Goal: Task Accomplishment & Management: Complete application form

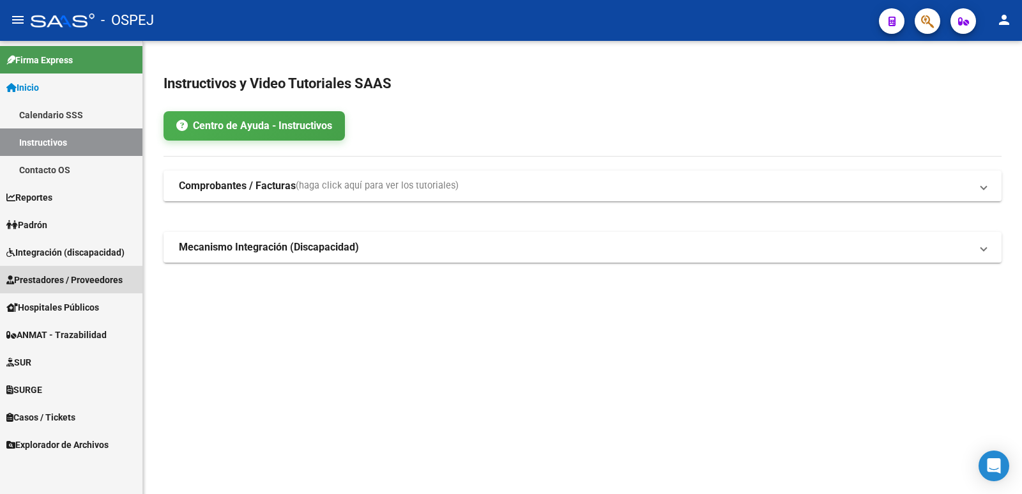
click at [44, 281] on span "Prestadores / Proveedores" at bounding box center [64, 280] width 116 height 14
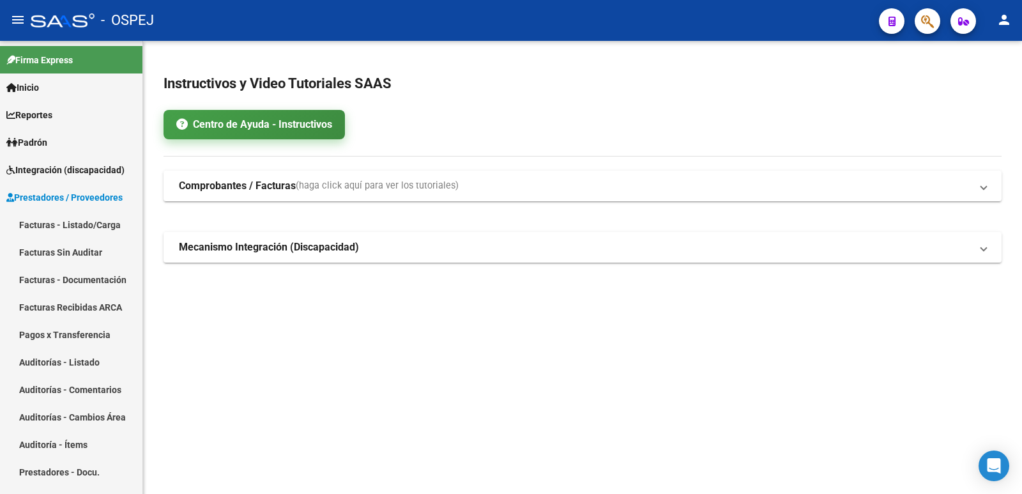
click at [224, 130] on link "Centro de Ayuda - Instructivos" at bounding box center [254, 124] width 181 height 29
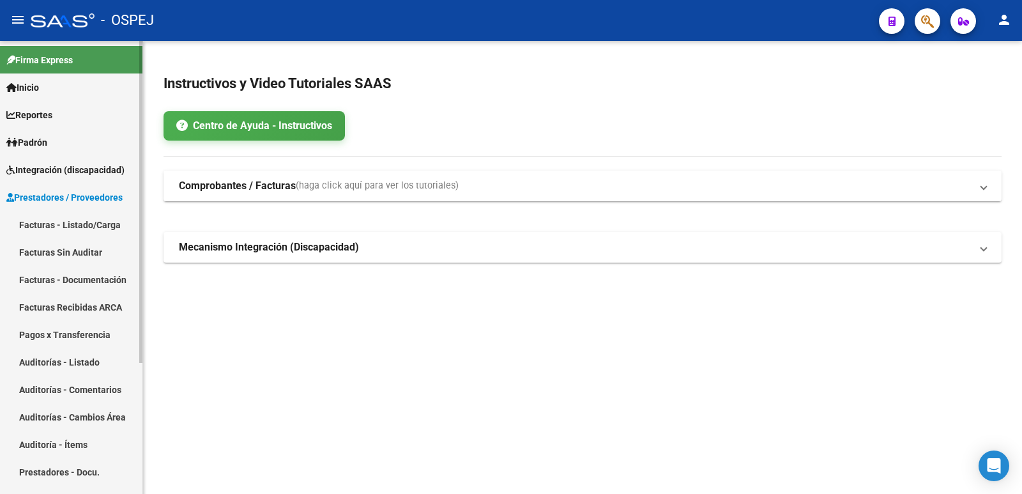
click at [81, 192] on span "Prestadores / Proveedores" at bounding box center [64, 197] width 116 height 14
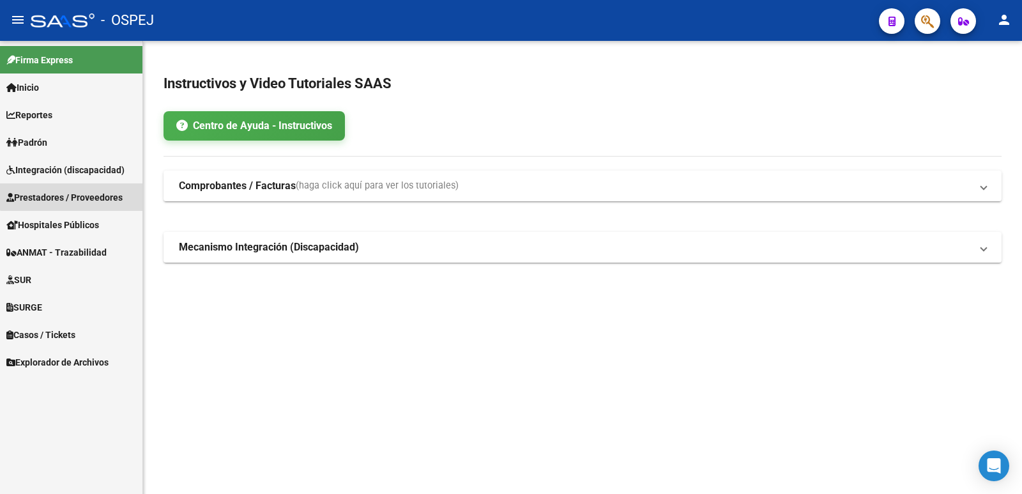
click at [81, 192] on span "Prestadores / Proveedores" at bounding box center [64, 197] width 116 height 14
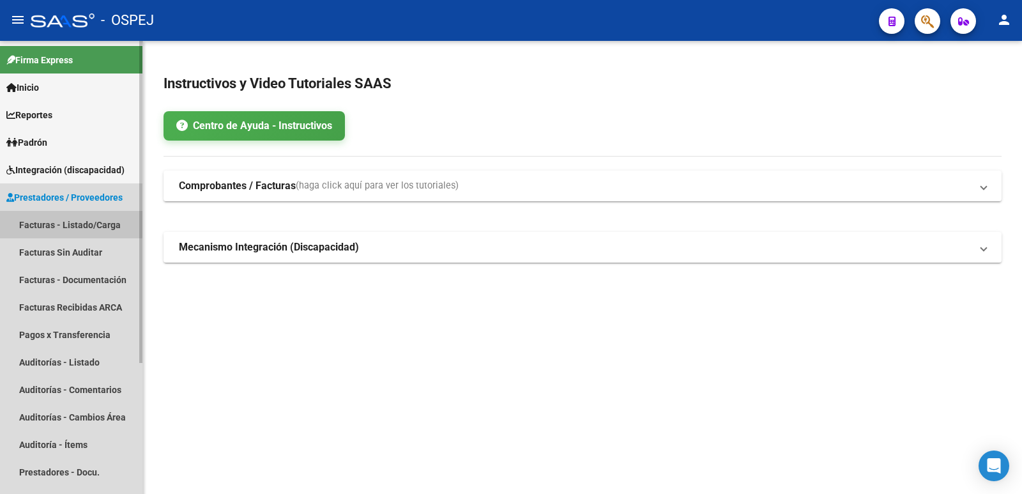
click at [69, 224] on link "Facturas - Listado/Carga" at bounding box center [71, 224] width 142 height 27
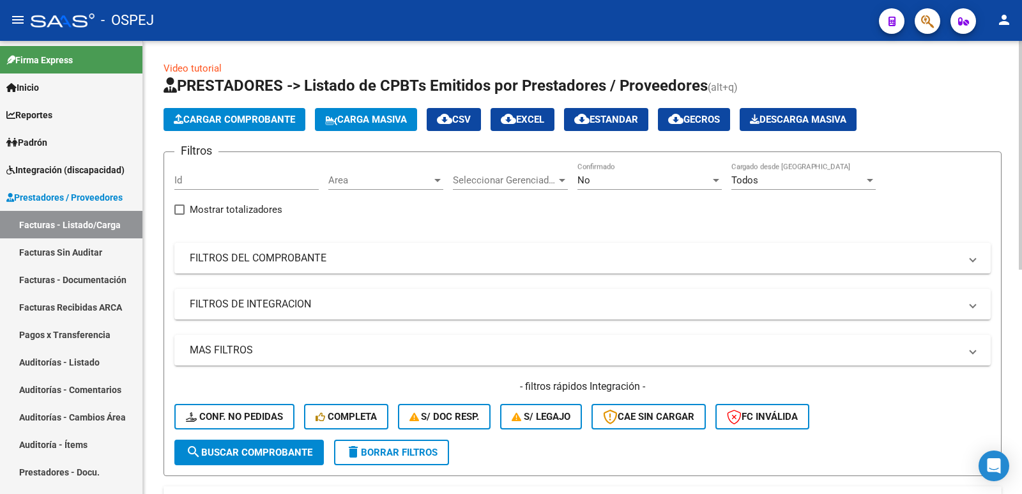
click at [233, 123] on span "Cargar Comprobante" at bounding box center [234, 120] width 121 height 12
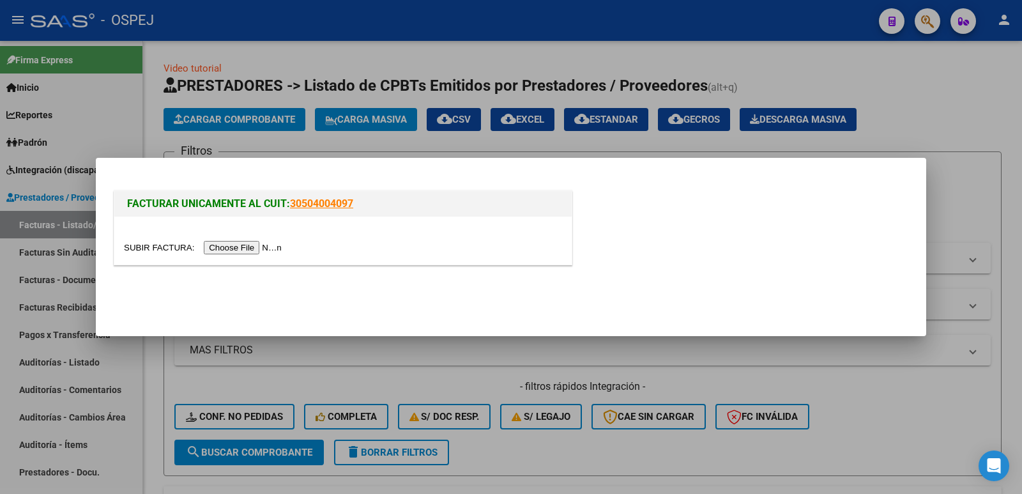
click at [235, 246] on input "file" at bounding box center [205, 247] width 162 height 13
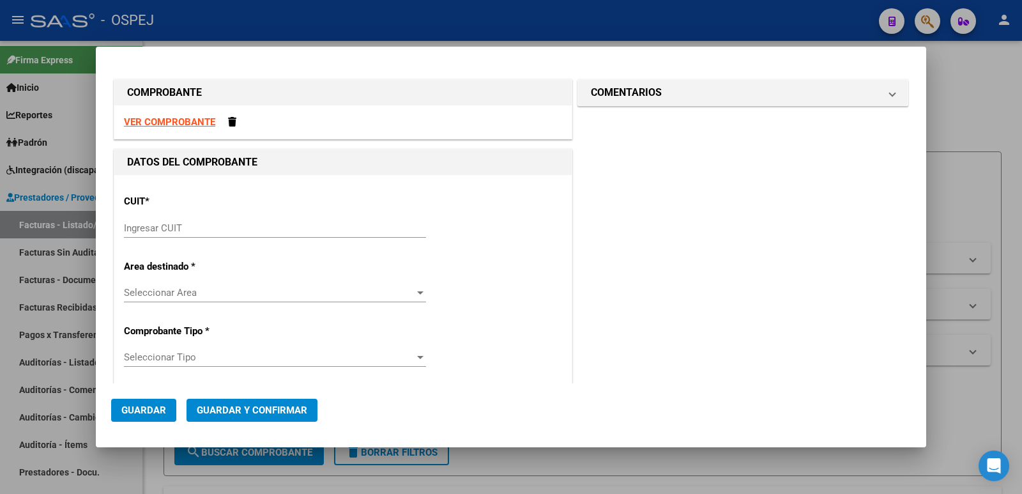
click at [173, 123] on strong "VER COMPROBANTE" at bounding box center [169, 122] width 91 height 12
click at [228, 120] on span at bounding box center [232, 122] width 8 height 10
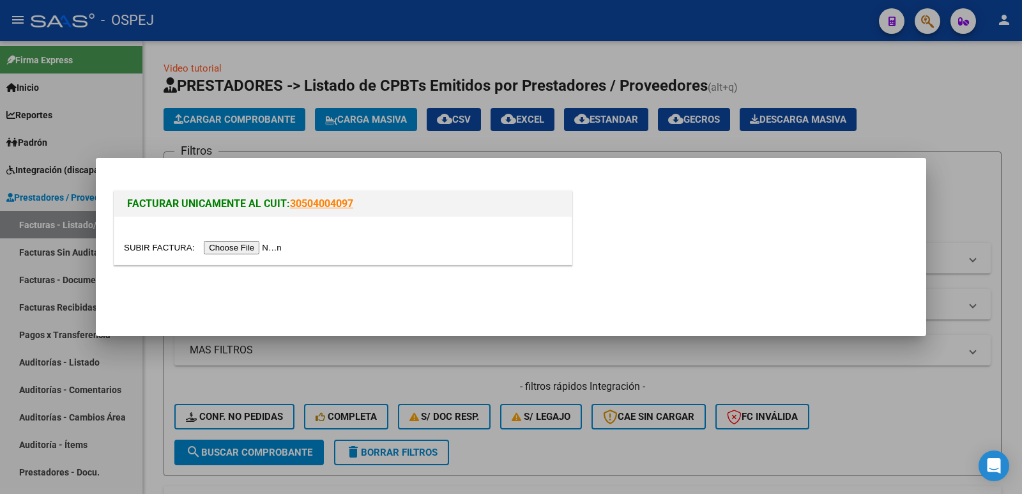
click at [245, 247] on input "file" at bounding box center [205, 247] width 162 height 13
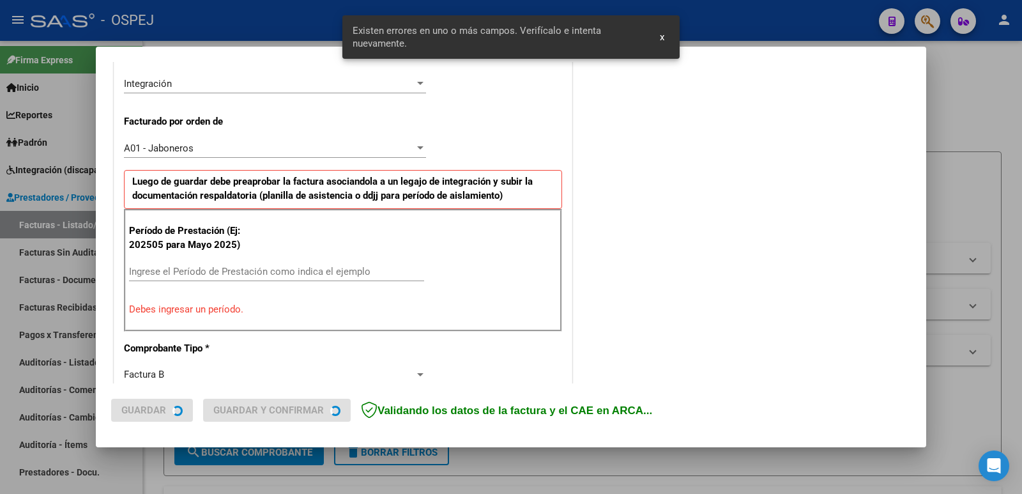
scroll to position [349, 0]
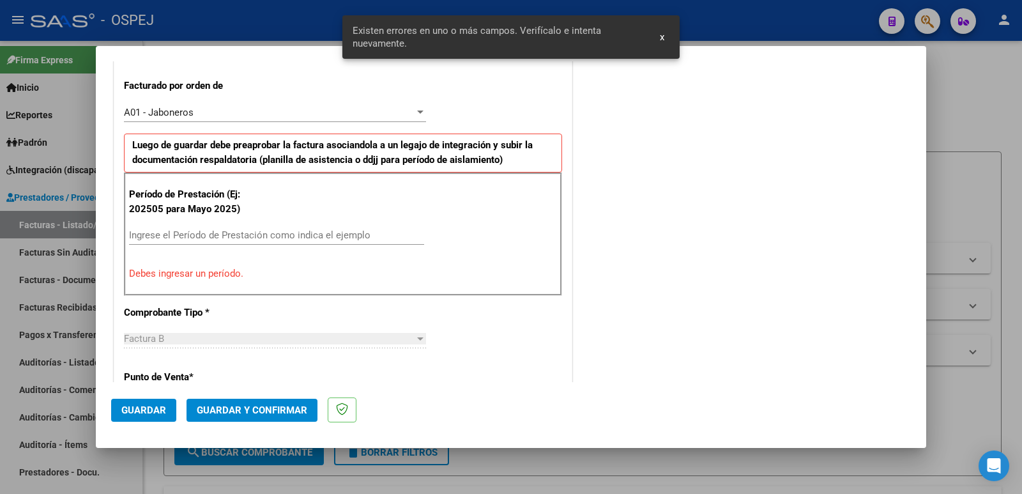
click at [259, 232] on input "Ingrese el Período de Prestación como indica el ejemplo" at bounding box center [276, 235] width 295 height 12
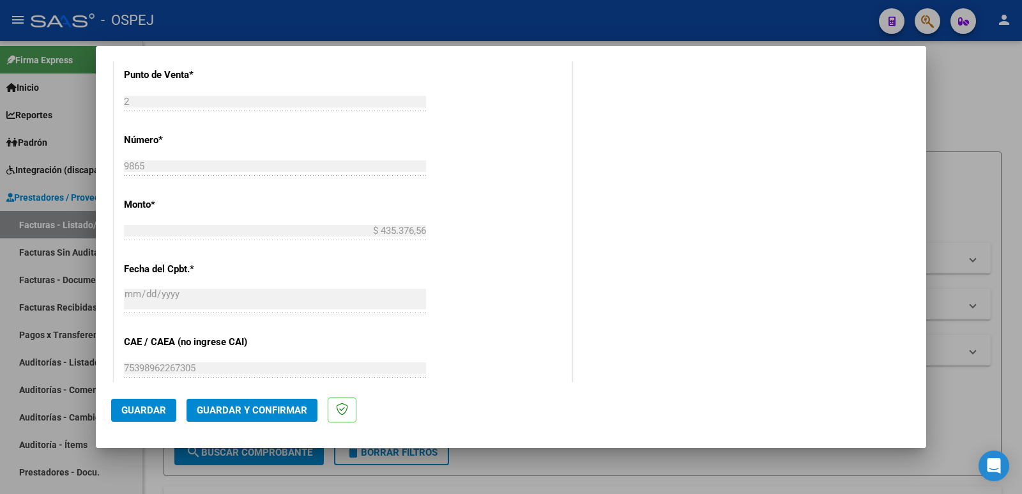
scroll to position [668, 0]
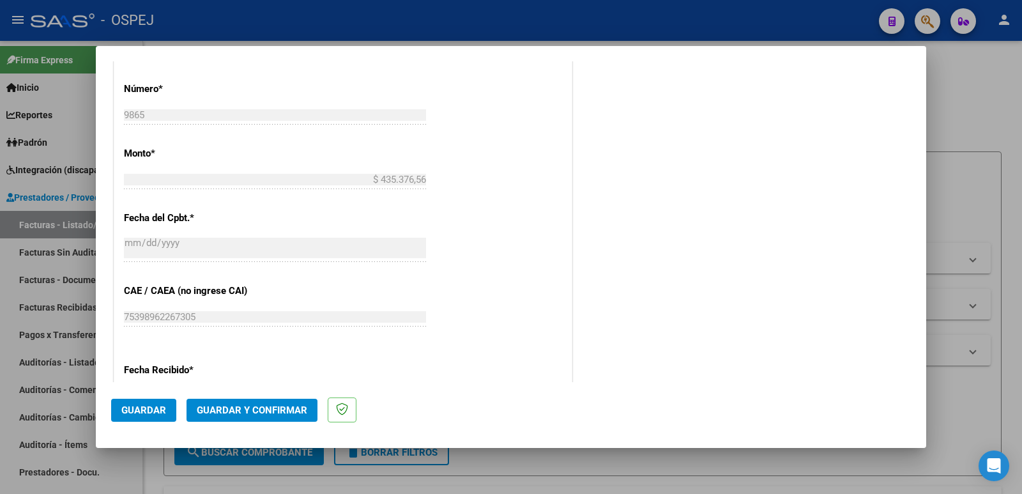
type input "202509"
click at [132, 410] on span "Guardar" at bounding box center [143, 410] width 45 height 12
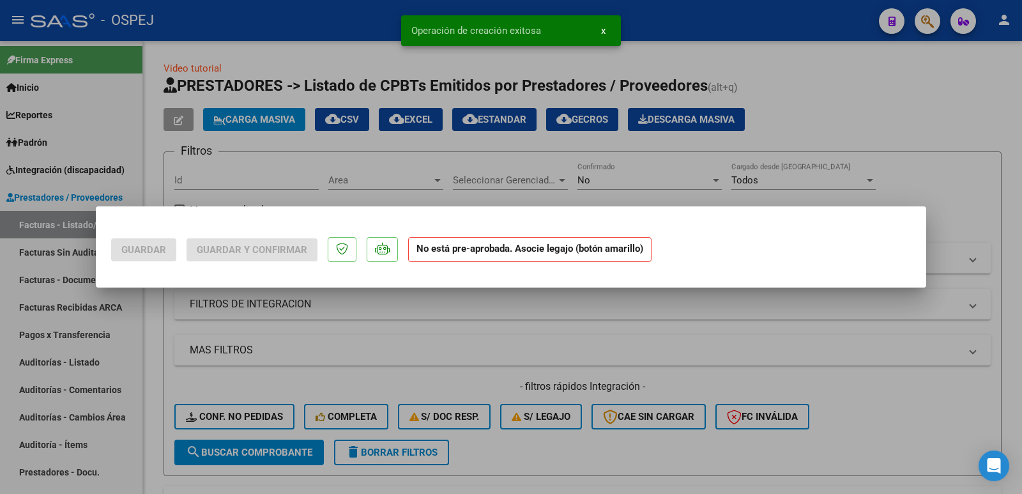
scroll to position [0, 0]
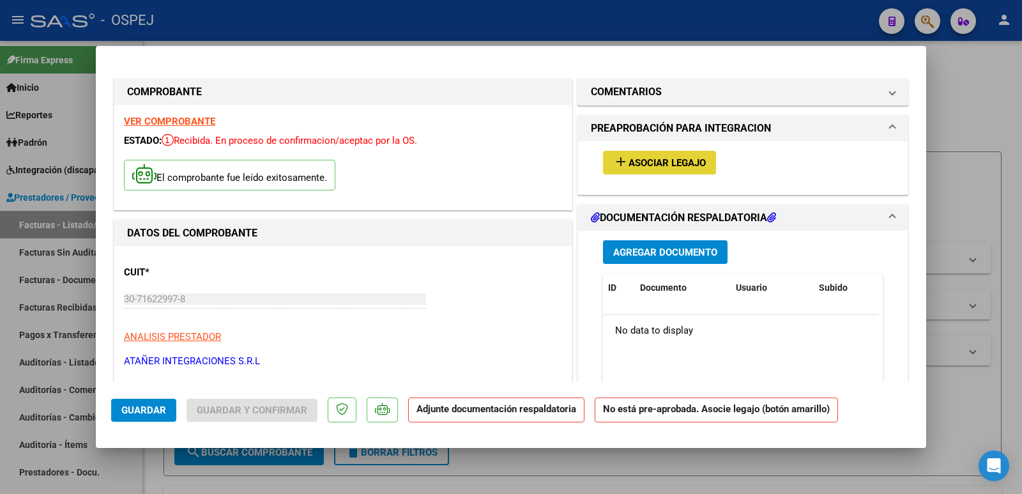
click at [637, 159] on span "Asociar Legajo" at bounding box center [667, 163] width 77 height 12
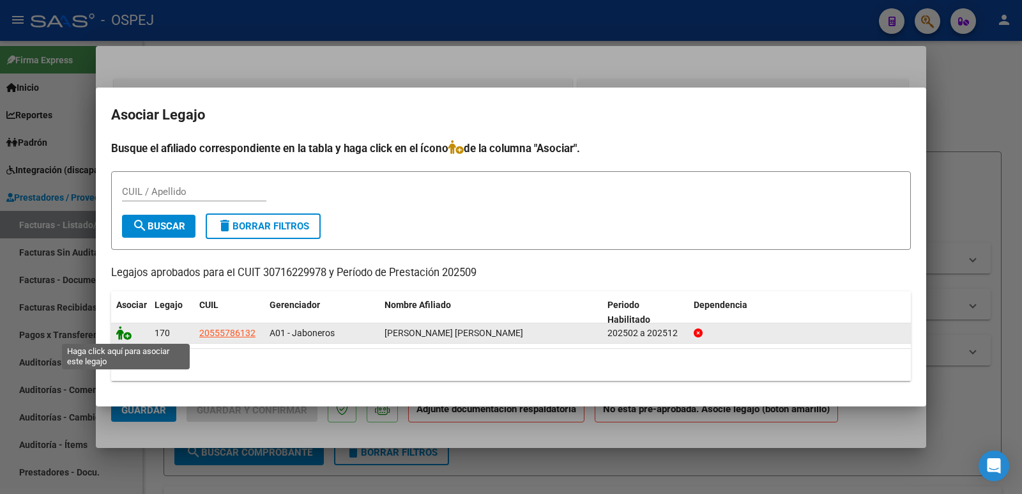
click at [123, 339] on icon at bounding box center [123, 333] width 15 height 14
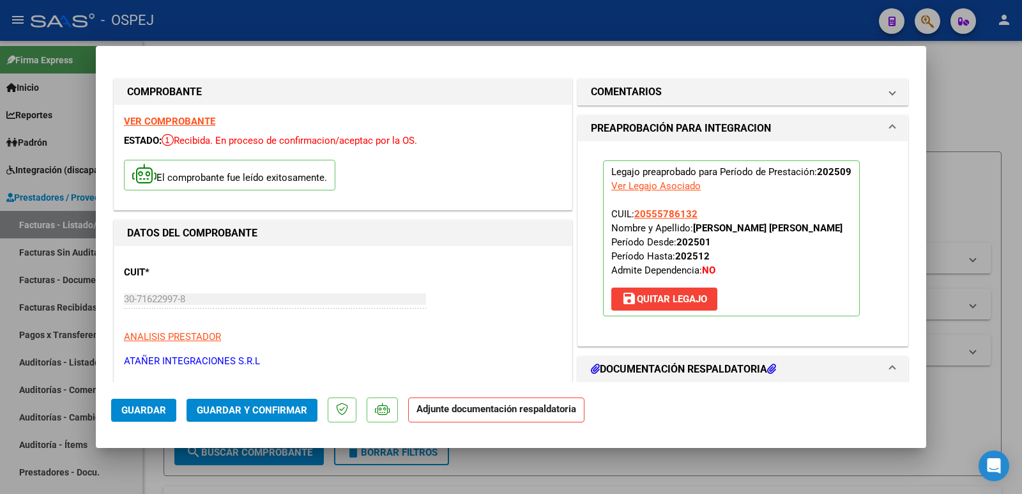
click at [252, 410] on span "Guardar y Confirmar" at bounding box center [252, 410] width 111 height 12
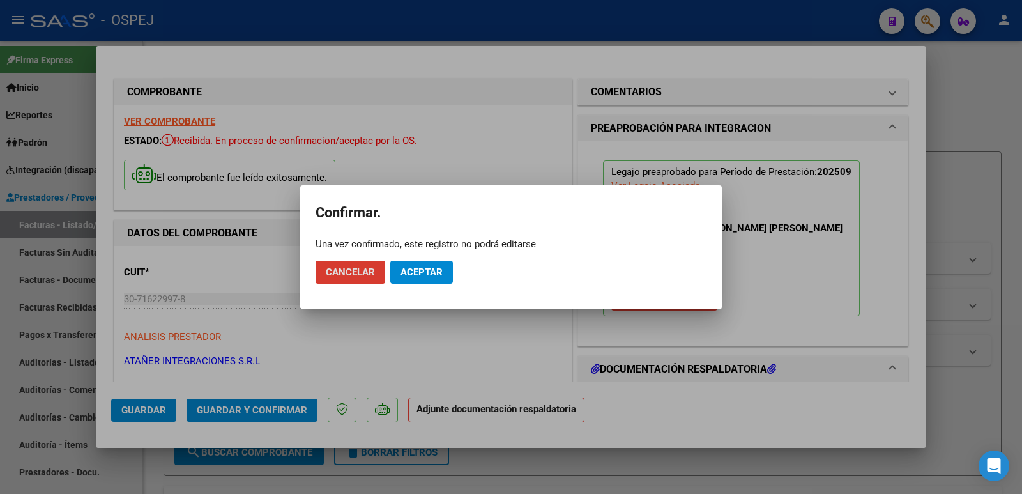
click at [415, 274] on span "Aceptar" at bounding box center [422, 272] width 42 height 12
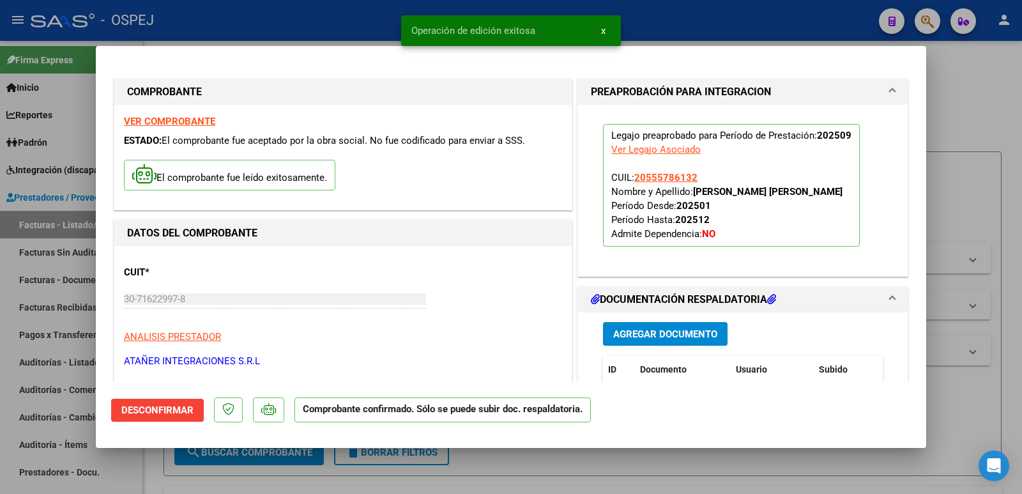
click at [259, 15] on div at bounding box center [511, 247] width 1022 height 494
type input "$ 0,00"
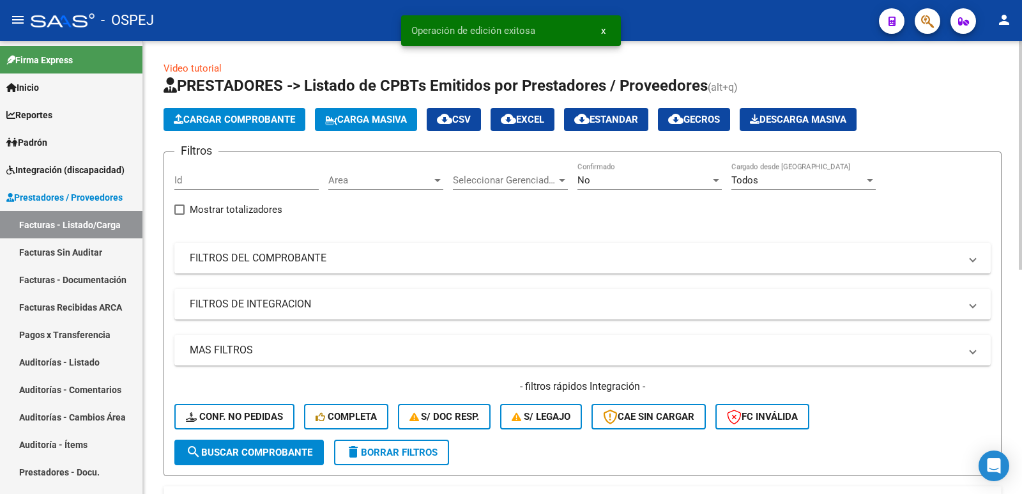
click at [615, 173] on div "No Confirmado" at bounding box center [650, 175] width 144 height 27
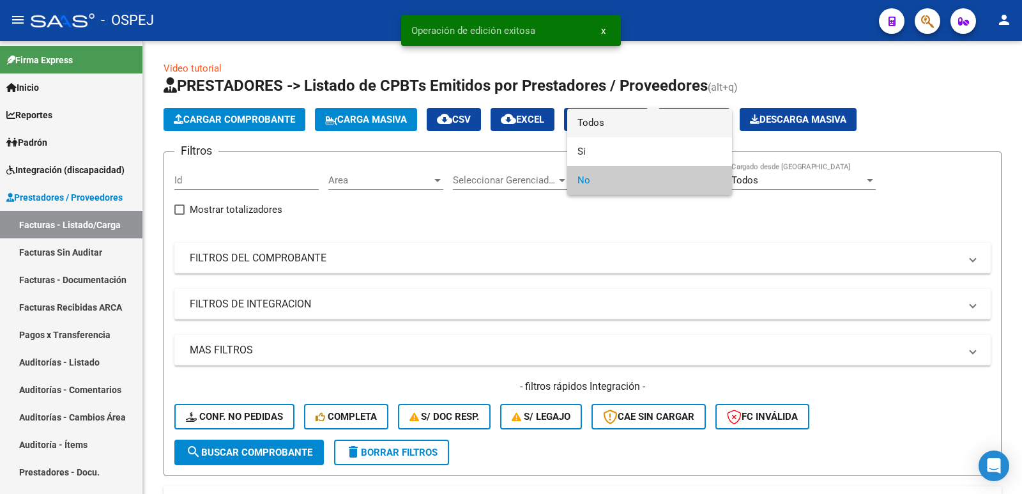
click at [601, 121] on span "Todos" at bounding box center [650, 123] width 144 height 29
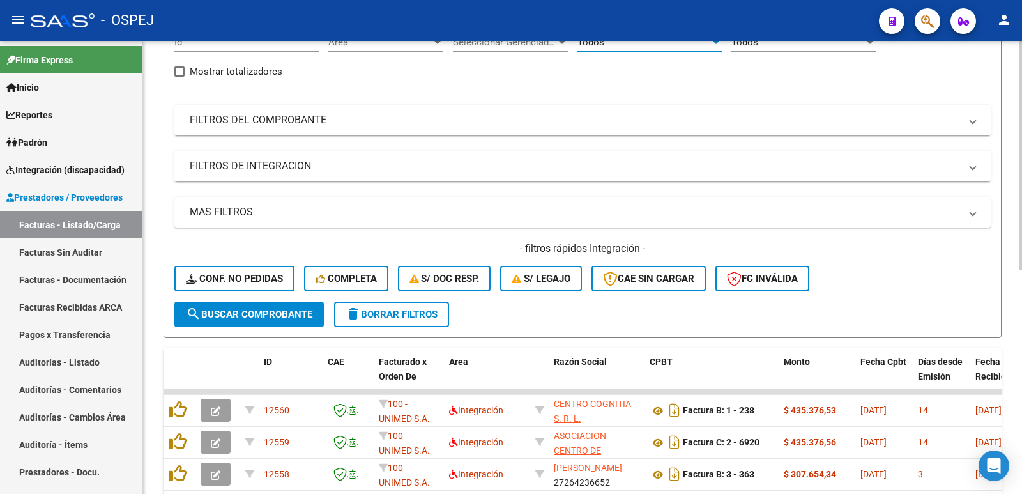
scroll to position [192, 0]
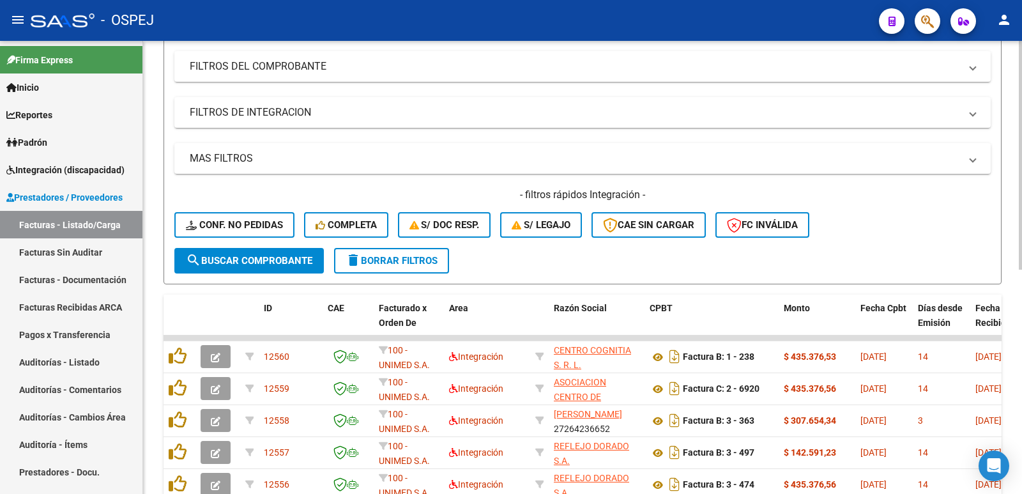
click at [252, 256] on span "search Buscar Comprobante" at bounding box center [249, 261] width 127 height 12
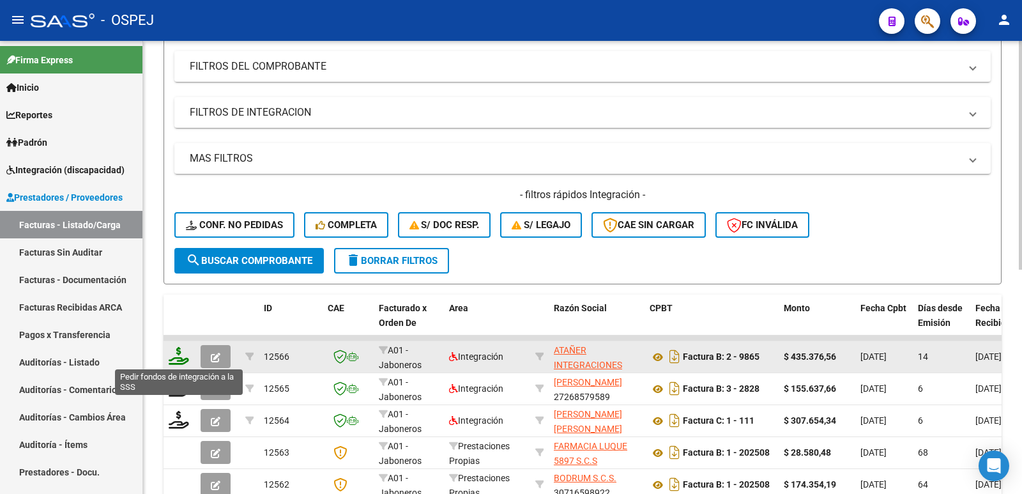
click at [183, 361] on icon at bounding box center [179, 356] width 20 height 18
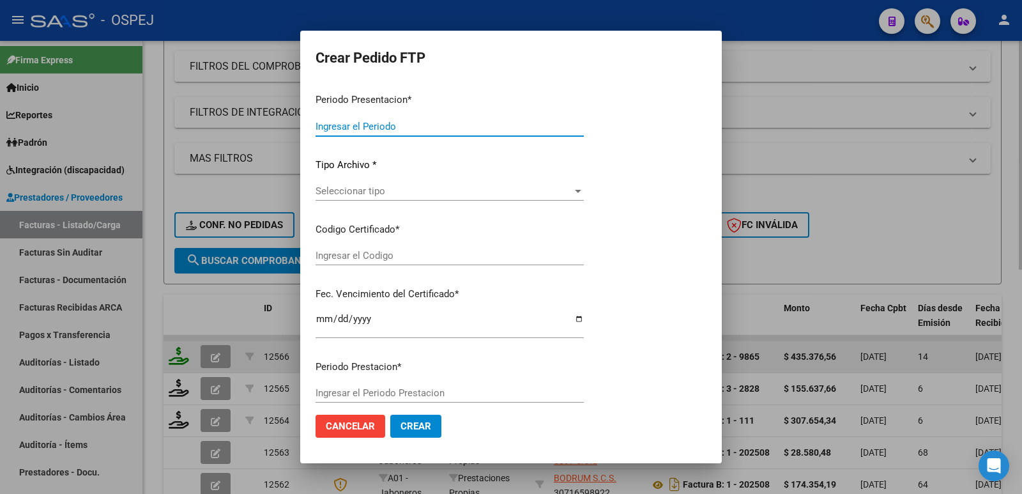
type input "202509"
type input "$ 435.376,56"
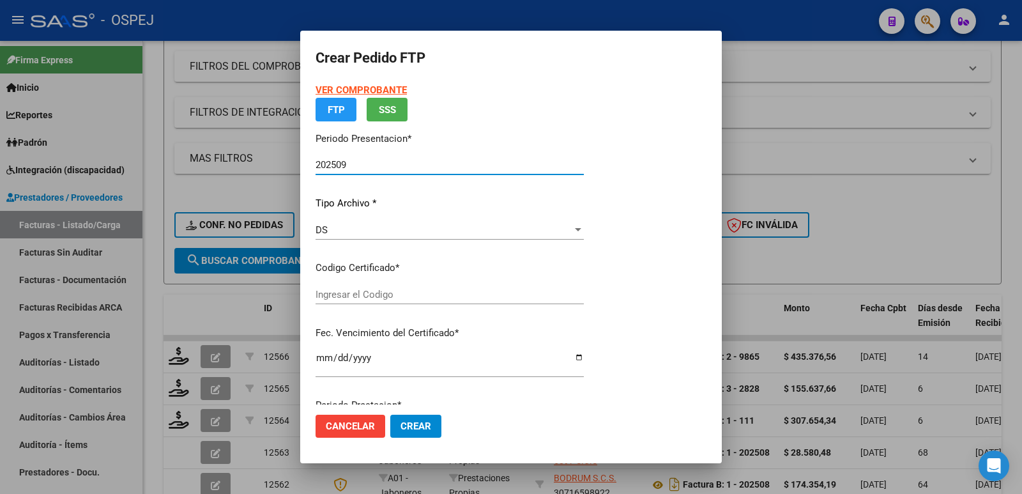
type input "arg02000555786132018080320230803bs"
type input "[DATE]"
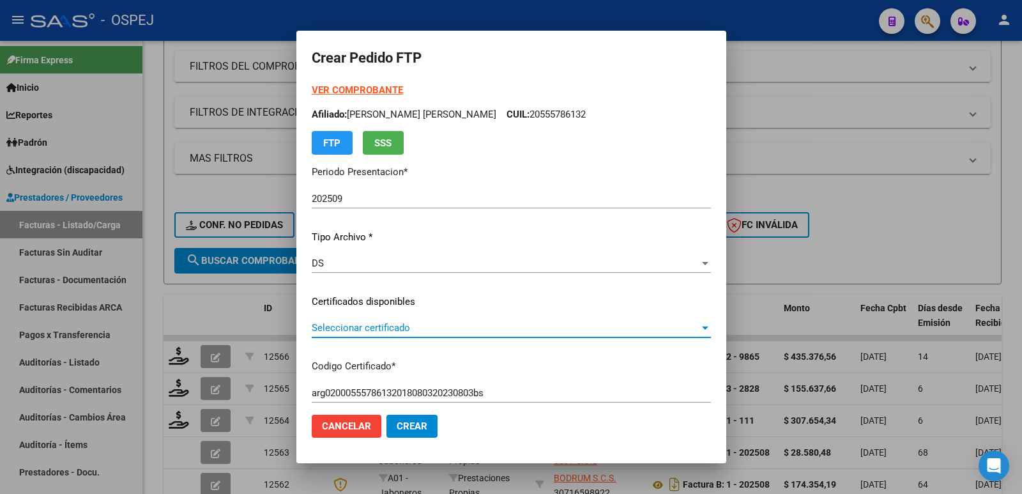
click at [435, 326] on span "Seleccionar certificado" at bounding box center [506, 328] width 388 height 12
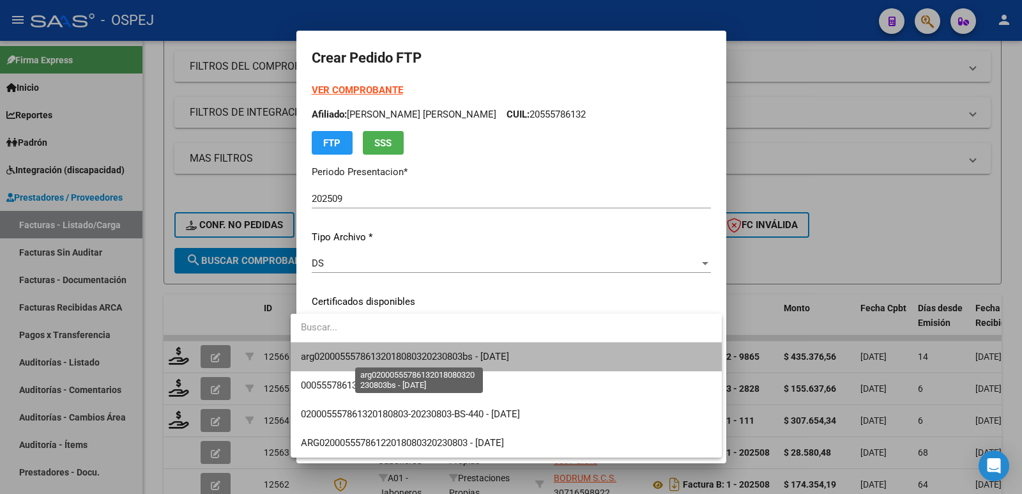
click at [441, 354] on span "arg02000555786132018080320230803bs - [DATE]" at bounding box center [405, 357] width 208 height 12
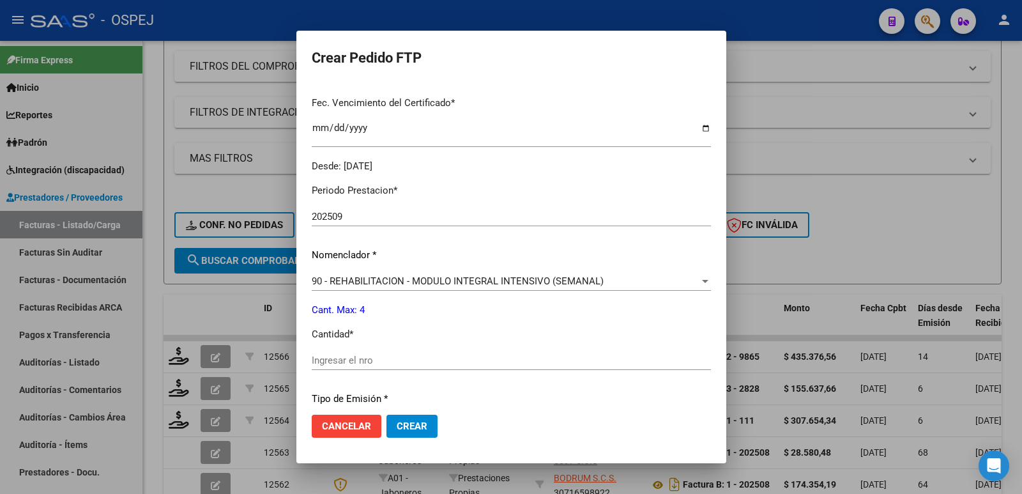
scroll to position [383, 0]
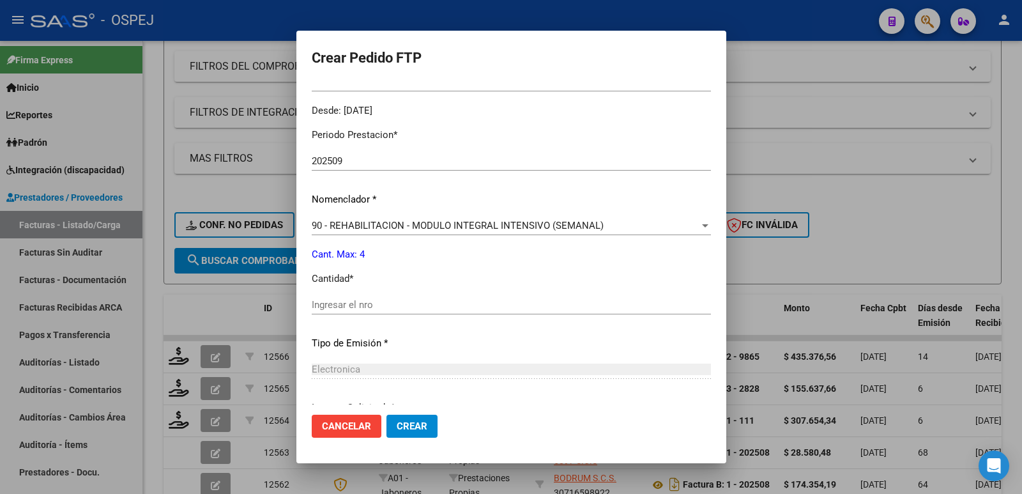
click at [394, 308] on input "Ingresar el nro" at bounding box center [511, 305] width 399 height 12
type input "4"
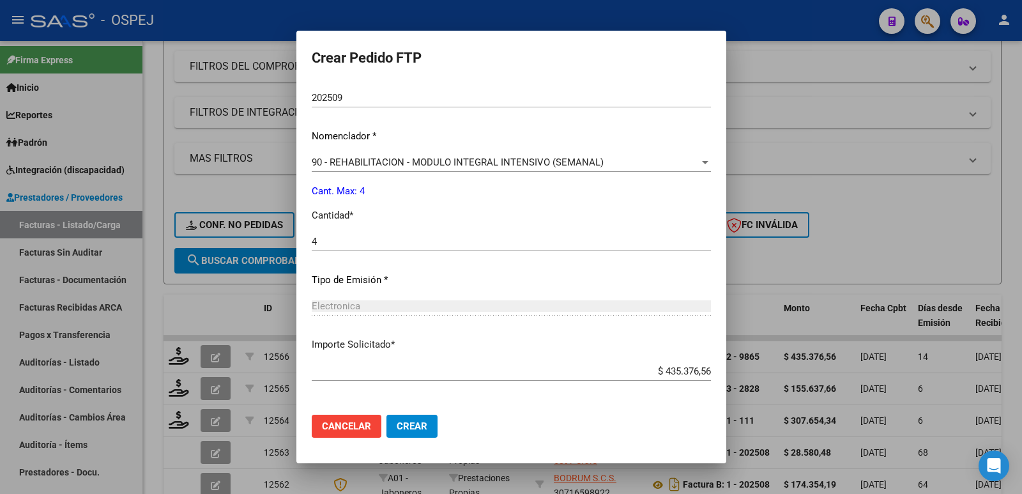
scroll to position [500, 0]
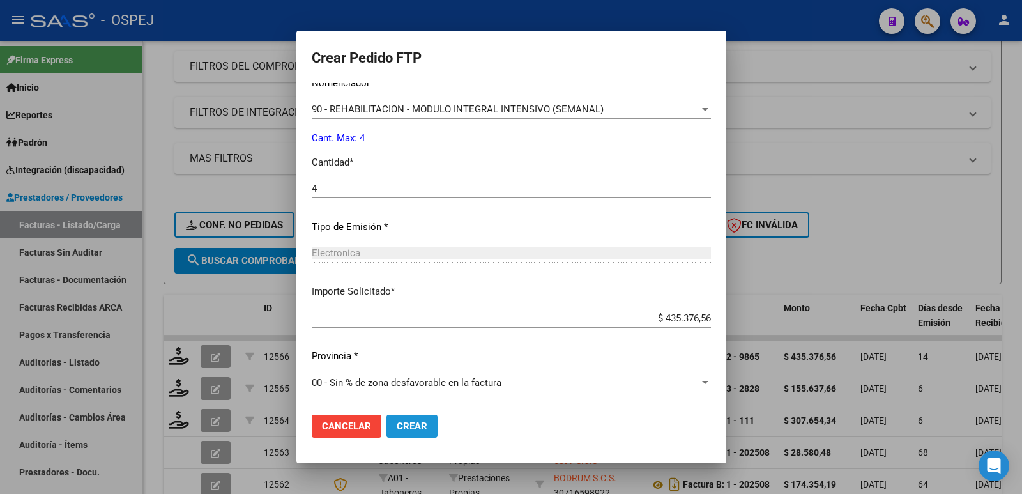
click at [397, 428] on span "Crear" at bounding box center [412, 426] width 31 height 12
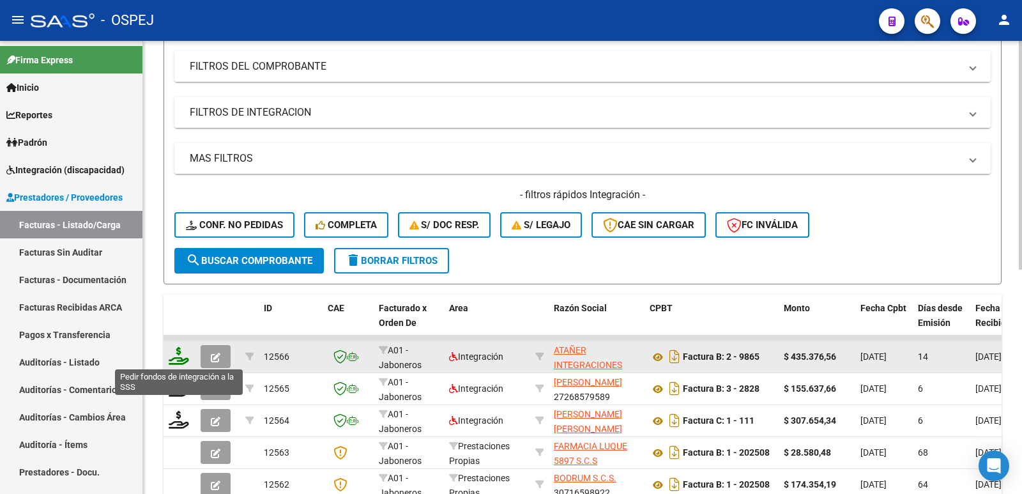
click at [178, 353] on icon at bounding box center [179, 356] width 20 height 18
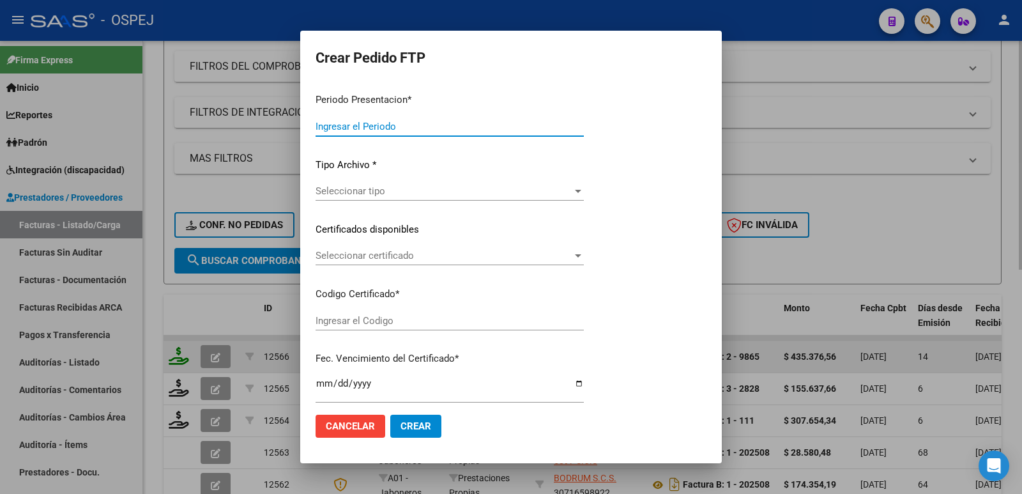
type input "202509"
type input "$ 435.376,56"
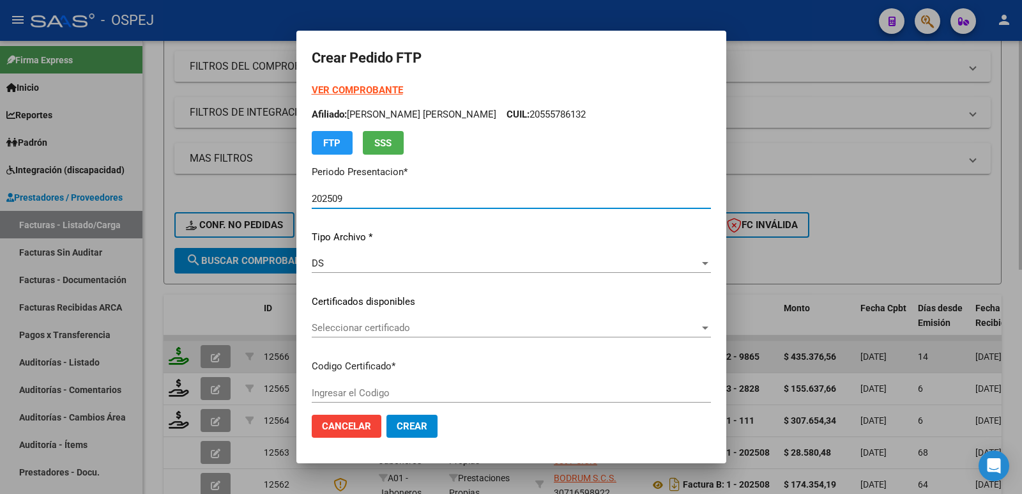
type input "arg02000555786132018080320230803bs"
type input "[DATE]"
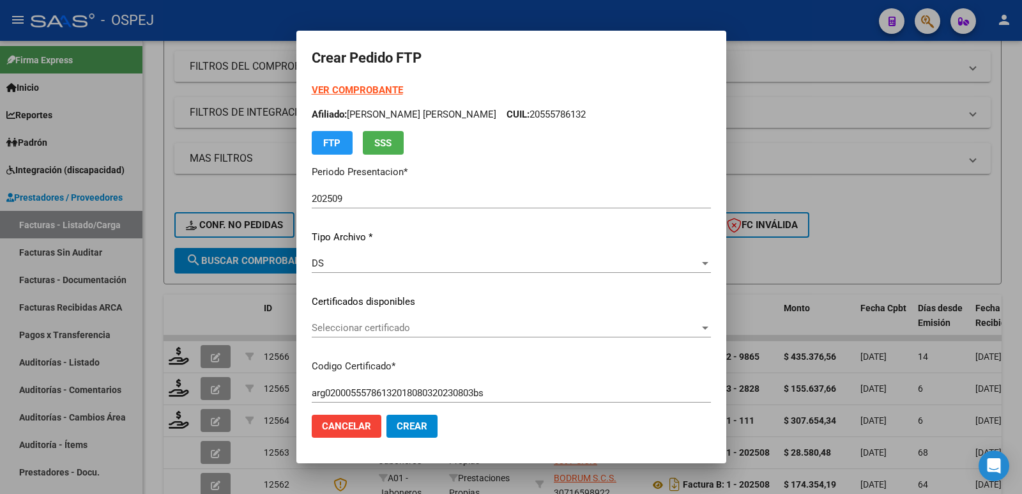
click at [515, 316] on div "VER COMPROBANTE ARCA Padrón Afiliado: [PERSON_NAME] [PERSON_NAME]: 20555786132 …" at bounding box center [511, 292] width 399 height 418
click at [507, 324] on span "Seleccionar certificado" at bounding box center [506, 328] width 388 height 12
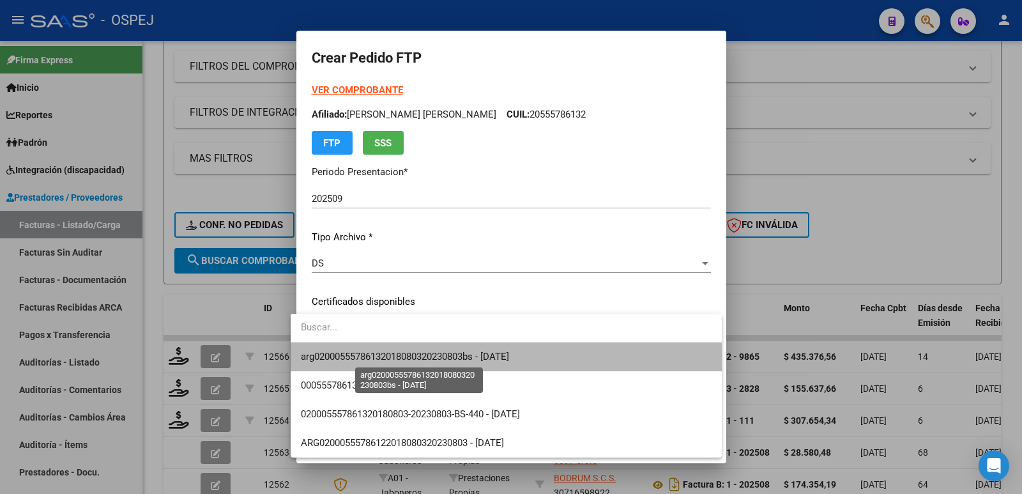
click at [490, 362] on span "arg02000555786132018080320230803bs - [DATE]" at bounding box center [405, 357] width 208 height 12
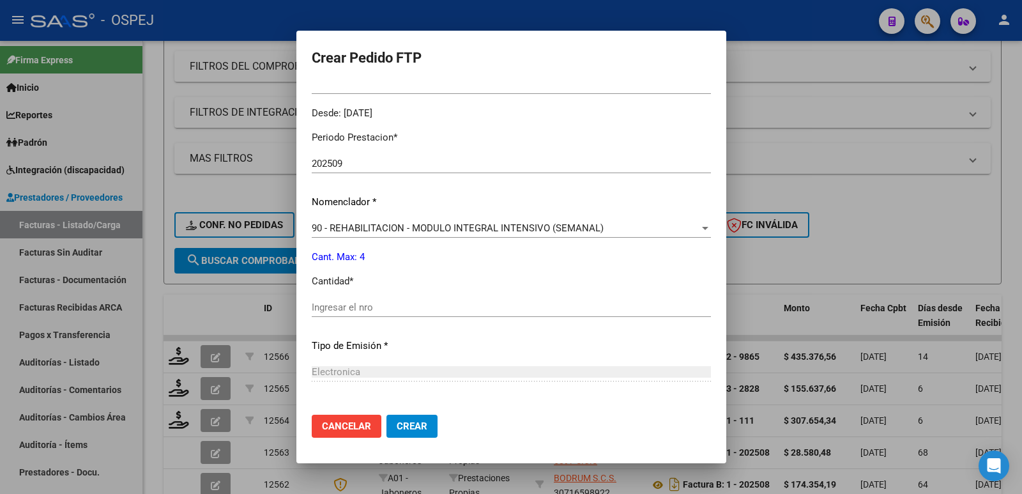
scroll to position [383, 0]
click at [397, 293] on div "Periodo Prestacion * 202509 Ingresar el Periodo Prestacion Nomenclador * 90 - R…" at bounding box center [511, 319] width 399 height 403
click at [397, 303] on input "Ingresar el nro" at bounding box center [511, 305] width 399 height 12
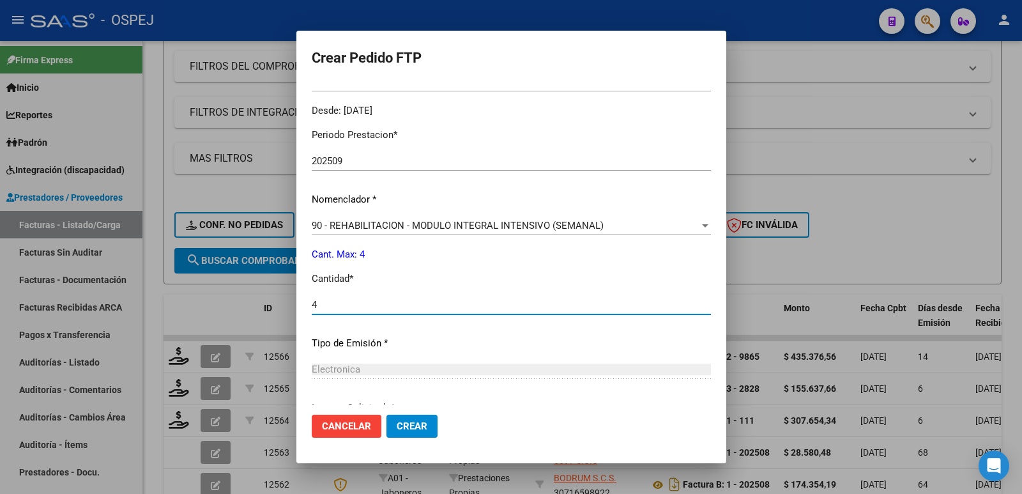
type input "4"
click at [397, 429] on span "Crear" at bounding box center [412, 426] width 31 height 12
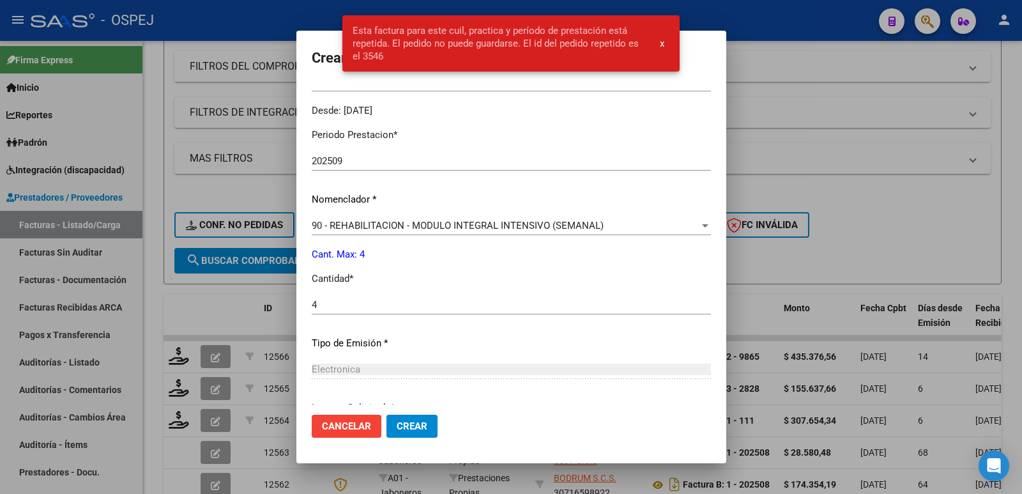
click at [830, 166] on div at bounding box center [511, 247] width 1022 height 494
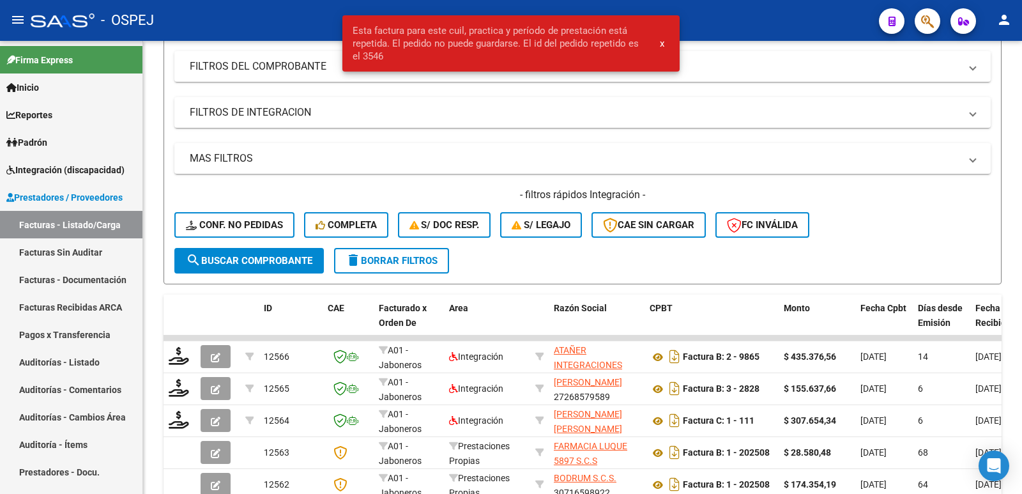
scroll to position [0, 0]
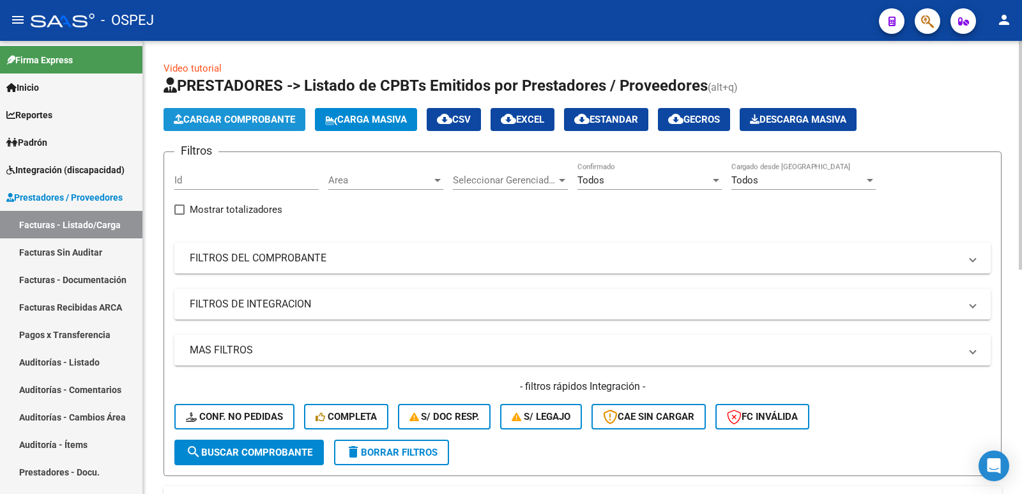
click at [238, 113] on button "Cargar Comprobante" at bounding box center [235, 119] width 142 height 23
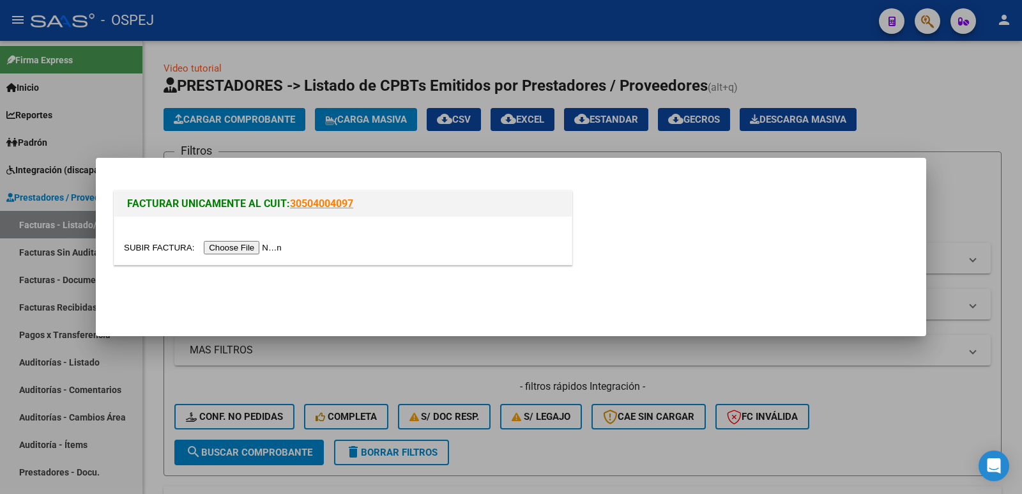
click at [259, 253] on input "file" at bounding box center [205, 247] width 162 height 13
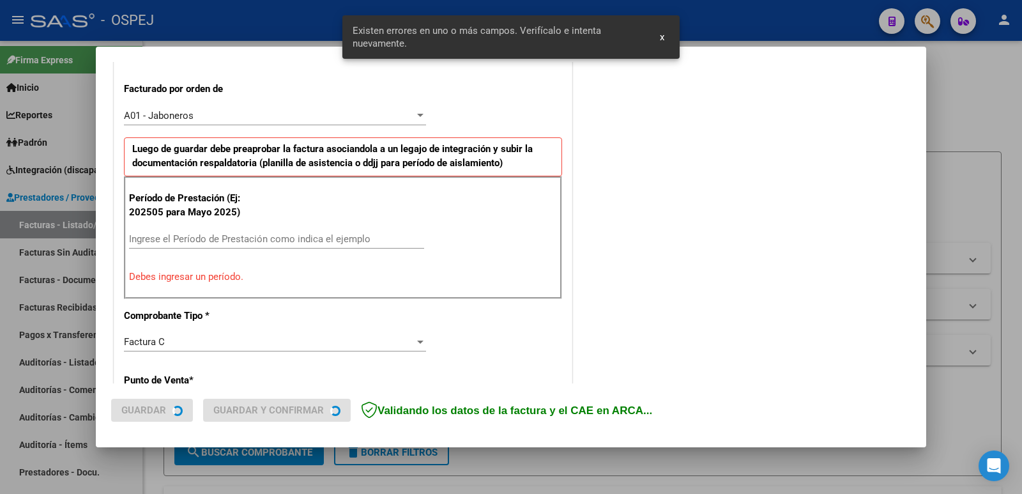
scroll to position [349, 0]
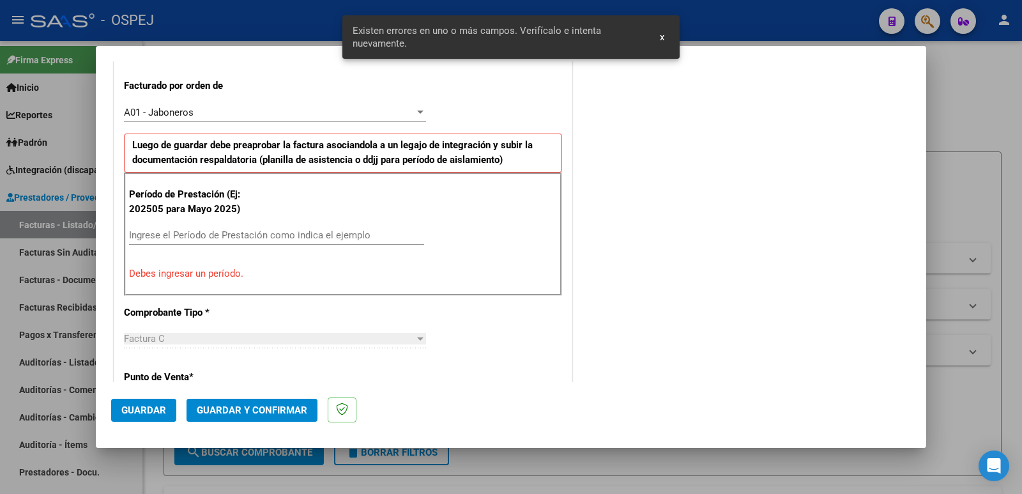
click at [155, 234] on input "Ingrese el Período de Prestación como indica el ejemplo" at bounding box center [276, 235] width 295 height 12
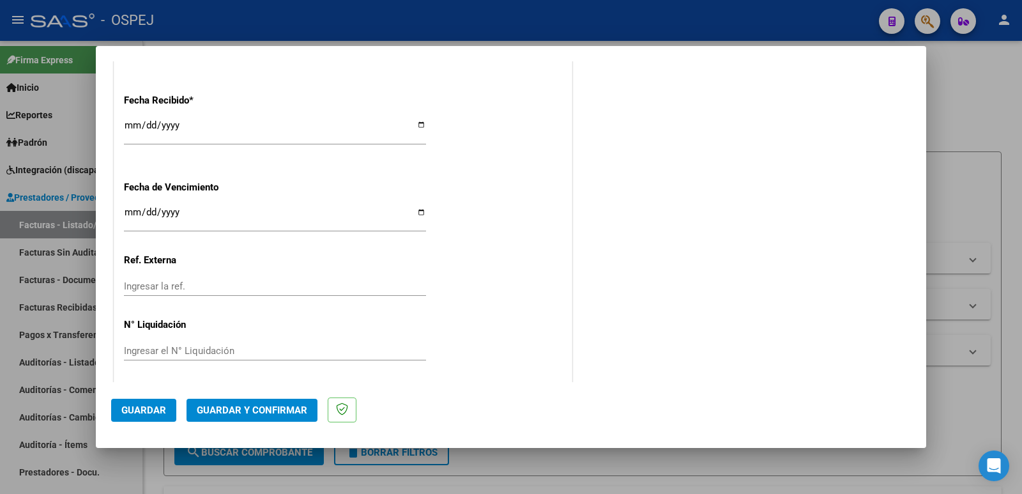
scroll to position [941, 0]
type input "202509"
click at [137, 406] on span "Guardar" at bounding box center [143, 410] width 45 height 12
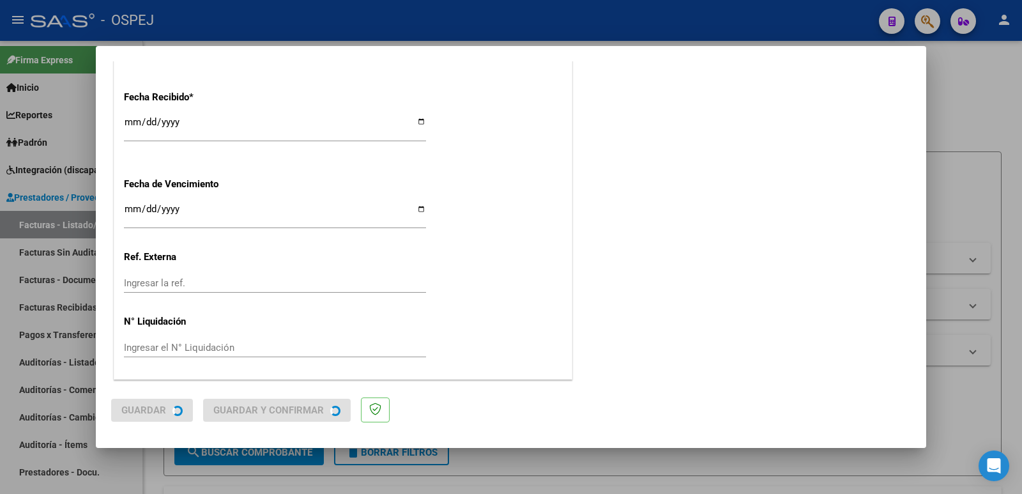
scroll to position [0, 0]
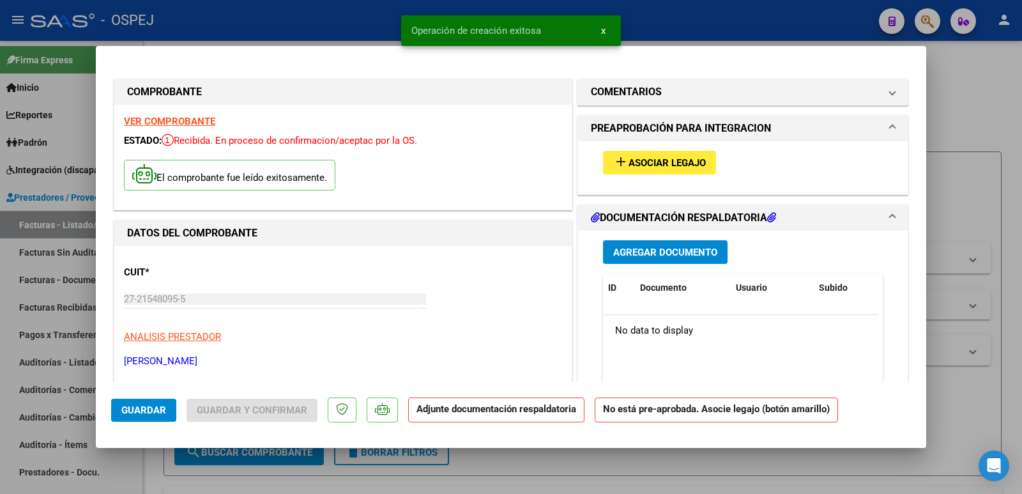
click at [648, 169] on button "add Asociar Legajo" at bounding box center [659, 163] width 113 height 24
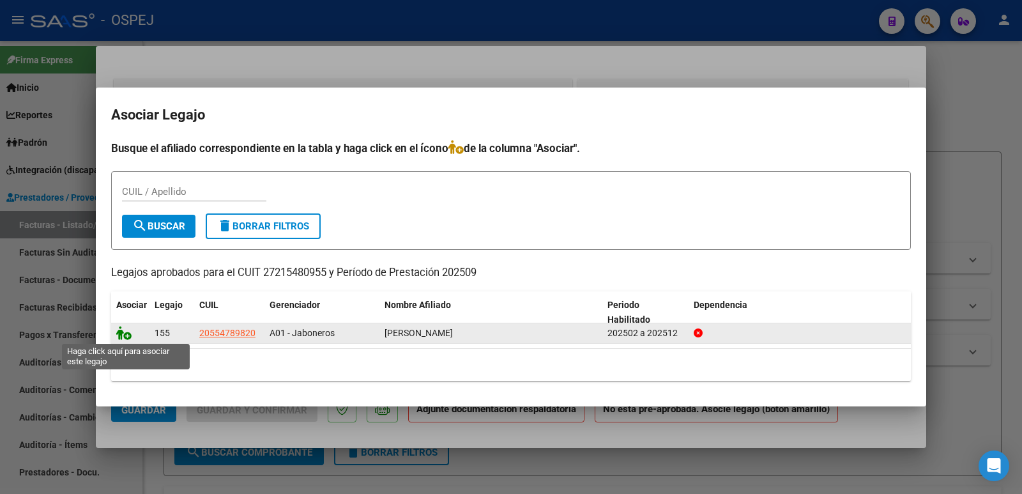
click at [130, 337] on icon at bounding box center [123, 333] width 15 height 14
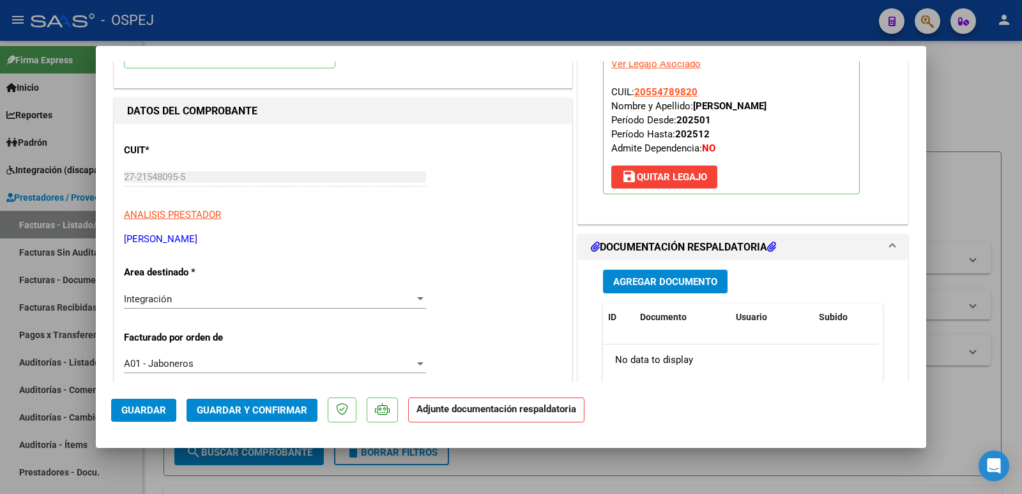
scroll to position [128, 0]
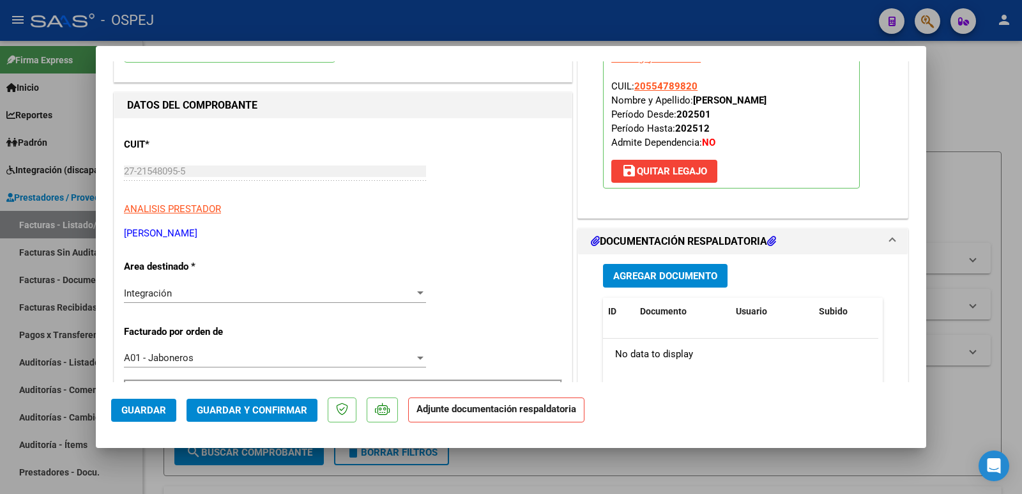
click at [222, 410] on span "Guardar y Confirmar" at bounding box center [252, 410] width 111 height 12
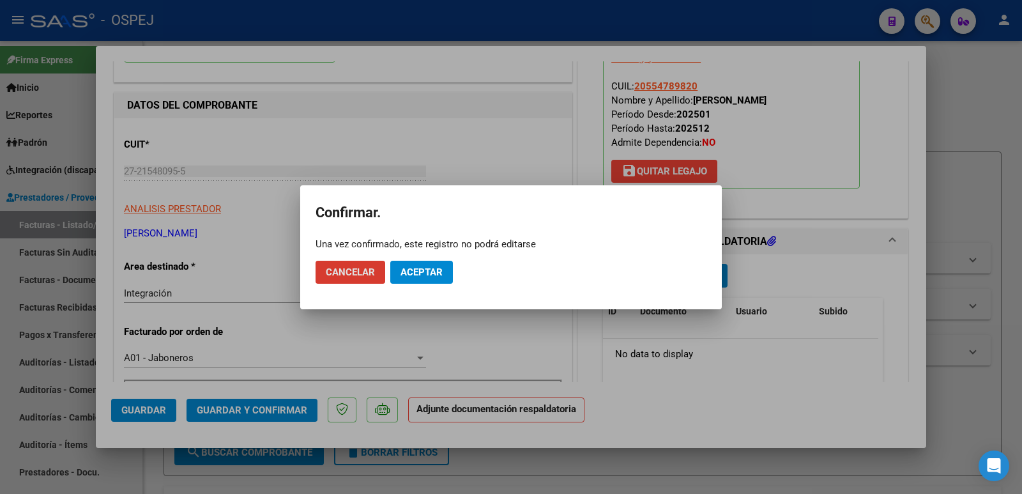
click at [413, 275] on span "Aceptar" at bounding box center [422, 272] width 42 height 12
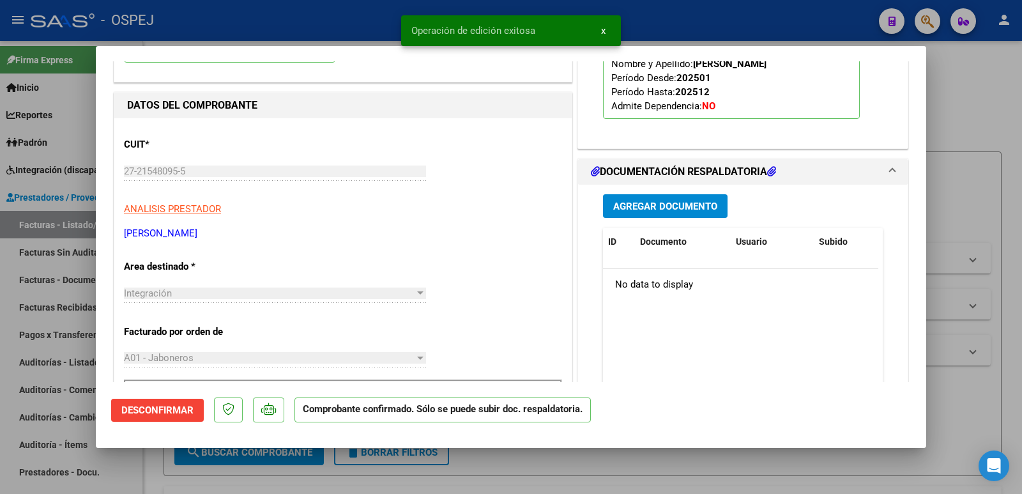
click at [310, 19] on div at bounding box center [511, 247] width 1022 height 494
type input "$ 0,00"
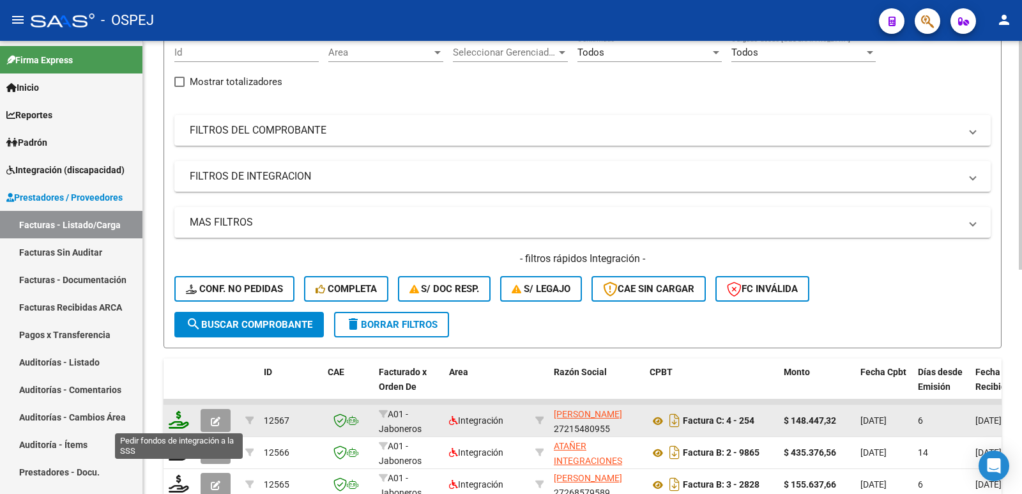
click at [176, 424] on icon at bounding box center [179, 420] width 20 height 18
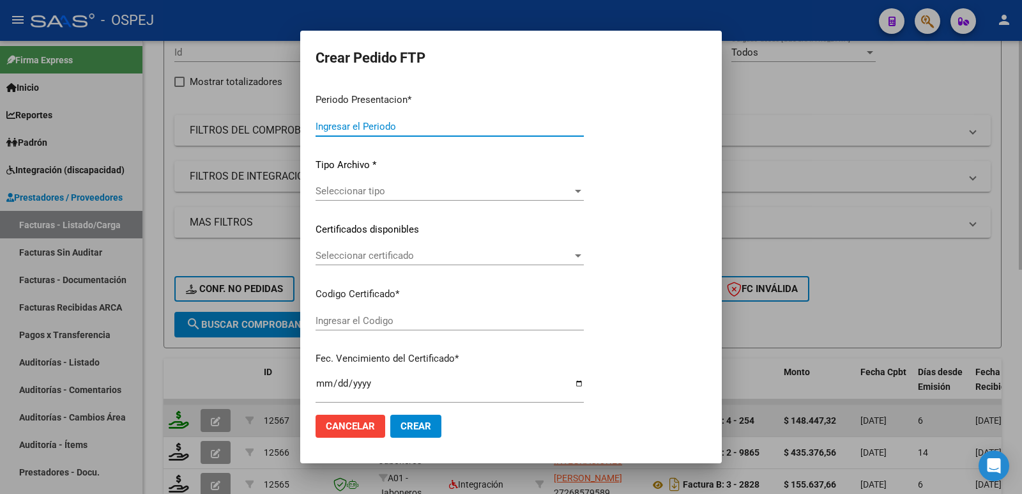
type input "202509"
type input "$ 148.447,32"
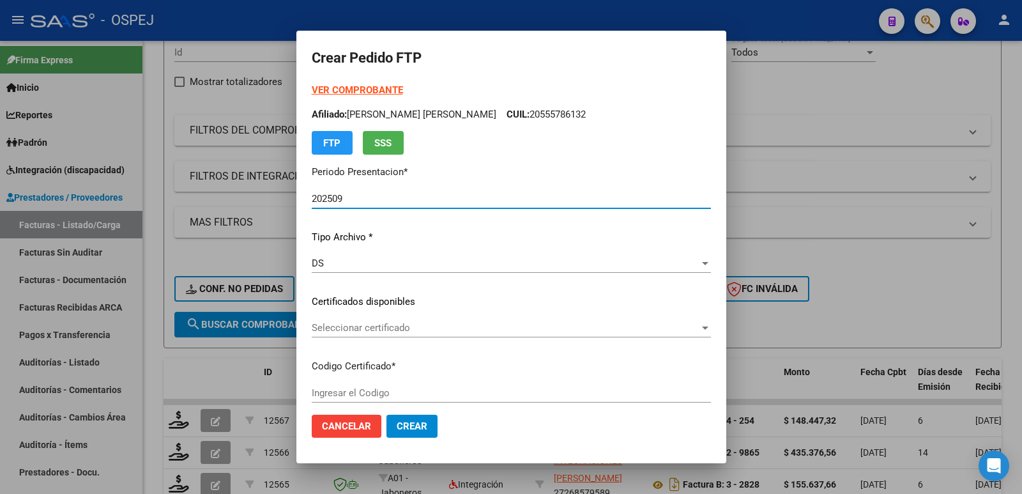
type input "ARG02000554789822024031120250311BUE427"
type input "[DATE]"
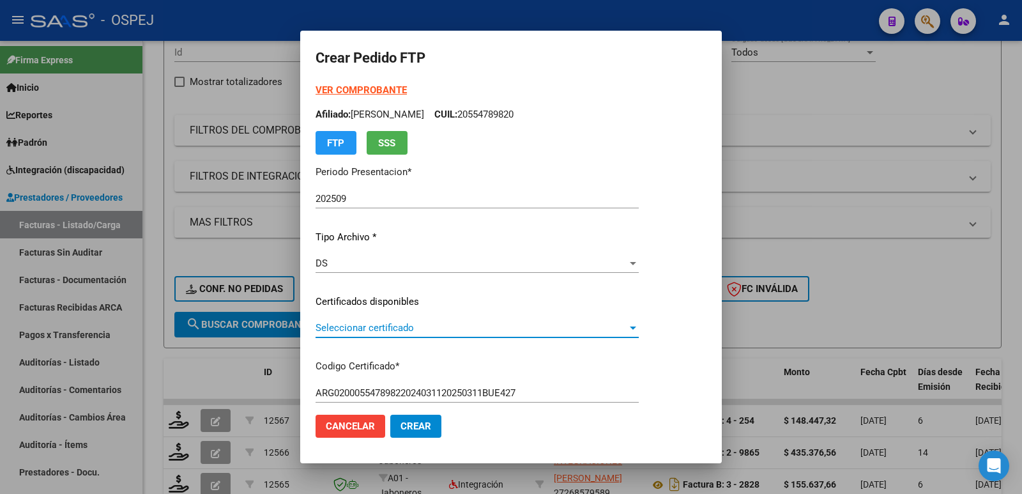
click at [351, 326] on span "Seleccionar certificado" at bounding box center [472, 328] width 312 height 12
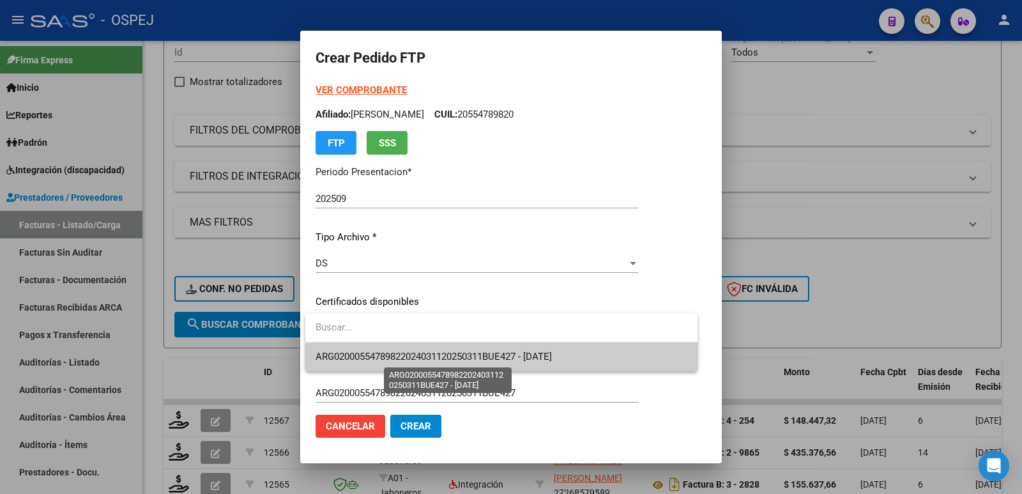
click at [368, 353] on span "ARG02000554789822024031120250311BUE427 - [DATE]" at bounding box center [434, 357] width 236 height 12
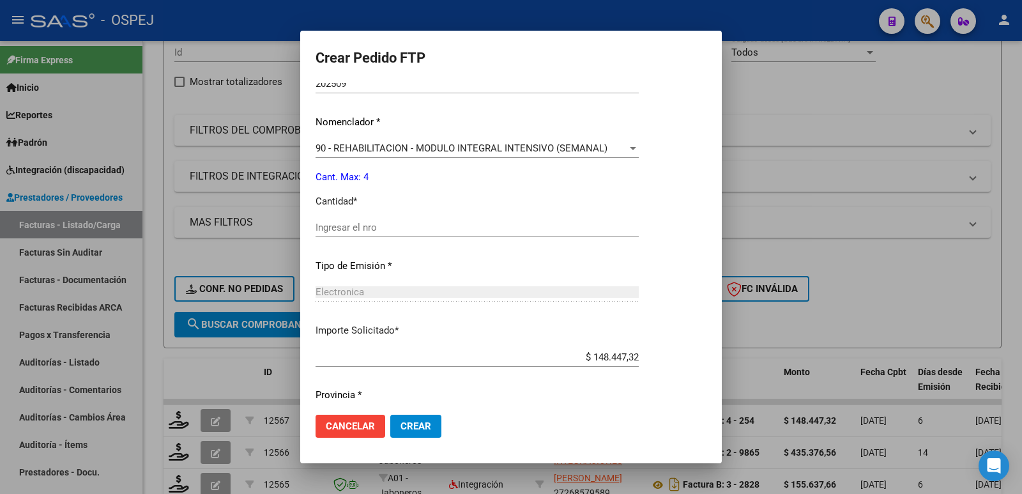
scroll to position [500, 0]
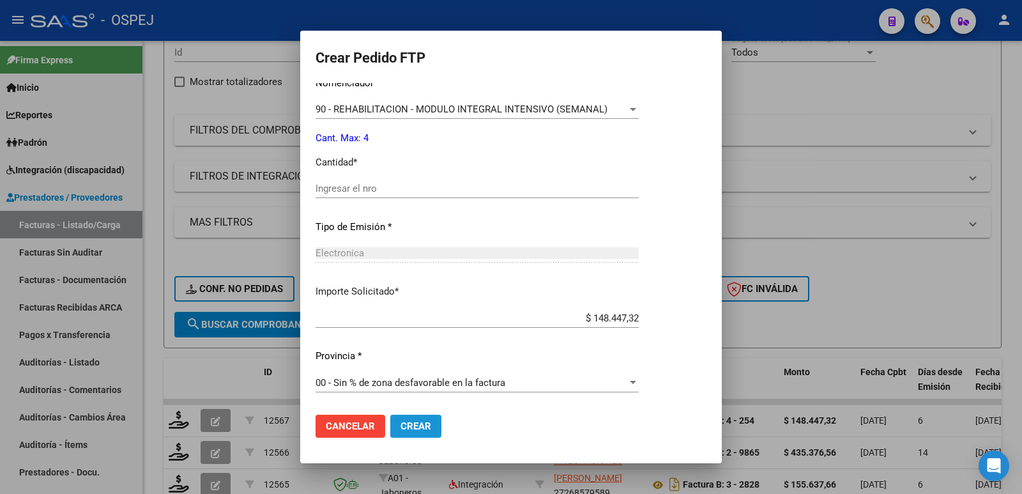
click at [411, 429] on span "Crear" at bounding box center [416, 426] width 31 height 12
click at [360, 191] on input "Ingresar el nro" at bounding box center [477, 189] width 323 height 12
type input "4"
click at [406, 430] on span "Crear" at bounding box center [416, 426] width 31 height 12
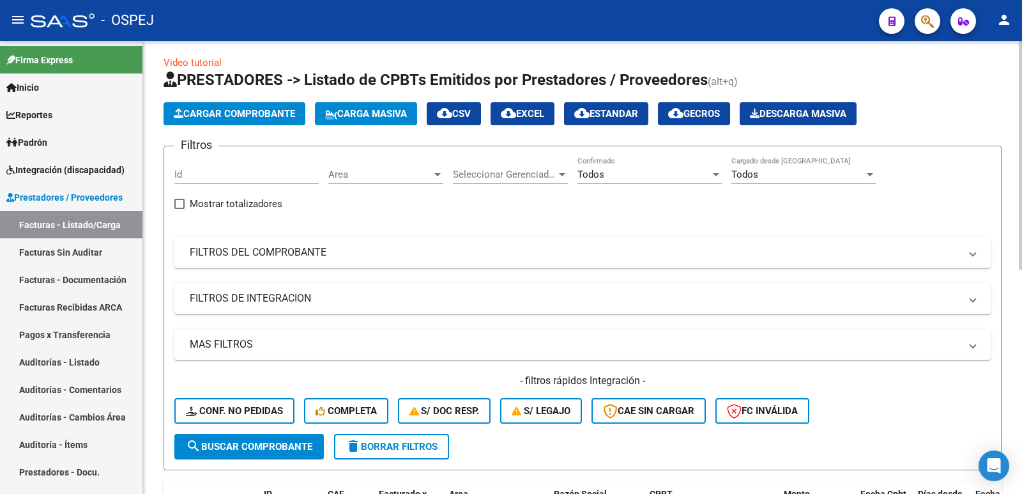
scroll to position [0, 0]
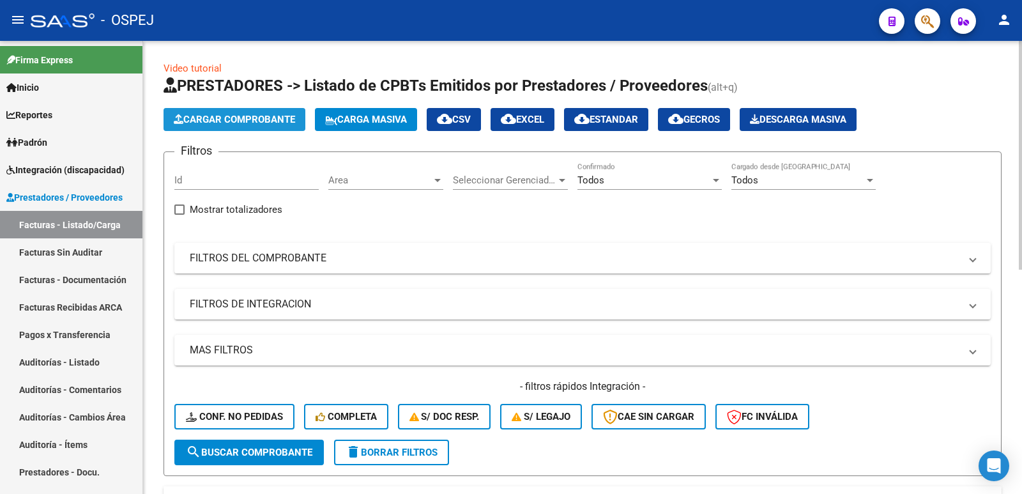
click at [255, 115] on span "Cargar Comprobante" at bounding box center [234, 120] width 121 height 12
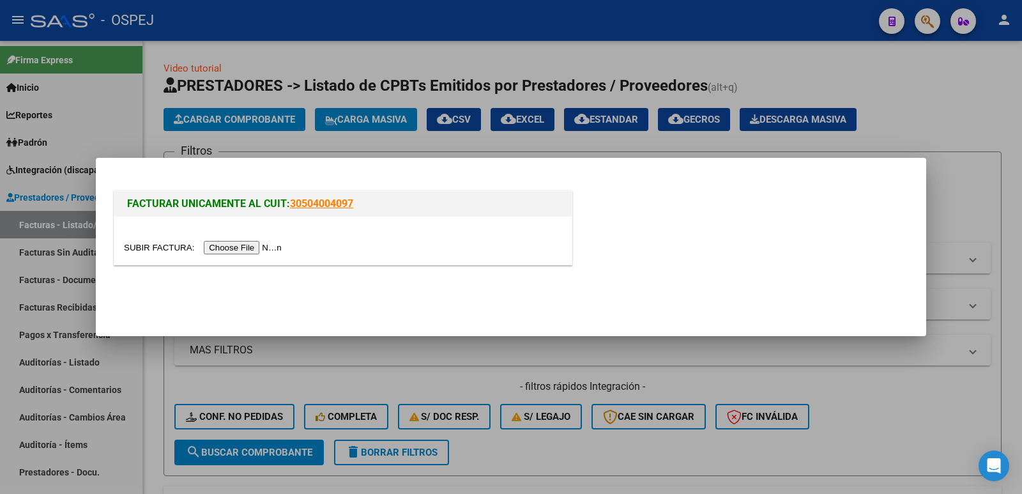
click at [267, 247] on input "file" at bounding box center [205, 247] width 162 height 13
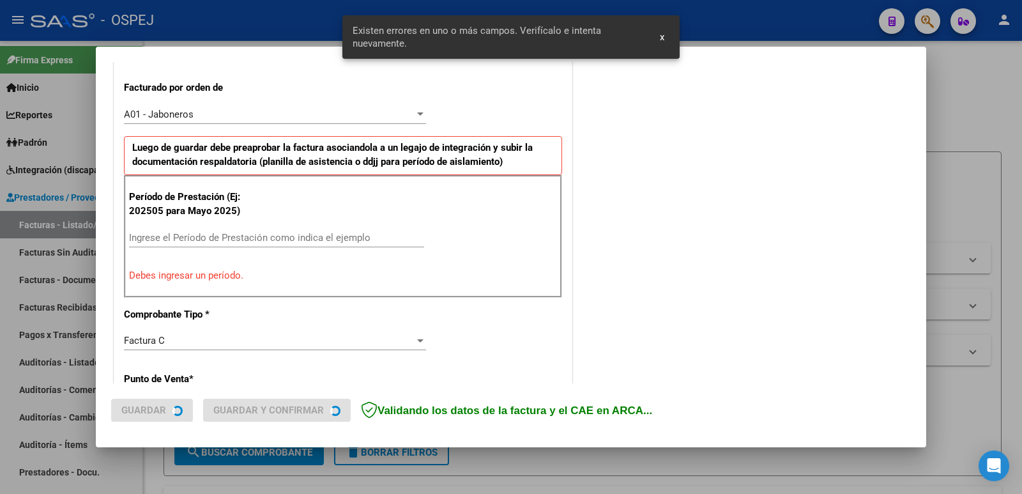
scroll to position [349, 0]
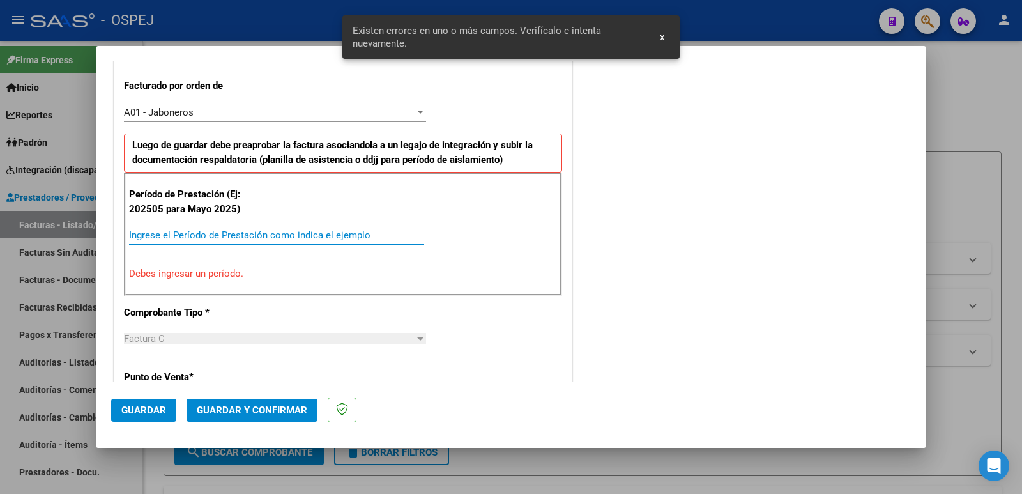
click at [302, 233] on input "Ingrese el Período de Prestación como indica el ejemplo" at bounding box center [276, 235] width 295 height 12
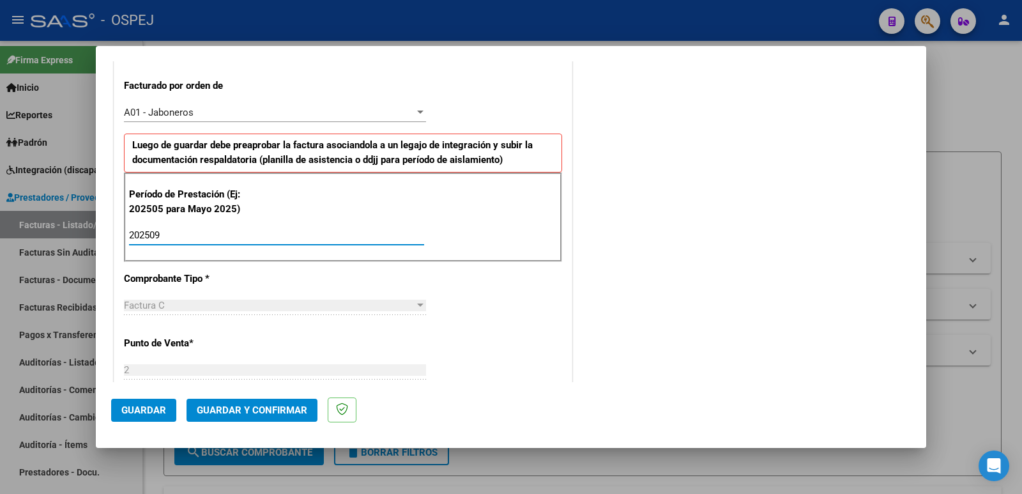
type input "202509"
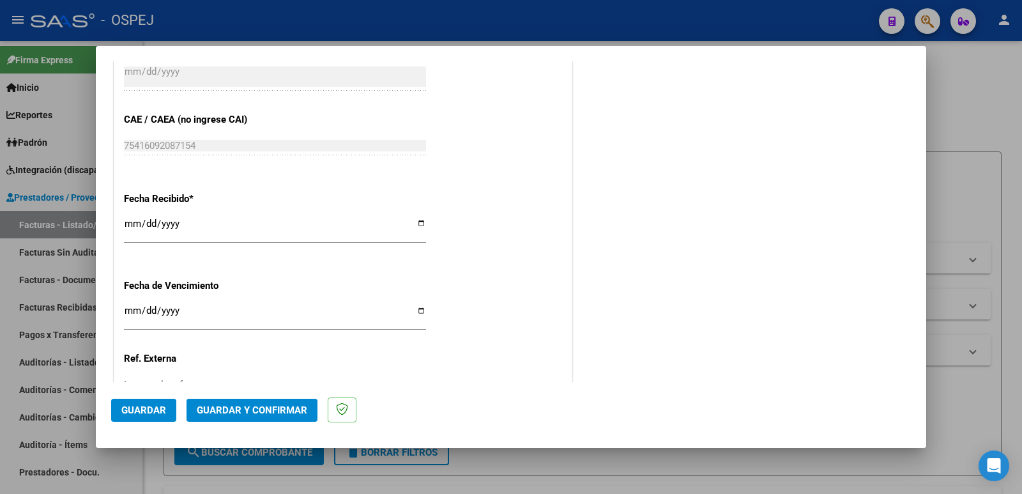
scroll to position [860, 0]
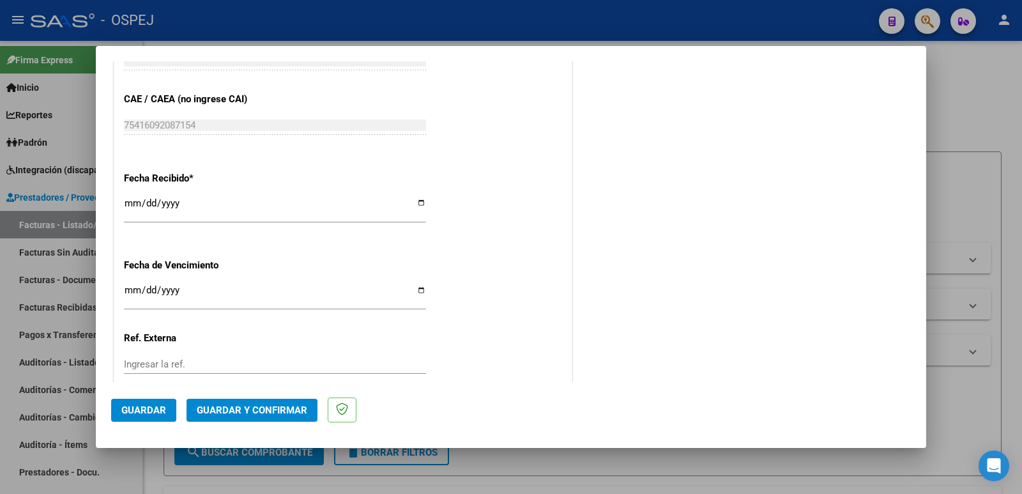
click at [126, 406] on span "Guardar" at bounding box center [143, 410] width 45 height 12
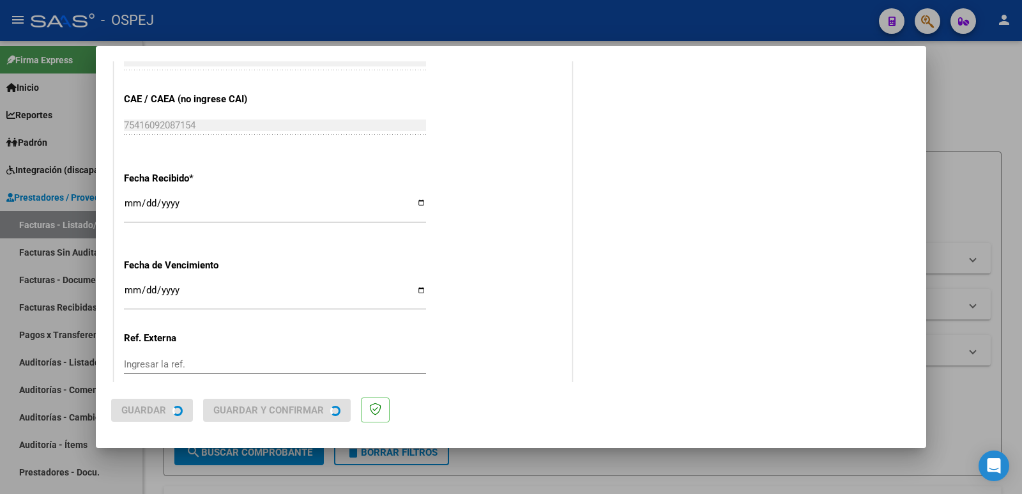
scroll to position [0, 0]
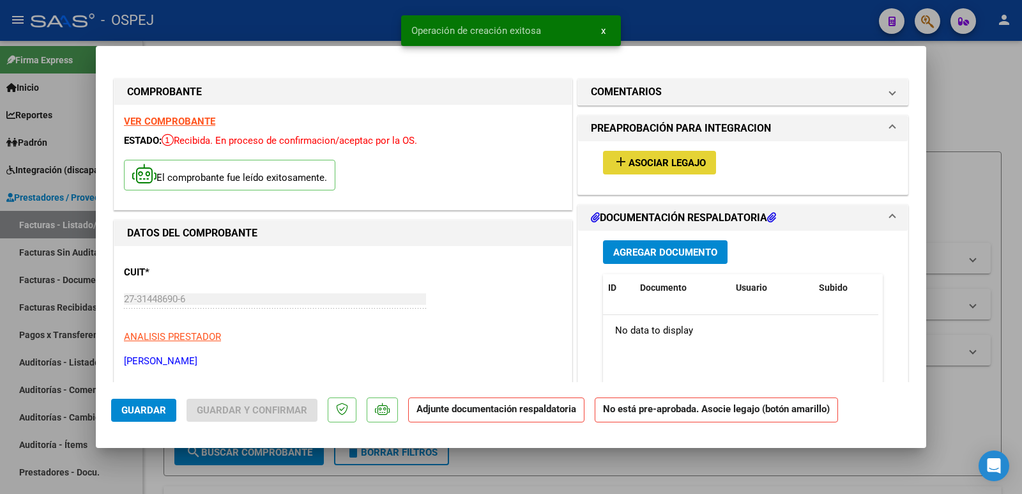
click at [645, 164] on span "Asociar Legajo" at bounding box center [667, 163] width 77 height 12
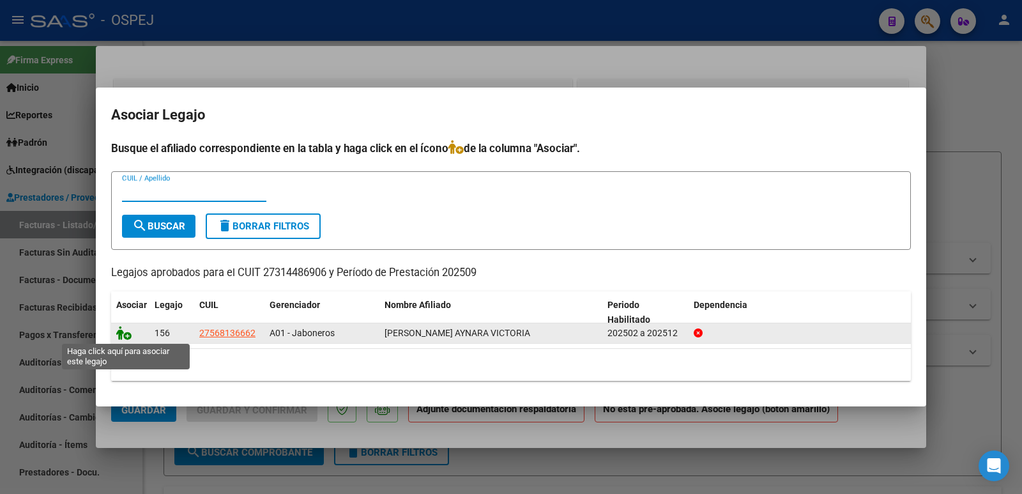
click at [119, 332] on icon at bounding box center [123, 333] width 15 height 14
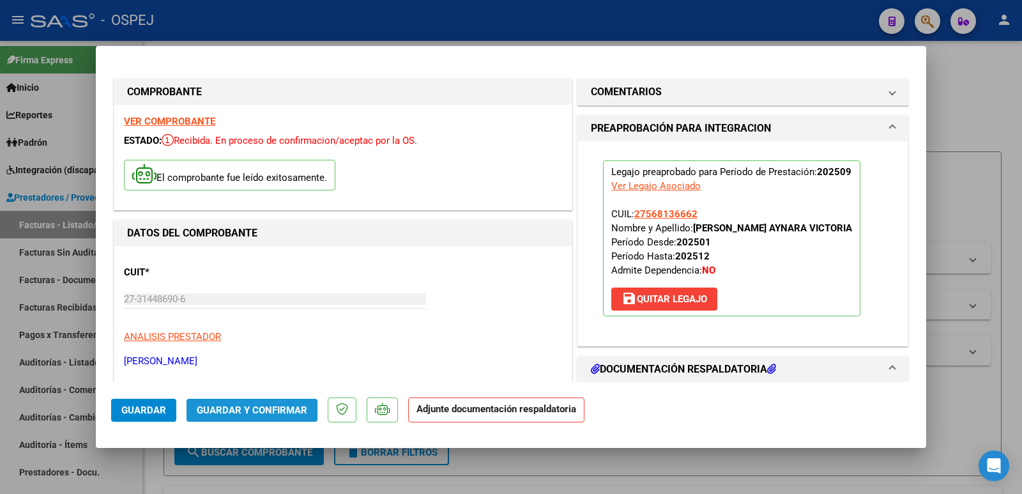
click at [227, 412] on span "Guardar y Confirmar" at bounding box center [252, 410] width 111 height 12
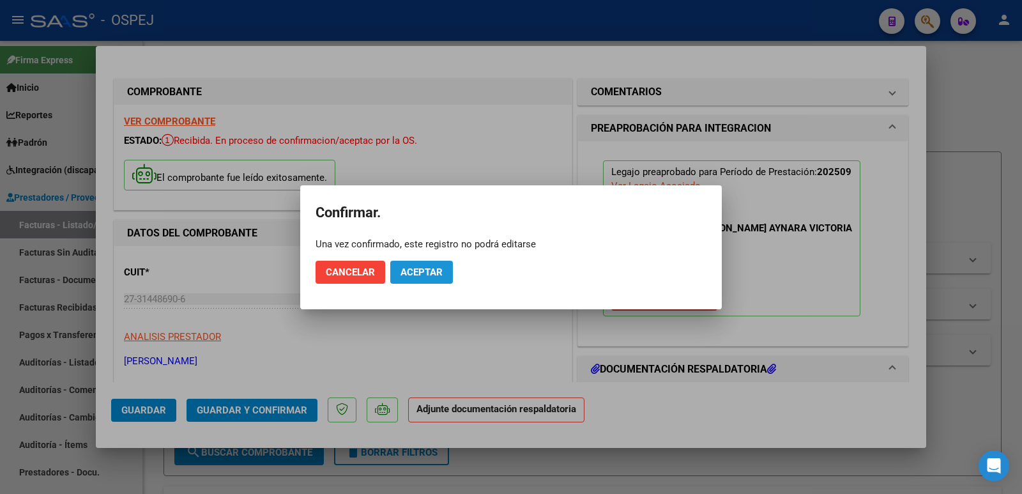
click at [429, 277] on span "Aceptar" at bounding box center [422, 272] width 42 height 12
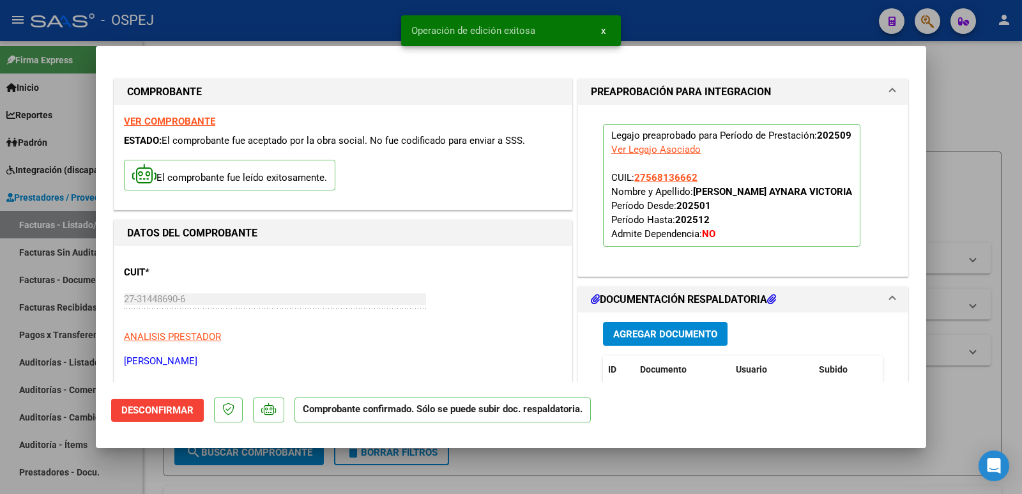
click at [340, 19] on div at bounding box center [511, 247] width 1022 height 494
type input "$ 0,00"
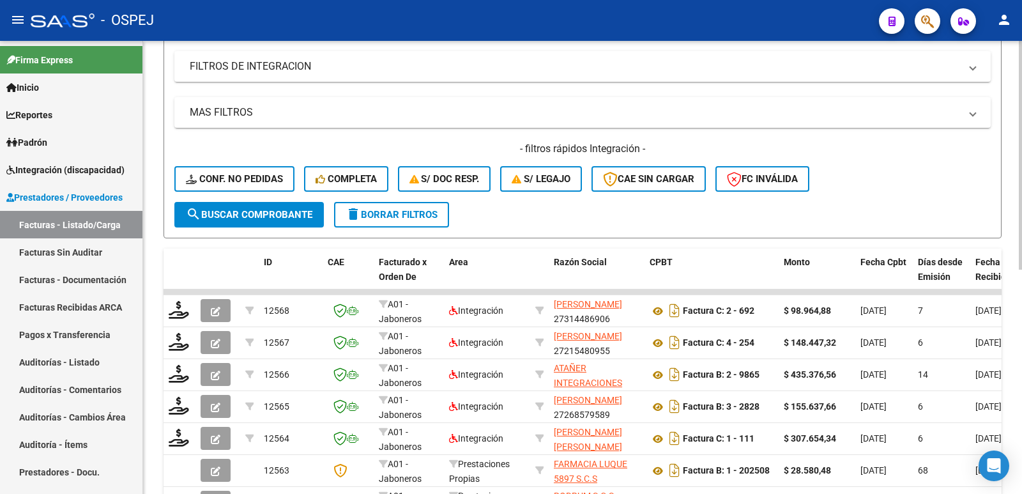
scroll to position [256, 0]
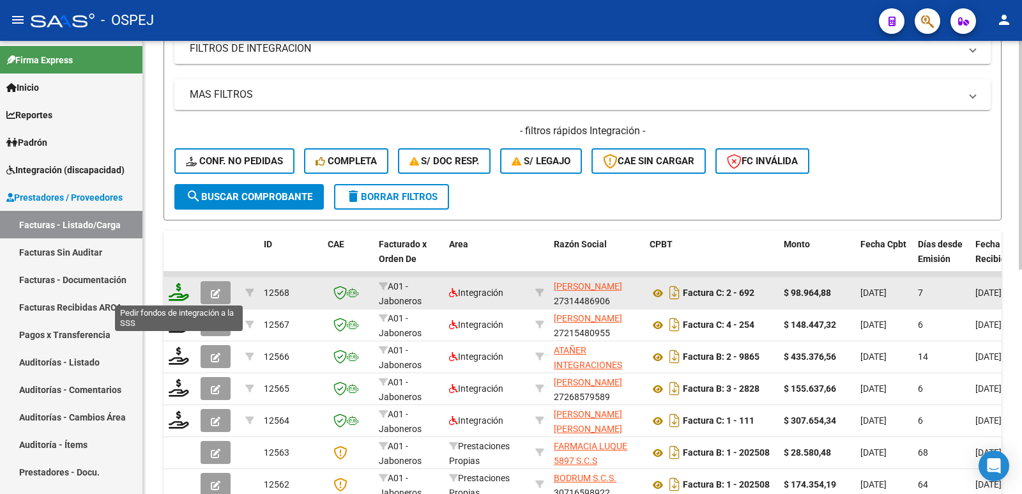
click at [182, 290] on icon at bounding box center [179, 292] width 20 height 18
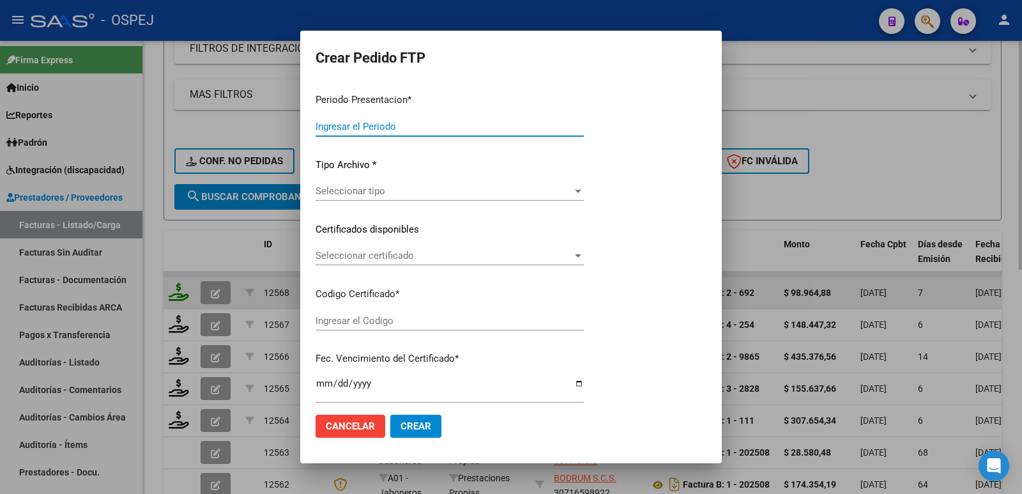
type input "202509"
type input "$ 98.964,88"
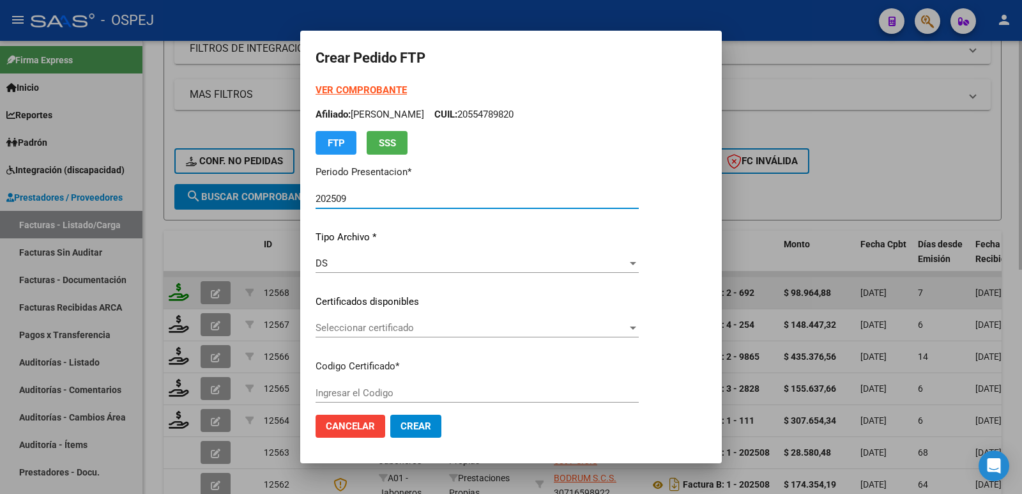
type input "ARG01000568136662021081820240818BS"
type input "[DATE]"
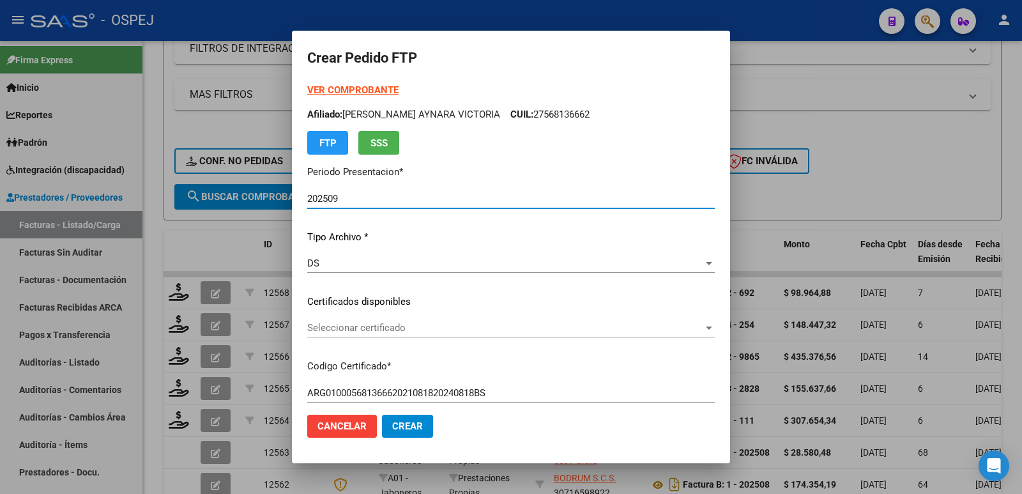
click at [359, 323] on span "Seleccionar certificado" at bounding box center [505, 328] width 396 height 12
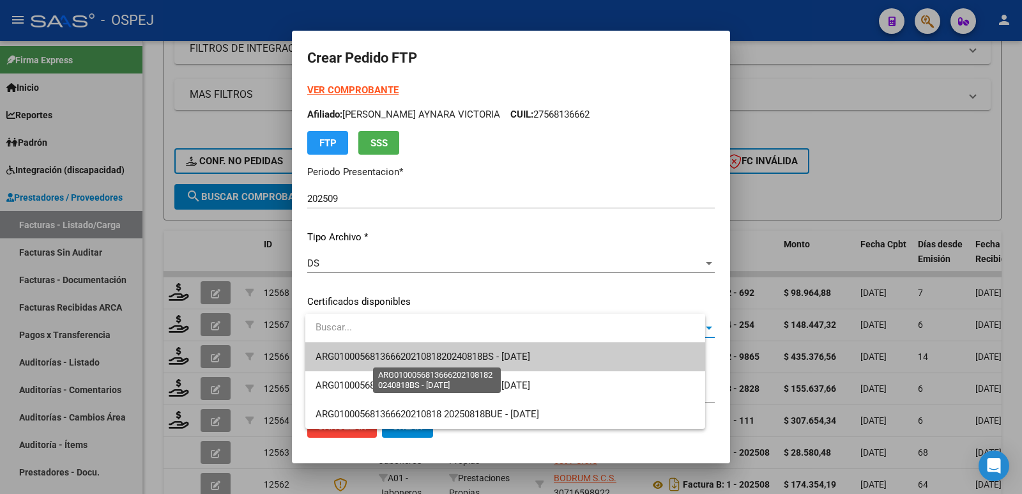
click at [362, 354] on span "ARG01000568136662021081820240818BS - [DATE]" at bounding box center [423, 357] width 215 height 12
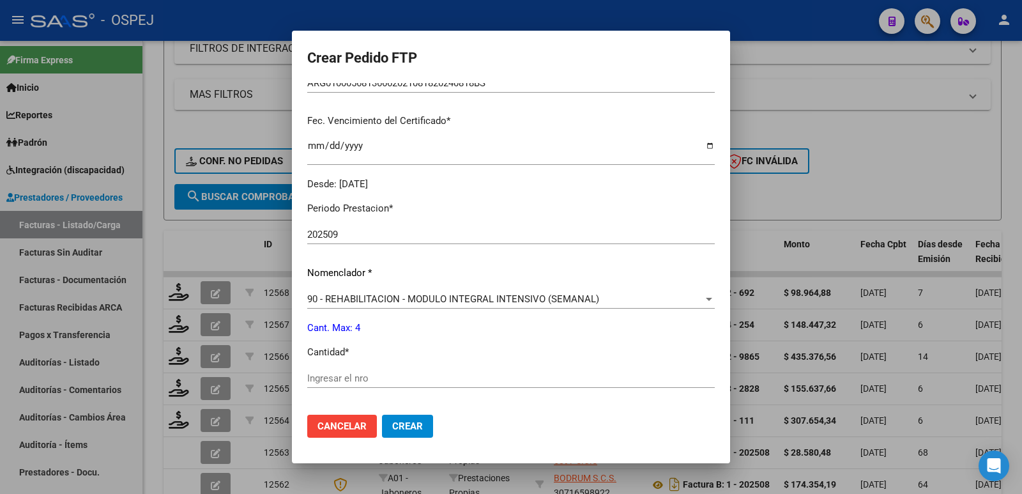
scroll to position [319, 0]
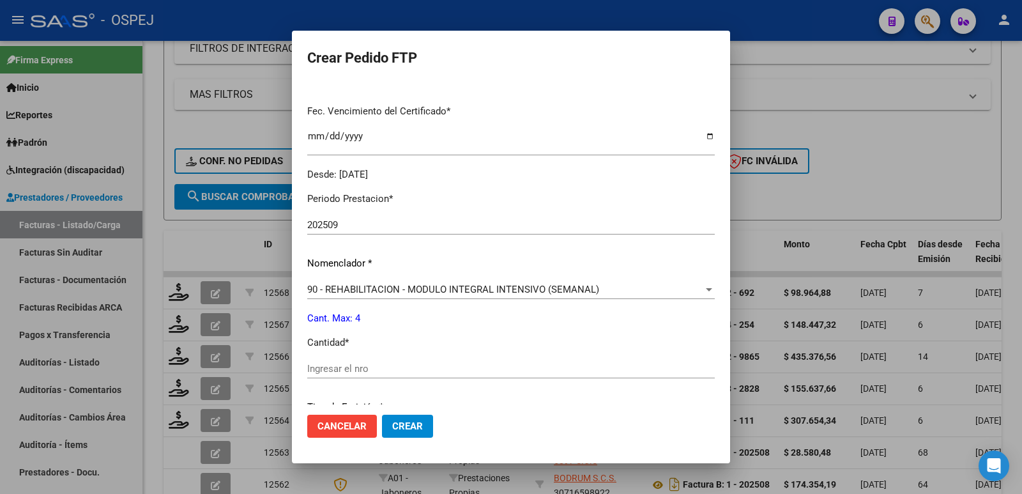
click at [407, 376] on div "Ingresar el nro" at bounding box center [511, 368] width 408 height 19
type input "4"
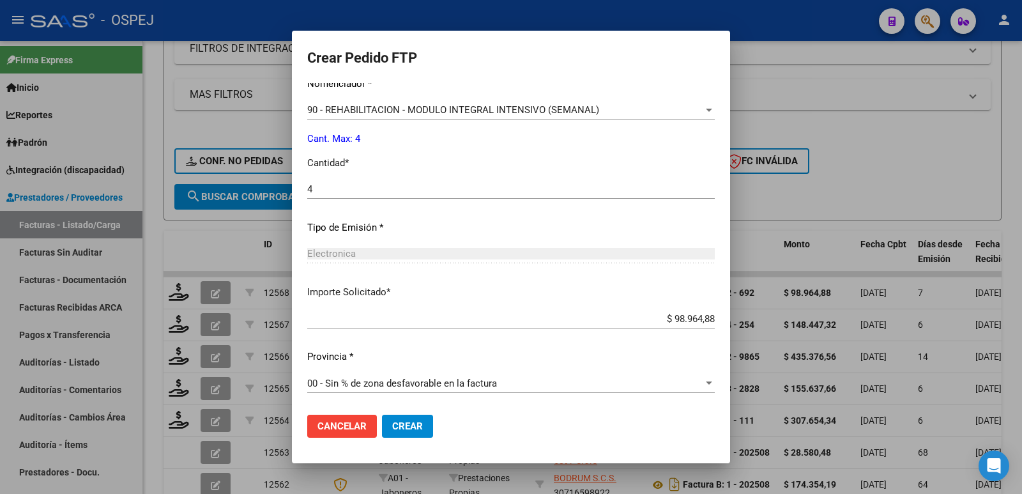
scroll to position [500, 0]
click at [422, 422] on span "Crear" at bounding box center [407, 426] width 31 height 12
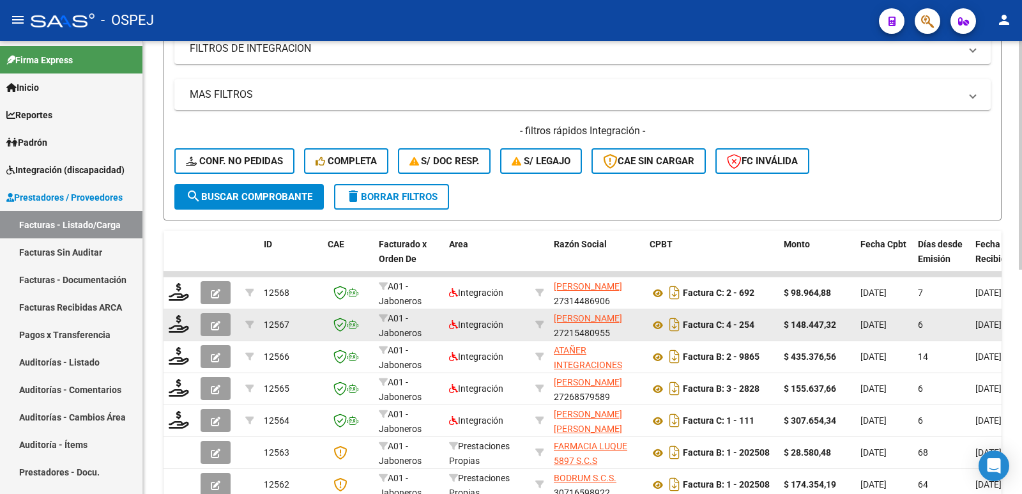
scroll to position [0, 0]
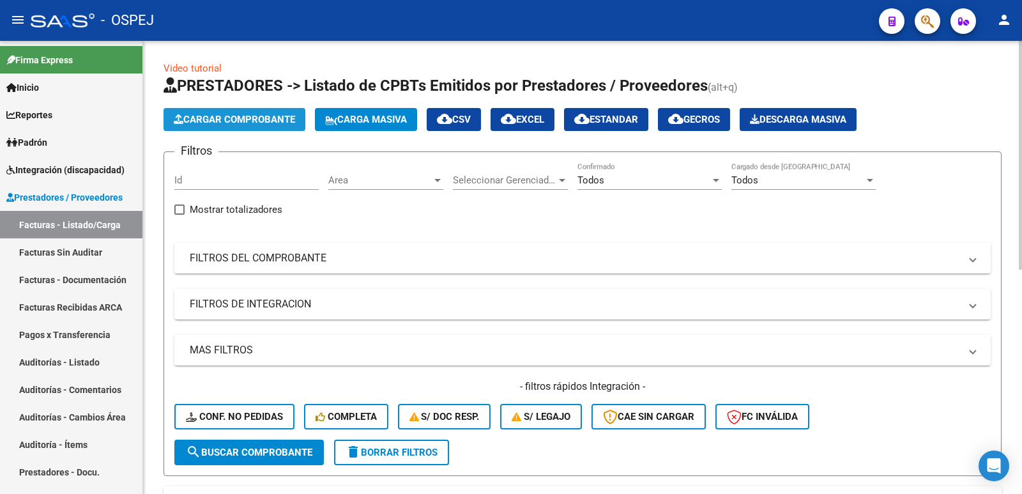
click at [258, 118] on span "Cargar Comprobante" at bounding box center [234, 120] width 121 height 12
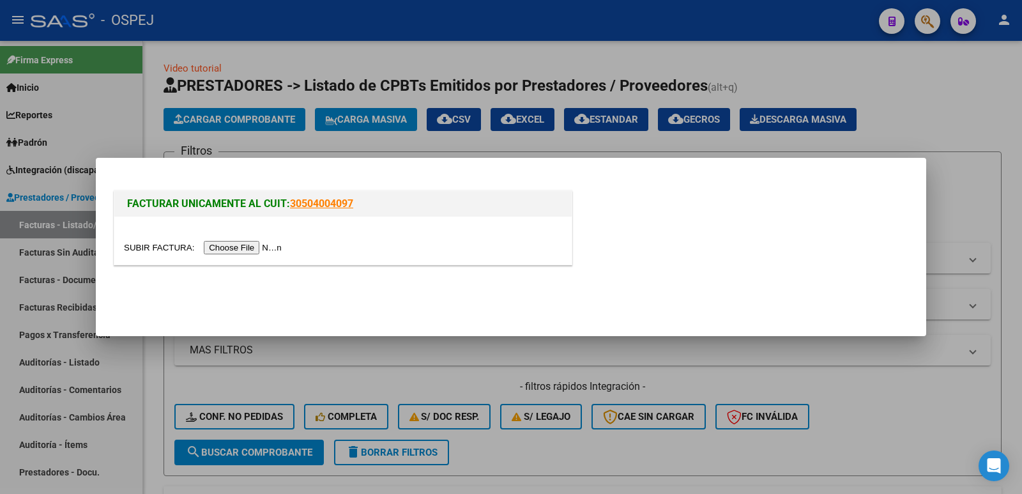
click at [245, 247] on input "file" at bounding box center [205, 247] width 162 height 13
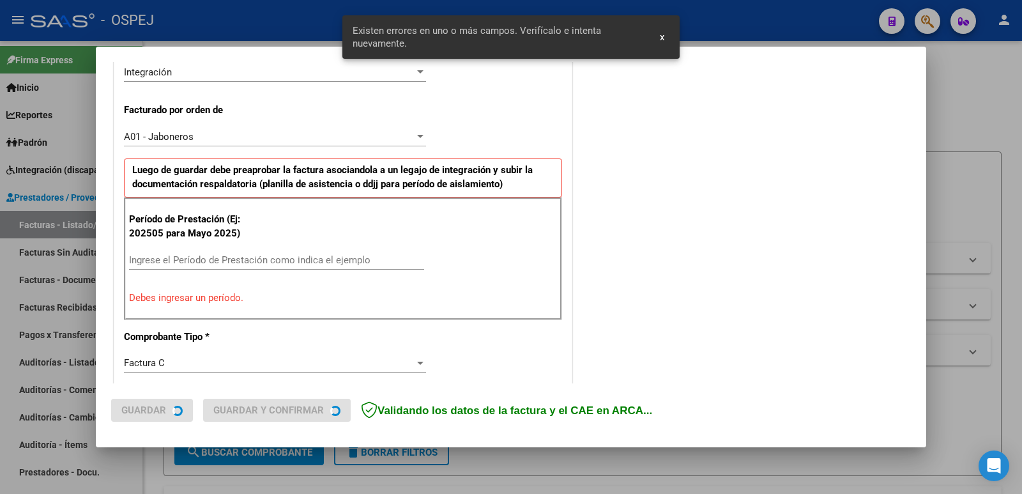
scroll to position [349, 0]
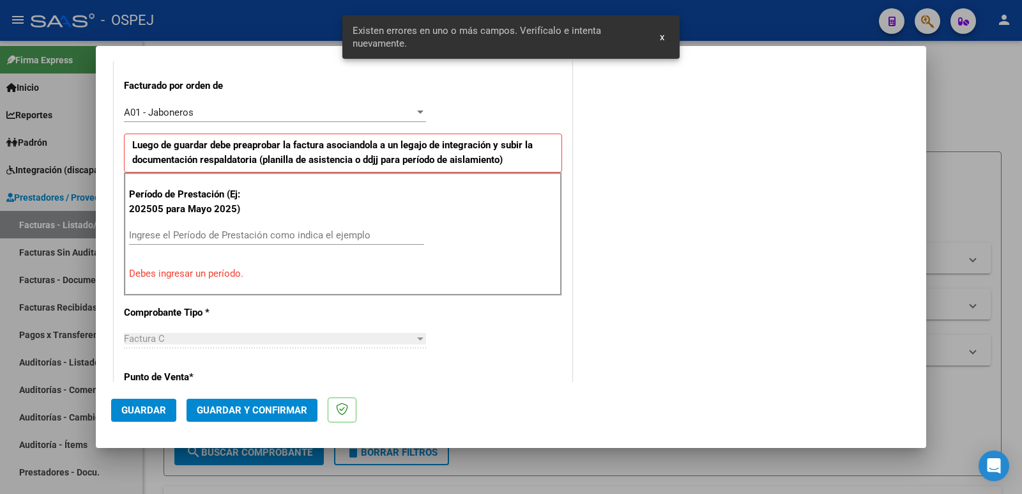
click at [341, 233] on input "Ingrese el Período de Prestación como indica el ejemplo" at bounding box center [276, 235] width 295 height 12
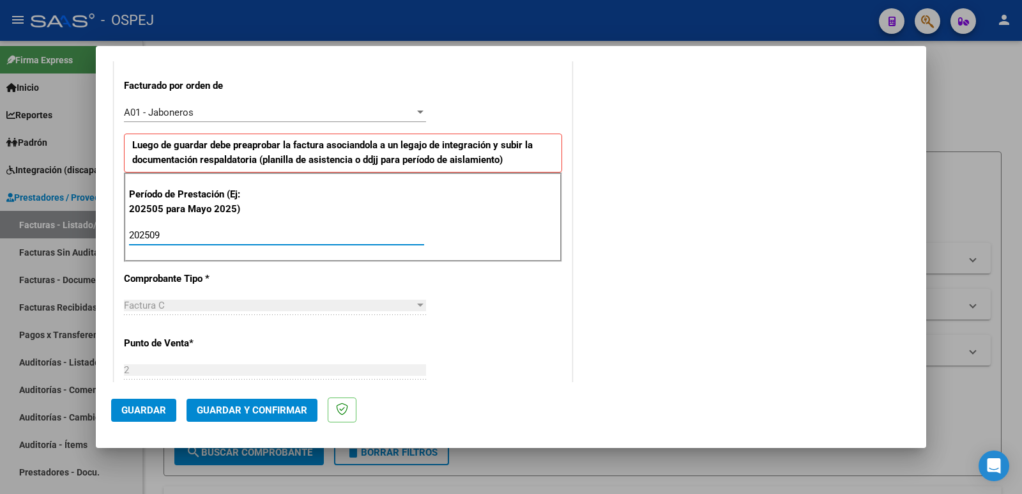
type input "202509"
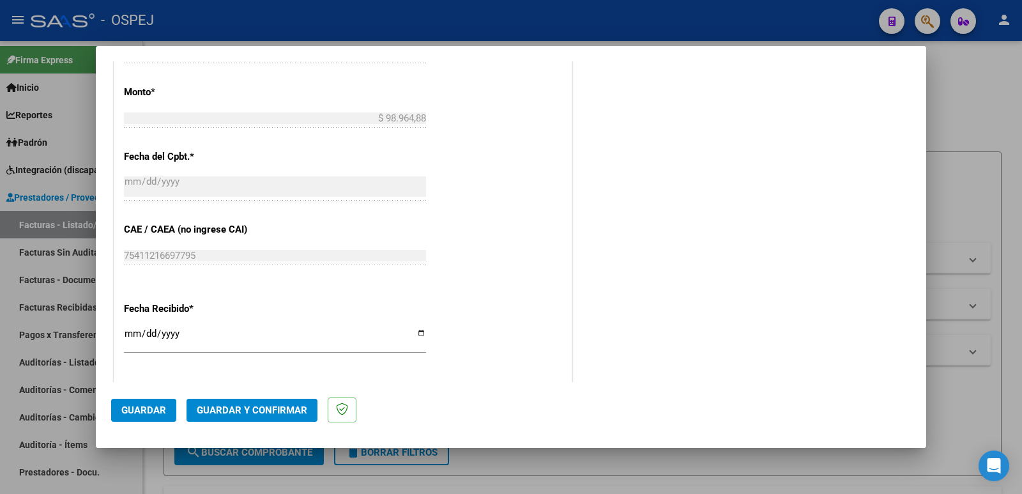
scroll to position [732, 0]
click at [138, 413] on span "Guardar" at bounding box center [143, 410] width 45 height 12
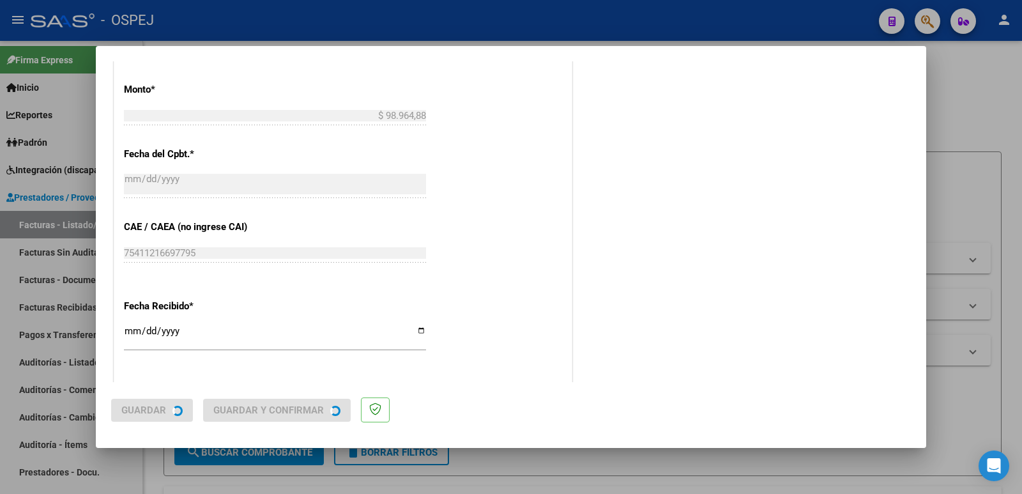
scroll to position [0, 0]
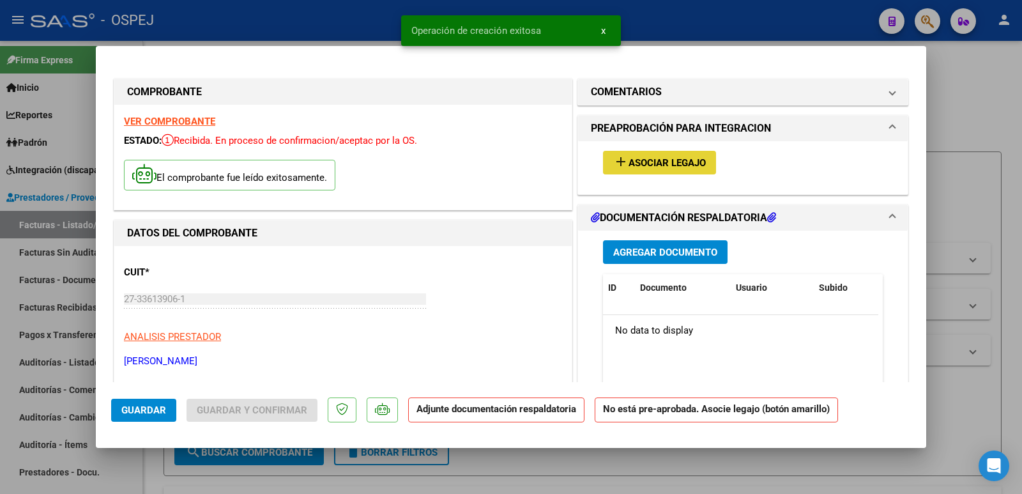
click at [648, 160] on span "Asociar Legajo" at bounding box center [667, 163] width 77 height 12
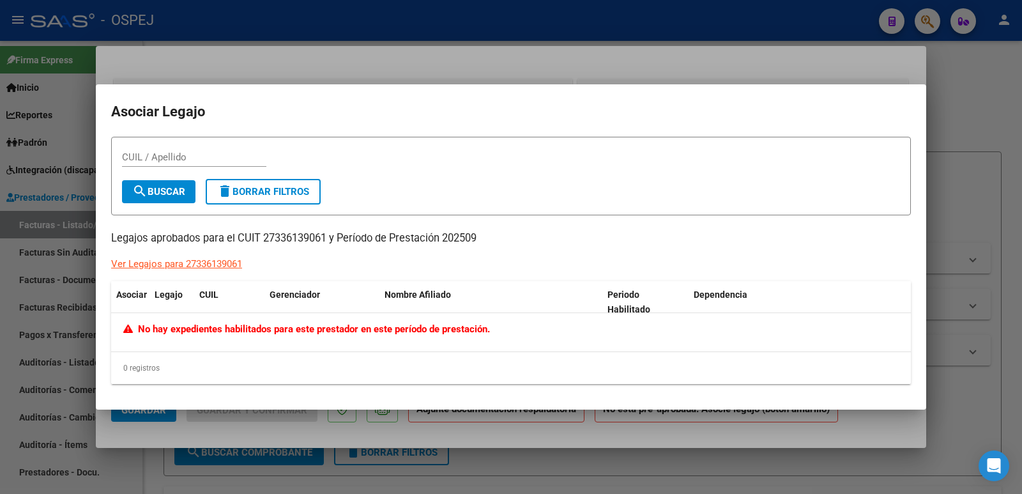
click at [311, 29] on div at bounding box center [511, 247] width 1022 height 494
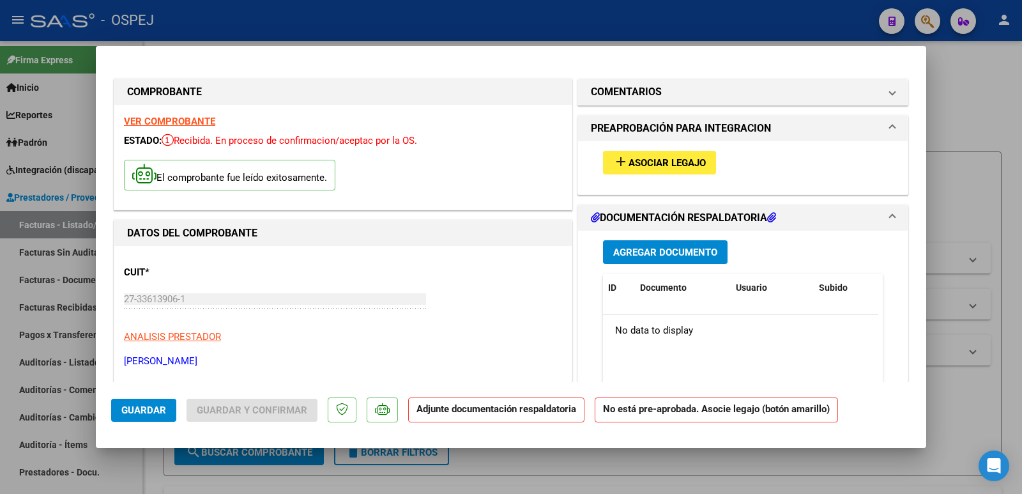
click at [128, 408] on span "Guardar" at bounding box center [143, 410] width 45 height 12
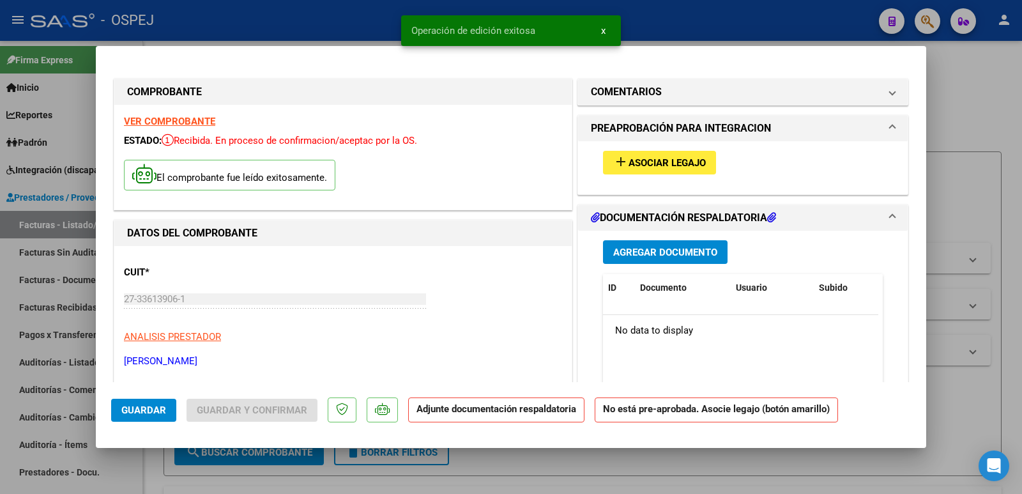
click at [266, 31] on div at bounding box center [511, 247] width 1022 height 494
type input "$ 0,00"
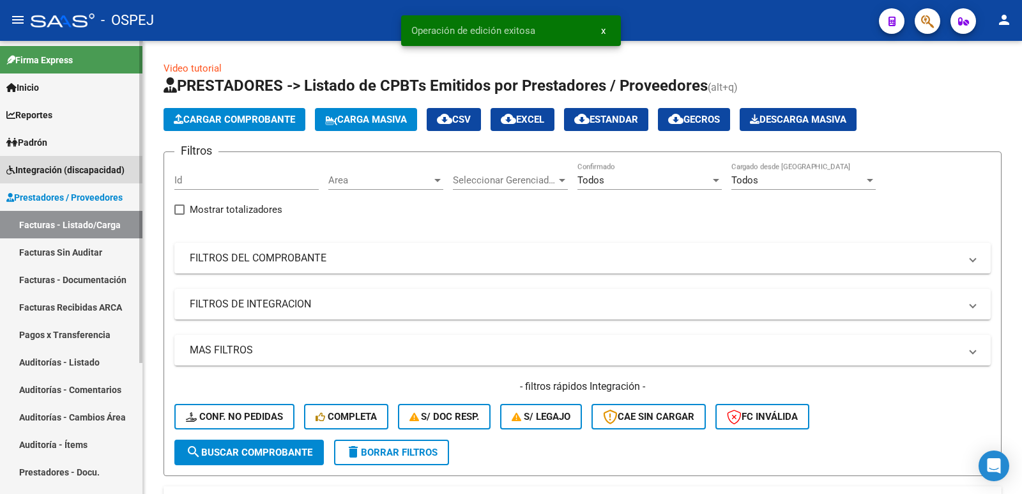
click at [59, 165] on span "Integración (discapacidad)" at bounding box center [65, 170] width 118 height 14
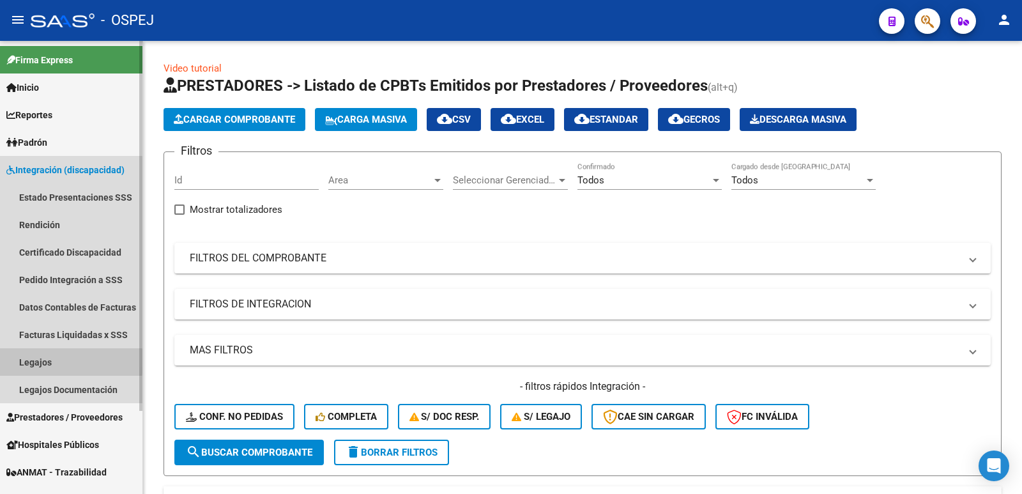
click at [26, 362] on link "Legajos" at bounding box center [71, 361] width 142 height 27
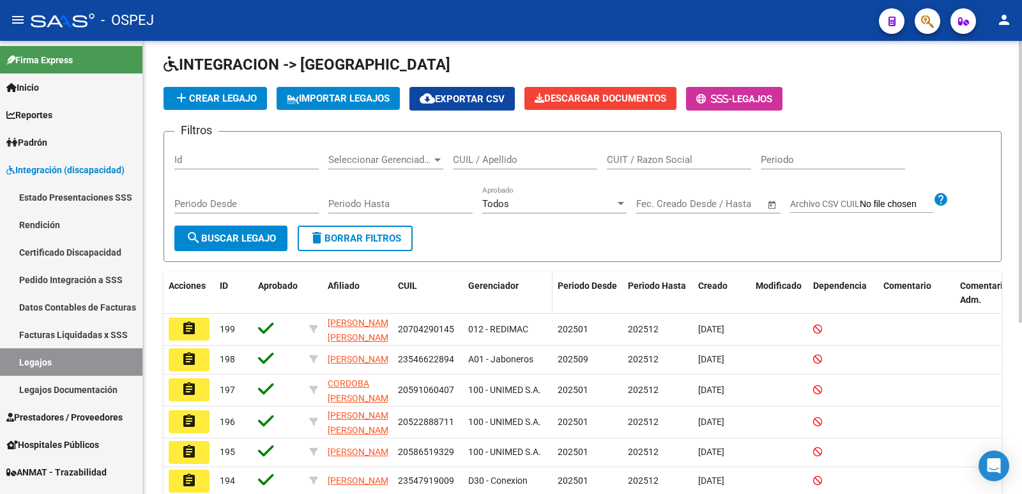
scroll to position [20, 0]
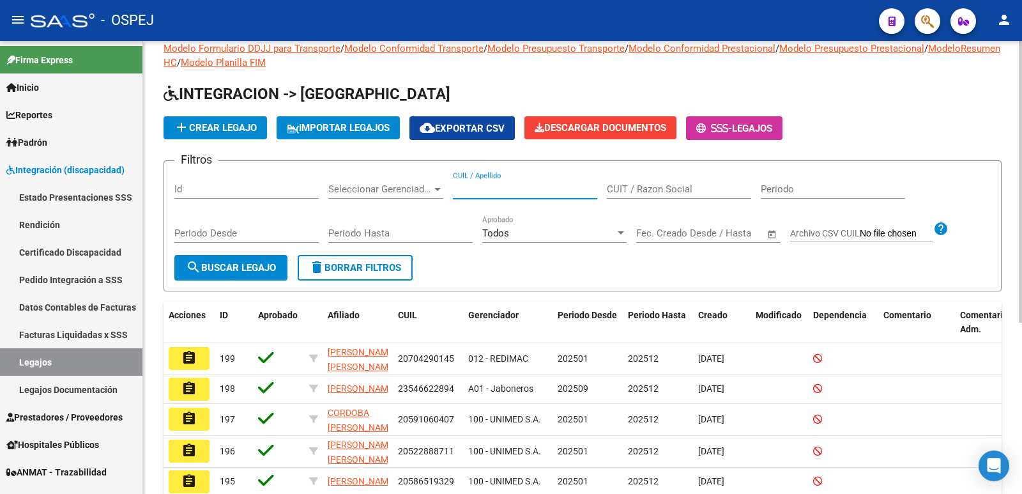
click at [544, 186] on input "CUIL / Apellido" at bounding box center [525, 189] width 144 height 12
type input "[PERSON_NAME]"
click at [228, 263] on span "search Buscar Legajo" at bounding box center [231, 268] width 90 height 12
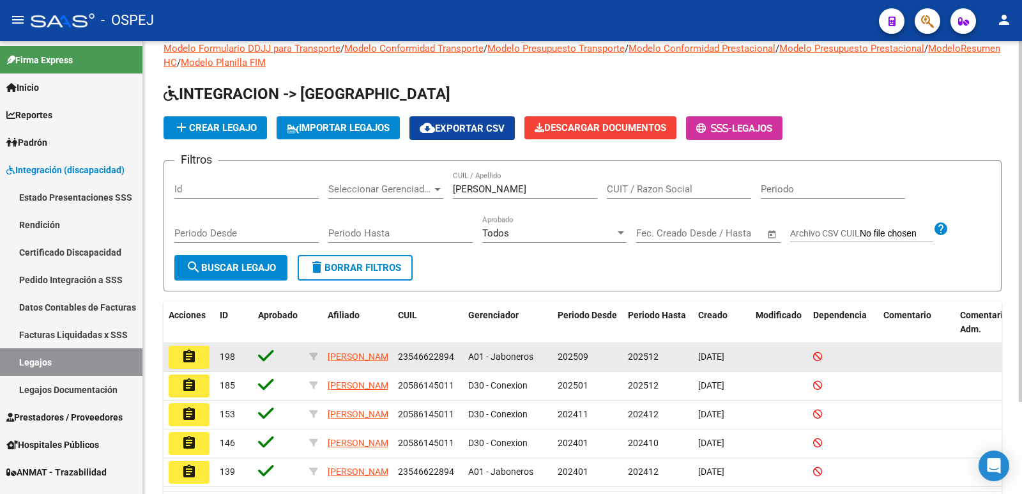
click at [196, 362] on mat-icon "assignment" at bounding box center [188, 356] width 15 height 15
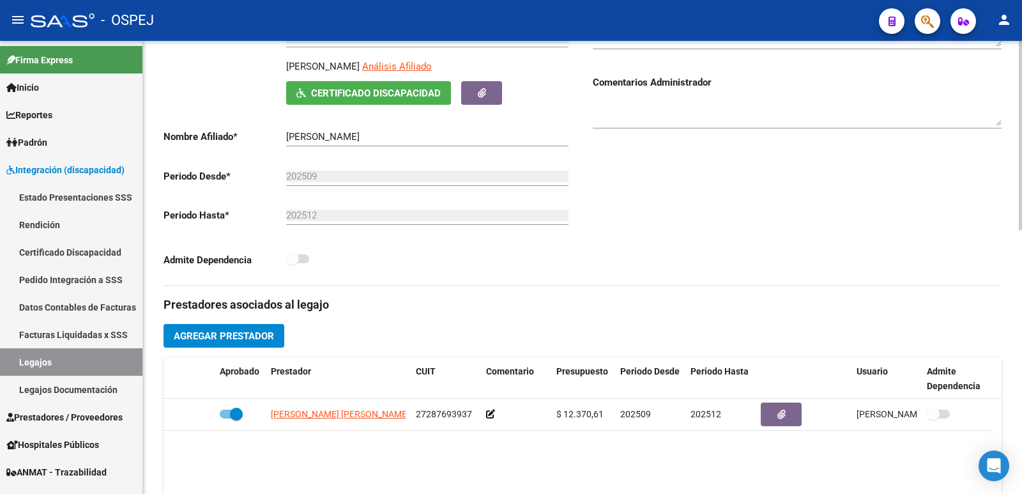
scroll to position [256, 0]
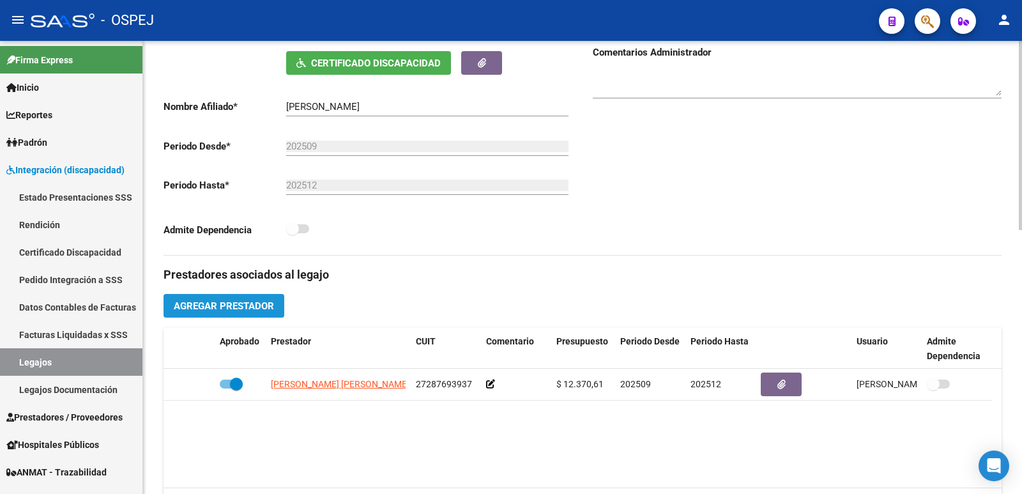
click at [195, 310] on span "Agregar Prestador" at bounding box center [224, 306] width 100 height 12
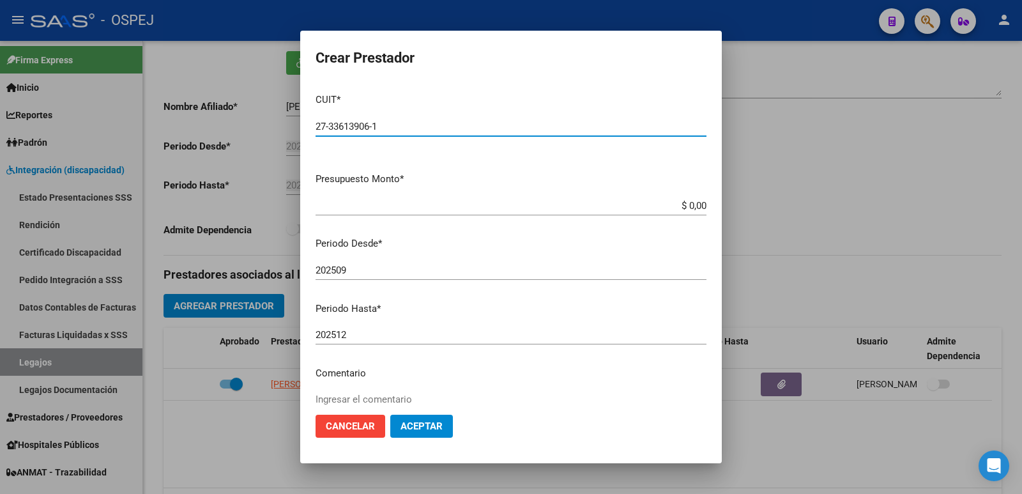
type input "27-33613906-1"
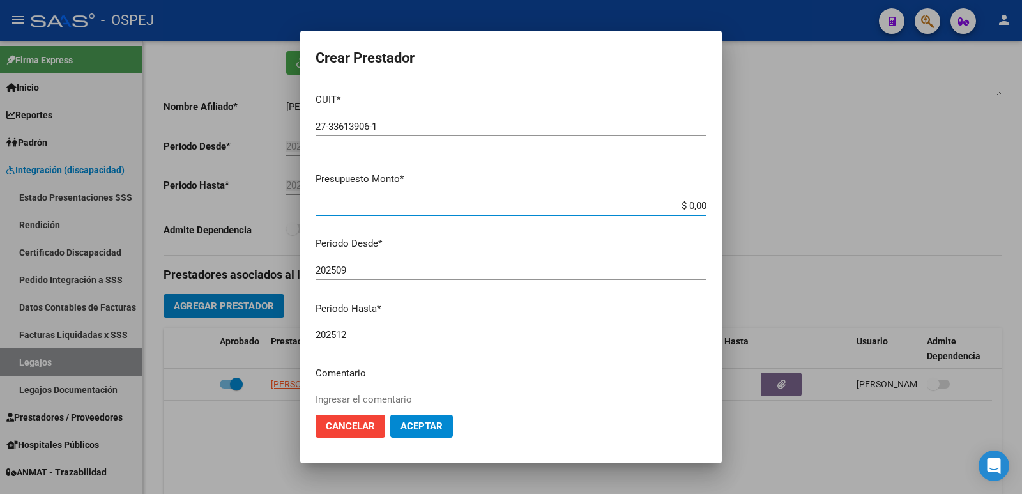
click at [675, 204] on input "$ 0,00" at bounding box center [511, 206] width 391 height 12
click at [659, 204] on input "$ 2.370,61" at bounding box center [511, 206] width 391 height 12
type input "$ 12.370,61"
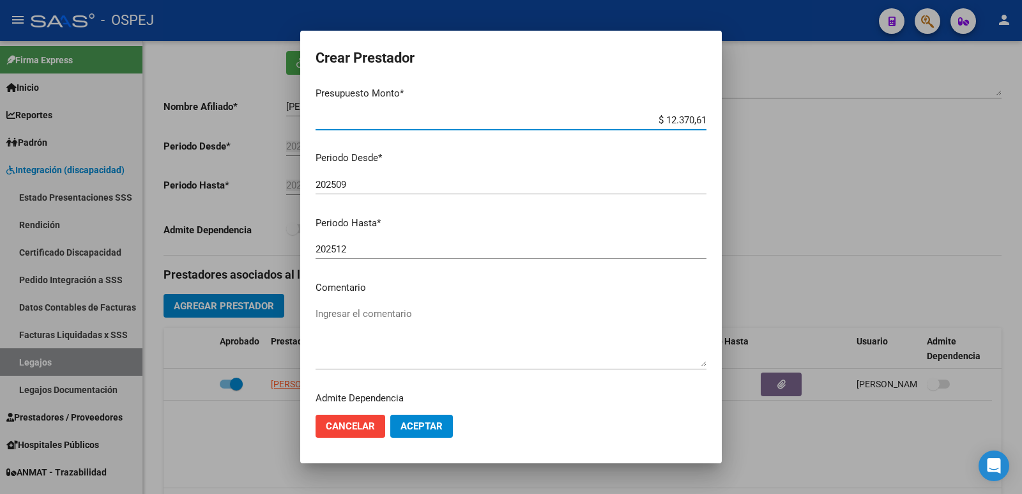
scroll to position [117, 0]
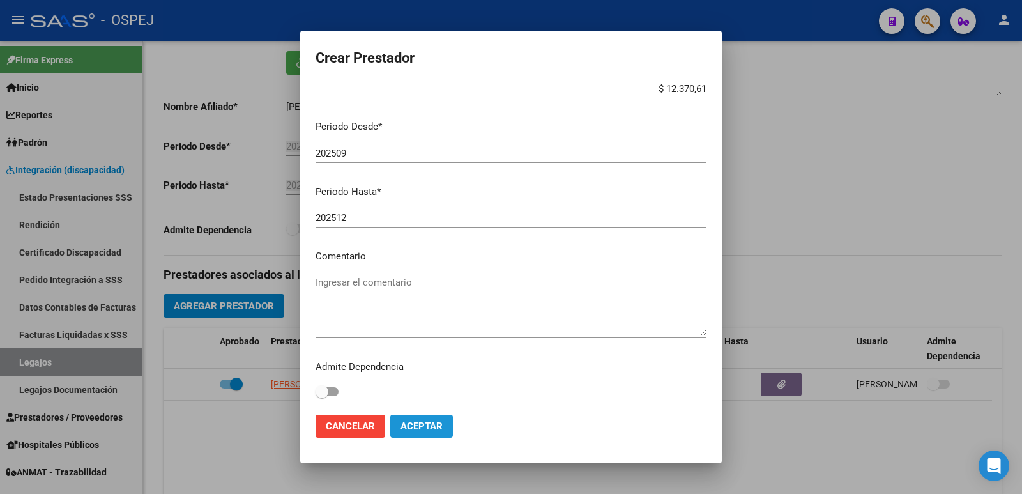
click at [413, 419] on button "Aceptar" at bounding box center [421, 426] width 63 height 23
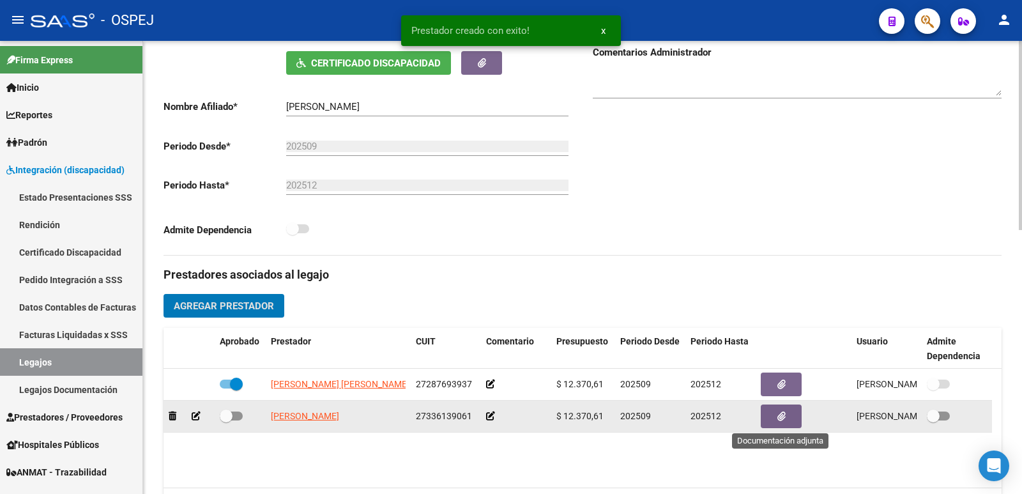
click at [788, 417] on button "button" at bounding box center [781, 416] width 41 height 24
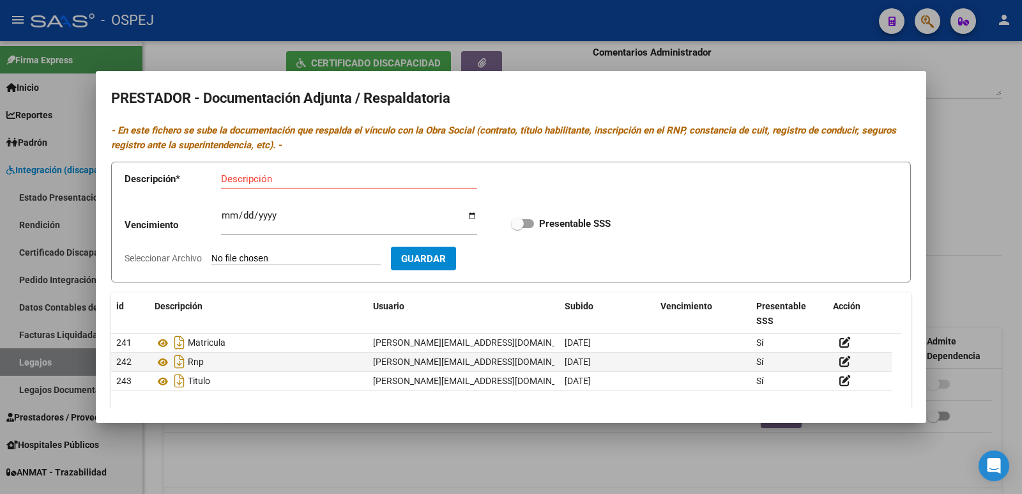
click at [566, 53] on div at bounding box center [511, 247] width 1022 height 494
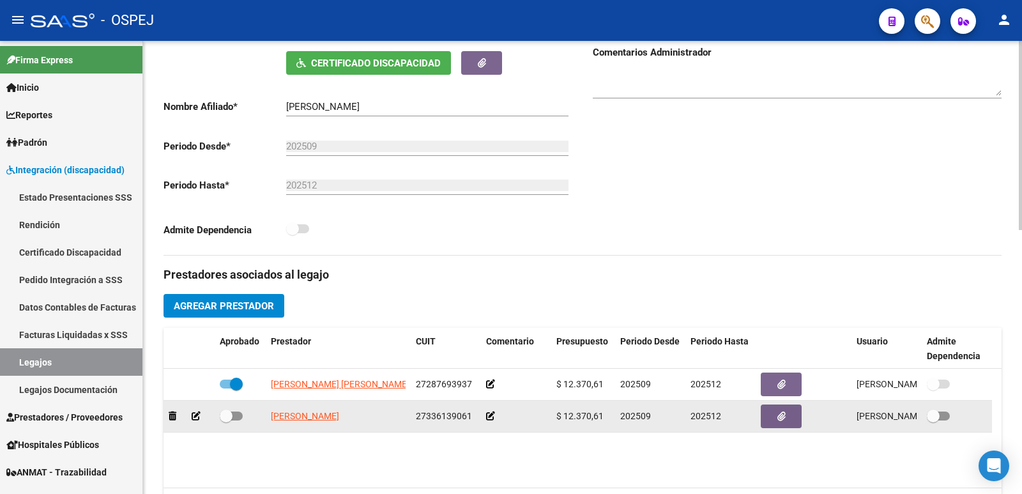
click at [236, 419] on span at bounding box center [231, 415] width 23 height 9
click at [226, 420] on input "checkbox" at bounding box center [226, 420] width 1 height 1
checkbox input "true"
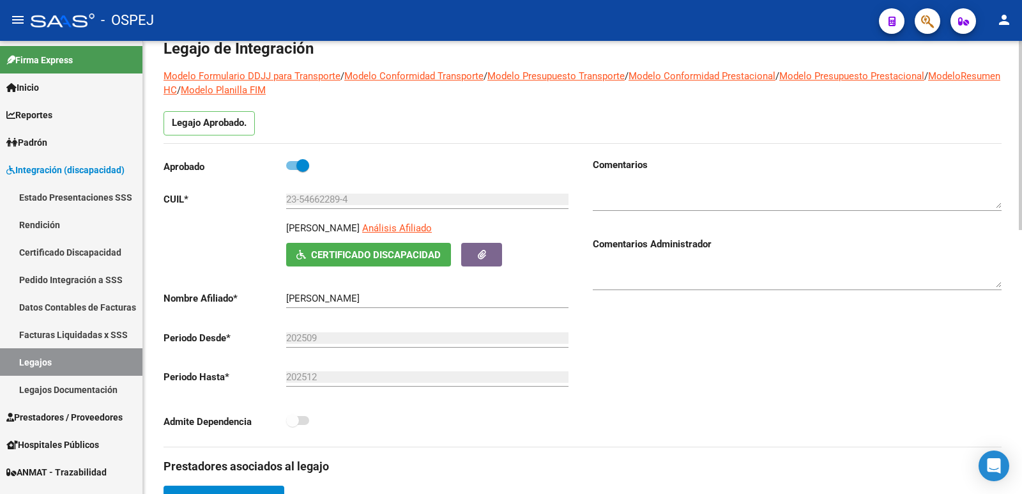
scroll to position [0, 0]
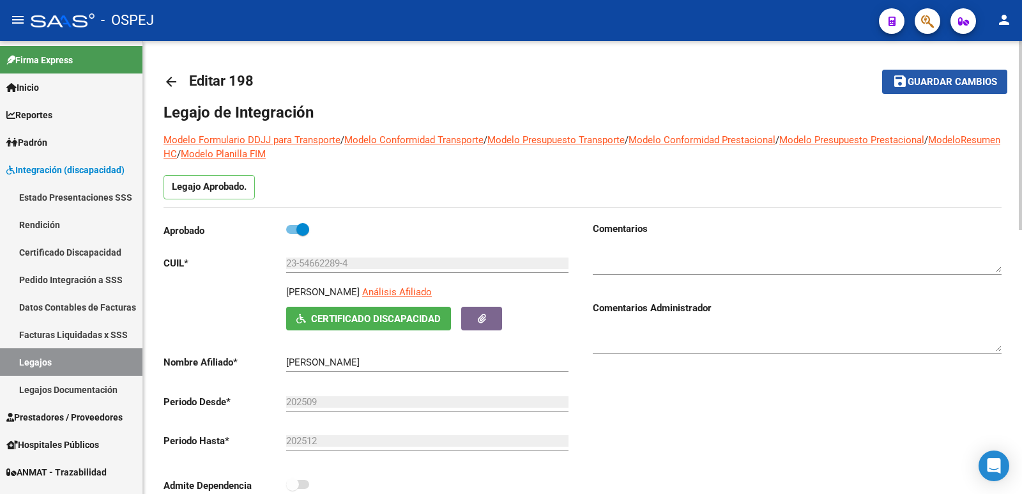
click at [934, 85] on span "Guardar cambios" at bounding box center [952, 83] width 89 height 12
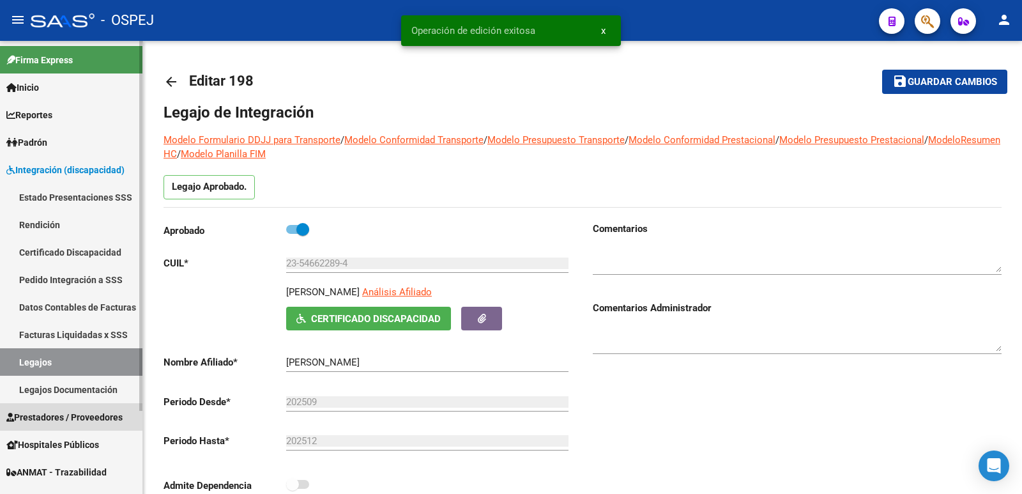
click at [49, 416] on span "Prestadores / Proveedores" at bounding box center [64, 417] width 116 height 14
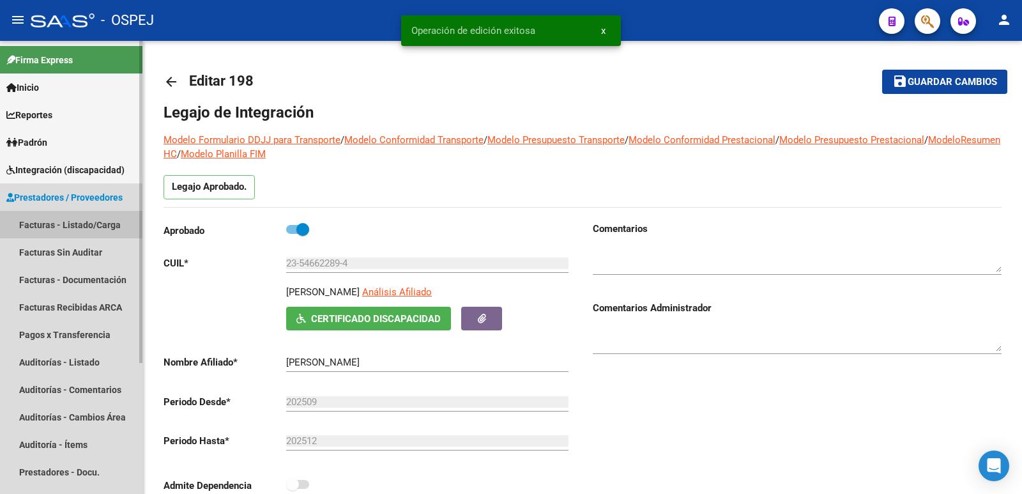
click at [46, 227] on link "Facturas - Listado/Carga" at bounding box center [71, 224] width 142 height 27
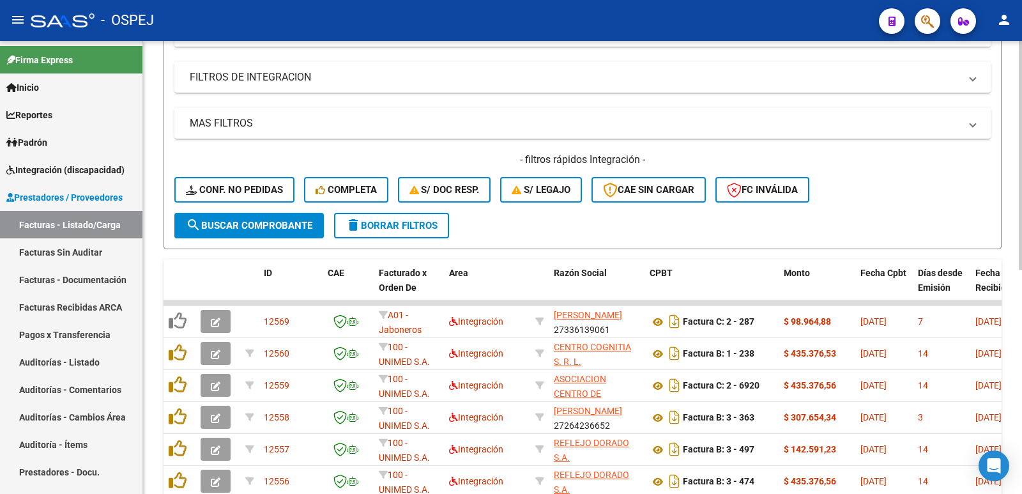
scroll to position [256, 0]
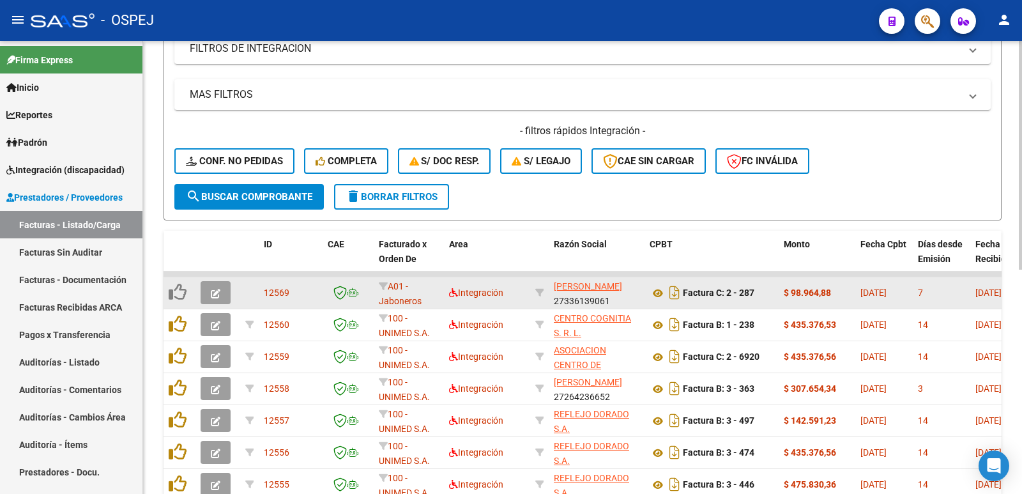
click at [213, 293] on icon "button" at bounding box center [216, 294] width 10 height 10
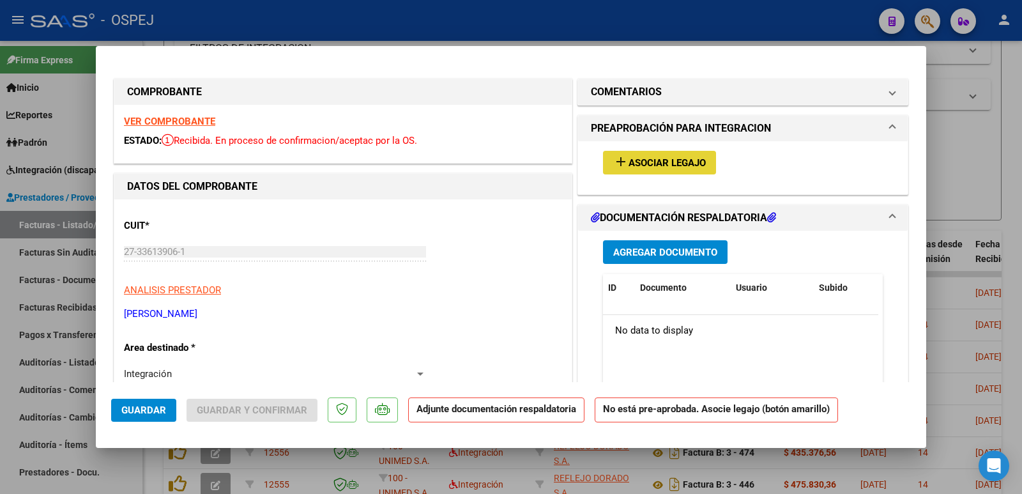
click at [635, 159] on span "Asociar Legajo" at bounding box center [667, 163] width 77 height 12
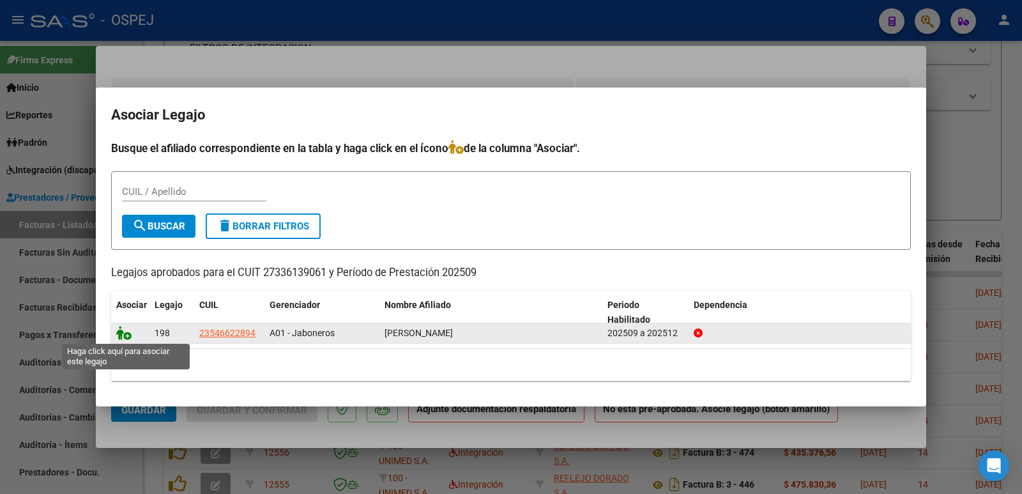
click at [123, 334] on icon at bounding box center [123, 333] width 15 height 14
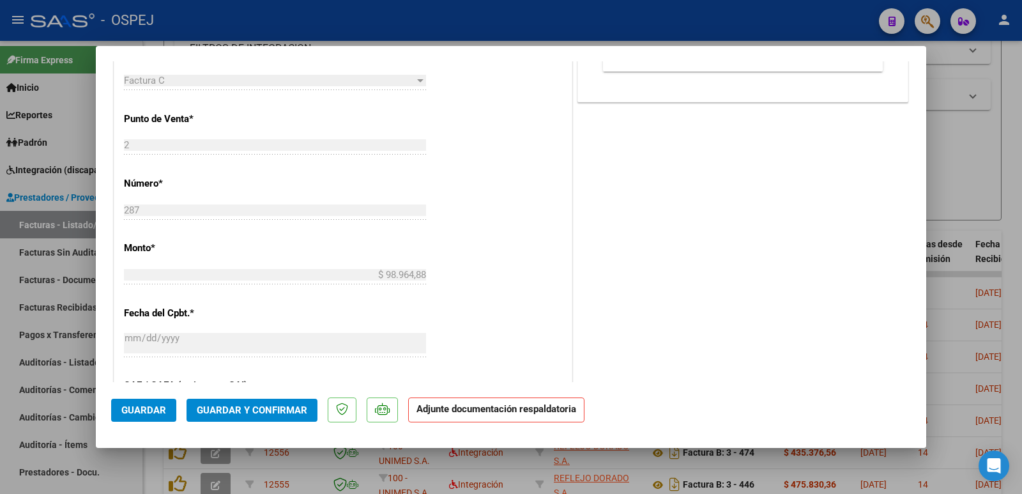
scroll to position [575, 0]
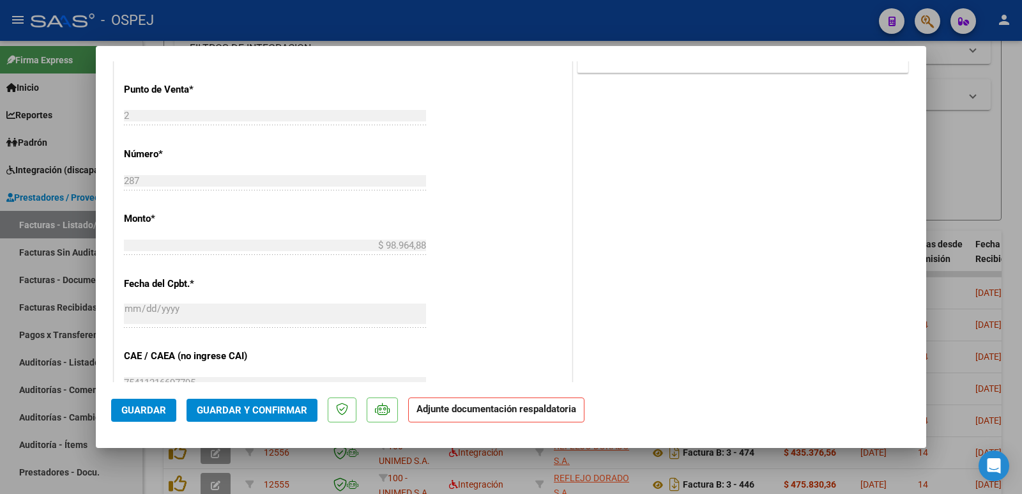
click at [234, 408] on span "Guardar y Confirmar" at bounding box center [252, 410] width 111 height 12
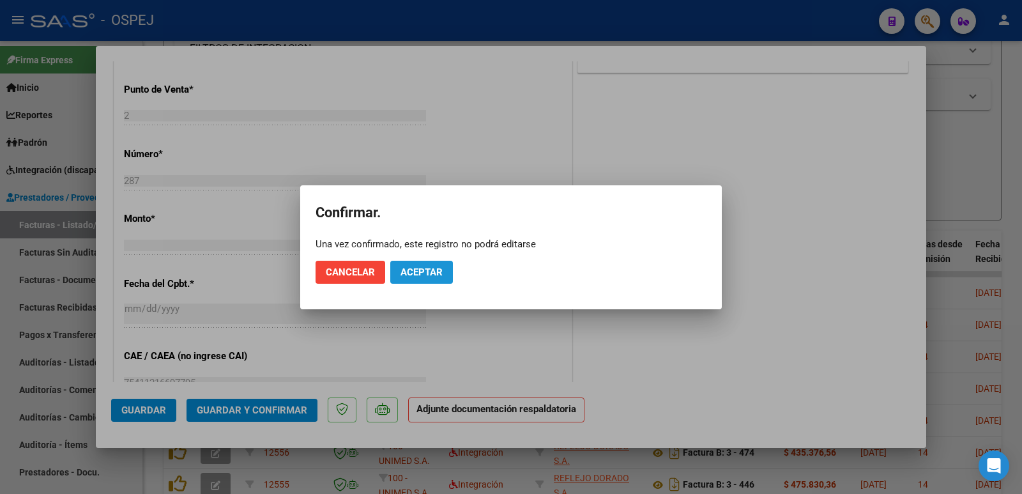
click at [413, 275] on span "Aceptar" at bounding box center [422, 272] width 42 height 12
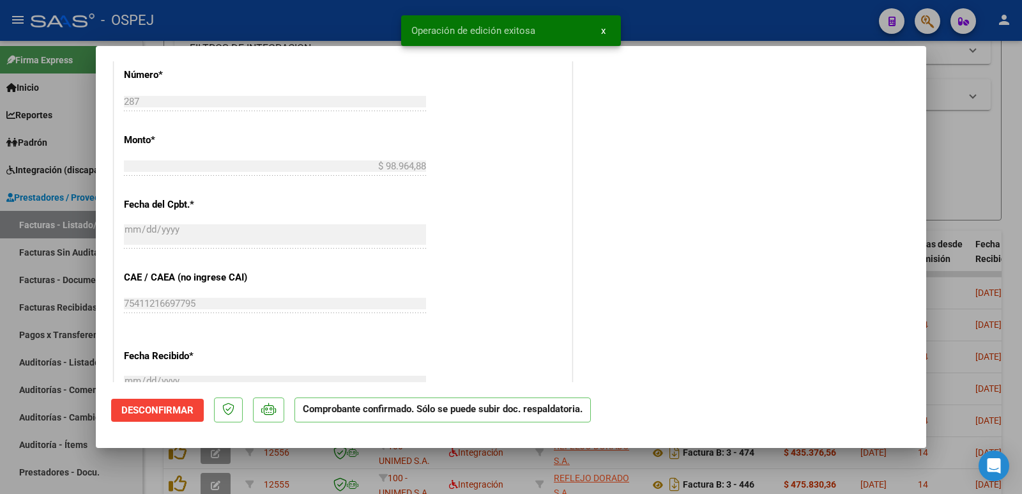
click at [355, 31] on div at bounding box center [511, 247] width 1022 height 494
type input "$ 0,00"
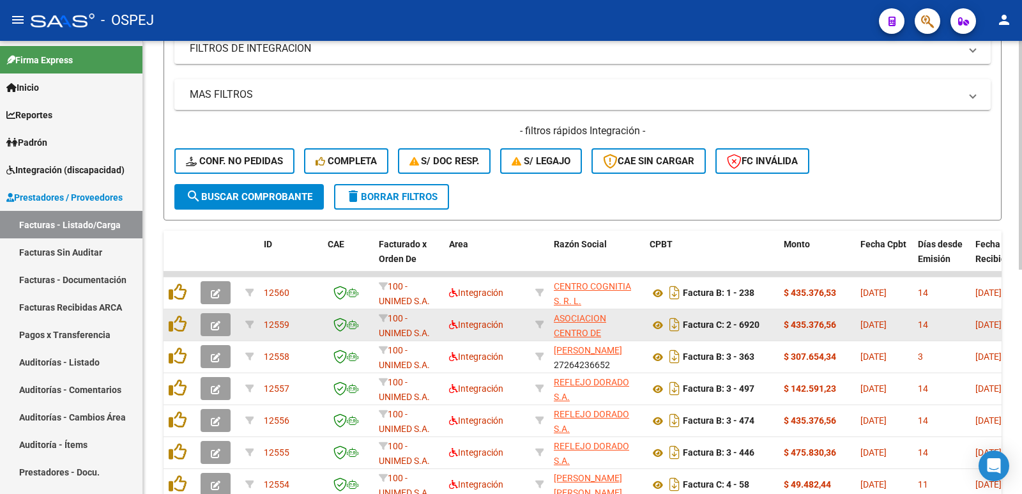
scroll to position [0, 0]
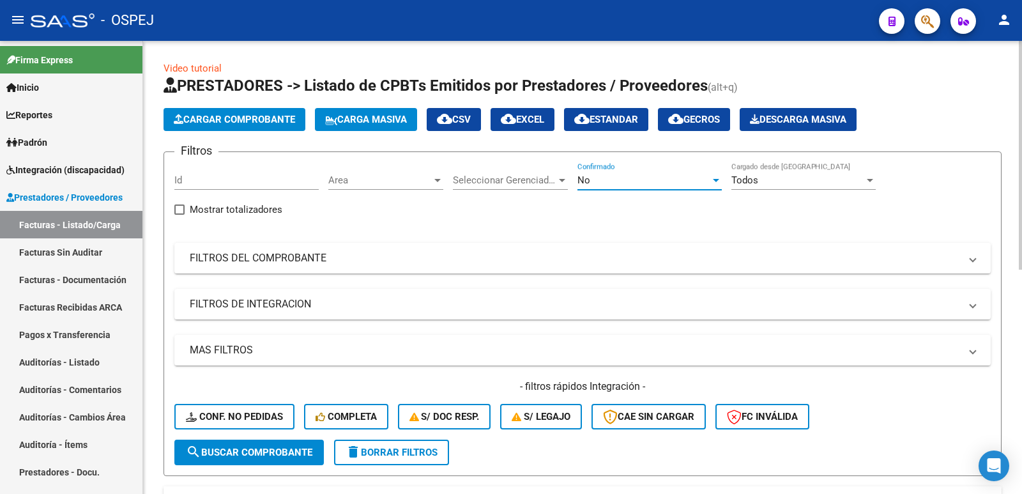
click at [678, 185] on div "No" at bounding box center [644, 180] width 133 height 12
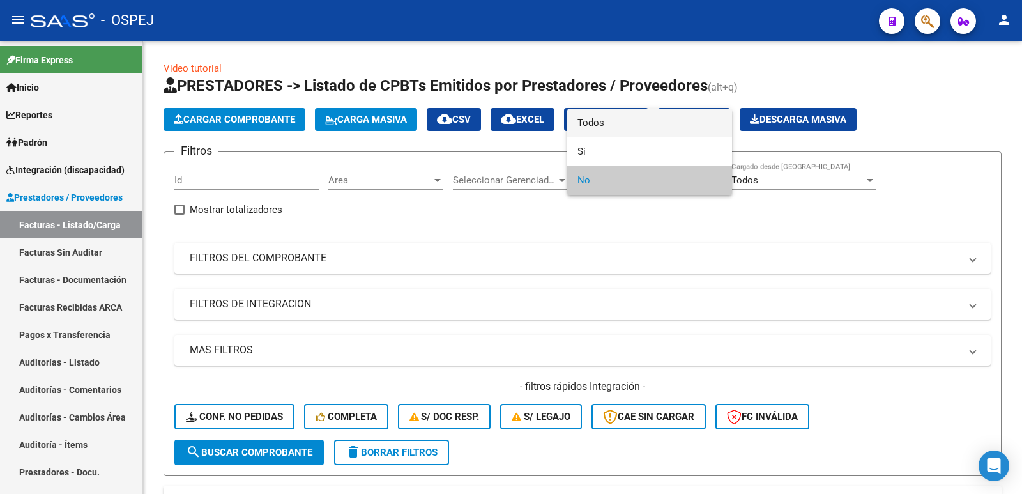
click at [635, 125] on span "Todos" at bounding box center [650, 123] width 144 height 29
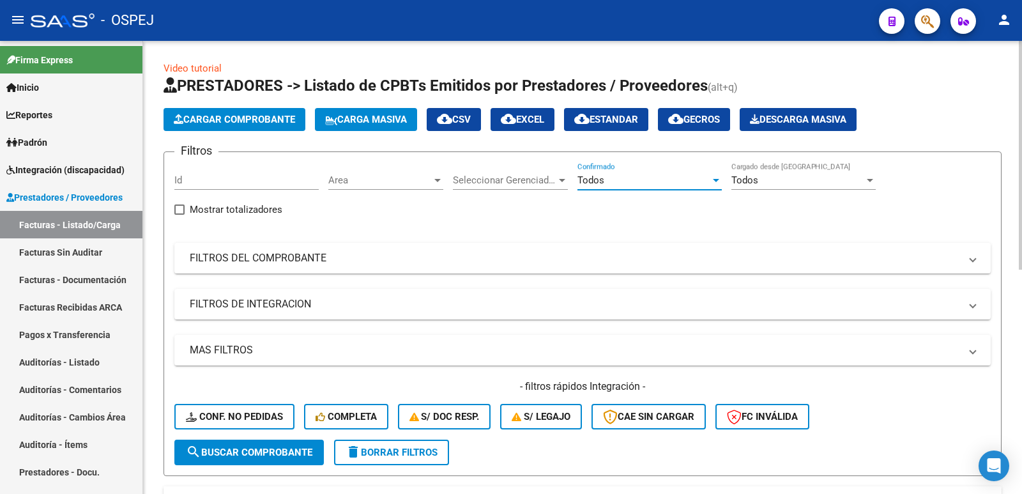
click at [253, 448] on span "search Buscar Comprobante" at bounding box center [249, 453] width 127 height 12
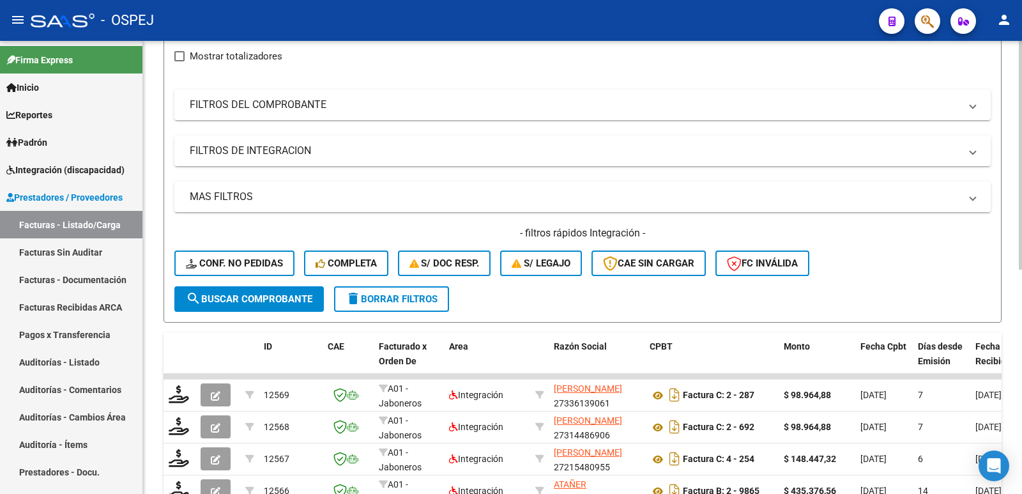
scroll to position [192, 0]
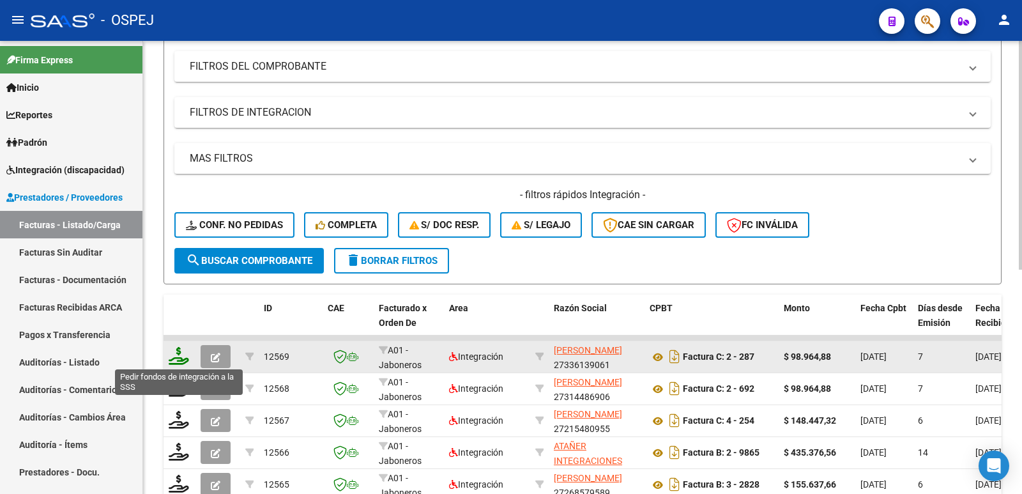
click at [180, 359] on icon at bounding box center [179, 356] width 20 height 18
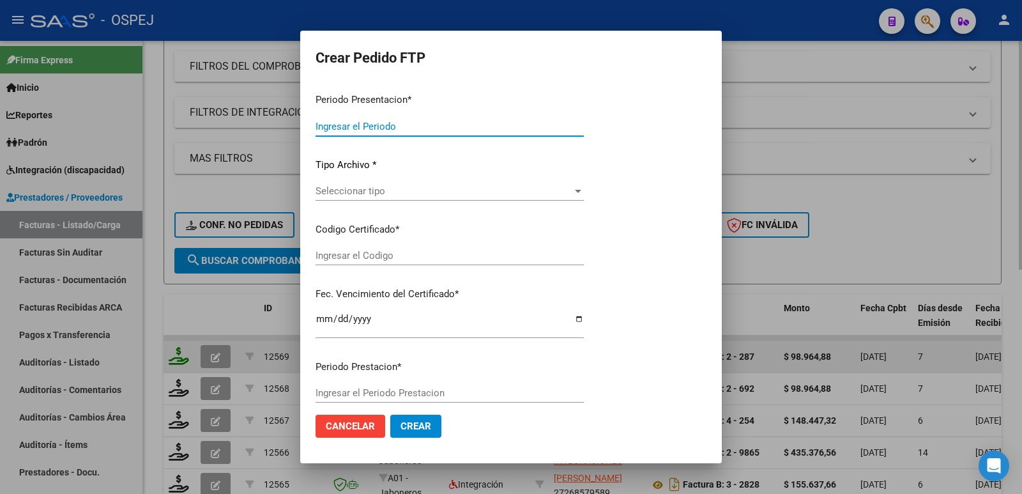
type input "202509"
type input "$ 98.964,88"
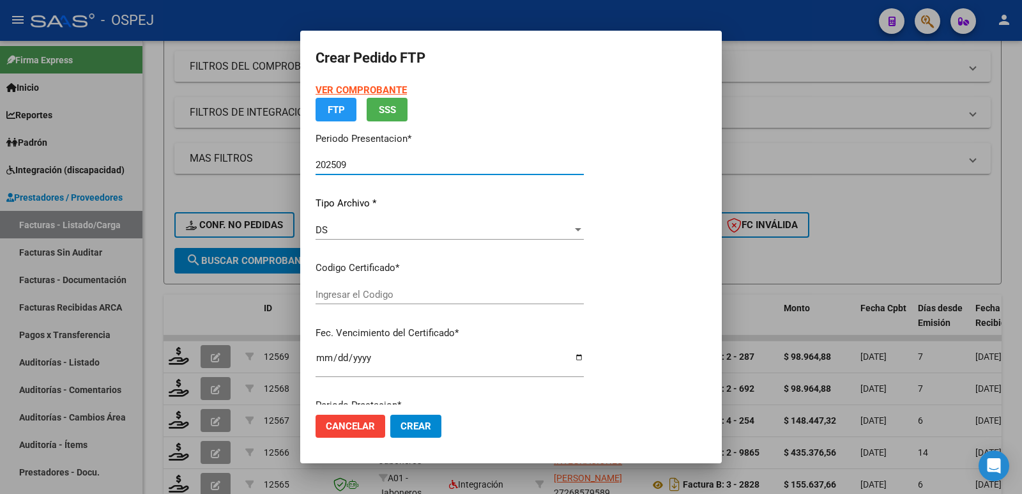
type input "arg01000545622892025081320350813bue"
type input "[DATE]"
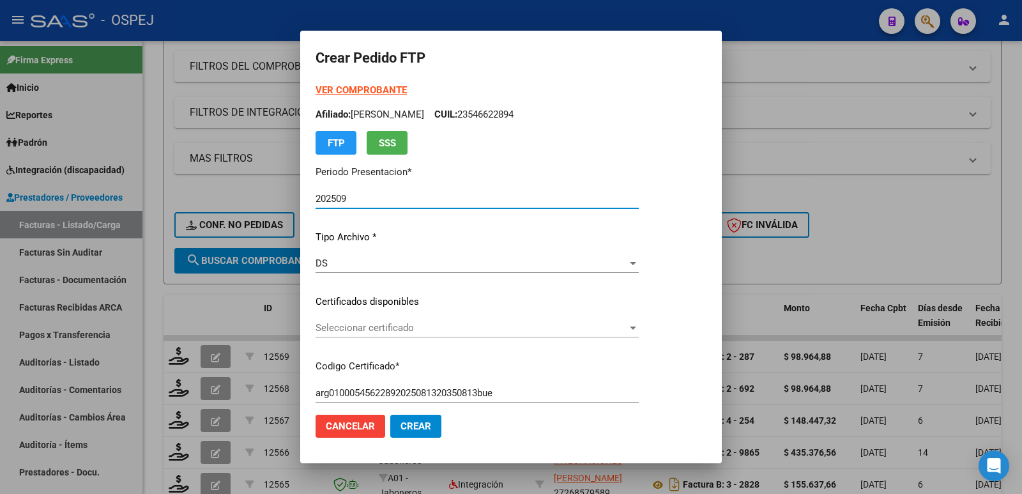
click at [389, 325] on span "Seleccionar certificado" at bounding box center [472, 328] width 312 height 12
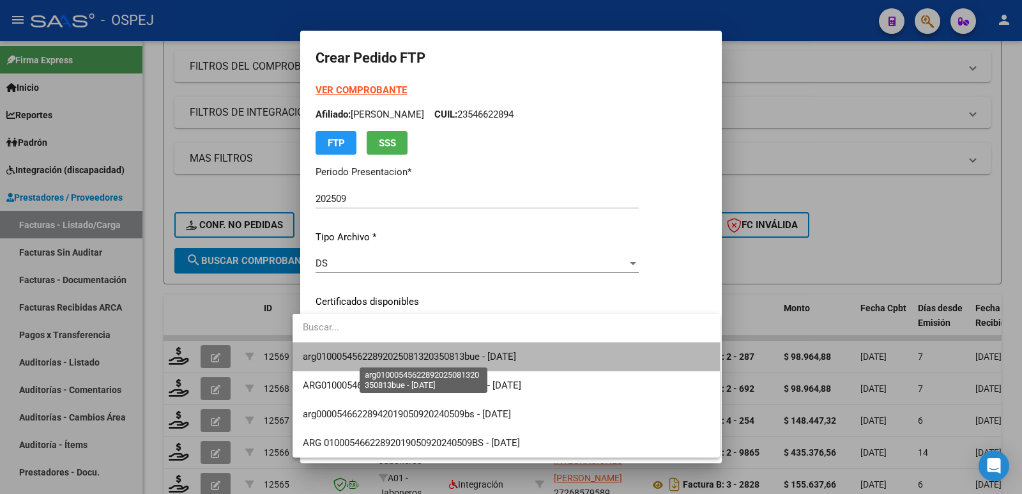
click at [393, 357] on span "arg01000545622892025081320350813bue - [DATE]" at bounding box center [409, 357] width 213 height 12
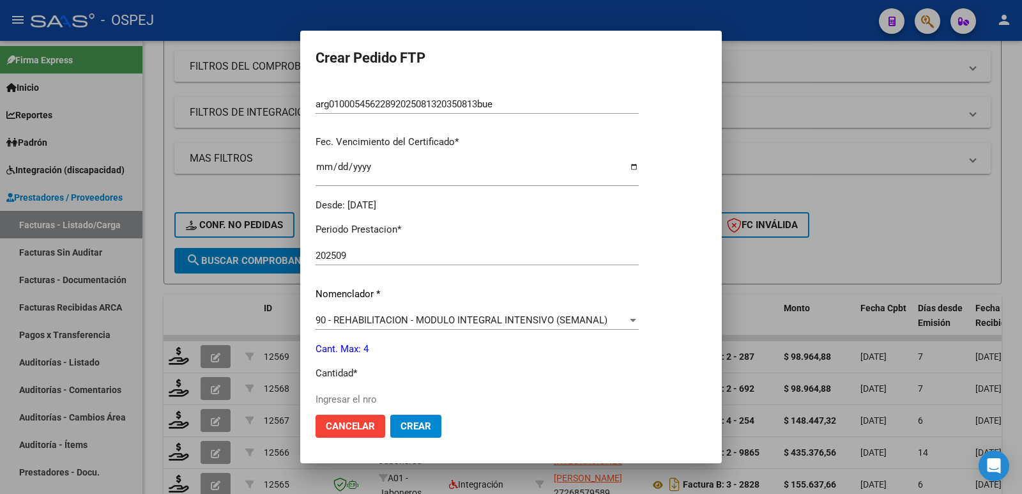
scroll to position [319, 0]
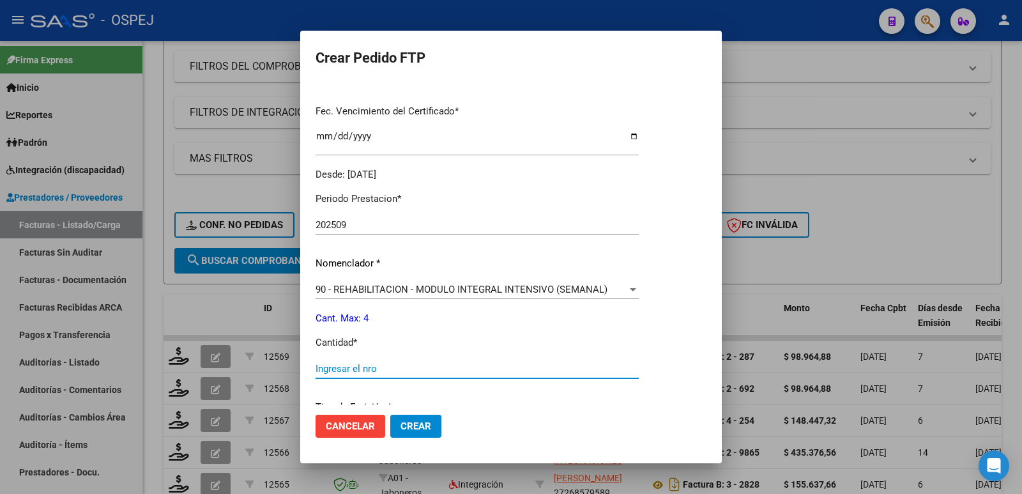
click at [325, 371] on input "Ingresar el nro" at bounding box center [477, 369] width 323 height 12
type input "4"
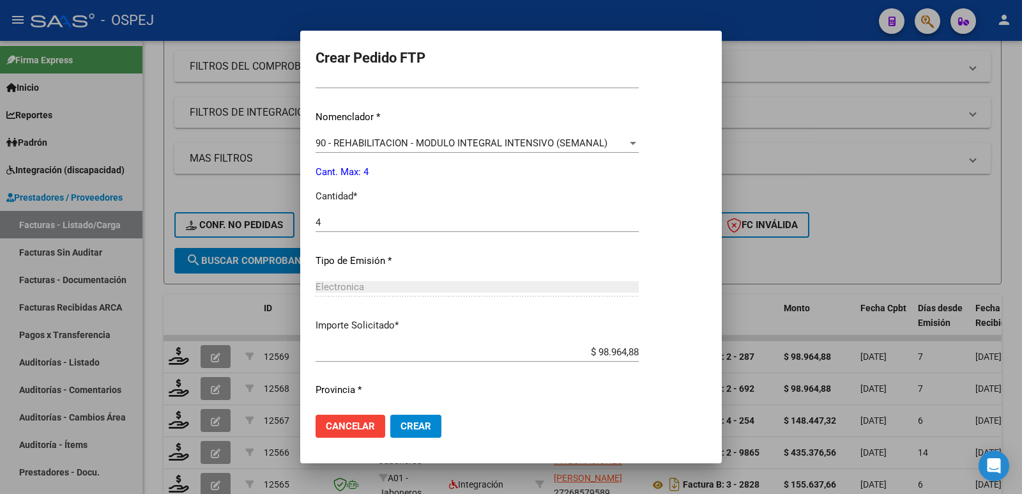
scroll to position [500, 0]
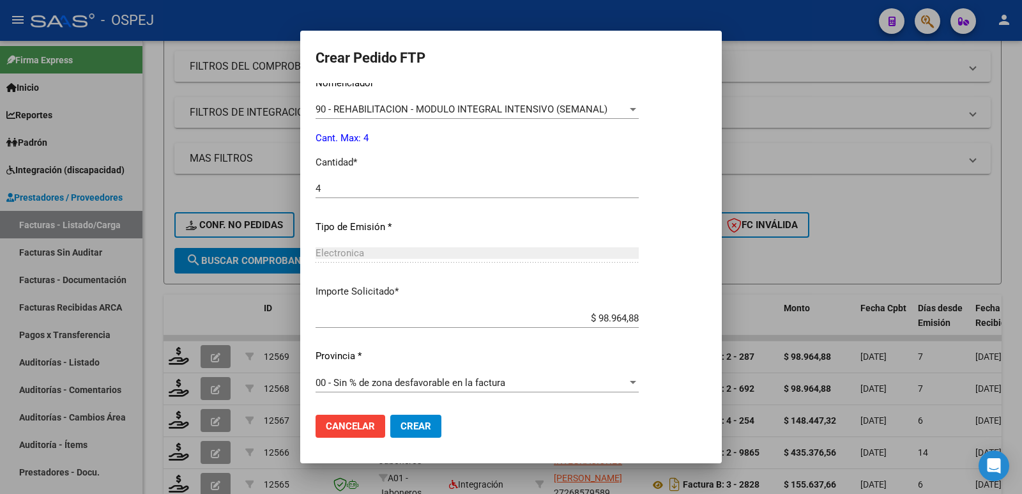
click at [417, 426] on span "Crear" at bounding box center [416, 426] width 31 height 12
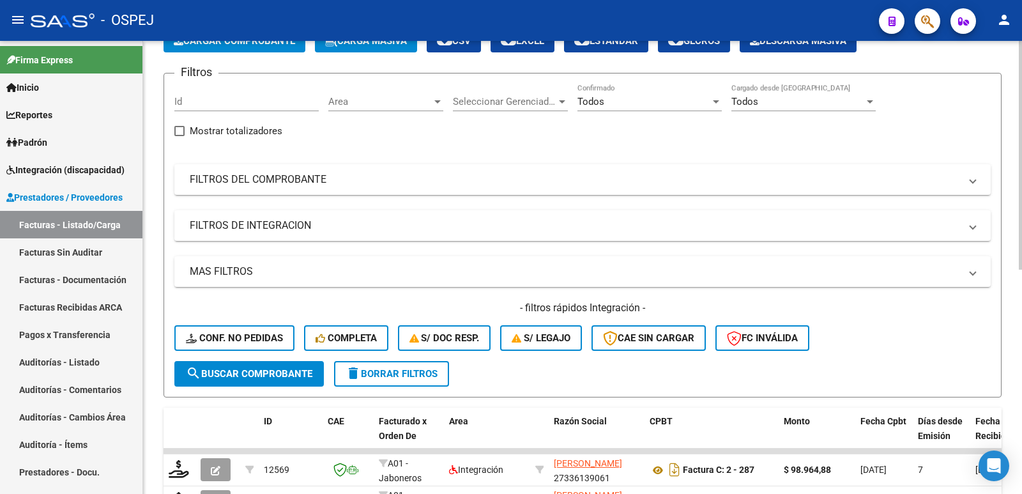
scroll to position [0, 0]
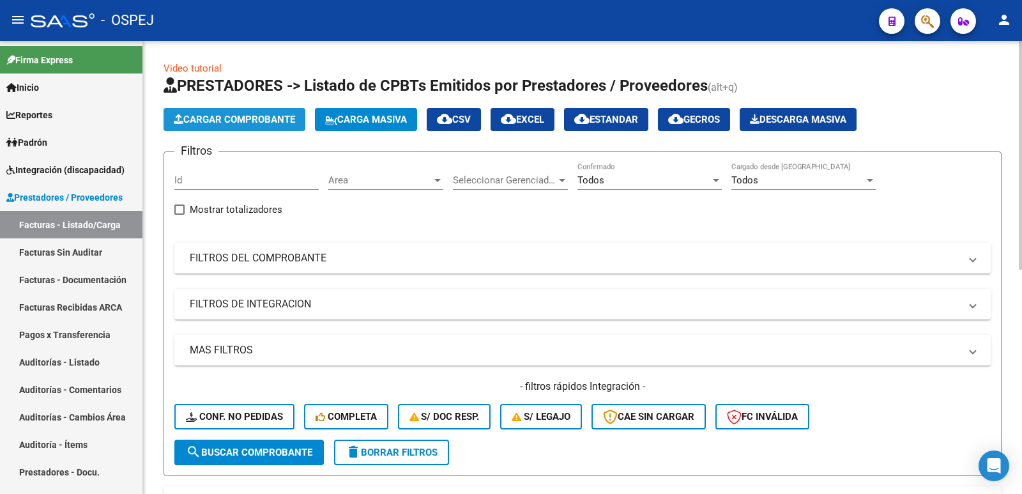
click at [275, 119] on span "Cargar Comprobante" at bounding box center [234, 120] width 121 height 12
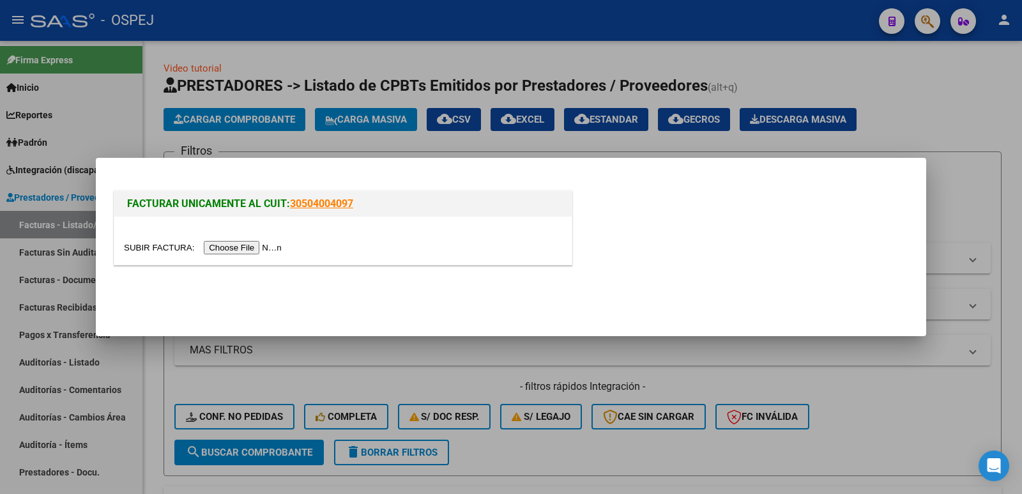
click at [249, 252] on input "file" at bounding box center [205, 247] width 162 height 13
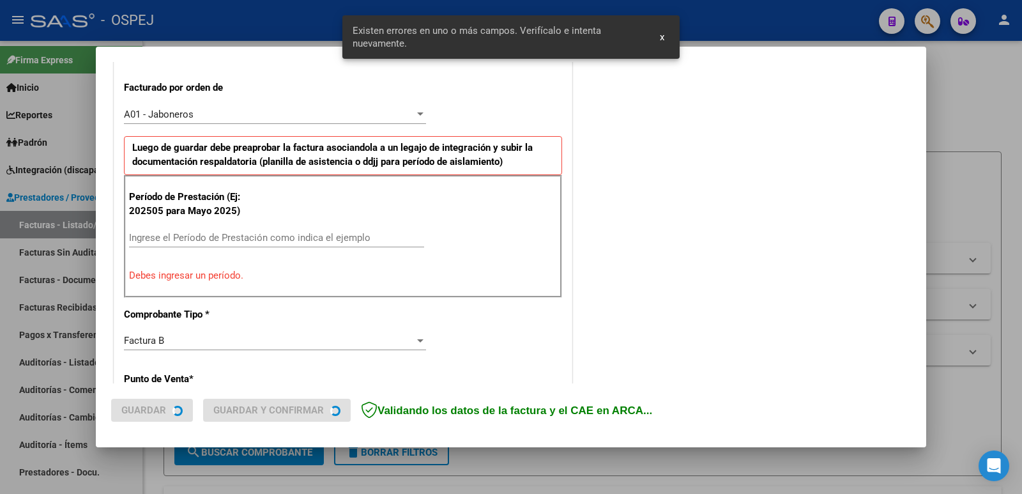
scroll to position [349, 0]
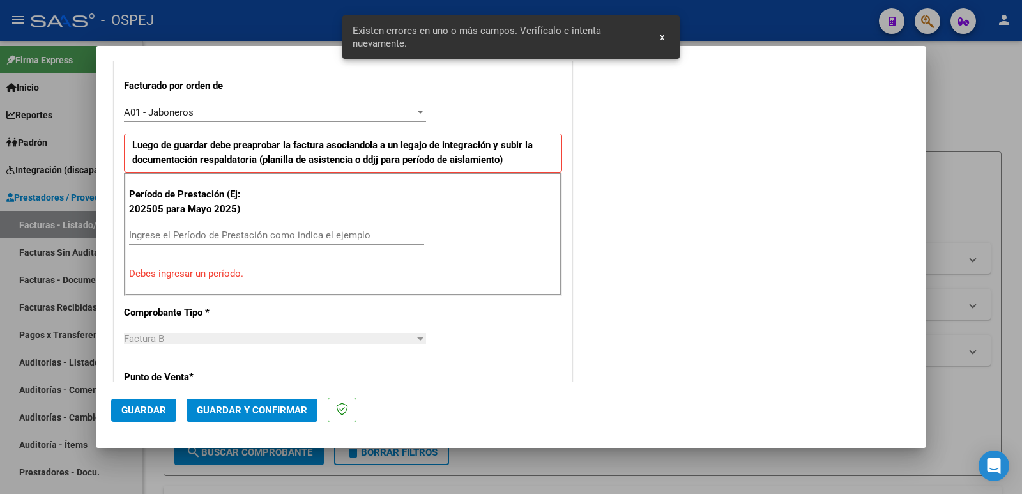
click at [276, 236] on input "Ingrese el Período de Prestación como indica el ejemplo" at bounding box center [276, 235] width 295 height 12
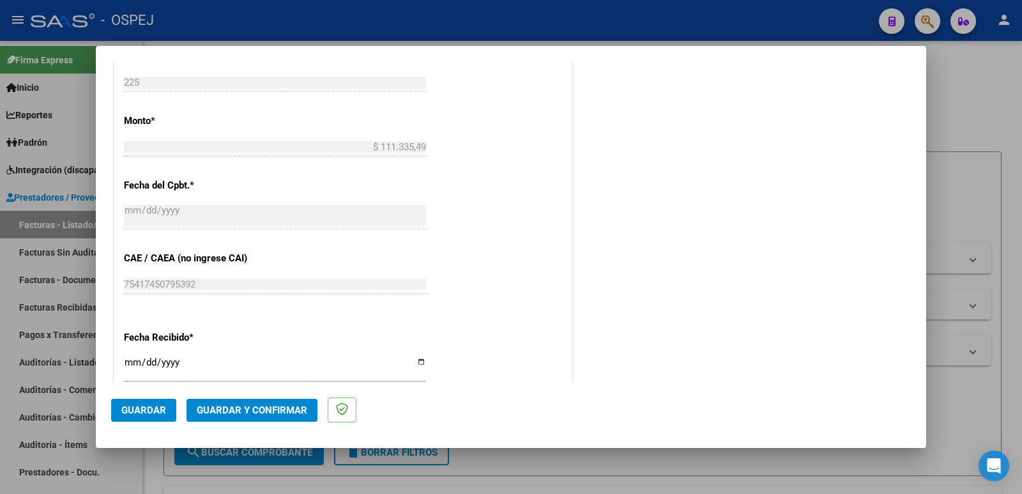
scroll to position [732, 0]
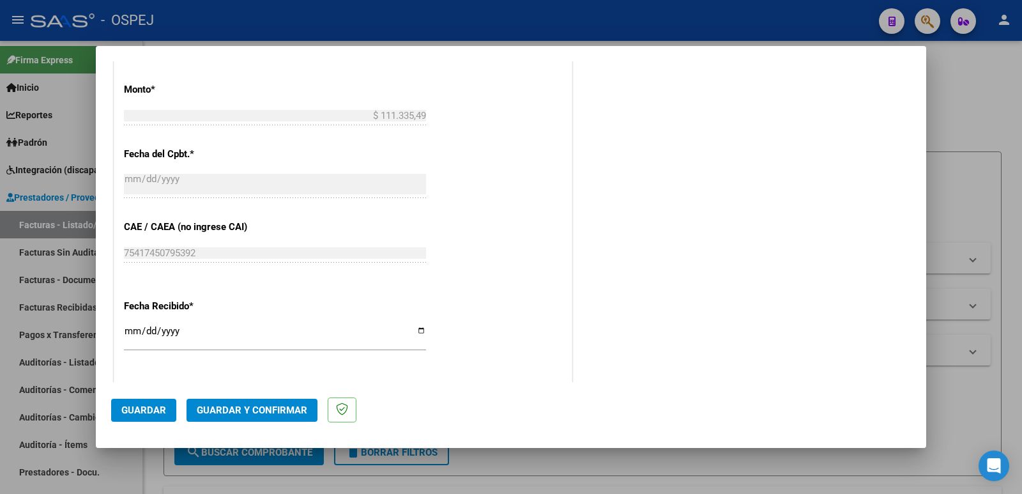
type input "202509"
click at [142, 411] on span "Guardar" at bounding box center [143, 410] width 45 height 12
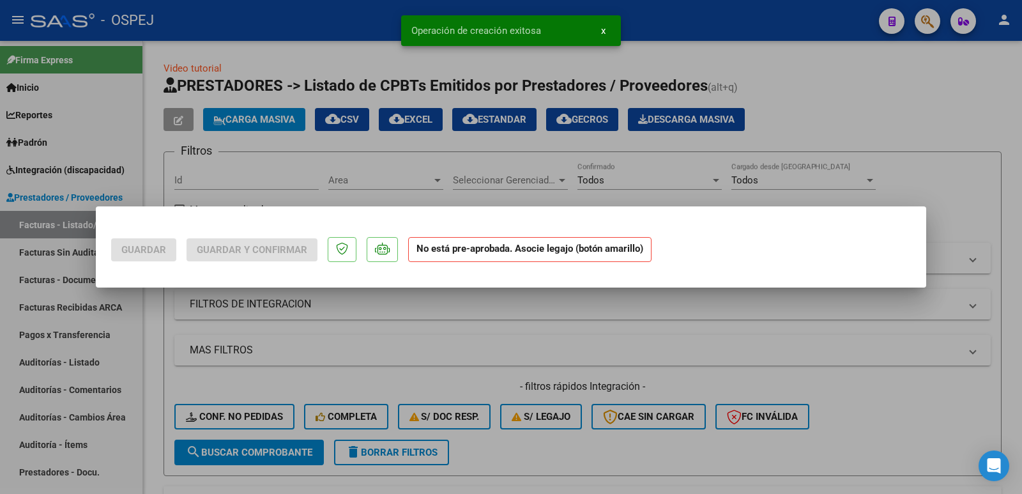
scroll to position [0, 0]
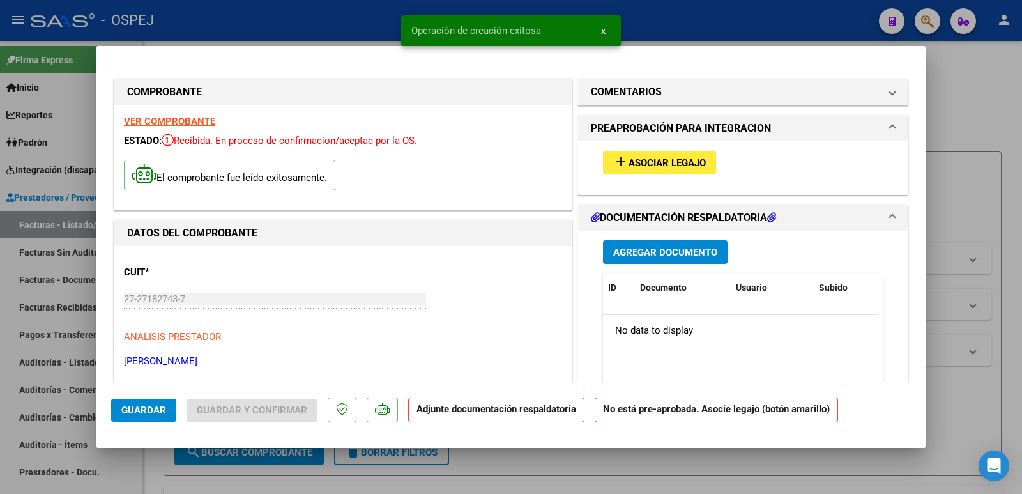
click at [650, 166] on span "Asociar Legajo" at bounding box center [667, 163] width 77 height 12
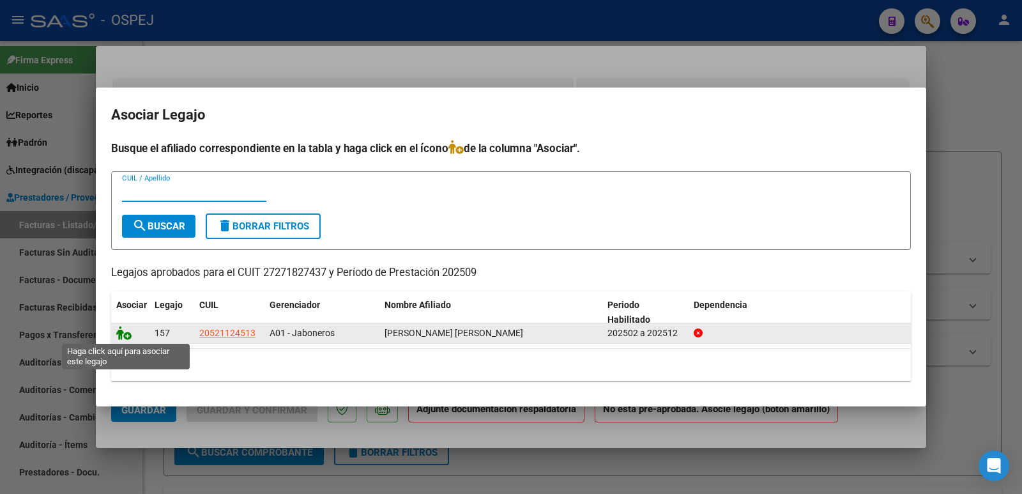
click at [125, 335] on icon at bounding box center [123, 333] width 15 height 14
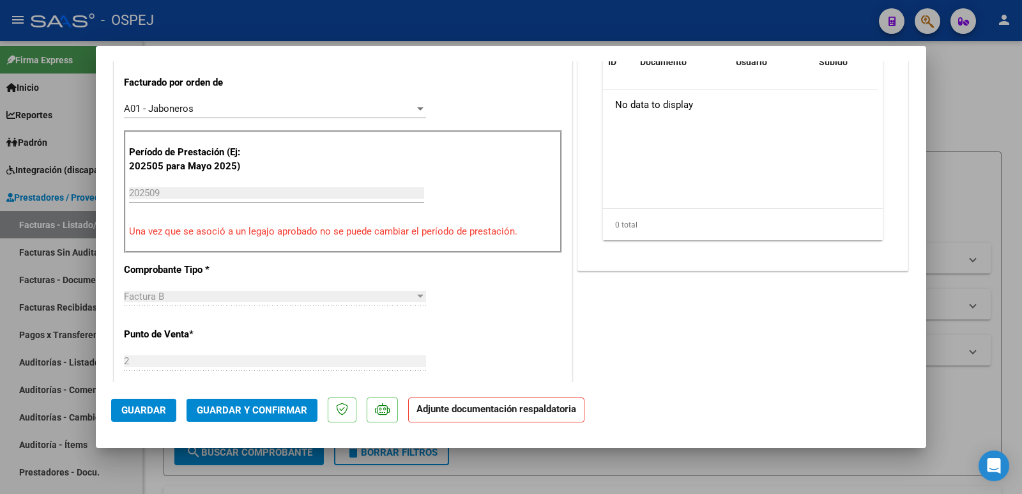
scroll to position [383, 0]
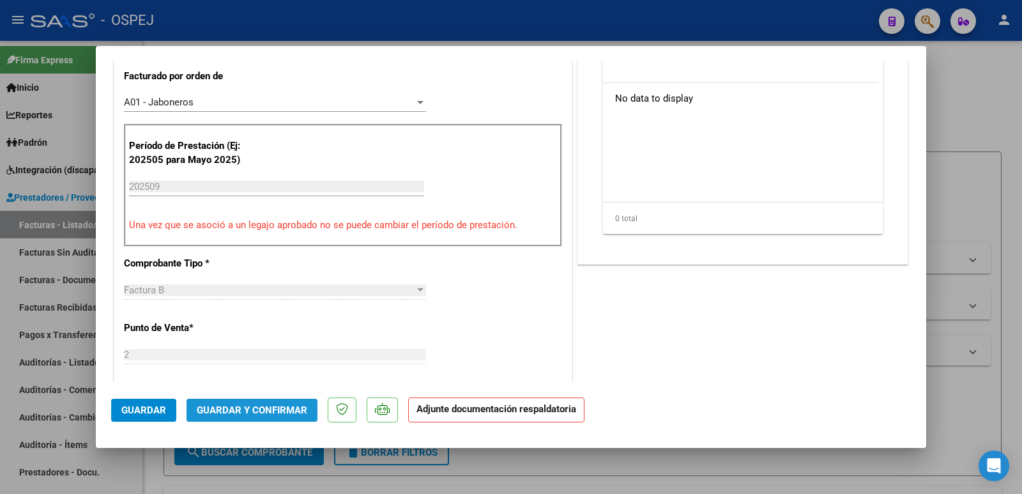
click at [252, 411] on span "Guardar y Confirmar" at bounding box center [252, 410] width 111 height 12
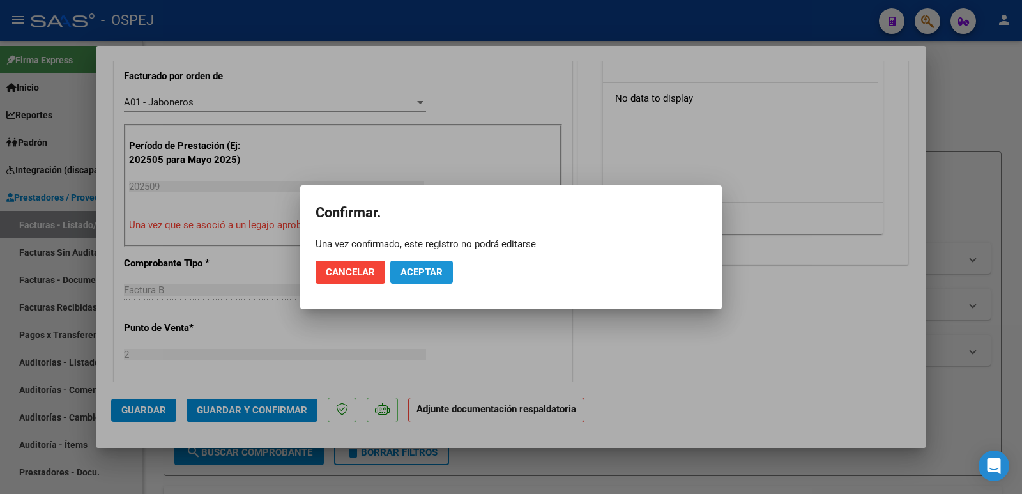
click at [427, 273] on span "Aceptar" at bounding box center [422, 272] width 42 height 12
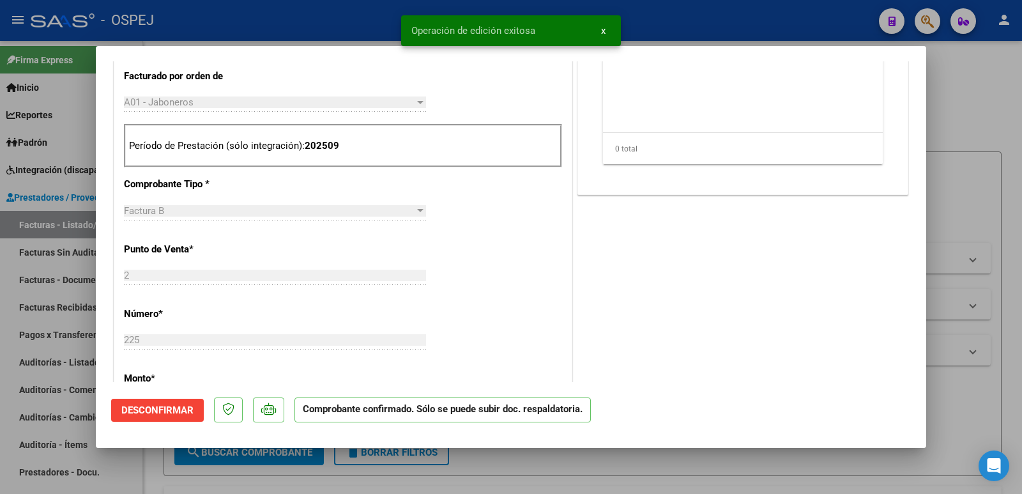
click at [362, 27] on div at bounding box center [511, 247] width 1022 height 494
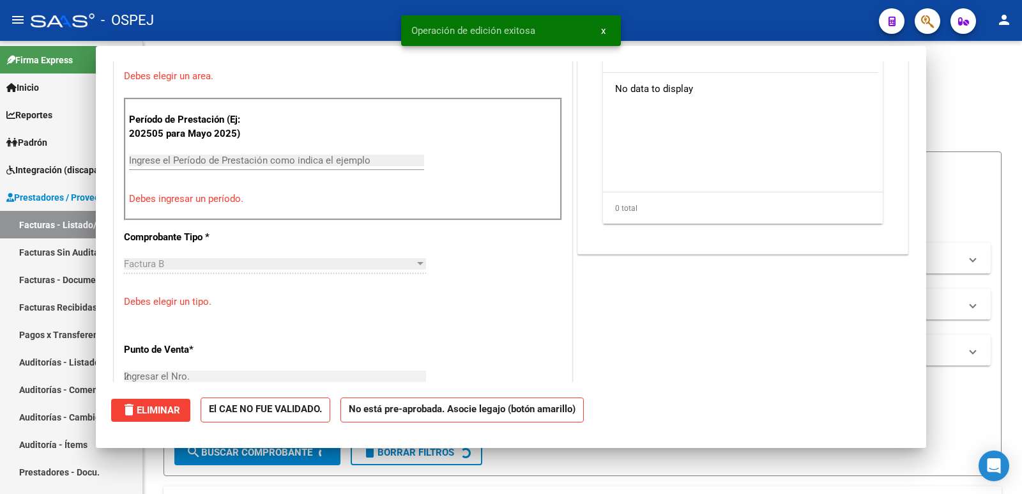
type input "$ 0,00"
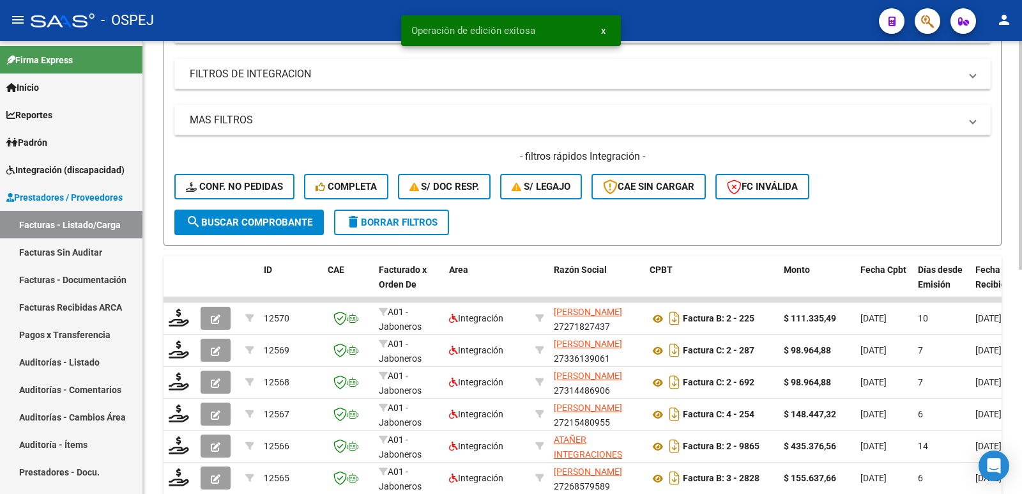
scroll to position [256, 0]
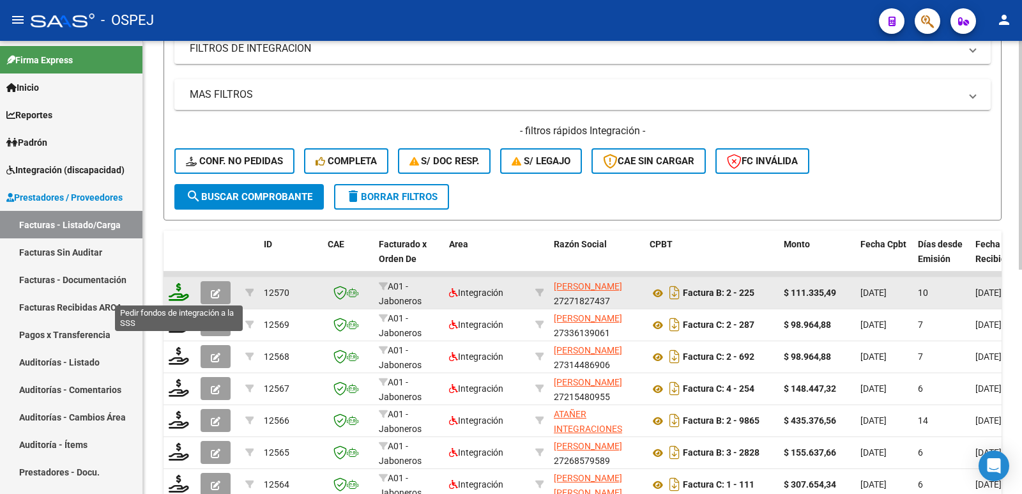
click at [174, 295] on icon at bounding box center [179, 292] width 20 height 18
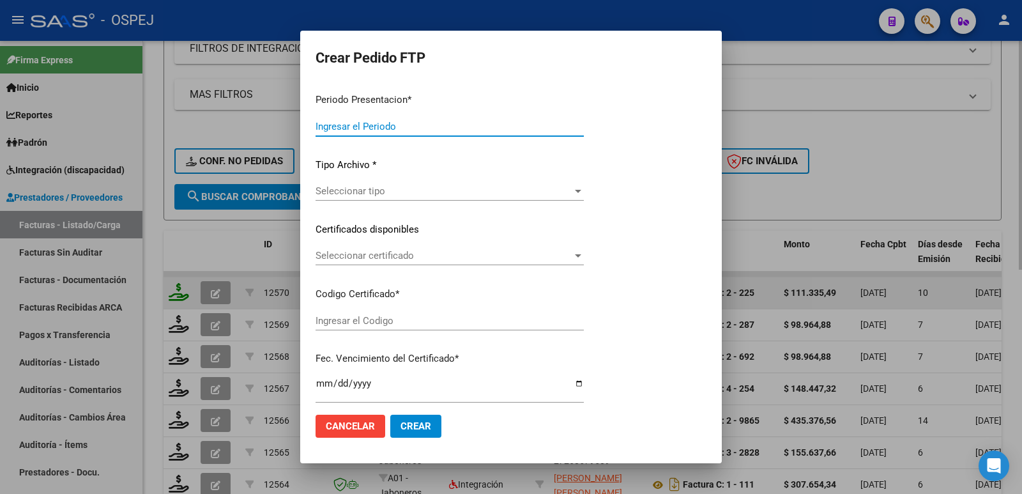
type input "202509"
type input "$ 111.335,49"
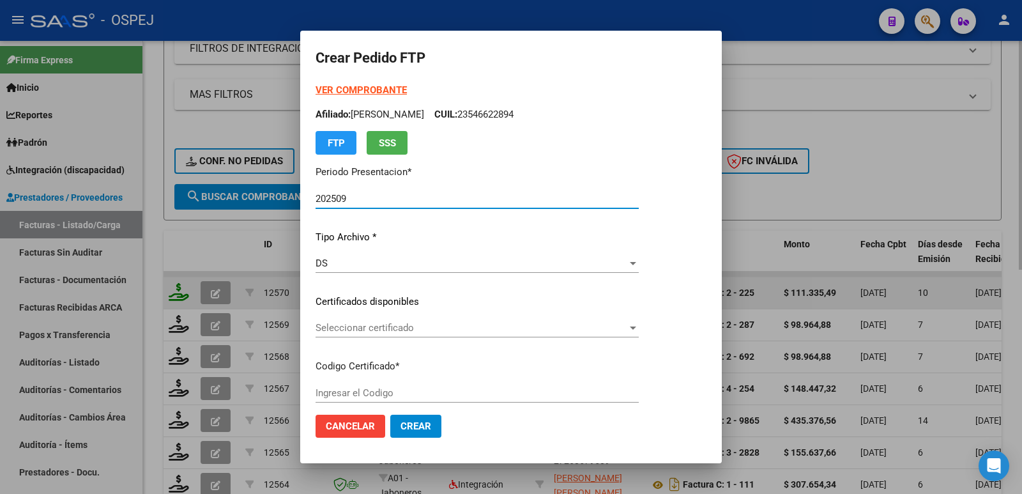
type input "arg02000521124512021042220240422bs265"
type input "[DATE]"
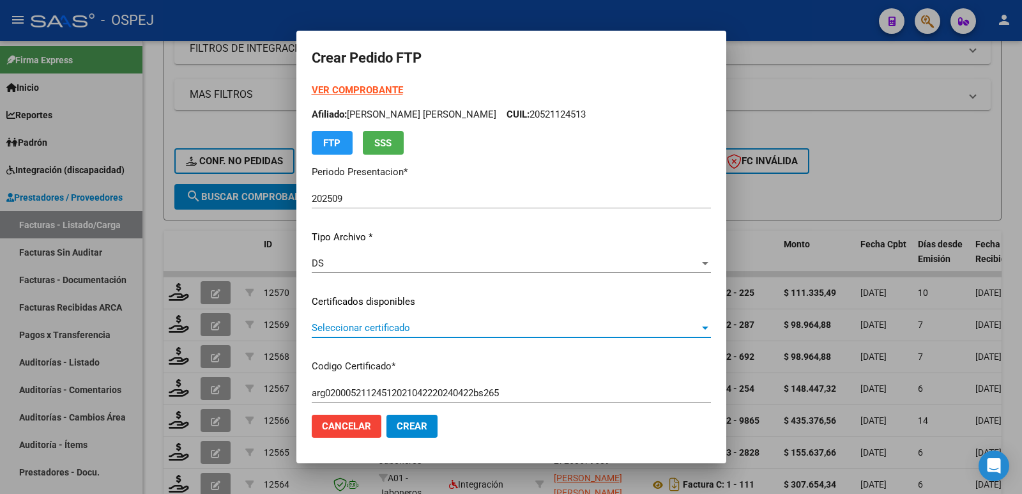
click at [339, 322] on span "Seleccionar certificado" at bounding box center [506, 328] width 388 height 12
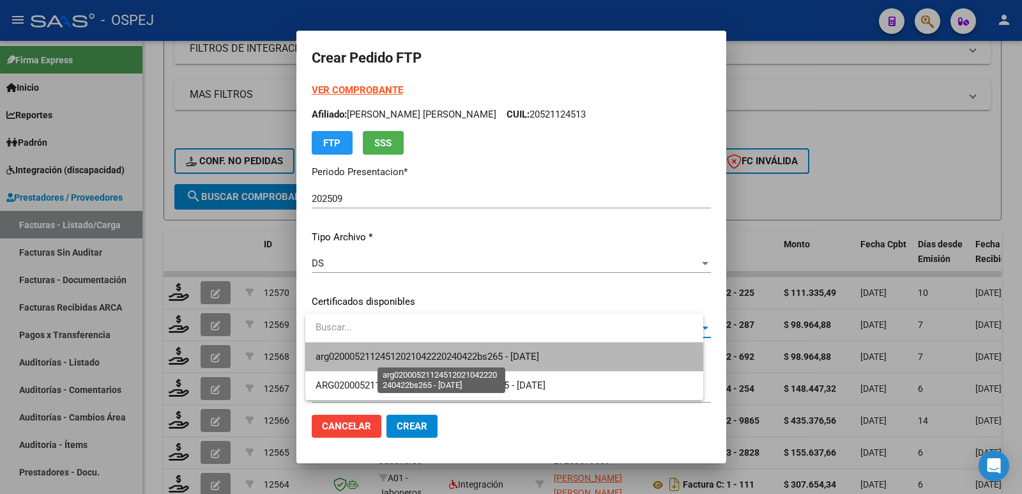
click at [365, 361] on span "arg02000521124512021042220240422bs265 - [DATE]" at bounding box center [428, 357] width 224 height 12
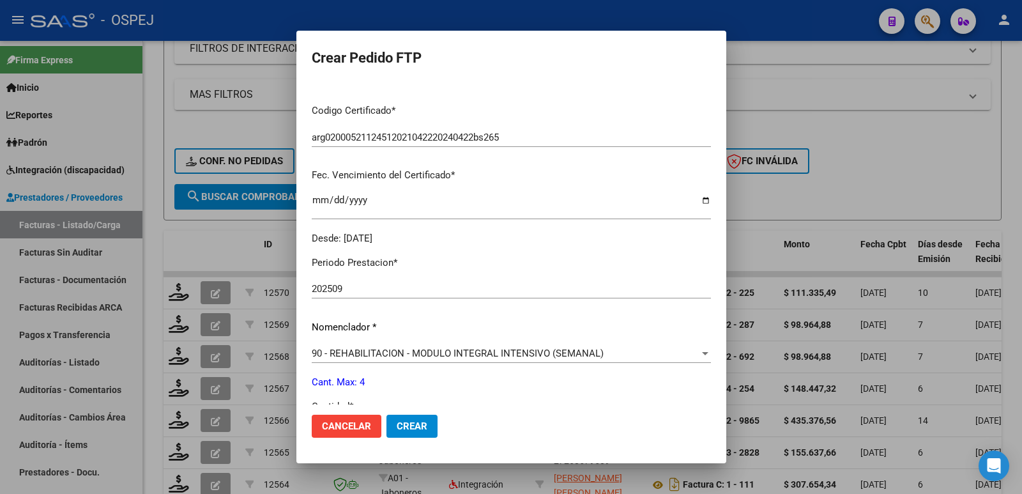
scroll to position [383, 0]
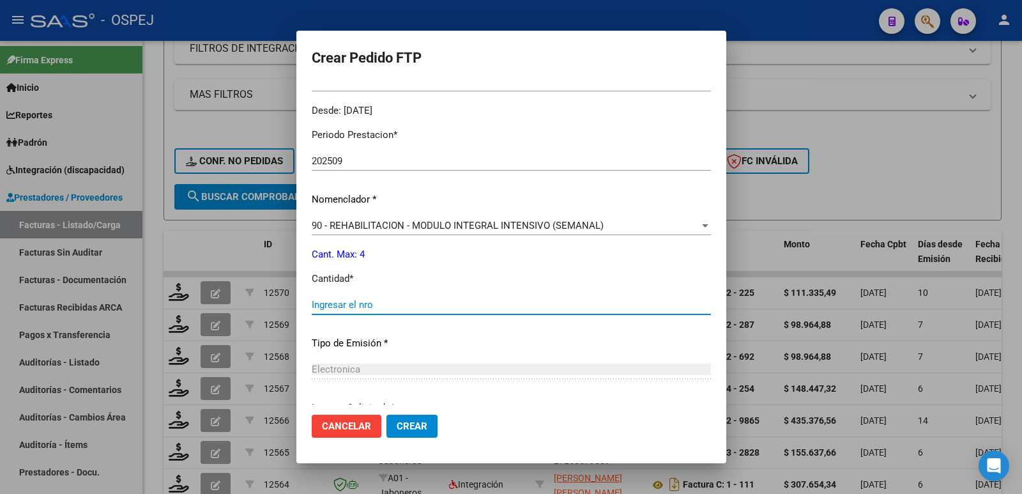
click at [403, 307] on input "Ingresar el nro" at bounding box center [511, 305] width 399 height 12
type input "4"
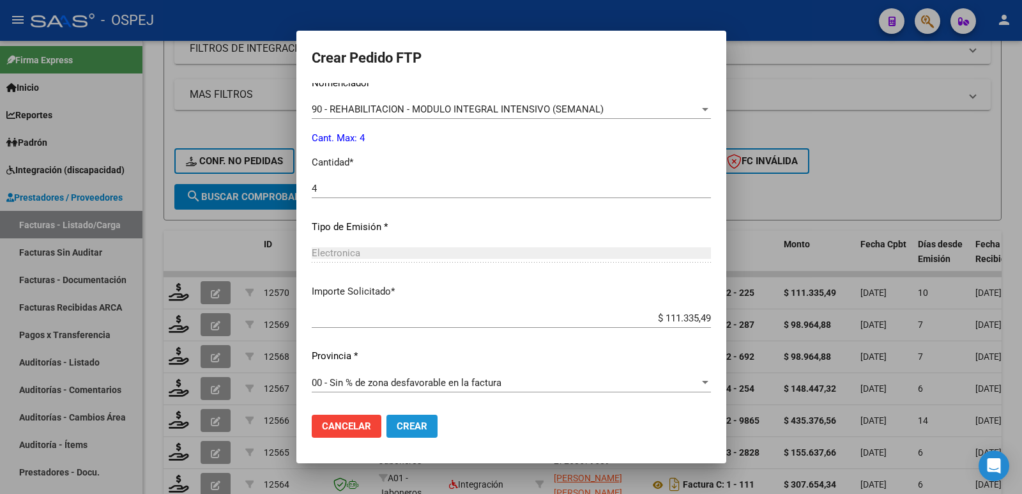
click at [423, 420] on span "Crear" at bounding box center [412, 426] width 31 height 12
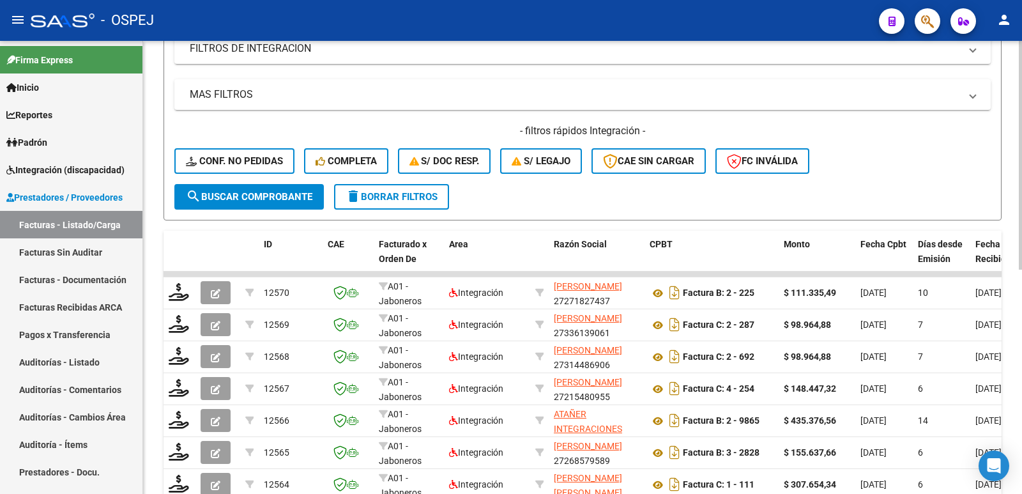
scroll to position [0, 0]
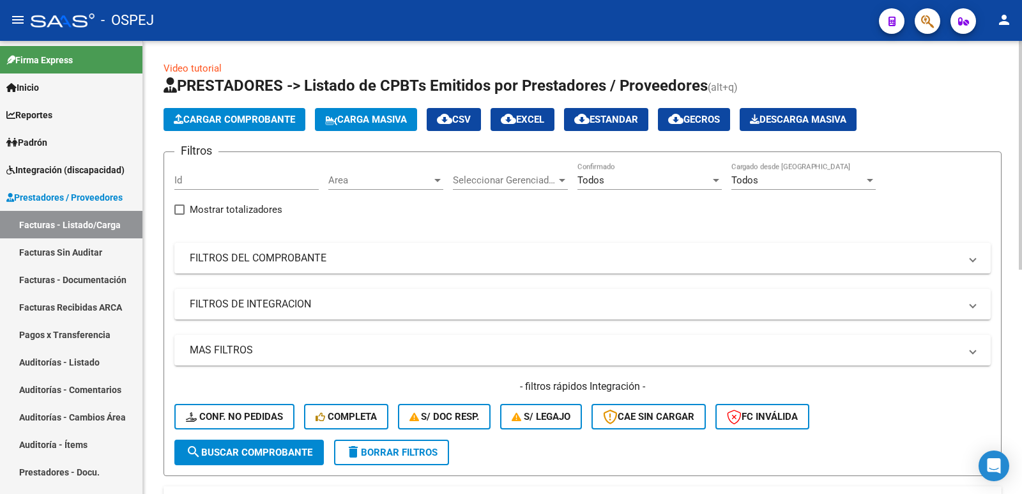
click at [273, 122] on span "Cargar Comprobante" at bounding box center [234, 120] width 121 height 12
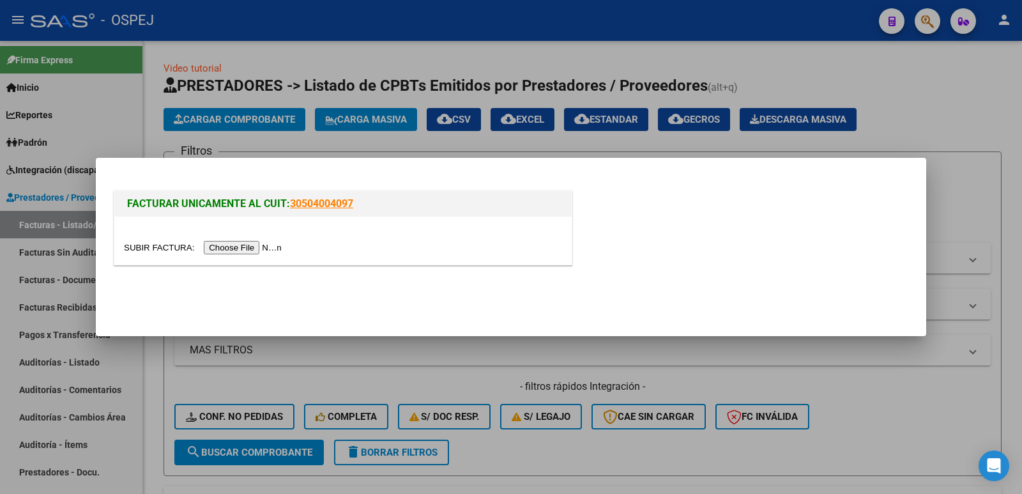
click at [206, 249] on input "file" at bounding box center [205, 247] width 162 height 13
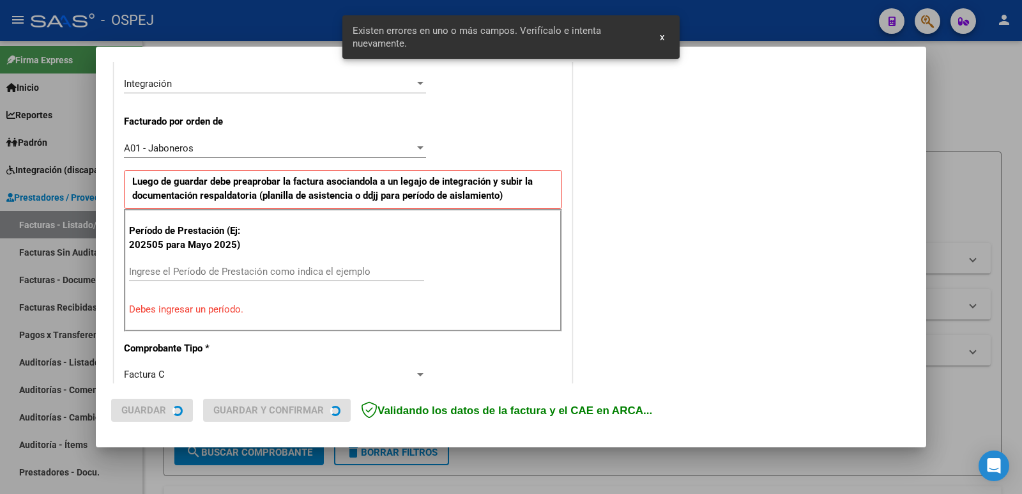
scroll to position [349, 0]
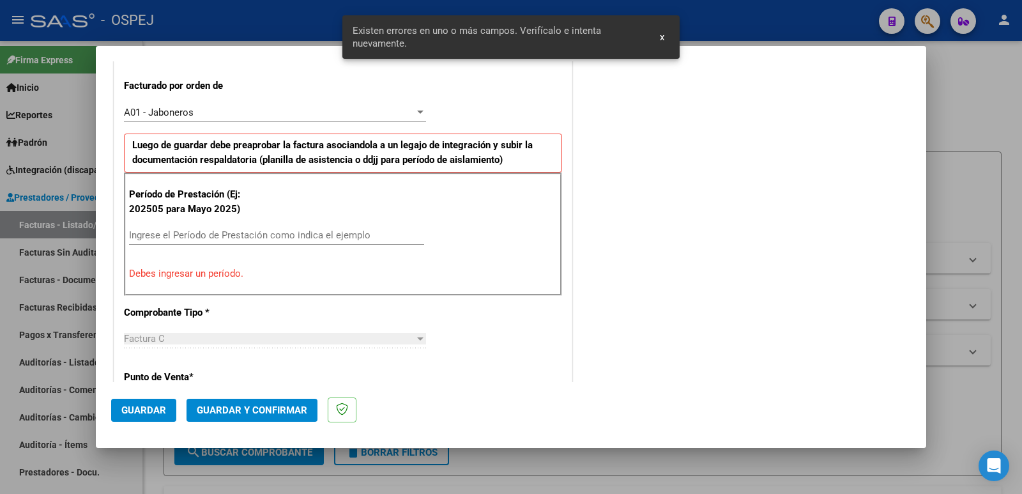
click at [209, 240] on input "Ingrese el Período de Prestación como indica el ejemplo" at bounding box center [276, 235] width 295 height 12
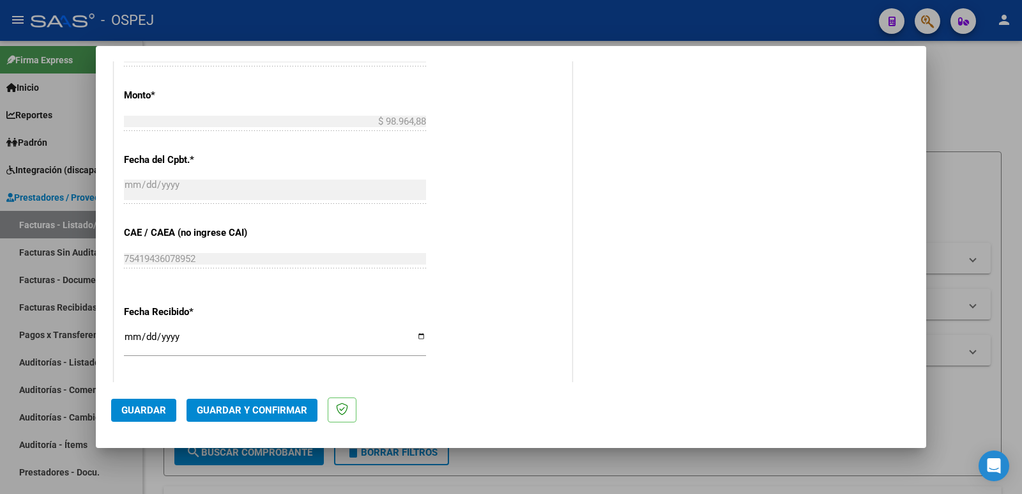
scroll to position [732, 0]
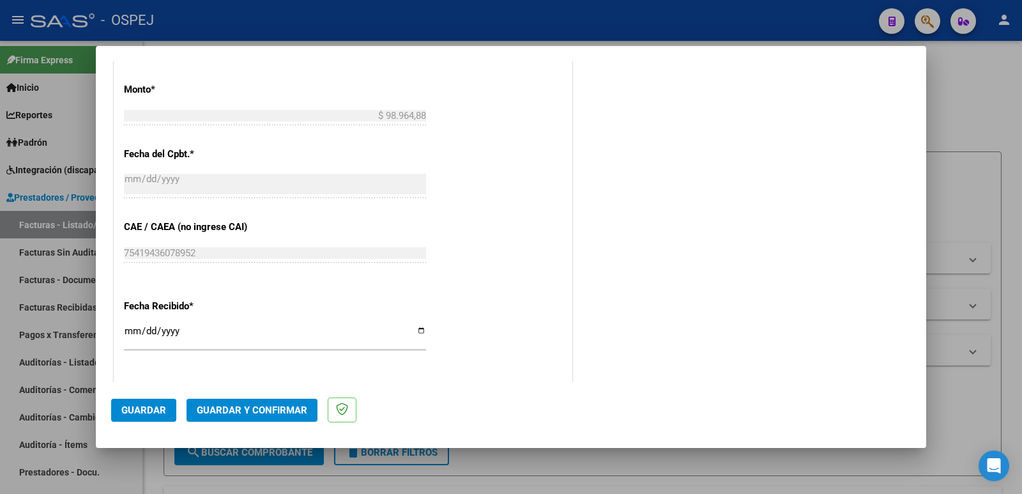
type input "202509"
click at [146, 404] on span "Guardar" at bounding box center [143, 410] width 45 height 12
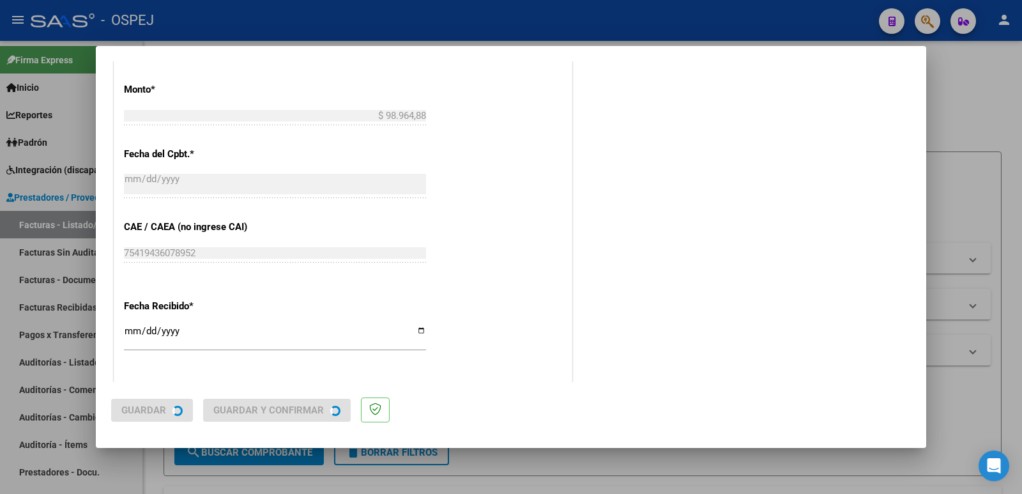
scroll to position [0, 0]
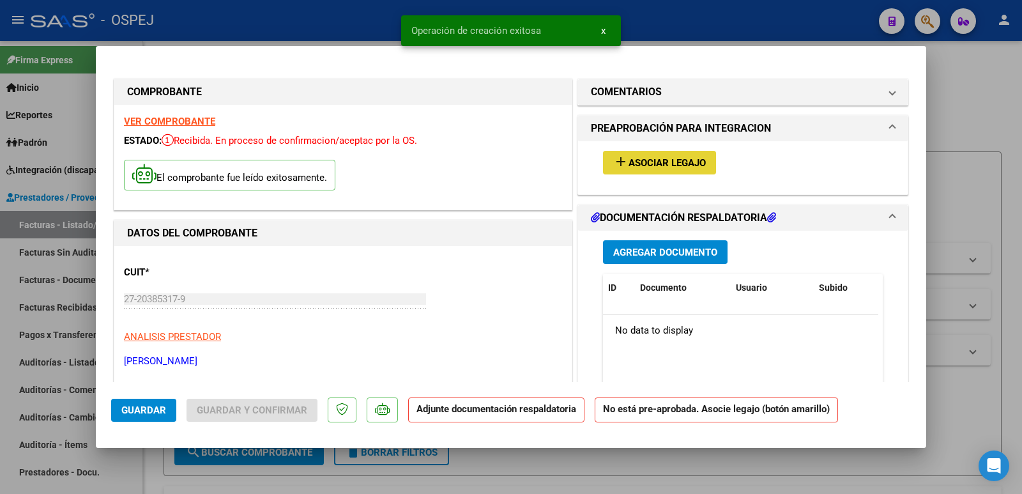
click at [680, 169] on button "add Asociar Legajo" at bounding box center [659, 163] width 113 height 24
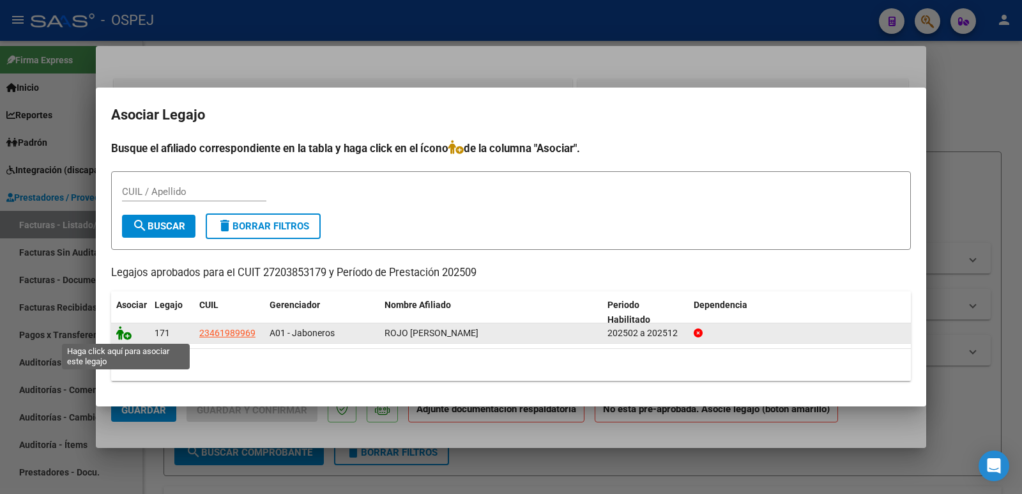
click at [121, 332] on icon at bounding box center [123, 333] width 15 height 14
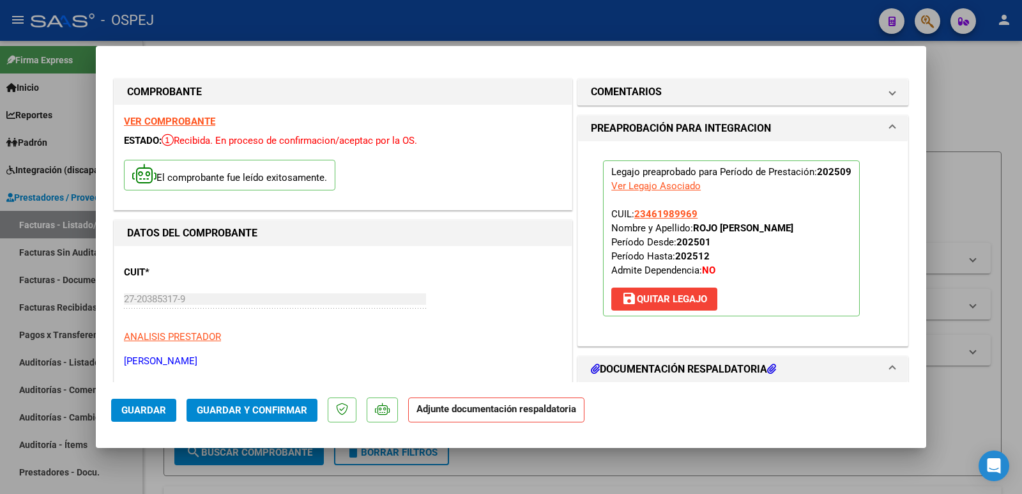
click at [245, 409] on span "Guardar y Confirmar" at bounding box center [252, 410] width 111 height 12
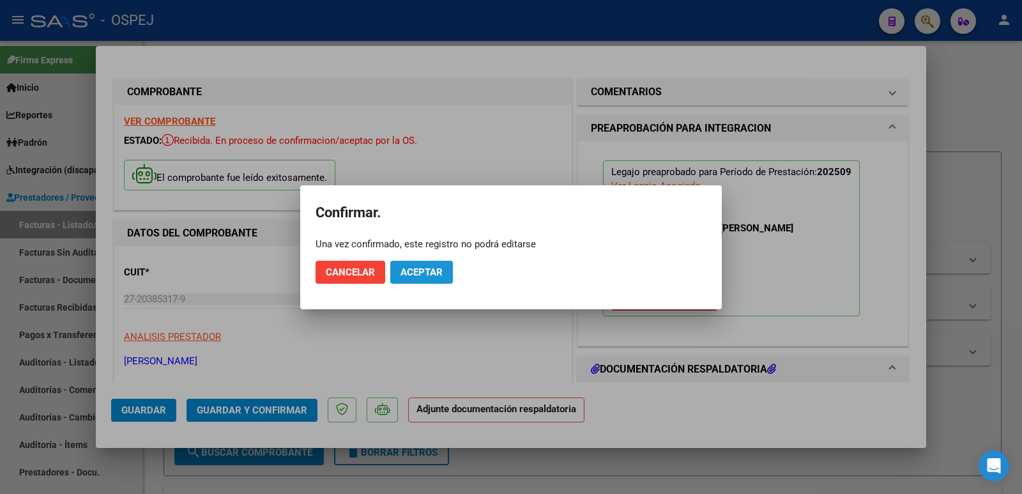
click at [426, 272] on span "Aceptar" at bounding box center [422, 272] width 42 height 12
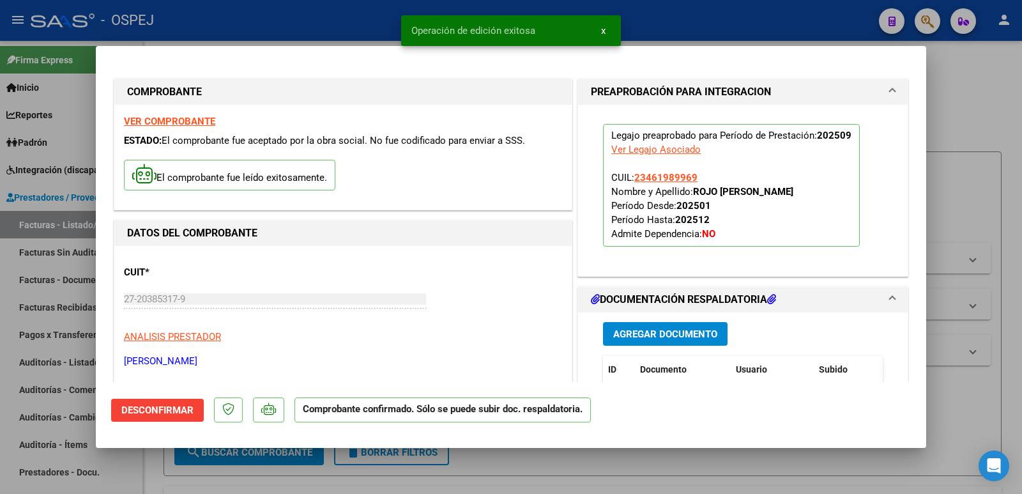
click at [337, 29] on div at bounding box center [511, 247] width 1022 height 494
type input "$ 0,00"
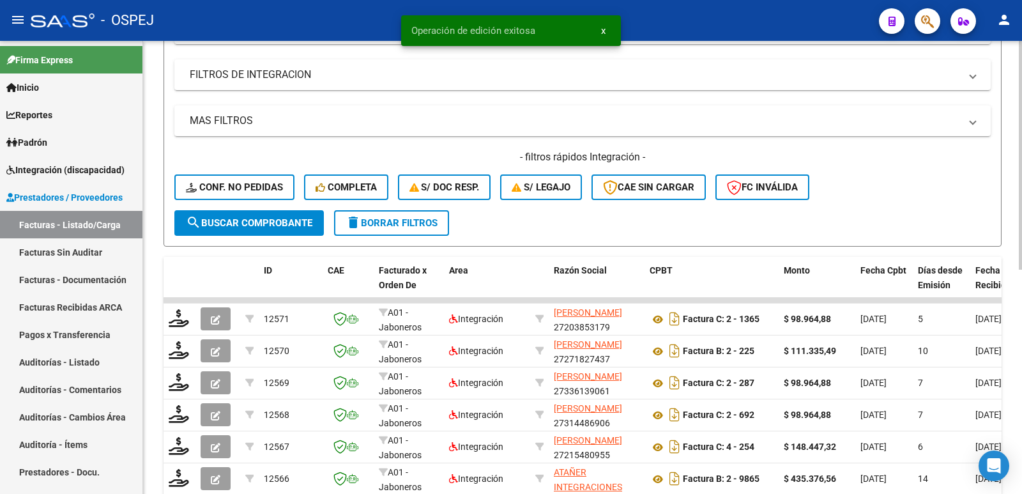
scroll to position [256, 0]
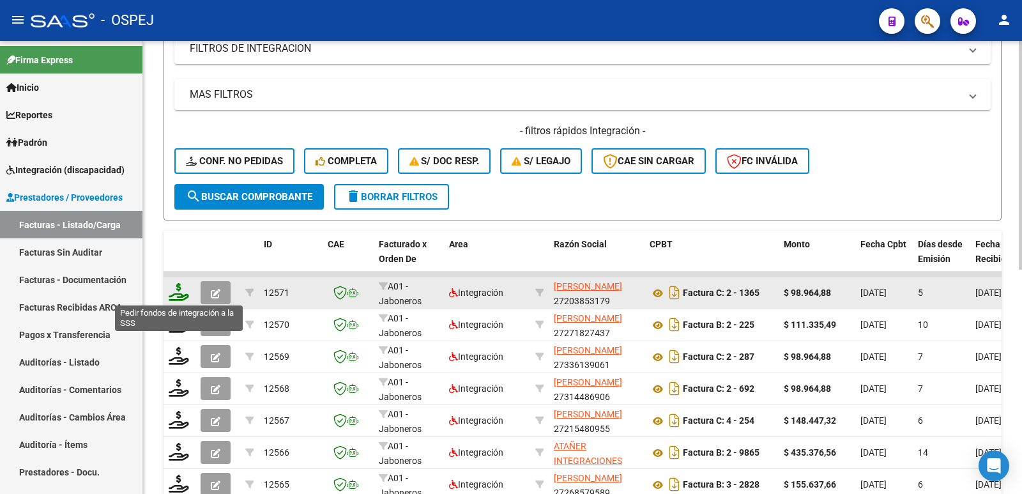
click at [173, 293] on icon at bounding box center [179, 292] width 20 height 18
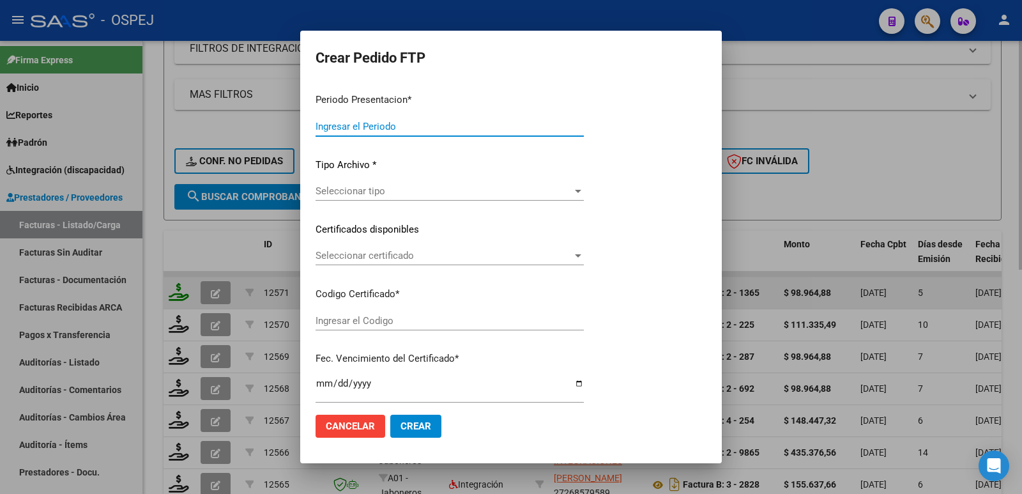
type input "202509"
type input "$ 98.964,88"
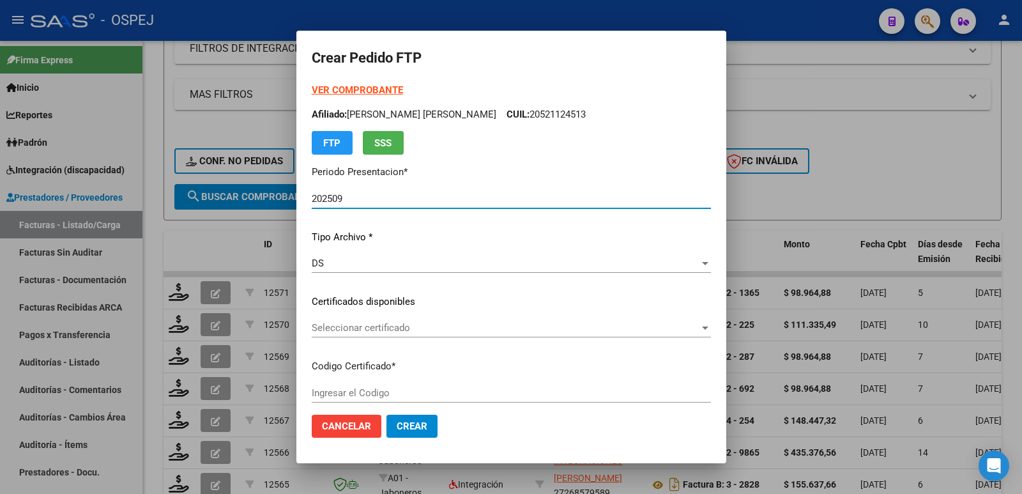
type input "Arg00461989962025012720350127bus"
type input "[DATE]"
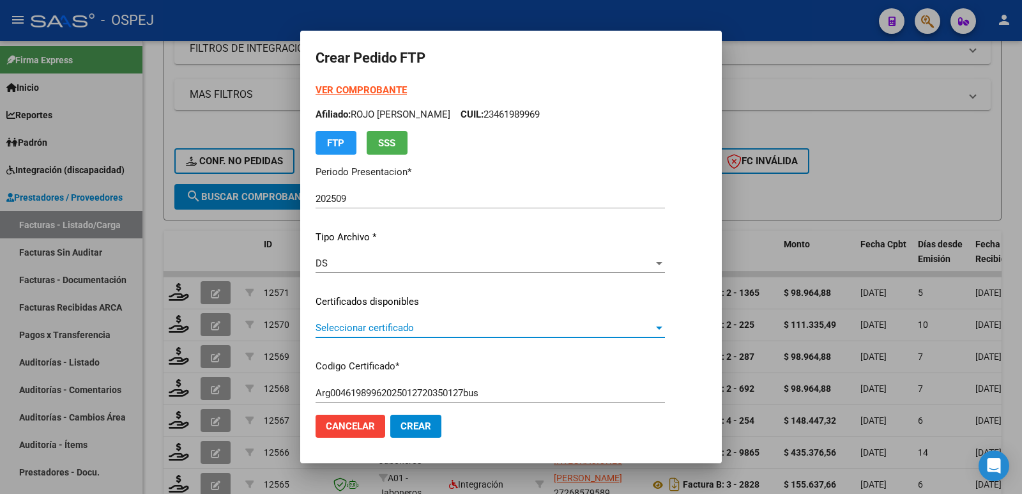
click at [500, 325] on span "Seleccionar certificado" at bounding box center [485, 328] width 338 height 12
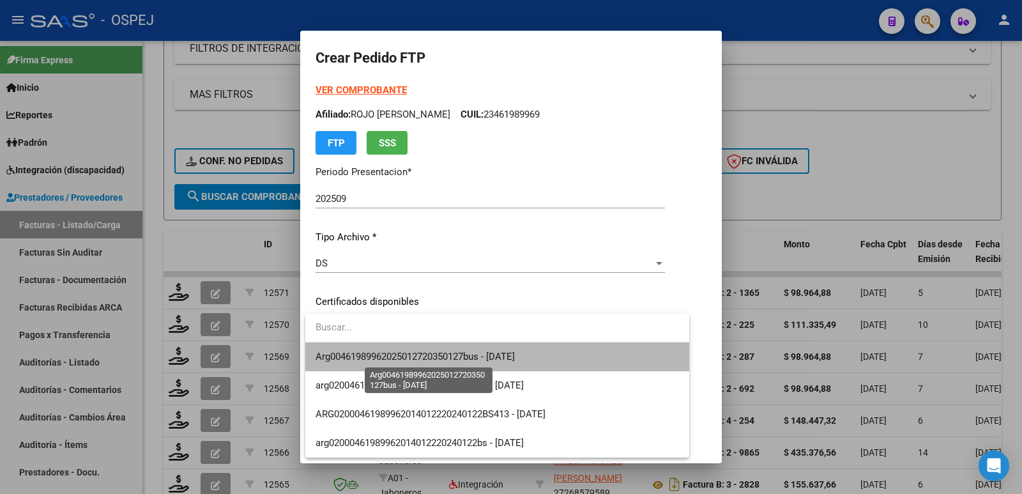
click at [500, 357] on span "Arg00461989962025012720350127bus - [DATE]" at bounding box center [415, 357] width 199 height 12
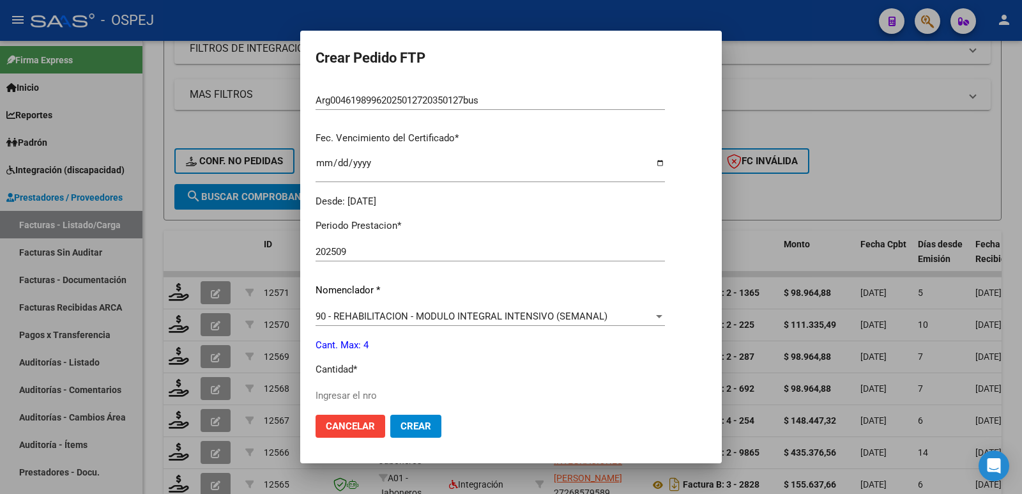
scroll to position [319, 0]
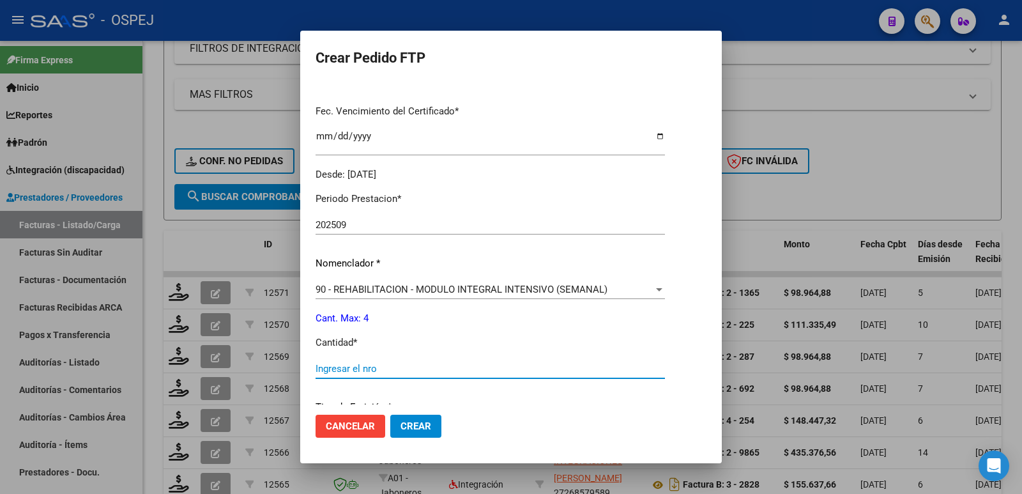
click at [388, 368] on input "Ingresar el nro" at bounding box center [490, 369] width 349 height 12
type input "4"
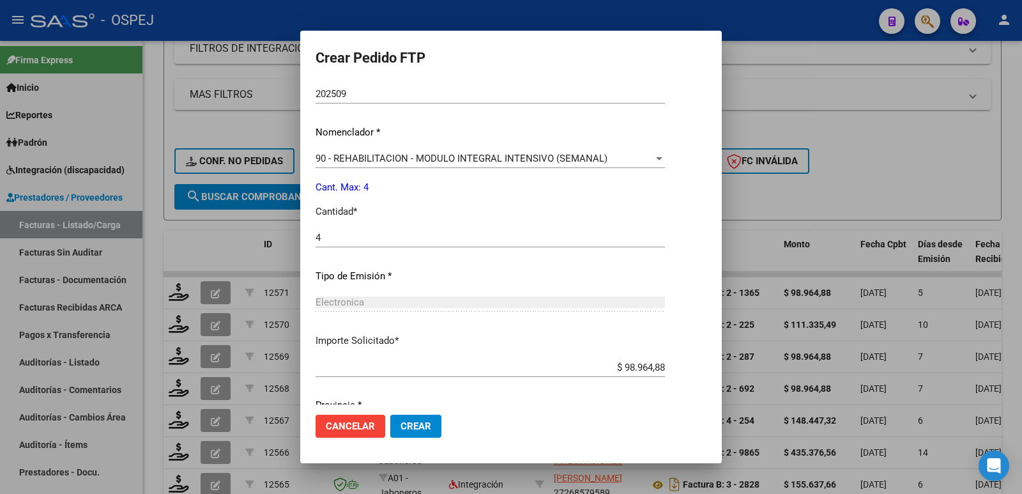
scroll to position [500, 0]
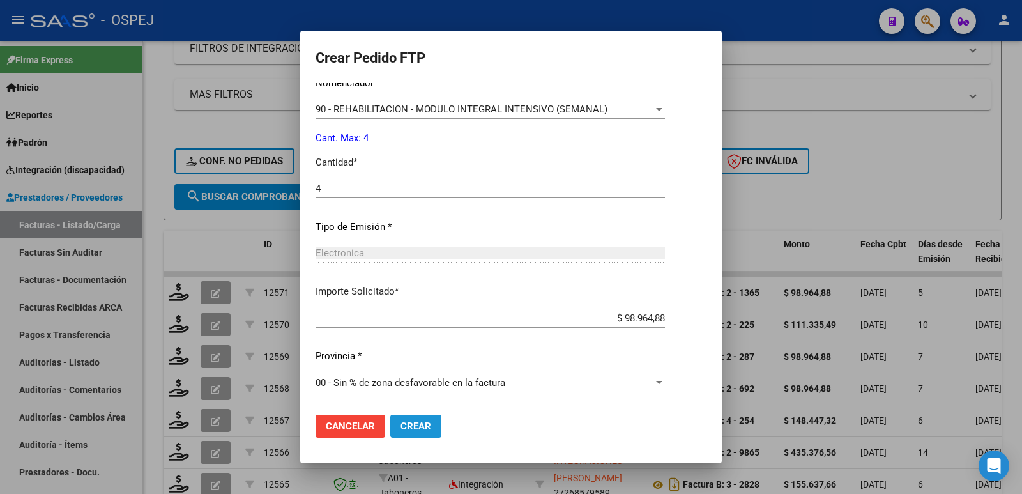
click at [431, 424] on button "Crear" at bounding box center [415, 426] width 51 height 23
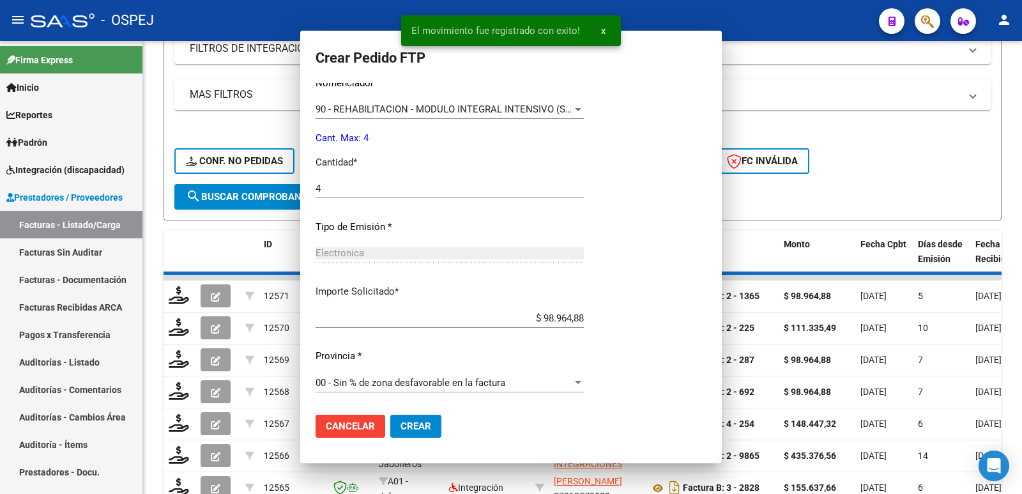
scroll to position [427, 0]
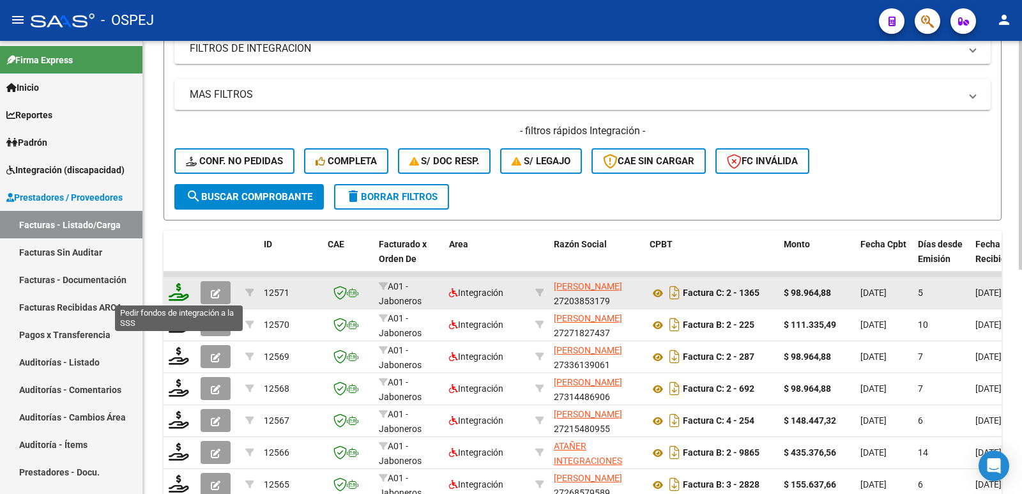
click at [183, 298] on icon at bounding box center [179, 292] width 20 height 18
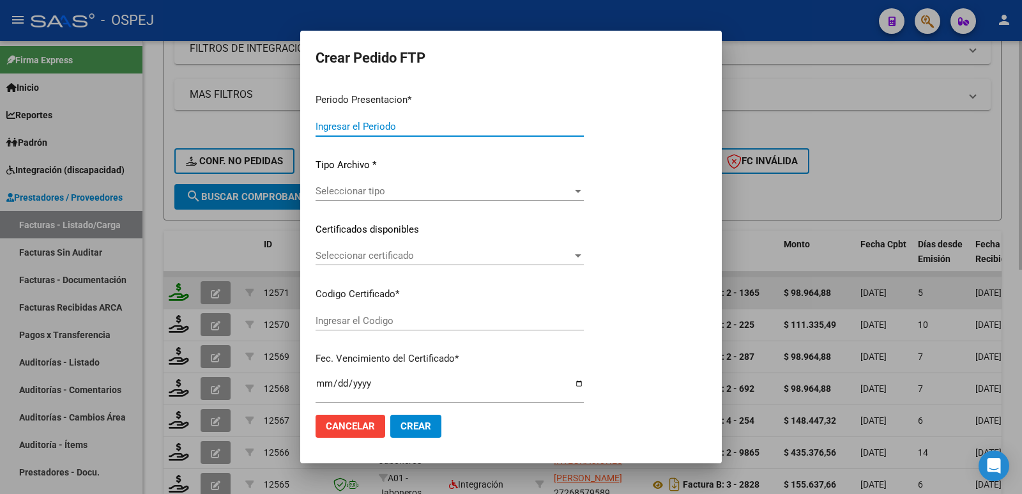
type input "202509"
type input "$ 98.964,88"
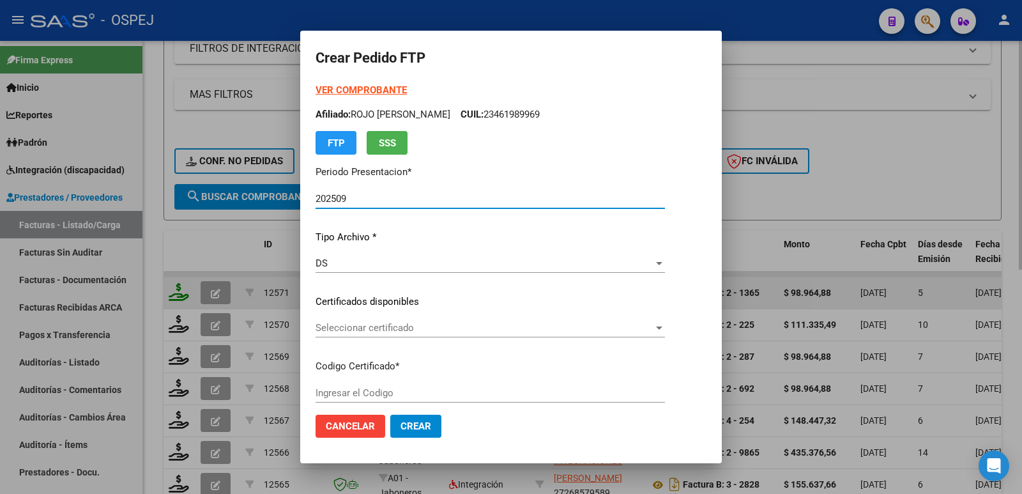
type input "Arg00461989962025012720350127bus"
type input "[DATE]"
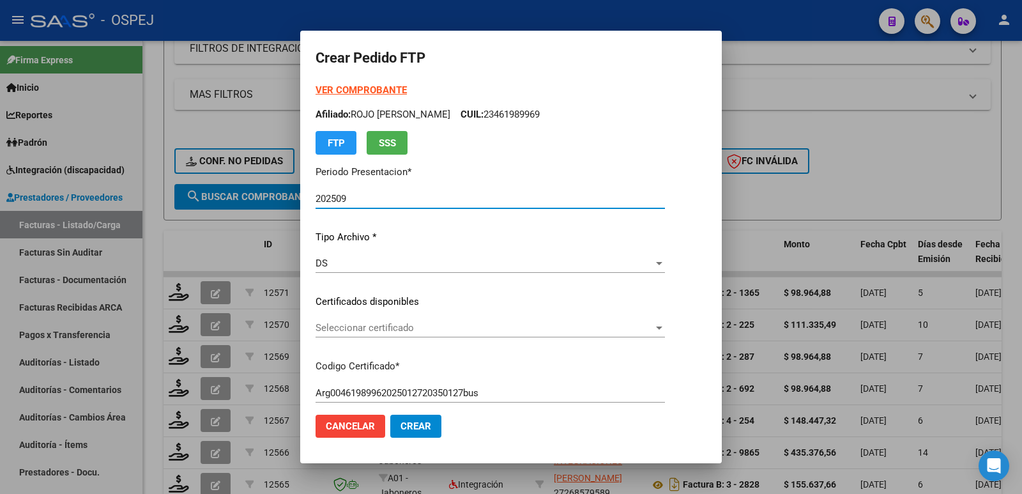
click at [401, 332] on span "Seleccionar certificado" at bounding box center [485, 328] width 338 height 12
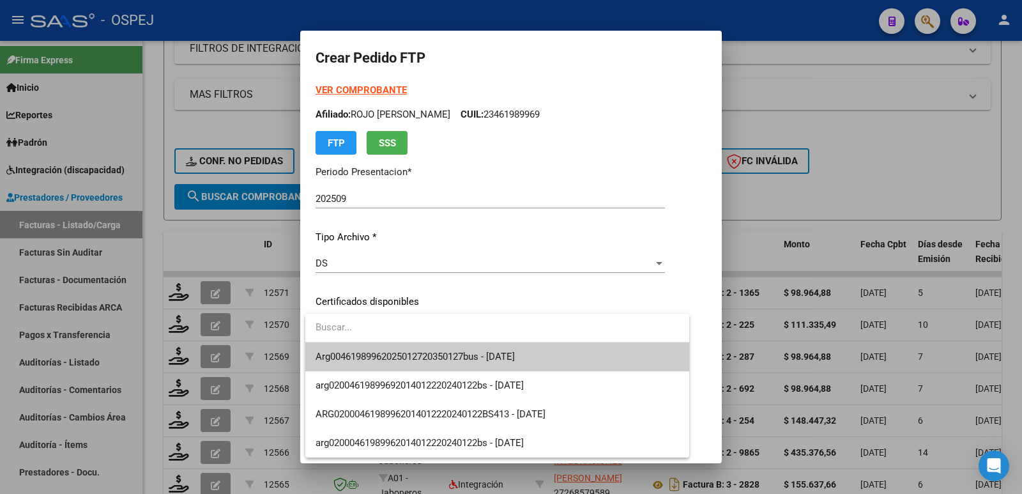
click at [401, 349] on span "Arg00461989962025012720350127bus - [DATE]" at bounding box center [498, 356] width 364 height 29
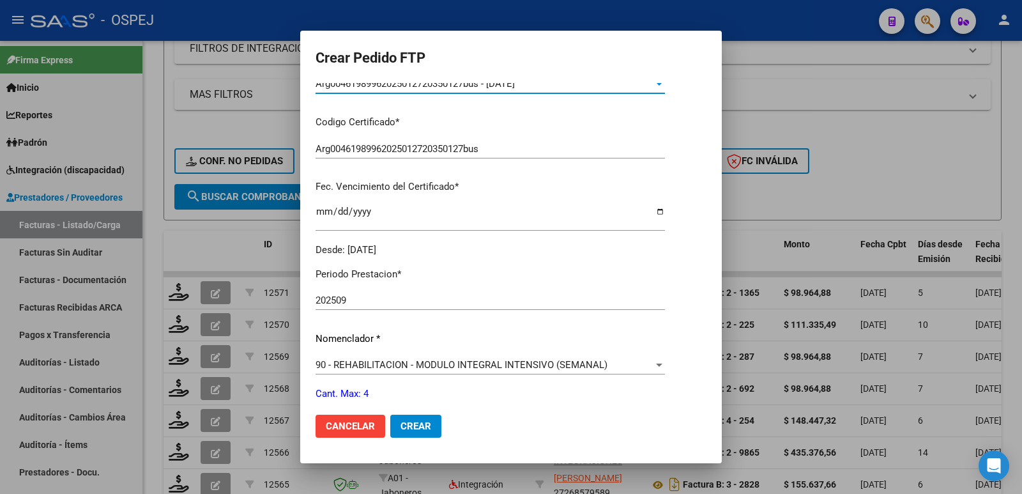
scroll to position [319, 0]
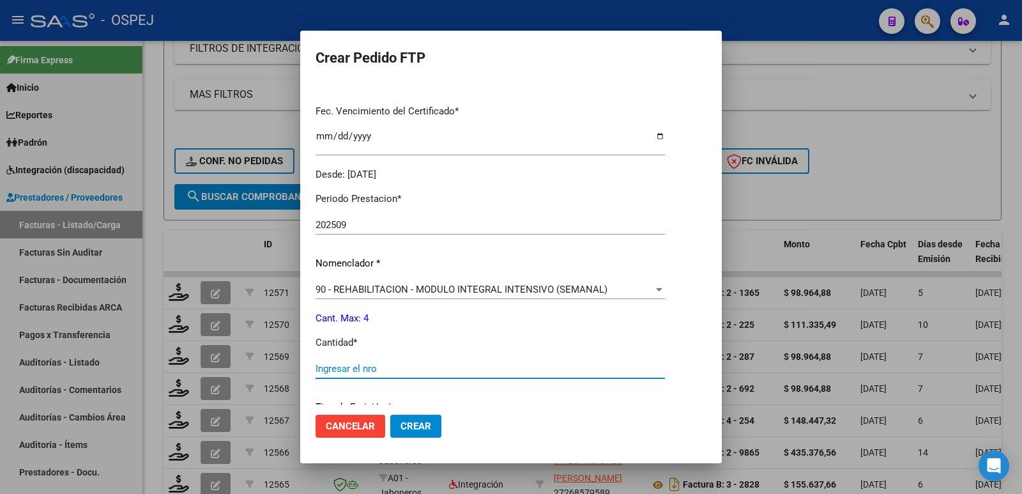
click at [389, 364] on input "Ingresar el nro" at bounding box center [490, 369] width 349 height 12
type input "4"
click at [417, 427] on span "Crear" at bounding box center [416, 426] width 31 height 12
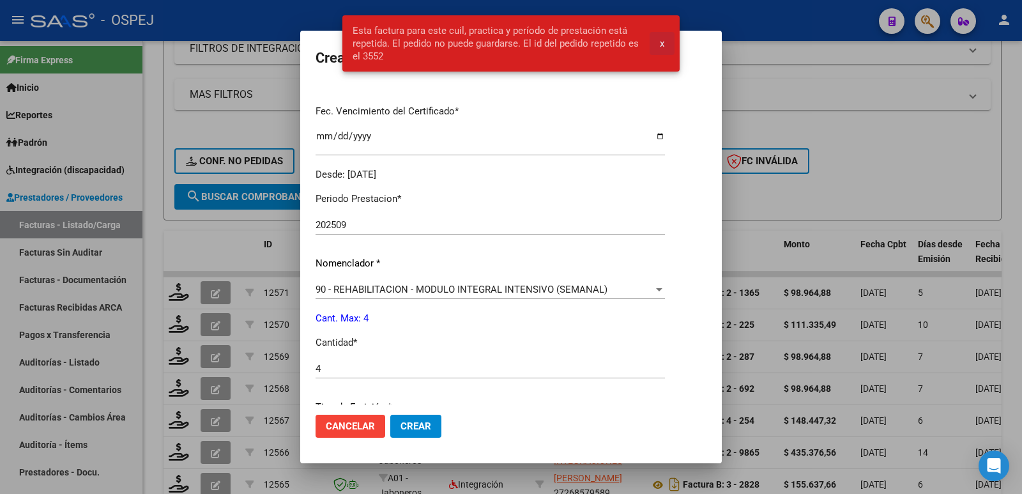
click at [666, 47] on button "x" at bounding box center [662, 43] width 25 height 23
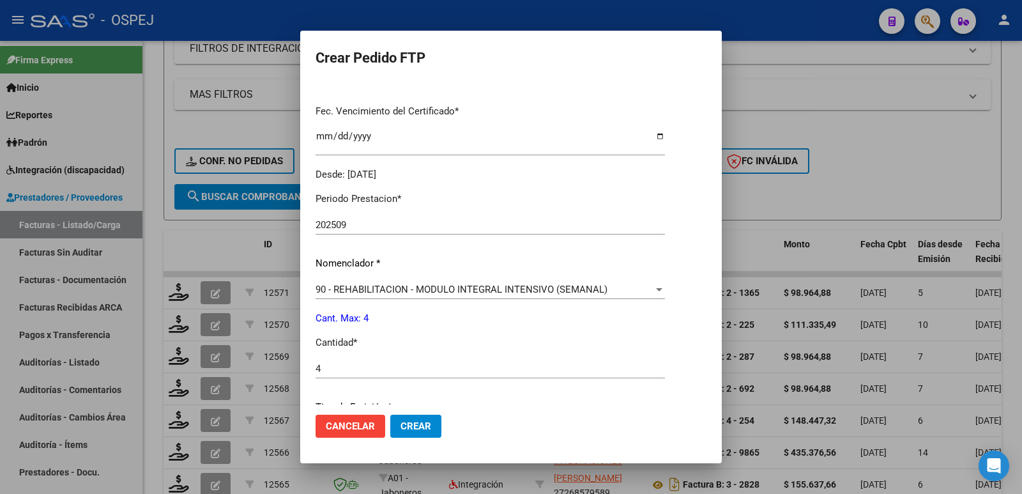
click at [850, 71] on div at bounding box center [511, 247] width 1022 height 494
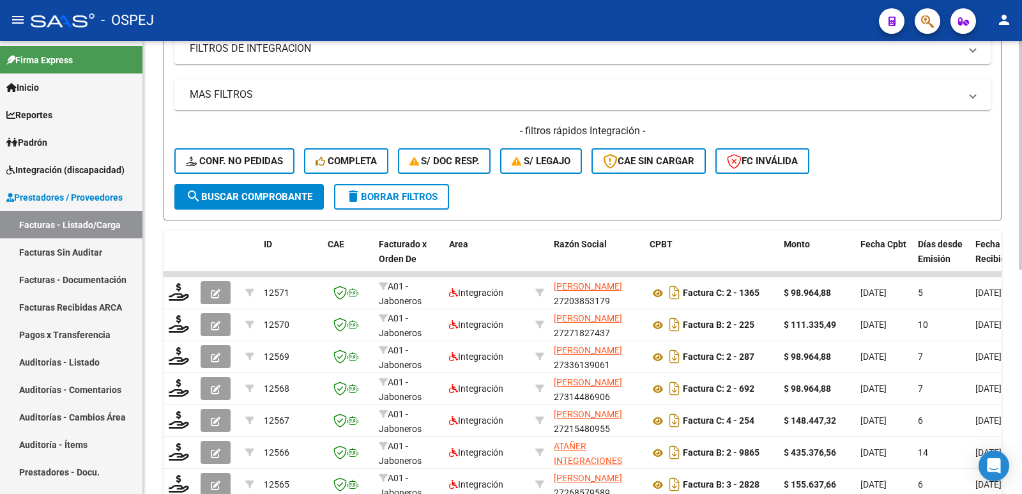
scroll to position [0, 0]
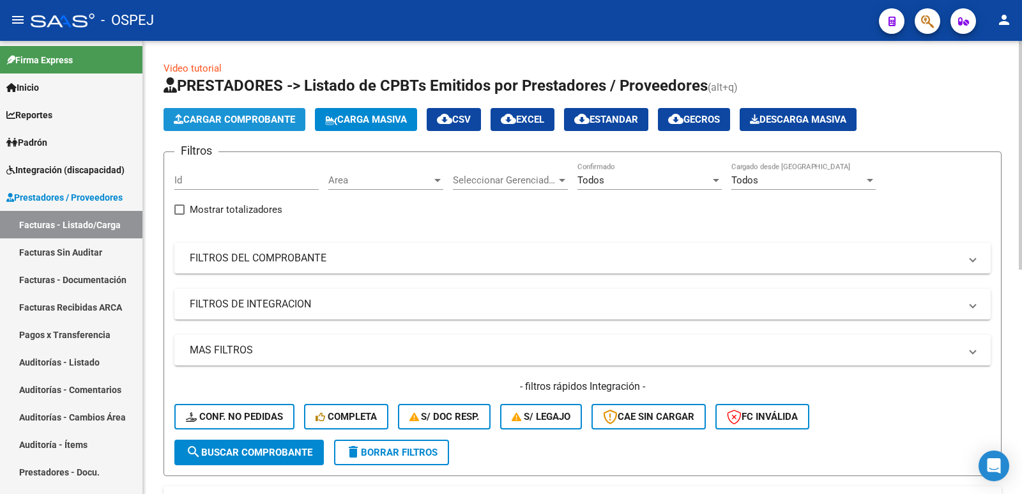
click at [259, 120] on span "Cargar Comprobante" at bounding box center [234, 120] width 121 height 12
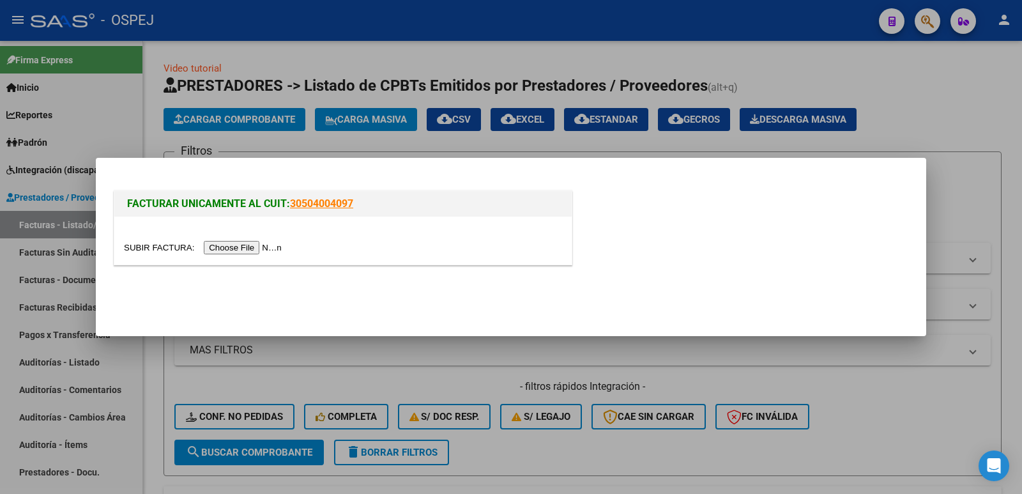
click at [256, 253] on input "file" at bounding box center [205, 247] width 162 height 13
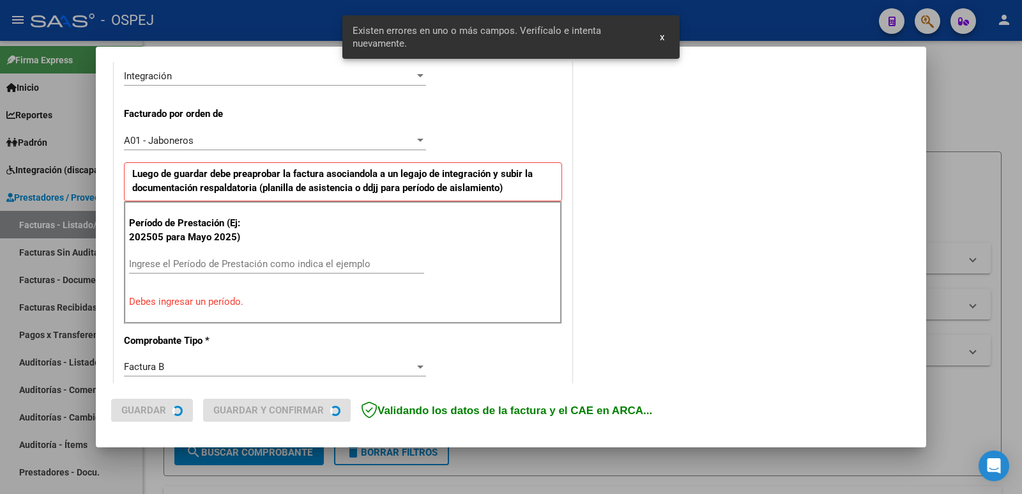
scroll to position [349, 0]
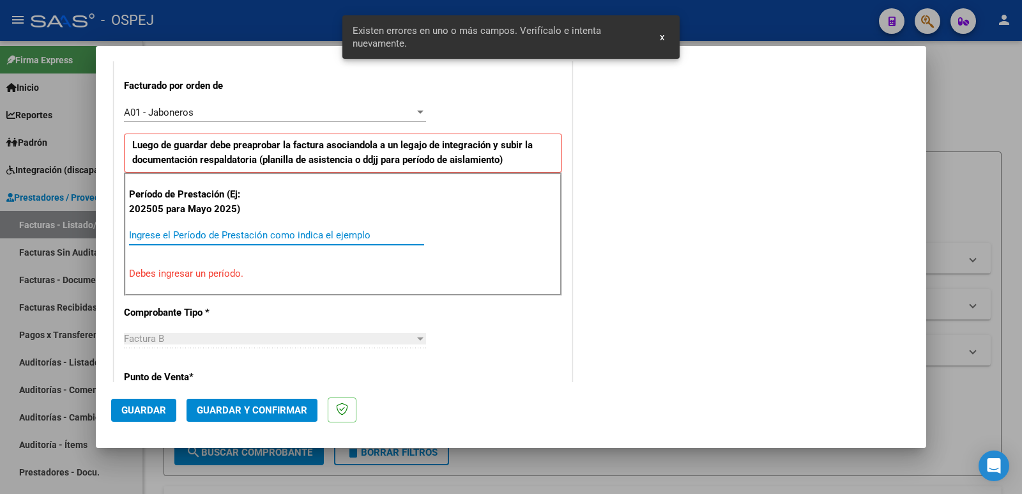
click at [243, 234] on input "Ingrese el Período de Prestación como indica el ejemplo" at bounding box center [276, 235] width 295 height 12
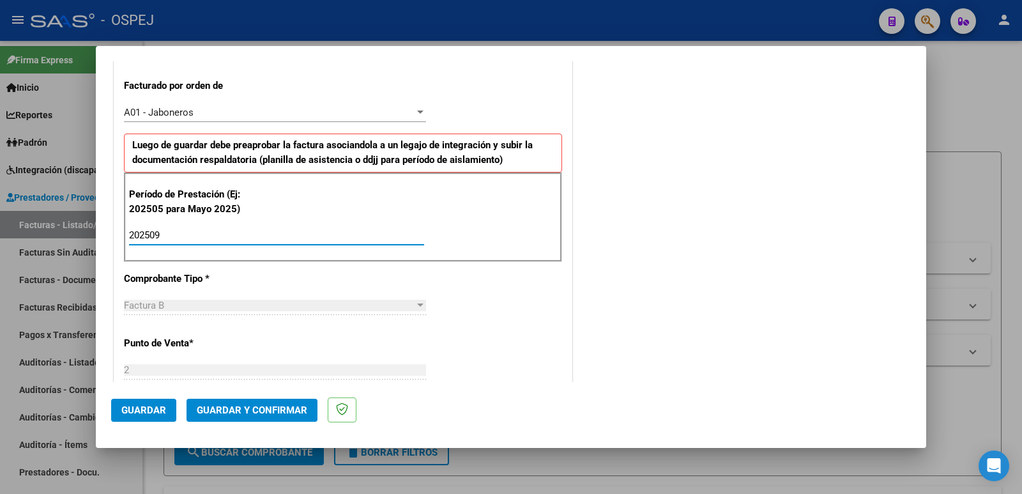
type input "202509"
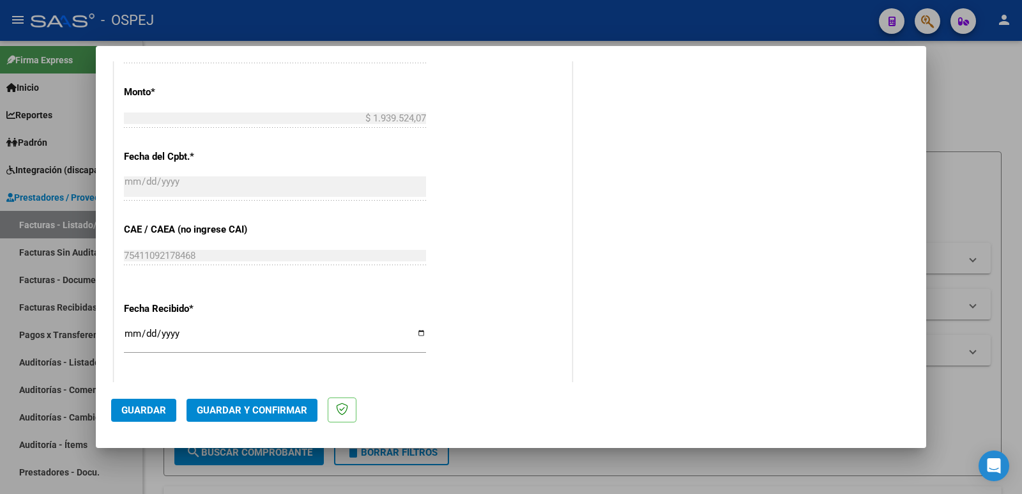
scroll to position [732, 0]
click at [116, 410] on button "Guardar" at bounding box center [143, 410] width 65 height 23
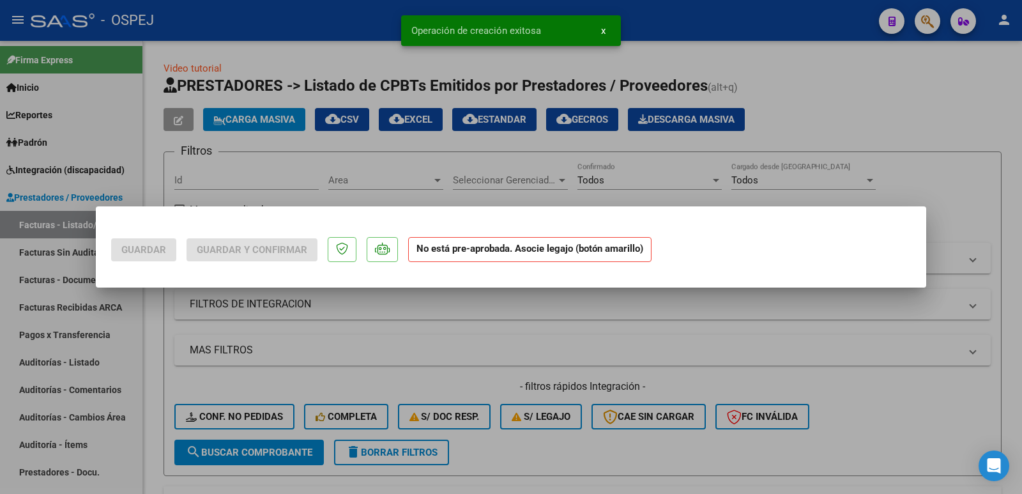
scroll to position [0, 0]
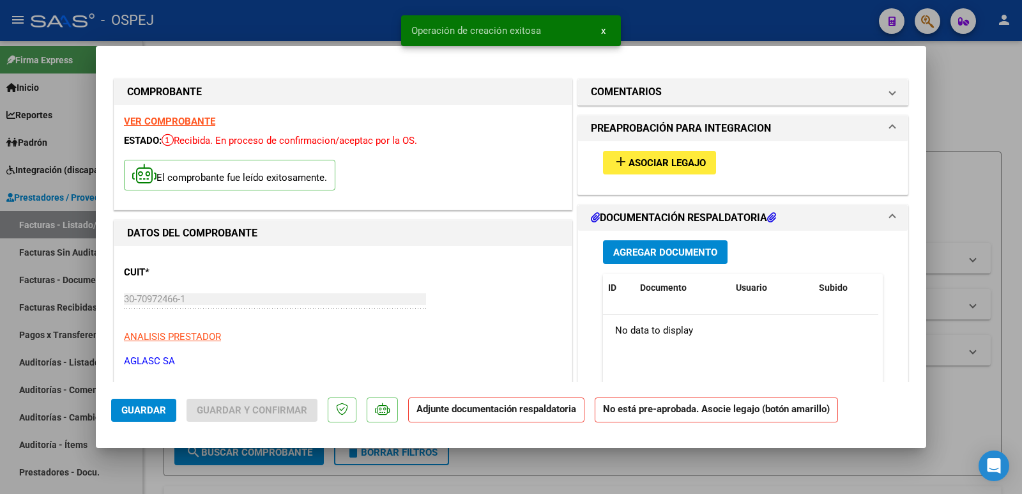
click at [618, 162] on mat-icon "add" at bounding box center [620, 161] width 15 height 15
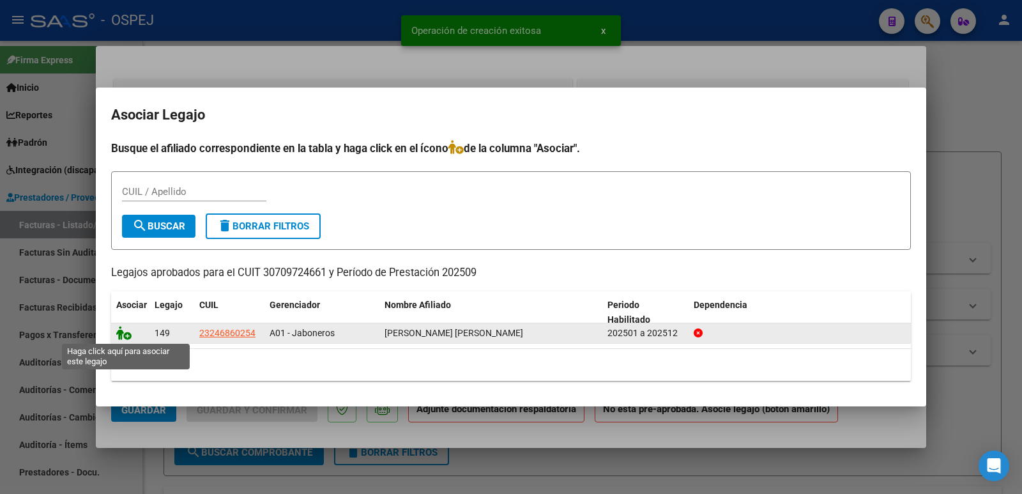
click at [125, 335] on icon at bounding box center [123, 333] width 15 height 14
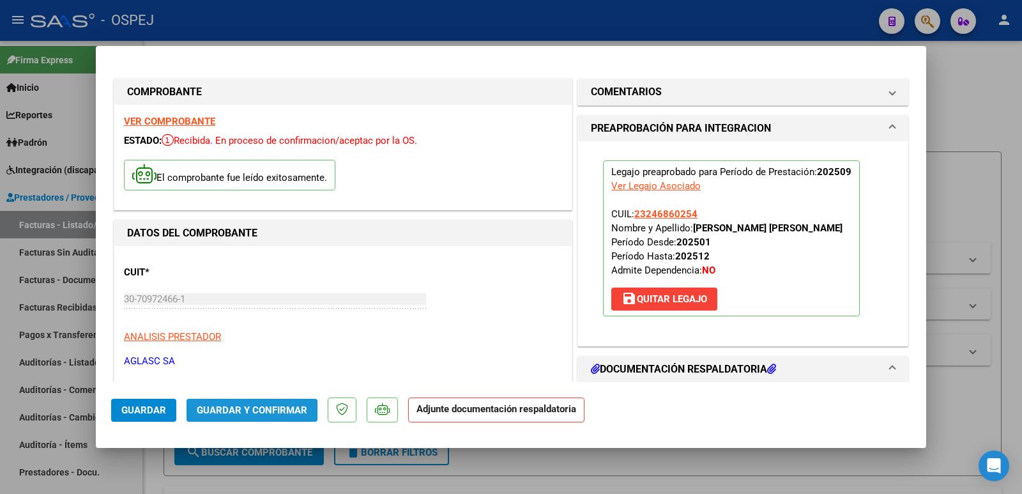
click at [211, 413] on span "Guardar y Confirmar" at bounding box center [252, 410] width 111 height 12
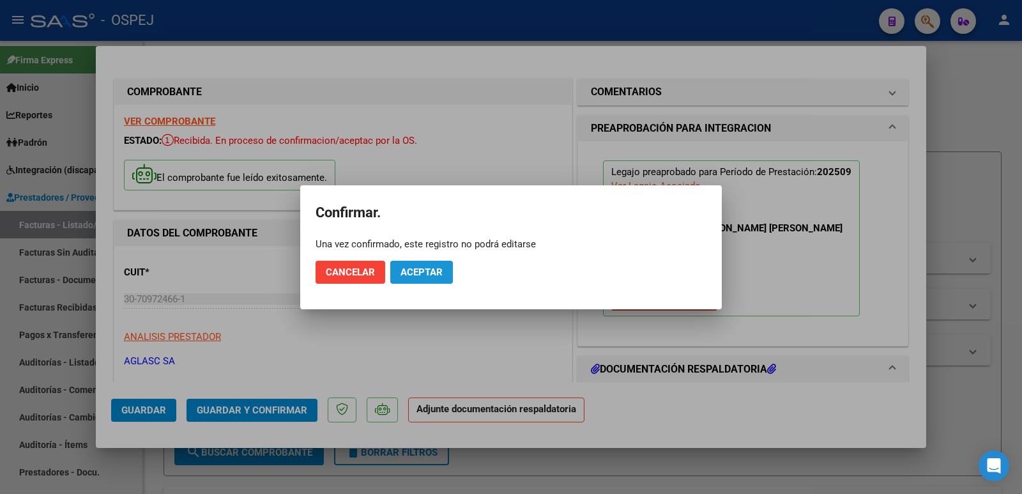
click at [424, 273] on span "Aceptar" at bounding box center [422, 272] width 42 height 12
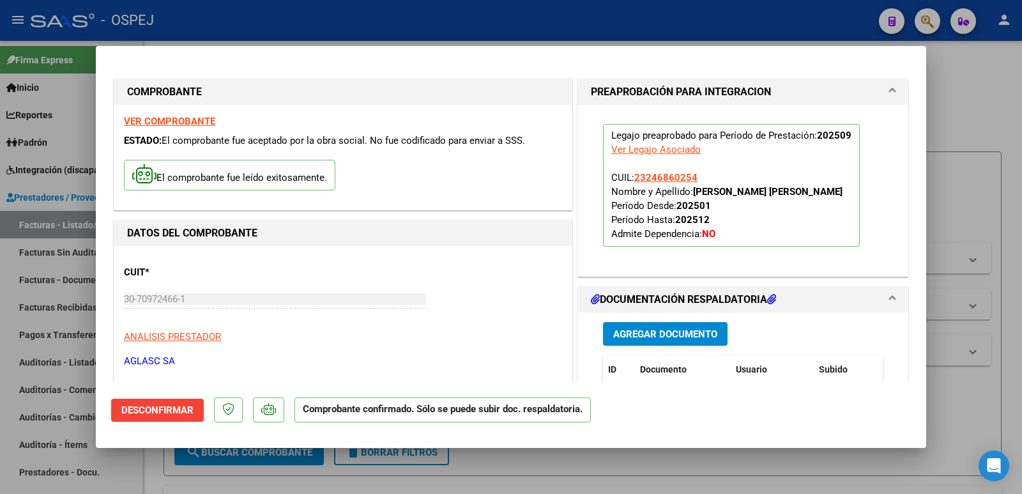
click at [363, 12] on div at bounding box center [511, 247] width 1022 height 494
type input "$ 0,00"
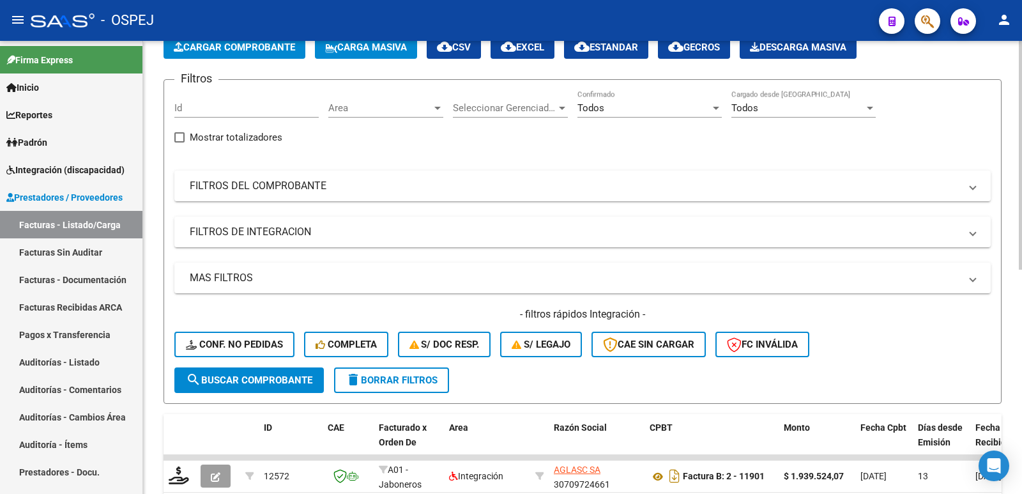
scroll to position [64, 0]
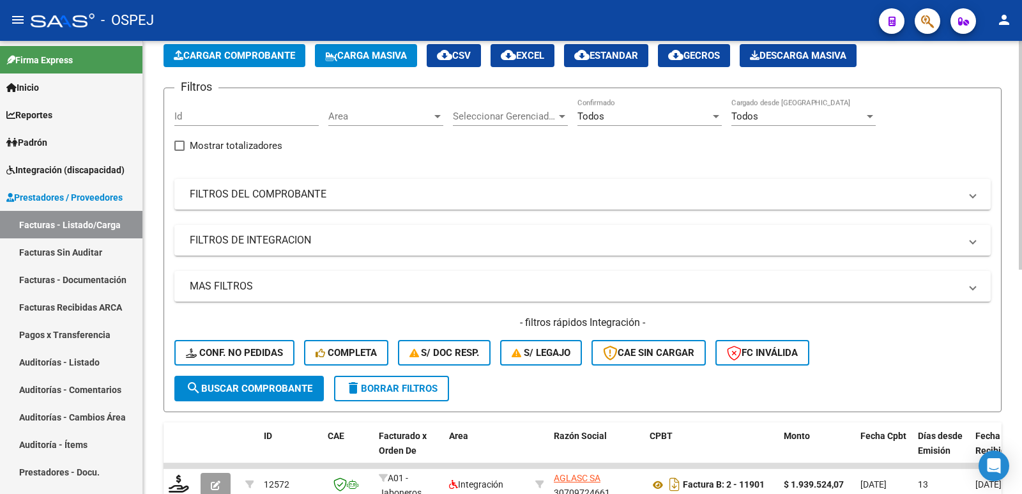
click at [234, 56] on span "Cargar Comprobante" at bounding box center [234, 56] width 121 height 12
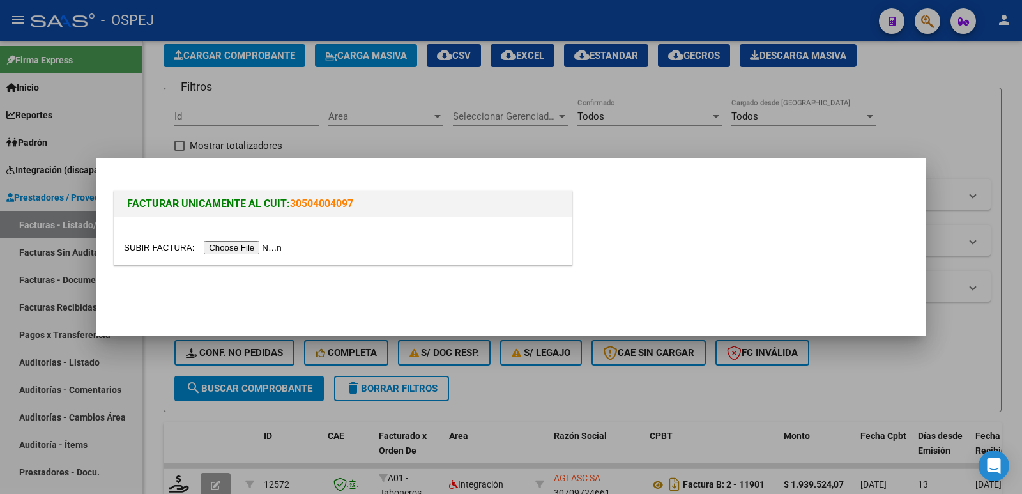
click at [239, 247] on input "file" at bounding box center [205, 247] width 162 height 13
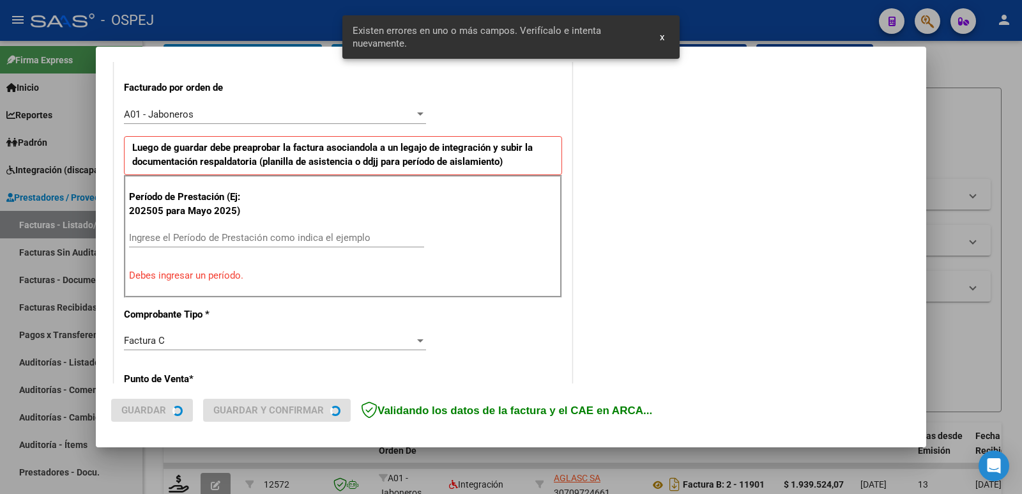
scroll to position [349, 0]
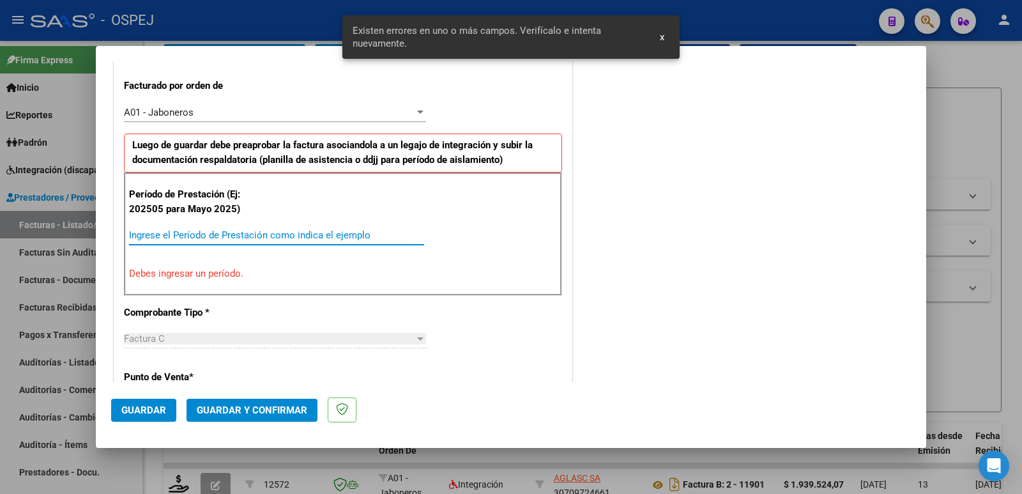
click at [196, 234] on input "Ingrese el Período de Prestación como indica el ejemplo" at bounding box center [276, 235] width 295 height 12
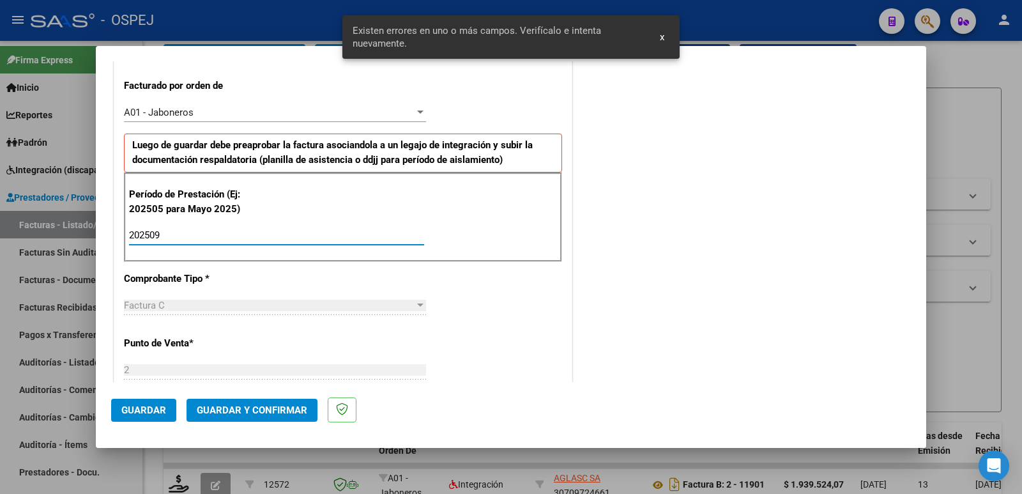
type input "202509"
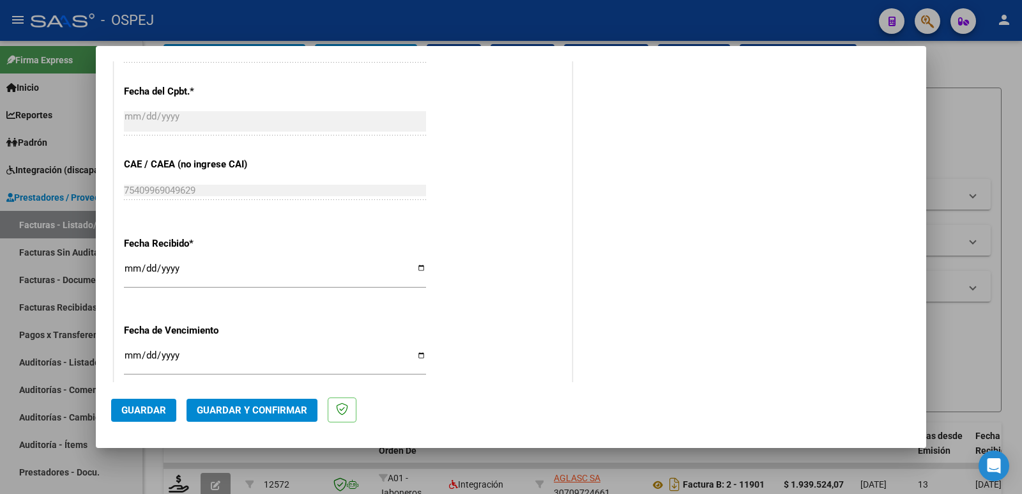
scroll to position [796, 0]
click at [144, 405] on span "Guardar" at bounding box center [143, 410] width 45 height 12
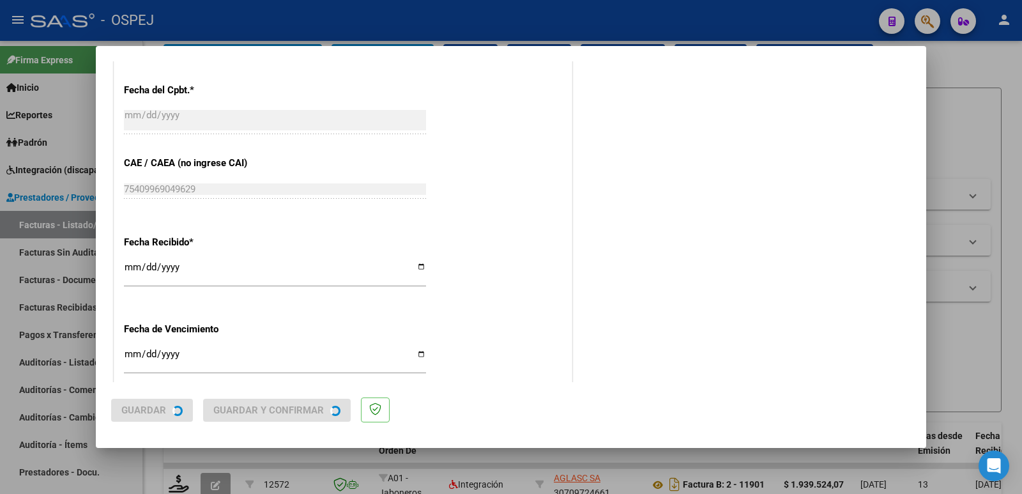
scroll to position [0, 0]
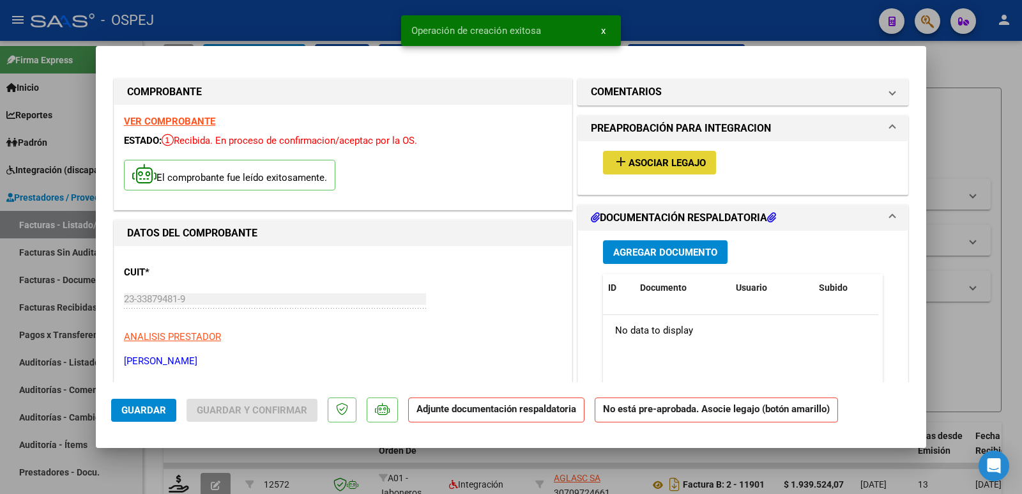
click at [689, 163] on span "Asociar Legajo" at bounding box center [667, 163] width 77 height 12
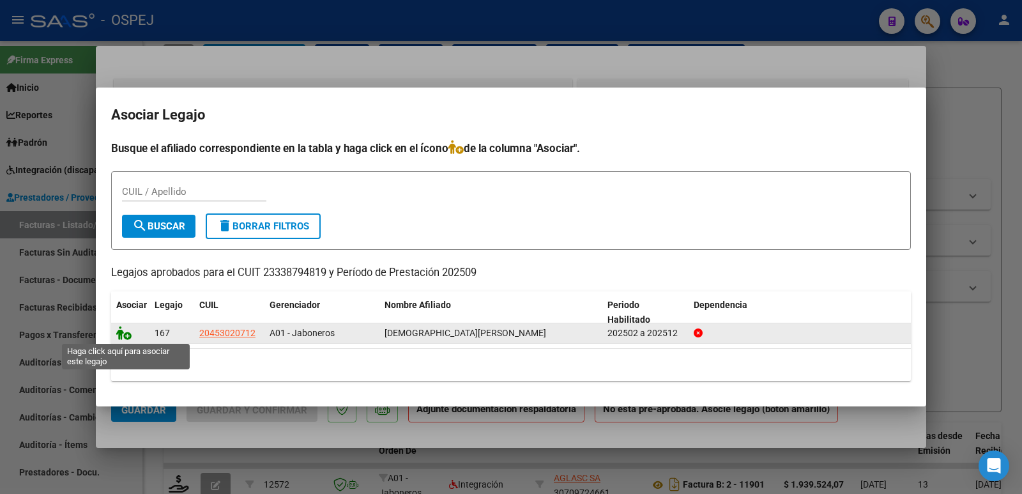
click at [127, 333] on icon at bounding box center [123, 333] width 15 height 14
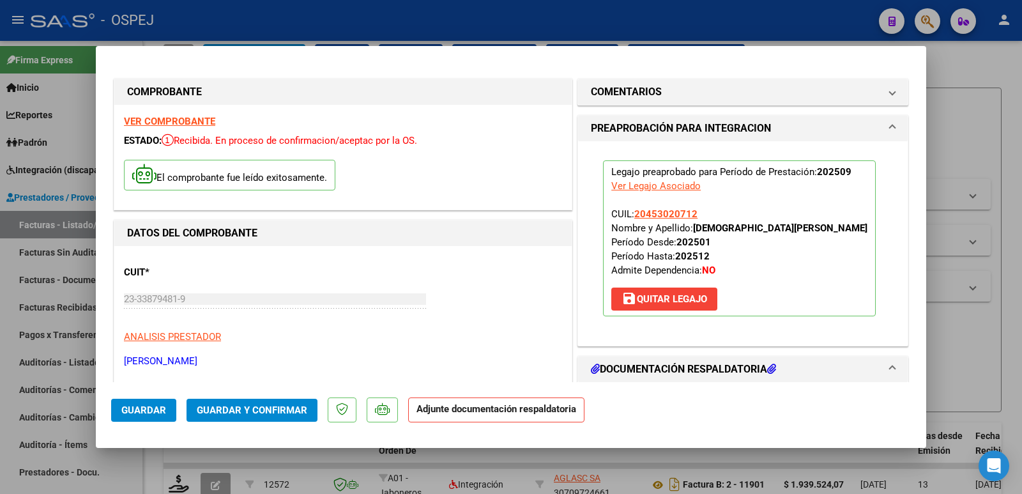
click at [249, 403] on button "Guardar y Confirmar" at bounding box center [252, 410] width 131 height 23
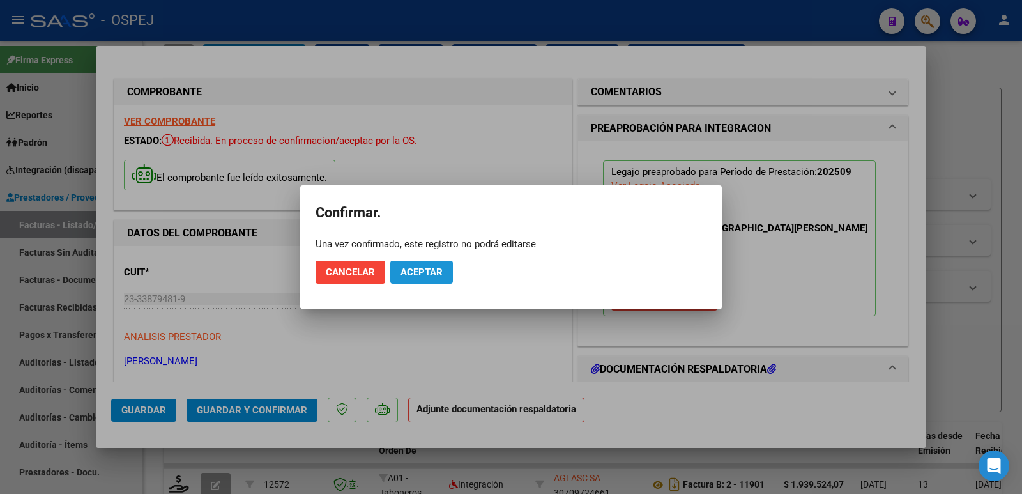
click at [421, 273] on span "Aceptar" at bounding box center [422, 272] width 42 height 12
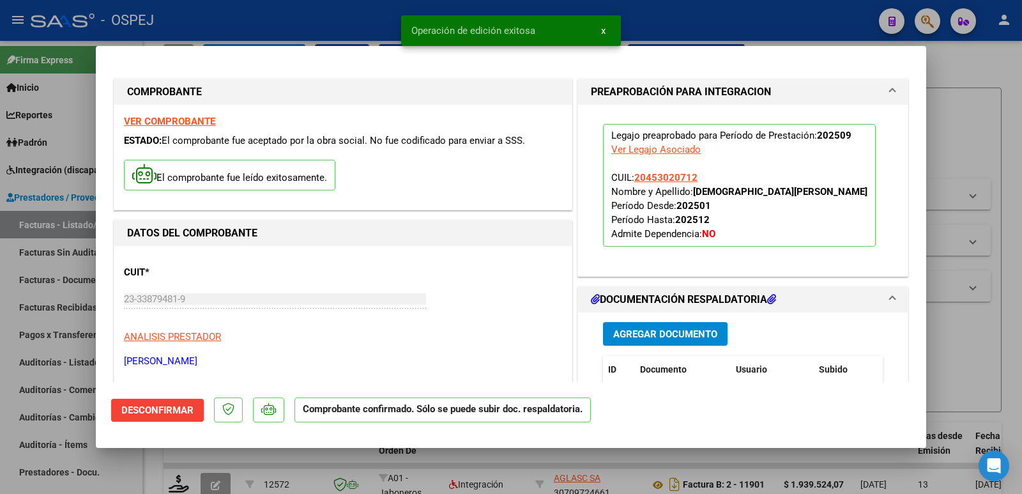
click at [282, 20] on div at bounding box center [511, 247] width 1022 height 494
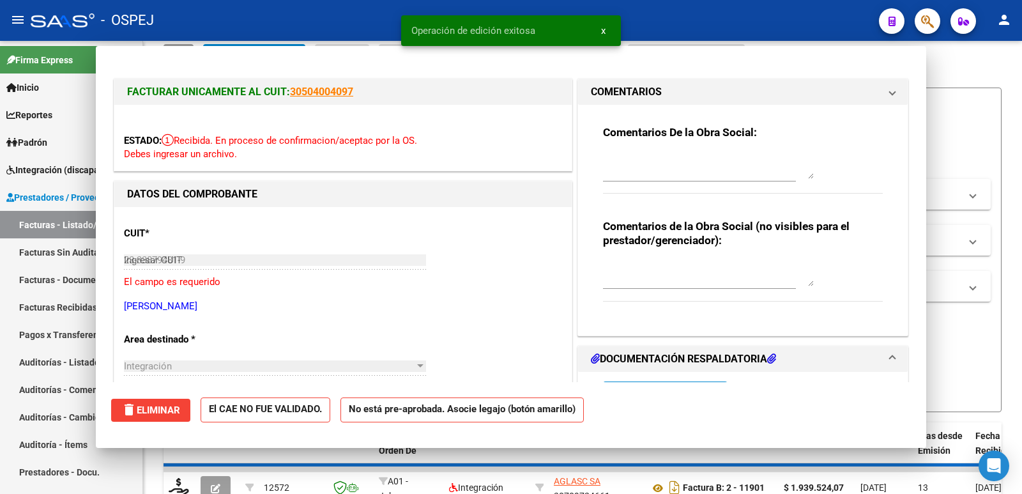
type input "$ 0,00"
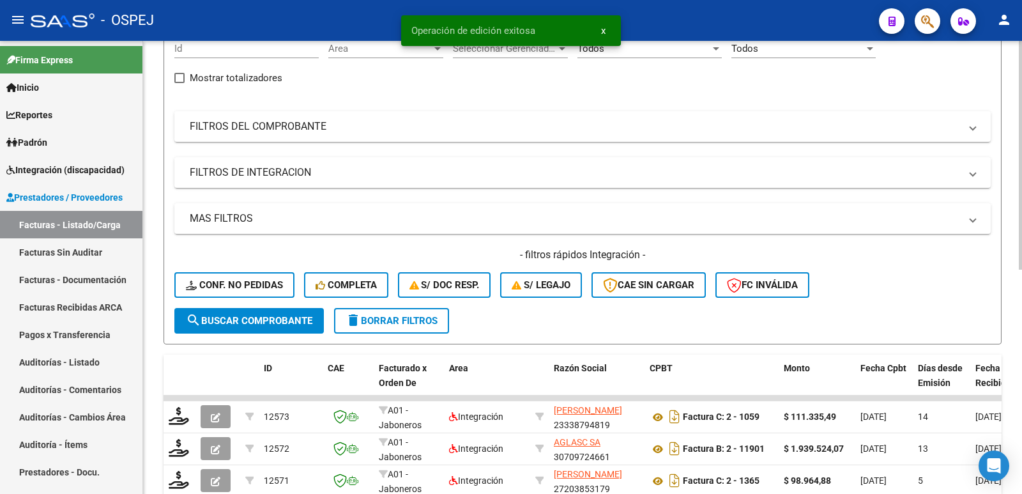
scroll to position [192, 0]
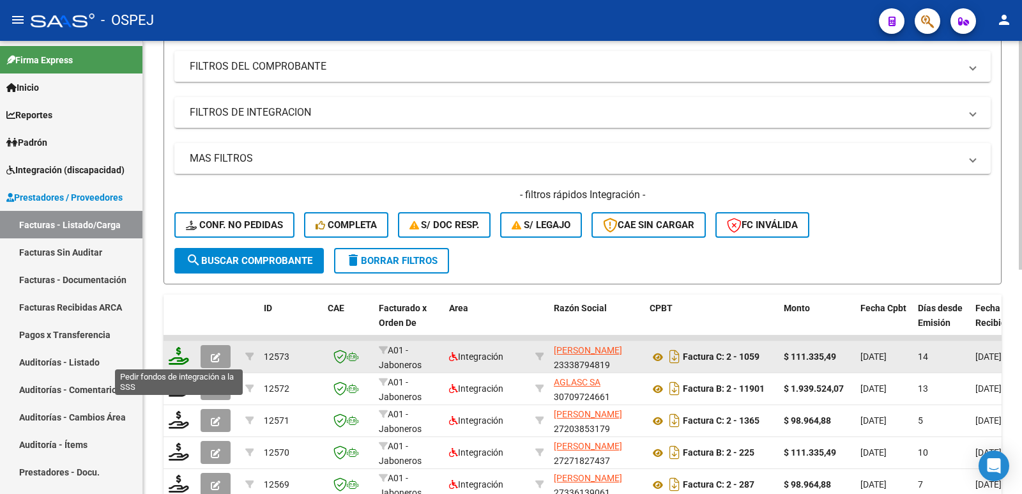
click at [178, 358] on icon at bounding box center [179, 356] width 20 height 18
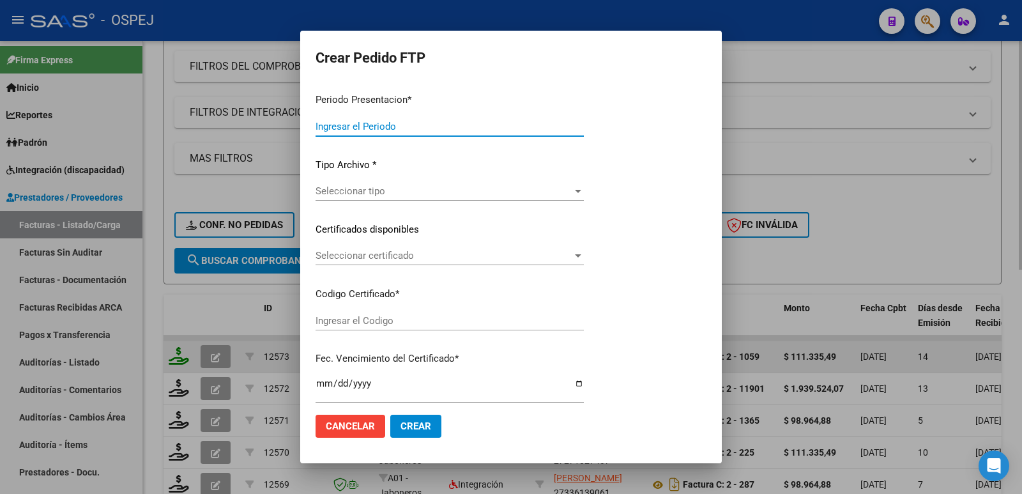
type input "202509"
type input "$ 111.335,49"
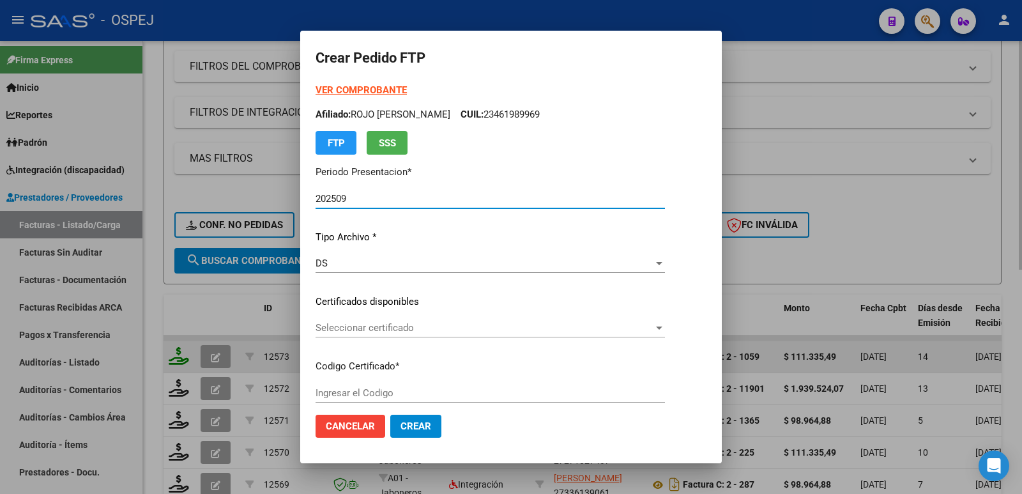
type input "arg02000453020712022041120320411bs"
type input "[DATE]"
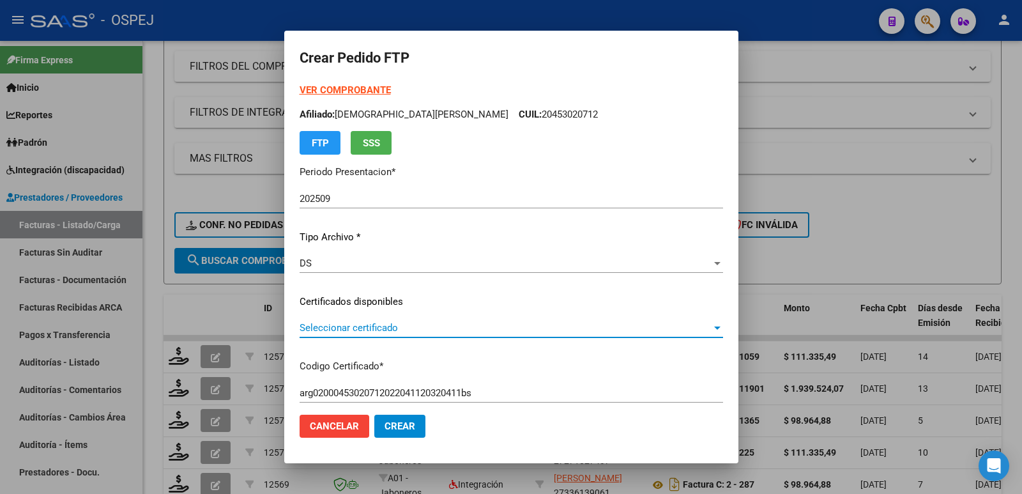
click at [417, 326] on span "Seleccionar certificado" at bounding box center [506, 328] width 412 height 12
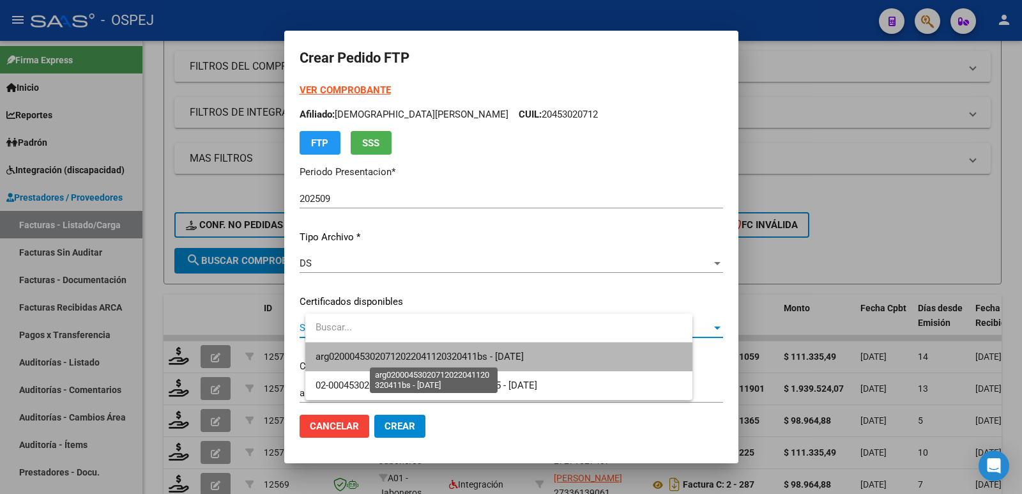
click at [412, 355] on span "arg02000453020712022041120320411bs - [DATE]" at bounding box center [420, 357] width 208 height 12
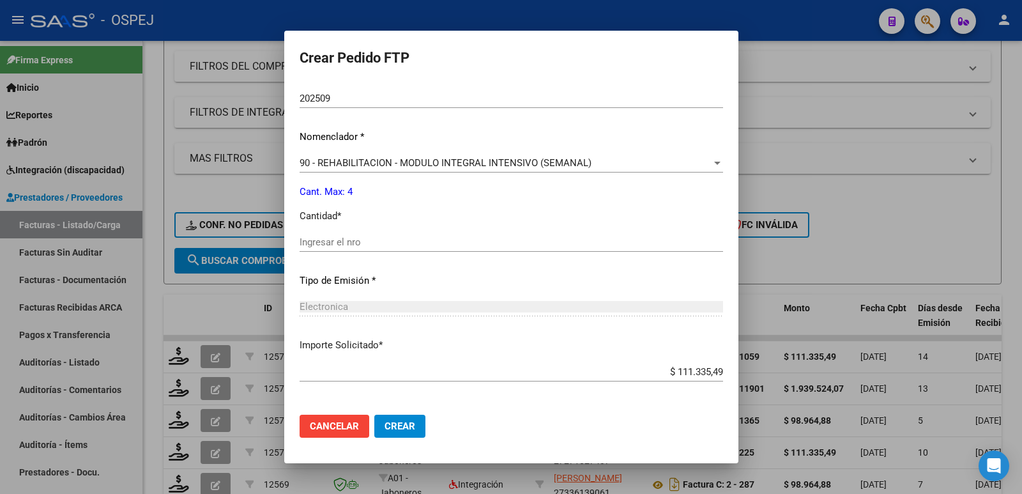
scroll to position [447, 0]
click at [370, 236] on input "Ingresar el nro" at bounding box center [512, 241] width 424 height 12
type input "4"
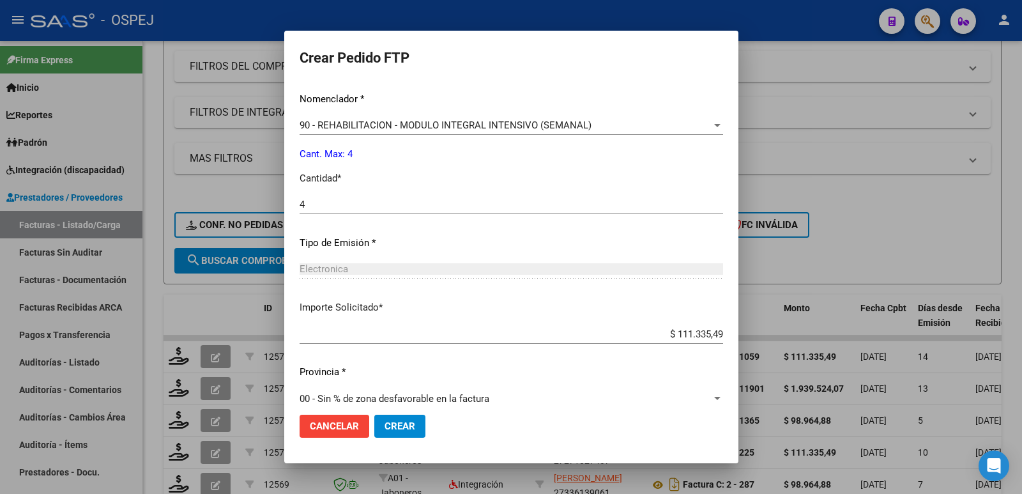
scroll to position [500, 0]
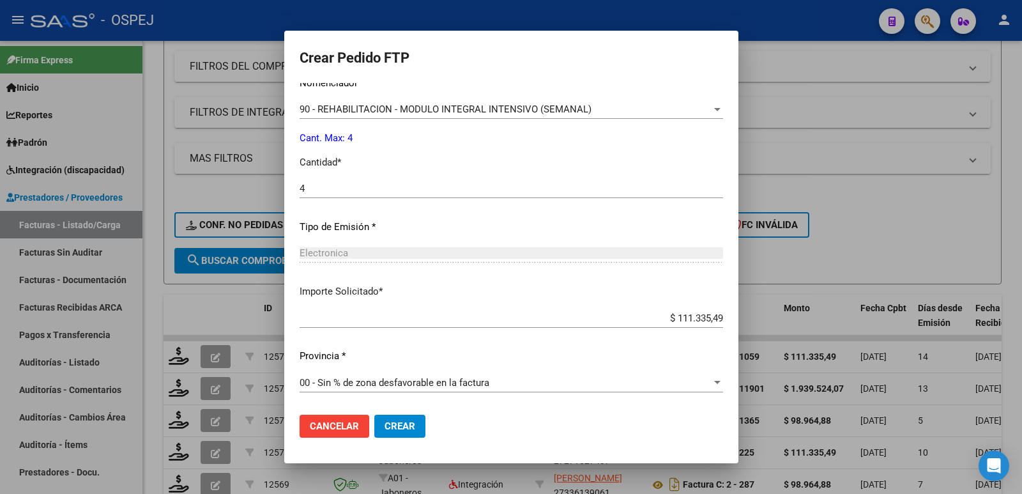
click at [415, 422] on span "Crear" at bounding box center [400, 426] width 31 height 12
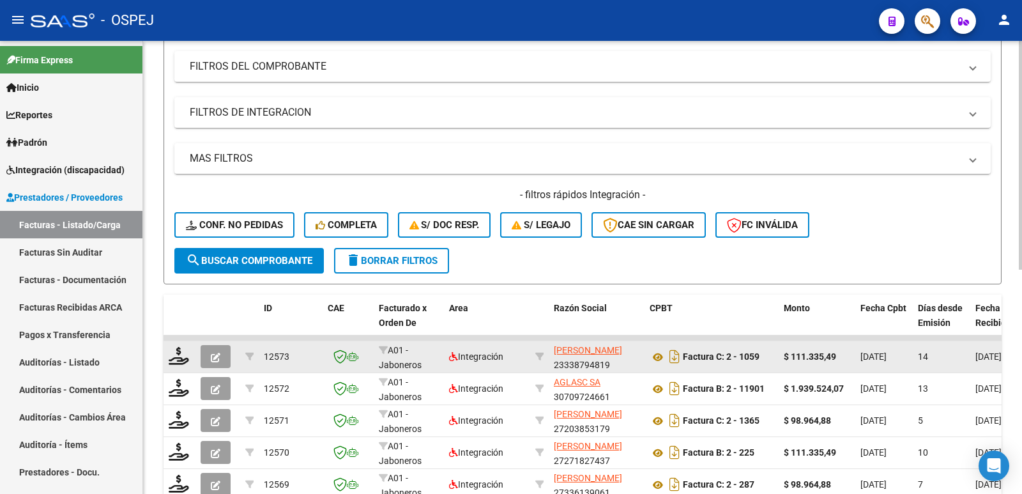
scroll to position [0, 0]
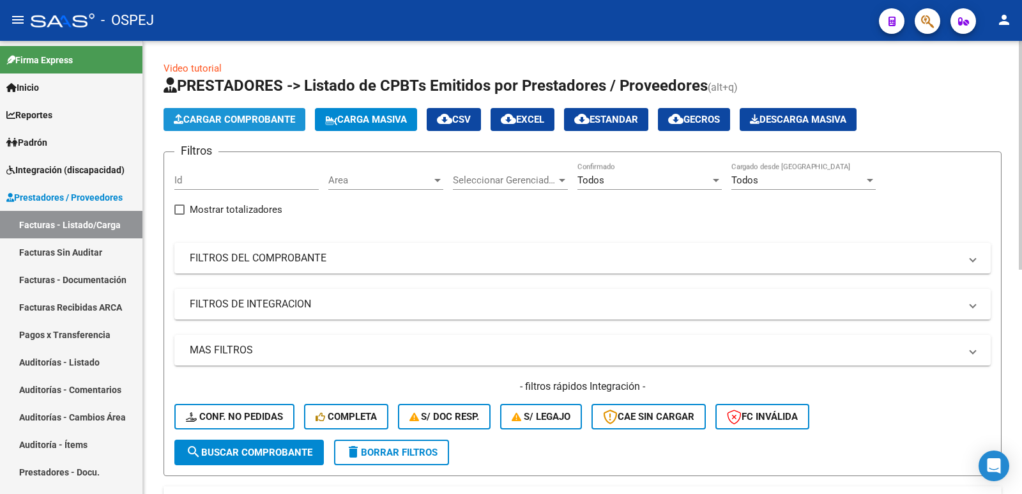
click at [231, 120] on span "Cargar Comprobante" at bounding box center [234, 120] width 121 height 12
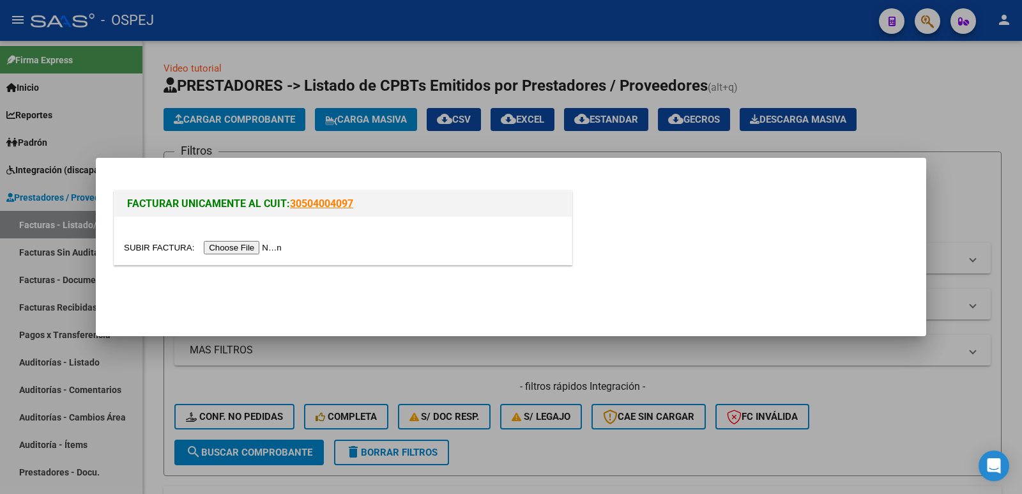
click at [257, 254] on input "file" at bounding box center [205, 247] width 162 height 13
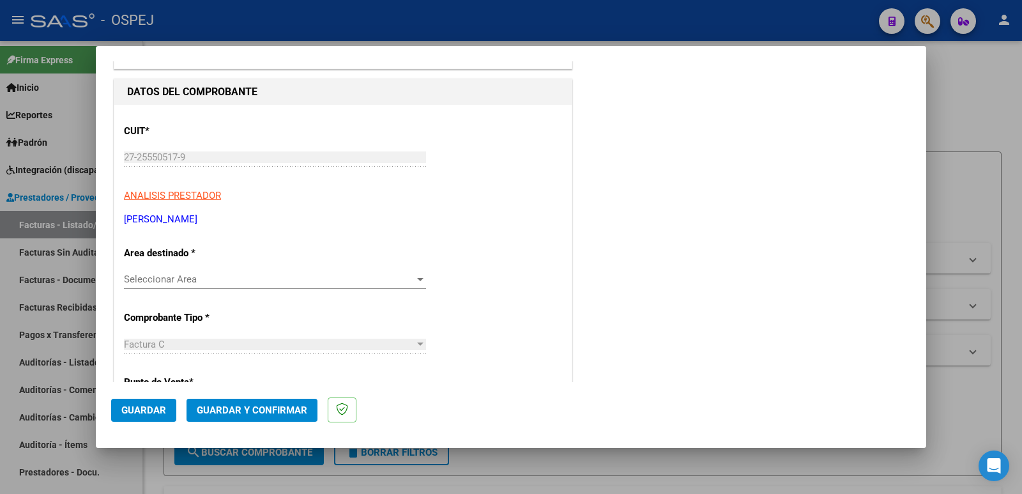
scroll to position [192, 0]
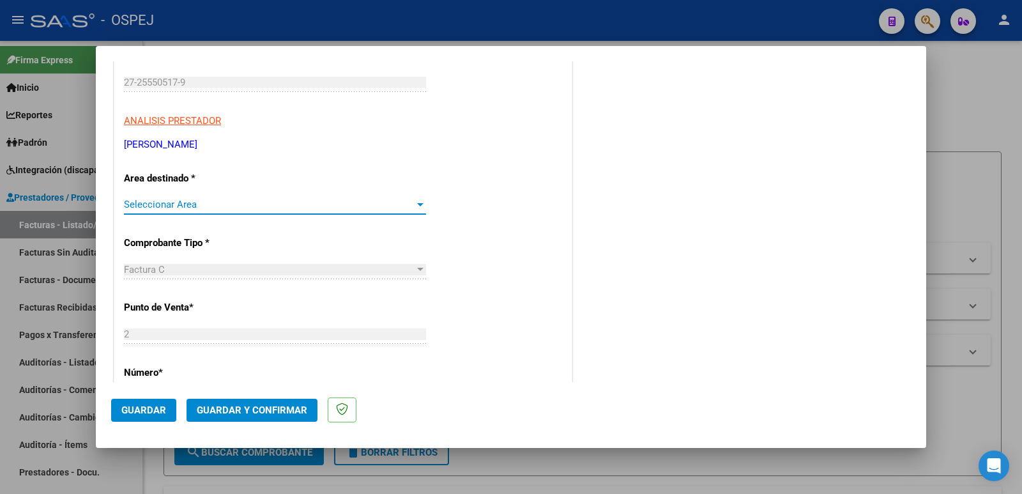
click at [180, 207] on span "Seleccionar Area" at bounding box center [269, 205] width 291 height 12
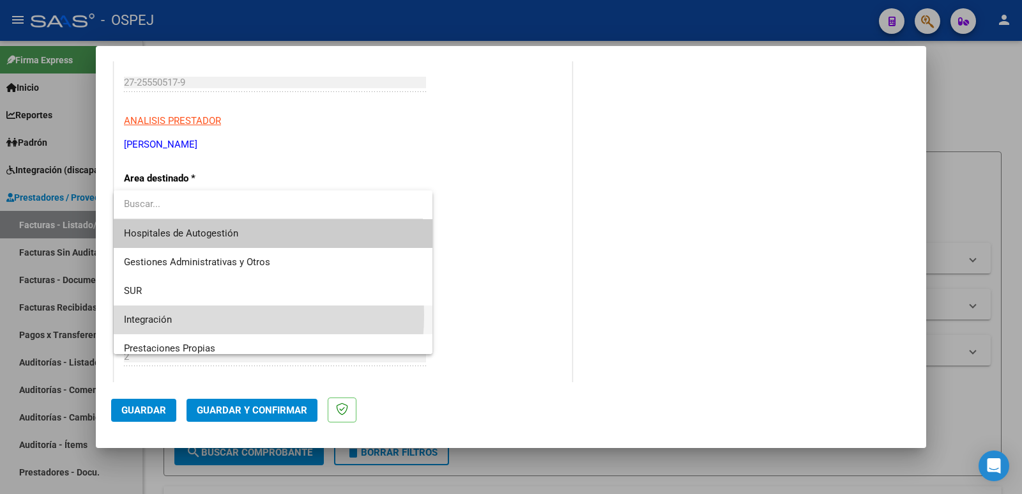
click at [191, 315] on span "Integración" at bounding box center [273, 319] width 298 height 29
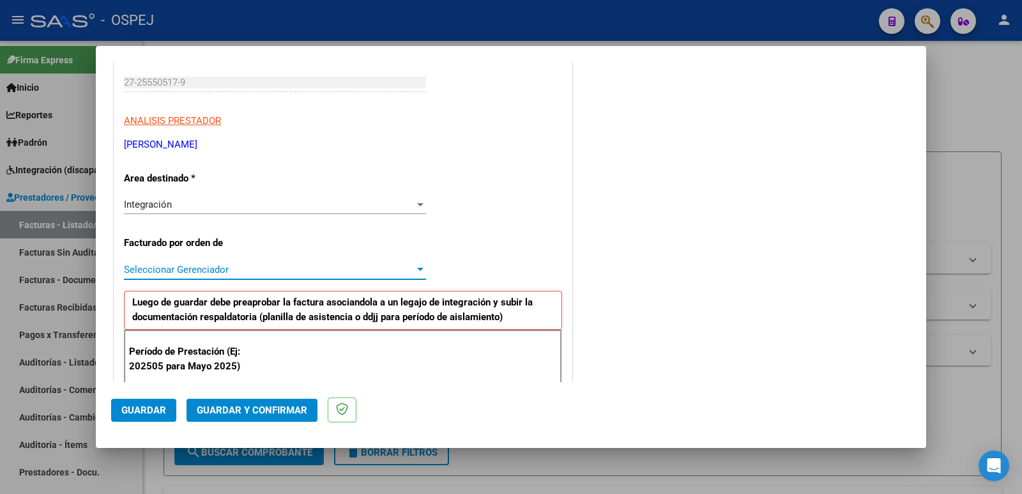
click at [227, 272] on span "Seleccionar Gerenciador" at bounding box center [269, 270] width 291 height 12
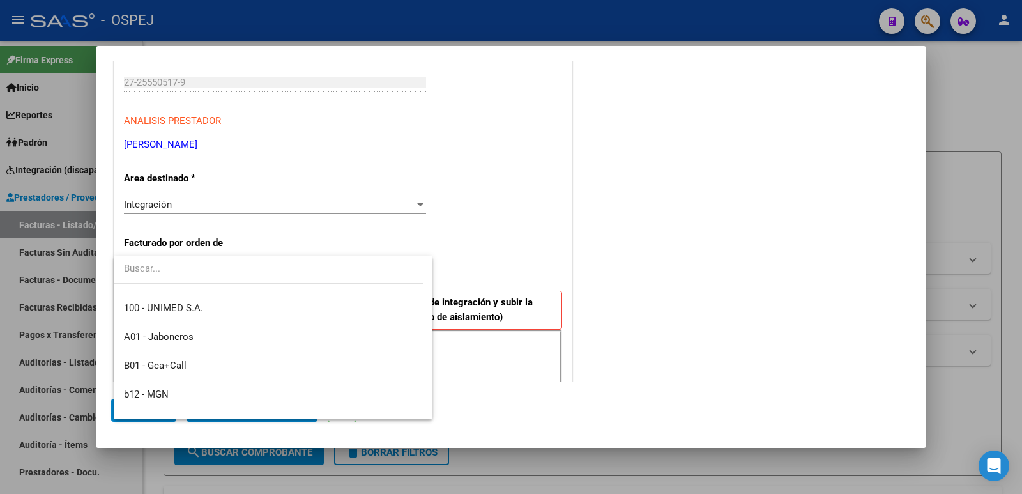
scroll to position [128, 0]
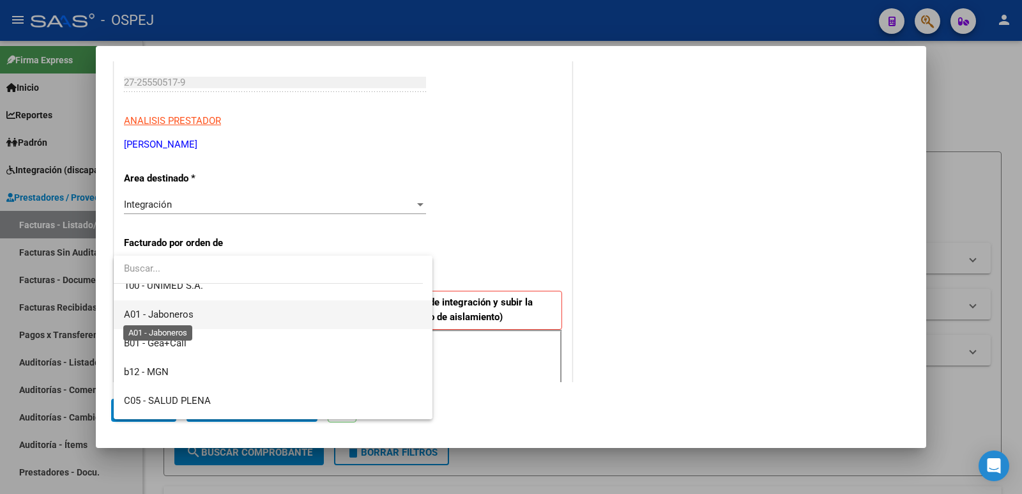
click at [181, 312] on span "A01 - Jaboneros" at bounding box center [159, 315] width 70 height 12
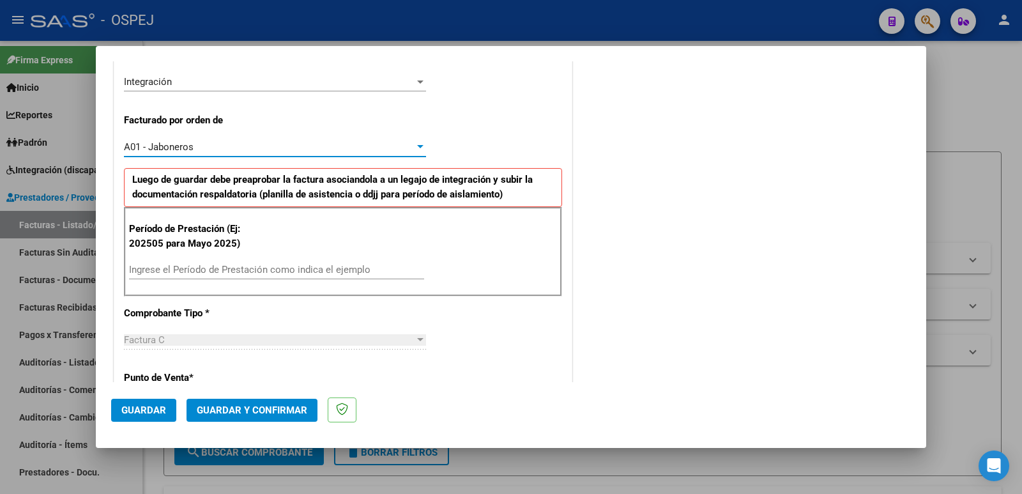
scroll to position [319, 0]
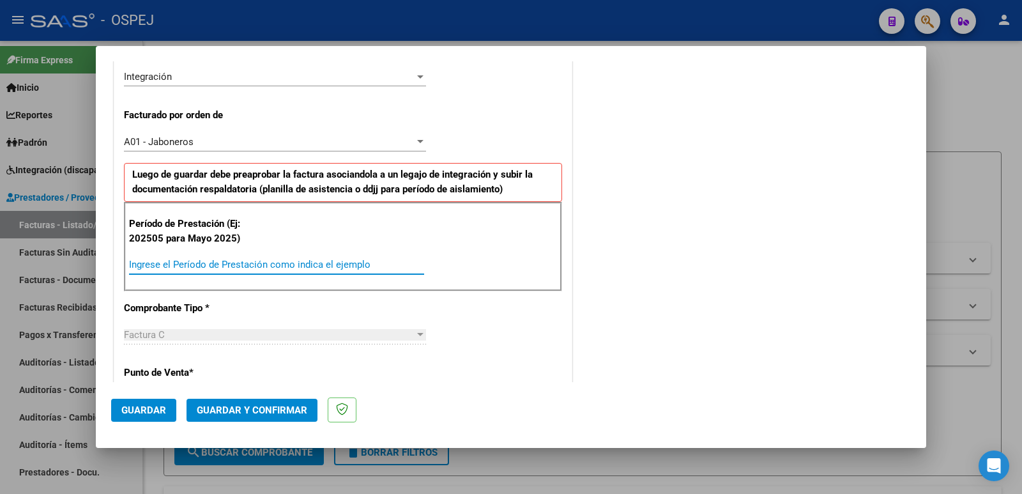
click at [259, 266] on input "Ingrese el Período de Prestación como indica el ejemplo" at bounding box center [276, 265] width 295 height 12
type input "202509"
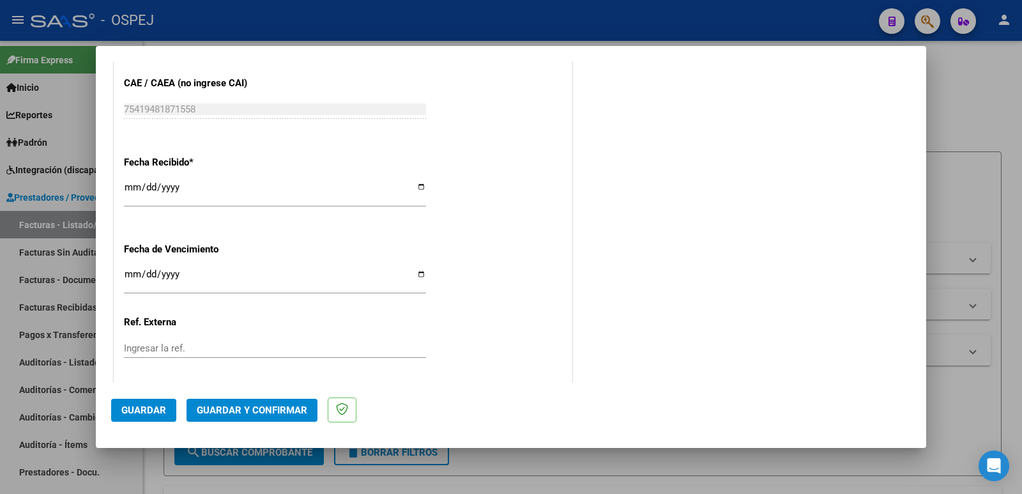
scroll to position [894, 0]
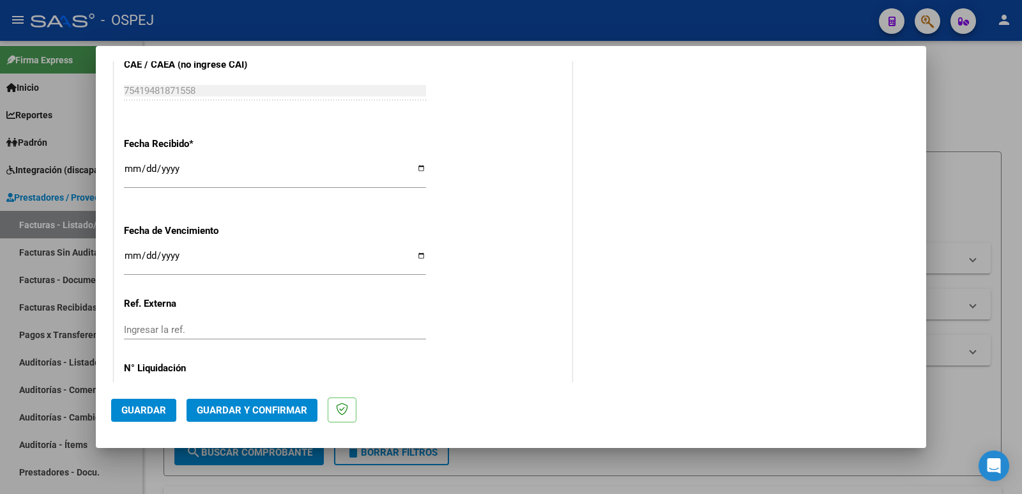
click at [142, 408] on span "Guardar" at bounding box center [143, 410] width 45 height 12
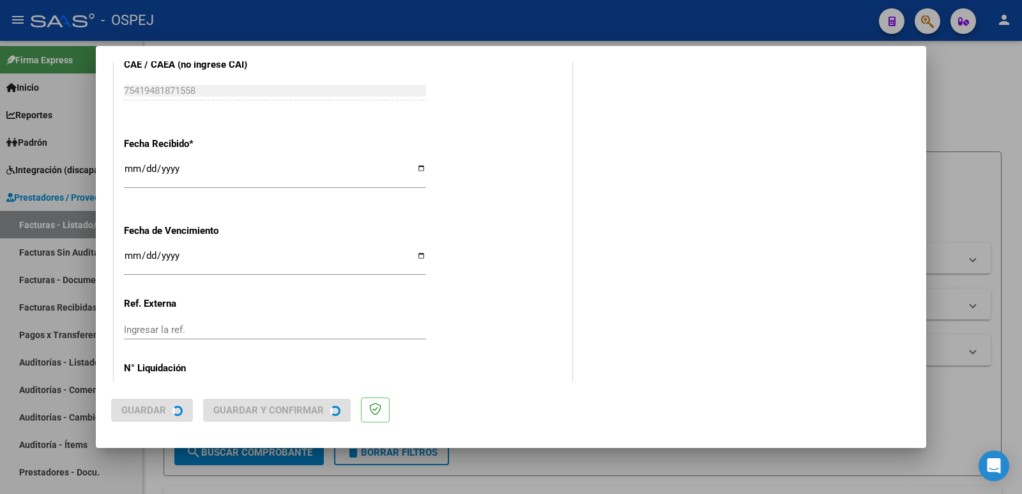
scroll to position [0, 0]
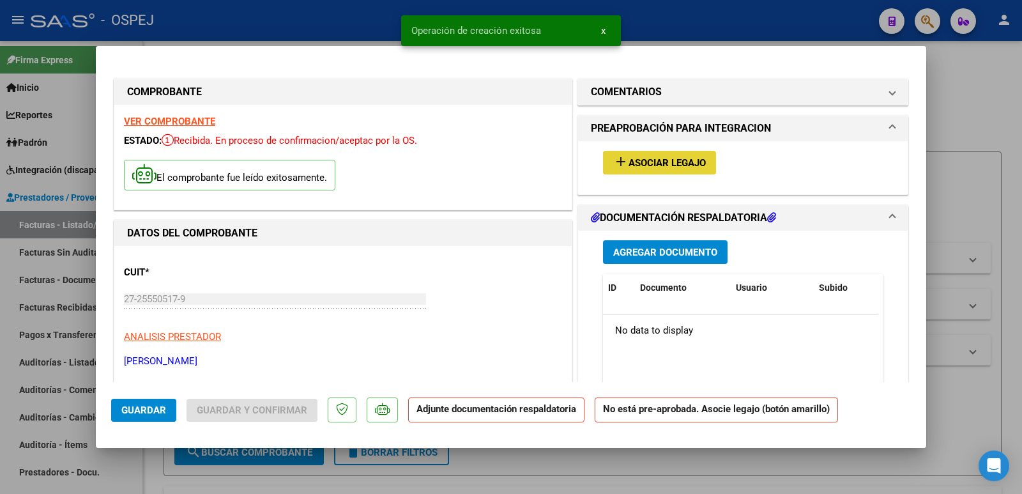
click at [647, 167] on span "Asociar Legajo" at bounding box center [667, 163] width 77 height 12
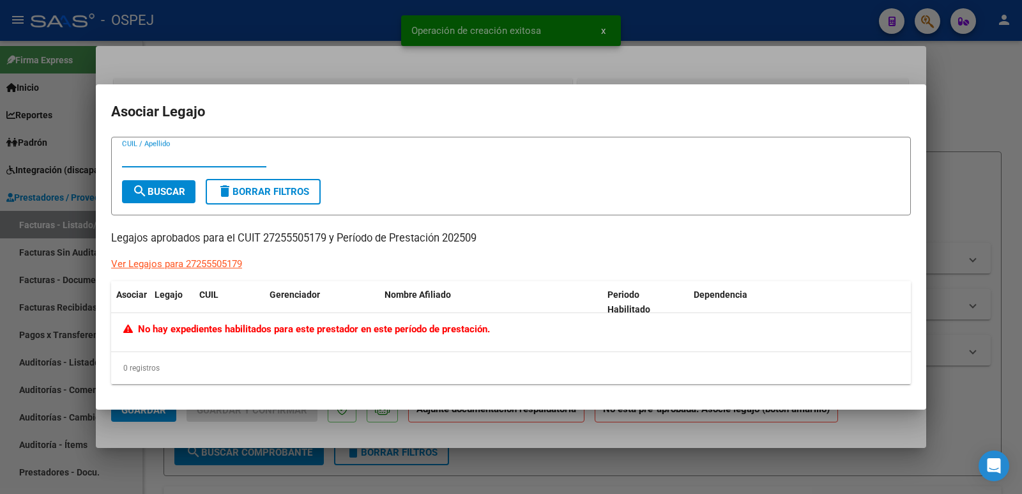
click at [277, 32] on div at bounding box center [511, 247] width 1022 height 494
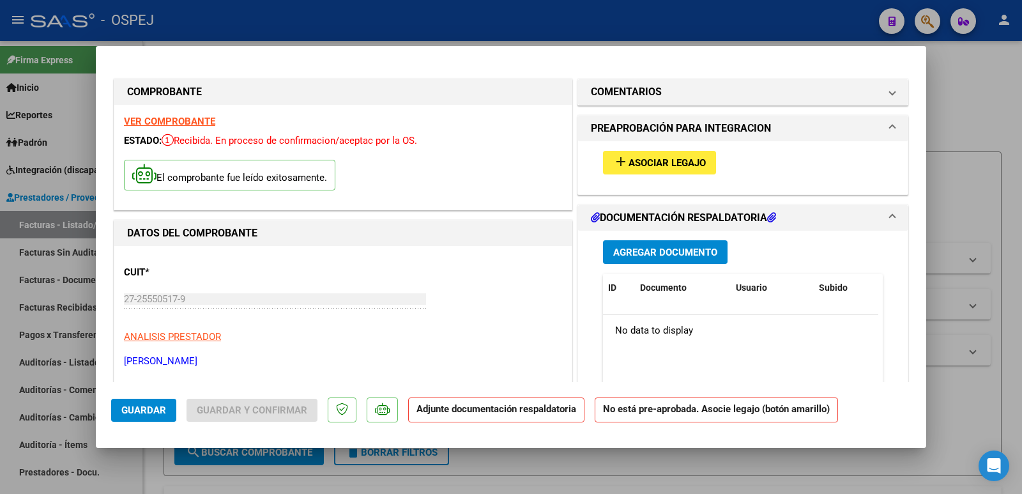
click at [257, 12] on div at bounding box center [511, 247] width 1022 height 494
type input "$ 0,00"
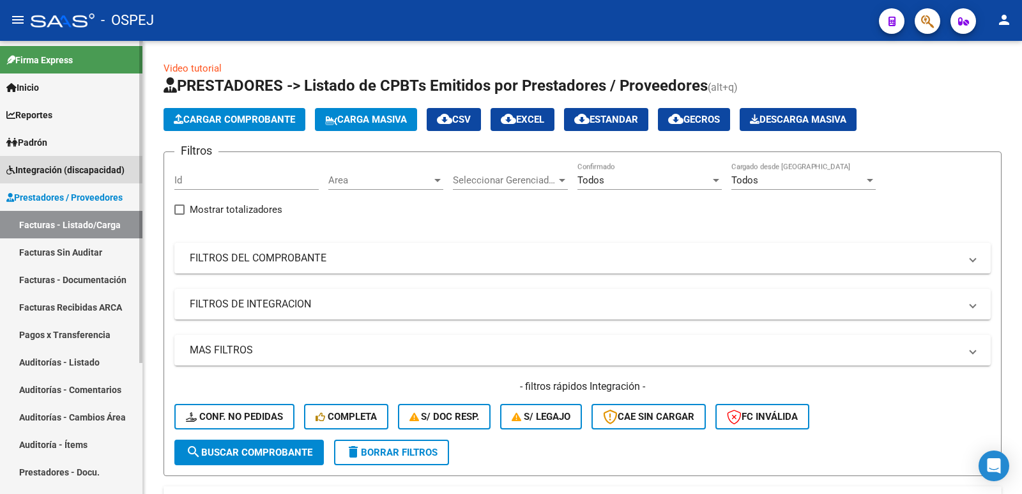
click at [48, 164] on span "Integración (discapacidad)" at bounding box center [65, 170] width 118 height 14
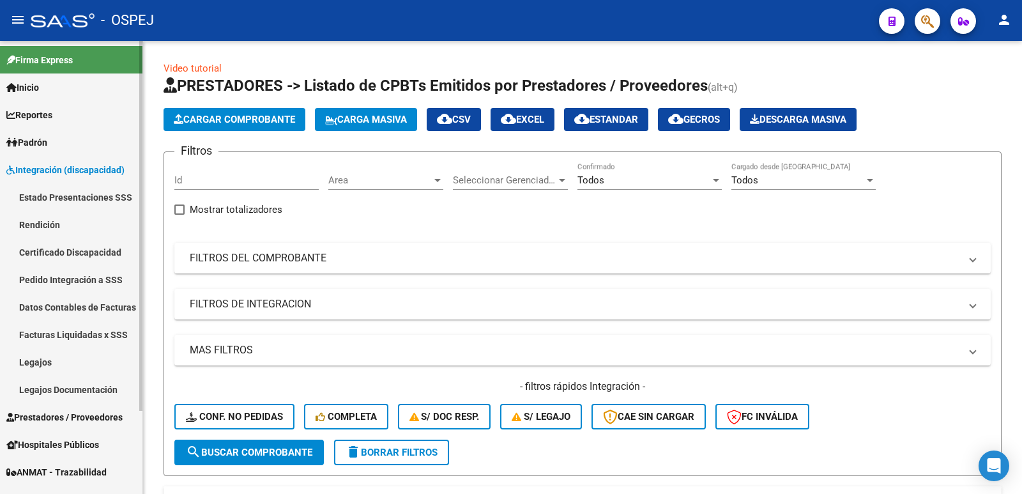
click at [27, 359] on link "Legajos" at bounding box center [71, 361] width 142 height 27
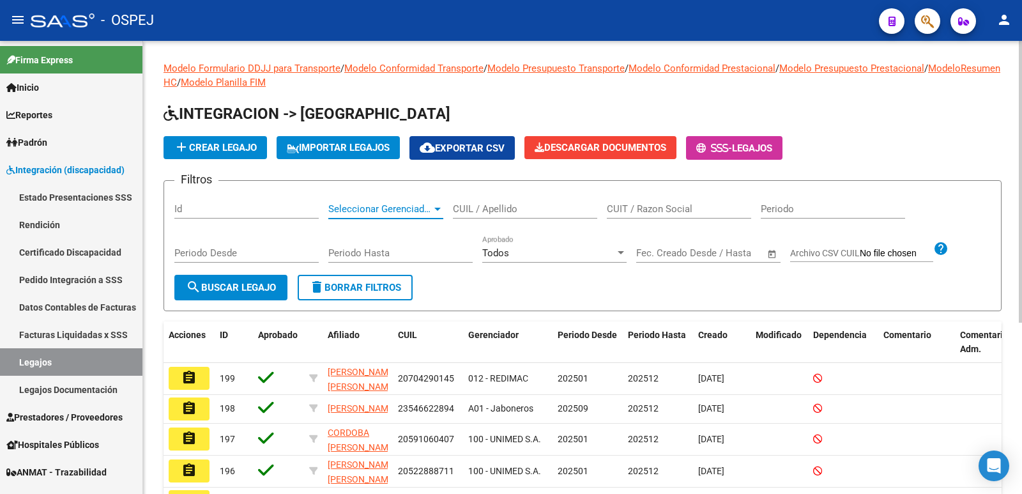
click at [358, 208] on span "Seleccionar Gerenciador" at bounding box center [380, 209] width 104 height 12
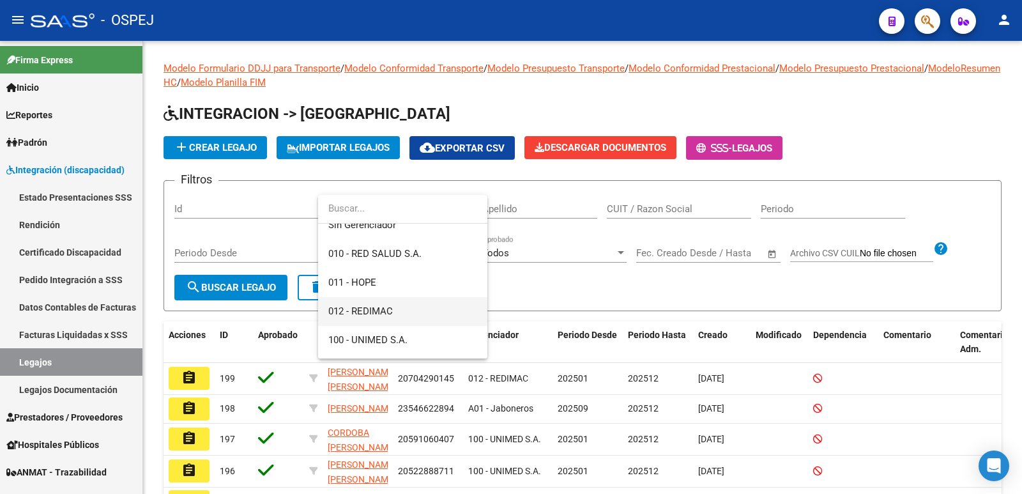
scroll to position [64, 0]
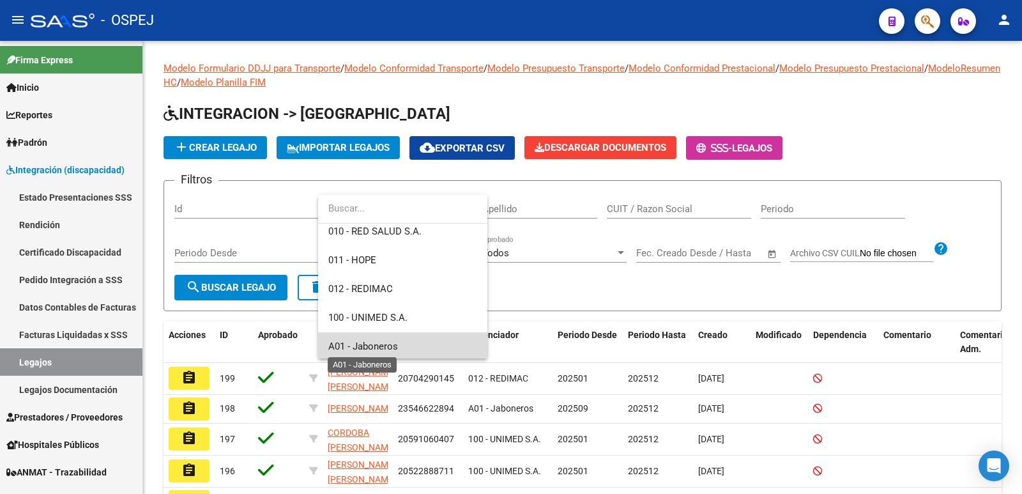
click at [384, 346] on span "A01 - Jaboneros" at bounding box center [363, 347] width 70 height 12
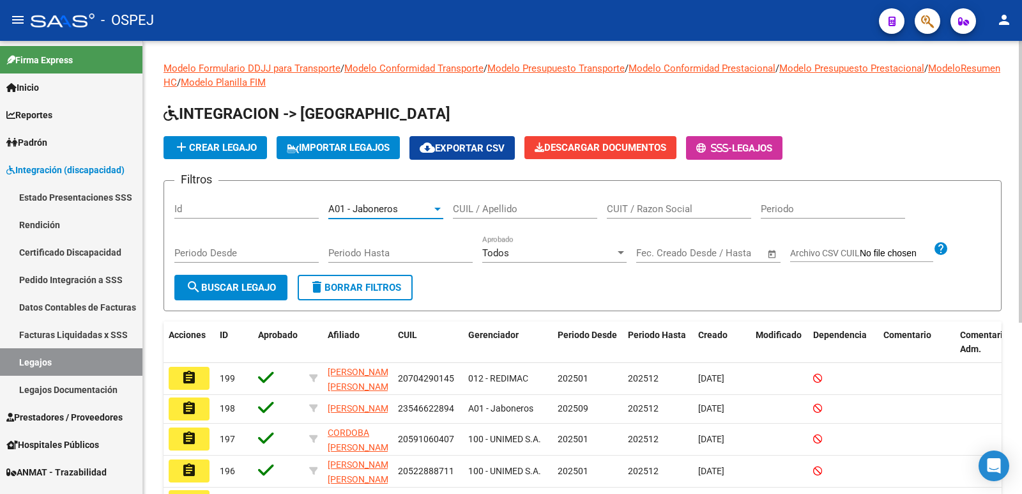
click at [492, 205] on input "CUIL / Apellido" at bounding box center [525, 209] width 144 height 12
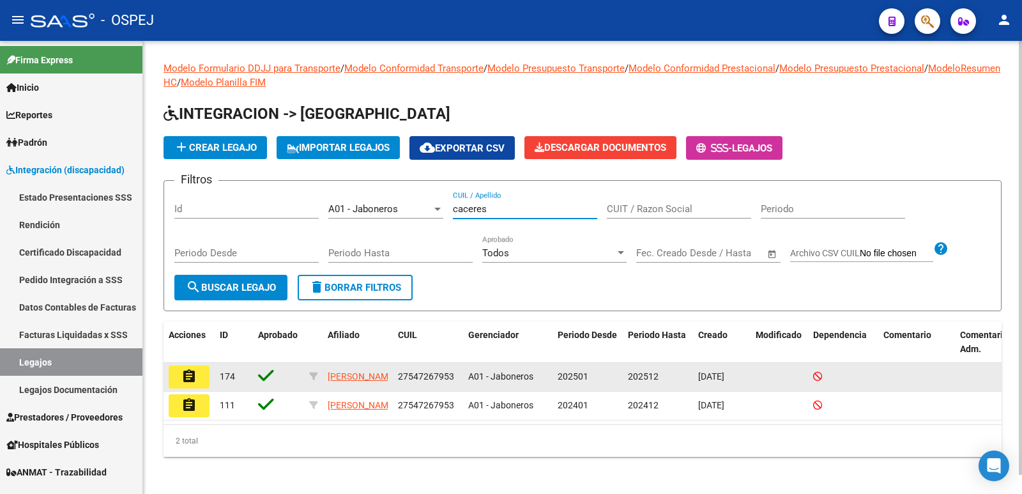
type input "caceres"
click at [185, 378] on mat-icon "assignment" at bounding box center [188, 376] width 15 height 15
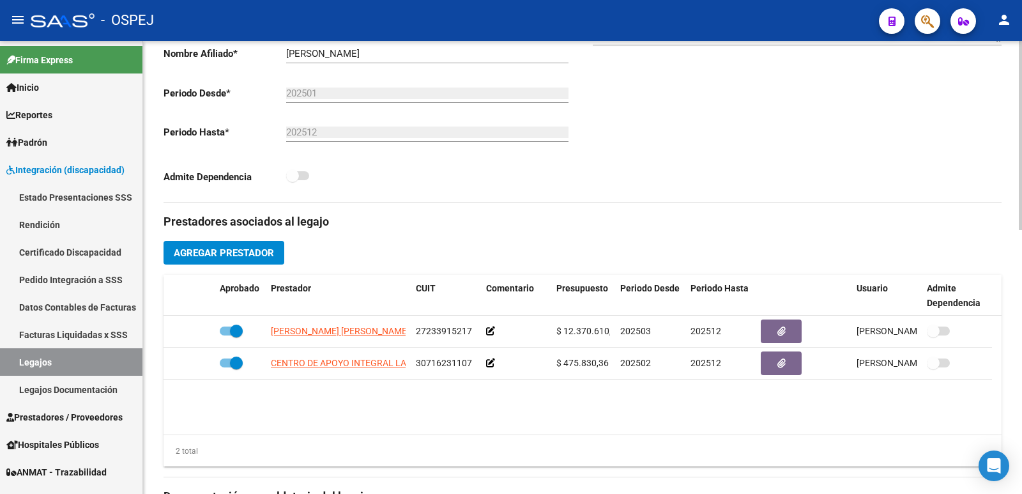
scroll to position [319, 0]
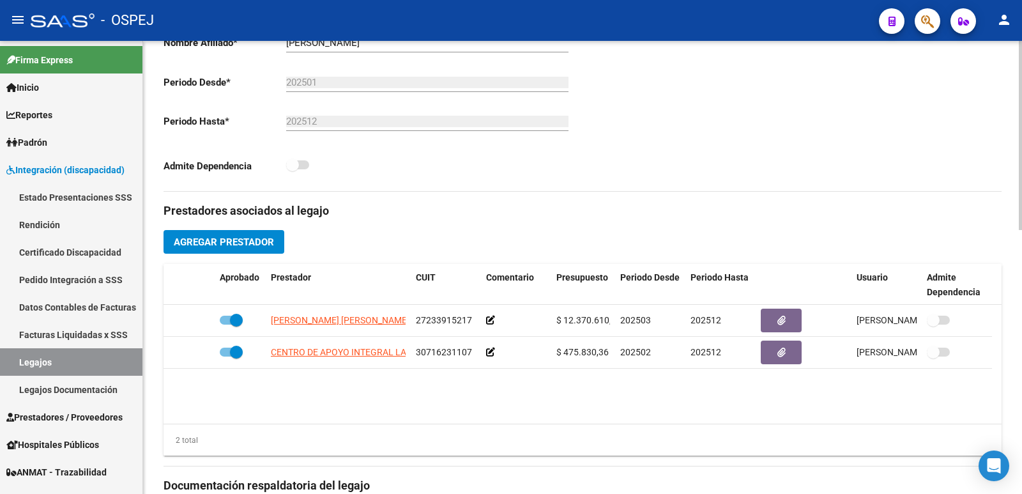
click at [184, 242] on span "Agregar Prestador" at bounding box center [224, 242] width 100 height 12
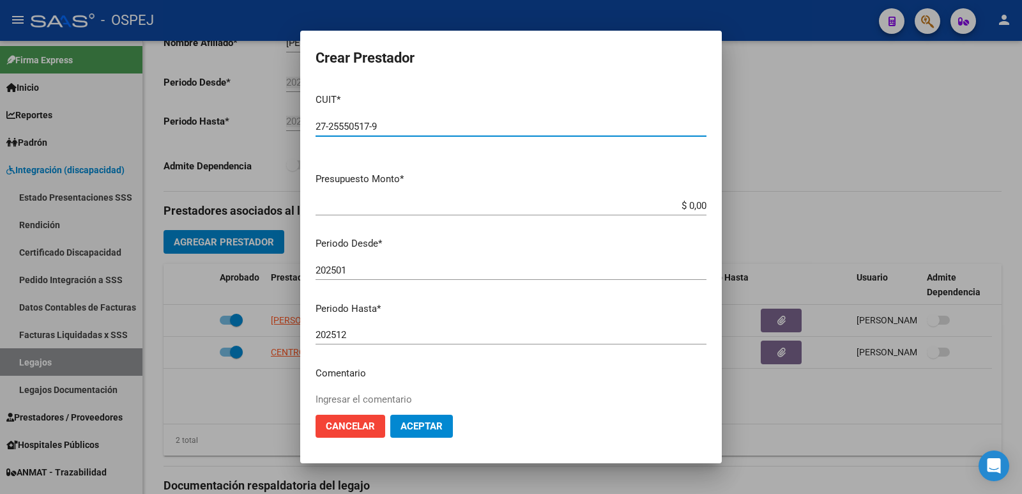
type input "27-25550517-9"
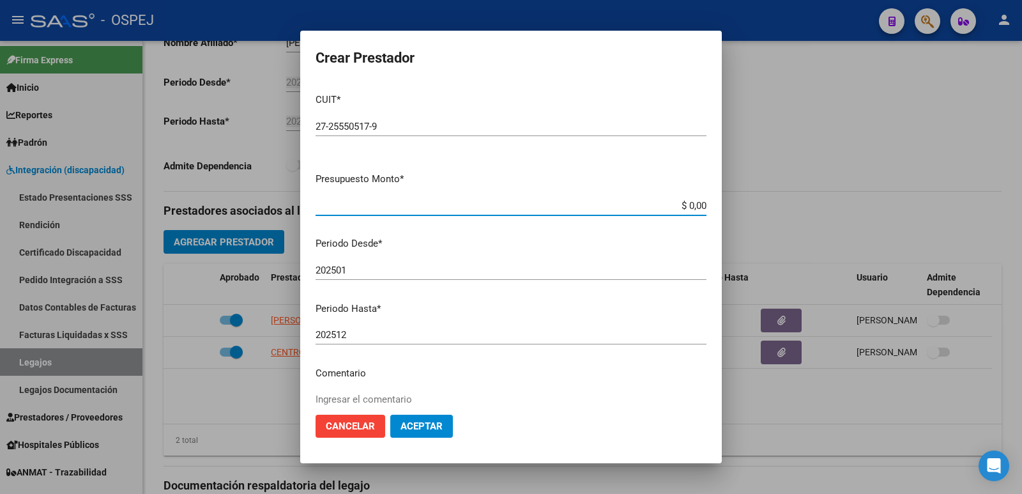
drag, startPoint x: 696, startPoint y: 206, endPoint x: 679, endPoint y: 211, distance: 18.6
click at [679, 211] on input "$ 0,00" at bounding box center [511, 206] width 391 height 12
type input "$ 12.370,61"
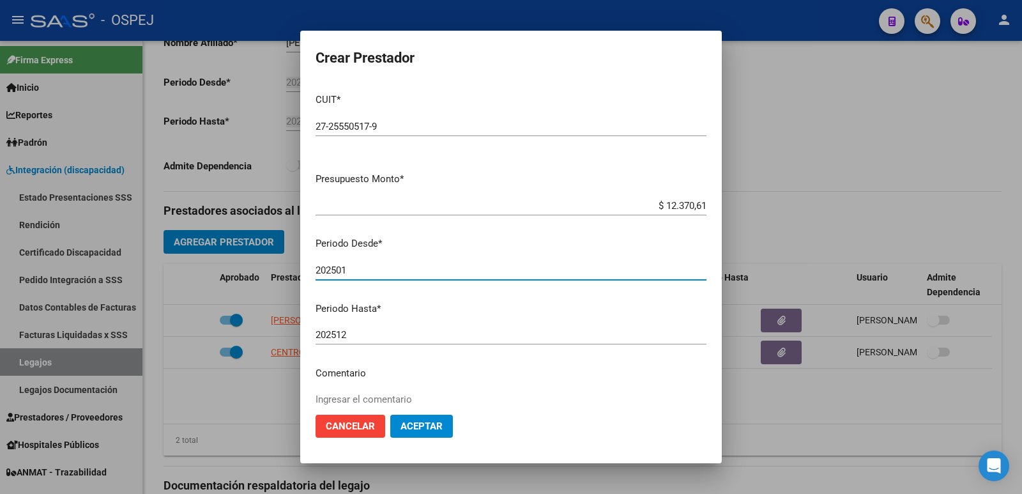
click at [369, 272] on input "202501" at bounding box center [511, 271] width 391 height 12
type input "202509"
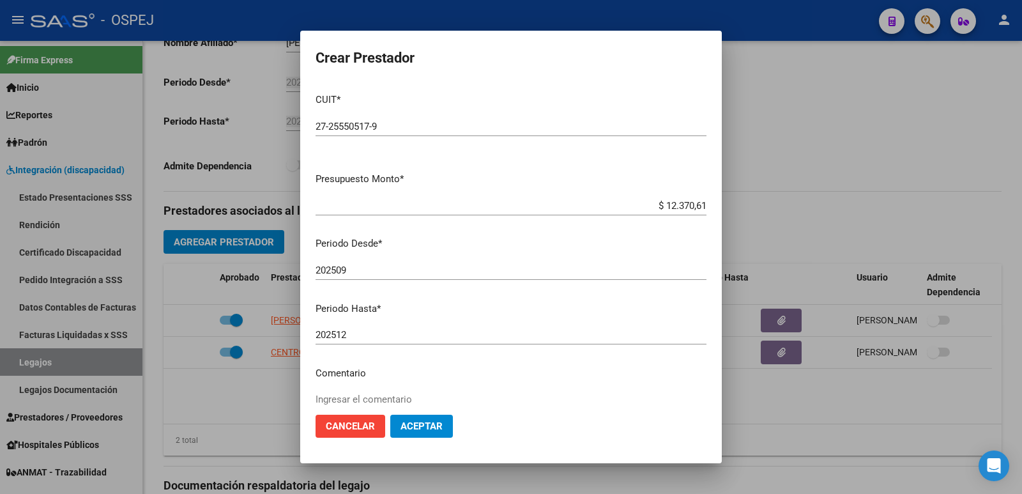
scroll to position [117, 0]
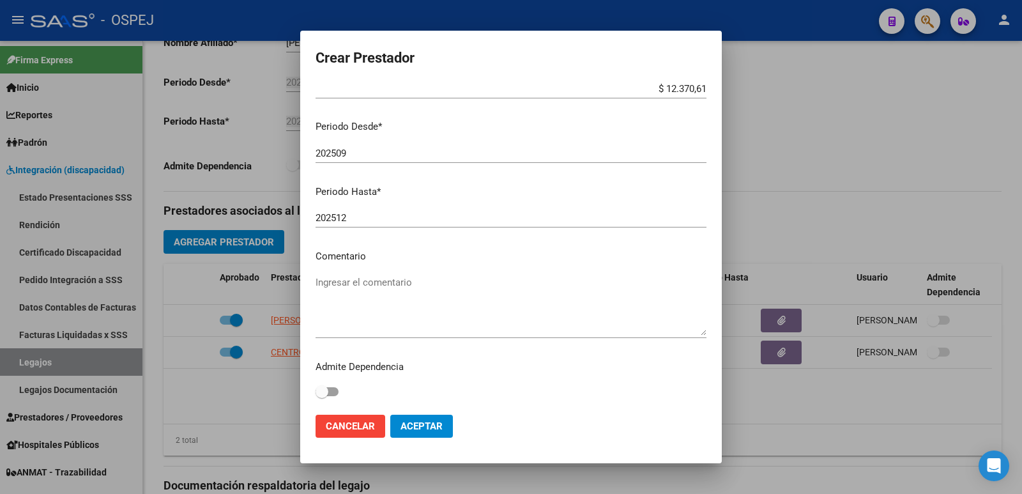
click at [428, 422] on span "Aceptar" at bounding box center [422, 426] width 42 height 12
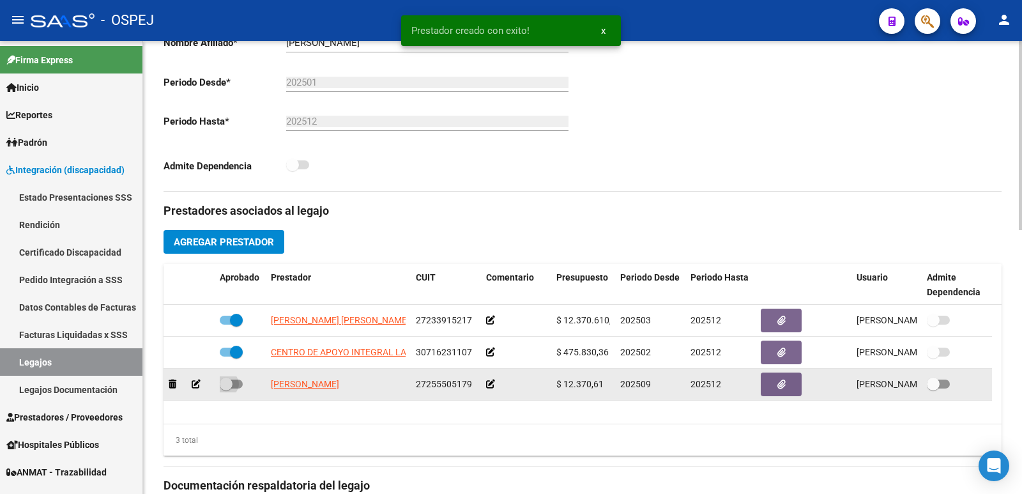
click at [240, 381] on span at bounding box center [231, 384] width 23 height 9
click at [226, 388] on input "checkbox" at bounding box center [226, 388] width 1 height 1
checkbox input "true"
click at [781, 381] on icon "button" at bounding box center [782, 385] width 8 height 10
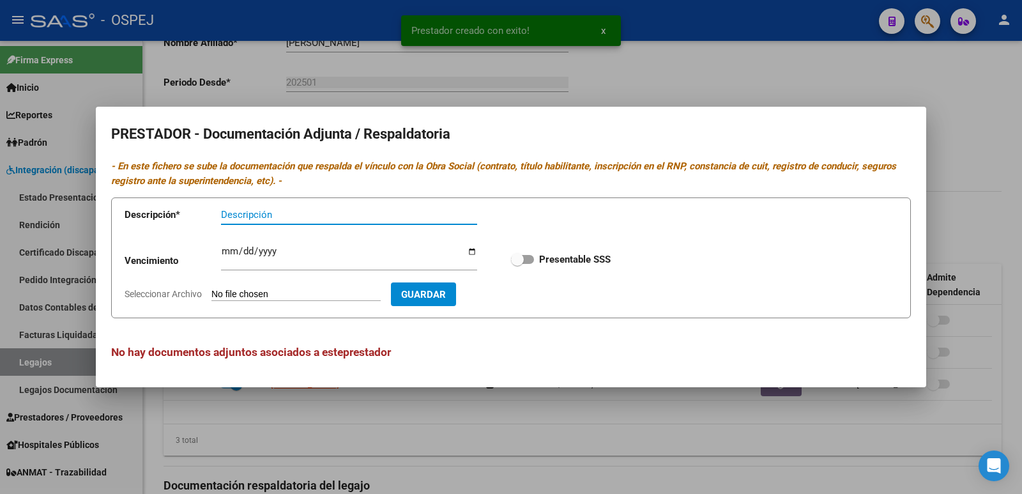
click at [335, 300] on input "Seleccionar Archivo" at bounding box center [295, 295] width 169 height 12
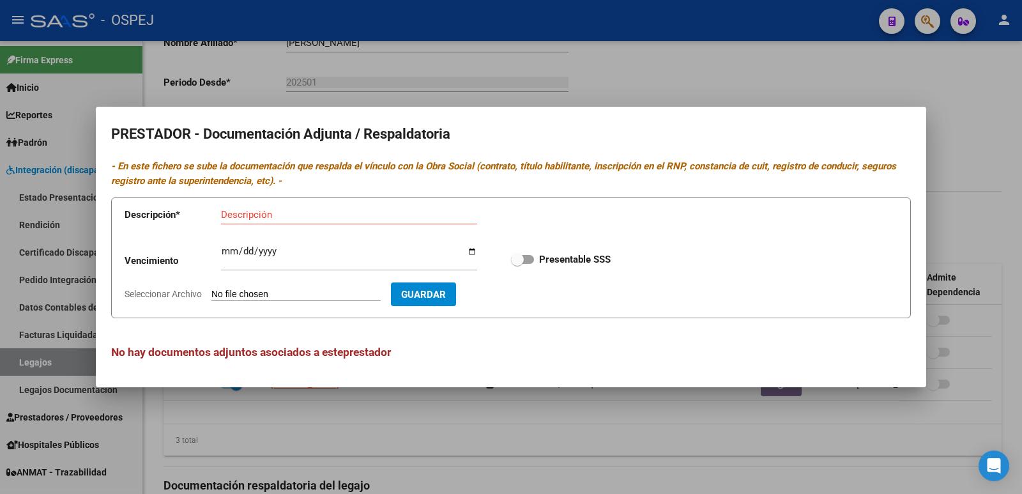
type input "C:\fakepath\legajo de septiembre a diciembre.pdf"
click at [236, 219] on input "Descripción" at bounding box center [349, 215] width 256 height 12
type input "legajo 2025"
click at [520, 292] on span "Guardar" at bounding box center [497, 295] width 45 height 12
checkbox input "true"
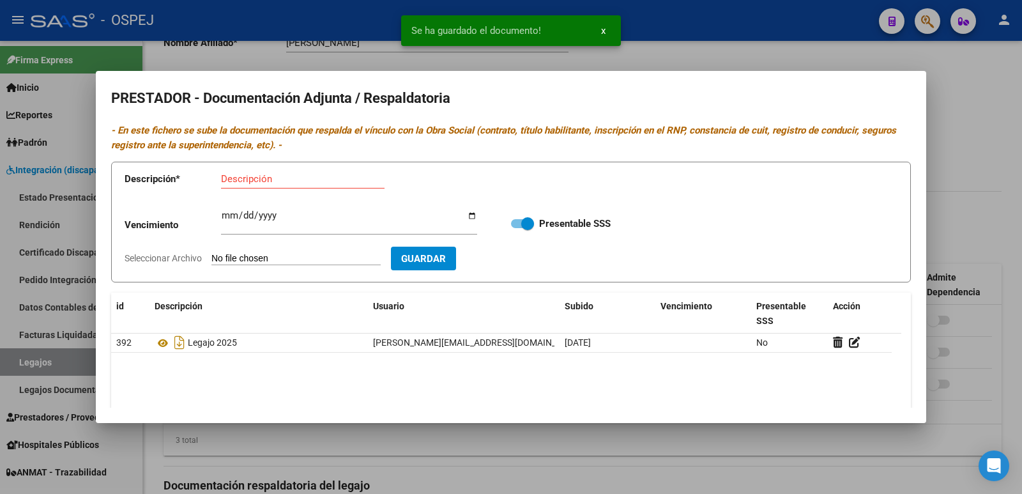
click at [682, 53] on div at bounding box center [511, 247] width 1022 height 494
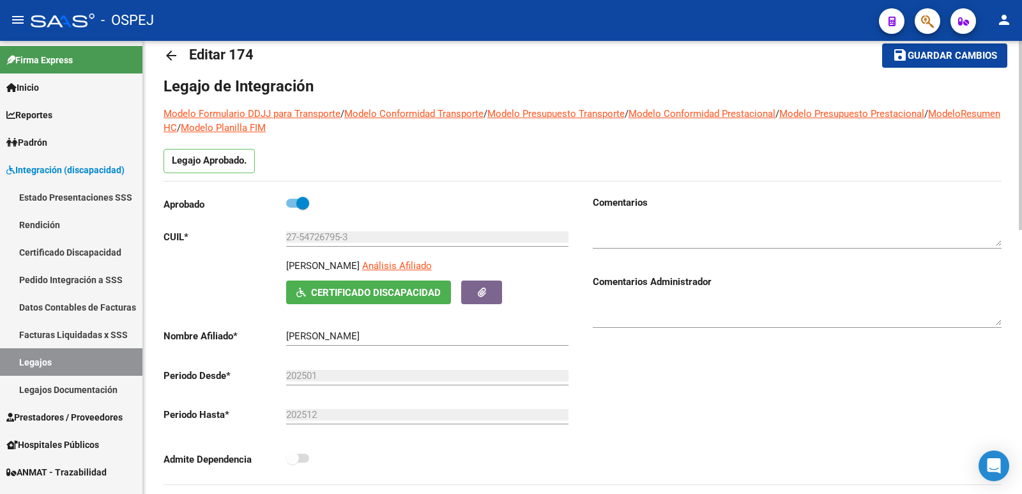
scroll to position [0, 0]
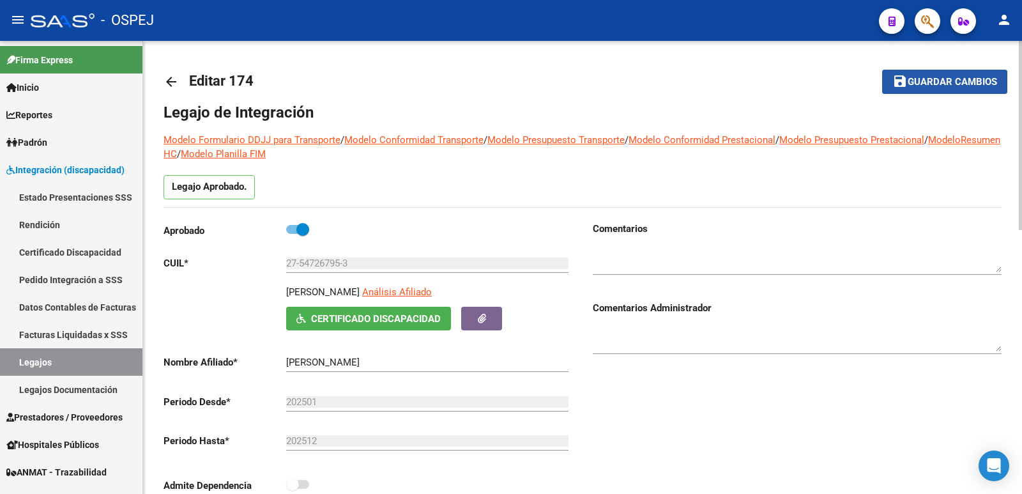
click at [932, 82] on span "Guardar cambios" at bounding box center [952, 83] width 89 height 12
click at [986, 84] on span "Guardar cambios" at bounding box center [952, 83] width 89 height 12
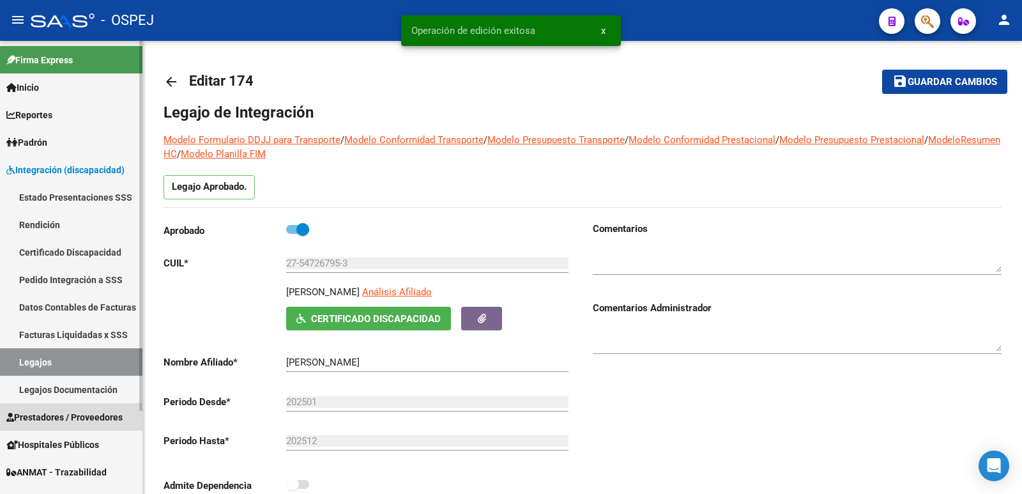
click at [72, 415] on span "Prestadores / Proveedores" at bounding box center [64, 417] width 116 height 14
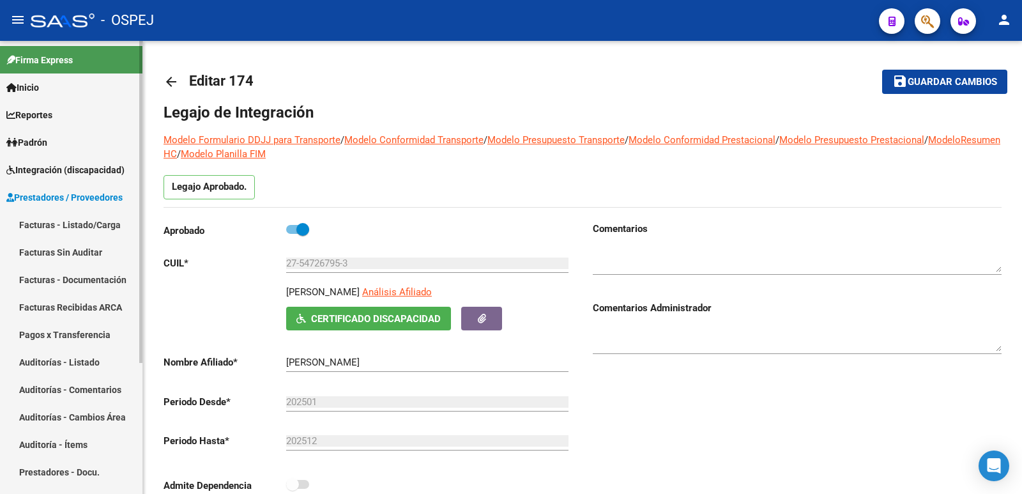
click at [52, 222] on link "Facturas - Listado/Carga" at bounding box center [71, 224] width 142 height 27
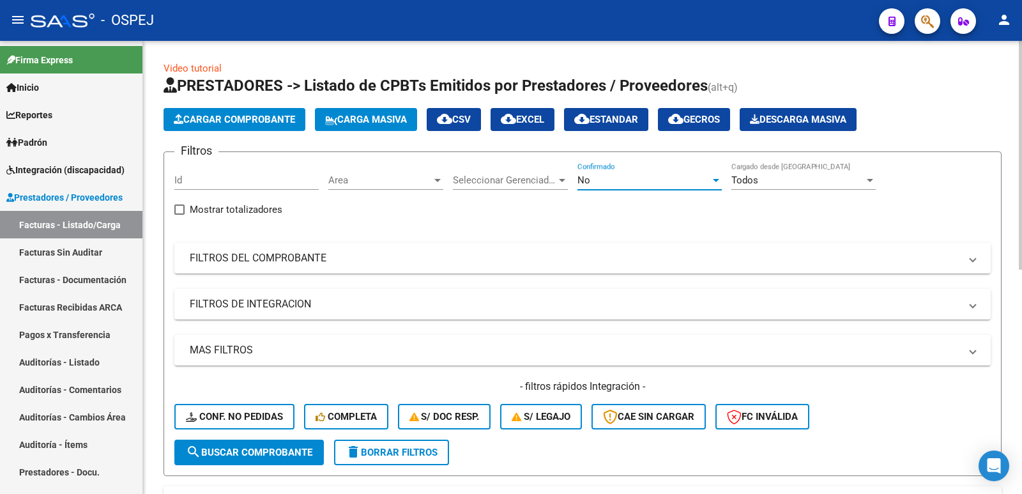
click at [613, 181] on div "No" at bounding box center [644, 180] width 133 height 12
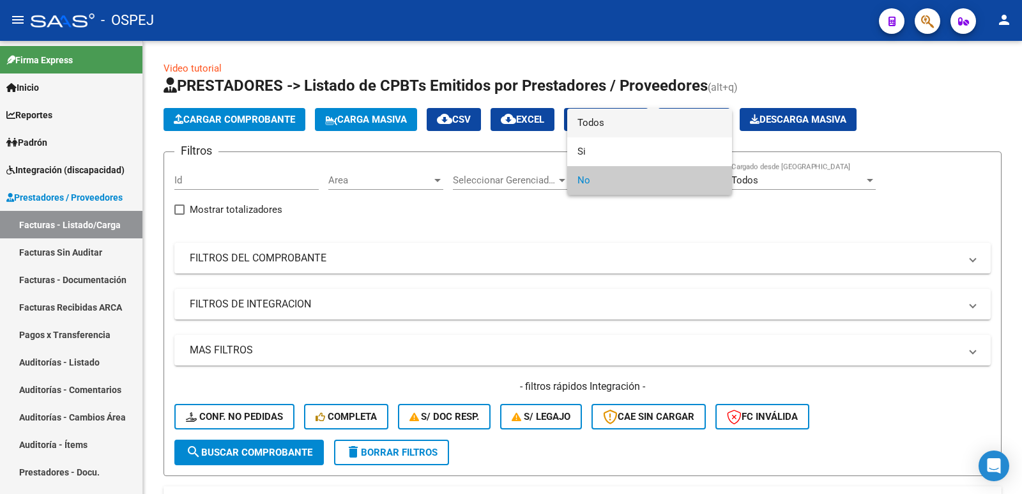
click at [608, 119] on span "Todos" at bounding box center [650, 123] width 144 height 29
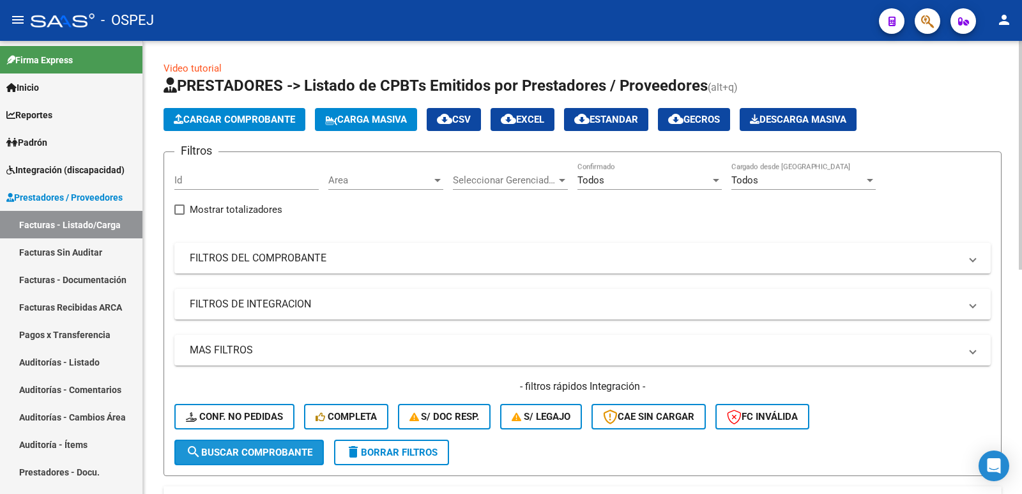
click at [270, 456] on span "search Buscar Comprobante" at bounding box center [249, 453] width 127 height 12
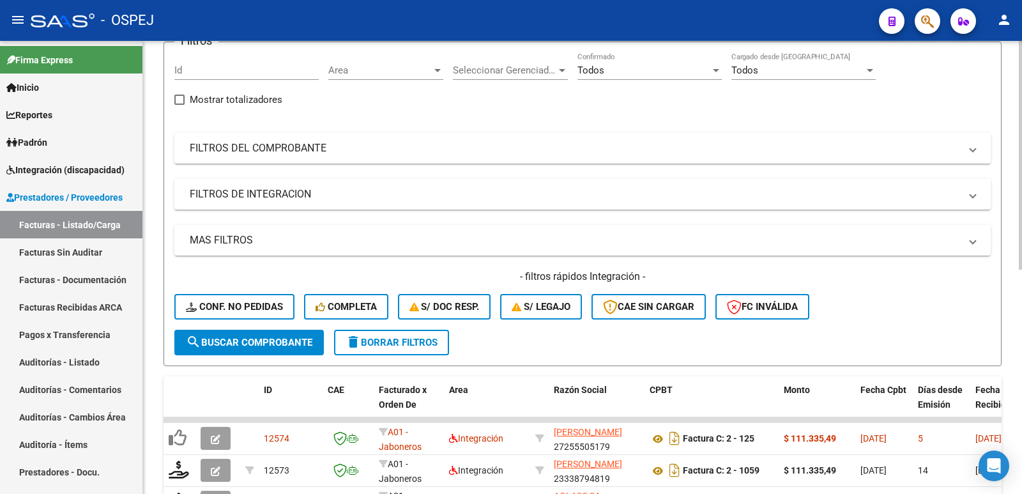
scroll to position [192, 0]
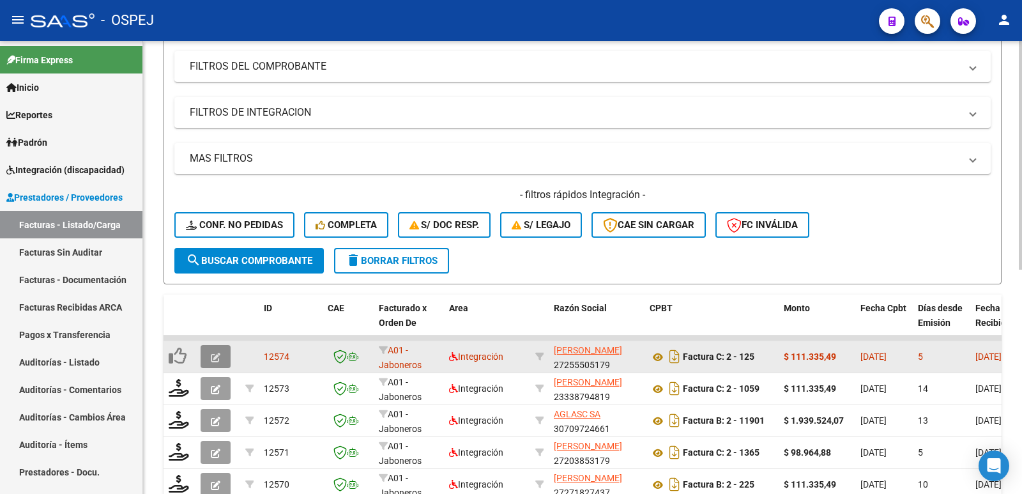
click at [217, 358] on icon "button" at bounding box center [216, 358] width 10 height 10
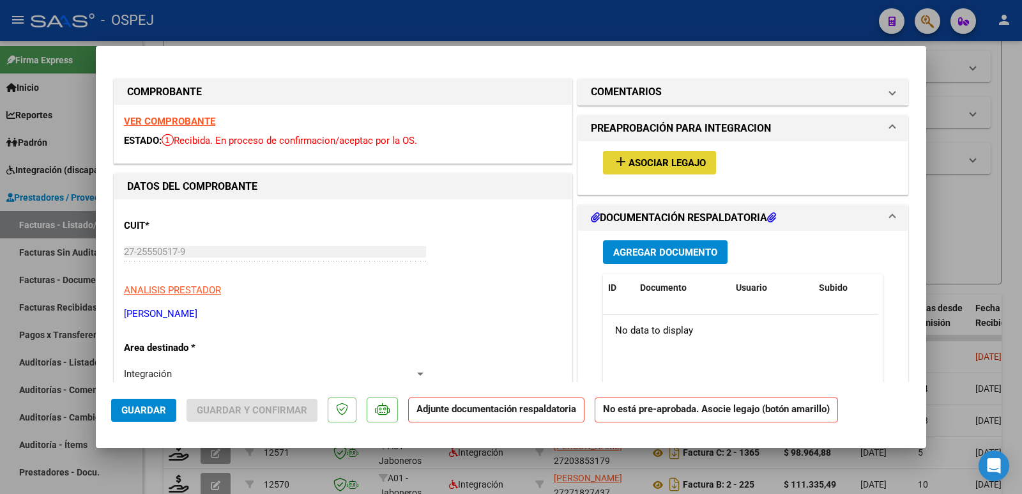
click at [643, 158] on span "Asociar Legajo" at bounding box center [667, 163] width 77 height 12
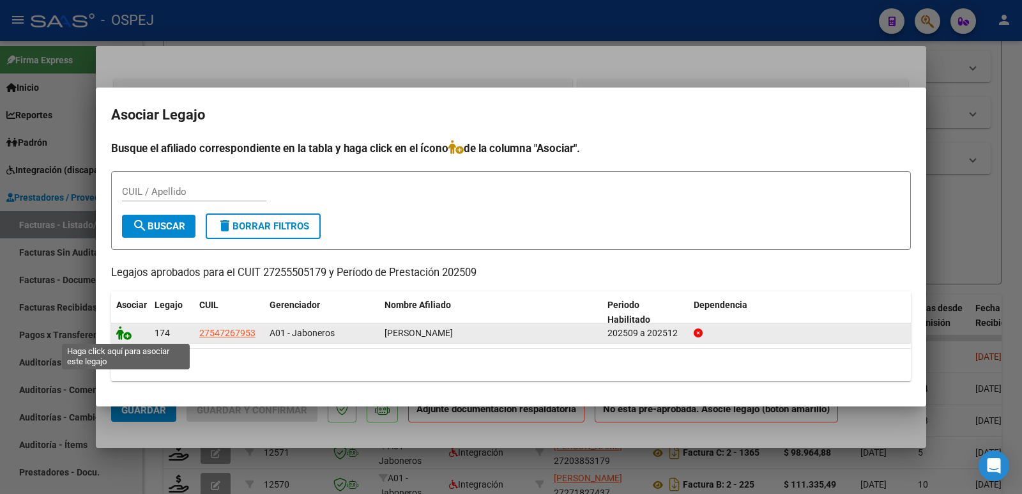
click at [125, 332] on icon at bounding box center [123, 333] width 15 height 14
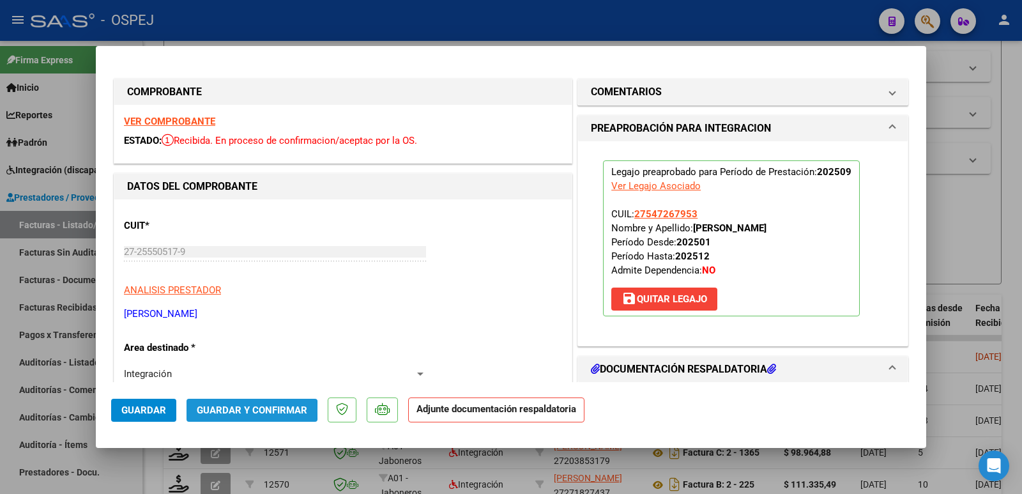
click at [226, 411] on span "Guardar y Confirmar" at bounding box center [252, 410] width 111 height 12
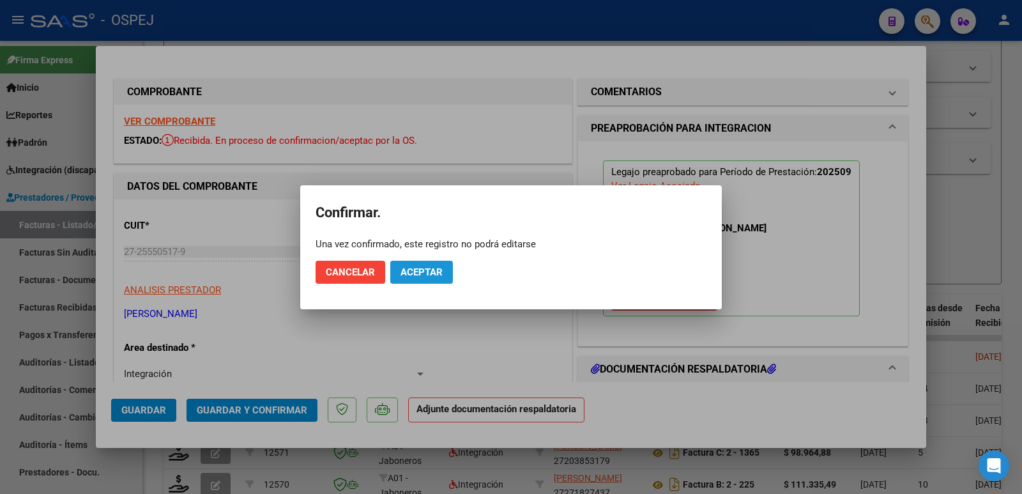
click at [433, 268] on span "Aceptar" at bounding box center [422, 272] width 42 height 12
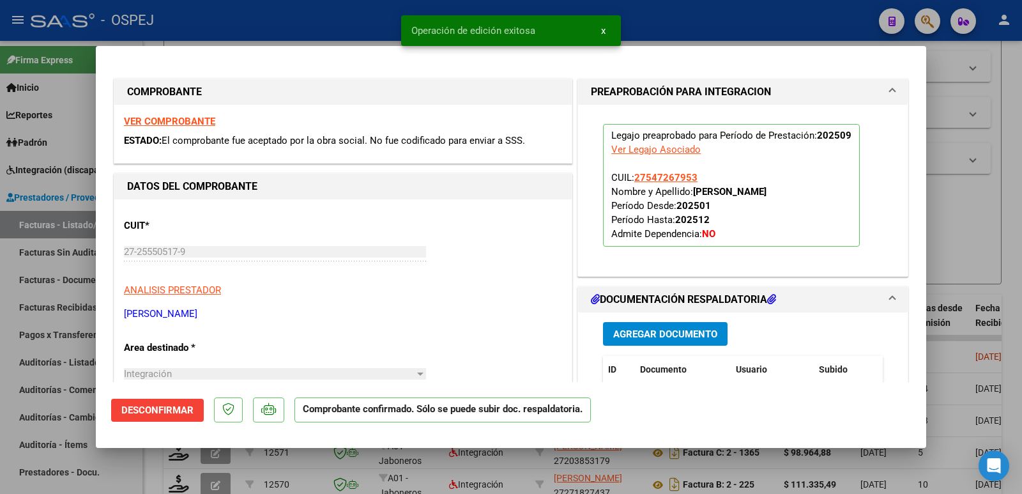
click at [314, 23] on div at bounding box center [511, 247] width 1022 height 494
type input "$ 0,00"
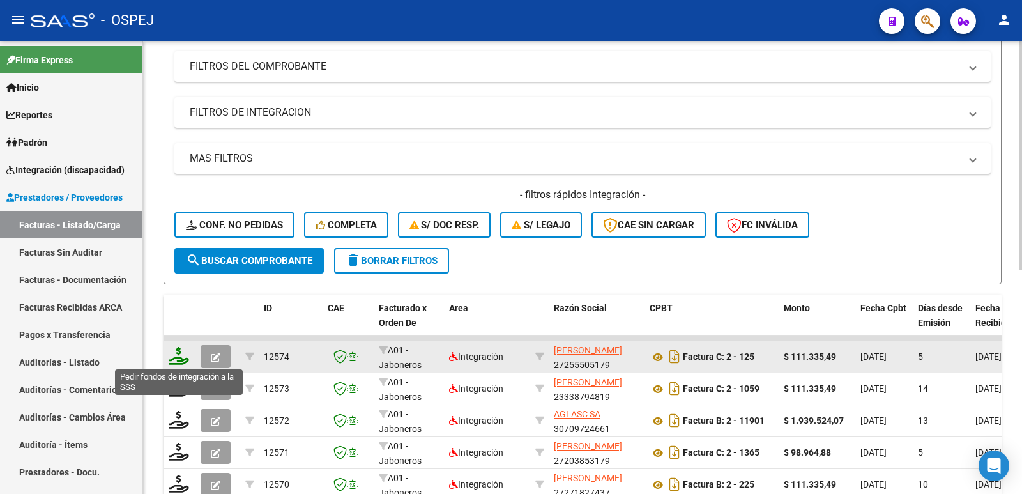
click at [175, 362] on icon at bounding box center [179, 356] width 20 height 18
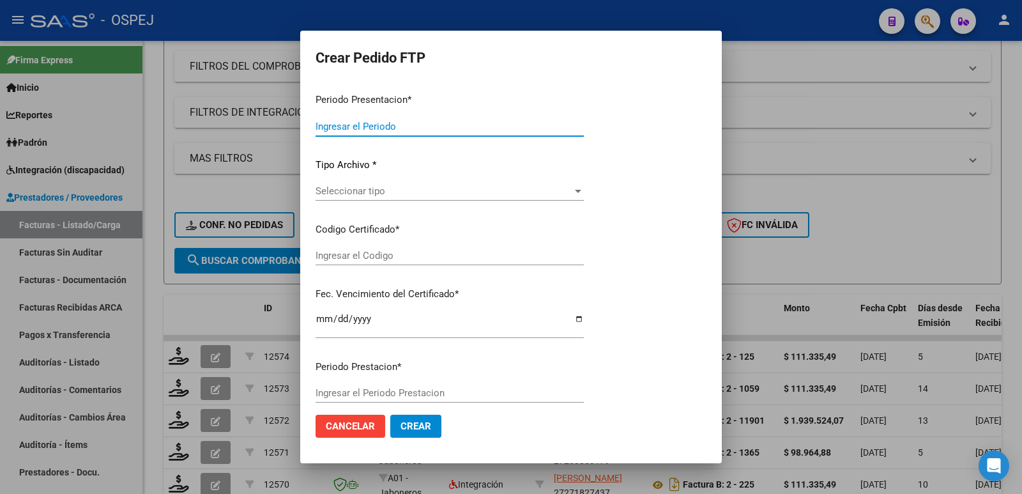
type input "202509"
type input "$ 111.335,49"
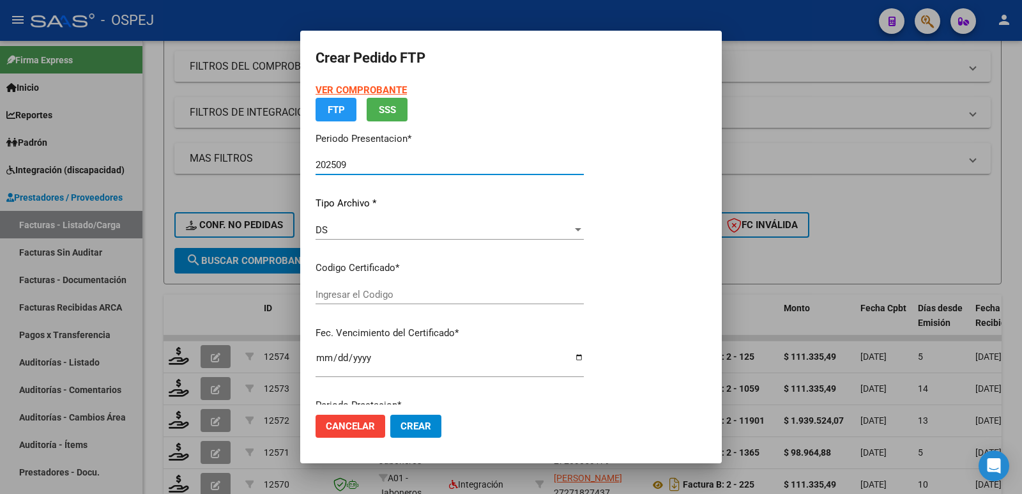
type input "ARG01-0054726795-20220628-20270628BS423"
type input "[DATE]"
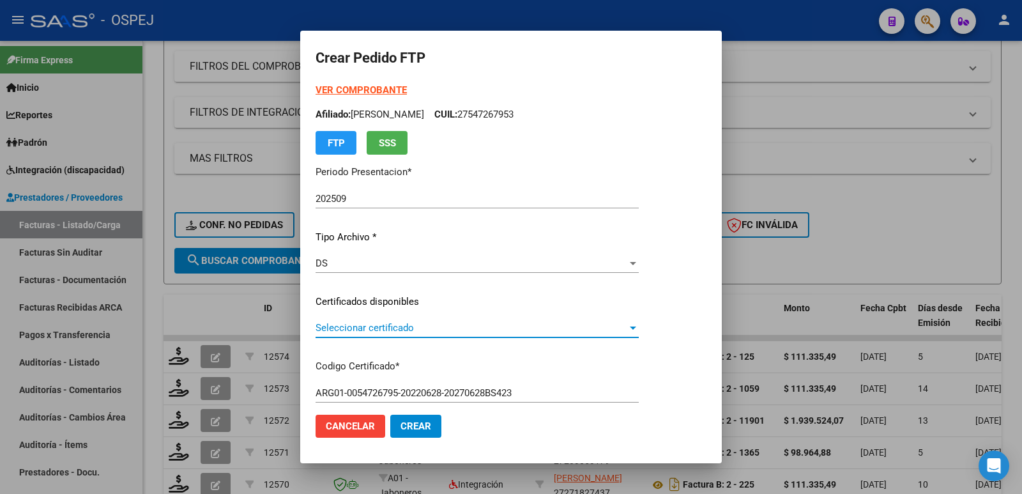
click at [411, 326] on span "Seleccionar certificado" at bounding box center [472, 328] width 312 height 12
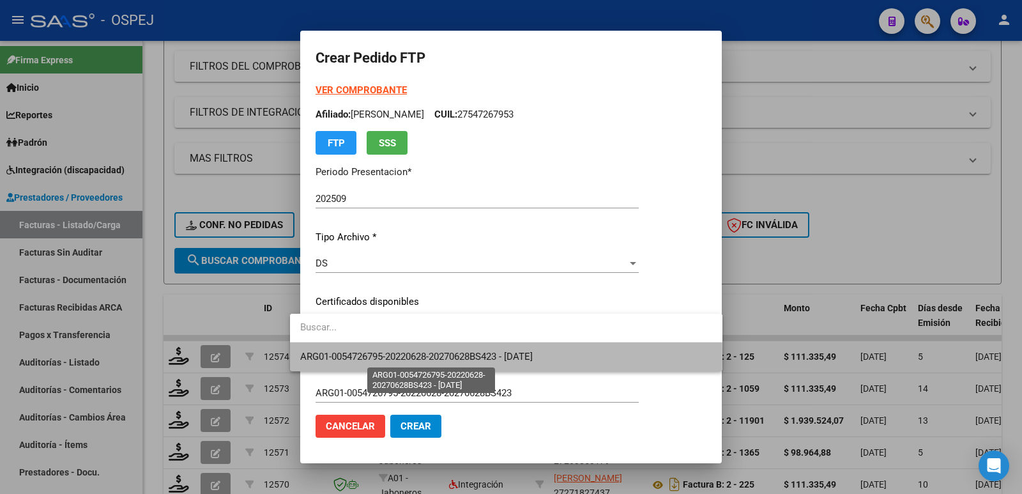
click at [411, 358] on span "ARG01-0054726795-20220628-20270628BS423 - [DATE]" at bounding box center [416, 357] width 233 height 12
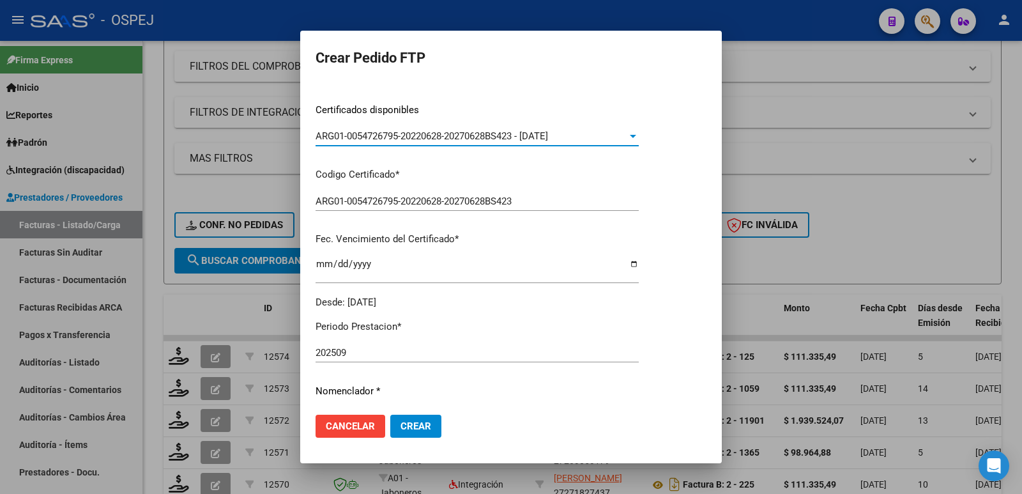
scroll to position [256, 0]
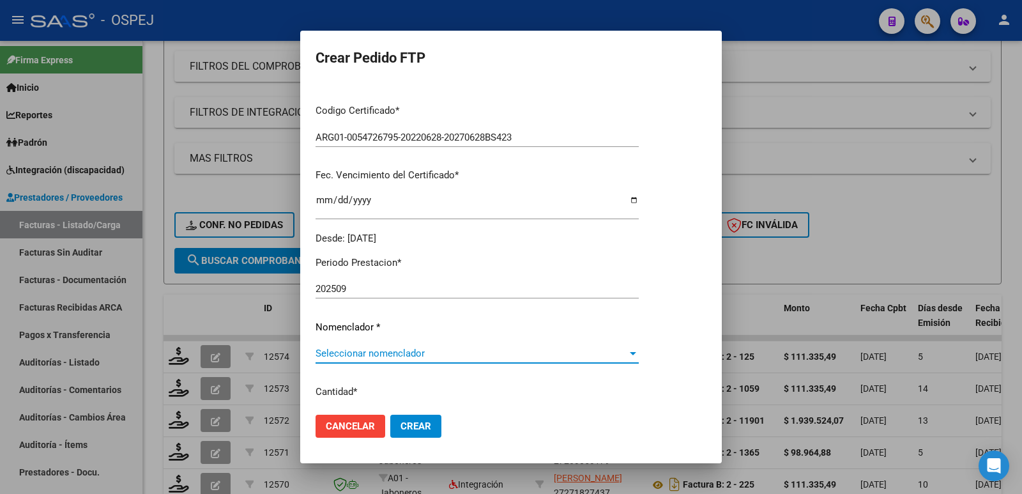
click at [419, 349] on span "Seleccionar nomenclador" at bounding box center [472, 354] width 312 height 12
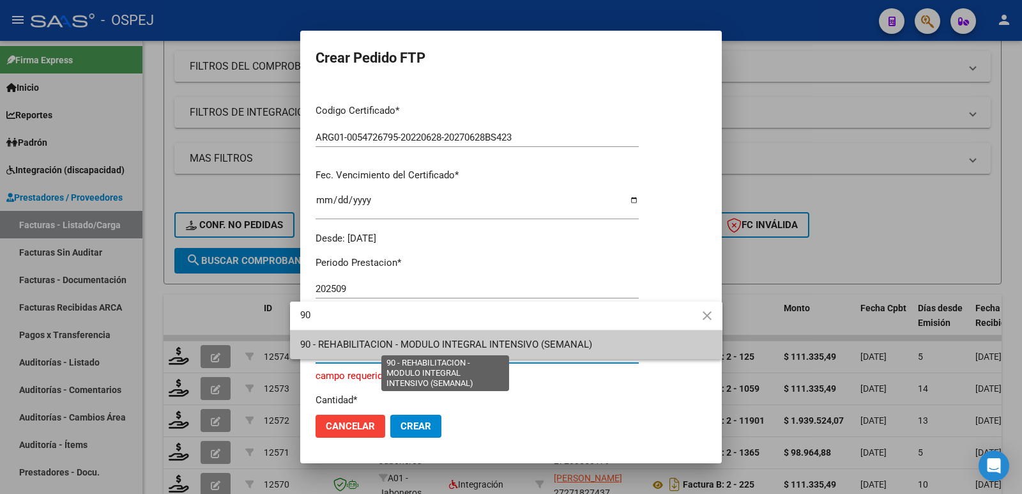
type input "90"
click at [420, 346] on span "90 - REHABILITACION - MODULO INTEGRAL INTENSIVO (SEMANAL)" at bounding box center [446, 345] width 292 height 12
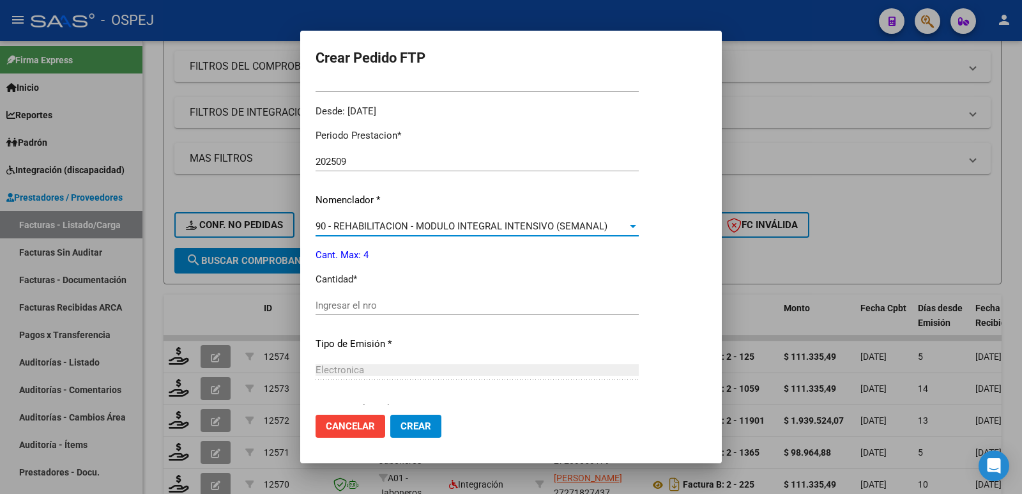
scroll to position [383, 0]
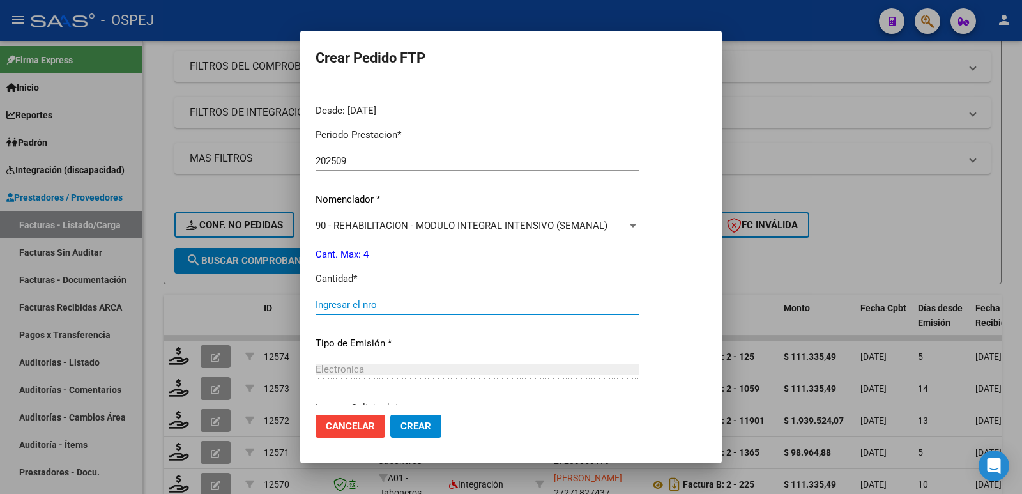
click at [394, 303] on input "Ingresar el nro" at bounding box center [477, 305] width 323 height 12
type input "4"
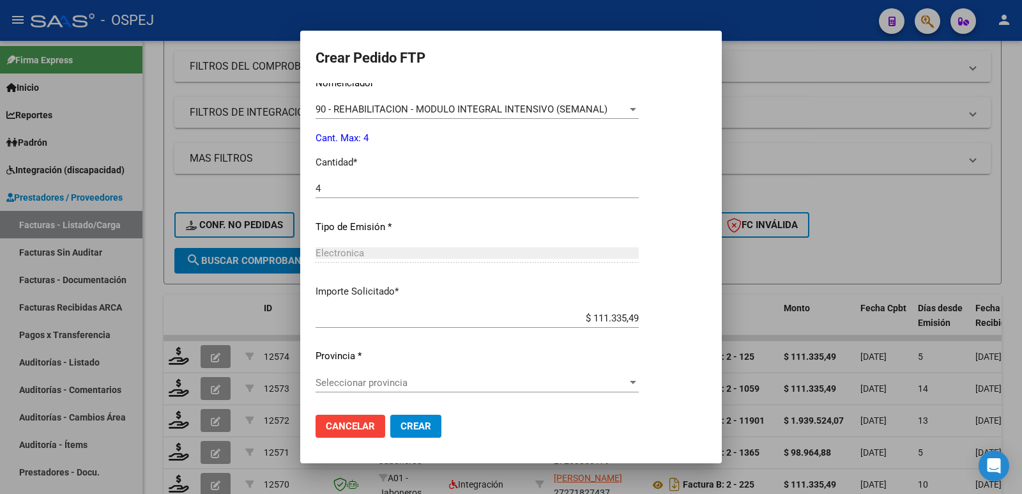
click at [401, 427] on span "Crear" at bounding box center [416, 426] width 31 height 12
click at [394, 385] on span "Seleccionar provincia" at bounding box center [472, 383] width 312 height 12
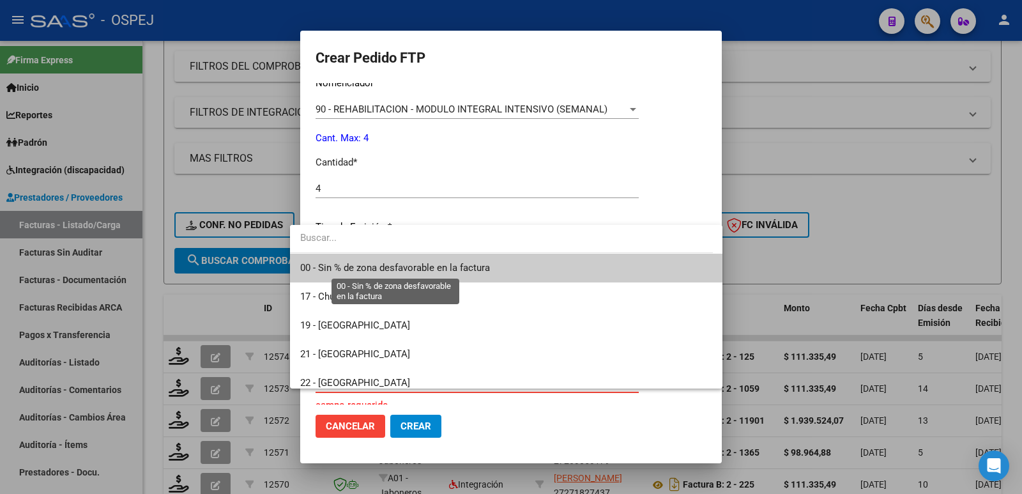
click at [405, 264] on span "00 - Sin % de zona desfavorable en la factura" at bounding box center [395, 268] width 190 height 12
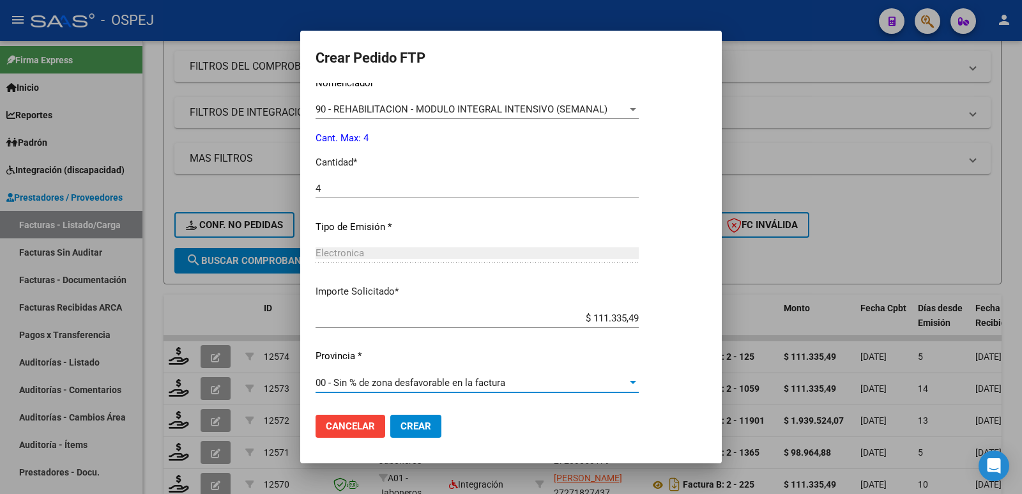
click at [402, 431] on span "Crear" at bounding box center [416, 426] width 31 height 12
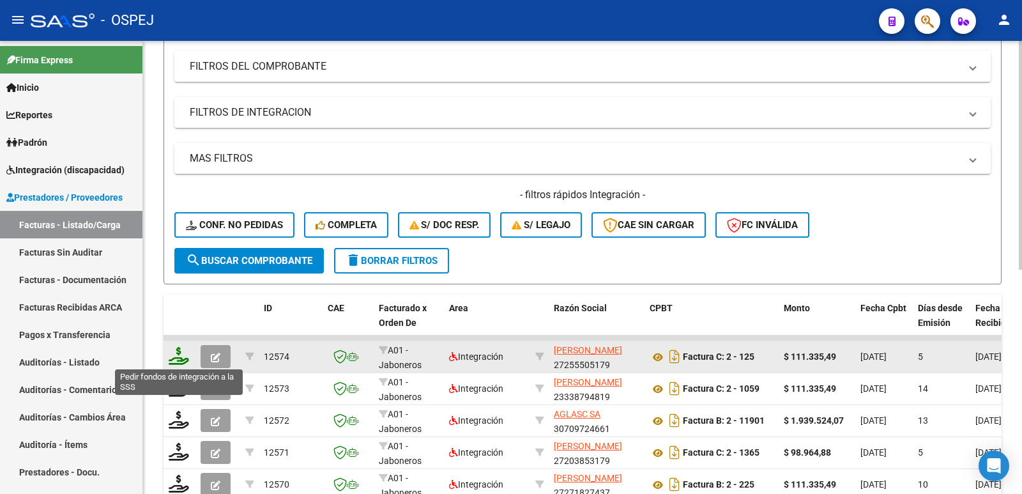
click at [179, 349] on icon at bounding box center [179, 356] width 20 height 18
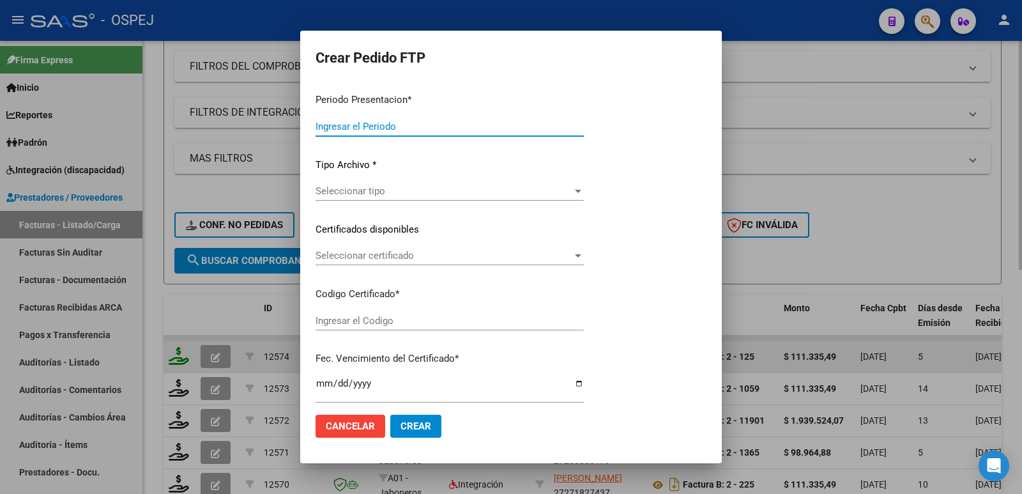
type input "202509"
type input "$ 111.335,49"
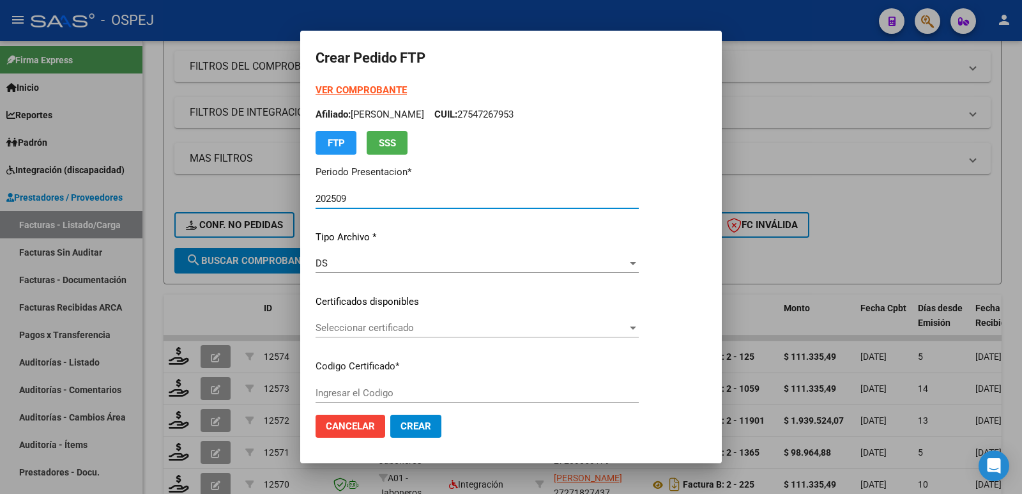
type input "ARG01-0054726795-20220628-20270628BS423"
type input "[DATE]"
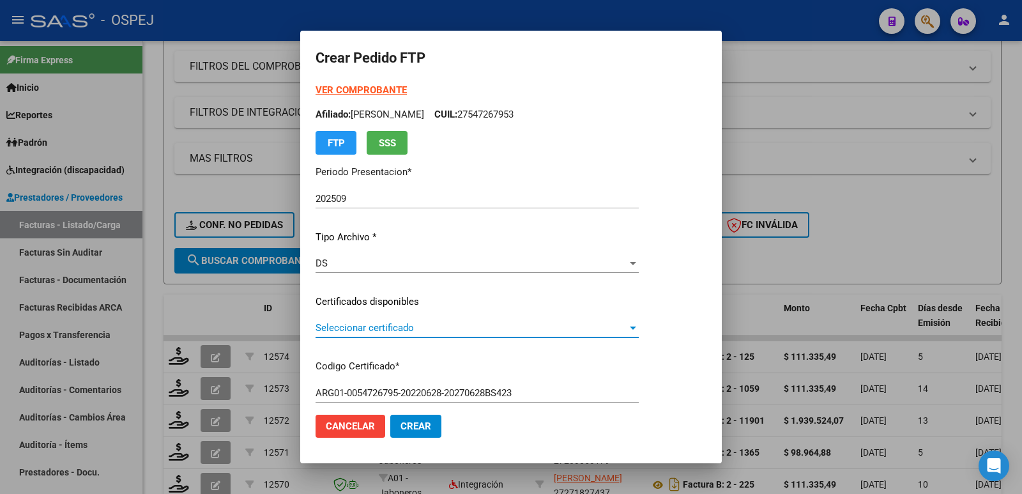
click at [459, 325] on span "Seleccionar certificado" at bounding box center [472, 328] width 312 height 12
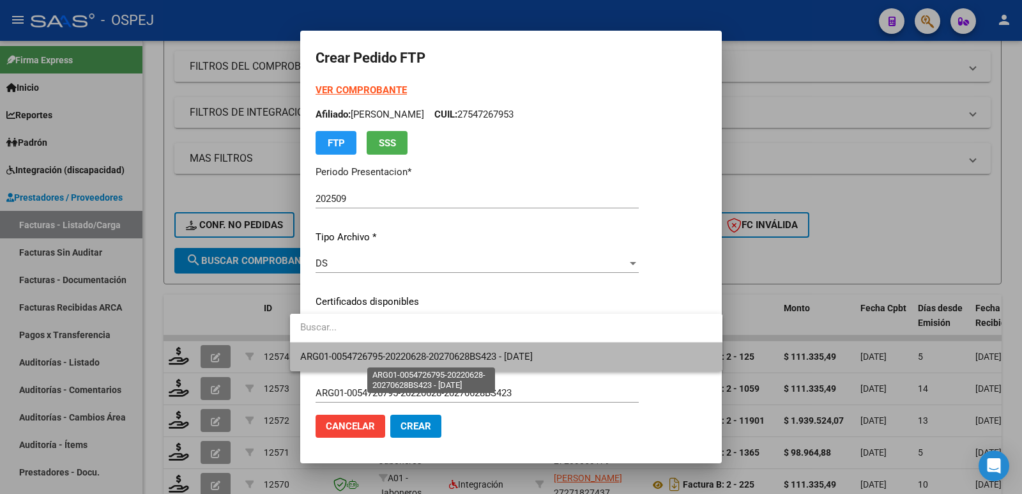
click at [459, 355] on span "ARG01-0054726795-20220628-20270628BS423 - [DATE]" at bounding box center [416, 357] width 233 height 12
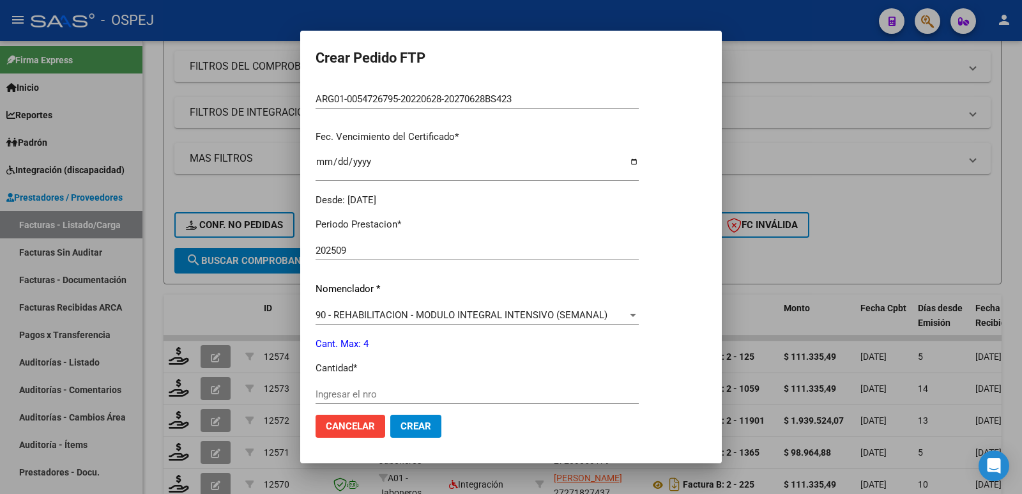
scroll to position [319, 0]
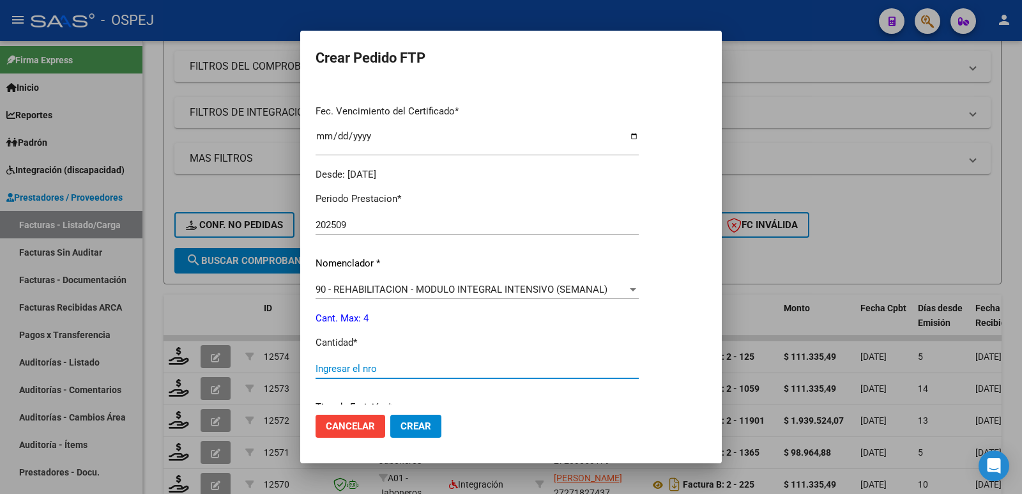
click at [401, 372] on input "Ingresar el nro" at bounding box center [477, 369] width 323 height 12
type input "4"
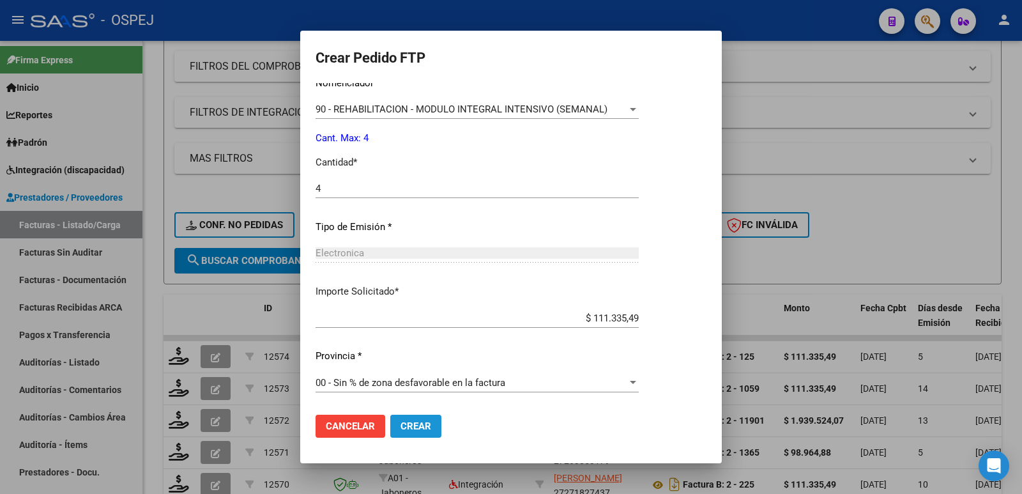
click at [404, 420] on span "Crear" at bounding box center [416, 426] width 31 height 12
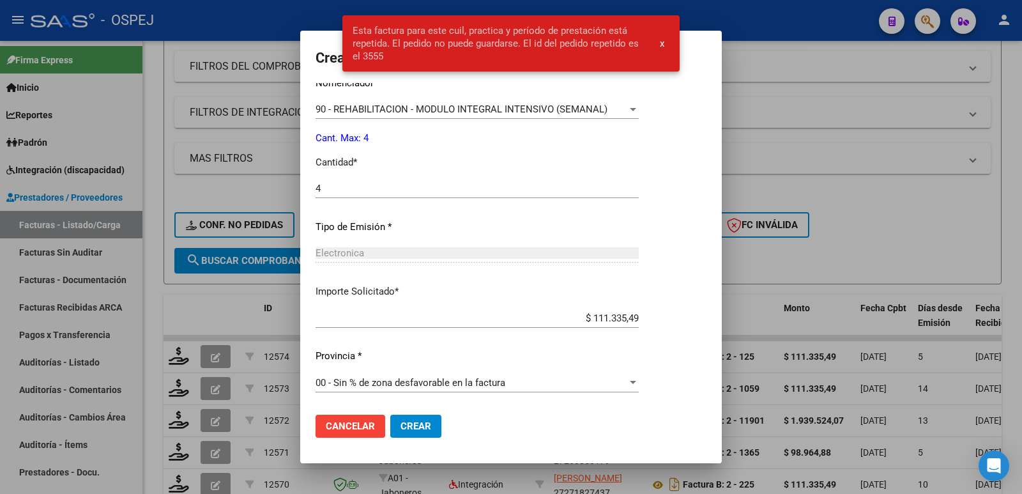
click at [663, 36] on button "x" at bounding box center [662, 43] width 25 height 23
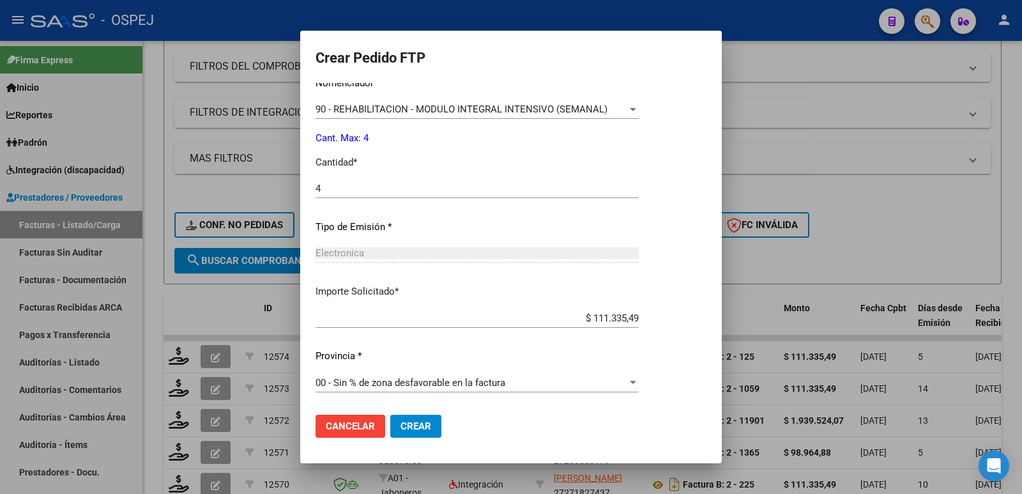
click at [799, 125] on div at bounding box center [511, 247] width 1022 height 494
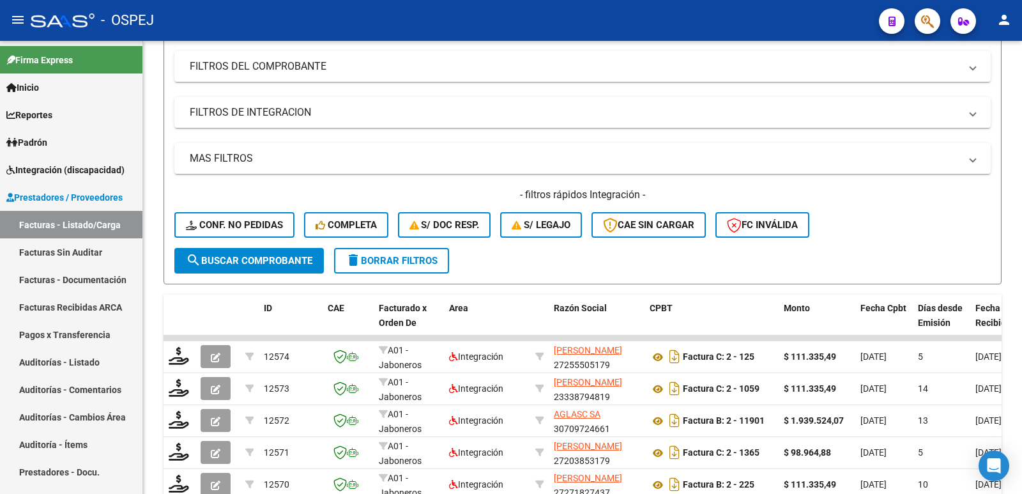
scroll to position [0, 0]
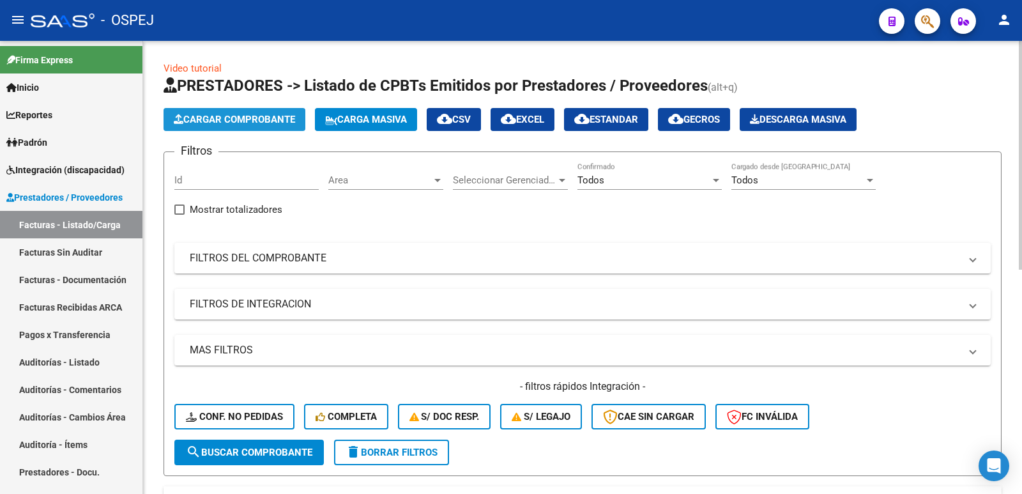
click at [269, 121] on span "Cargar Comprobante" at bounding box center [234, 120] width 121 height 12
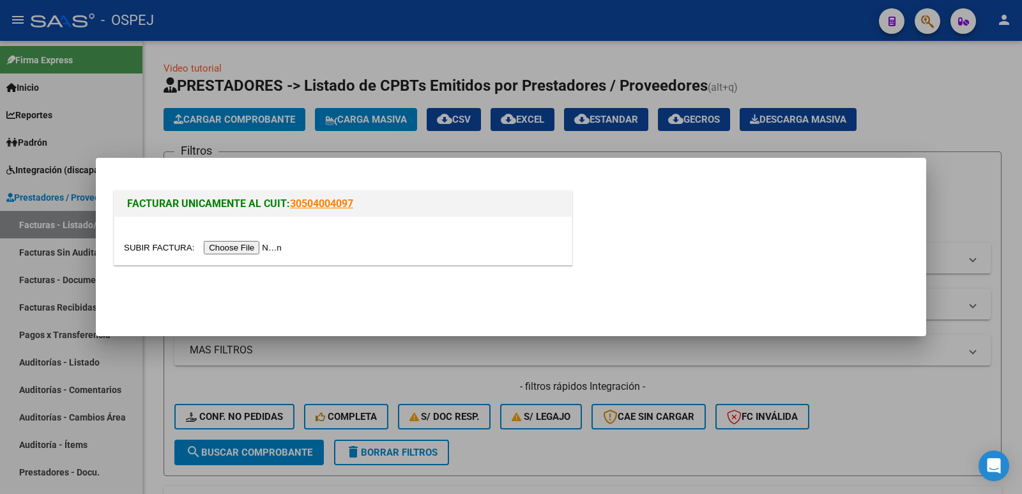
click at [252, 247] on input "file" at bounding box center [205, 247] width 162 height 13
click at [234, 244] on input "file" at bounding box center [205, 247] width 162 height 13
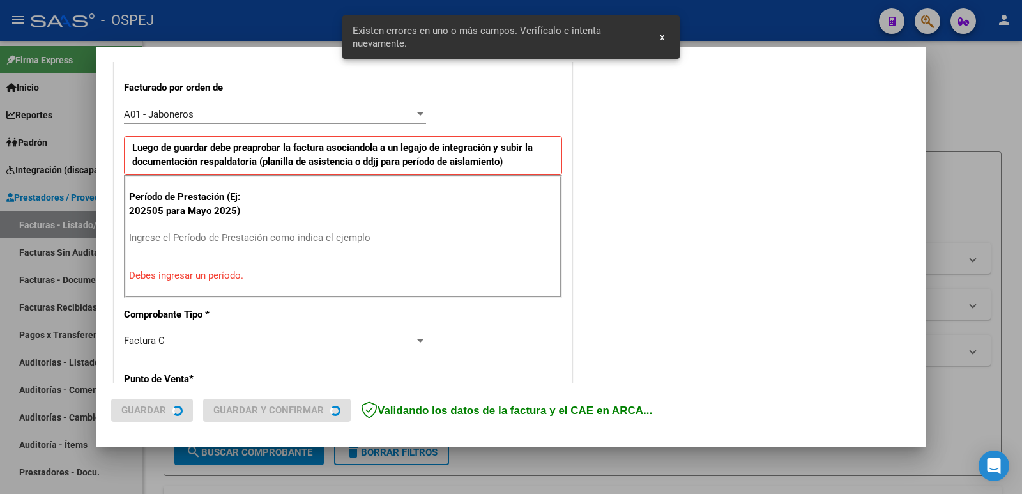
scroll to position [349, 0]
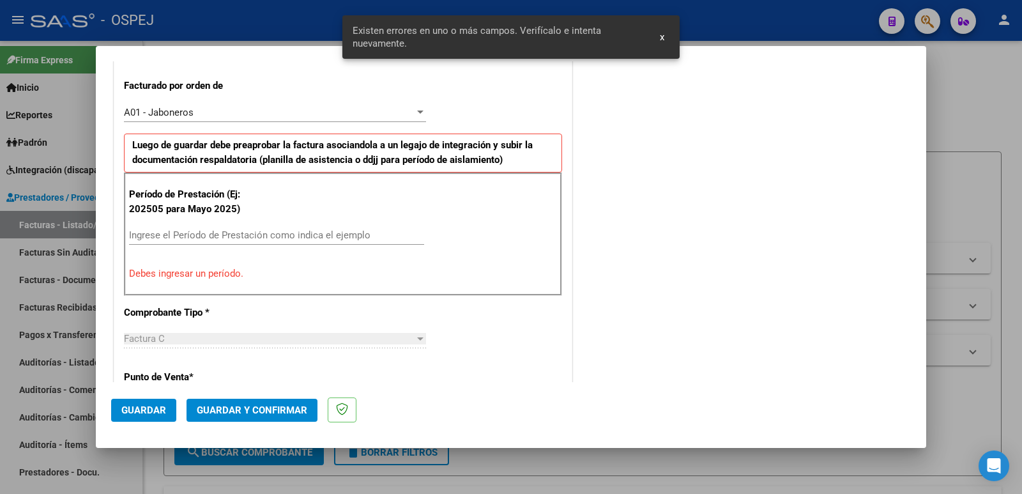
click at [261, 235] on input "Ingrese el Período de Prestación como indica el ejemplo" at bounding box center [276, 235] width 295 height 12
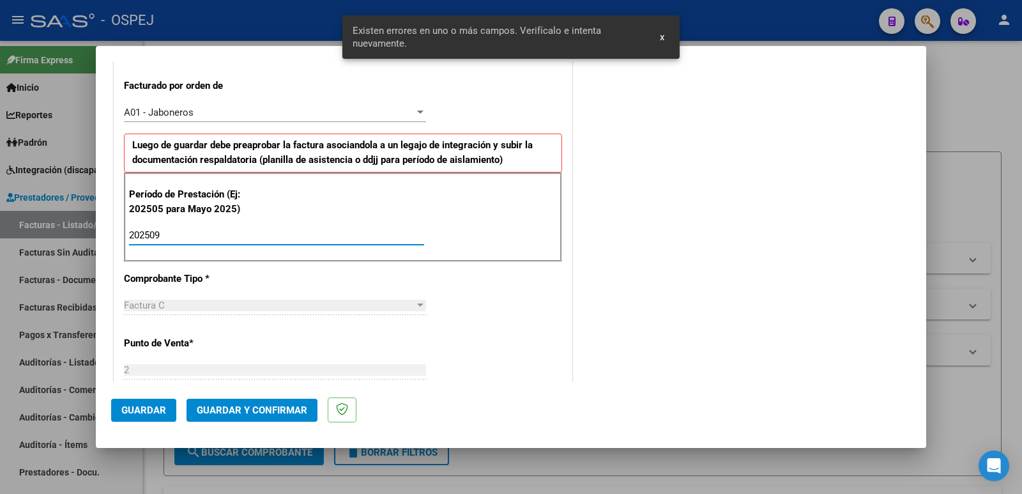
type input "202509"
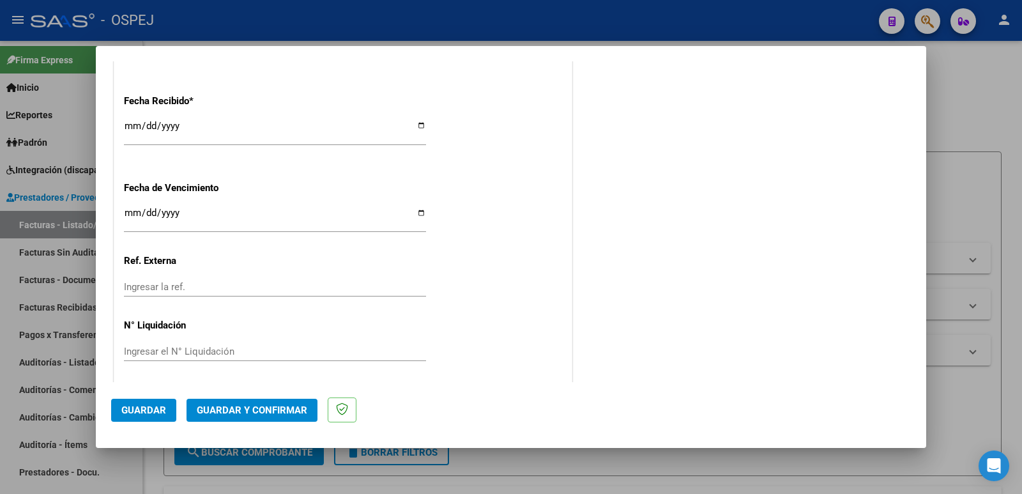
scroll to position [941, 0]
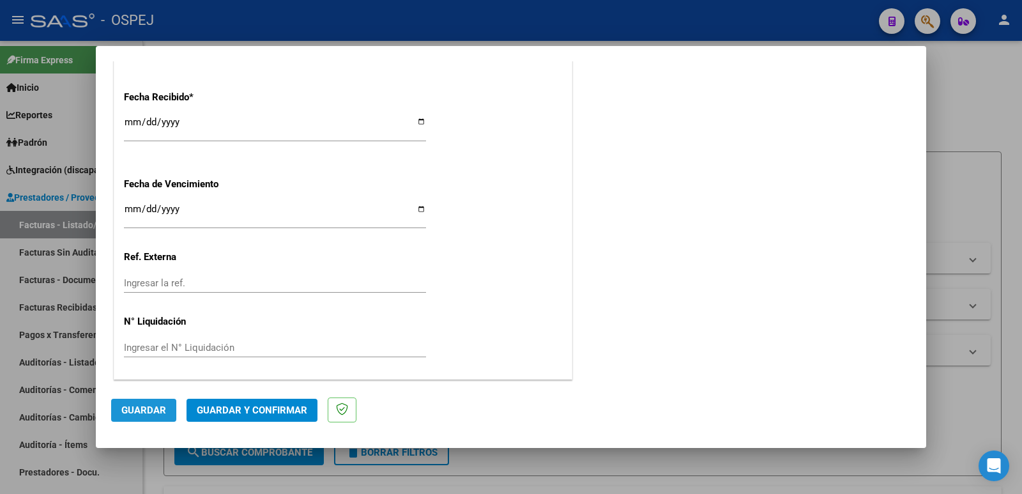
click at [136, 416] on button "Guardar" at bounding box center [143, 410] width 65 height 23
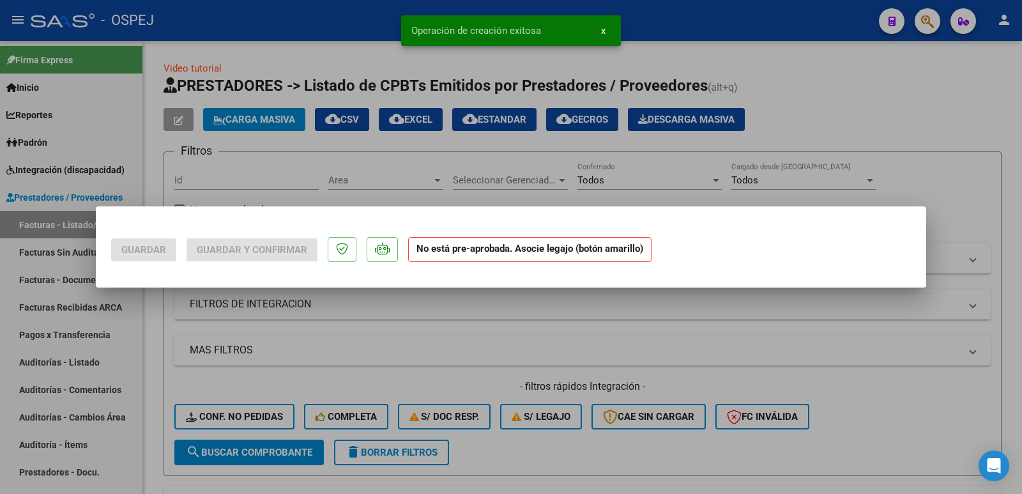
scroll to position [0, 0]
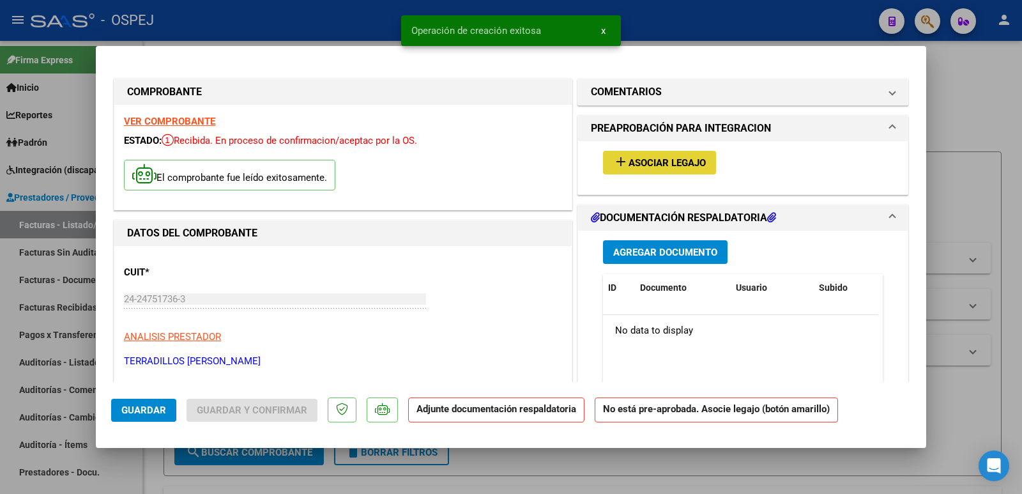
click at [677, 160] on span "Asociar Legajo" at bounding box center [667, 163] width 77 height 12
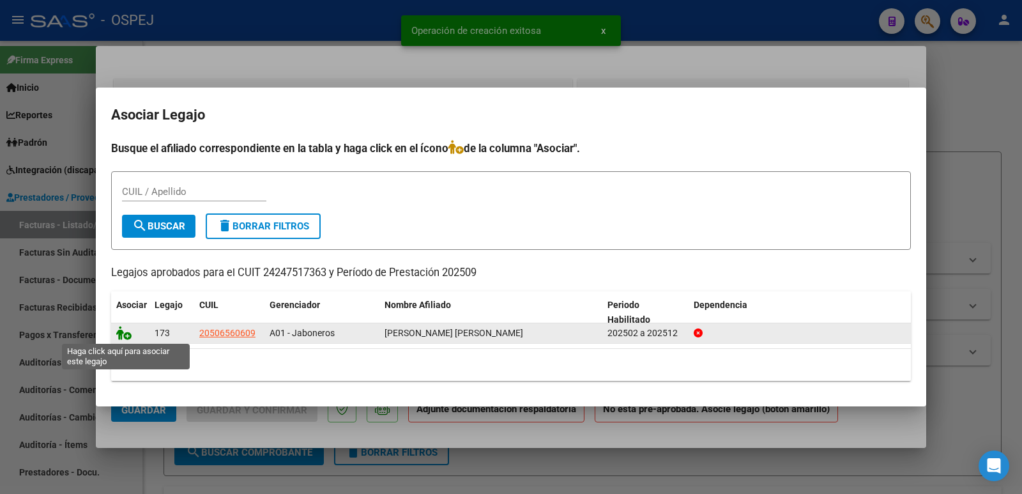
click at [120, 335] on icon at bounding box center [123, 333] width 15 height 14
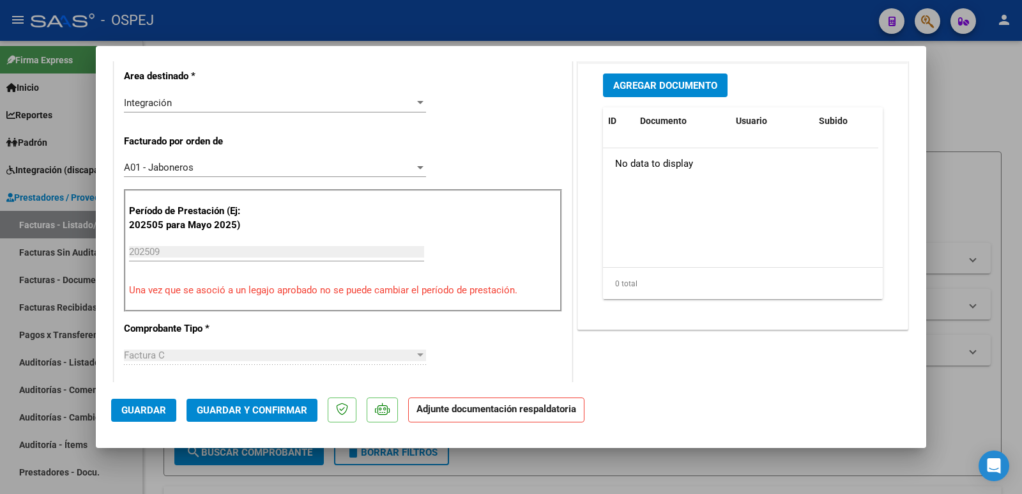
scroll to position [319, 0]
click at [226, 413] on span "Guardar y Confirmar" at bounding box center [252, 410] width 111 height 12
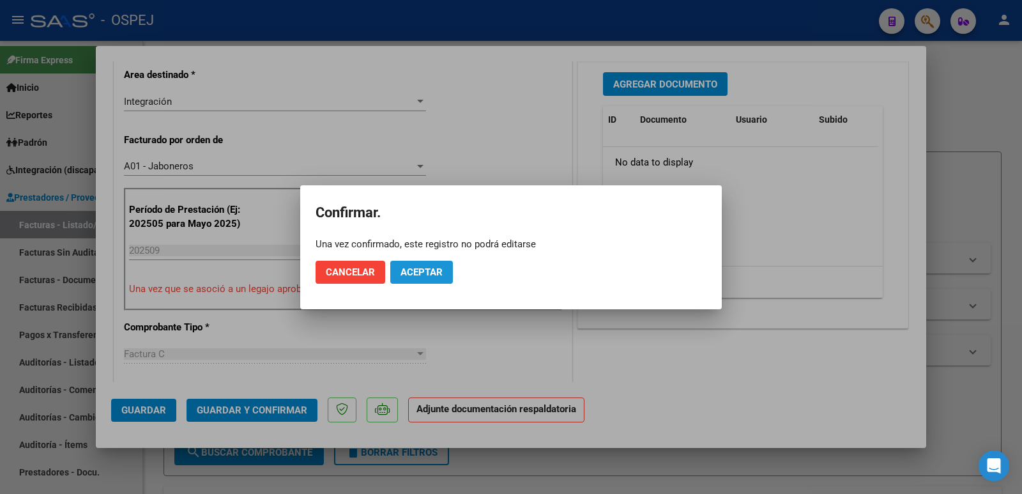
click at [418, 277] on span "Aceptar" at bounding box center [422, 272] width 42 height 12
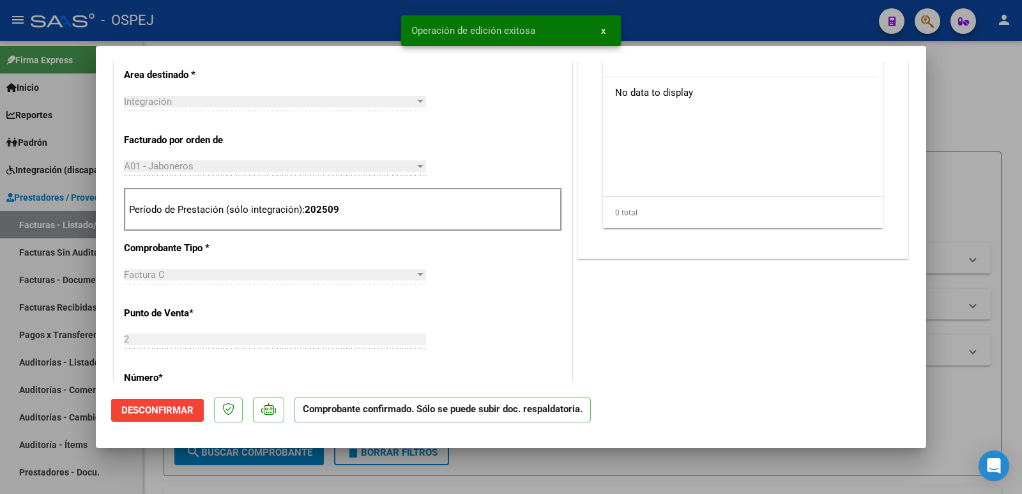
click at [338, 26] on div at bounding box center [511, 247] width 1022 height 494
type input "$ 0,00"
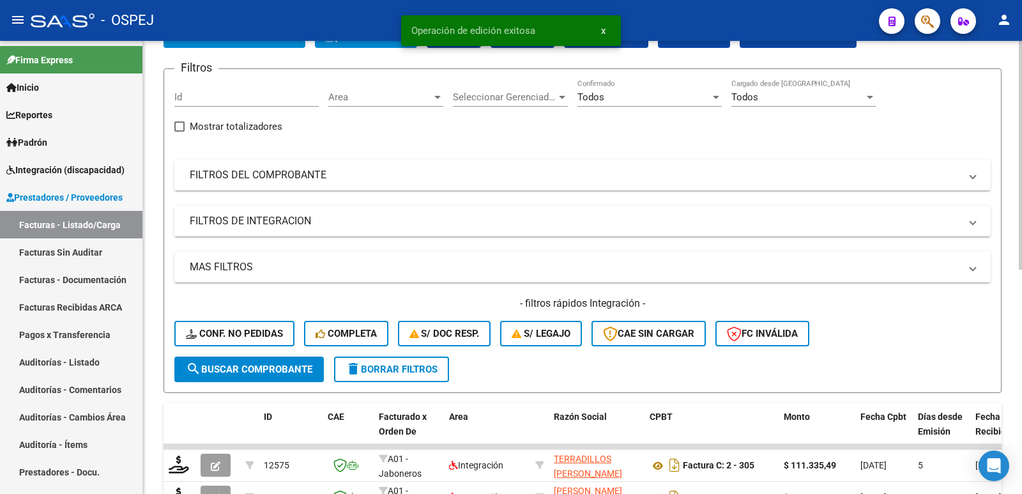
scroll to position [192, 0]
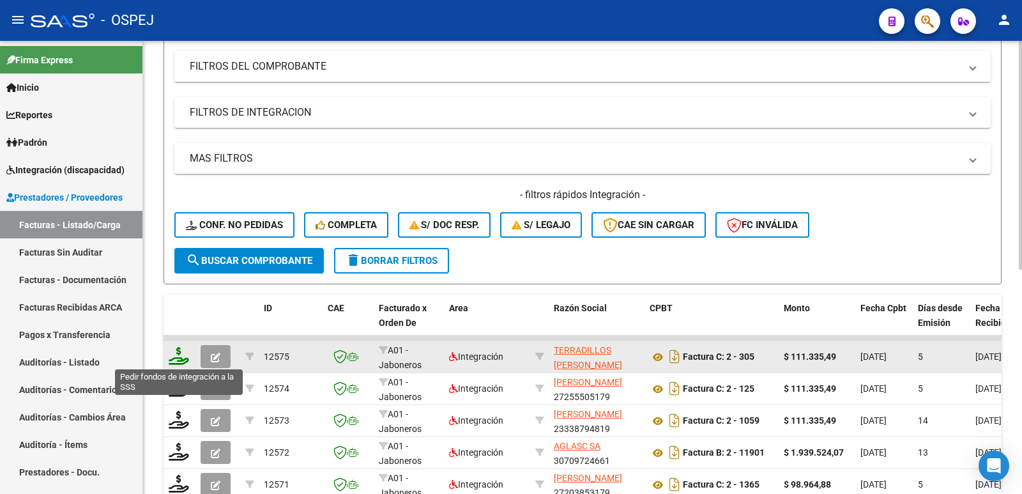
click at [174, 356] on icon at bounding box center [179, 356] width 20 height 18
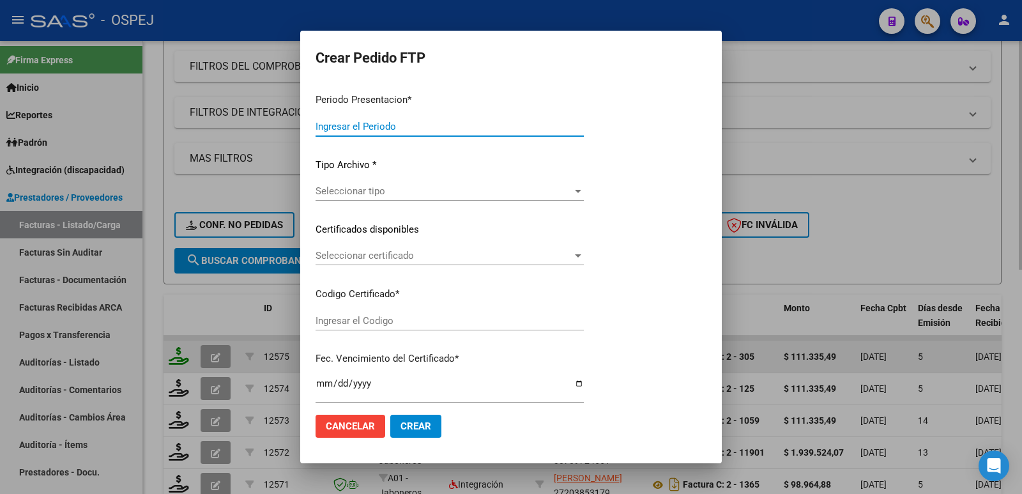
type input "202509"
type input "$ 111.335,49"
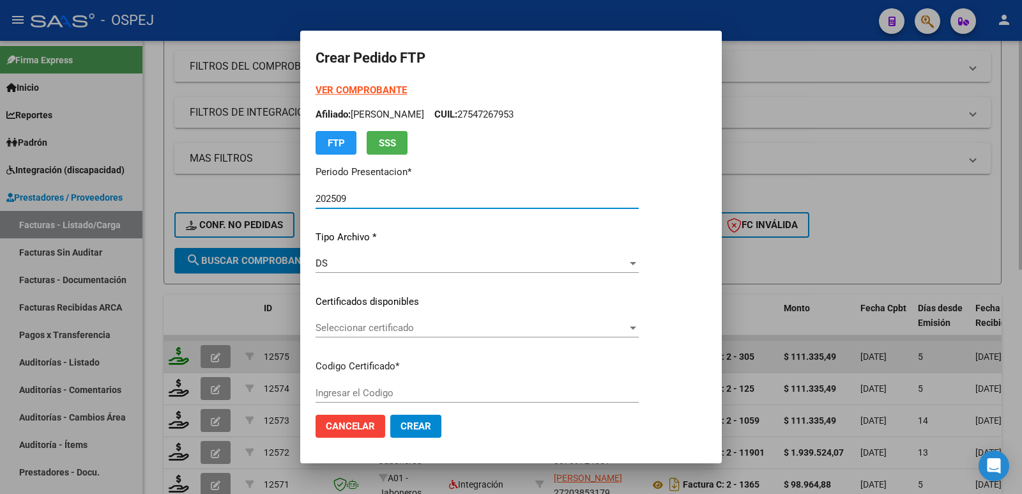
type input "ARG02000506560602022060320250808-BS-427"
type input "[DATE]"
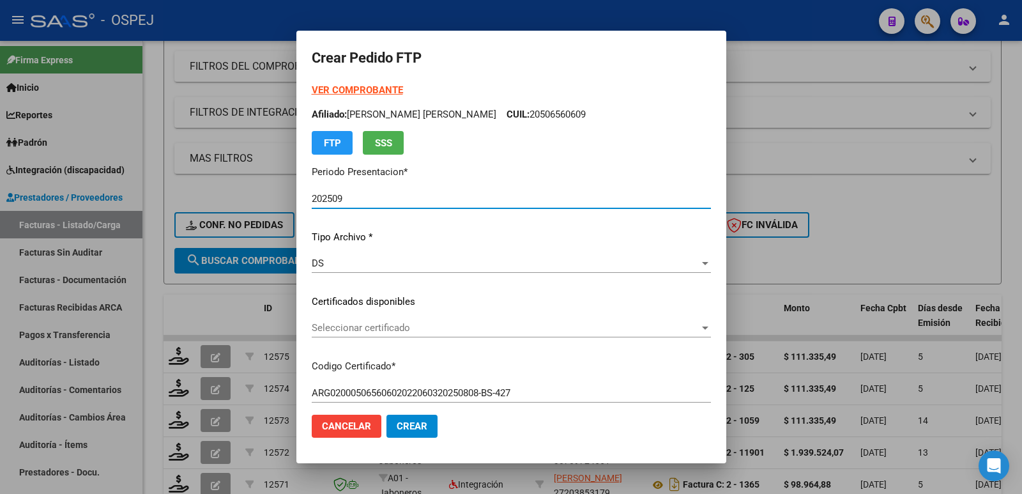
click at [436, 327] on span "Seleccionar certificado" at bounding box center [506, 328] width 388 height 12
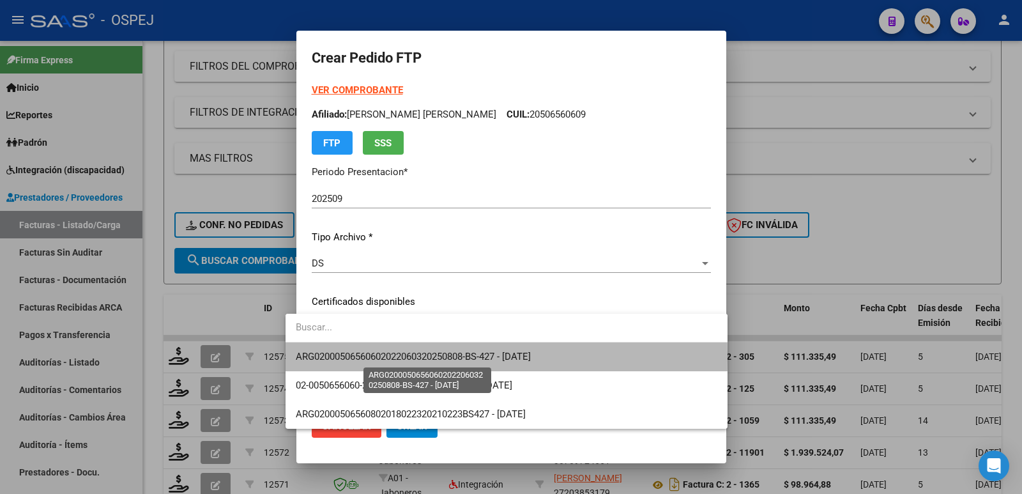
click at [430, 357] on span "ARG02000506560602022060320250808-BS-427 - [DATE]" at bounding box center [413, 357] width 235 height 12
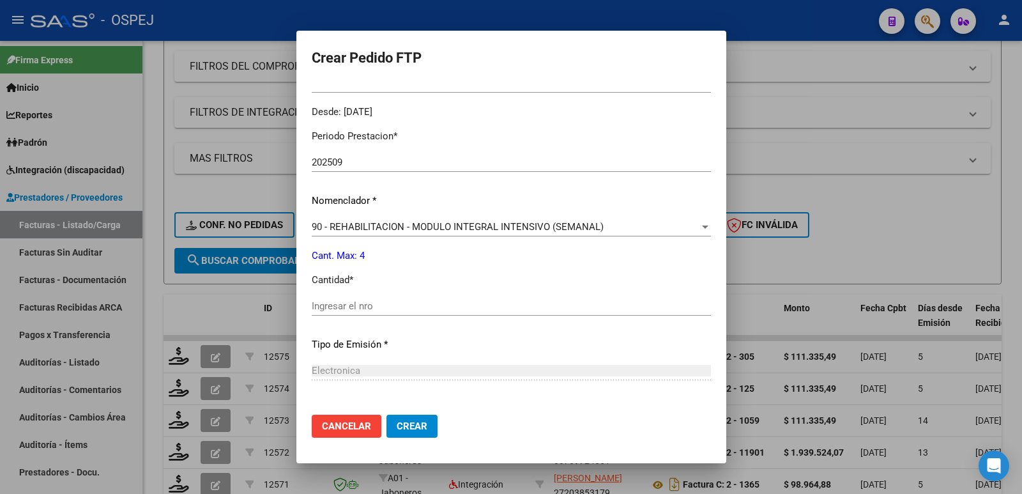
scroll to position [383, 0]
click at [424, 310] on input "Ingresar el nro" at bounding box center [511, 305] width 399 height 12
type input "4"
click at [397, 424] on span "Crear" at bounding box center [412, 426] width 31 height 12
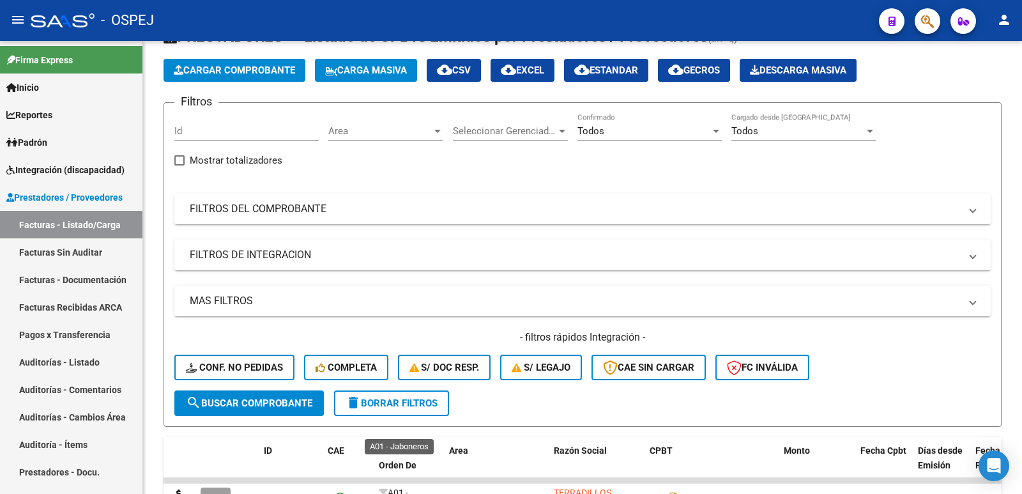
scroll to position [0, 0]
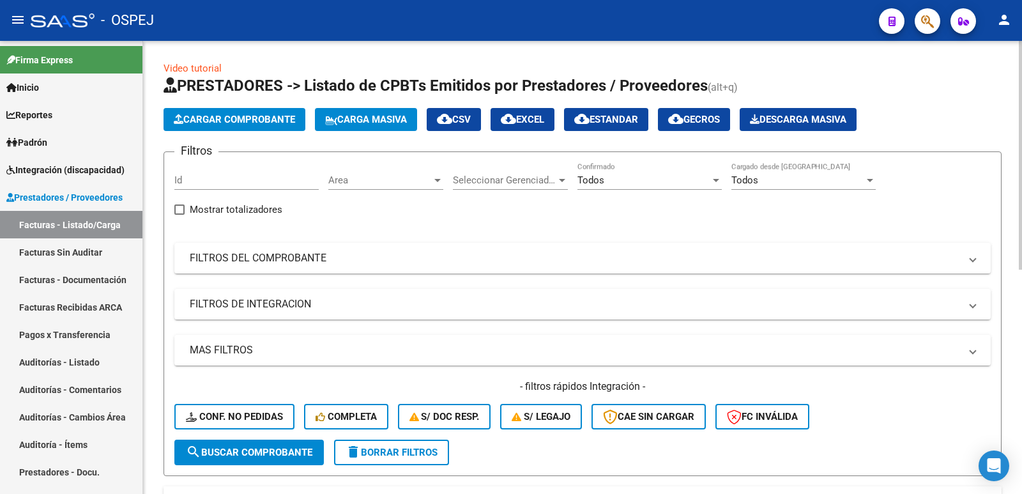
click at [235, 117] on span "Cargar Comprobante" at bounding box center [234, 120] width 121 height 12
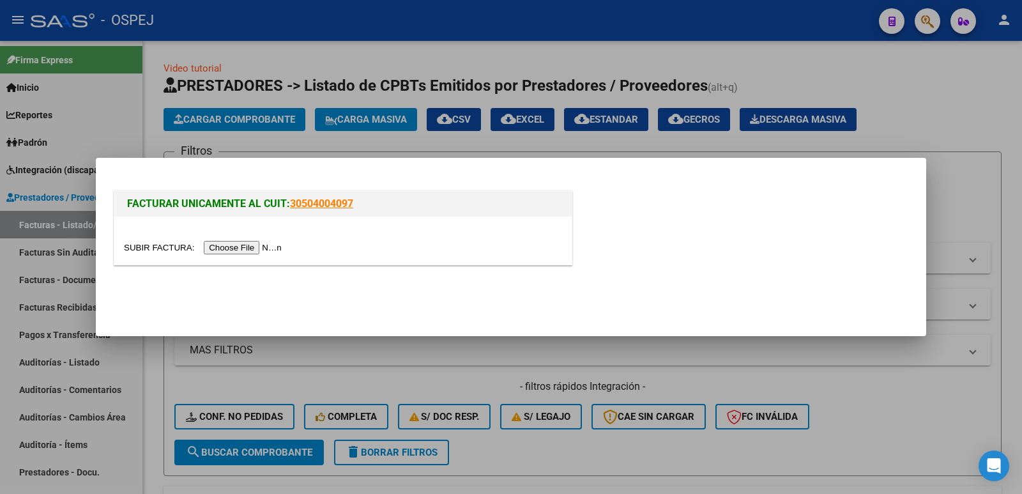
click at [268, 245] on input "file" at bounding box center [205, 247] width 162 height 13
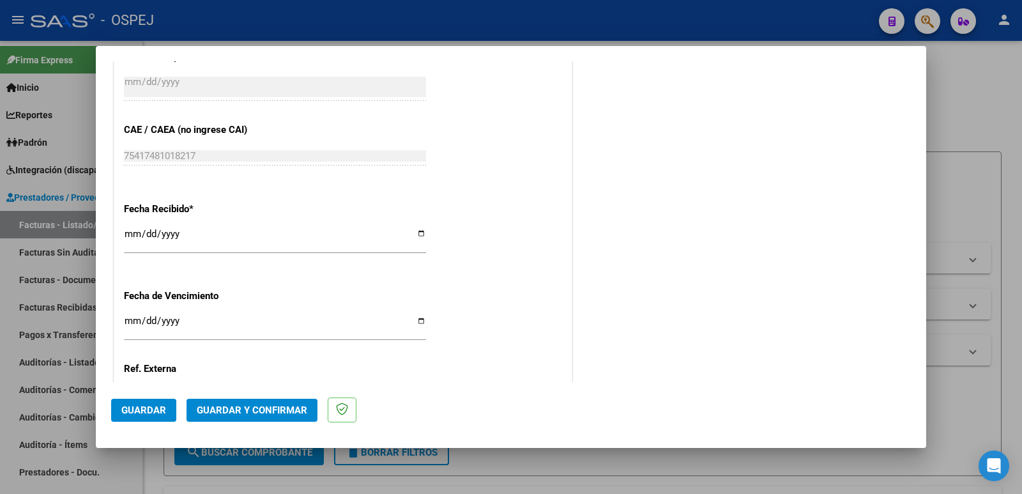
scroll to position [639, 0]
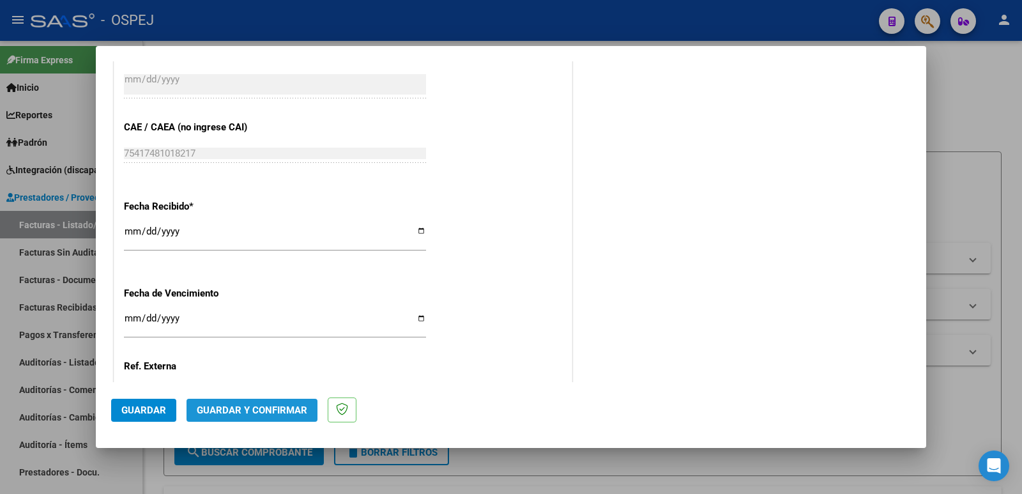
click at [259, 411] on span "Guardar y Confirmar" at bounding box center [252, 410] width 111 height 12
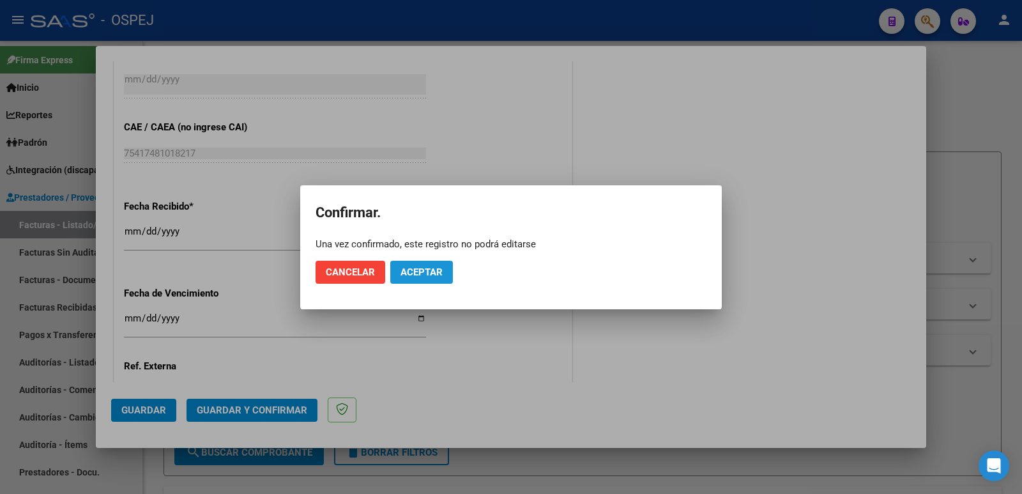
click at [426, 270] on span "Aceptar" at bounding box center [422, 272] width 42 height 12
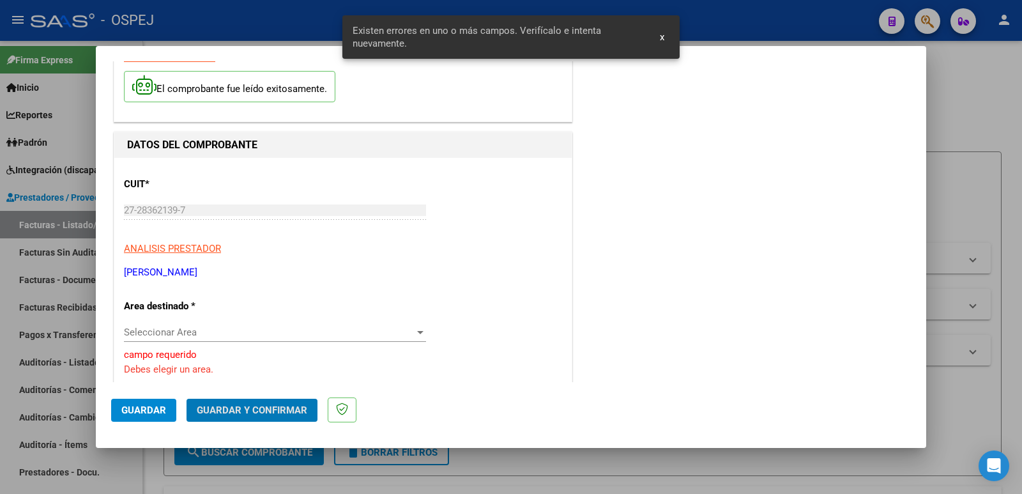
scroll to position [128, 0]
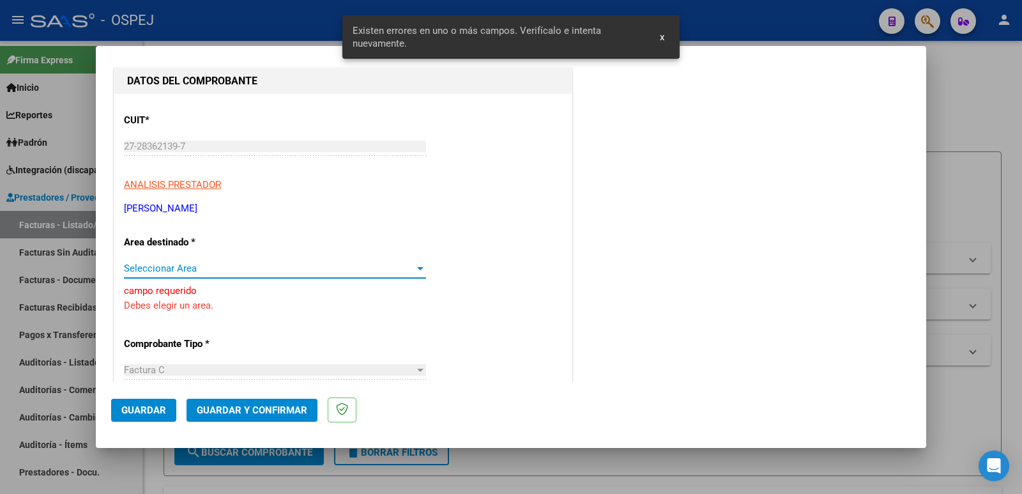
click at [265, 273] on span "Seleccionar Area" at bounding box center [269, 269] width 291 height 12
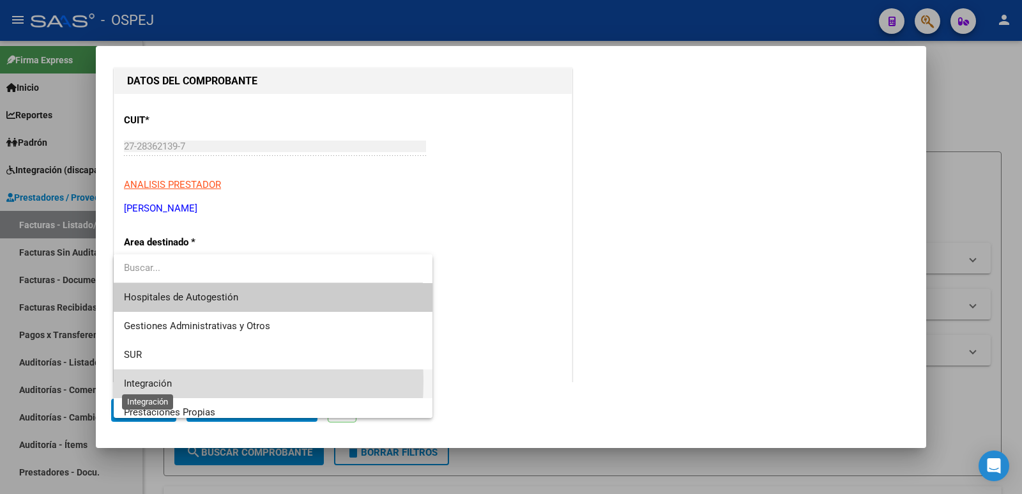
click at [125, 381] on span "Integración" at bounding box center [148, 384] width 48 height 12
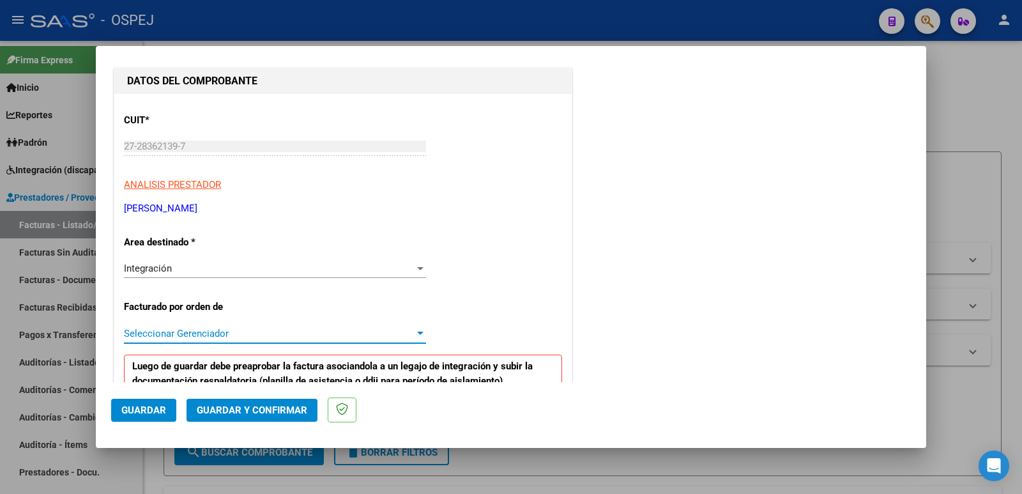
click at [222, 334] on span "Seleccionar Gerenciador" at bounding box center [269, 334] width 291 height 12
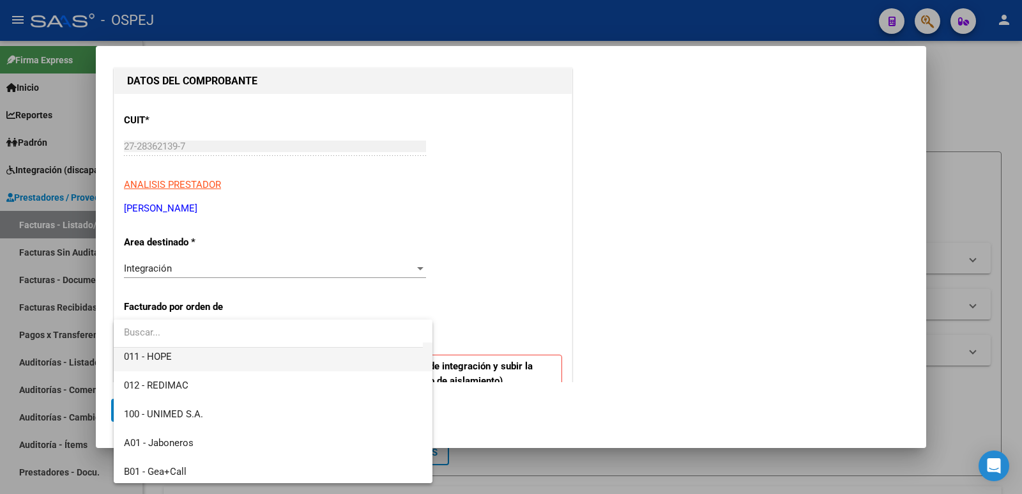
scroll to position [64, 0]
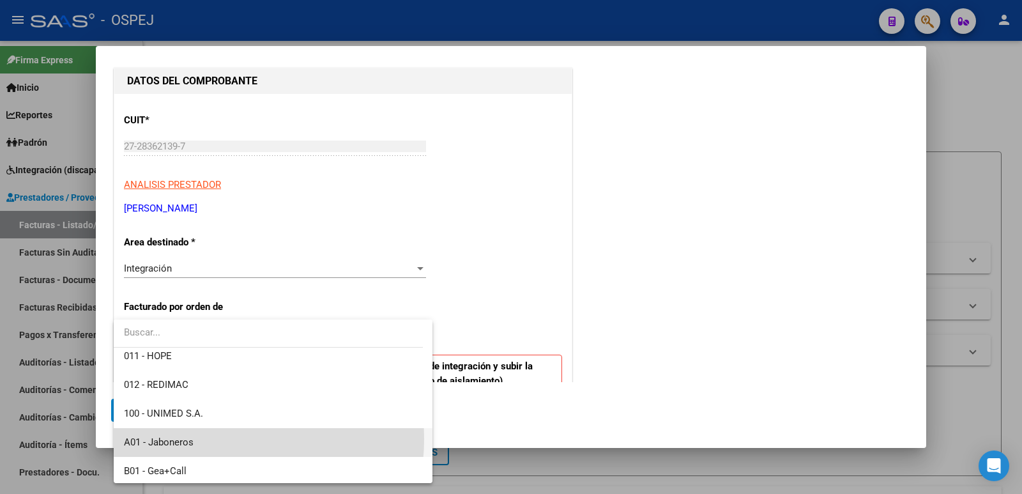
click at [215, 439] on span "A01 - Jaboneros" at bounding box center [273, 442] width 298 height 29
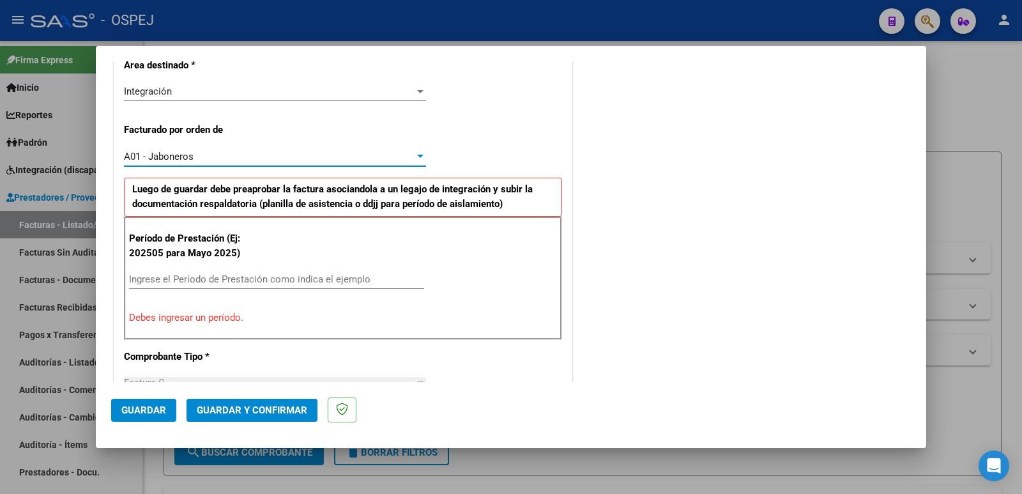
scroll to position [319, 0]
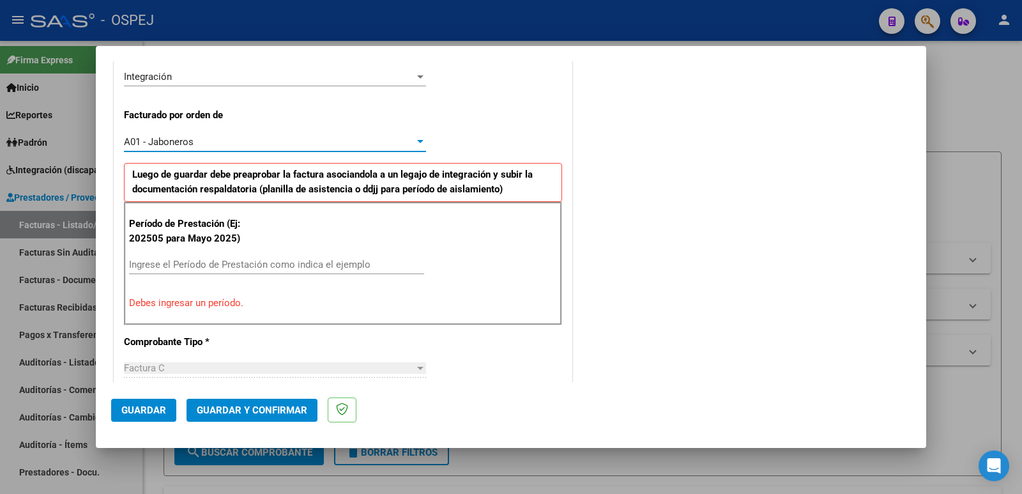
click at [178, 261] on input "Ingrese el Período de Prestación como indica el ejemplo" at bounding box center [276, 265] width 295 height 12
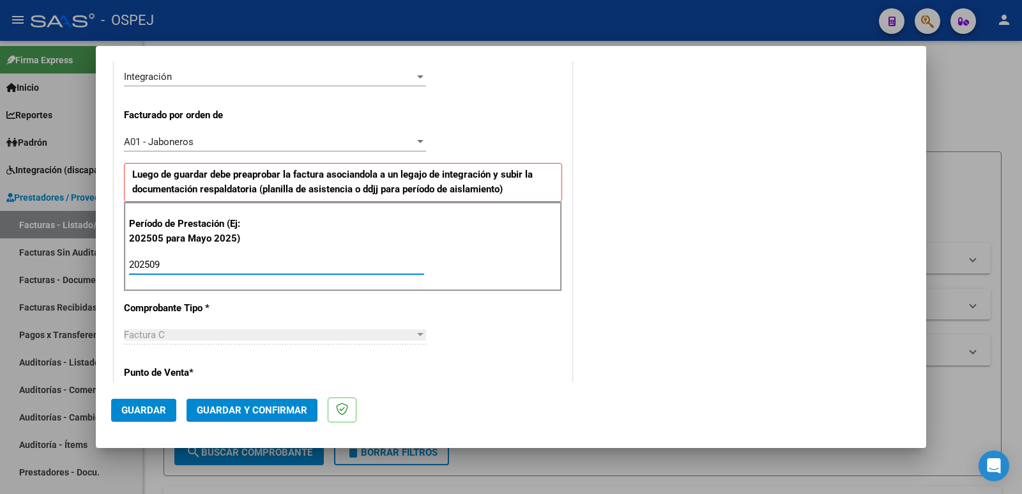
type input "202509"
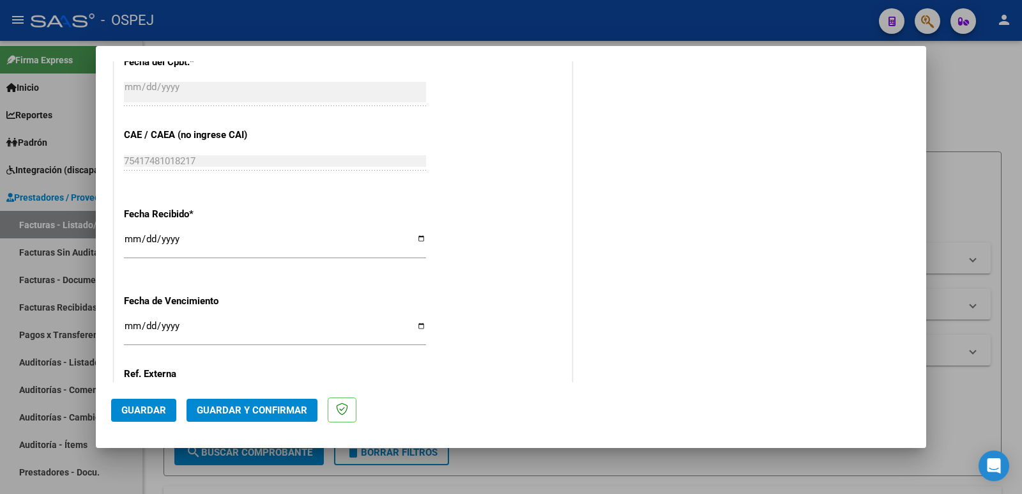
scroll to position [831, 0]
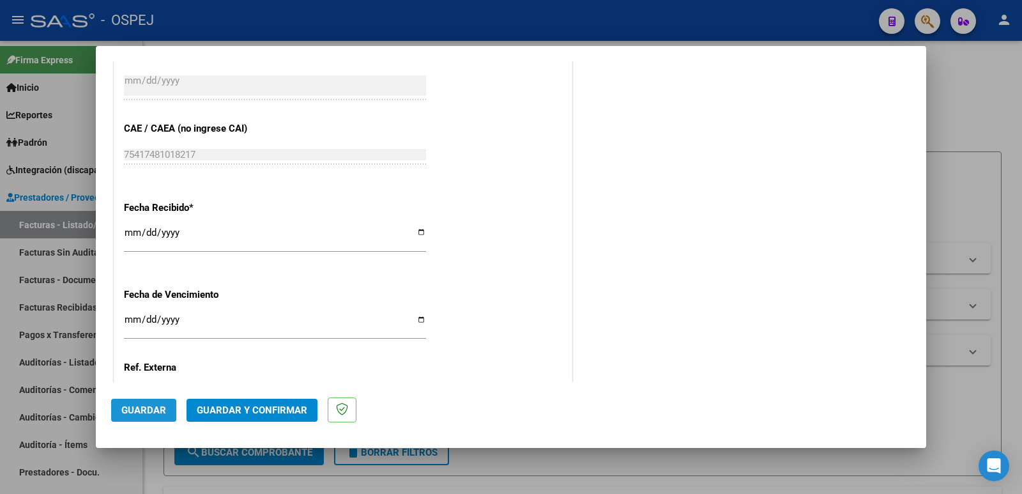
click at [146, 405] on span "Guardar" at bounding box center [143, 410] width 45 height 12
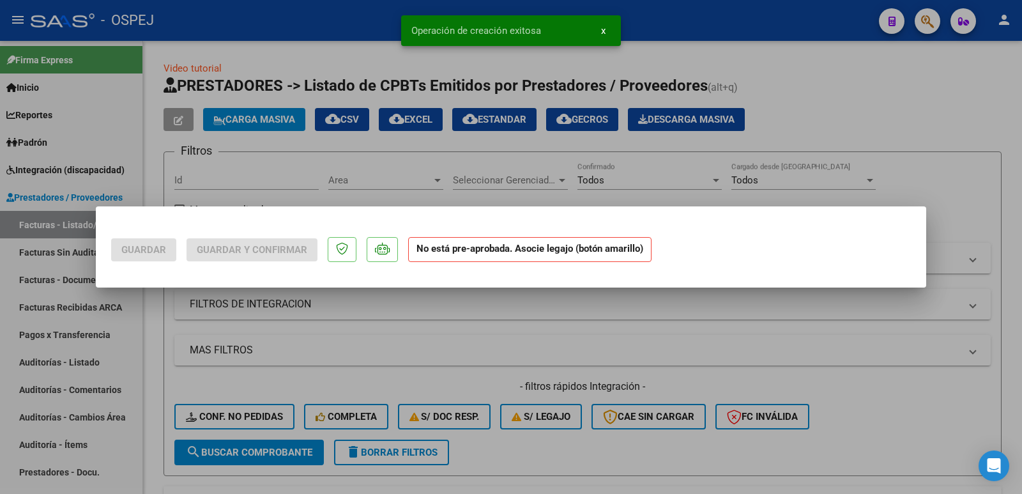
scroll to position [0, 0]
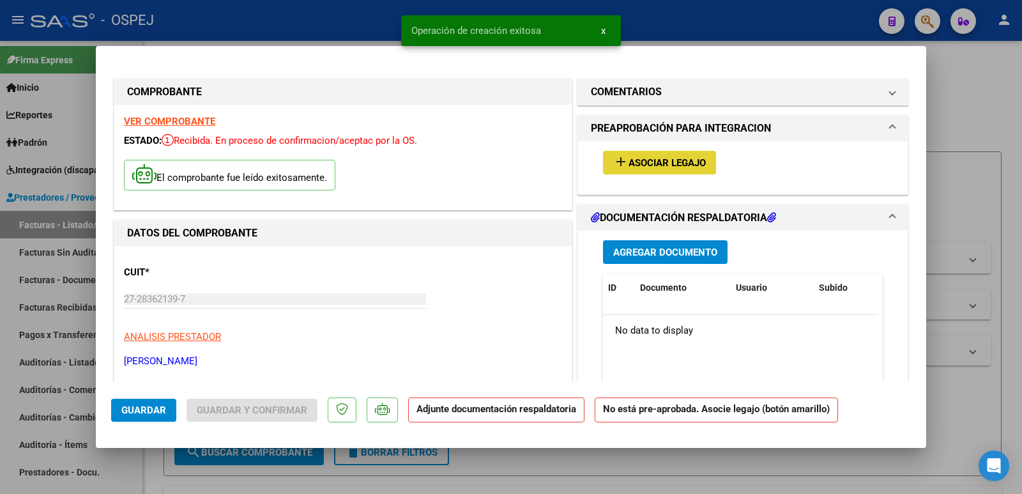
click at [664, 160] on span "Asociar Legajo" at bounding box center [667, 163] width 77 height 12
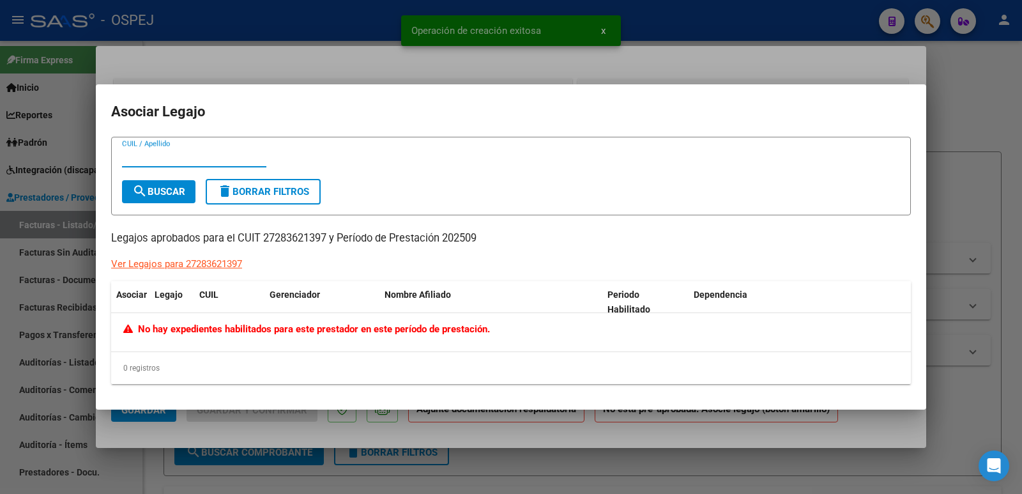
click at [339, 20] on div at bounding box center [511, 247] width 1022 height 494
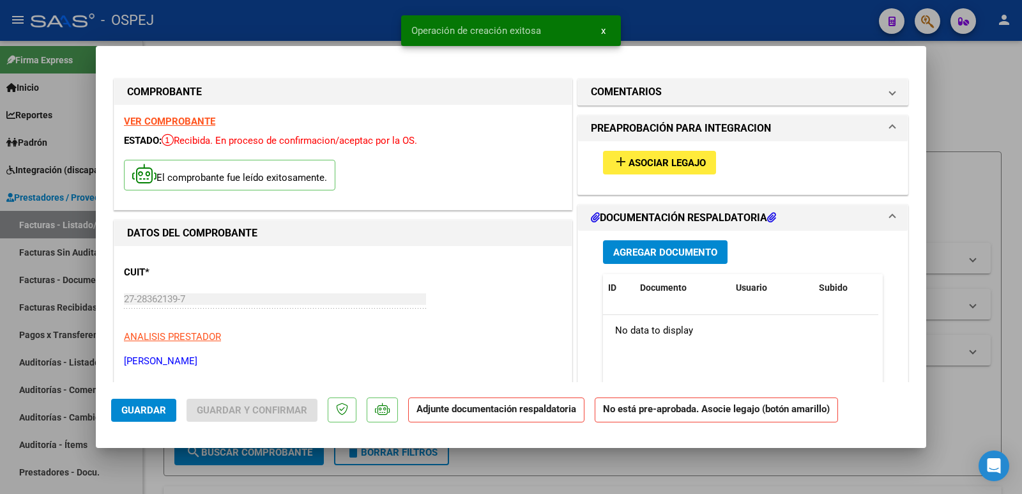
click at [243, 19] on div at bounding box center [511, 247] width 1022 height 494
type input "$ 0,00"
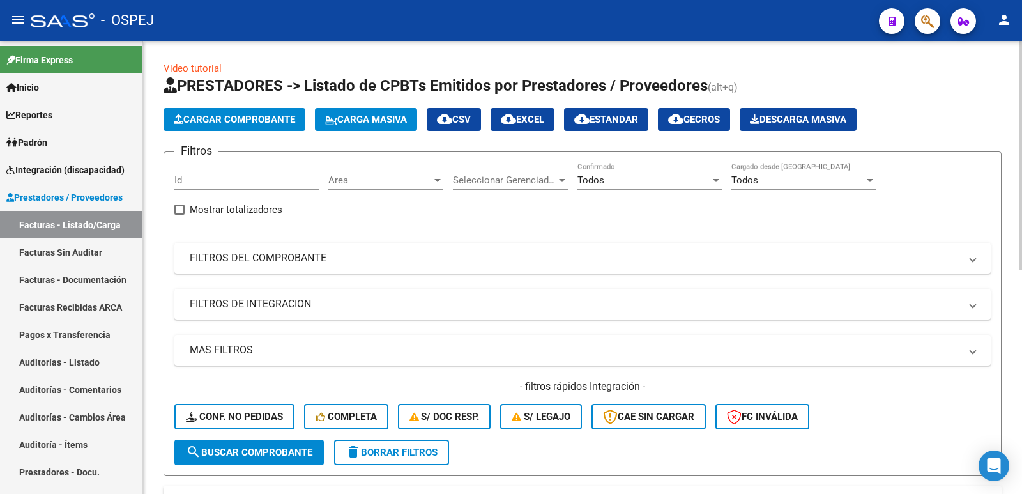
click at [272, 112] on button "Cargar Comprobante" at bounding box center [235, 119] width 142 height 23
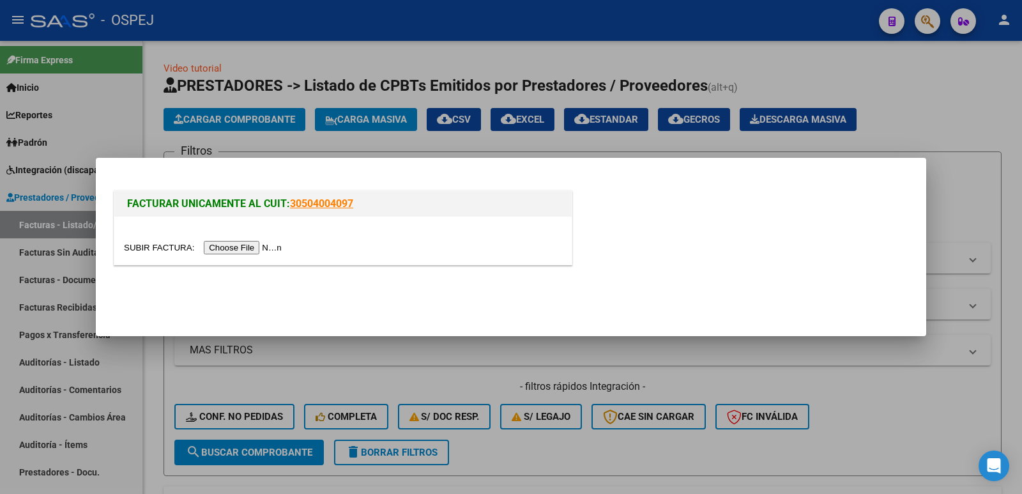
click at [247, 249] on input "file" at bounding box center [205, 247] width 162 height 13
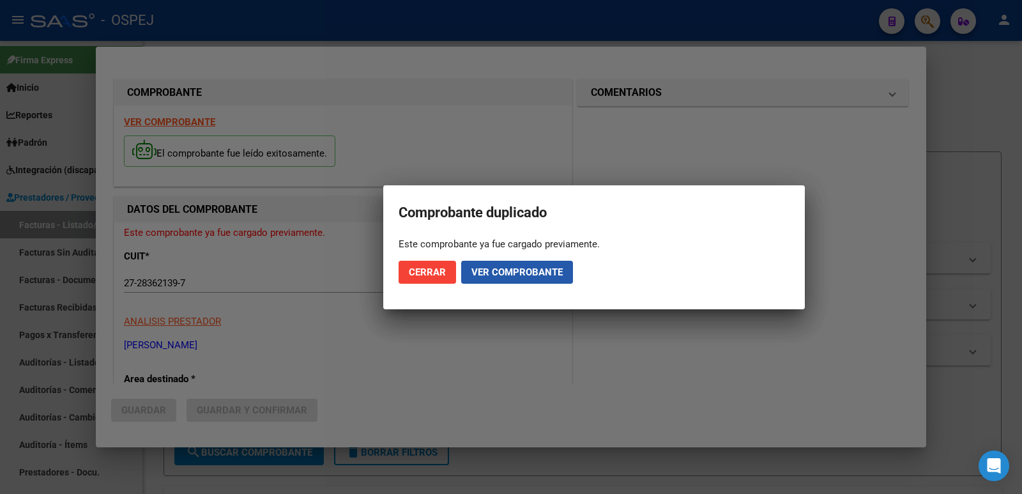
click at [524, 272] on span "Ver comprobante" at bounding box center [517, 272] width 91 height 12
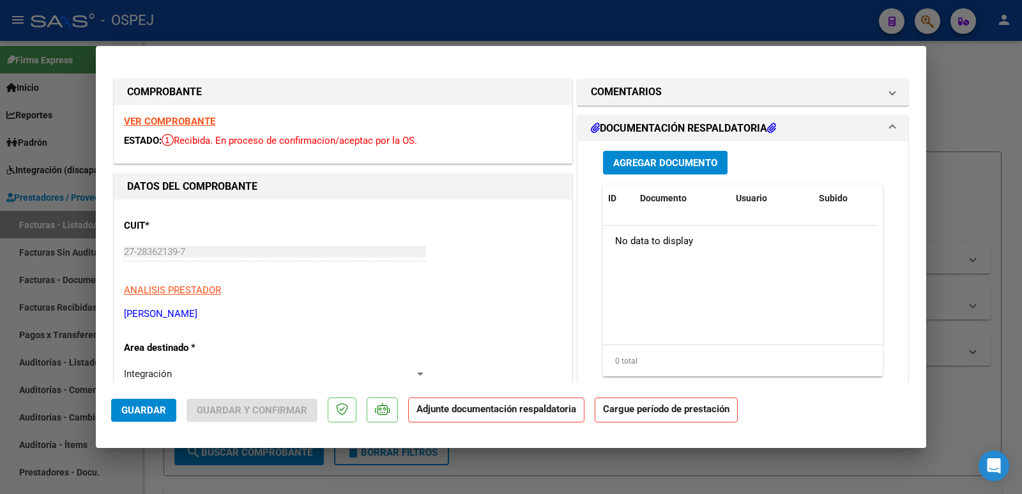
click at [321, 25] on div at bounding box center [511, 247] width 1022 height 494
type input "$ 0,00"
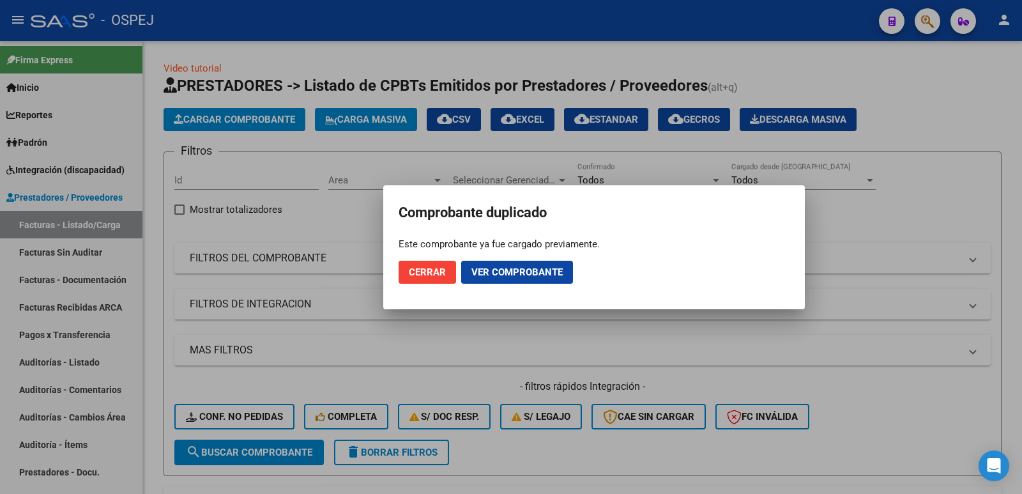
click at [446, 270] on button "Cerrar" at bounding box center [428, 272] width 58 height 23
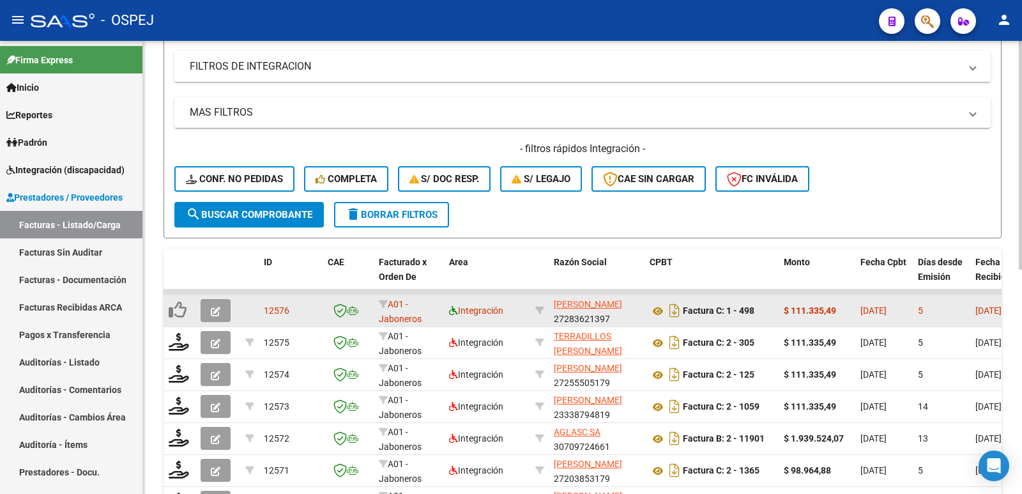
scroll to position [256, 0]
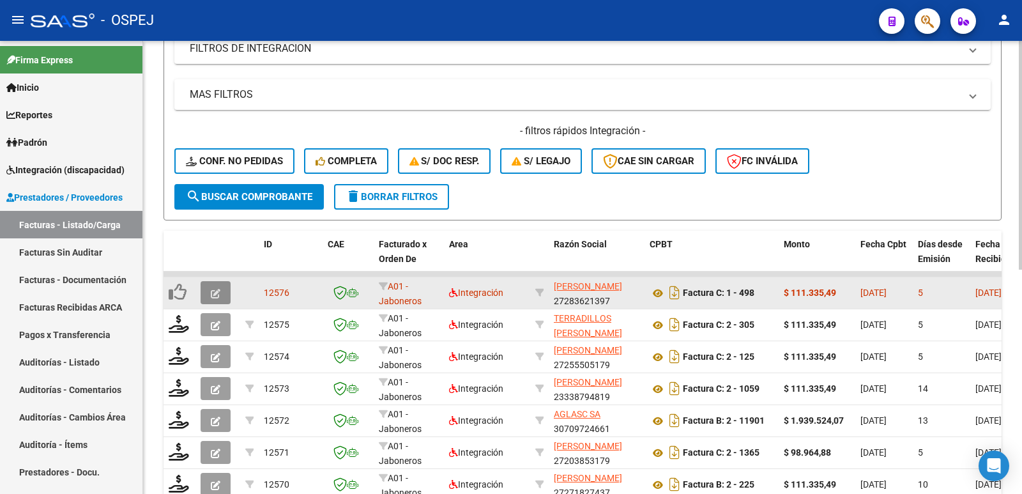
click at [211, 294] on icon "button" at bounding box center [216, 294] width 10 height 10
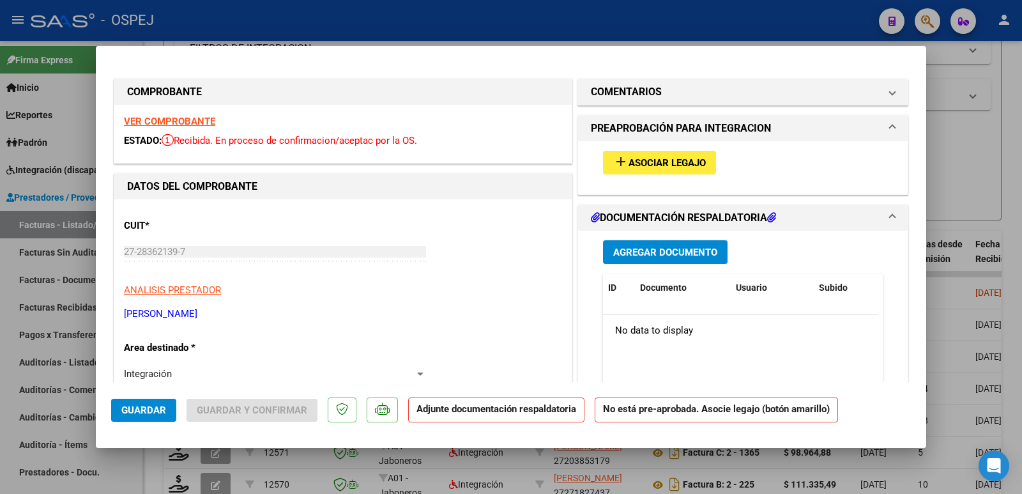
click at [395, 17] on div at bounding box center [511, 247] width 1022 height 494
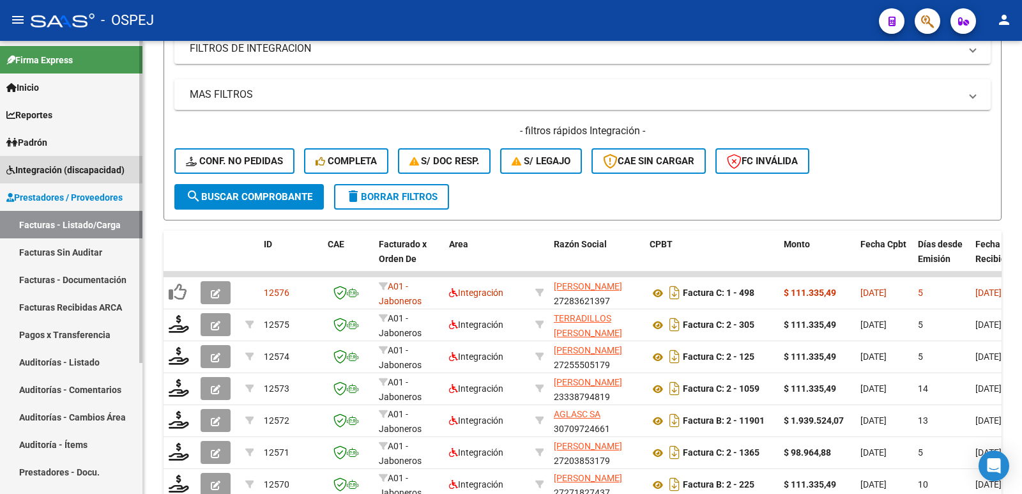
click at [91, 170] on span "Integración (discapacidad)" at bounding box center [65, 170] width 118 height 14
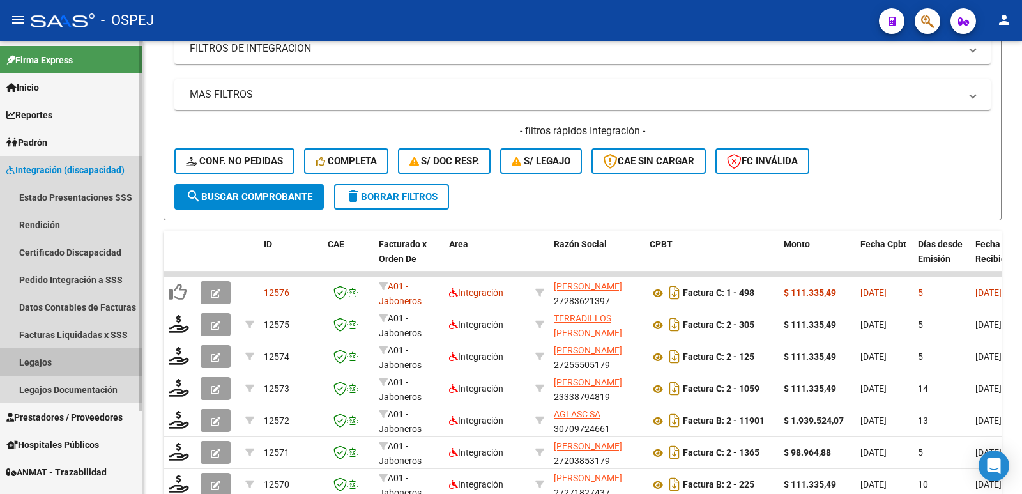
click at [33, 361] on link "Legajos" at bounding box center [71, 361] width 142 height 27
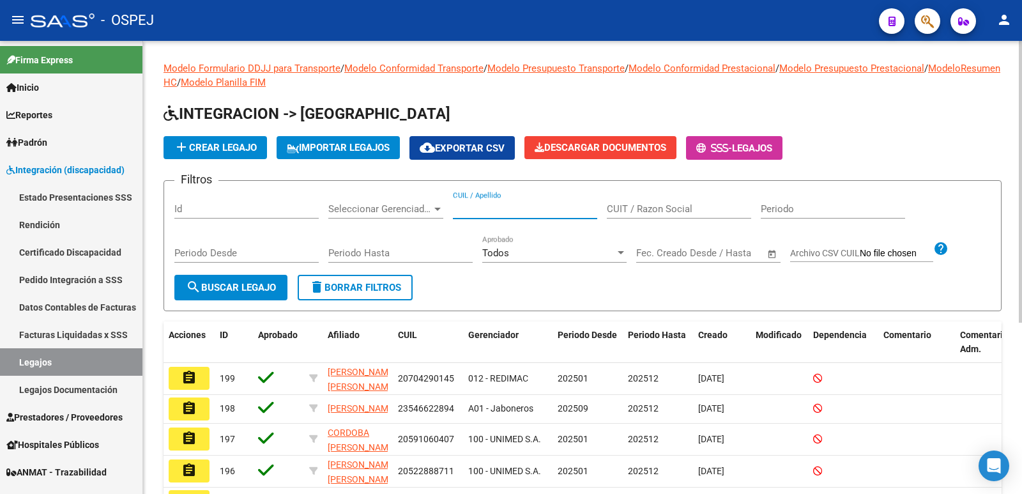
click at [553, 207] on input "CUIL / Apellido" at bounding box center [525, 209] width 144 height 12
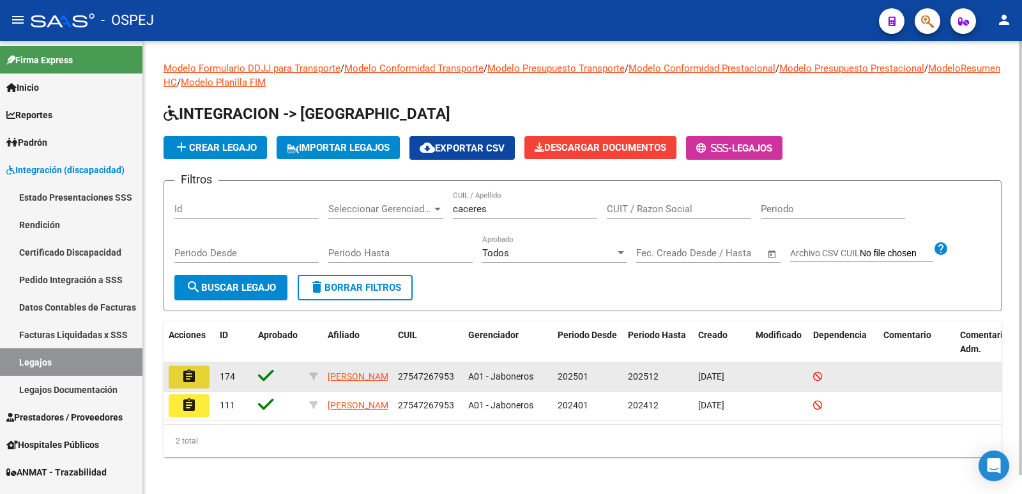
click at [190, 372] on mat-icon "assignment" at bounding box center [188, 376] width 15 height 15
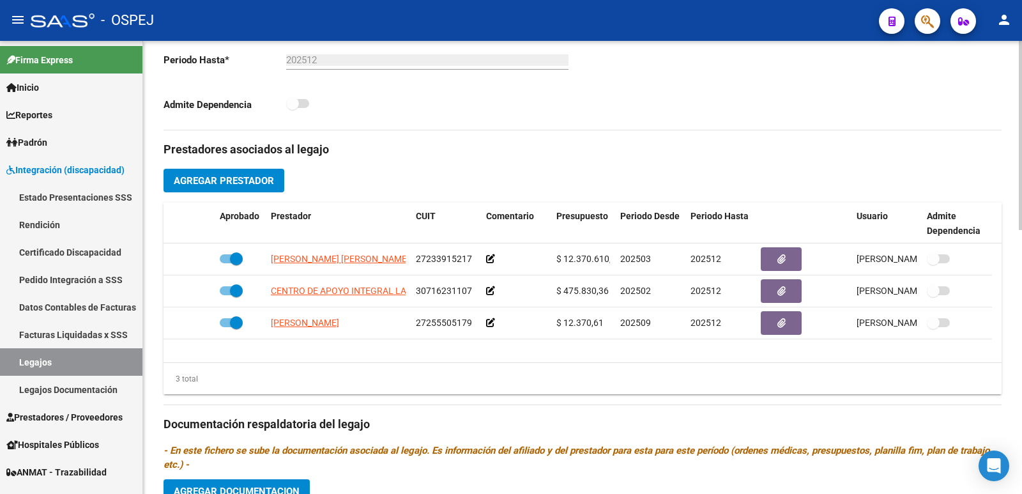
scroll to position [383, 0]
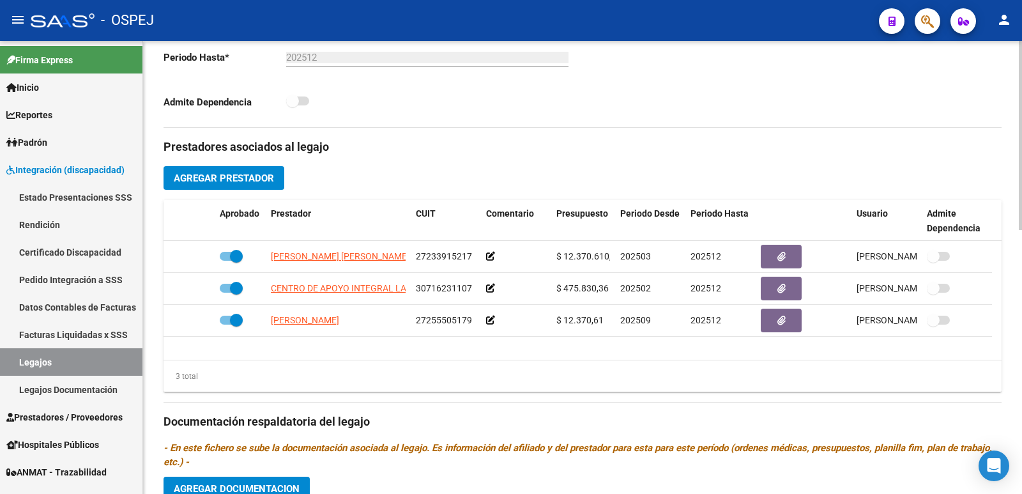
click at [269, 185] on button "Agregar Prestador" at bounding box center [224, 178] width 121 height 24
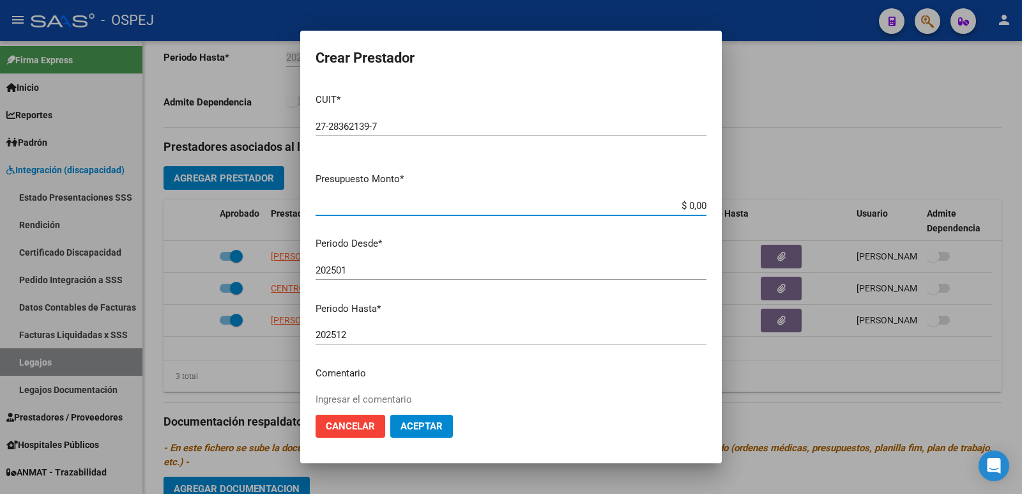
drag, startPoint x: 677, startPoint y: 201, endPoint x: 709, endPoint y: 195, distance: 32.6
click at [709, 195] on mat-dialog-content "CUIT * 27-28362139-7 Ingresar CUIT ARCA Padrón Presupuesto Monto * $ 0,00 Ingre…" at bounding box center [511, 243] width 422 height 321
click at [415, 426] on span "Aceptar" at bounding box center [422, 426] width 42 height 12
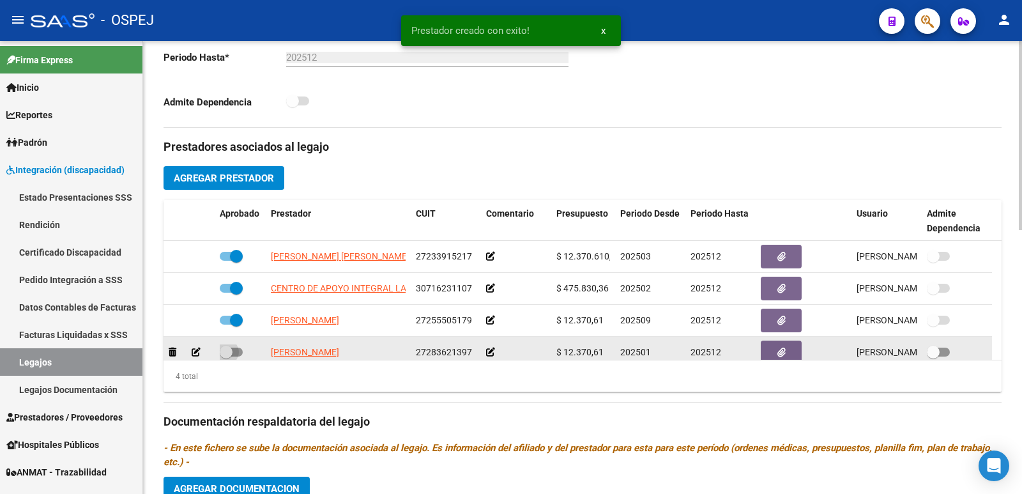
click at [238, 348] on span at bounding box center [231, 352] width 23 height 9
click at [226, 357] on input "checkbox" at bounding box center [226, 357] width 1 height 1
click at [795, 349] on button "button" at bounding box center [781, 353] width 41 height 24
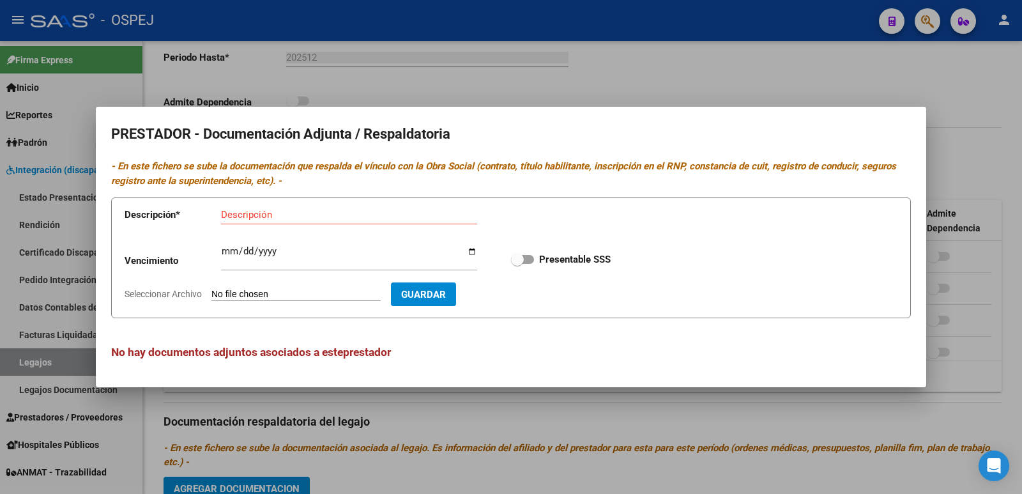
click at [344, 289] on input "Seleccionar Archivo" at bounding box center [295, 295] width 169 height 12
click at [563, 86] on div at bounding box center [511, 247] width 1022 height 494
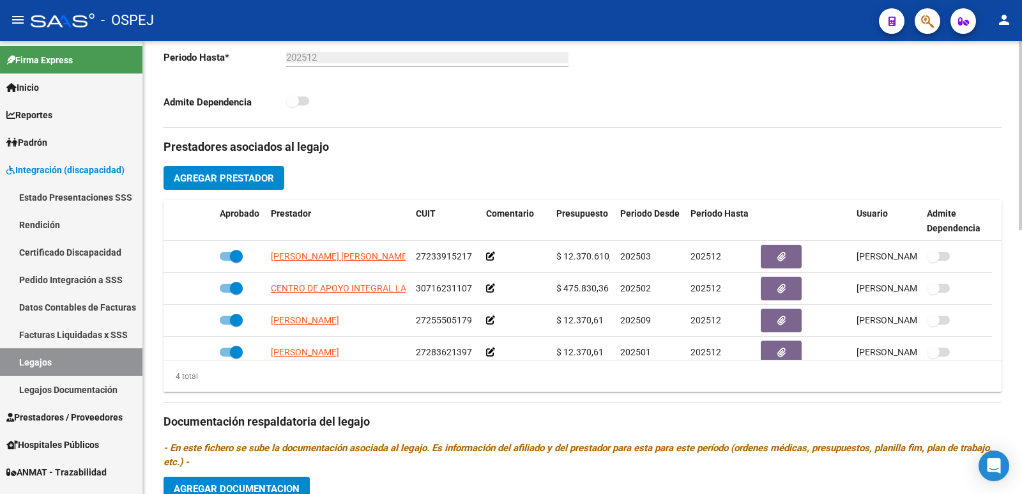
scroll to position [0, 0]
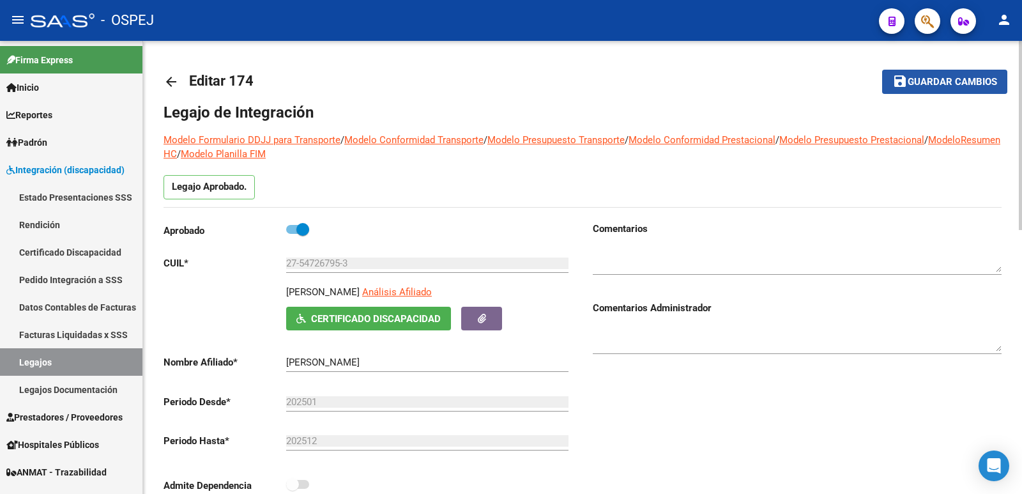
click at [953, 73] on button "save Guardar cambios" at bounding box center [944, 82] width 125 height 24
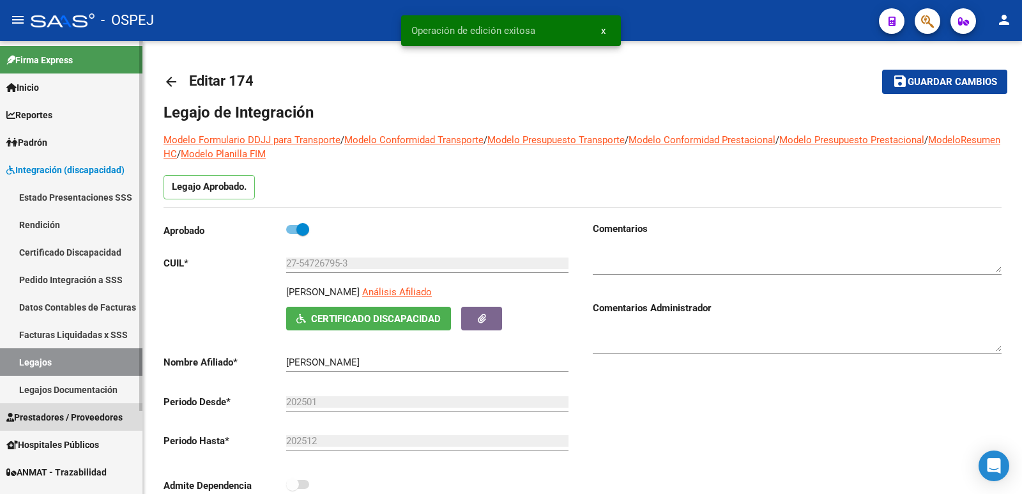
click at [42, 415] on span "Prestadores / Proveedores" at bounding box center [64, 417] width 116 height 14
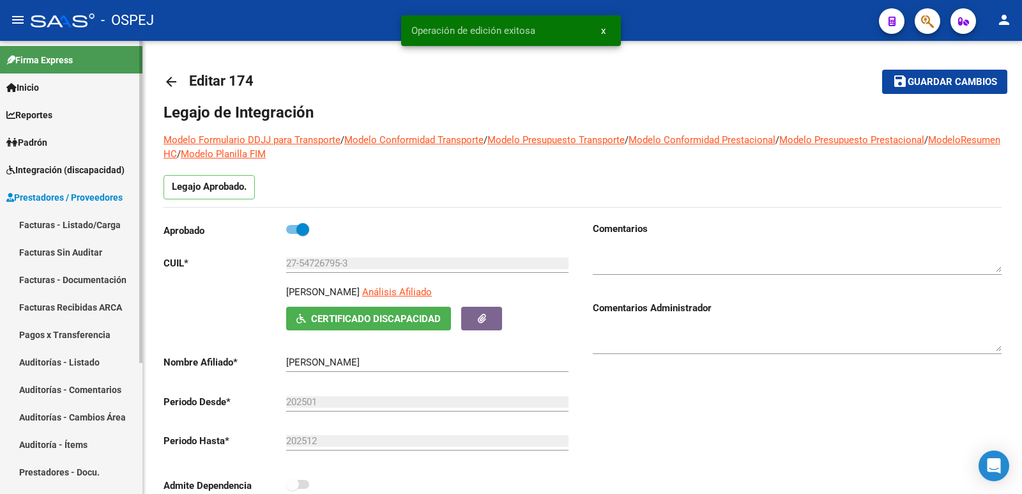
click at [59, 227] on link "Facturas - Listado/Carga" at bounding box center [71, 224] width 142 height 27
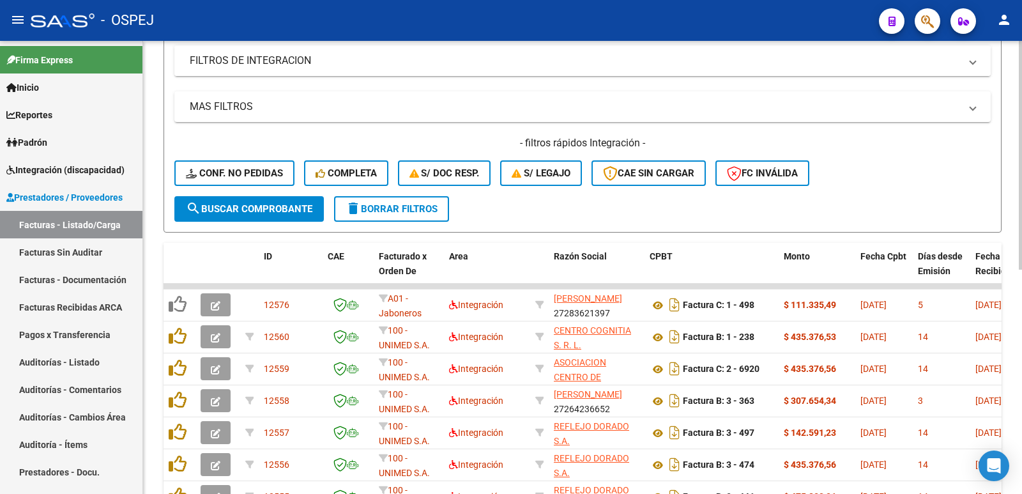
scroll to position [256, 0]
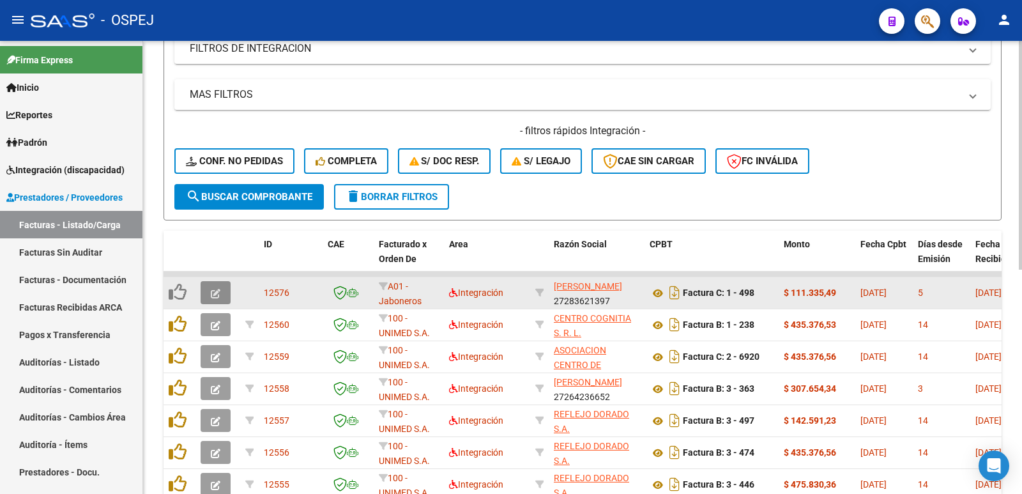
click at [208, 294] on button "button" at bounding box center [216, 292] width 30 height 23
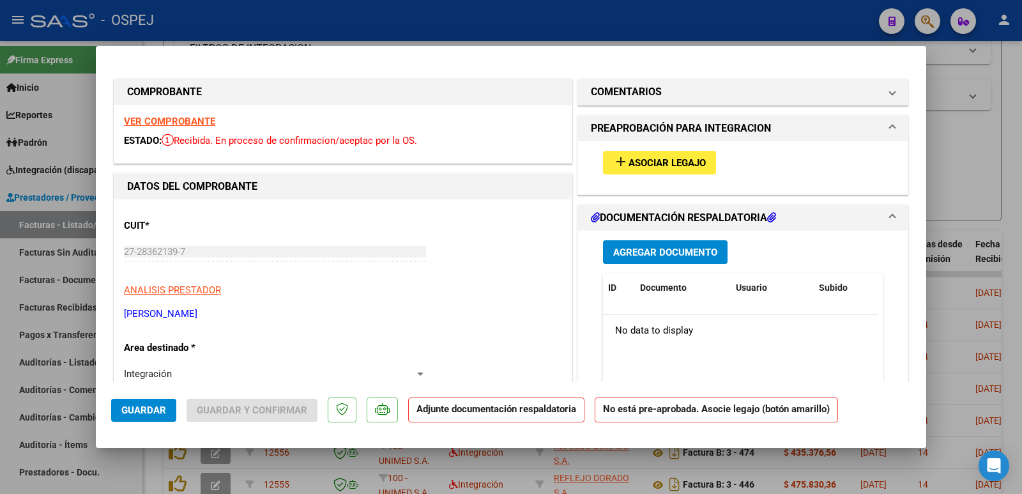
click at [656, 157] on span "Asociar Legajo" at bounding box center [667, 163] width 77 height 12
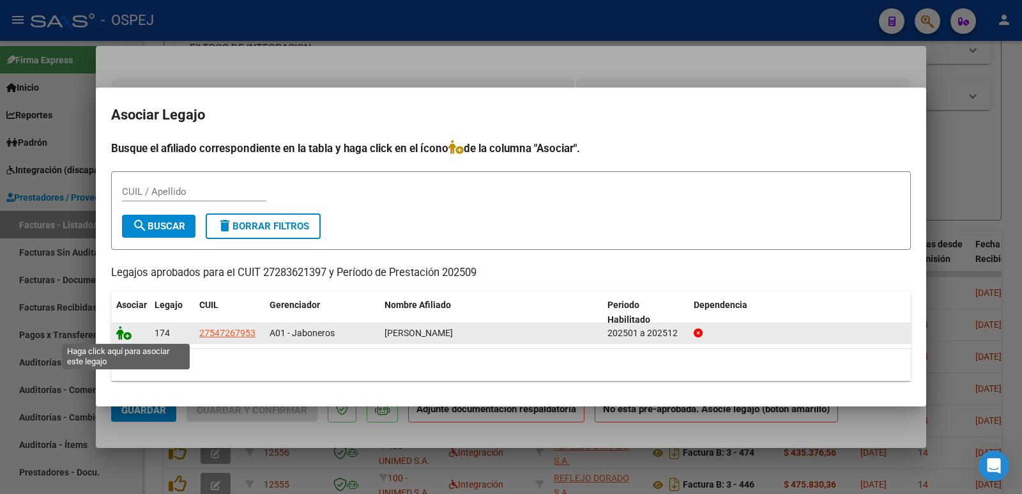
click at [119, 332] on icon at bounding box center [123, 333] width 15 height 14
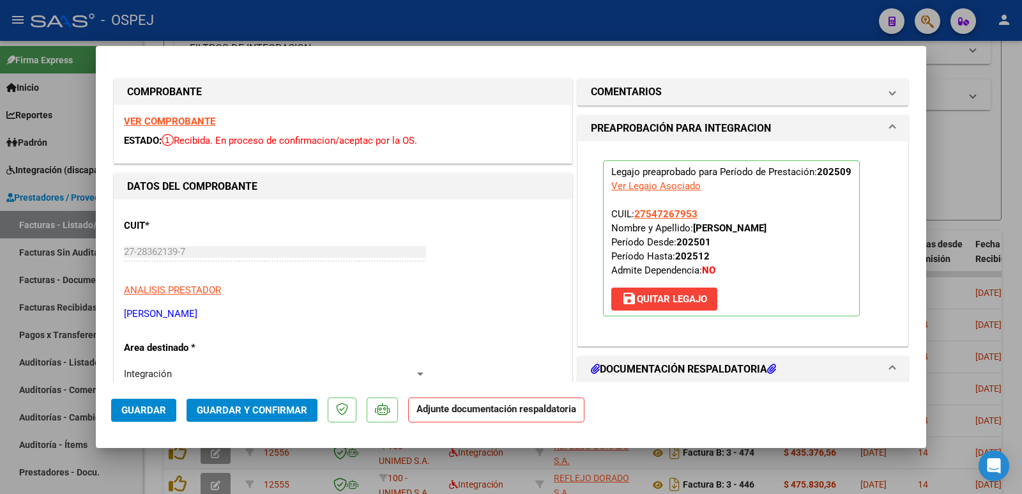
click at [229, 413] on span "Guardar y Confirmar" at bounding box center [252, 410] width 111 height 12
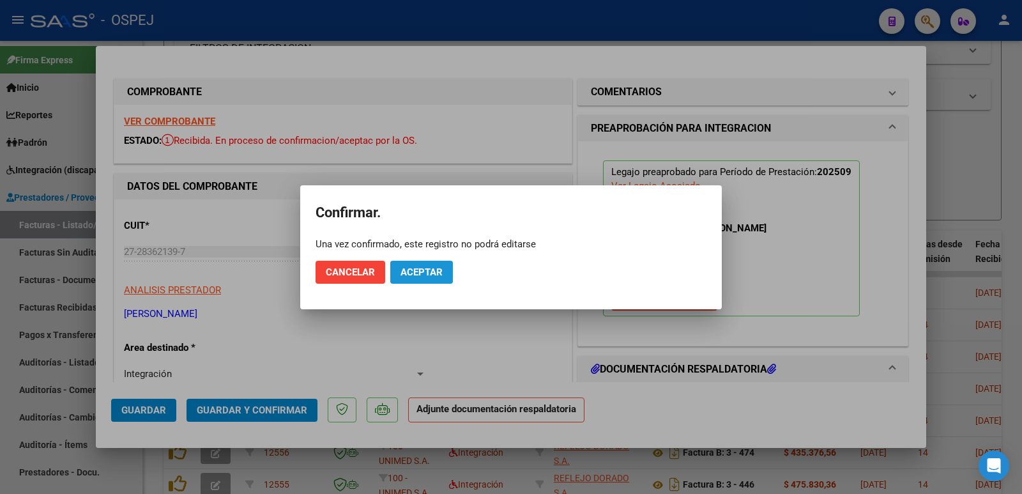
click at [411, 273] on span "Aceptar" at bounding box center [422, 272] width 42 height 12
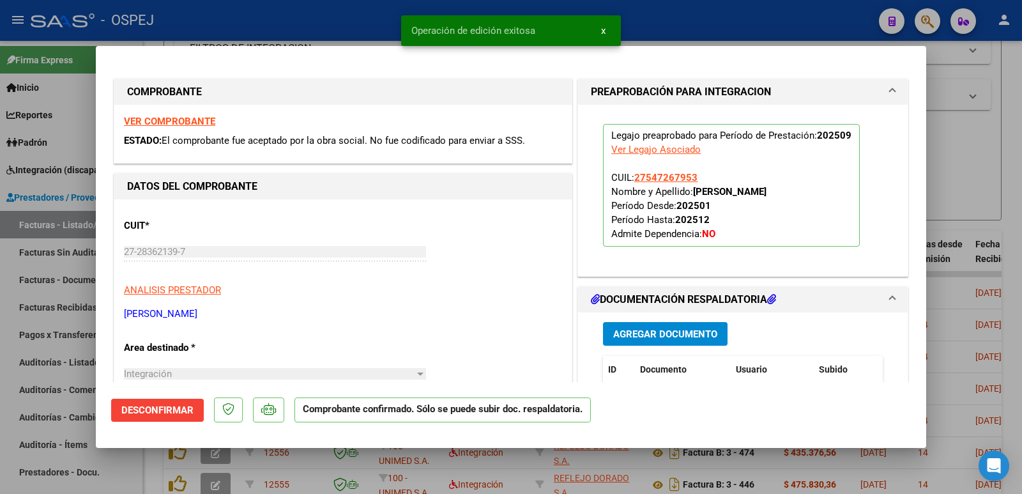
click at [307, 20] on div at bounding box center [511, 247] width 1022 height 494
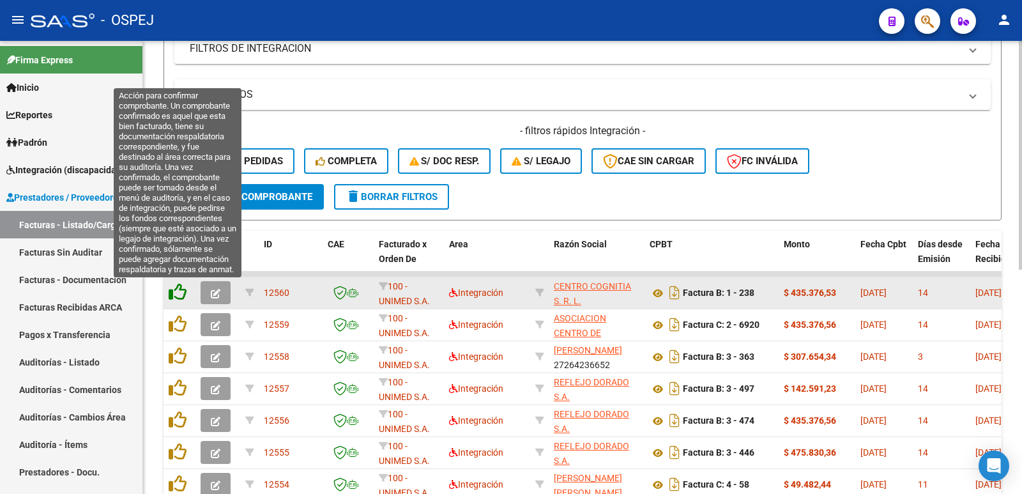
click at [180, 295] on icon at bounding box center [178, 292] width 18 height 18
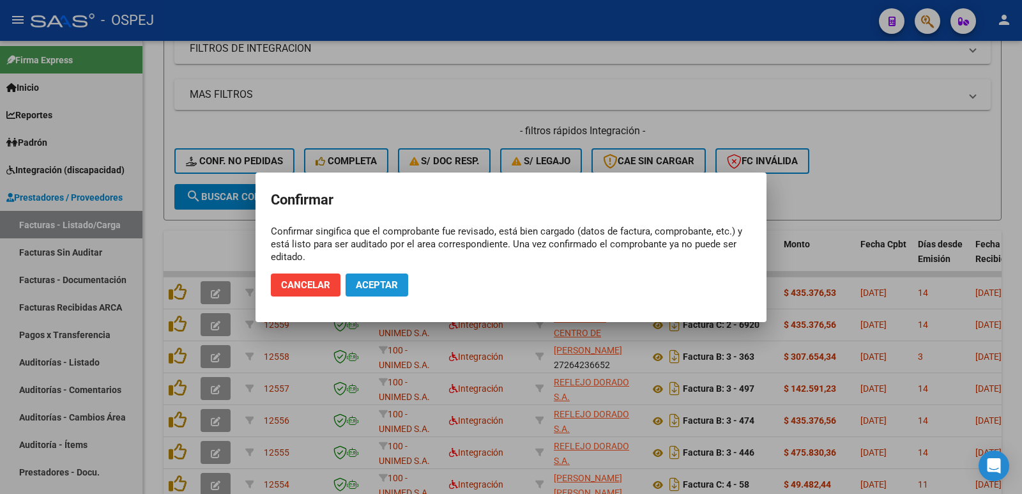
click at [380, 284] on span "Aceptar" at bounding box center [377, 285] width 42 height 12
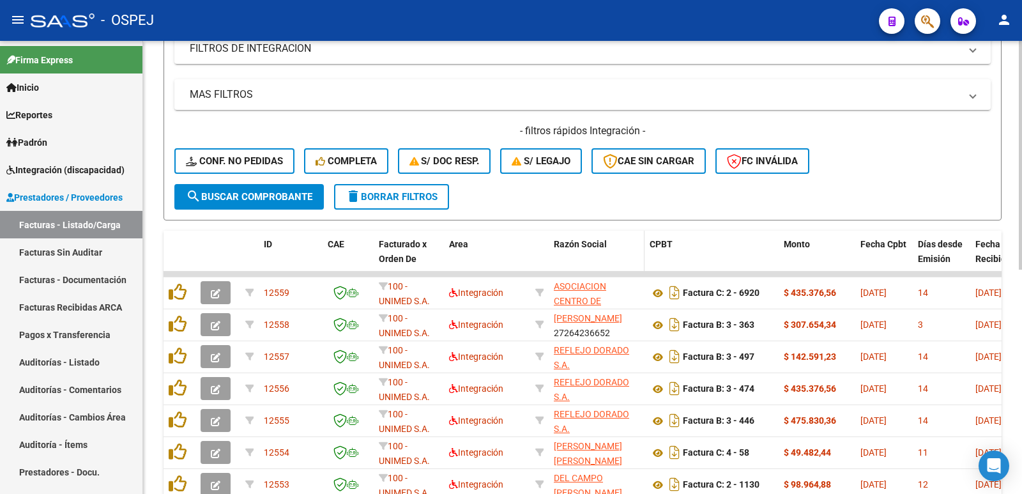
scroll to position [0, 0]
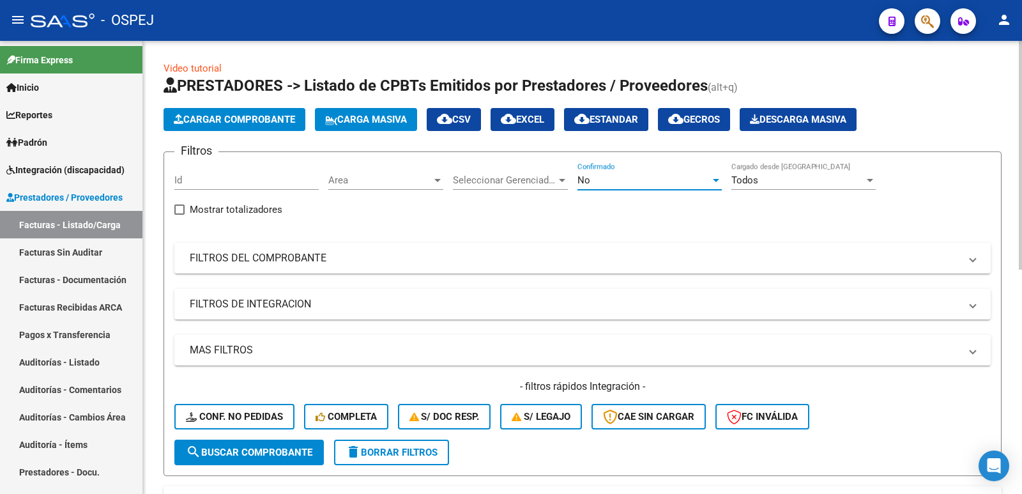
click at [618, 176] on div "No" at bounding box center [644, 180] width 133 height 12
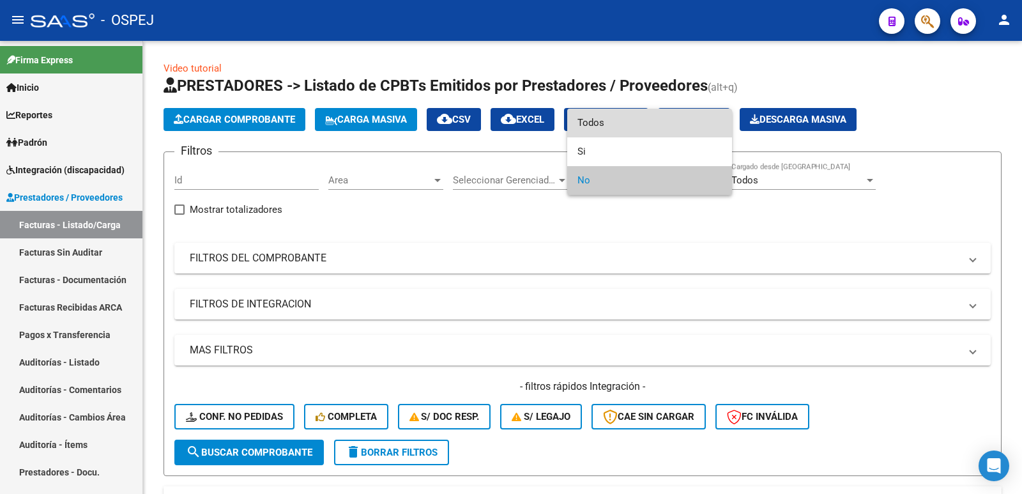
click at [610, 130] on span "Todos" at bounding box center [650, 123] width 144 height 29
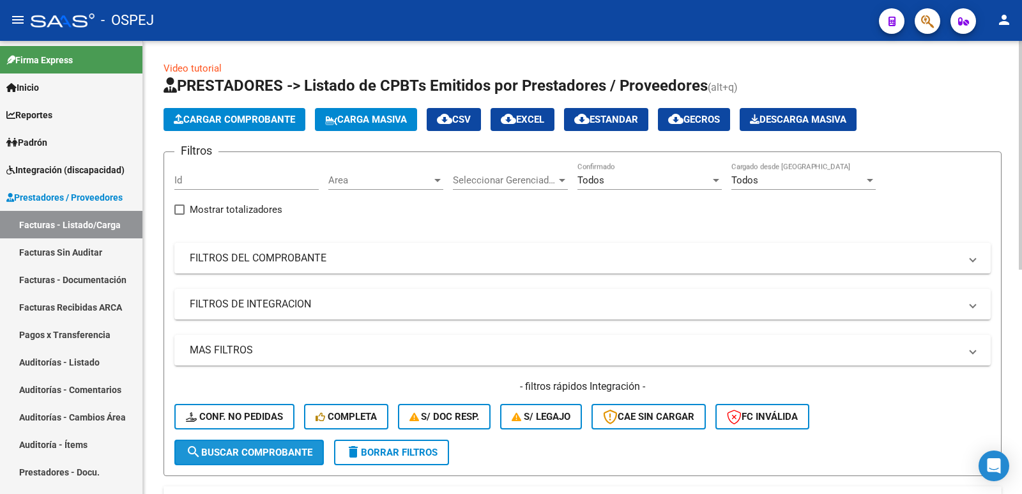
click at [233, 451] on span "search Buscar Comprobante" at bounding box center [249, 453] width 127 height 12
click at [256, 116] on span "Cargar Comprobante" at bounding box center [234, 120] width 121 height 12
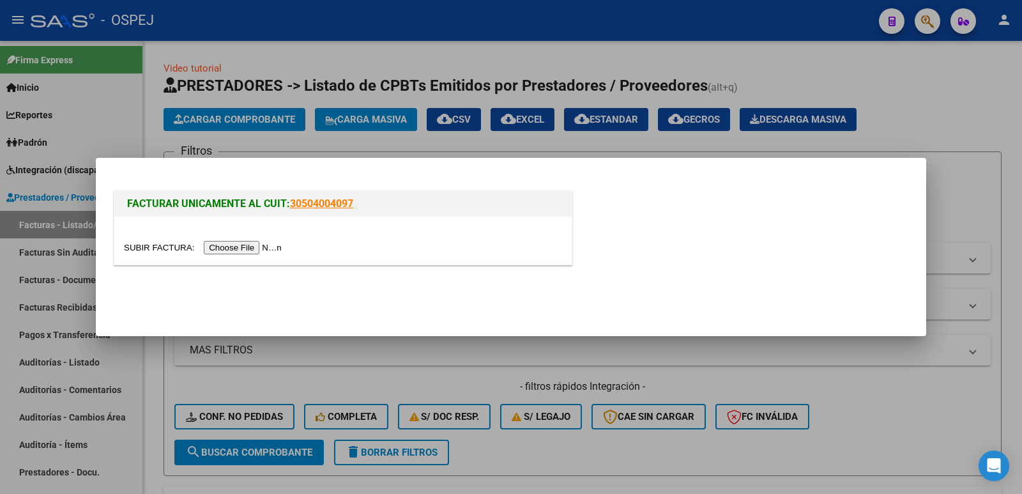
click at [258, 249] on input "file" at bounding box center [205, 247] width 162 height 13
click at [968, 104] on div at bounding box center [511, 247] width 1022 height 494
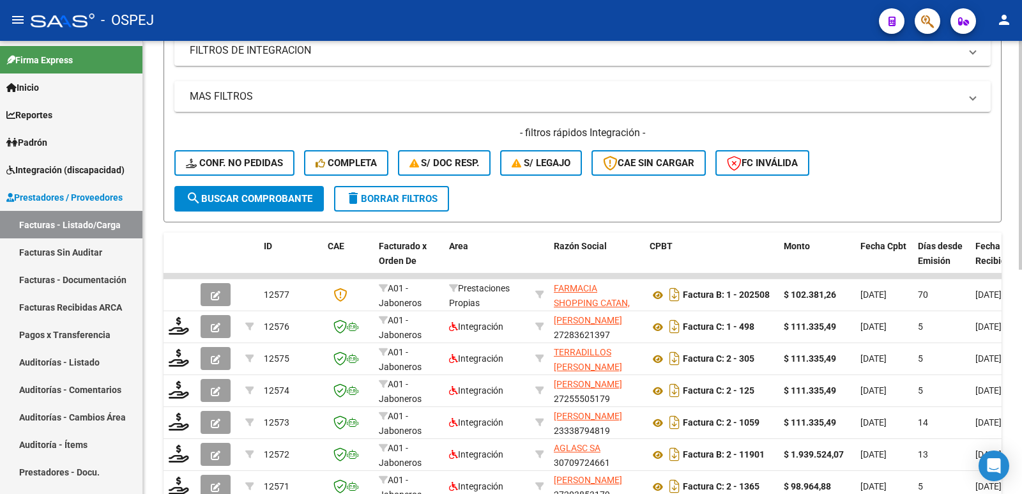
scroll to position [256, 0]
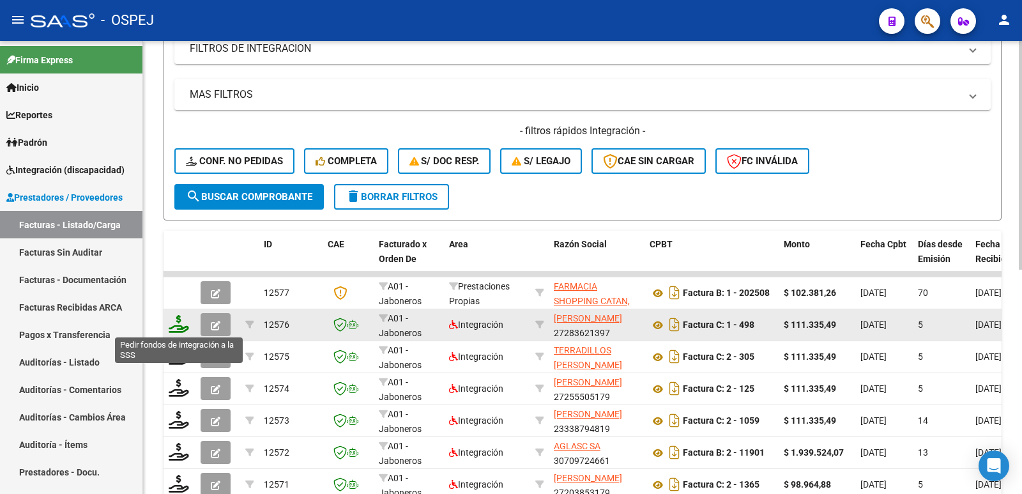
click at [178, 330] on icon at bounding box center [179, 324] width 20 height 18
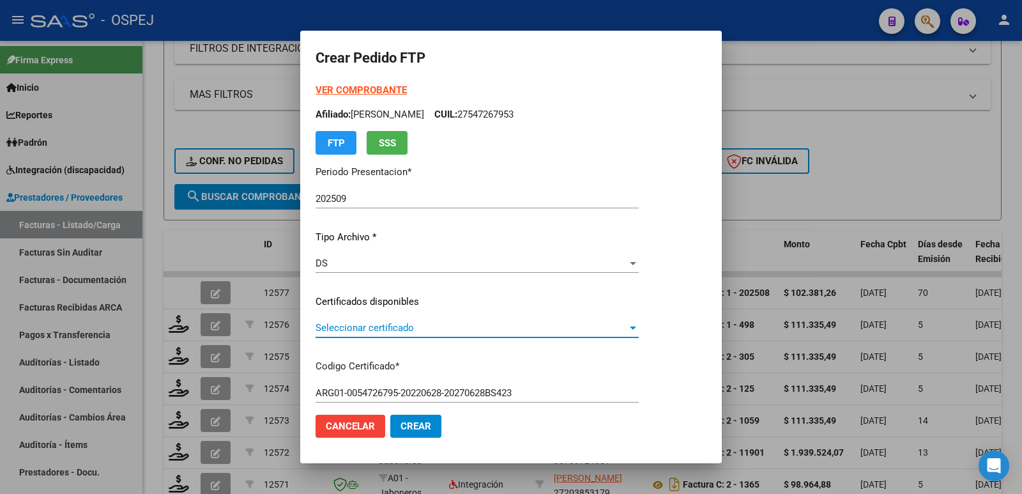
click at [329, 327] on span "Seleccionar certificado" at bounding box center [472, 328] width 312 height 12
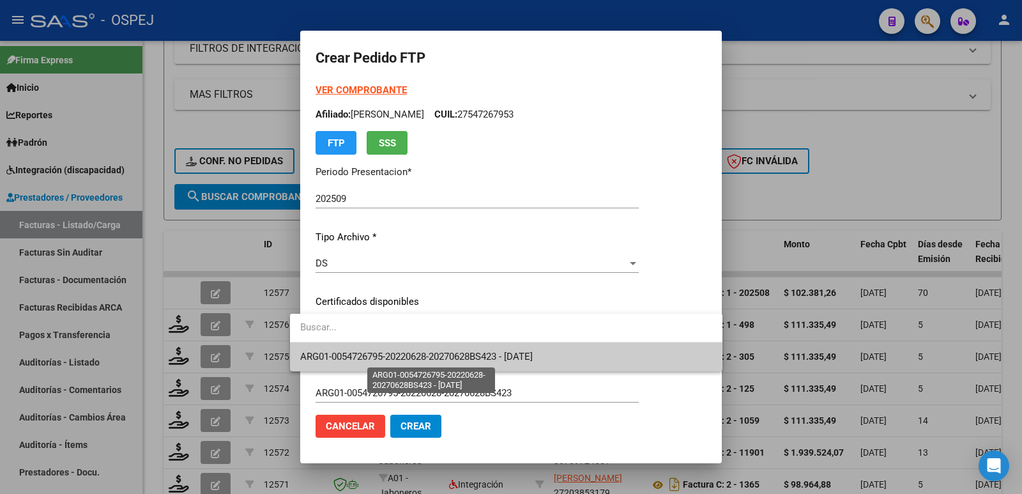
click at [330, 354] on span "ARG01-0054726795-20220628-20270628BS423 - [DATE]" at bounding box center [416, 357] width 233 height 12
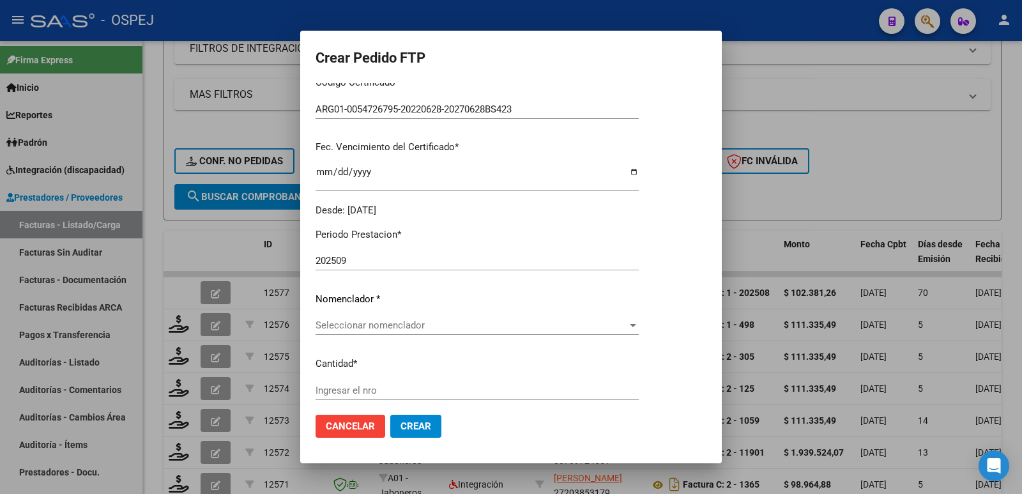
scroll to position [319, 0]
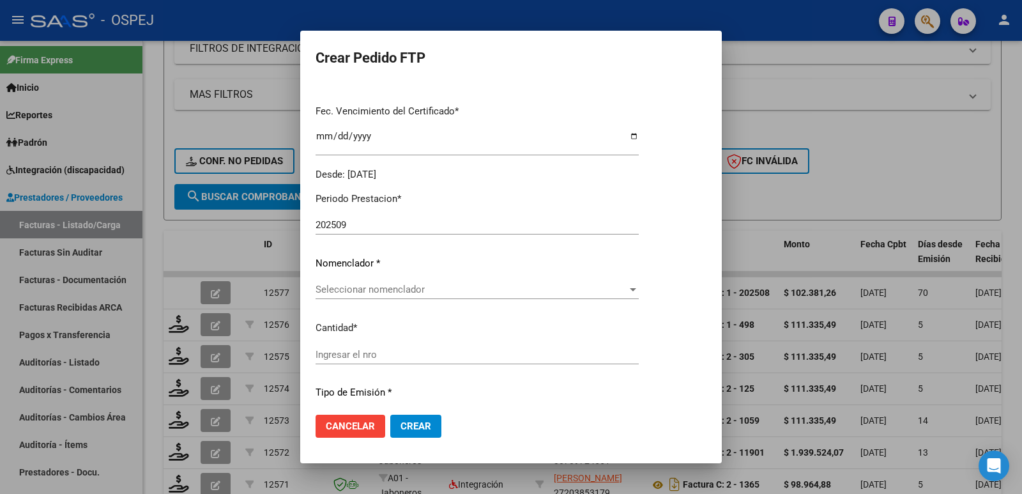
click at [372, 290] on span "Seleccionar nomenclador" at bounding box center [472, 290] width 312 height 12
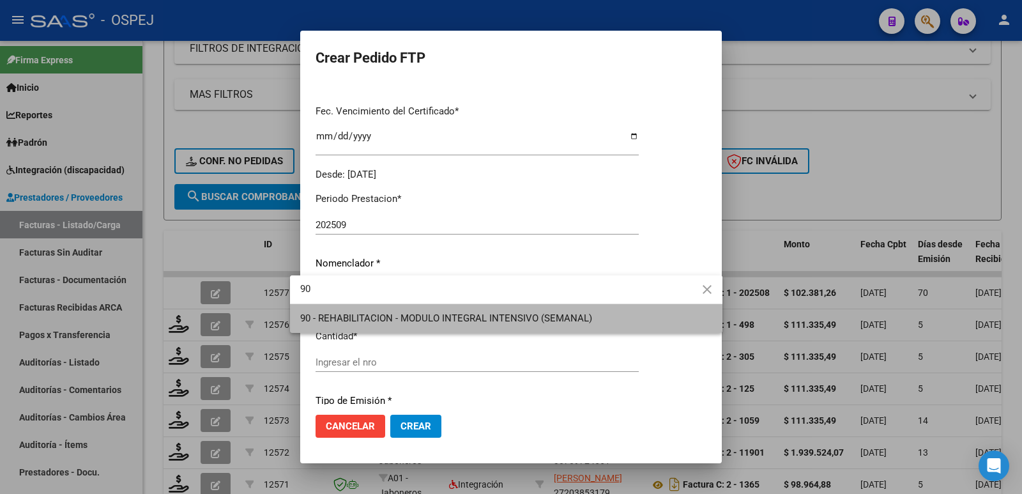
click at [361, 326] on span "90 - REHABILITACION - MODULO INTEGRAL INTENSIVO (SEMANAL)" at bounding box center [506, 318] width 412 height 29
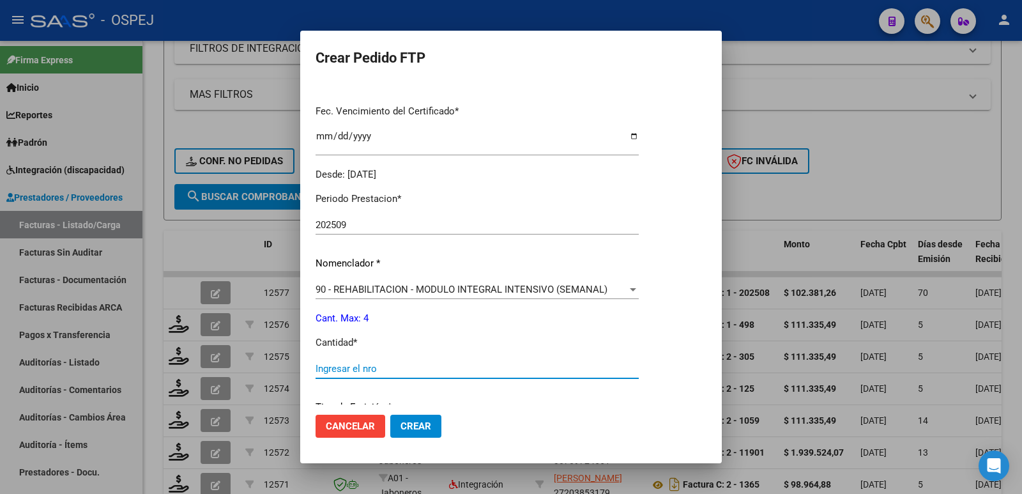
click at [352, 368] on input "Ingresar el nro" at bounding box center [477, 369] width 323 height 12
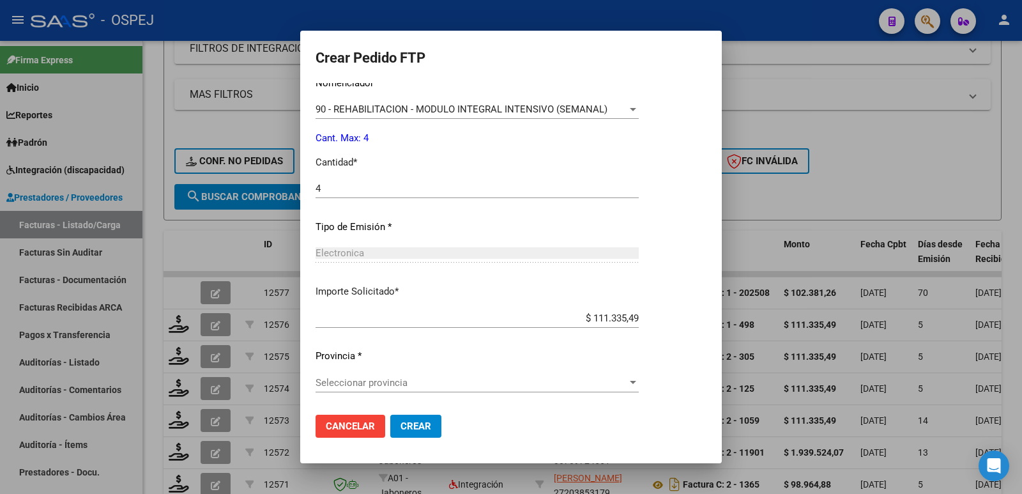
click at [510, 380] on span "Seleccionar provincia" at bounding box center [472, 383] width 312 height 12
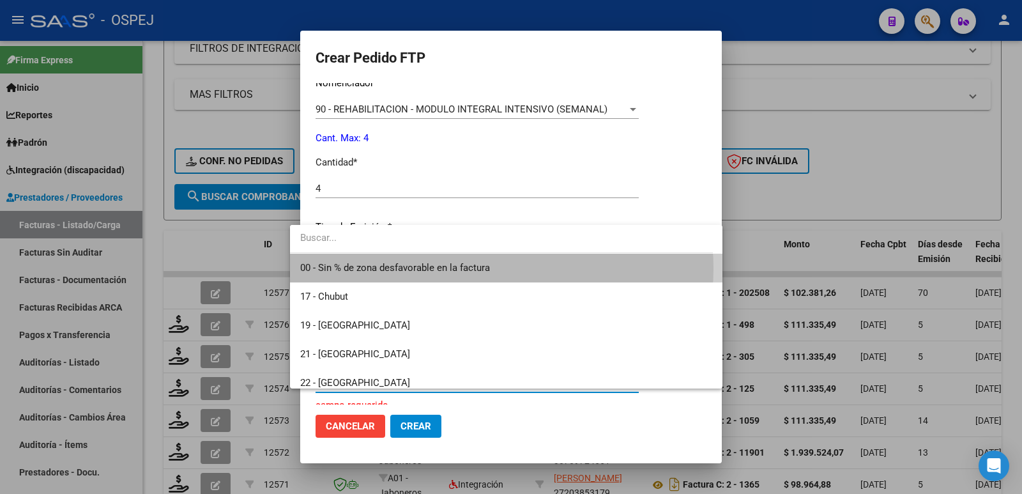
click at [491, 268] on span "00 - Sin % de zona desfavorable en la factura" at bounding box center [506, 268] width 412 height 29
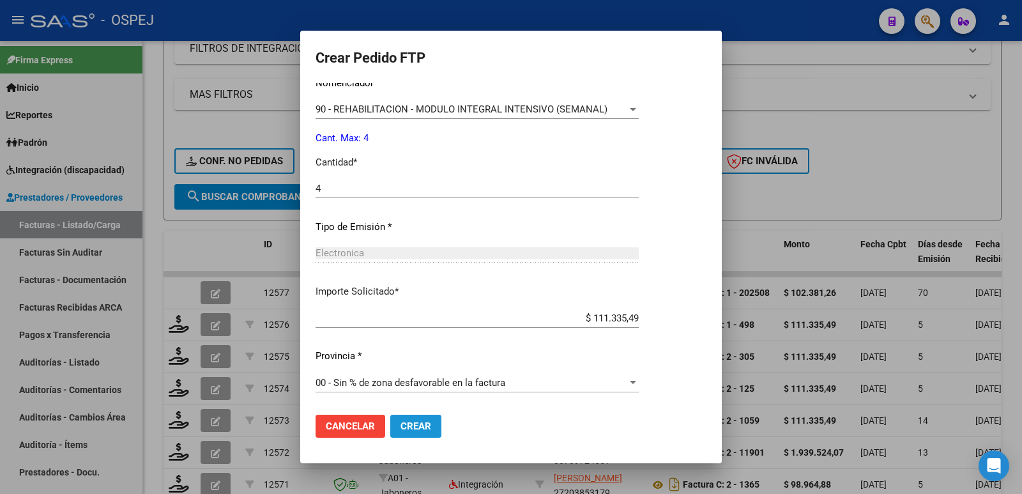
click at [401, 420] on span "Crear" at bounding box center [416, 426] width 31 height 12
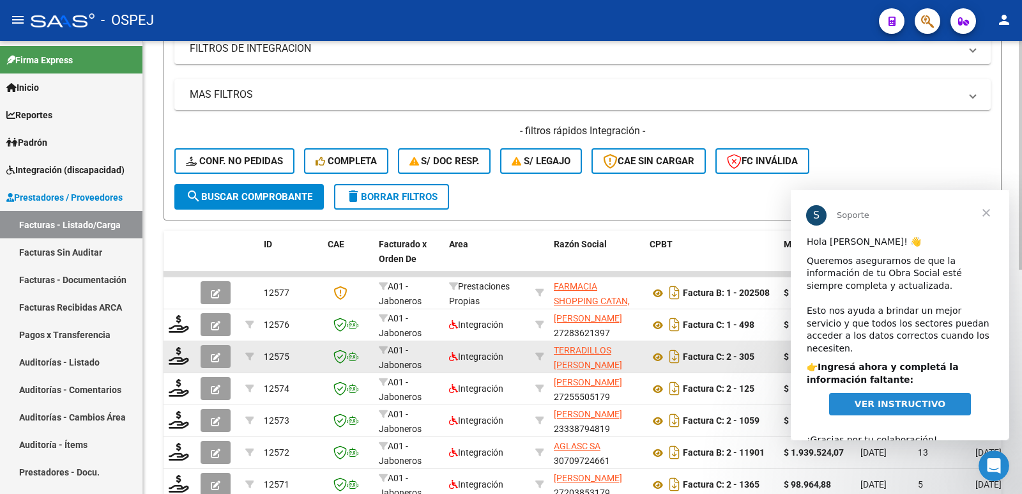
scroll to position [0, 0]
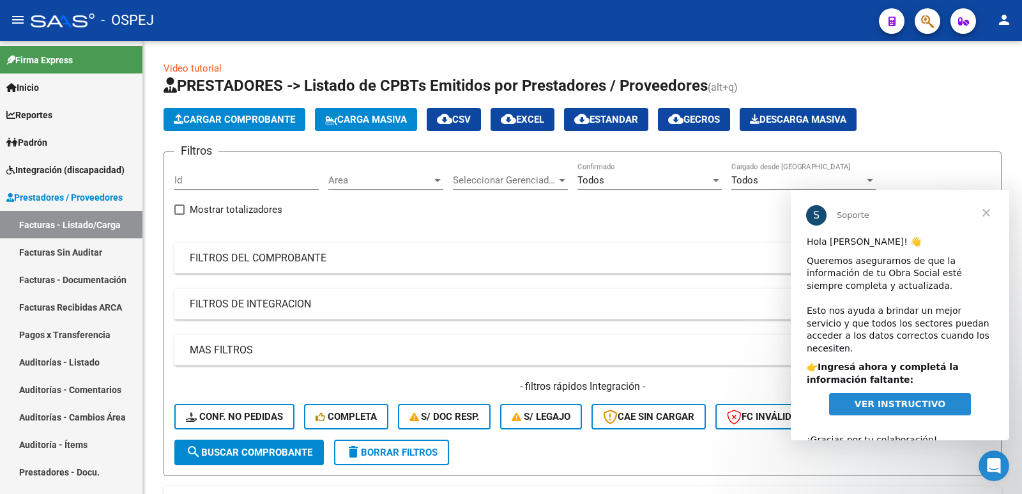
click at [992, 211] on span "Cerrar" at bounding box center [986, 213] width 46 height 46
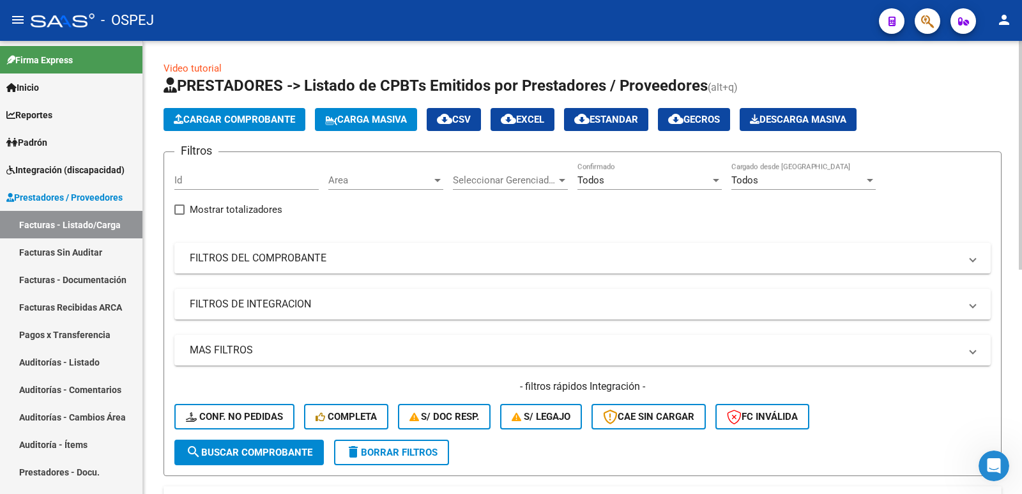
click at [223, 120] on span "Cargar Comprobante" at bounding box center [234, 120] width 121 height 12
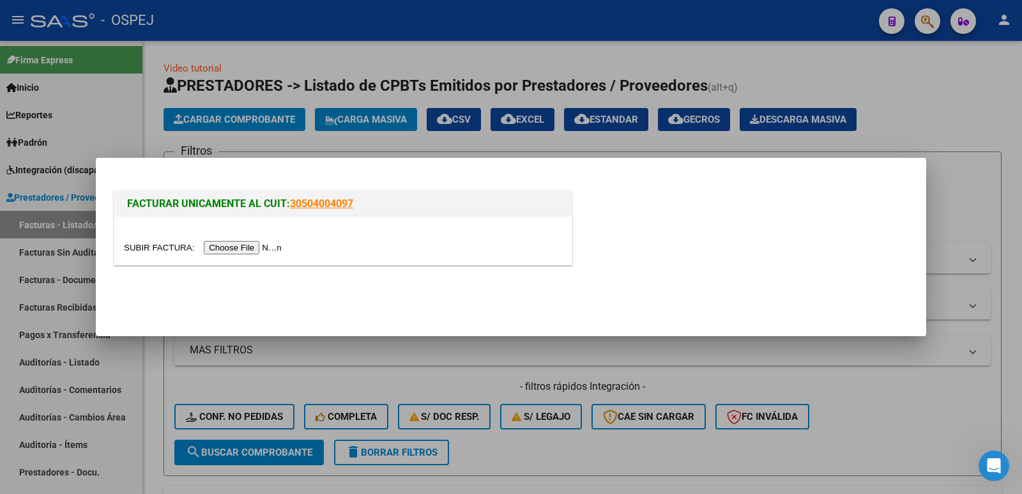
click at [252, 249] on input "file" at bounding box center [205, 247] width 162 height 13
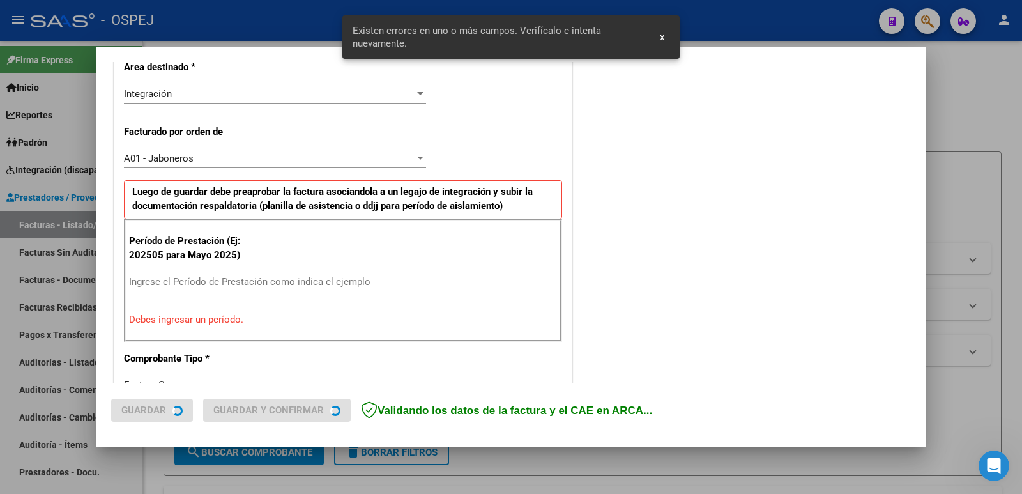
scroll to position [325, 0]
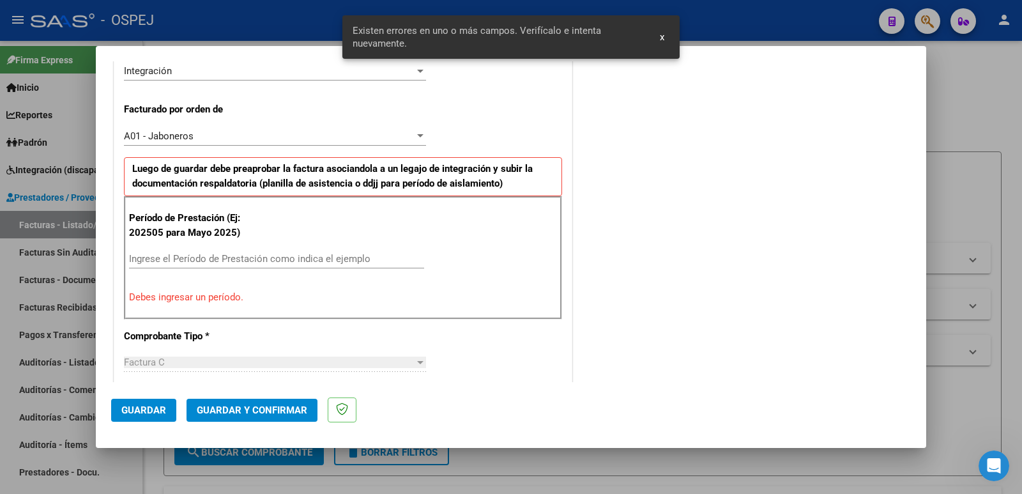
click at [318, 257] on input "Ingrese el Período de Prestación como indica el ejemplo" at bounding box center [276, 259] width 295 height 12
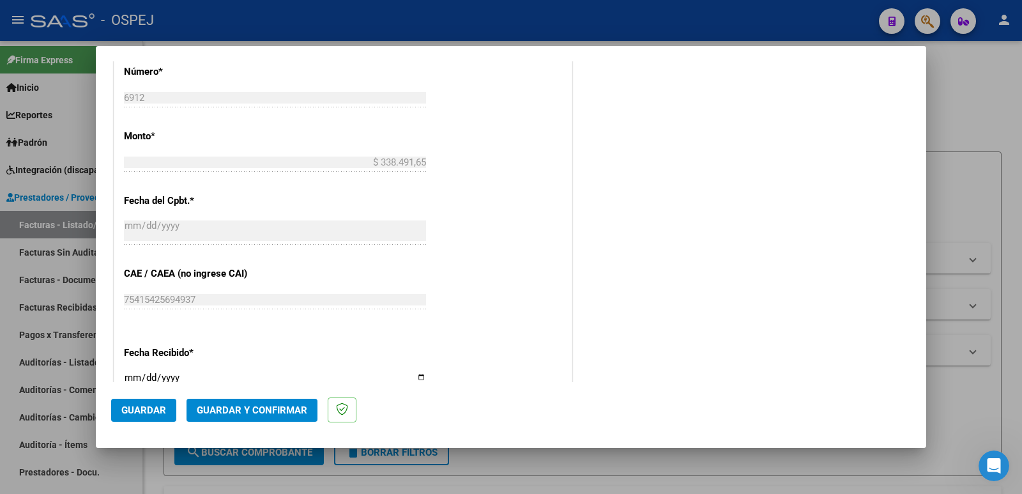
scroll to position [772, 0]
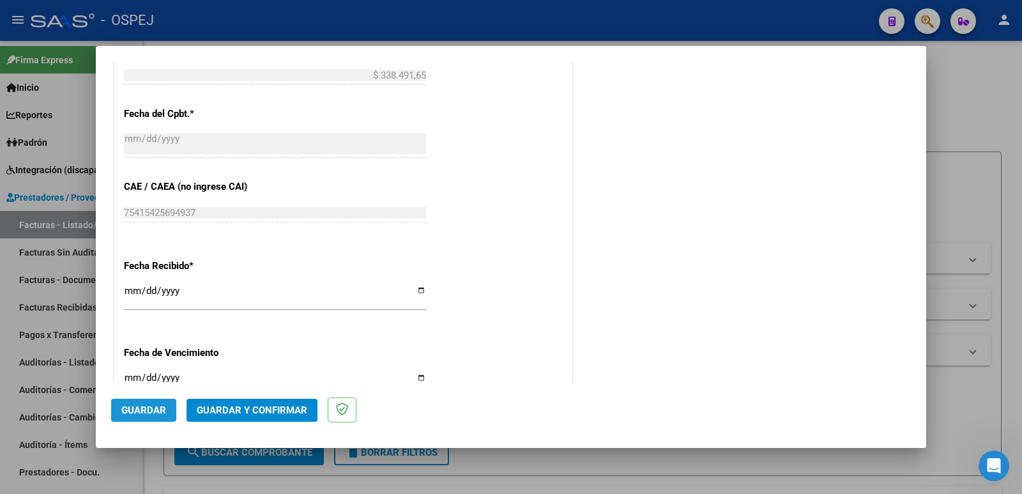
click at [117, 410] on button "Guardar" at bounding box center [143, 410] width 65 height 23
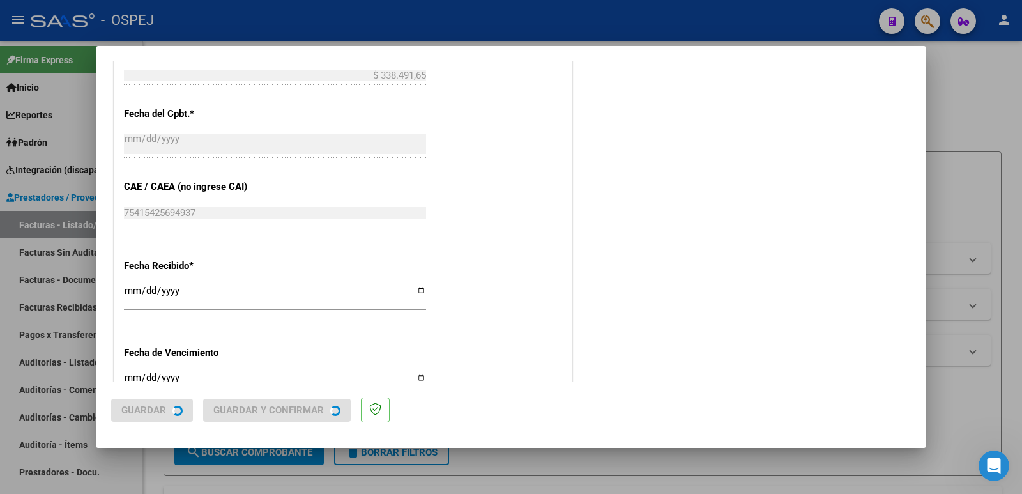
scroll to position [0, 0]
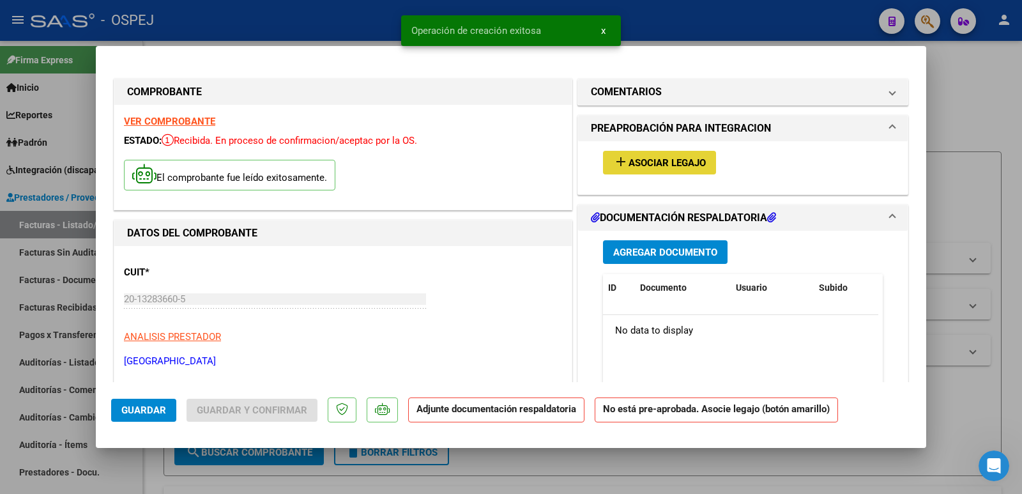
click at [666, 164] on span "Asociar Legajo" at bounding box center [667, 163] width 77 height 12
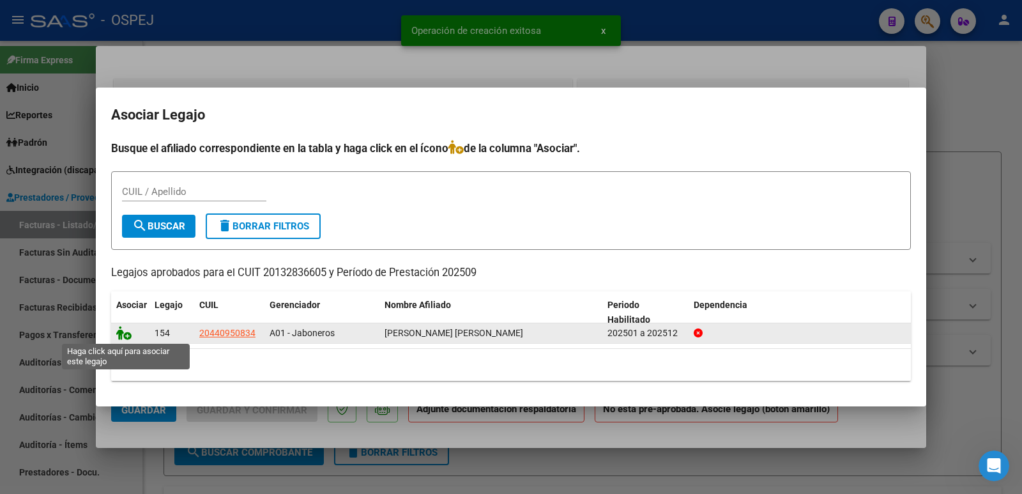
click at [123, 334] on icon at bounding box center [123, 333] width 15 height 14
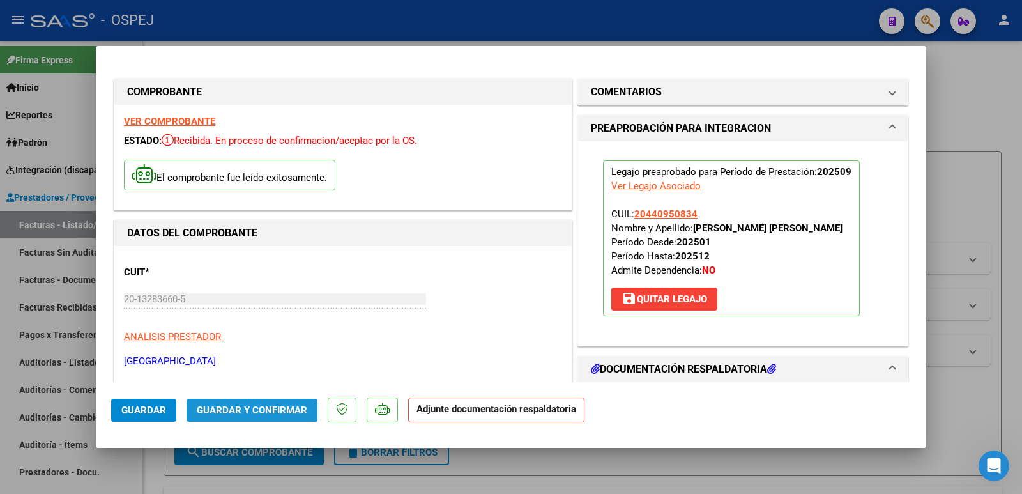
click at [291, 411] on span "Guardar y Confirmar" at bounding box center [252, 410] width 111 height 12
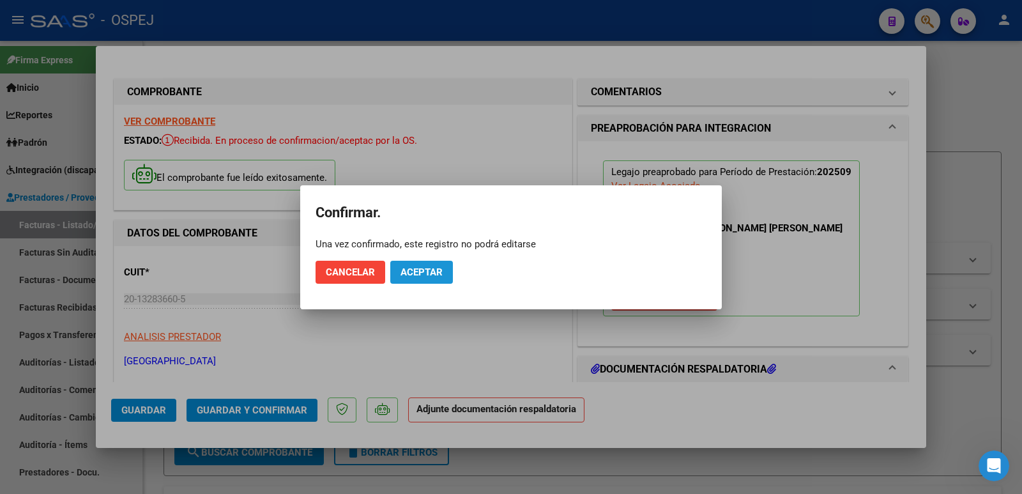
click at [434, 270] on span "Aceptar" at bounding box center [422, 272] width 42 height 12
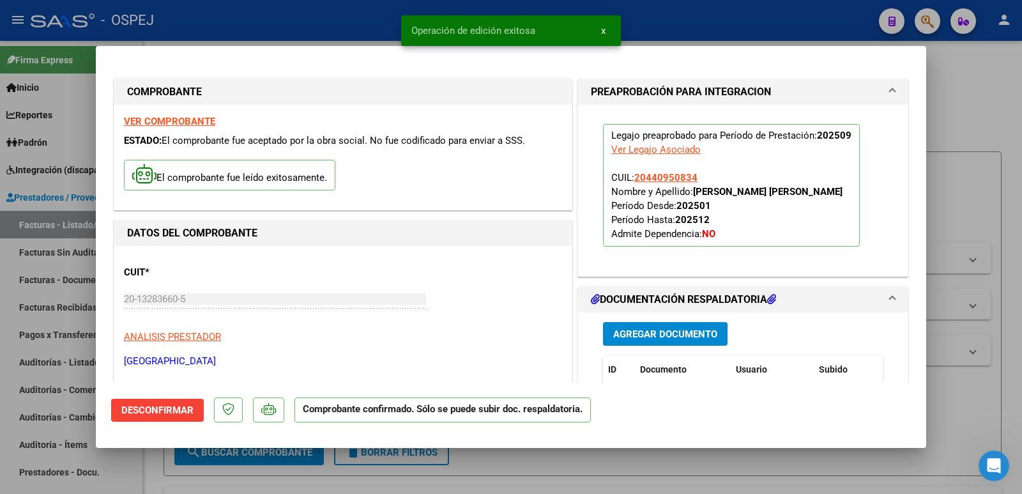
click at [386, 18] on div "Operación de edición exitosa x" at bounding box center [511, 30] width 250 height 61
click at [385, 18] on div at bounding box center [511, 247] width 1022 height 494
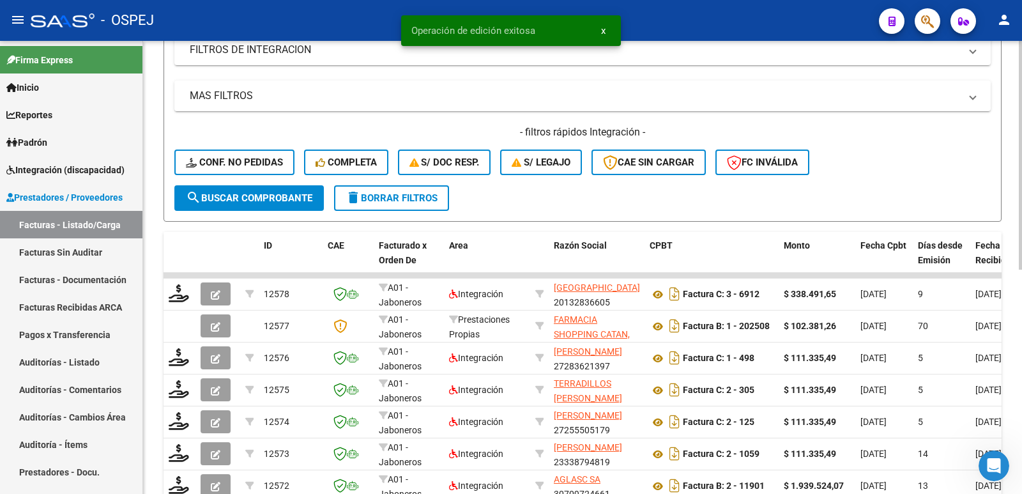
scroll to position [256, 0]
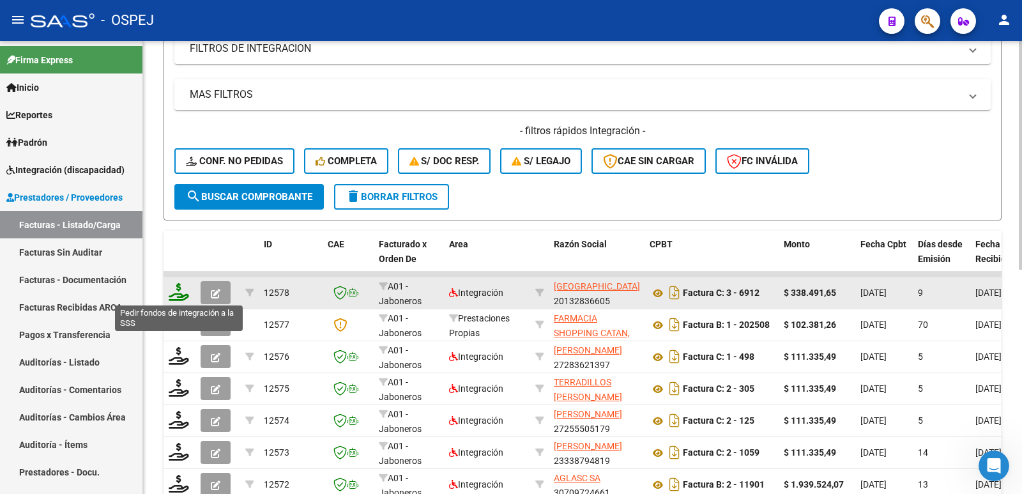
click at [177, 290] on icon at bounding box center [179, 292] width 20 height 18
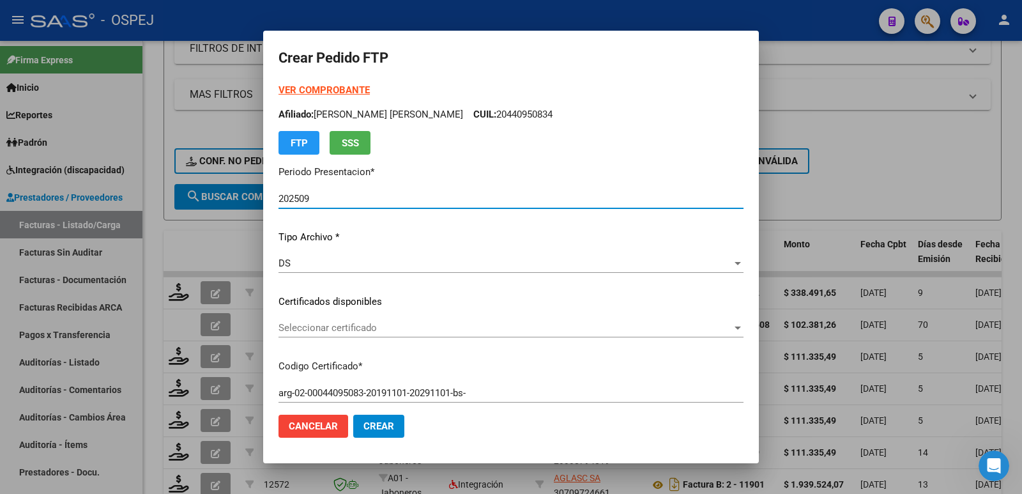
click at [425, 322] on span "Seleccionar certificado" at bounding box center [506, 328] width 454 height 12
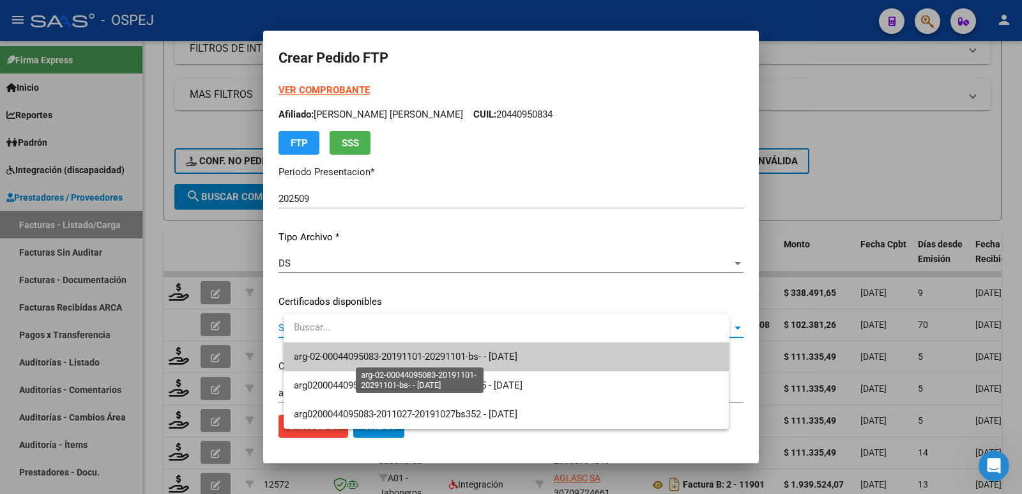
click at [420, 353] on span "arg-02-00044095083-20191101-20291101-bs- - [DATE]" at bounding box center [406, 357] width 224 height 12
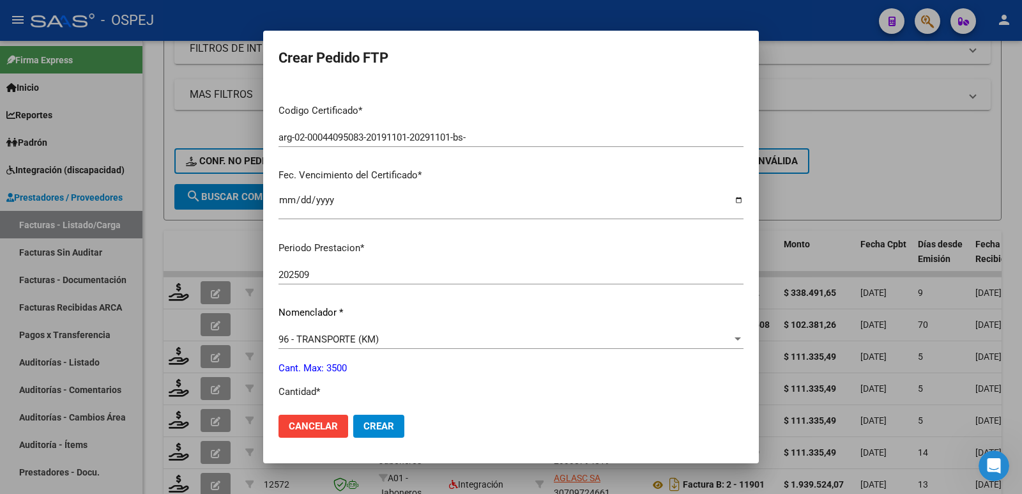
scroll to position [319, 0]
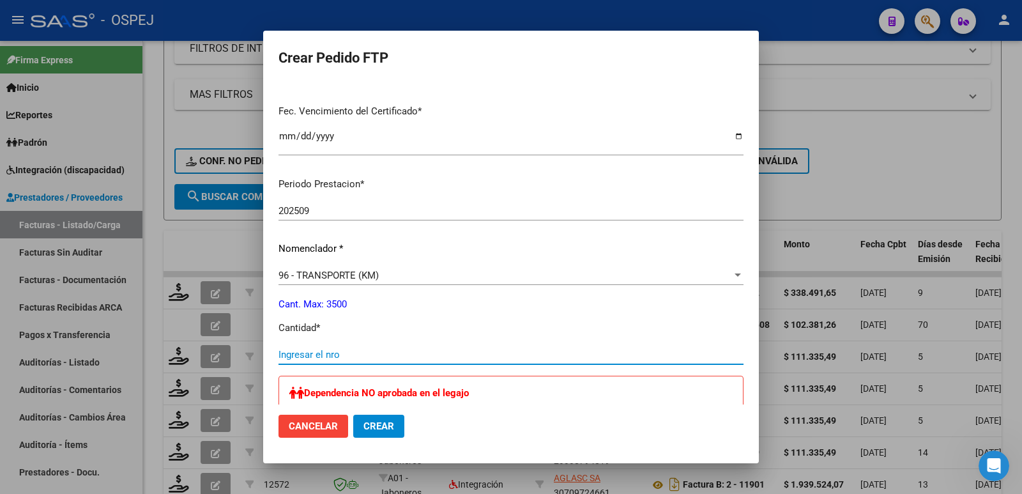
click at [376, 353] on input "Ingresar el nro" at bounding box center [511, 355] width 465 height 12
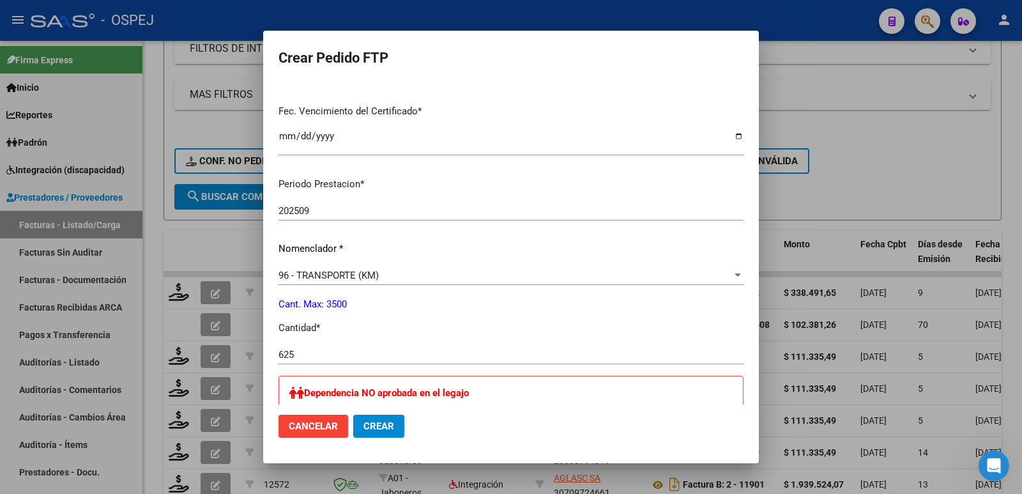
scroll to position [511, 0]
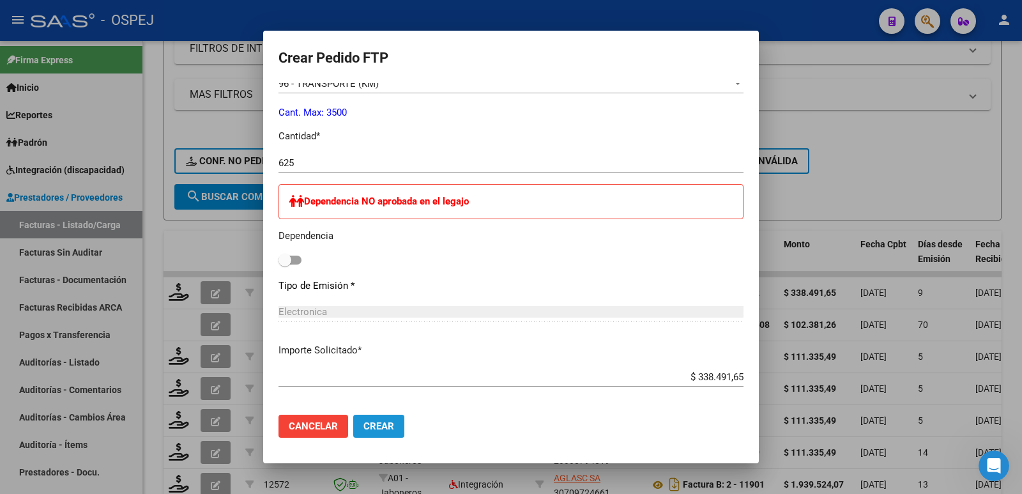
click at [394, 430] on span "Crear" at bounding box center [379, 426] width 31 height 12
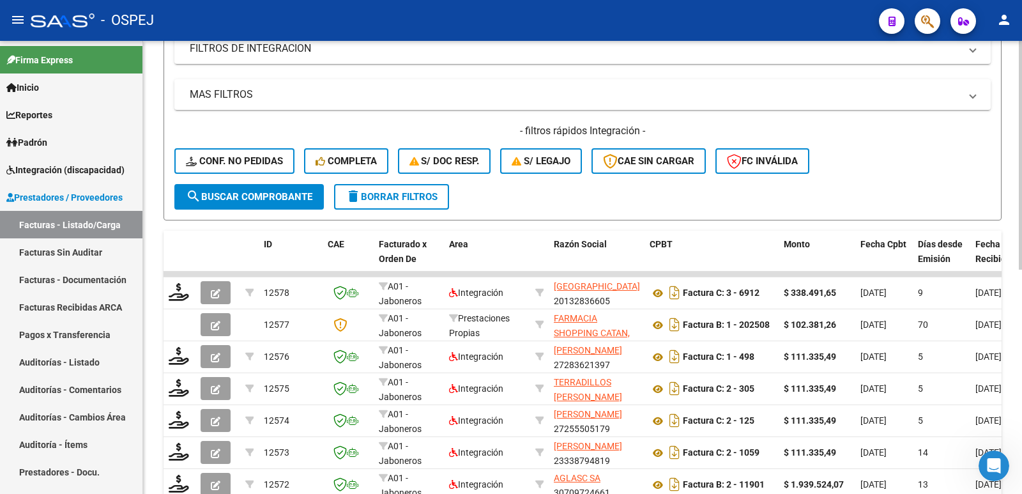
scroll to position [0, 0]
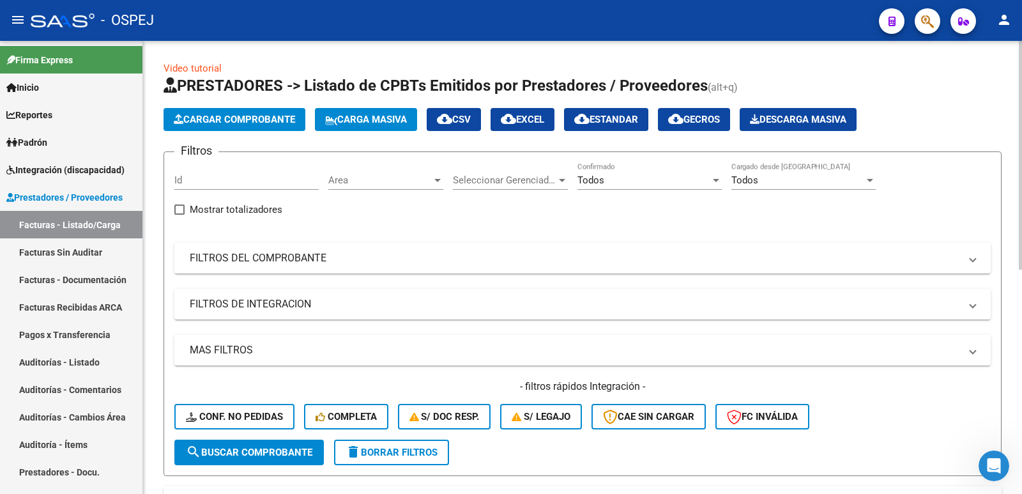
click at [279, 119] on span "Cargar Comprobante" at bounding box center [234, 120] width 121 height 12
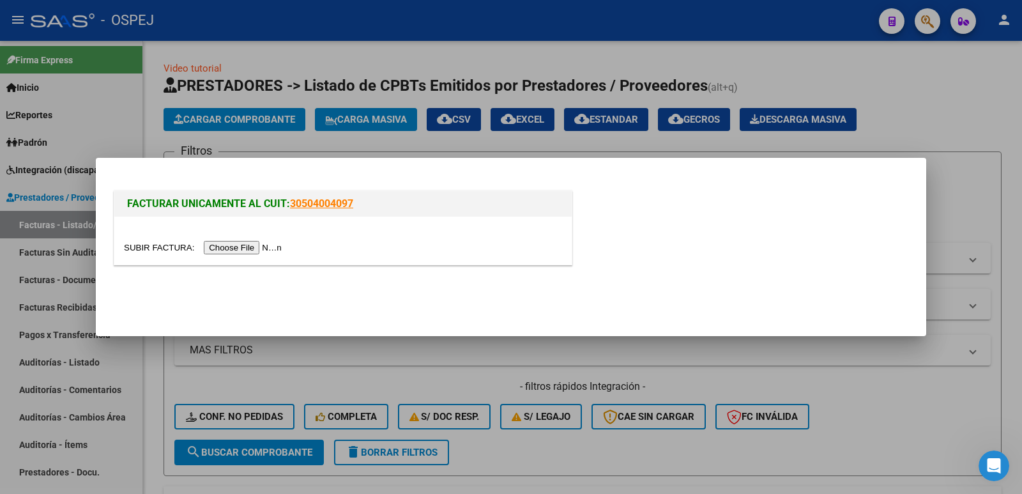
click at [238, 247] on input "file" at bounding box center [205, 247] width 162 height 13
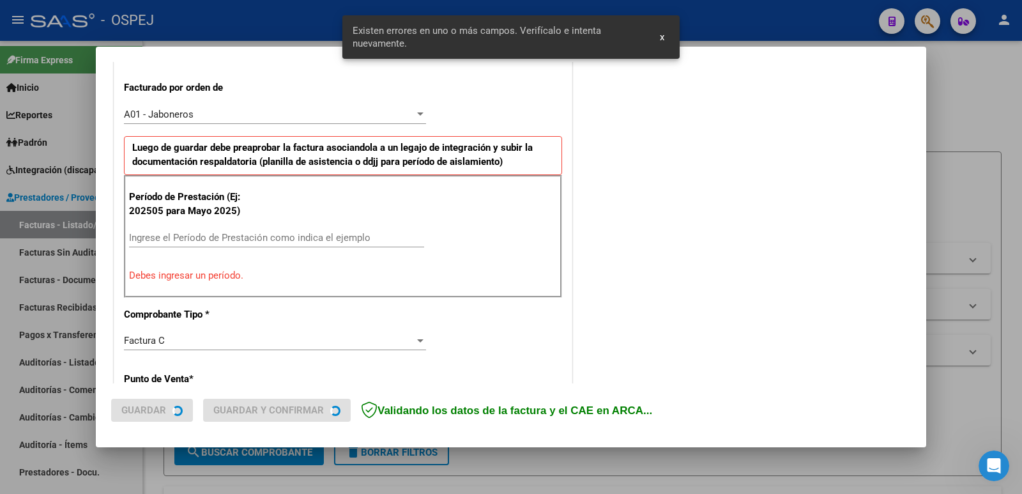
scroll to position [349, 0]
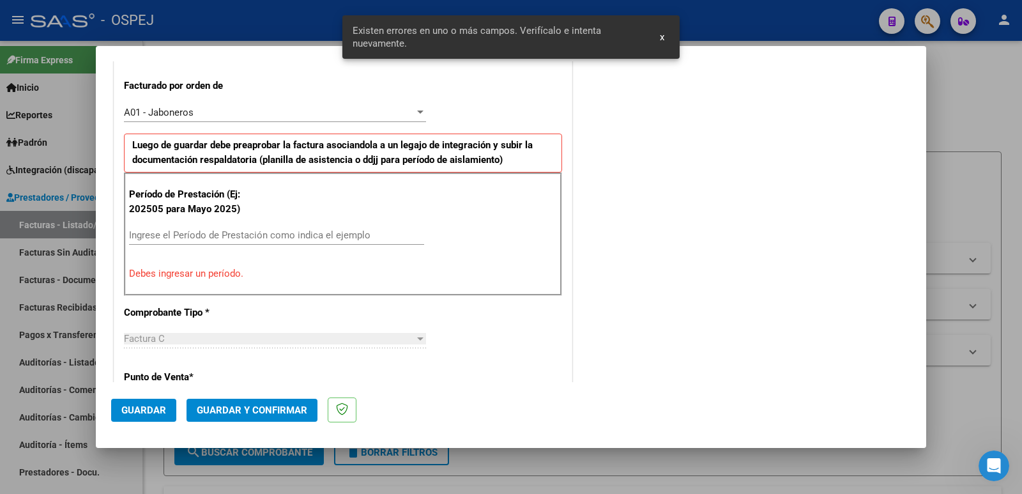
click at [200, 236] on input "Ingrese el Período de Prestación como indica el ejemplo" at bounding box center [276, 235] width 295 height 12
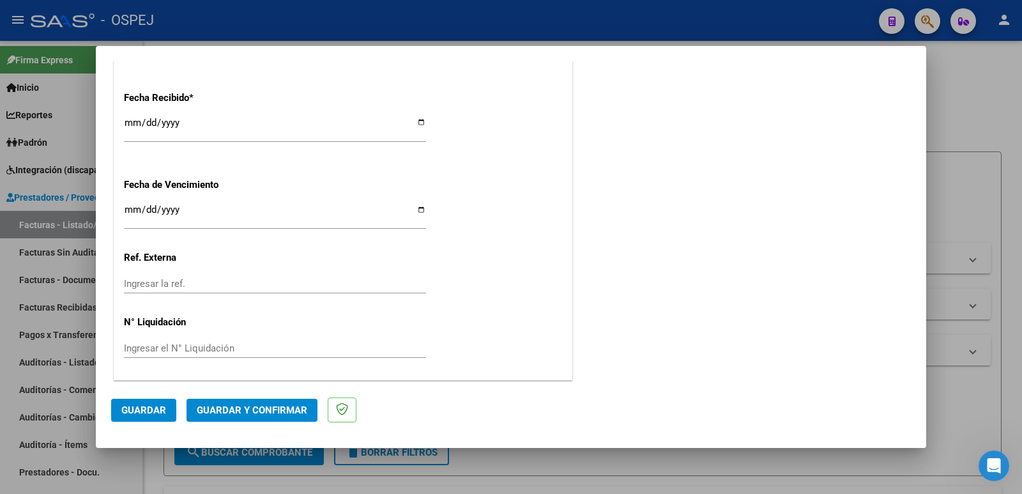
scroll to position [941, 0]
click at [134, 409] on span "Guardar" at bounding box center [143, 410] width 45 height 12
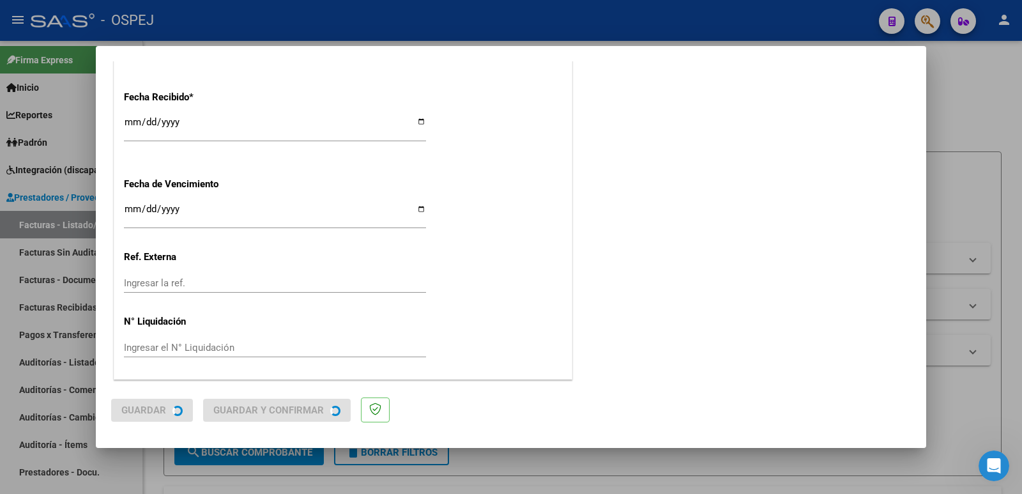
scroll to position [0, 0]
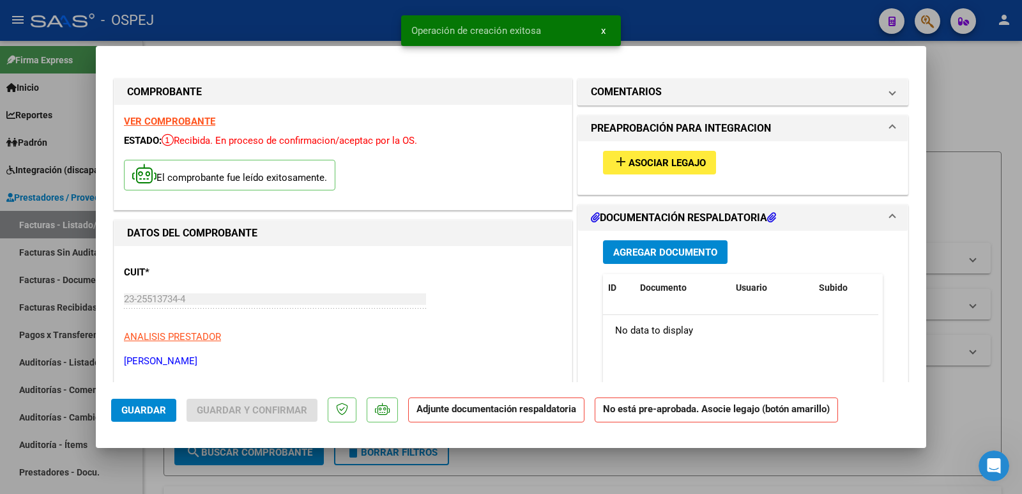
click at [664, 162] on span "Asociar Legajo" at bounding box center [667, 163] width 77 height 12
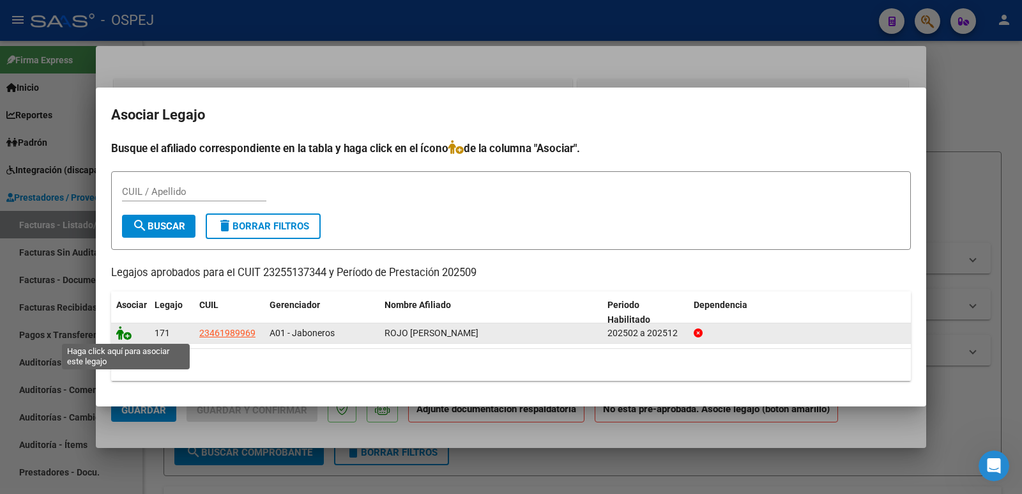
click at [117, 336] on icon at bounding box center [123, 333] width 15 height 14
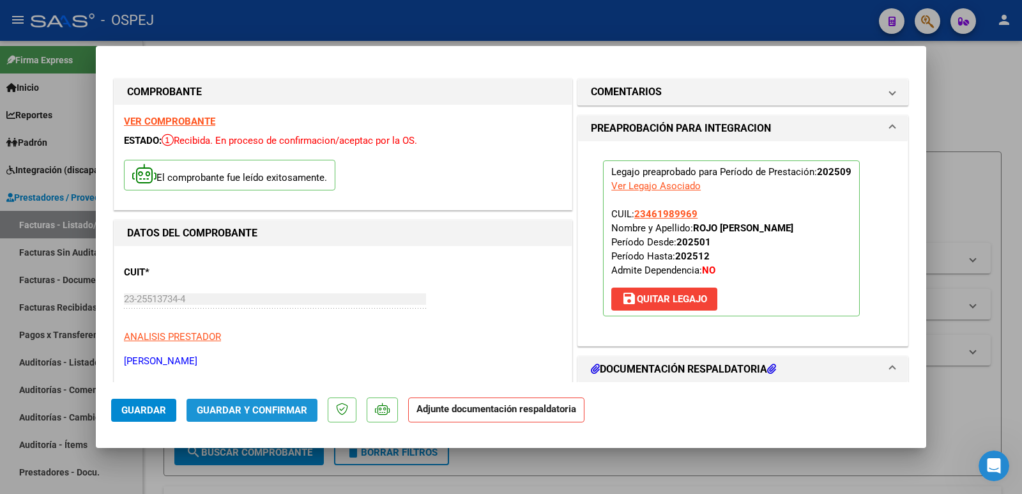
click at [257, 411] on span "Guardar y Confirmar" at bounding box center [252, 410] width 111 height 12
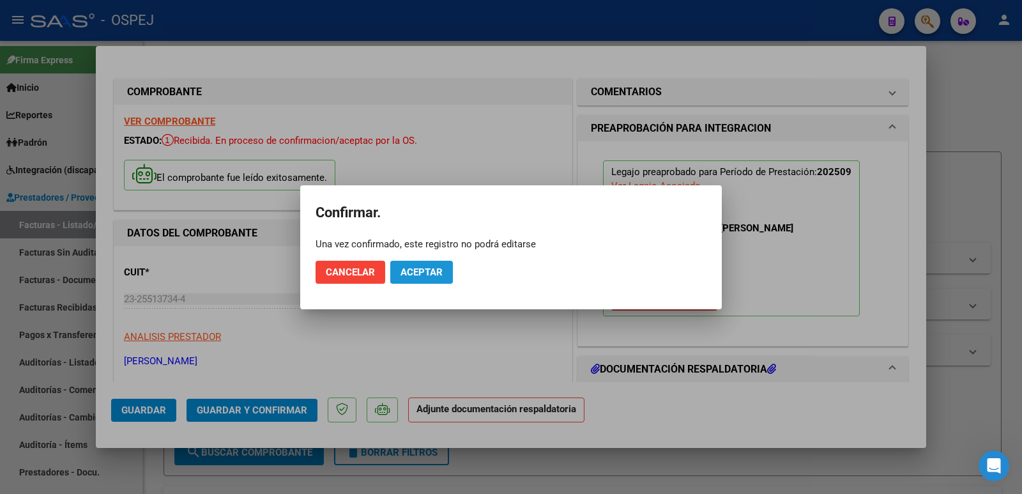
click at [410, 268] on span "Aceptar" at bounding box center [422, 272] width 42 height 12
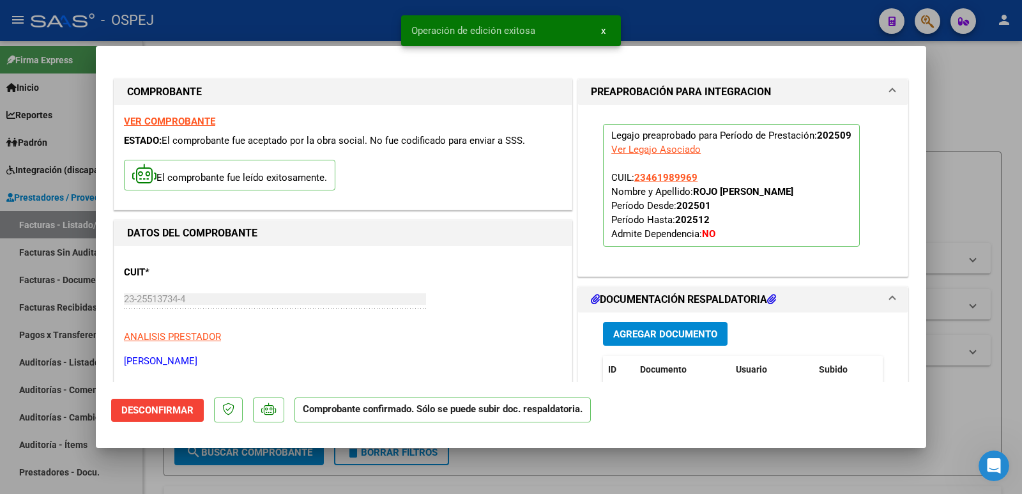
click at [303, 34] on div at bounding box center [511, 247] width 1022 height 494
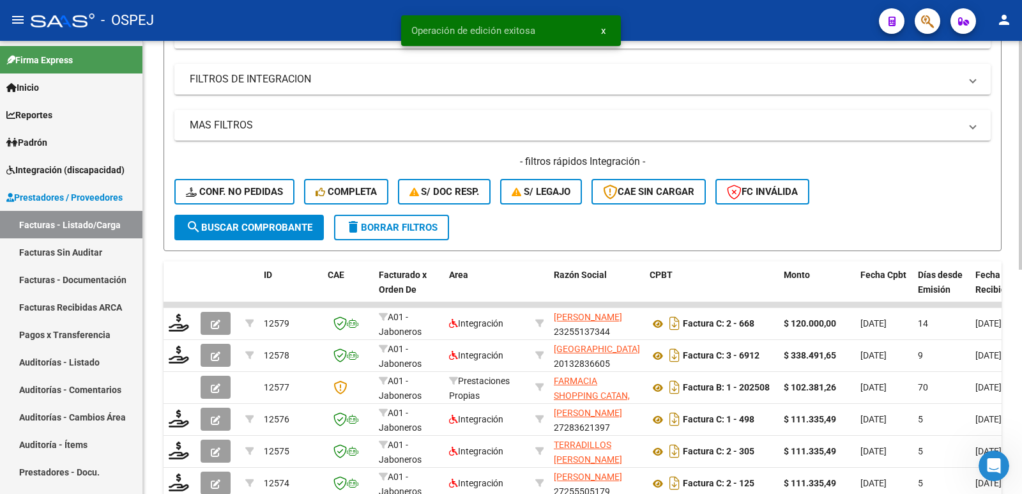
scroll to position [256, 0]
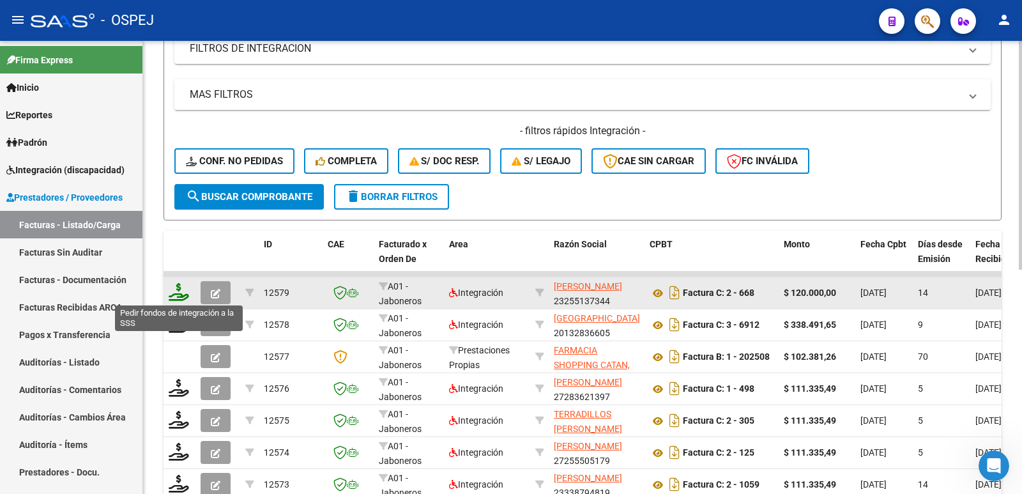
click at [176, 294] on icon at bounding box center [179, 292] width 20 height 18
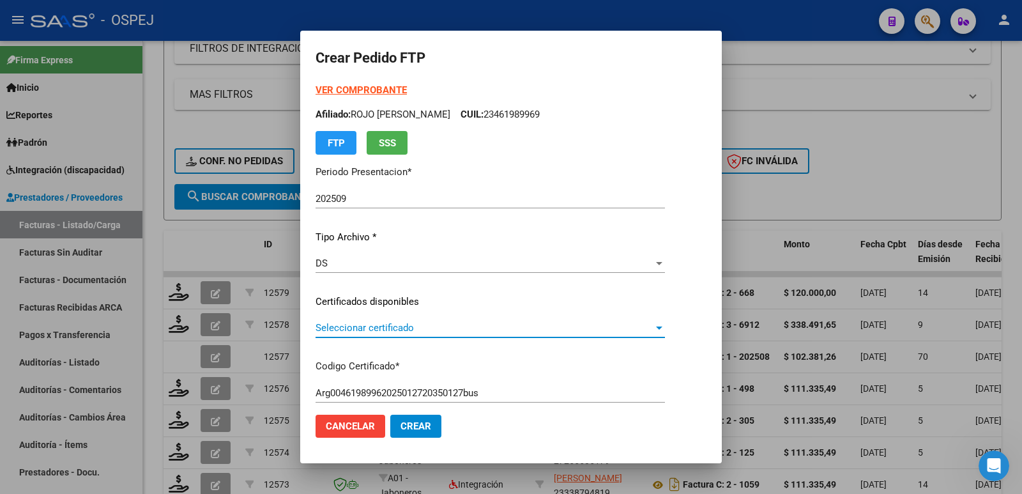
click at [326, 332] on span "Seleccionar certificado" at bounding box center [485, 328] width 338 height 12
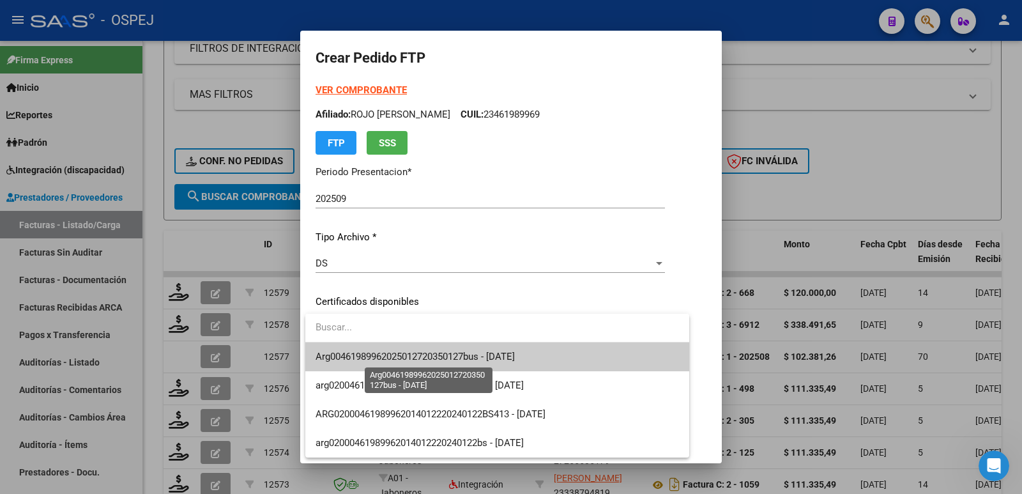
click at [337, 358] on span "Arg00461989962025012720350127bus - [DATE]" at bounding box center [415, 357] width 199 height 12
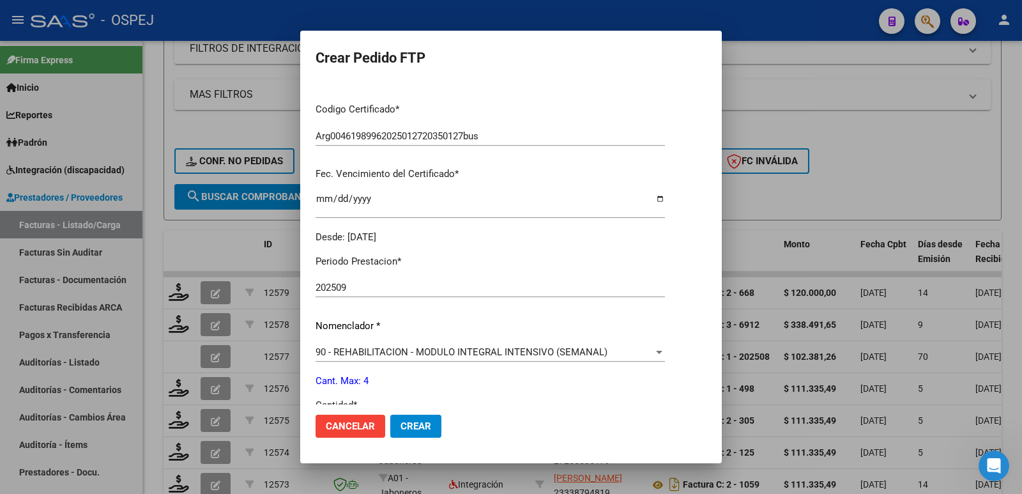
scroll to position [319, 0]
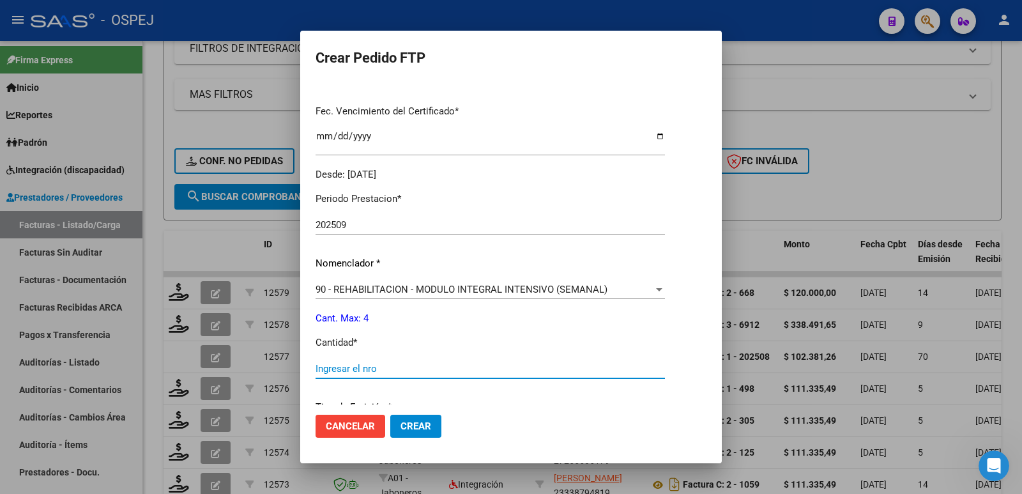
click at [422, 369] on input "Ingresar el nro" at bounding box center [490, 369] width 349 height 12
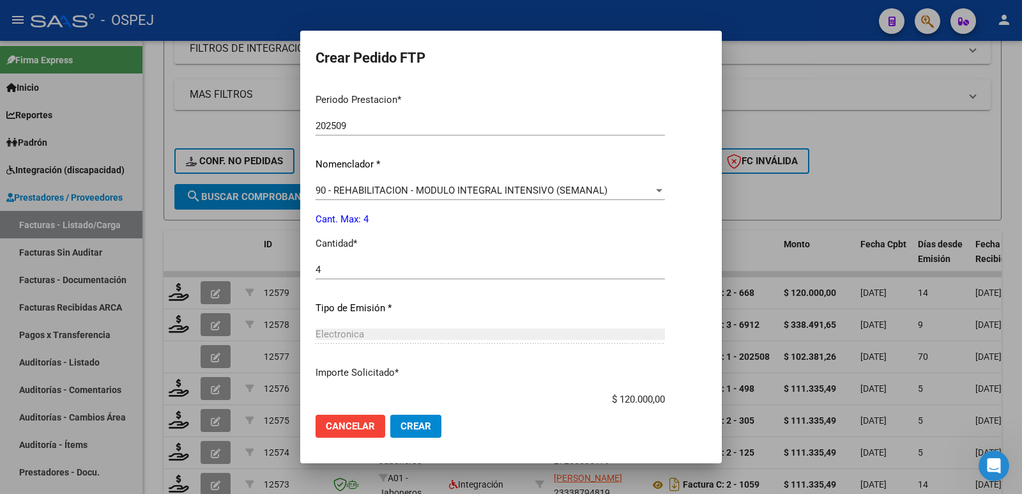
scroll to position [500, 0]
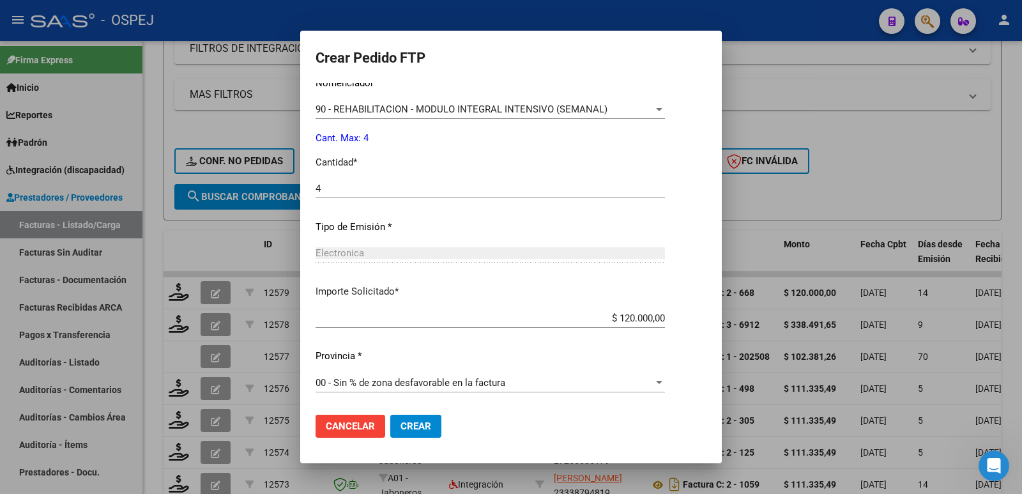
click at [411, 423] on span "Crear" at bounding box center [416, 426] width 31 height 12
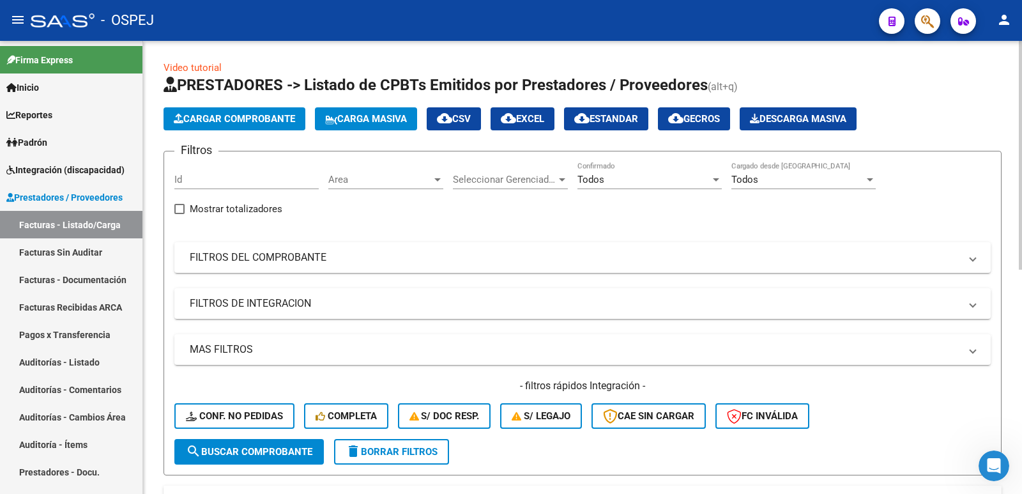
scroll to position [0, 0]
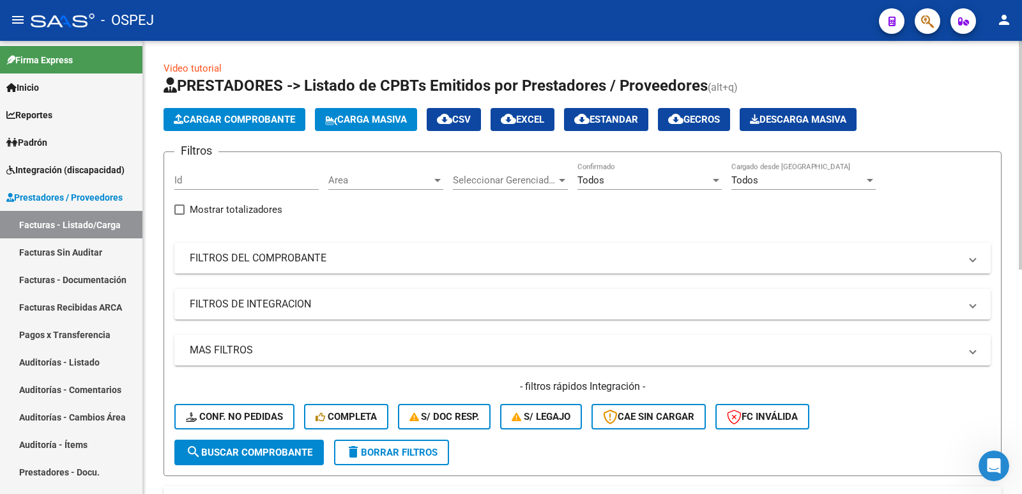
click at [257, 261] on mat-panel-title "FILTROS DEL COMPROBANTE" at bounding box center [575, 258] width 771 height 14
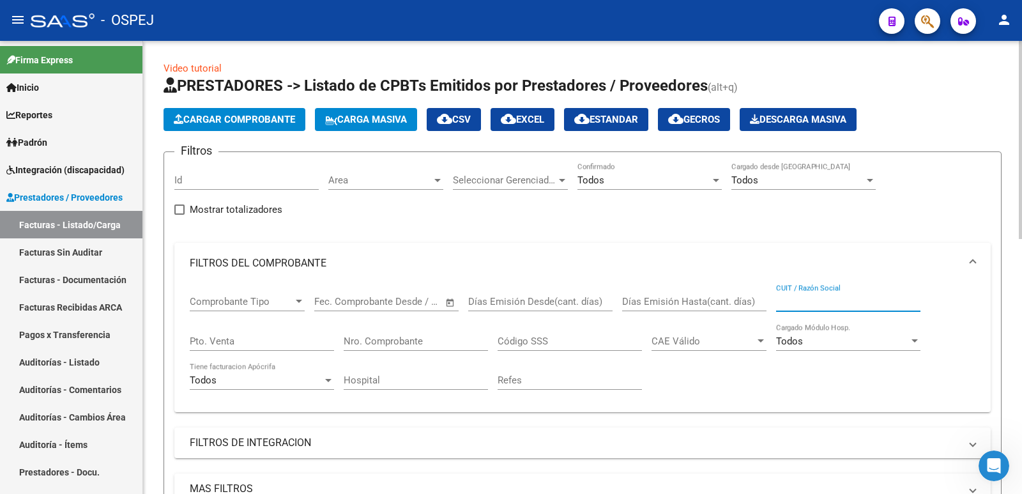
paste input "27293378431"
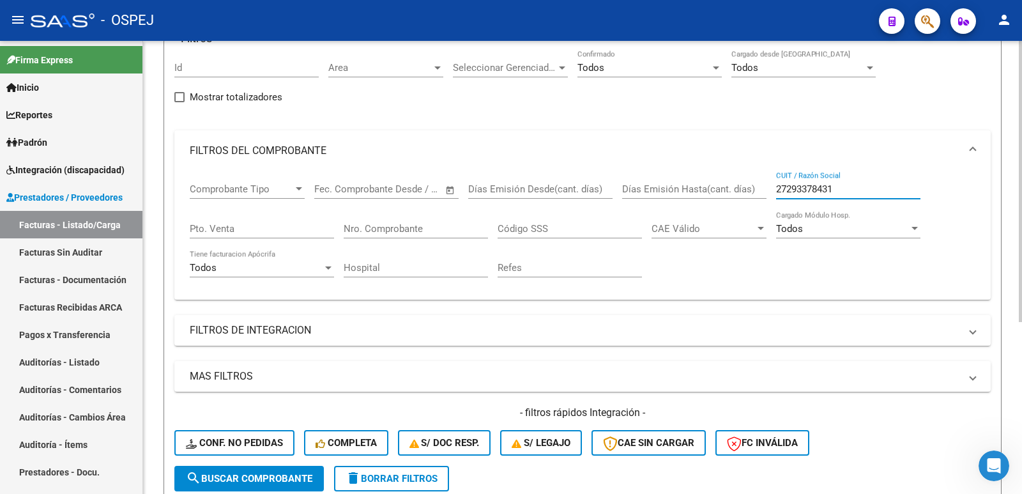
scroll to position [64, 0]
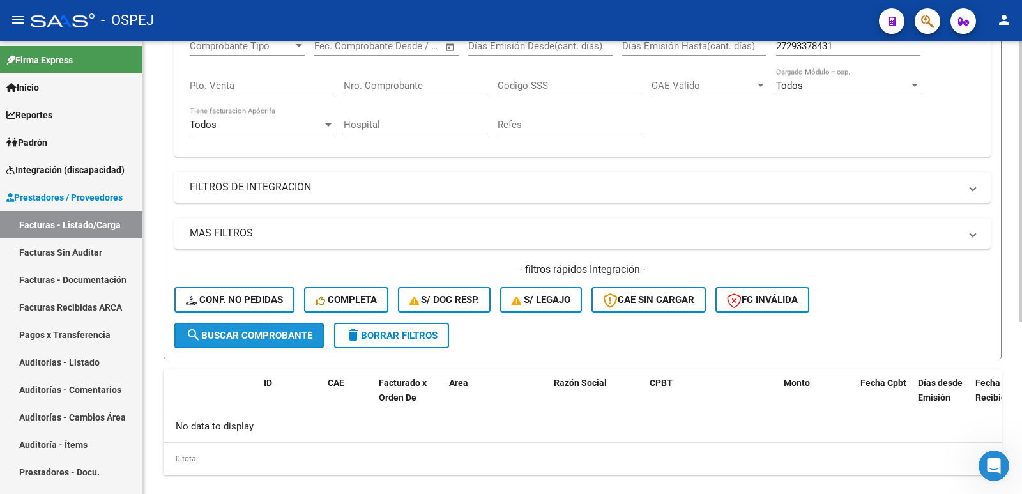
click at [264, 335] on span "search Buscar Comprobante" at bounding box center [249, 336] width 127 height 12
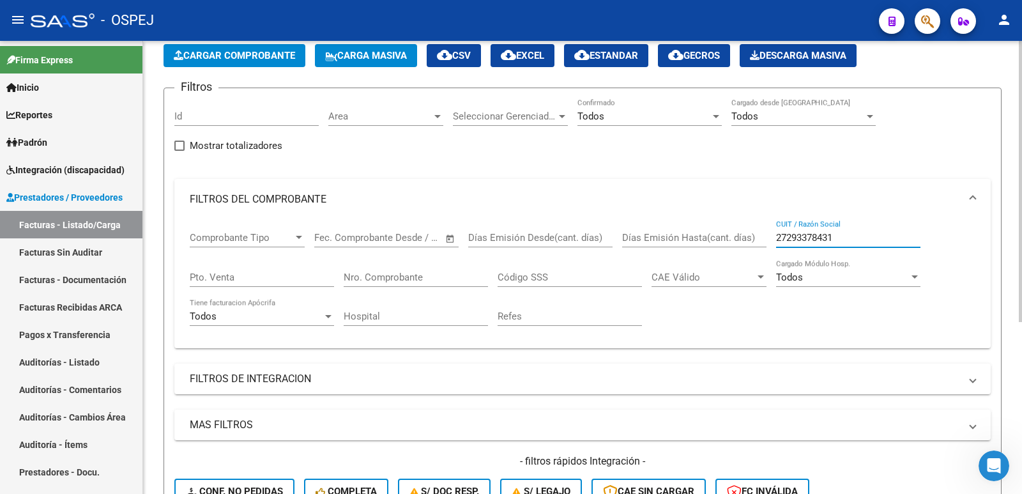
drag, startPoint x: 852, startPoint y: 239, endPoint x: 738, endPoint y: 250, distance: 114.2
click at [738, 250] on div "Comprobante Tipo Comprobante Tipo Fecha inicio – Fecha fin Fec. Comprobante Des…" at bounding box center [583, 279] width 786 height 118
paste input "27293378431"
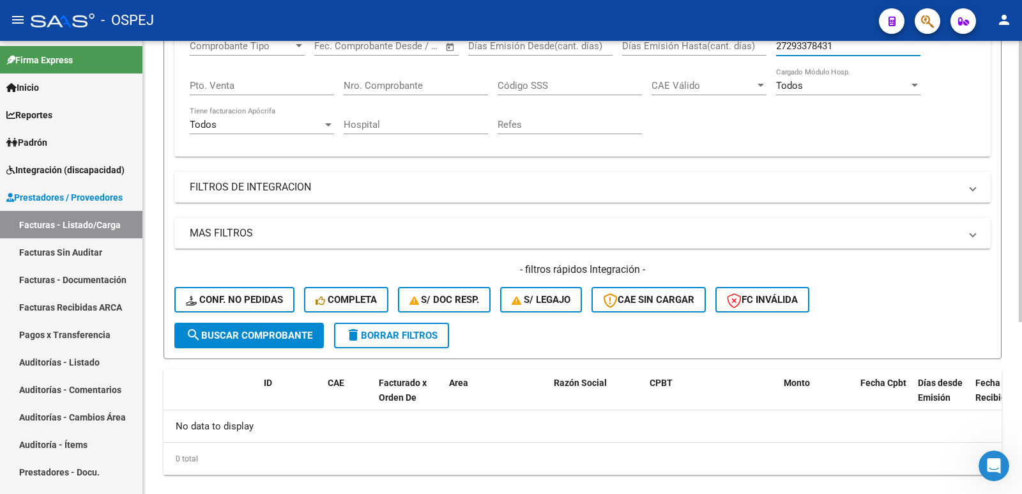
click at [210, 337] on span "search Buscar Comprobante" at bounding box center [249, 336] width 127 height 12
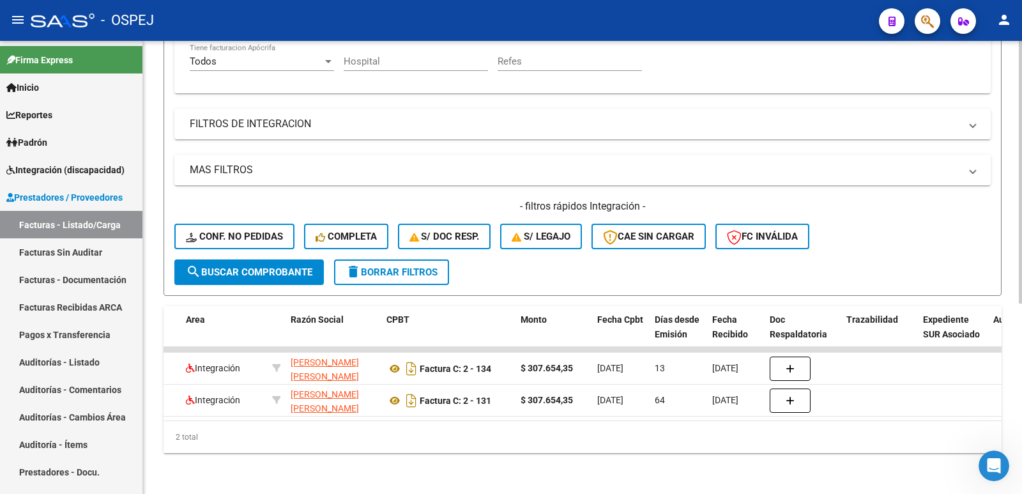
scroll to position [0, 248]
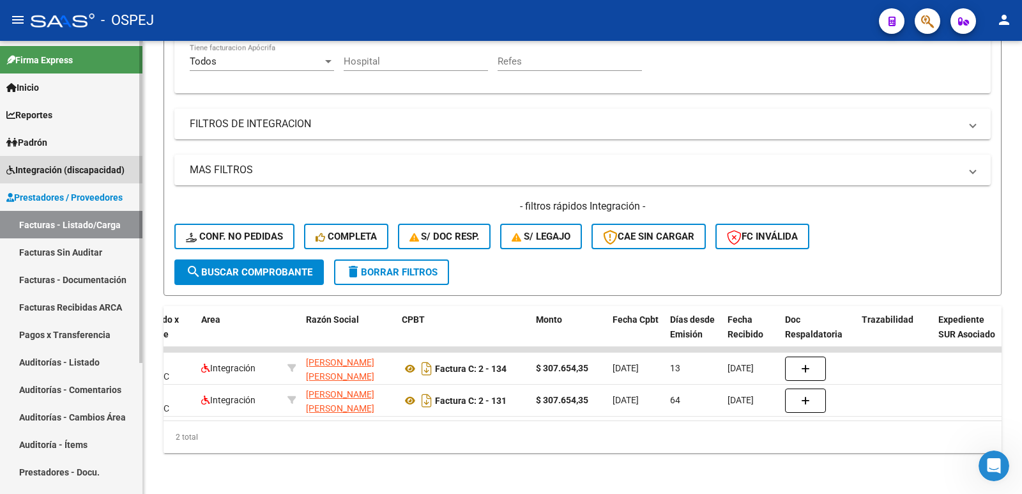
click at [66, 164] on span "Integración (discapacidad)" at bounding box center [65, 170] width 118 height 14
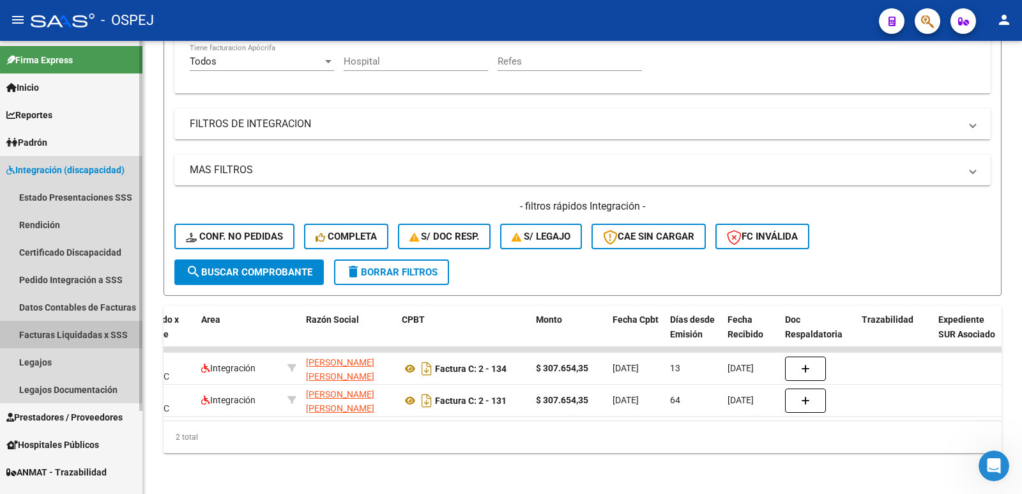
click at [50, 336] on link "Facturas Liquidadas x SSS" at bounding box center [71, 334] width 142 height 27
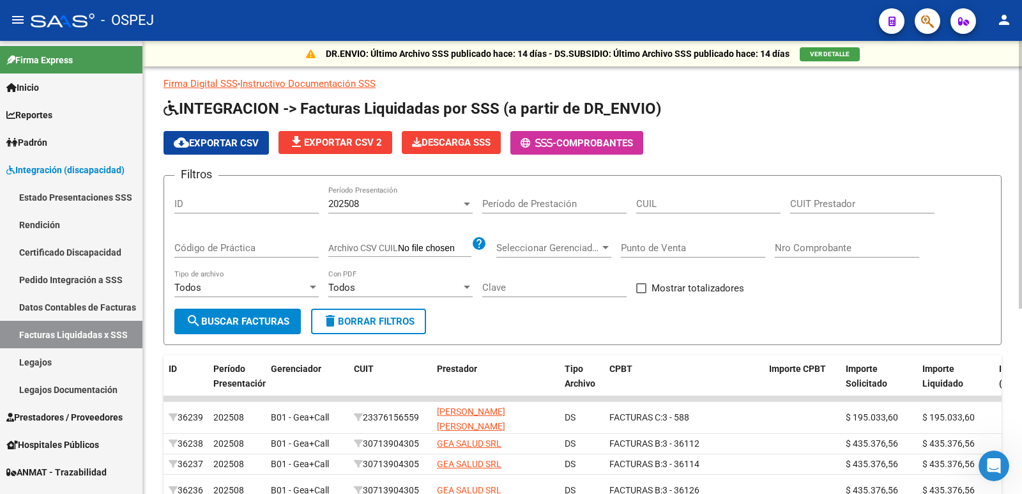
click at [793, 207] on input "CUIT Prestador" at bounding box center [862, 204] width 144 height 12
paste input "27-29337843-1"
click at [262, 325] on span "search Buscar Facturas" at bounding box center [238, 322] width 104 height 12
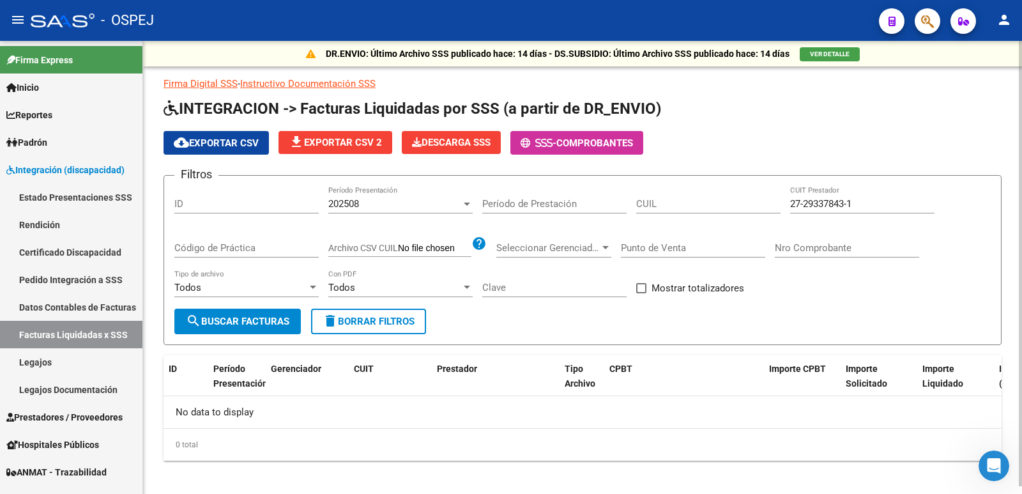
click at [439, 208] on div "202508" at bounding box center [394, 204] width 133 height 12
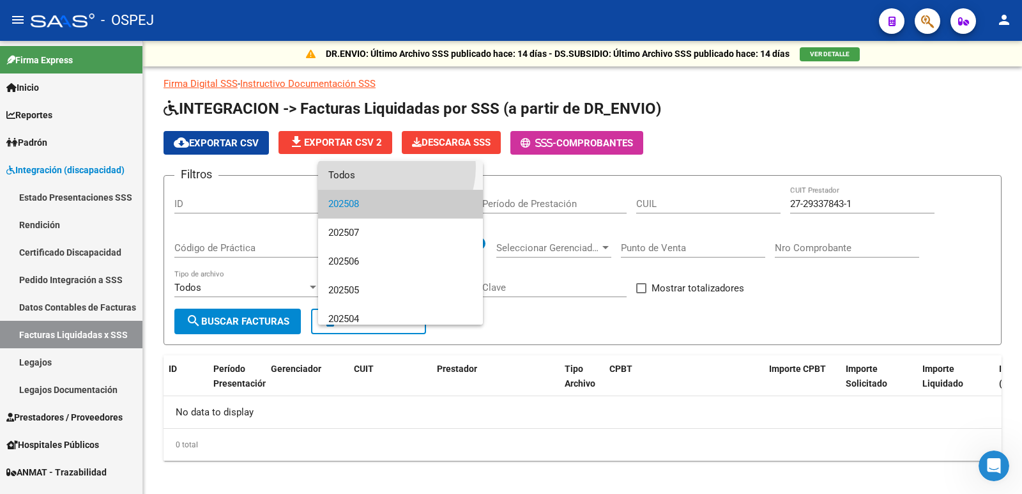
click at [381, 167] on span "Todos" at bounding box center [400, 175] width 144 height 29
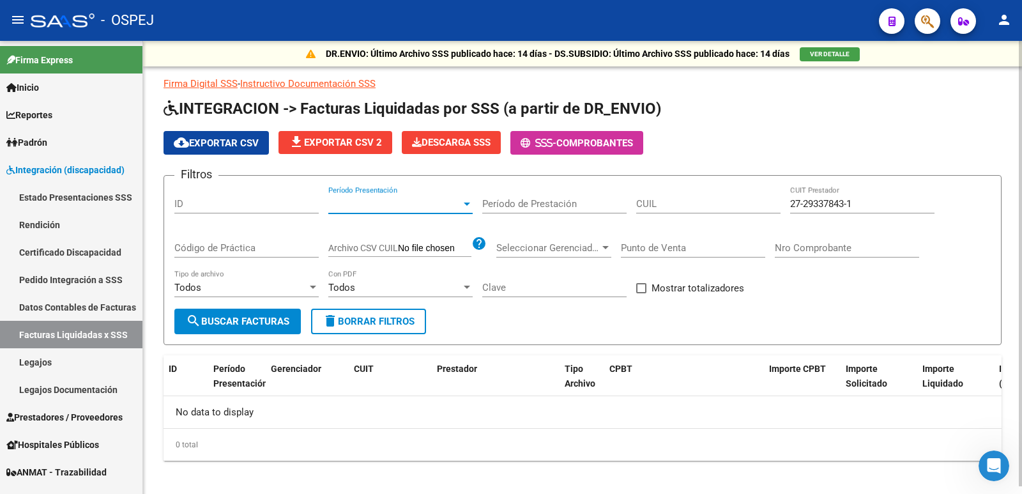
click at [210, 316] on span "search Buscar Facturas" at bounding box center [238, 322] width 104 height 12
click at [848, 204] on input "27-29337843-1" at bounding box center [862, 204] width 144 height 12
click at [281, 324] on span "search Buscar Facturas" at bounding box center [238, 322] width 104 height 12
click at [261, 295] on div "Todos Tipo de archivo" at bounding box center [246, 283] width 144 height 27
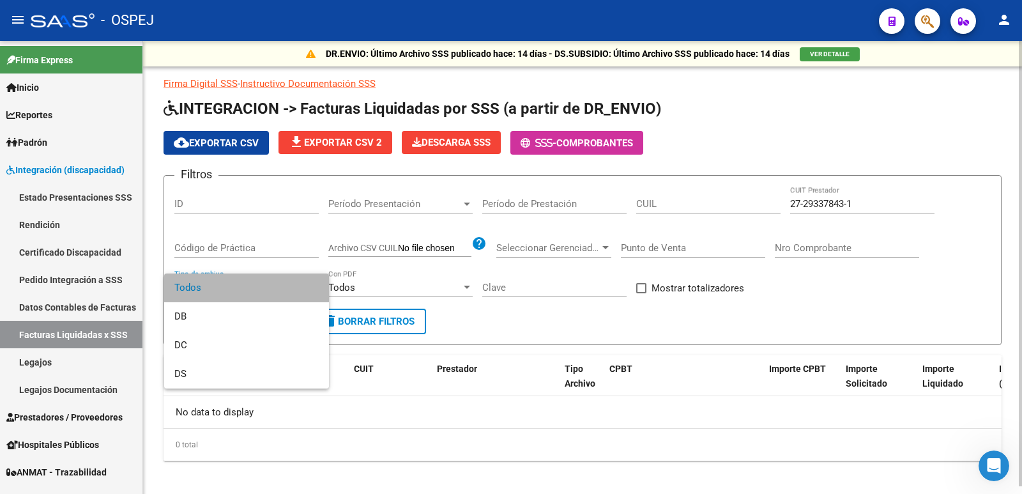
click at [261, 295] on span "Todos" at bounding box center [246, 287] width 144 height 29
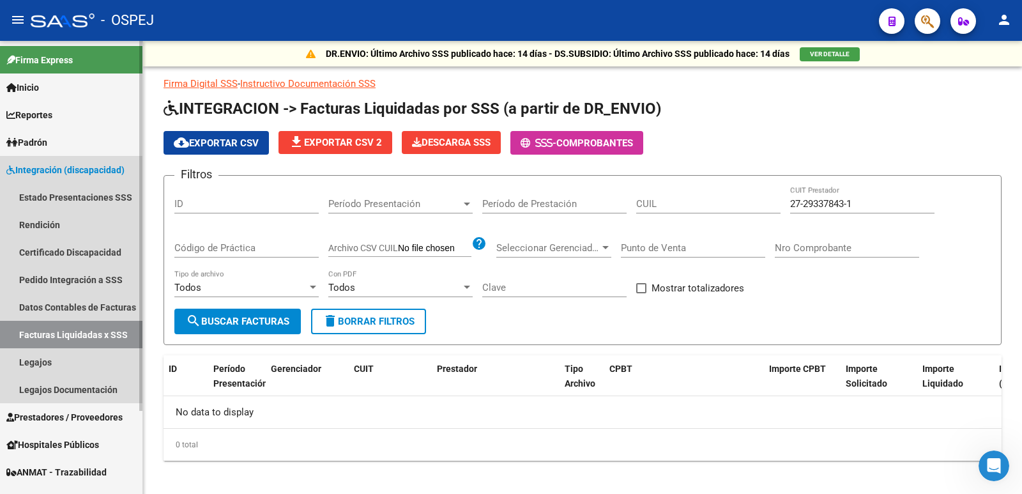
click at [41, 334] on link "Facturas Liquidadas x SSS" at bounding box center [71, 334] width 142 height 27
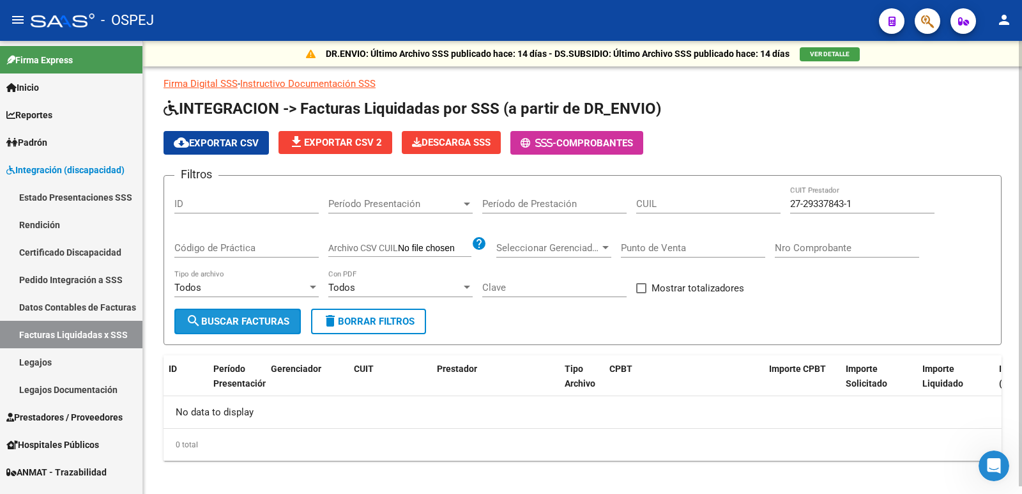
click at [241, 325] on span "search Buscar Facturas" at bounding box center [238, 322] width 104 height 12
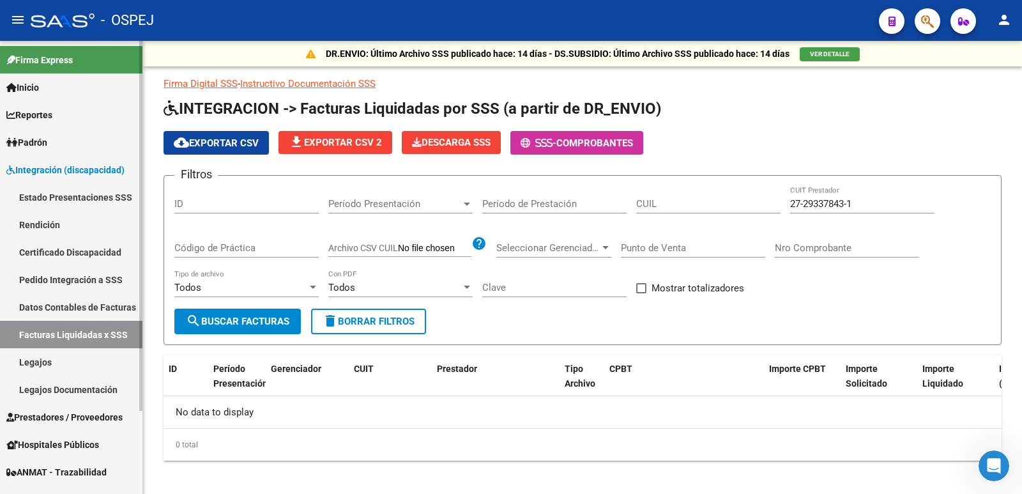
click at [84, 280] on link "Pedido Integración a SSS" at bounding box center [71, 279] width 142 height 27
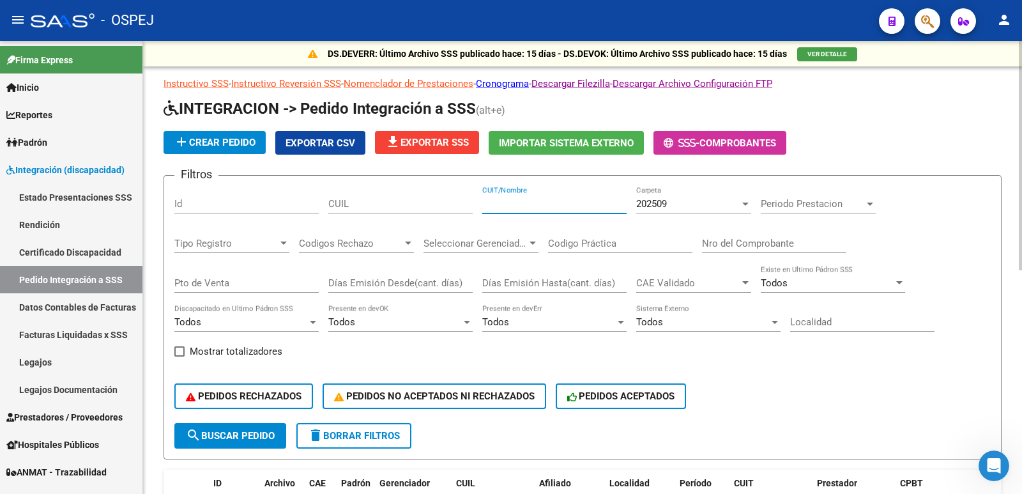
click at [509, 205] on input "CUIT/Nombre" at bounding box center [554, 204] width 144 height 12
paste input "27293378431"
click at [718, 201] on div "202509" at bounding box center [688, 204] width 104 height 12
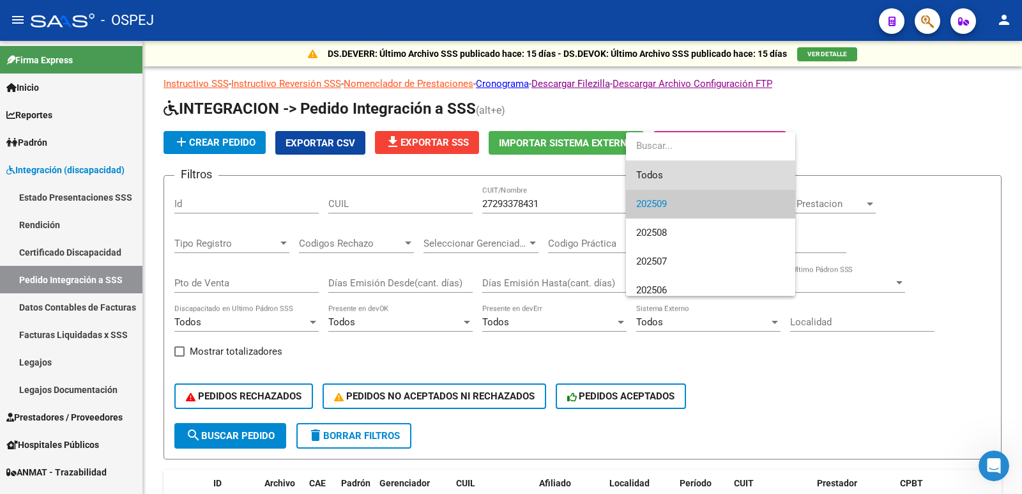
click at [694, 171] on span "Todos" at bounding box center [710, 175] width 149 height 29
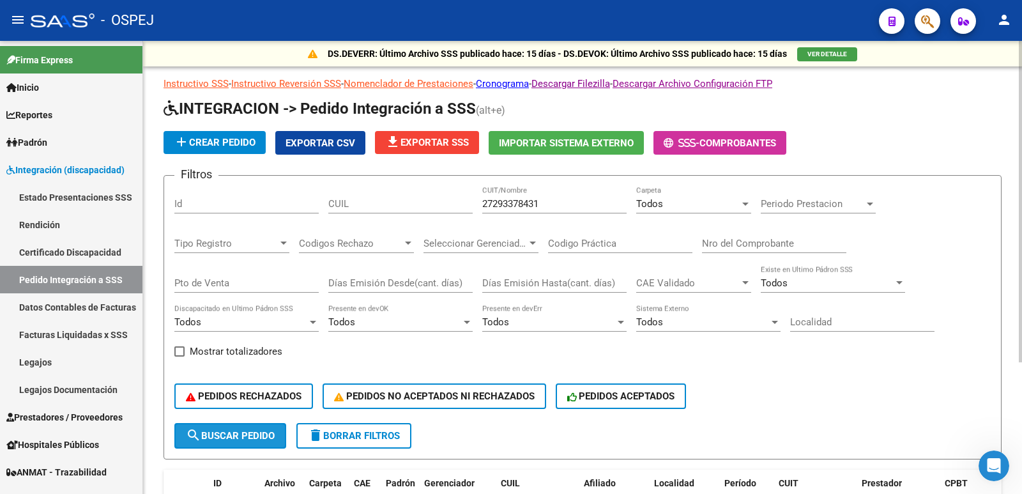
click at [258, 431] on span "search Buscar Pedido" at bounding box center [230, 436] width 89 height 12
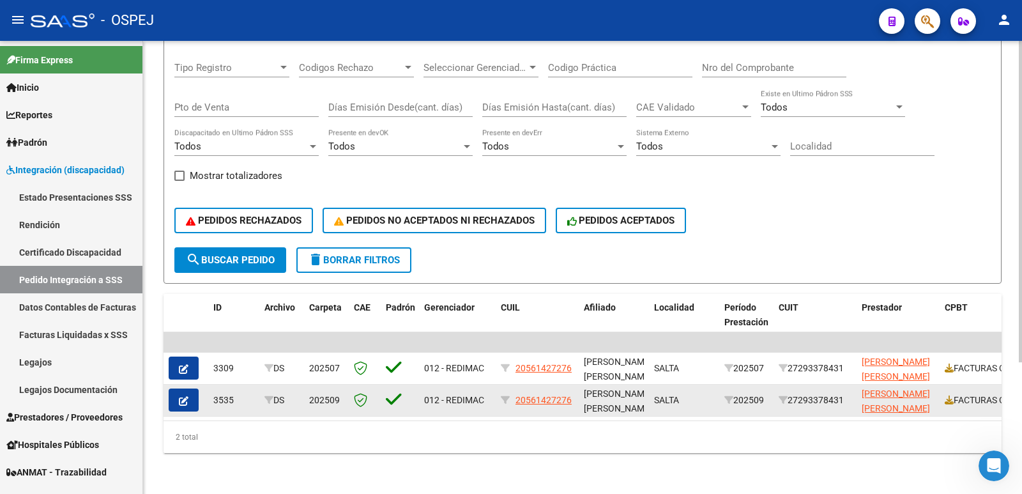
click at [178, 388] on button "button" at bounding box center [184, 399] width 30 height 23
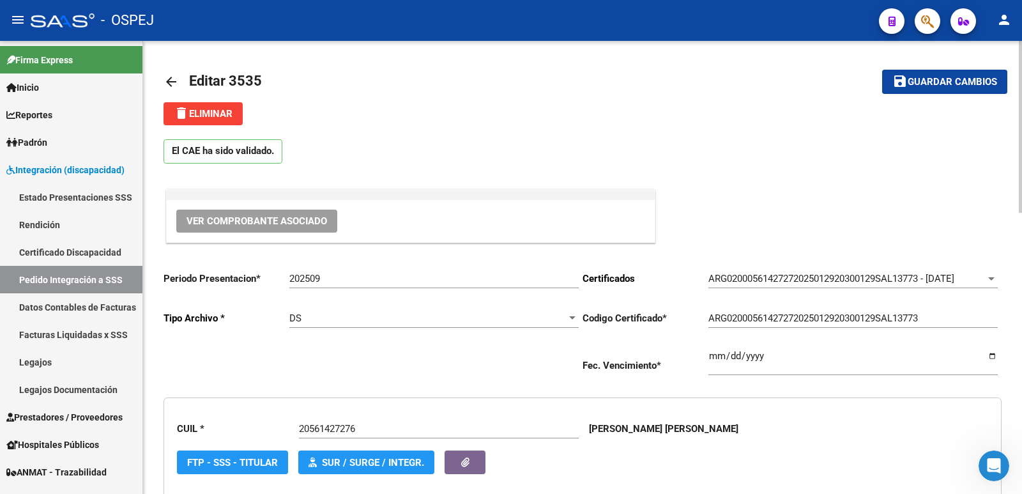
click at [206, 115] on span "delete Eliminar" at bounding box center [203, 114] width 59 height 12
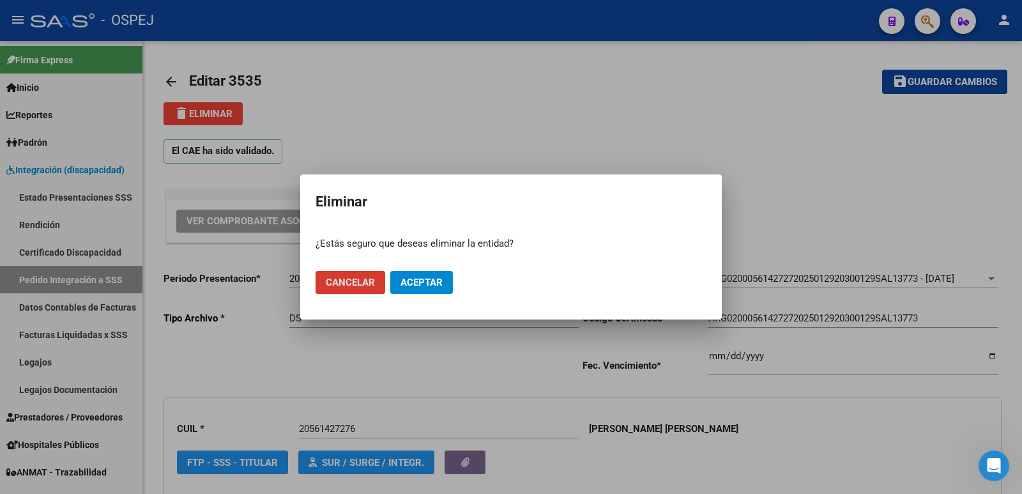
click at [437, 284] on span "Aceptar" at bounding box center [422, 283] width 42 height 12
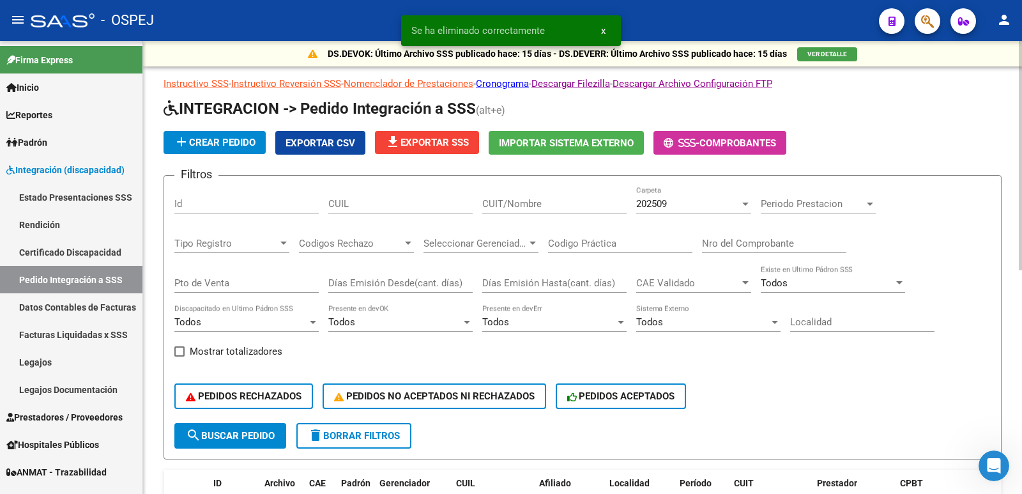
click at [703, 201] on div "202509" at bounding box center [688, 204] width 104 height 12
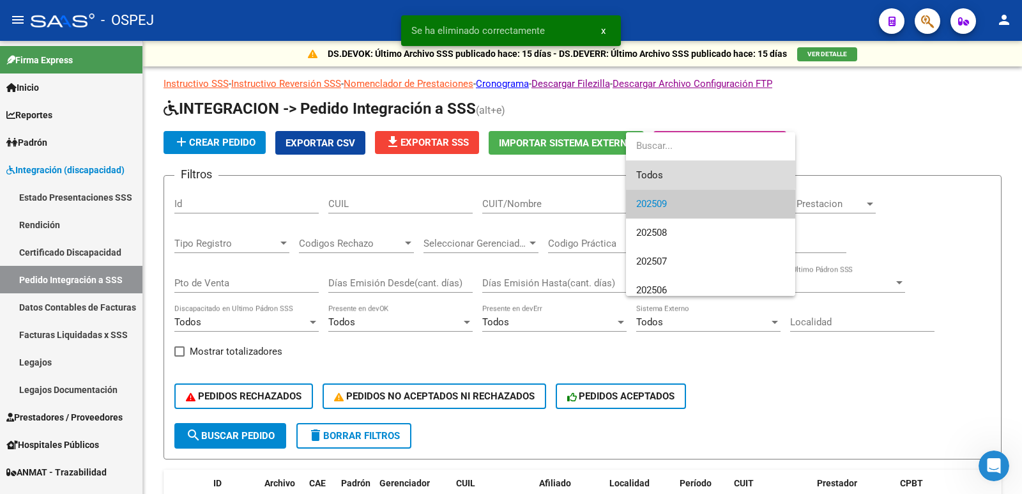
click at [679, 171] on span "Todos" at bounding box center [710, 175] width 149 height 29
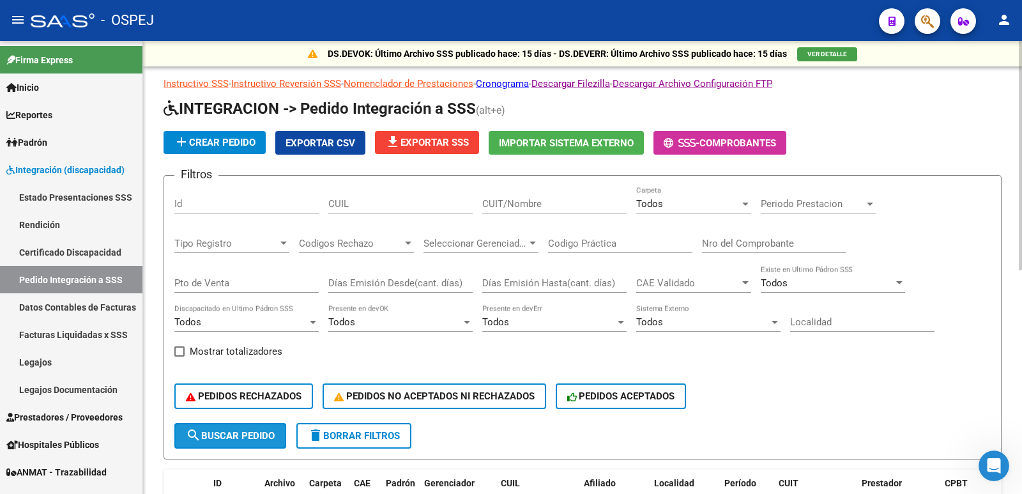
click at [257, 441] on span "search Buscar Pedido" at bounding box center [230, 436] width 89 height 12
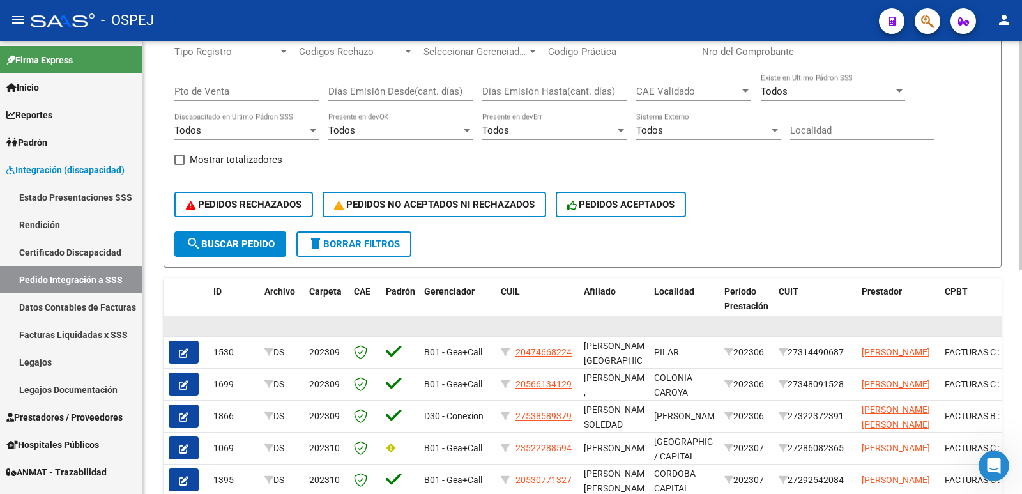
scroll to position [64, 0]
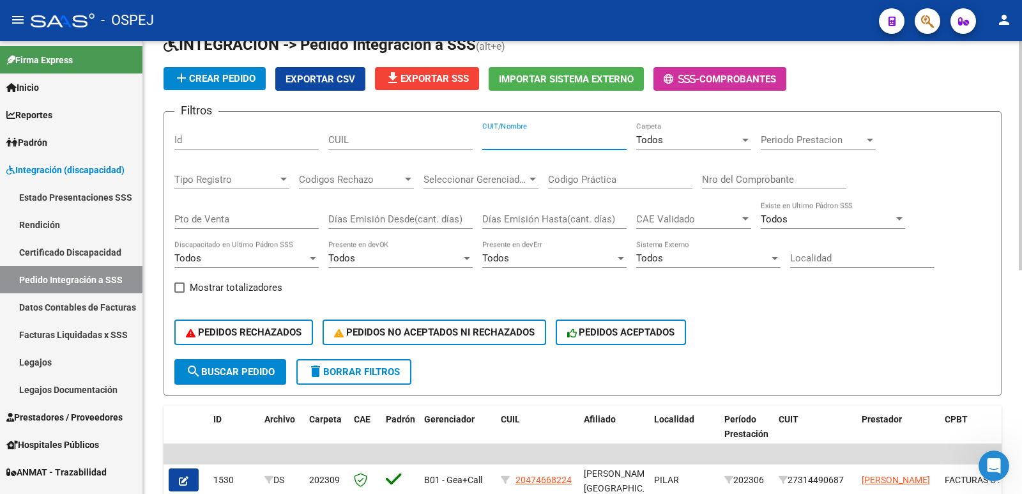
click at [502, 142] on input "CUIT/Nombre" at bounding box center [554, 140] width 144 height 12
paste input "27293378431"
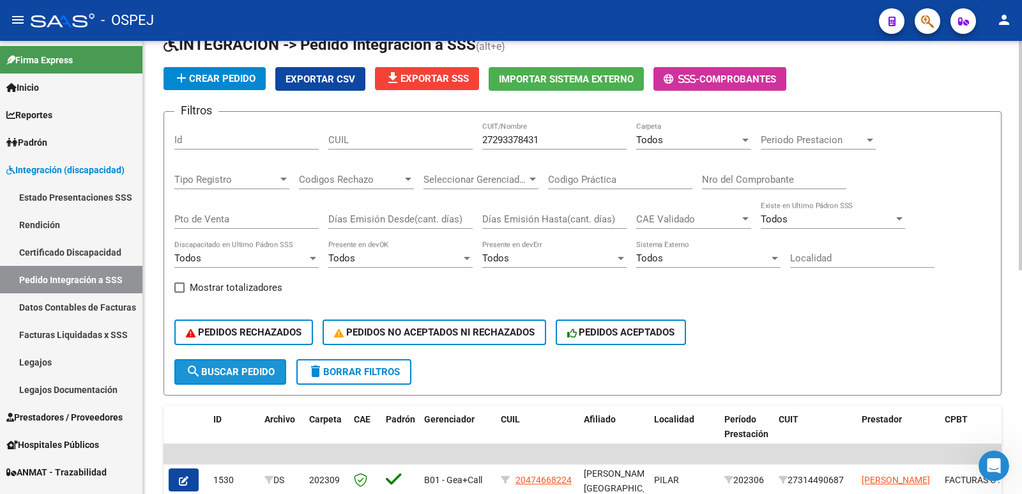
click at [243, 368] on span "search Buscar Pedido" at bounding box center [230, 372] width 89 height 12
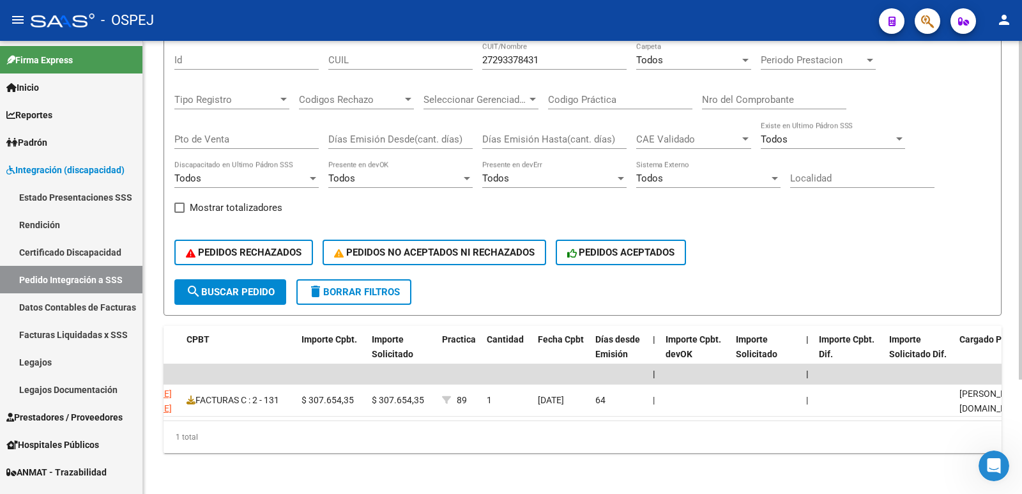
scroll to position [0, 589]
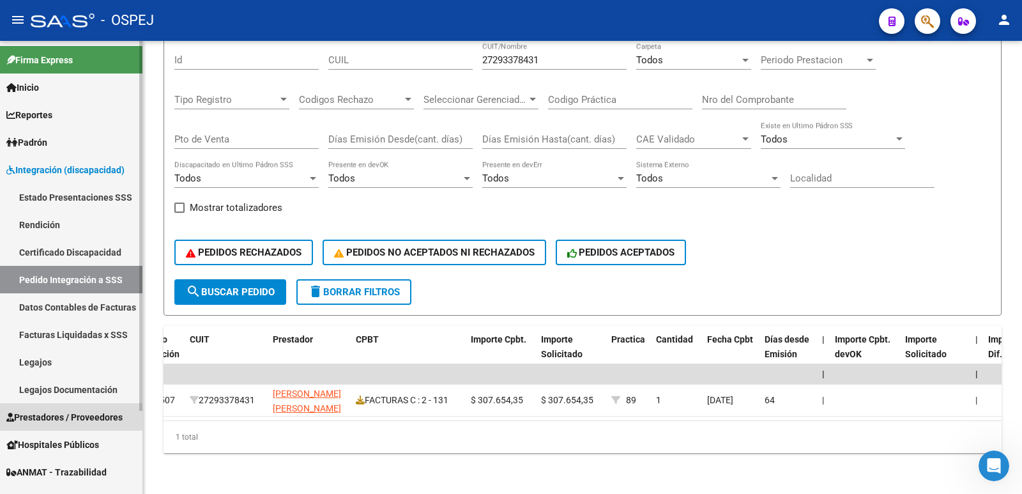
click at [52, 420] on span "Prestadores / Proveedores" at bounding box center [64, 417] width 116 height 14
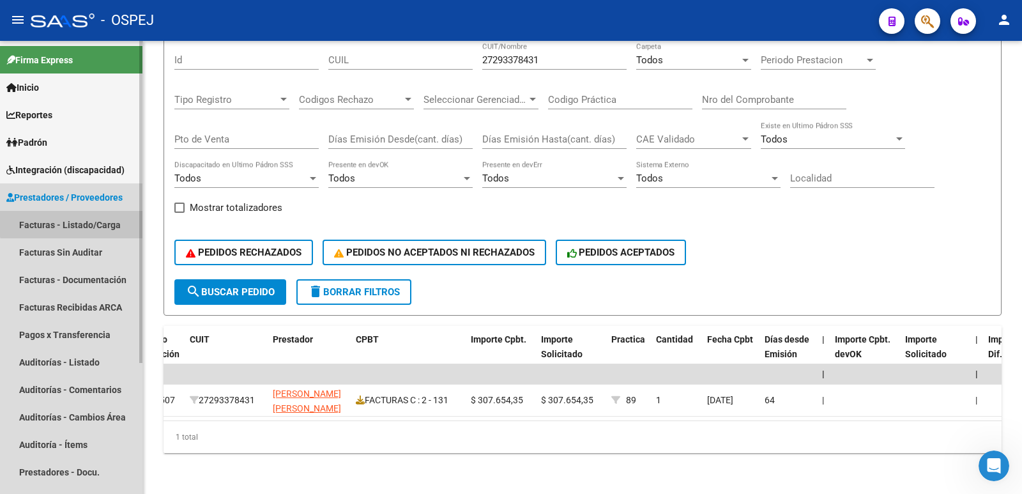
click at [89, 218] on link "Facturas - Listado/Carga" at bounding box center [71, 224] width 142 height 27
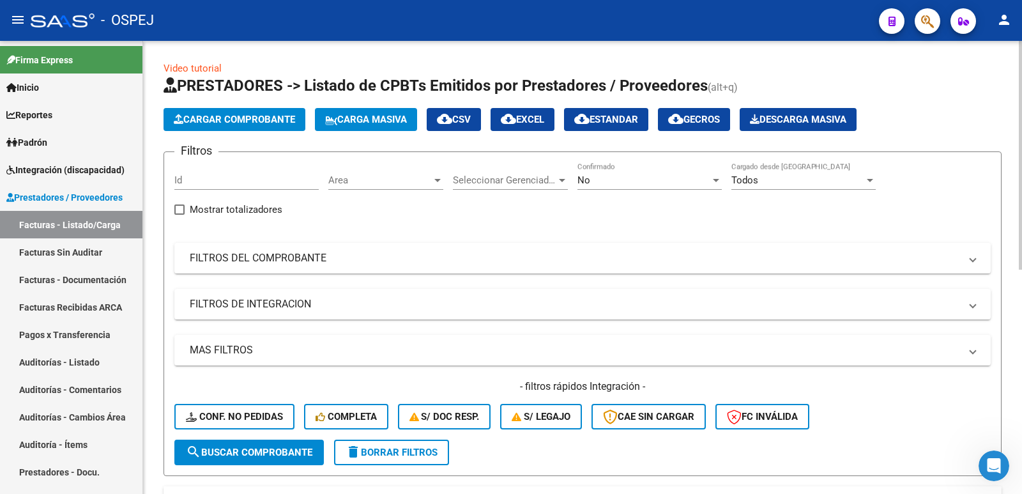
click at [622, 175] on div "No" at bounding box center [644, 180] width 133 height 12
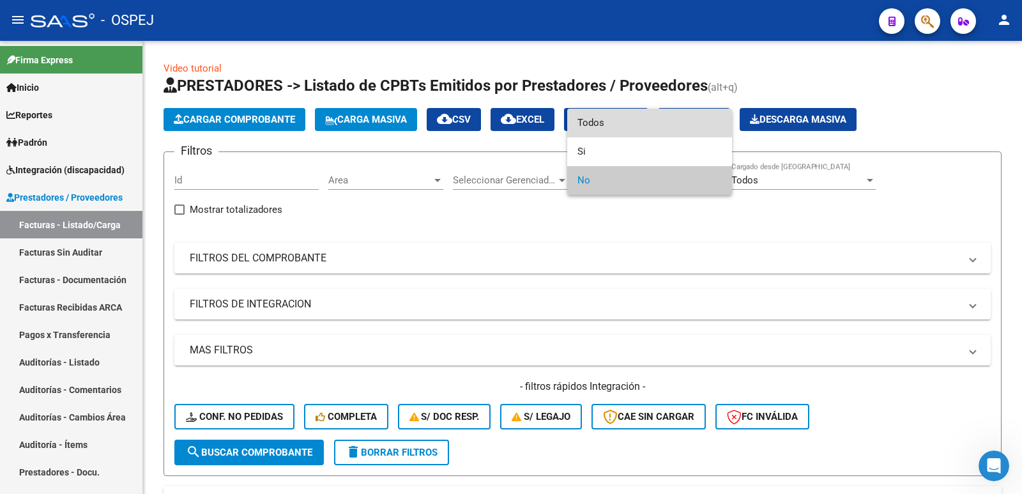
click at [612, 118] on span "Todos" at bounding box center [650, 123] width 144 height 29
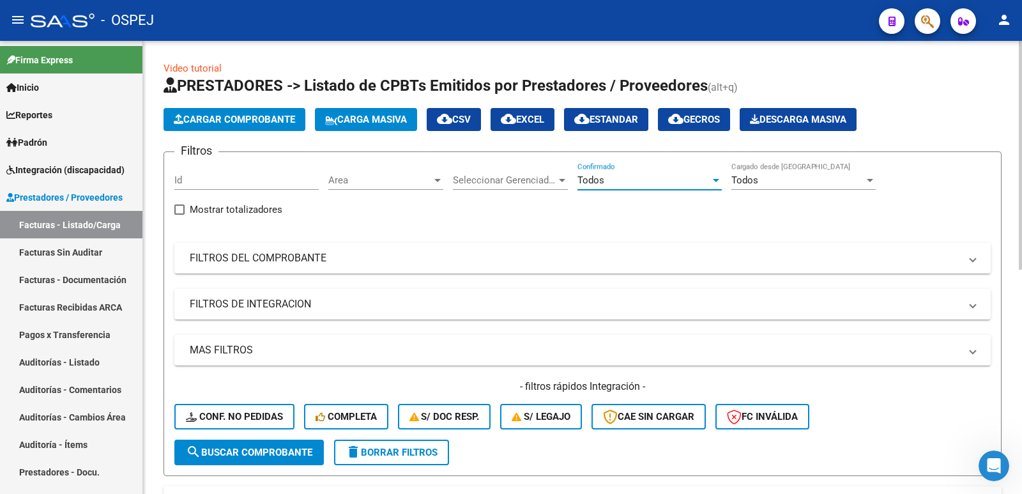
click at [326, 263] on mat-panel-title "FILTROS DEL COMPROBANTE" at bounding box center [575, 258] width 771 height 14
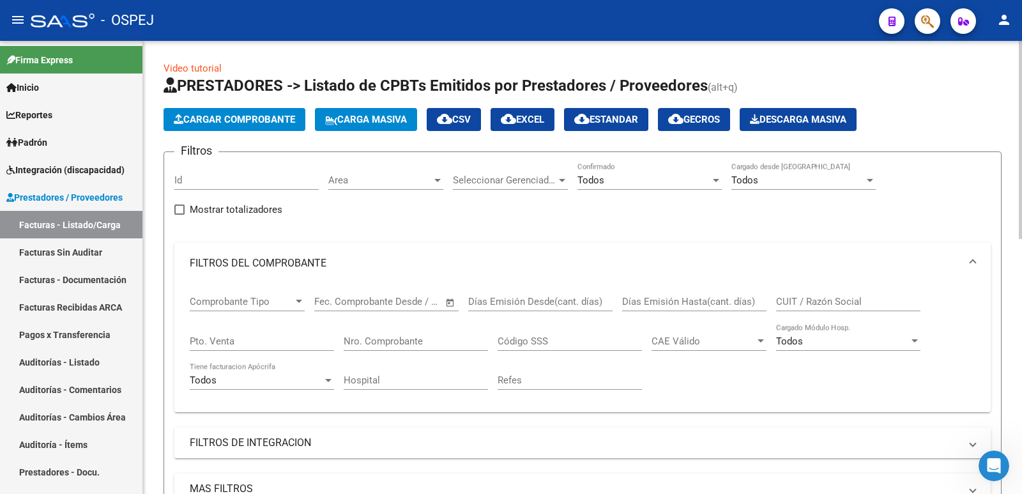
click at [787, 302] on input "CUIT / Razón Social" at bounding box center [848, 302] width 144 height 12
paste input "27293378431"
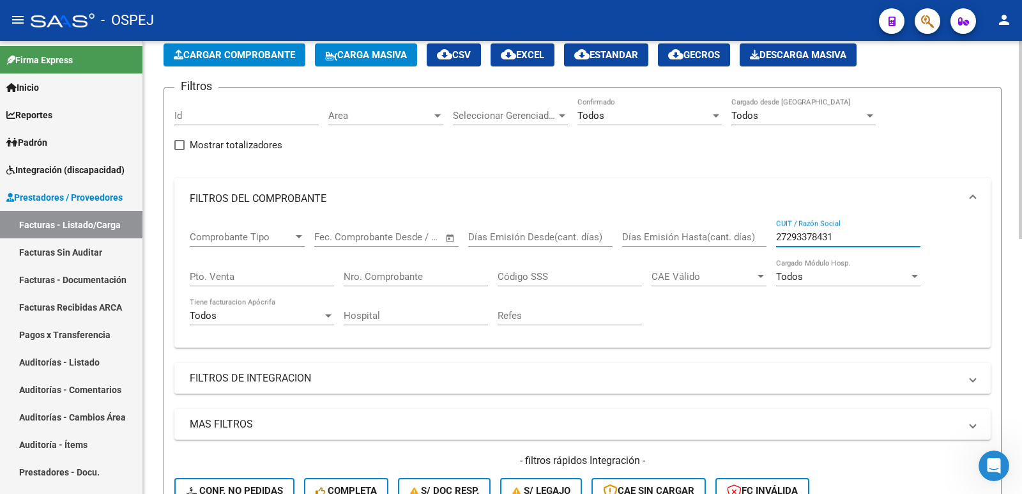
scroll to position [128, 0]
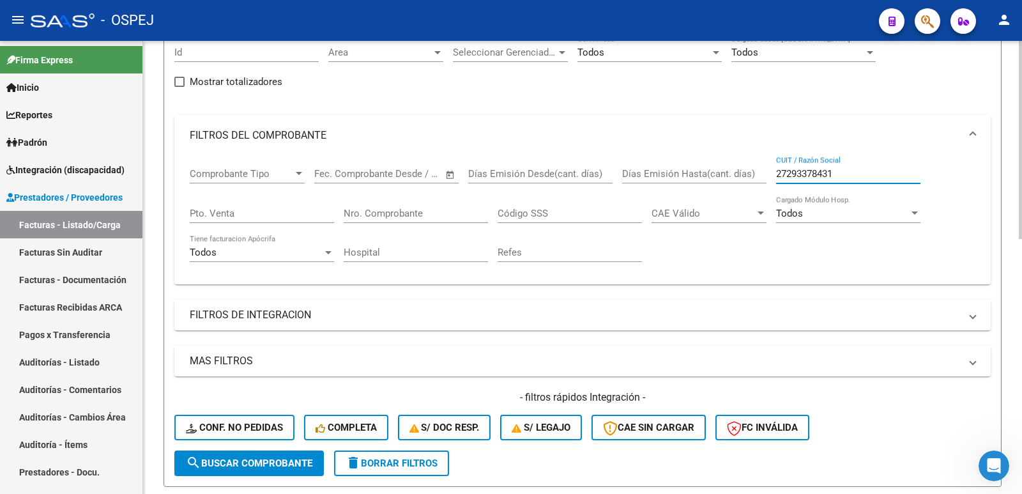
click at [217, 464] on span "search Buscar Comprobante" at bounding box center [249, 463] width 127 height 12
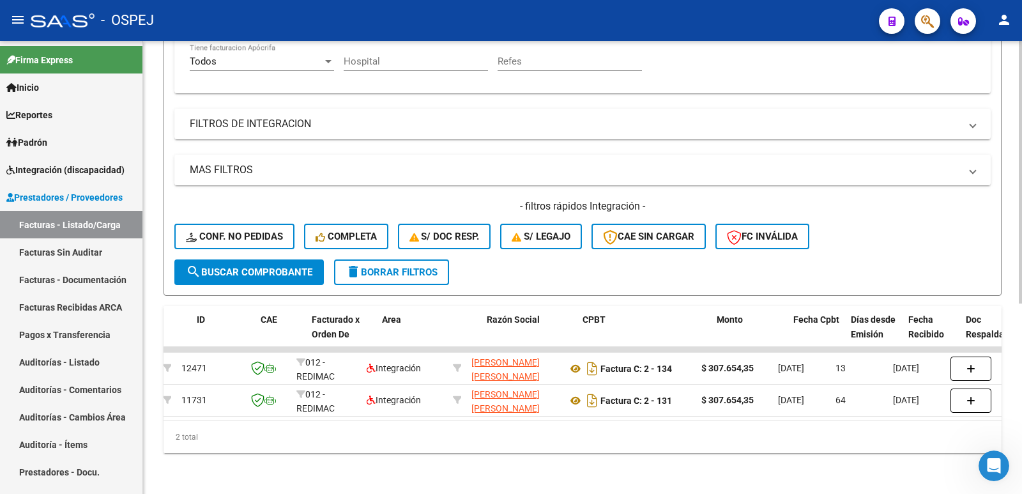
scroll to position [0, 0]
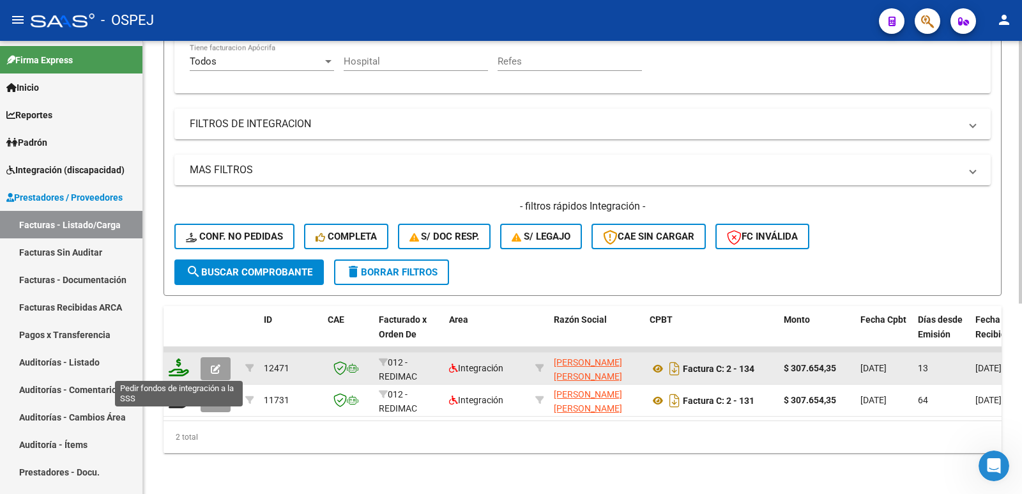
click at [175, 367] on icon at bounding box center [179, 367] width 20 height 18
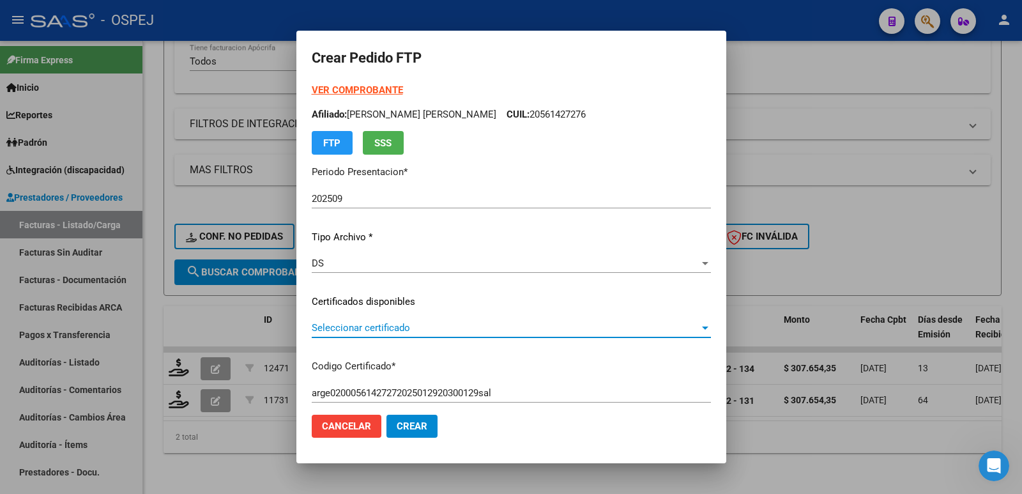
click at [394, 323] on span "Seleccionar certificado" at bounding box center [506, 328] width 388 height 12
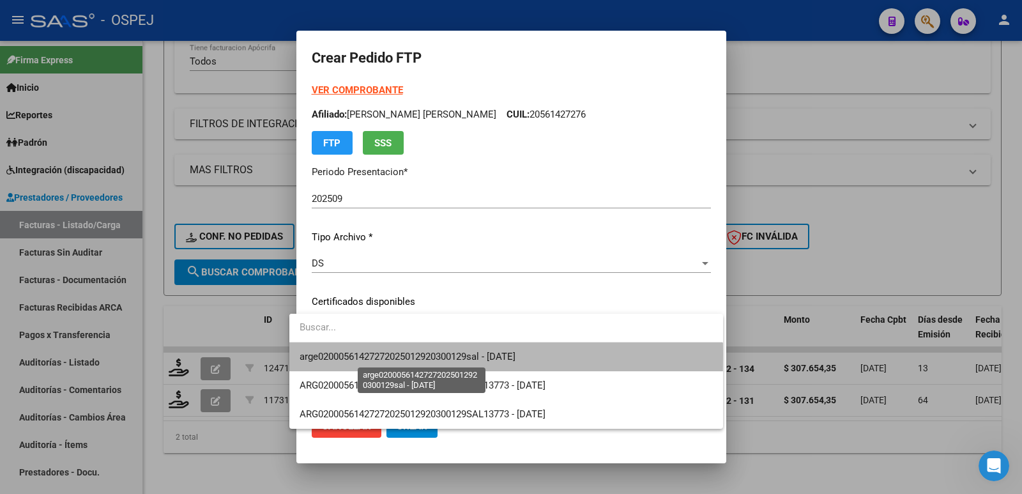
click at [393, 355] on span "arge02000561427272025012920300129sal - [DATE]" at bounding box center [408, 357] width 216 height 12
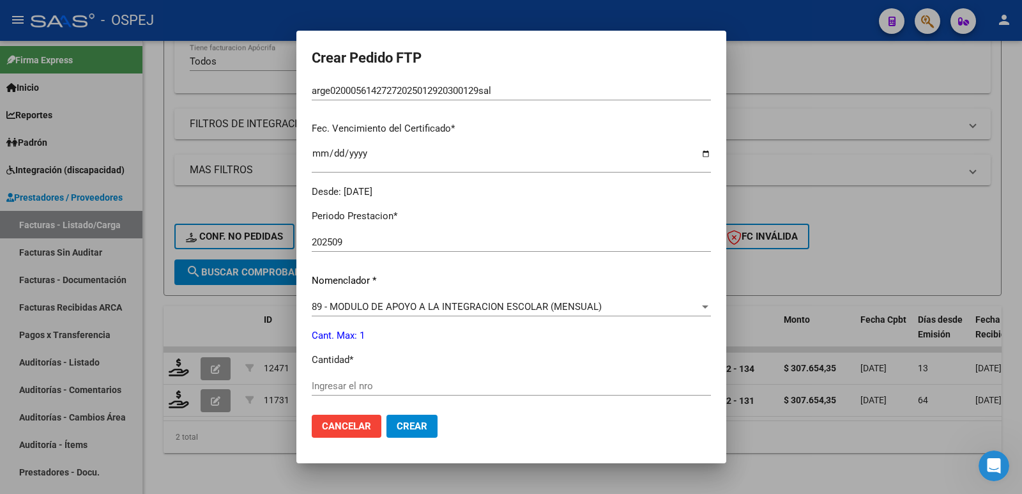
scroll to position [319, 0]
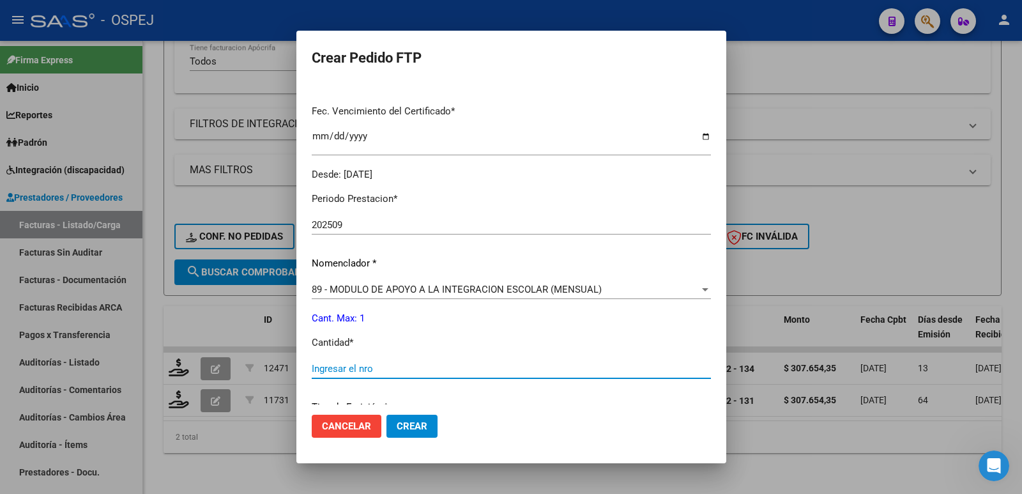
click at [449, 372] on input "Ingresar el nro" at bounding box center [511, 369] width 399 height 12
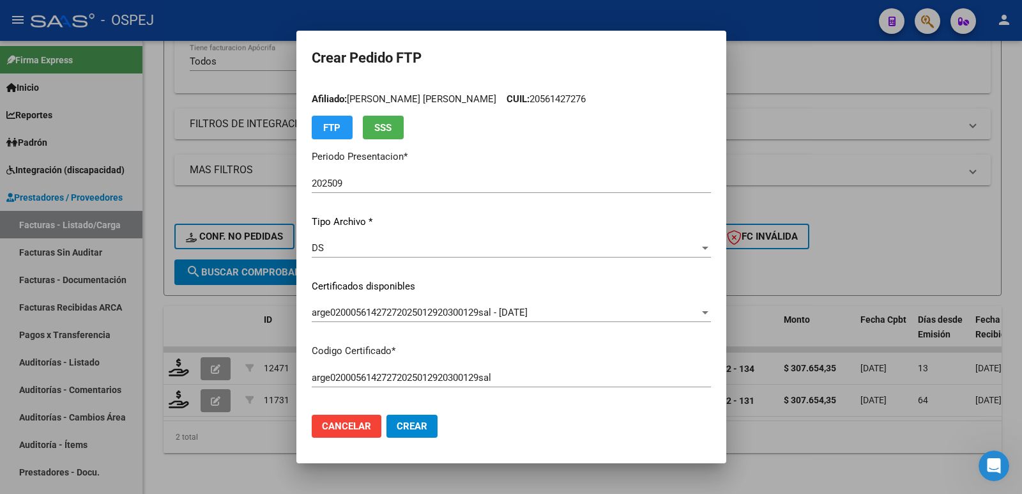
scroll to position [0, 0]
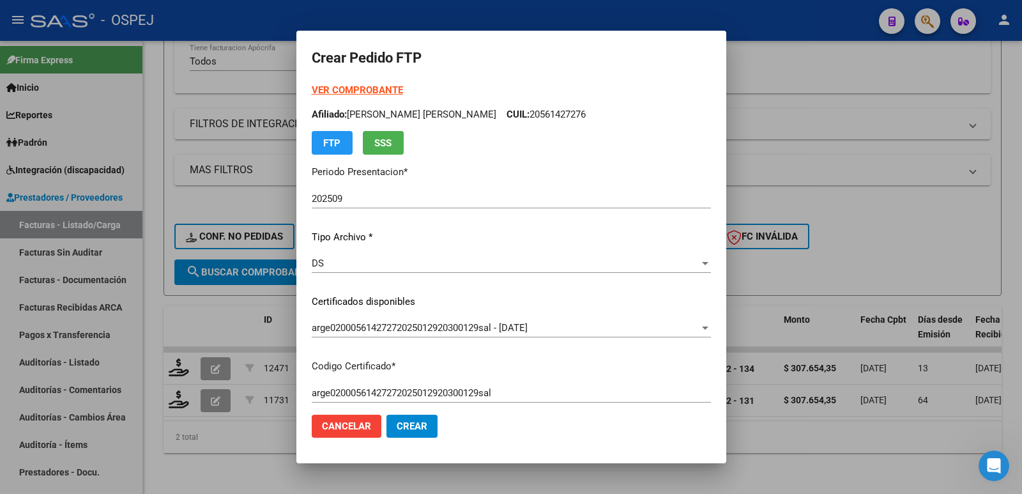
click at [328, 91] on strong "VER COMPROBANTE" at bounding box center [357, 90] width 91 height 12
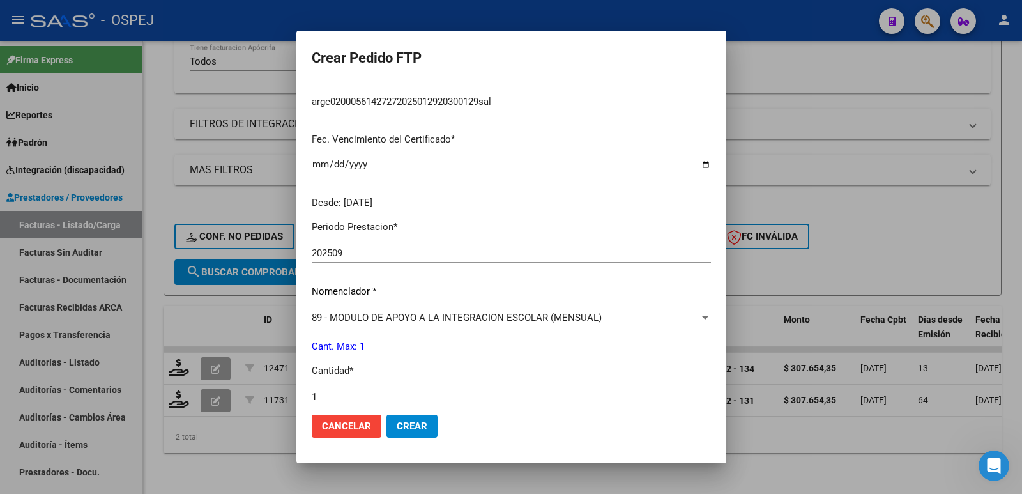
scroll to position [319, 0]
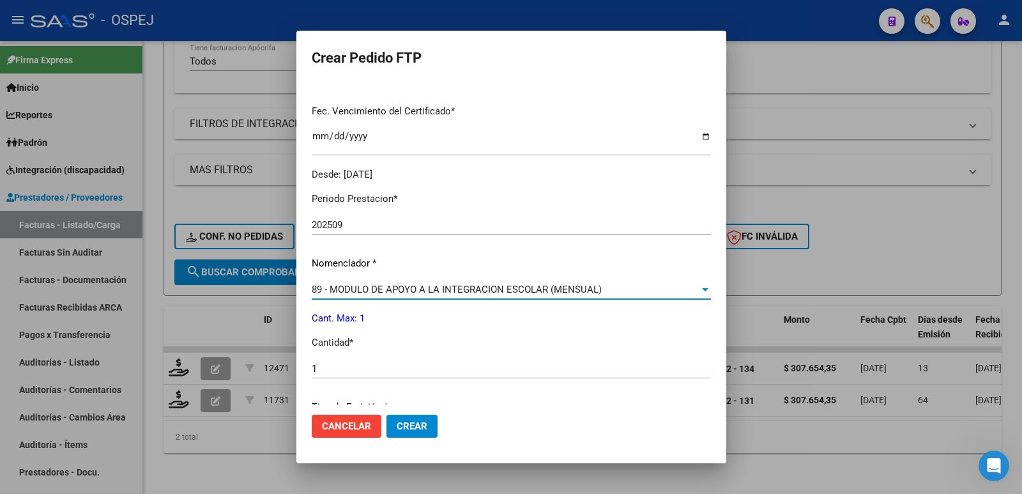
click at [320, 291] on span "89 - MODULO DE APOYO A LA INTEGRACION ESCOLAR (MENSUAL)" at bounding box center [457, 290] width 290 height 12
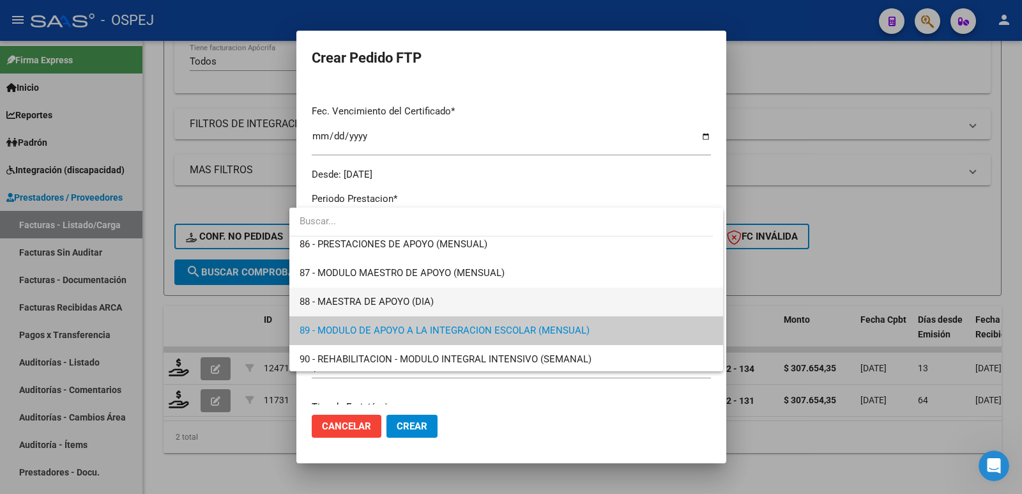
scroll to position [2428, 0]
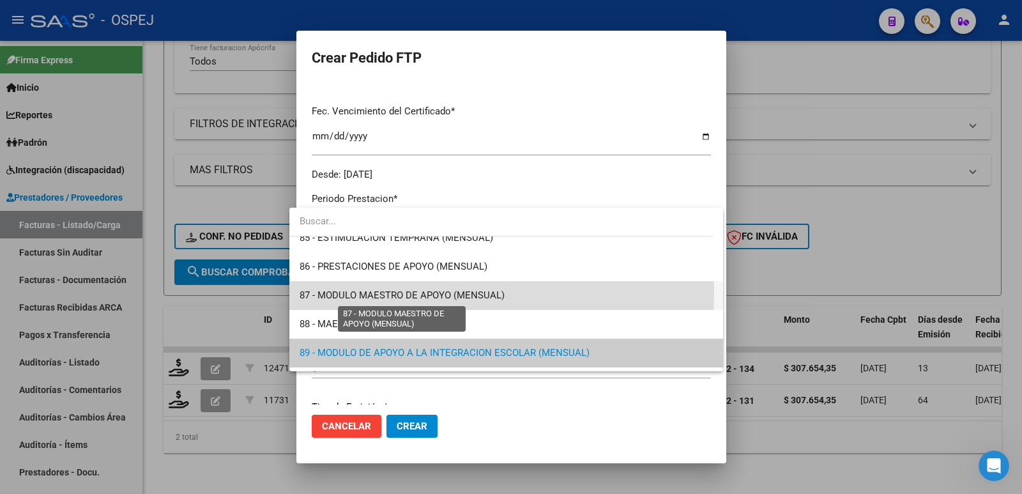
click at [355, 291] on span "87 - MODULO MAESTRO DE APOYO (MENSUAL)" at bounding box center [402, 295] width 205 height 12
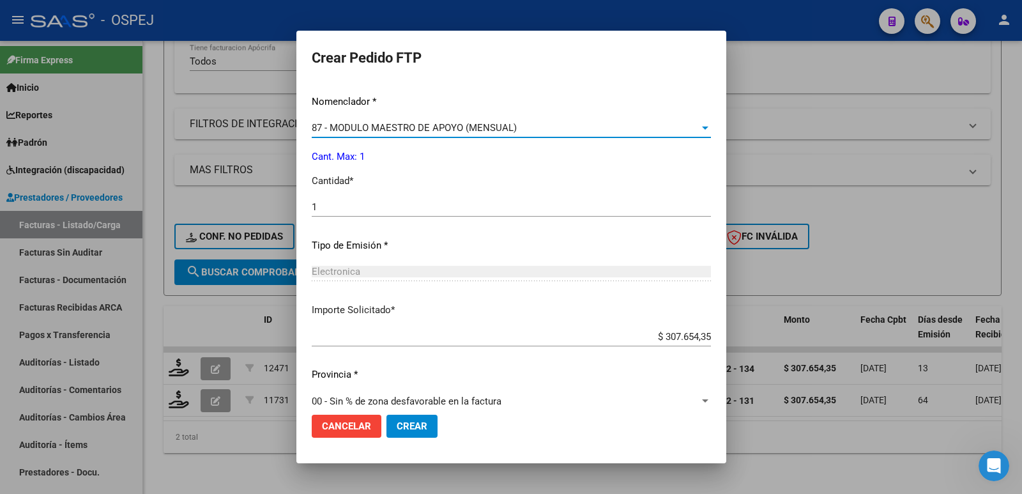
scroll to position [500, 0]
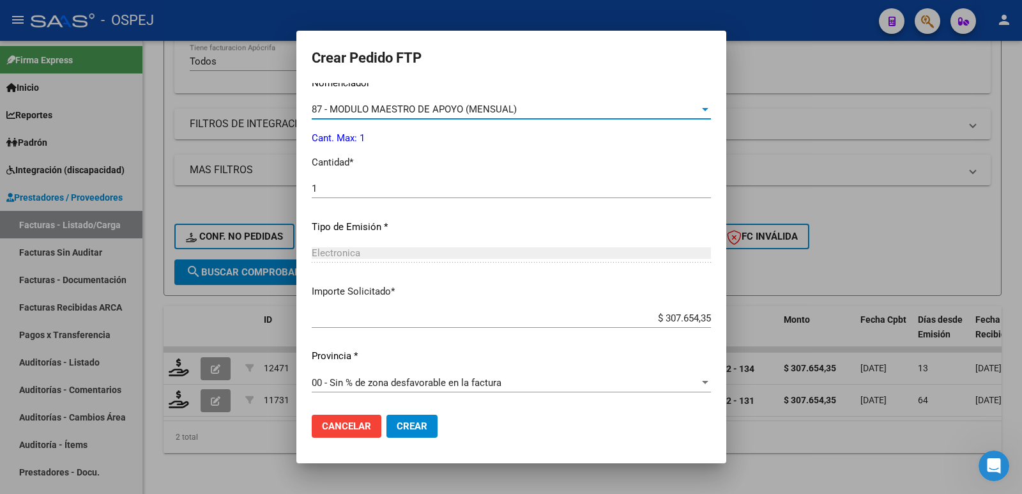
click at [414, 426] on span "Crear" at bounding box center [412, 426] width 31 height 12
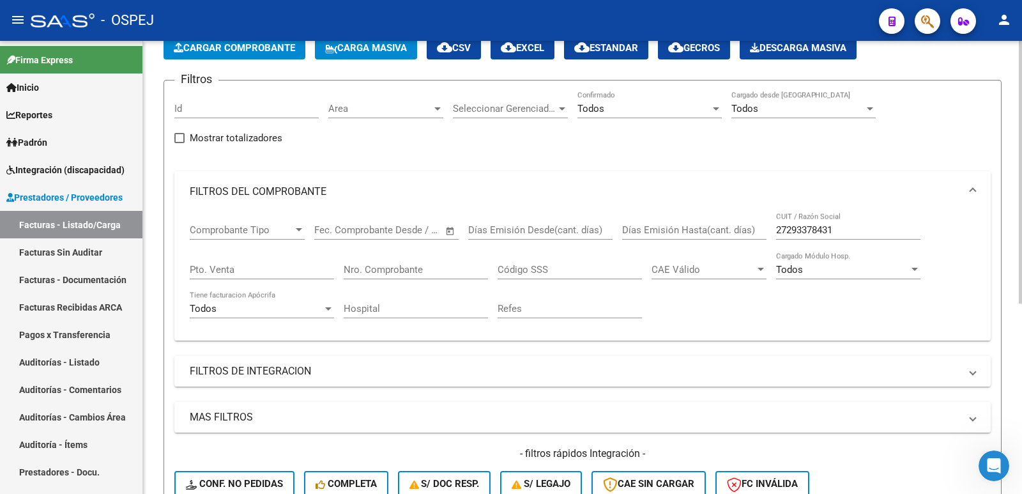
scroll to position [64, 0]
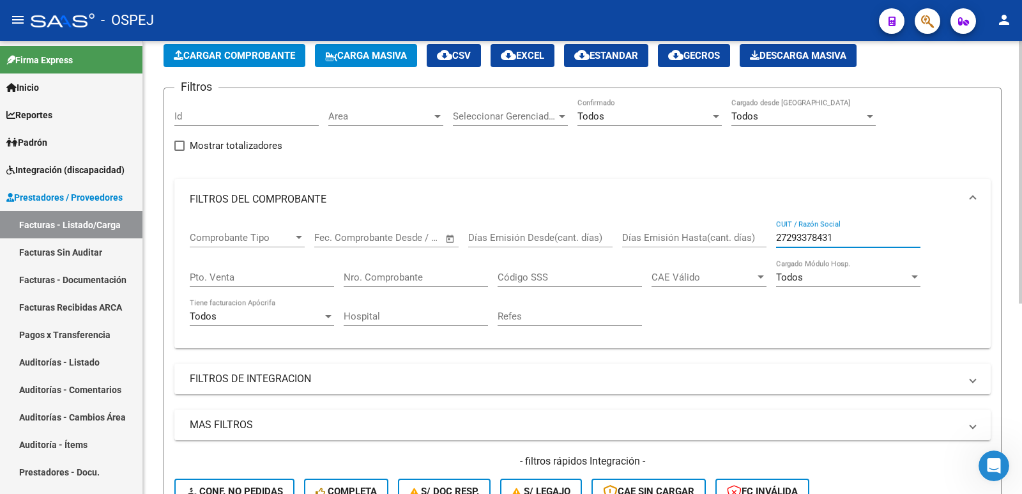
drag, startPoint x: 776, startPoint y: 236, endPoint x: 903, endPoint y: 238, distance: 126.5
click at [903, 238] on input "27293378431" at bounding box center [848, 238] width 144 height 12
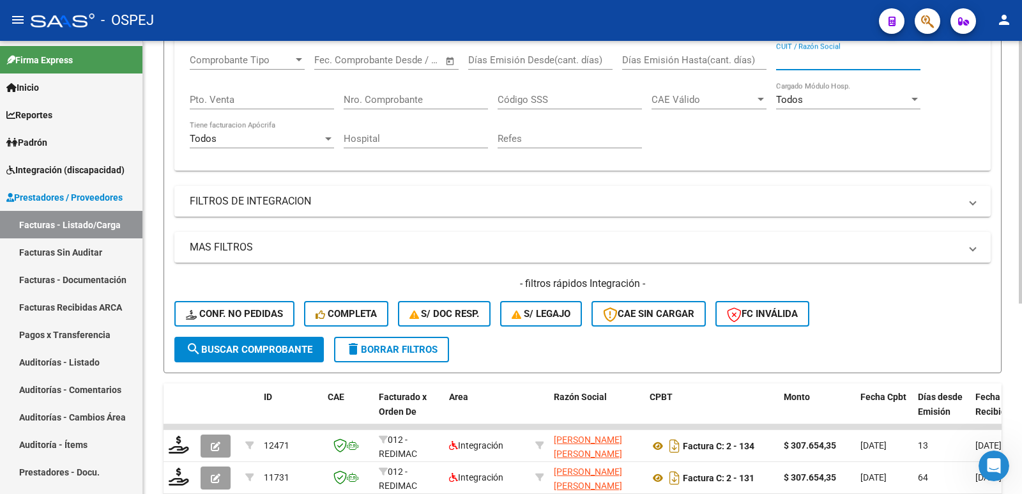
scroll to position [256, 0]
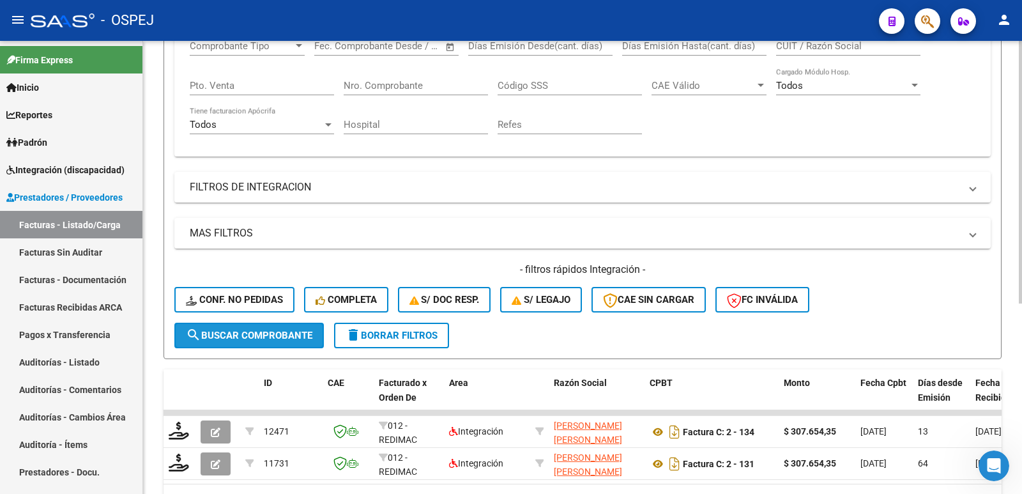
click at [271, 342] on button "search Buscar Comprobante" at bounding box center [249, 336] width 150 height 26
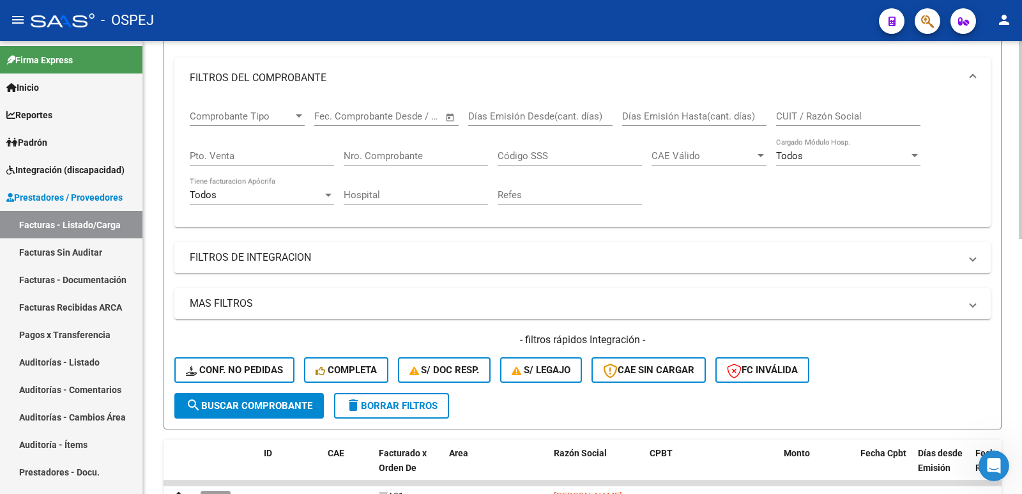
scroll to position [0, 0]
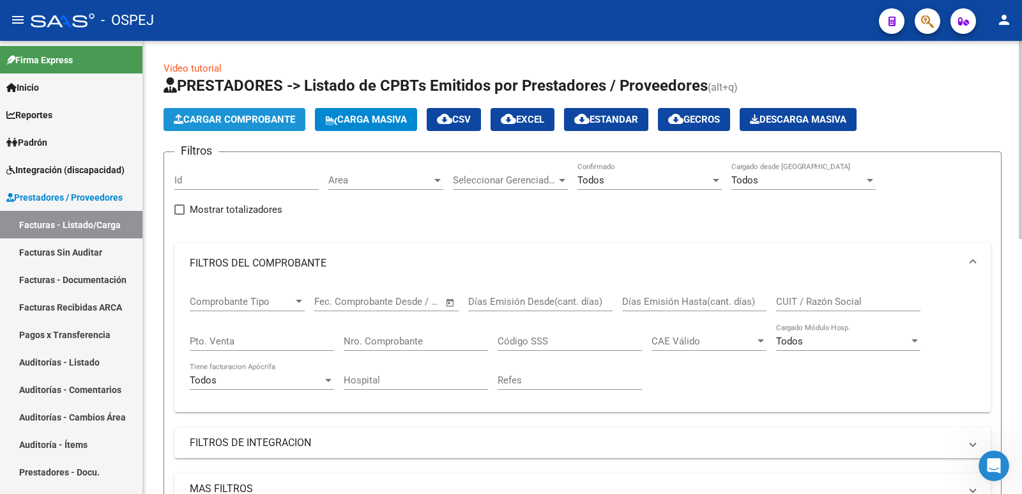
click at [194, 121] on span "Cargar Comprobante" at bounding box center [234, 120] width 121 height 12
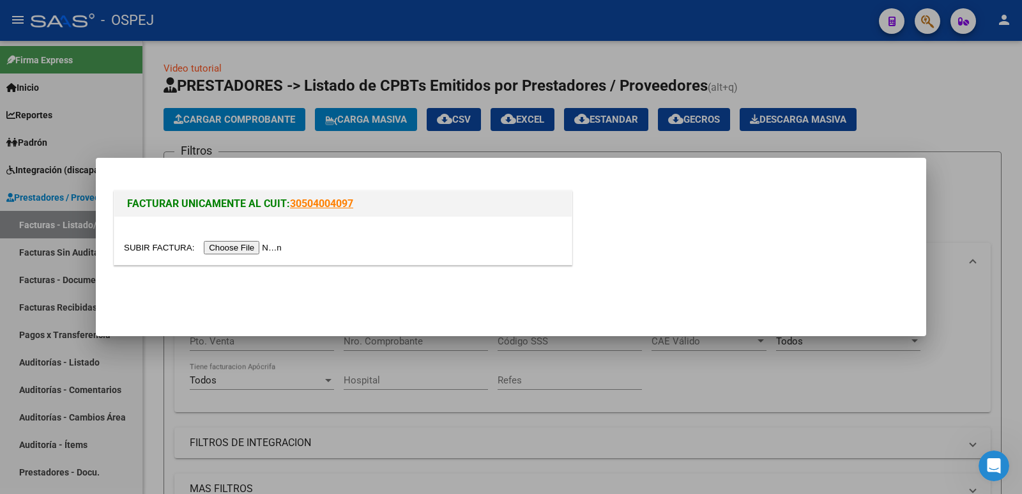
click at [222, 249] on input "file" at bounding box center [205, 247] width 162 height 13
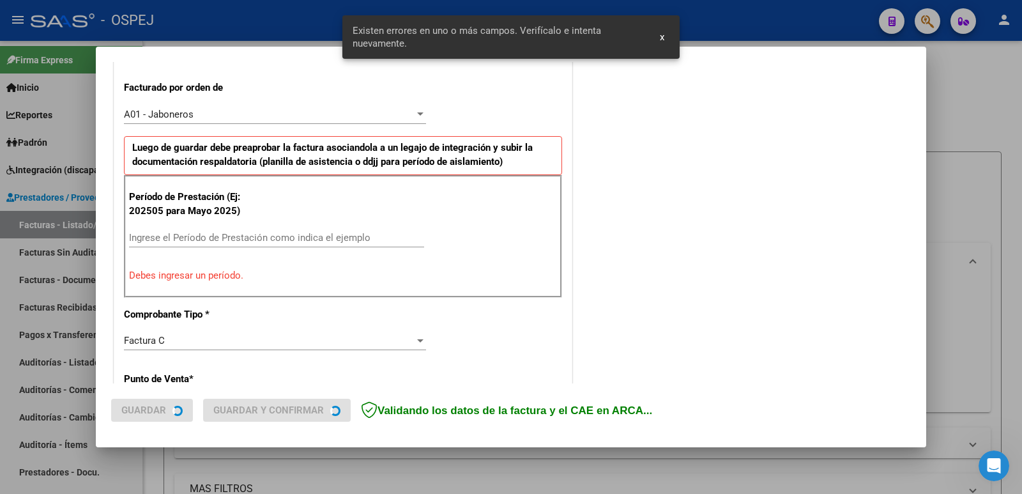
scroll to position [349, 0]
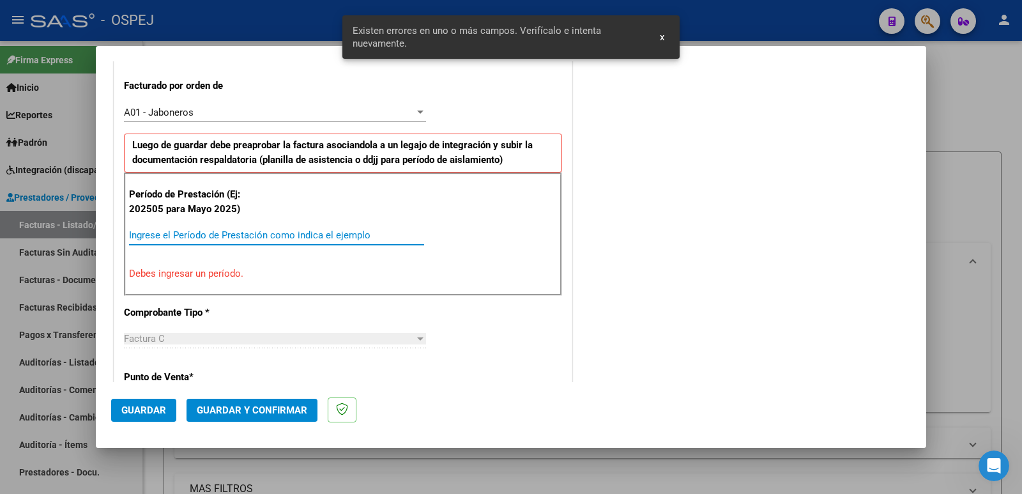
click at [273, 236] on input "Ingrese el Período de Prestación como indica el ejemplo" at bounding box center [276, 235] width 295 height 12
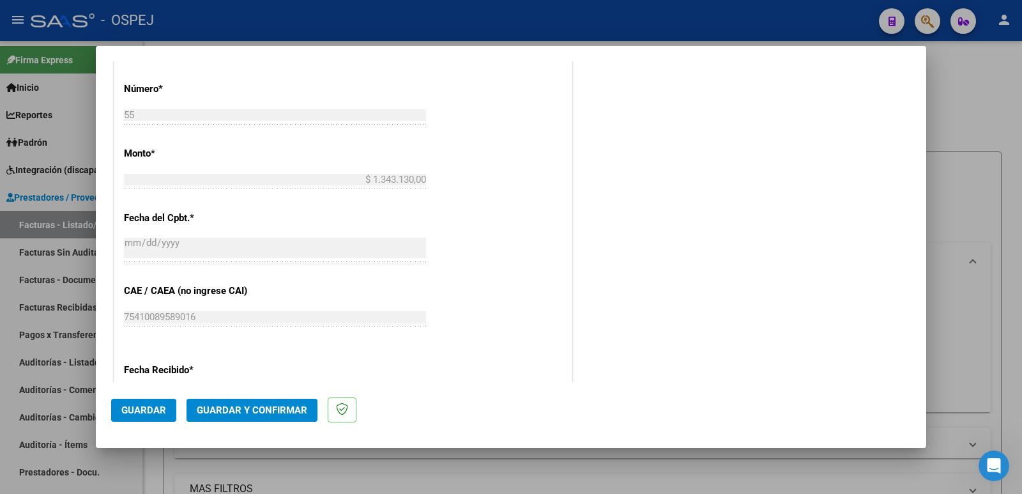
scroll to position [941, 0]
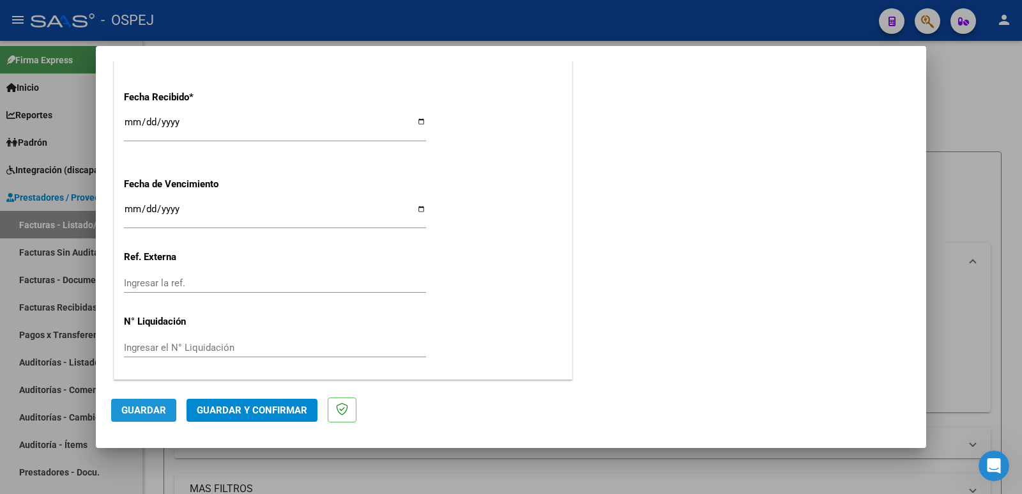
click at [144, 413] on span "Guardar" at bounding box center [143, 410] width 45 height 12
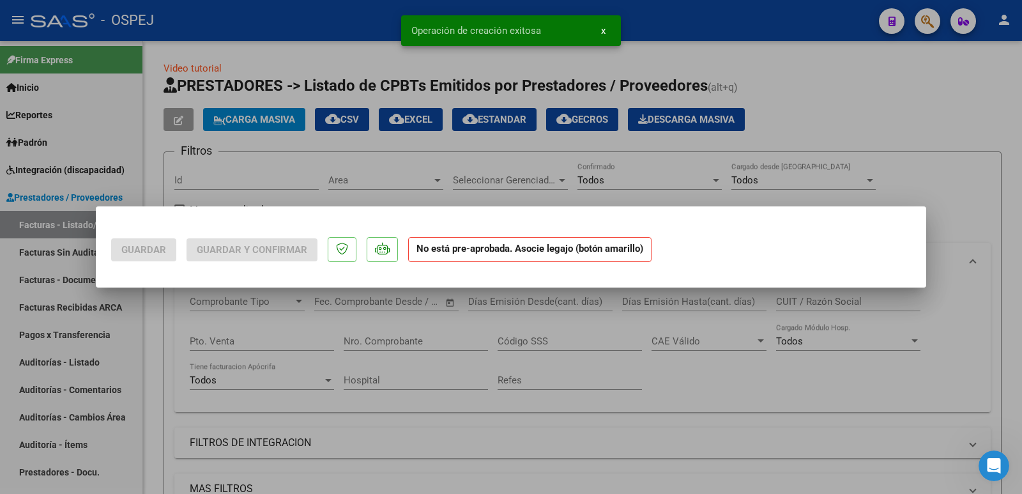
scroll to position [0, 0]
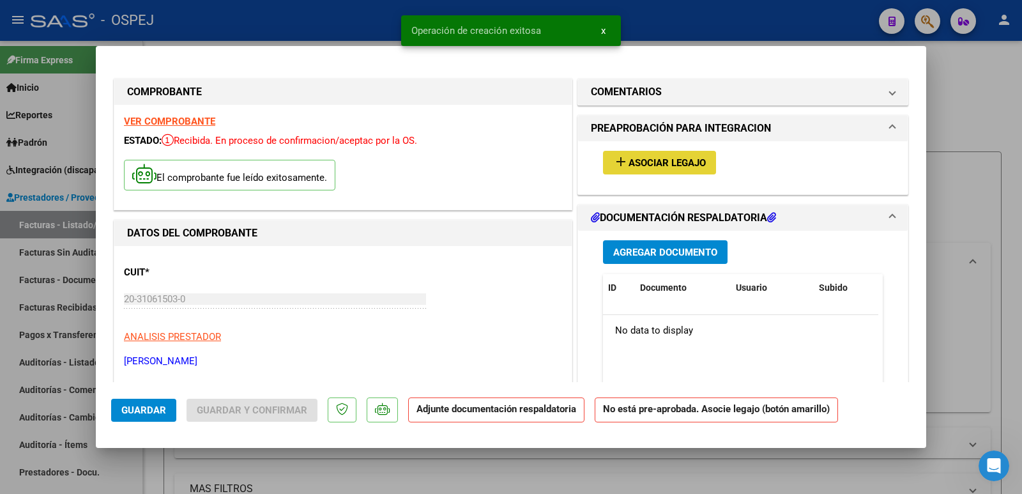
click at [675, 163] on span "Asociar Legajo" at bounding box center [667, 163] width 77 height 12
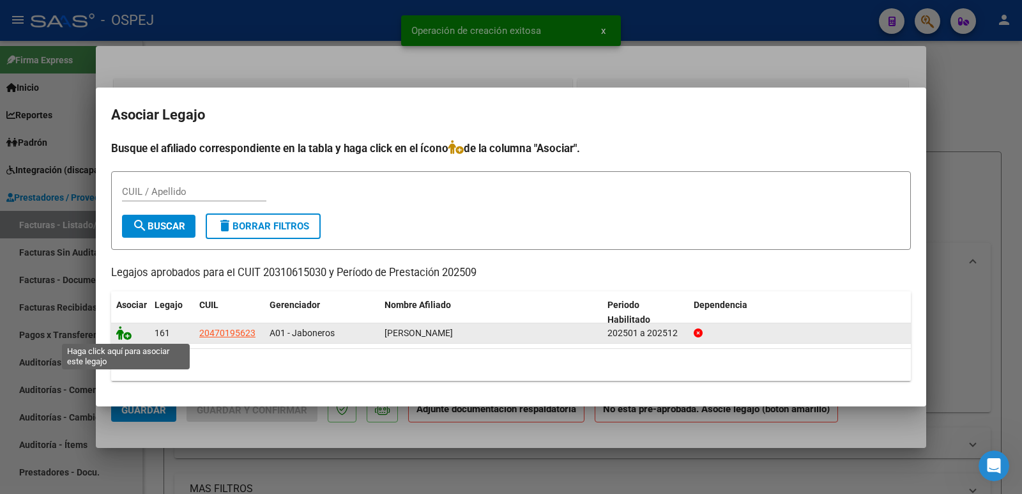
click at [118, 337] on icon at bounding box center [123, 333] width 15 height 14
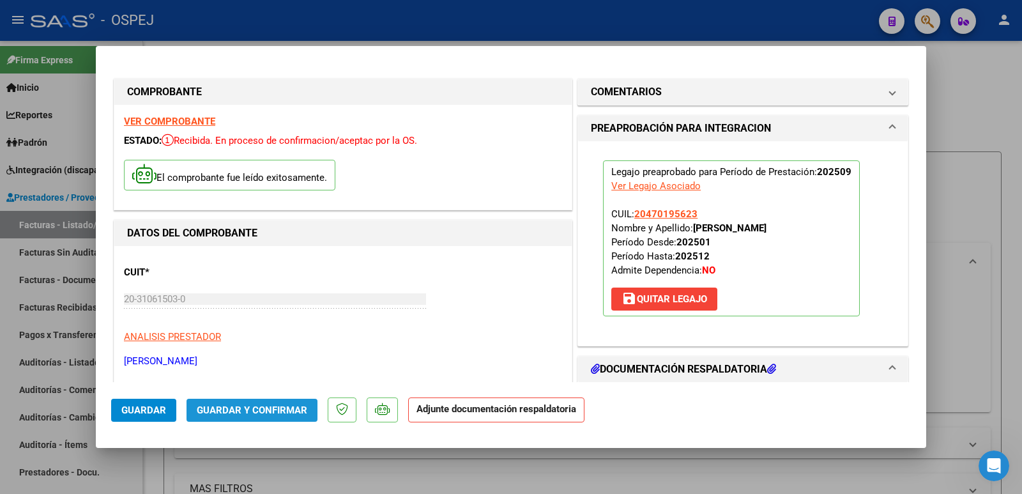
click at [253, 411] on span "Guardar y Confirmar" at bounding box center [252, 410] width 111 height 12
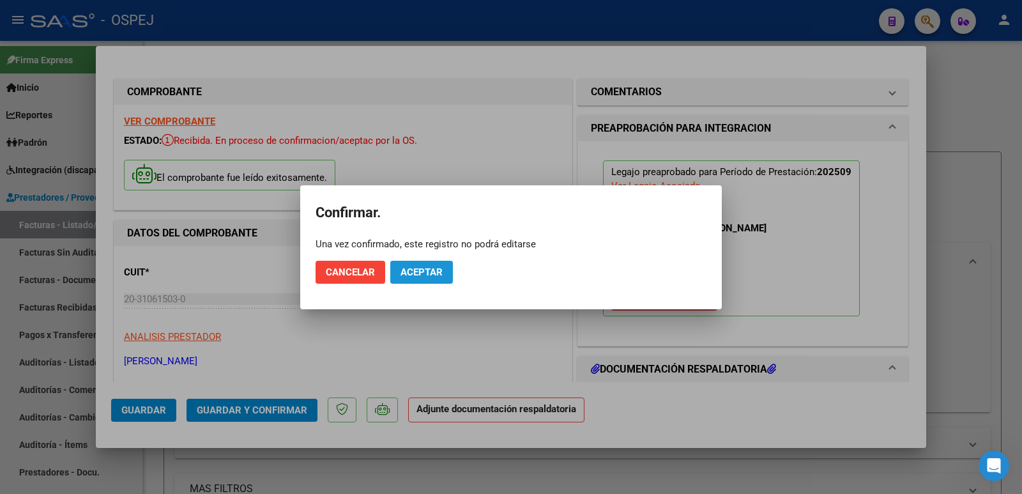
click at [407, 279] on button "Aceptar" at bounding box center [421, 272] width 63 height 23
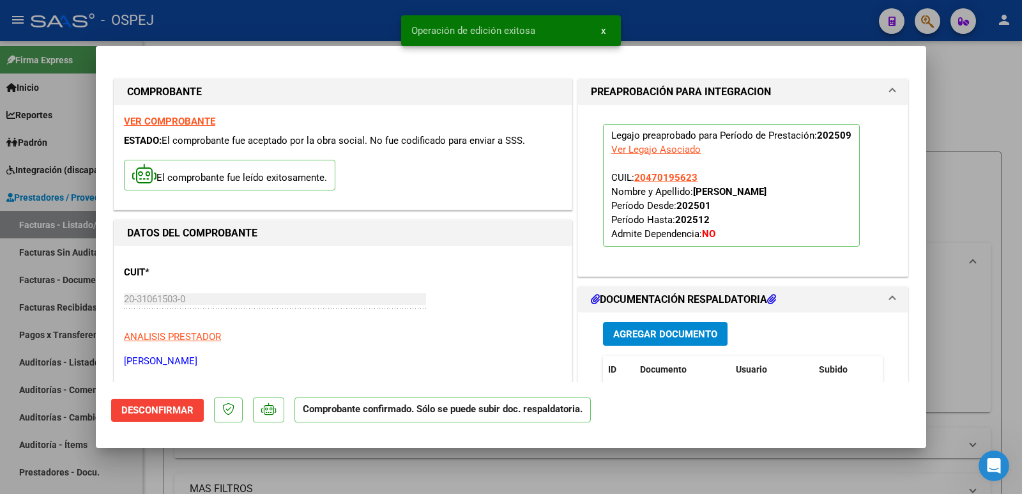
click at [363, 26] on div at bounding box center [511, 247] width 1022 height 494
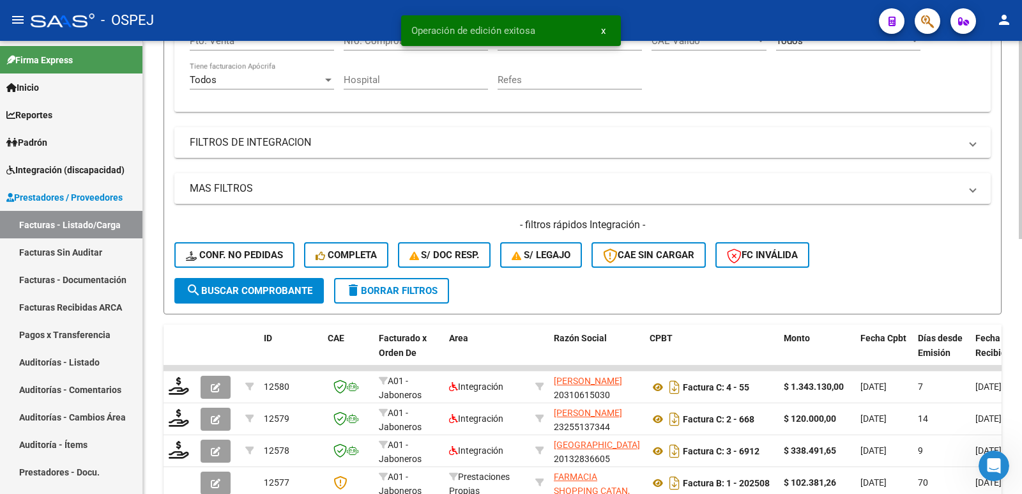
scroll to position [319, 0]
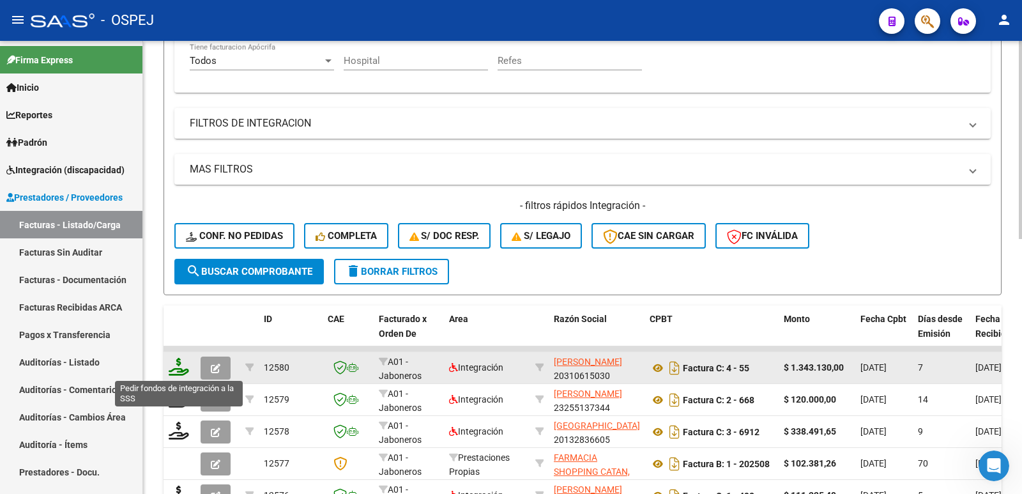
click at [178, 372] on icon at bounding box center [179, 367] width 20 height 18
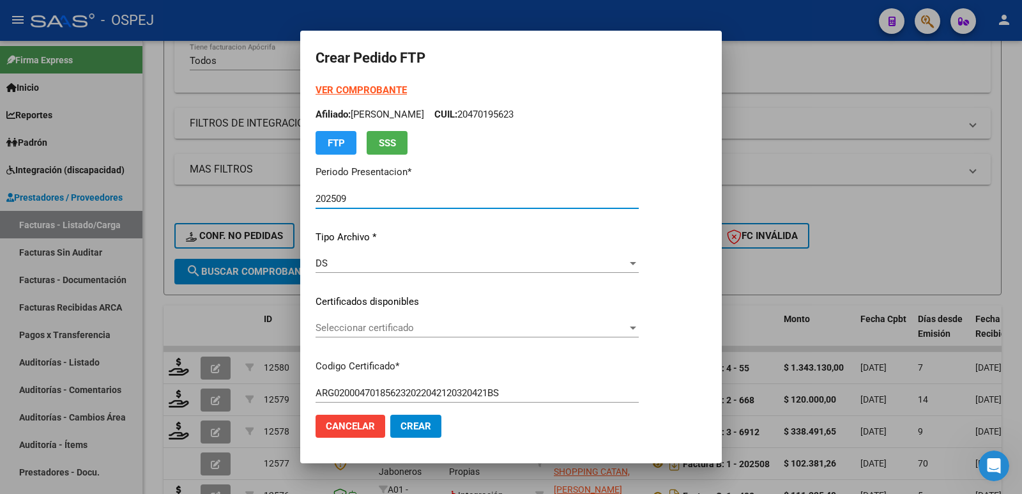
click at [464, 328] on span "Seleccionar certificado" at bounding box center [472, 328] width 312 height 12
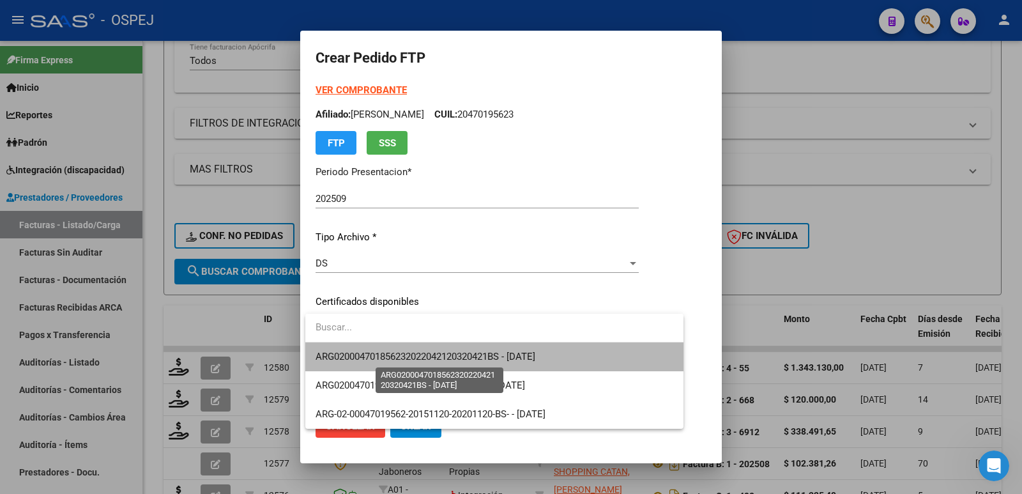
click at [468, 362] on span "ARG020004701856232022042120320421BS - [DATE]" at bounding box center [426, 357] width 220 height 12
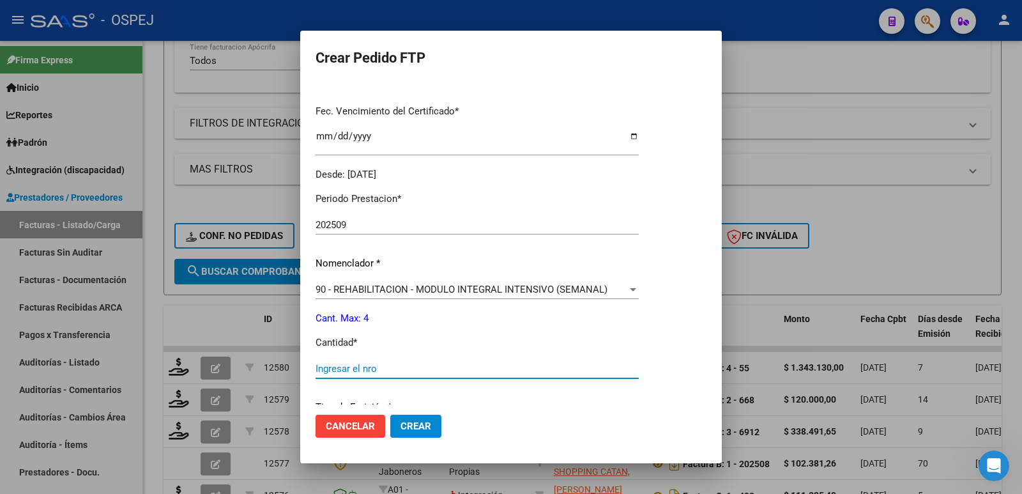
click at [436, 365] on input "Ingresar el nro" at bounding box center [477, 369] width 323 height 12
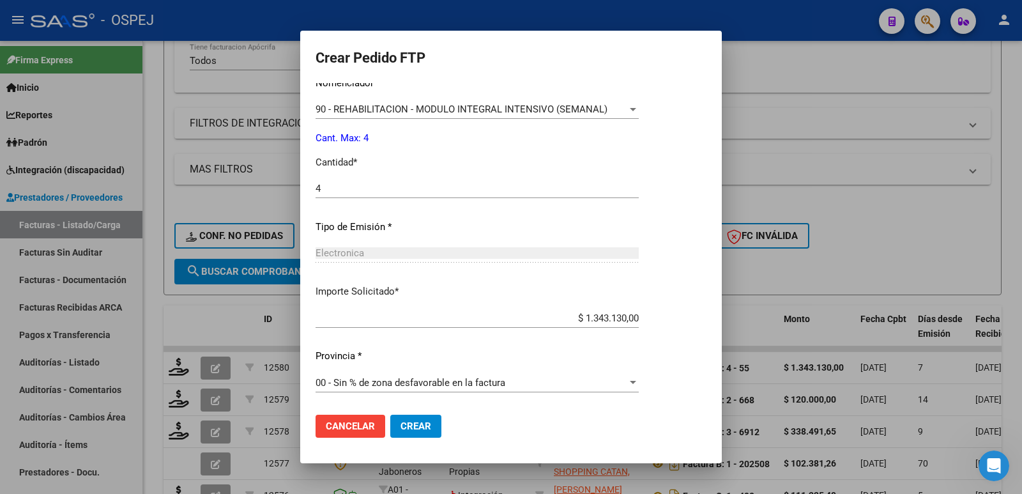
click at [417, 421] on span "Crear" at bounding box center [416, 426] width 31 height 12
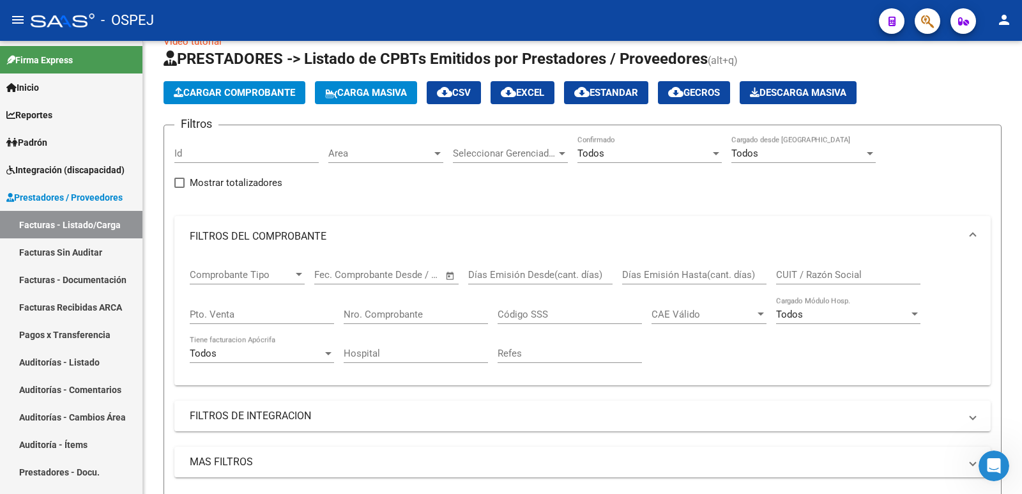
scroll to position [0, 0]
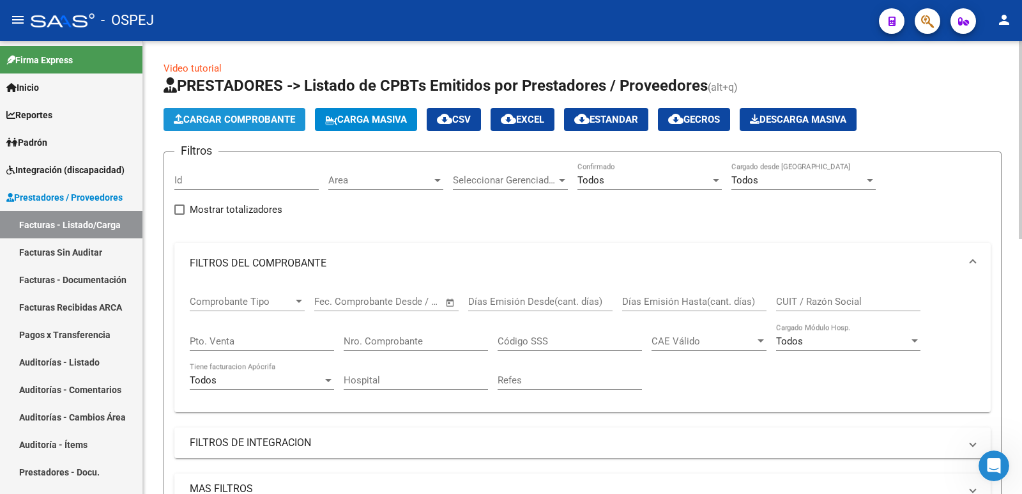
click at [280, 121] on span "Cargar Comprobante" at bounding box center [234, 120] width 121 height 12
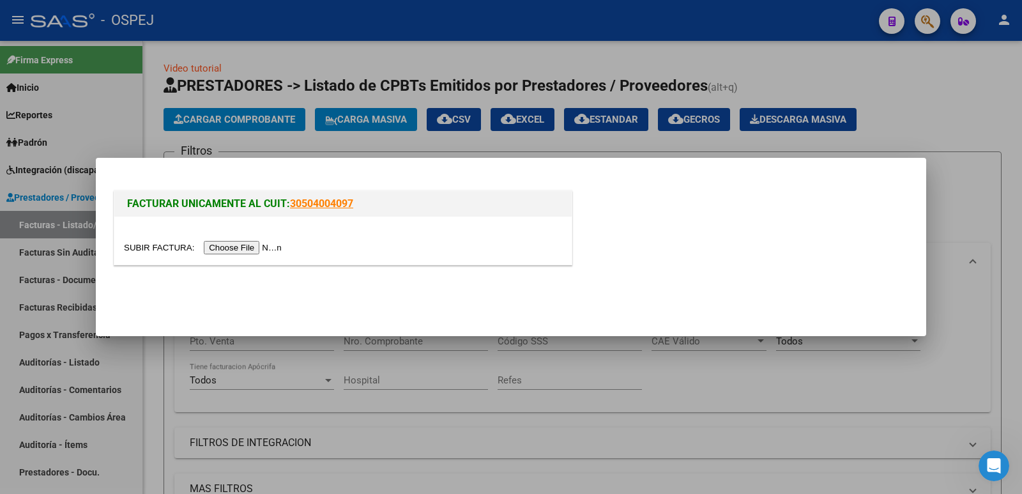
click at [271, 245] on input "file" at bounding box center [205, 247] width 162 height 13
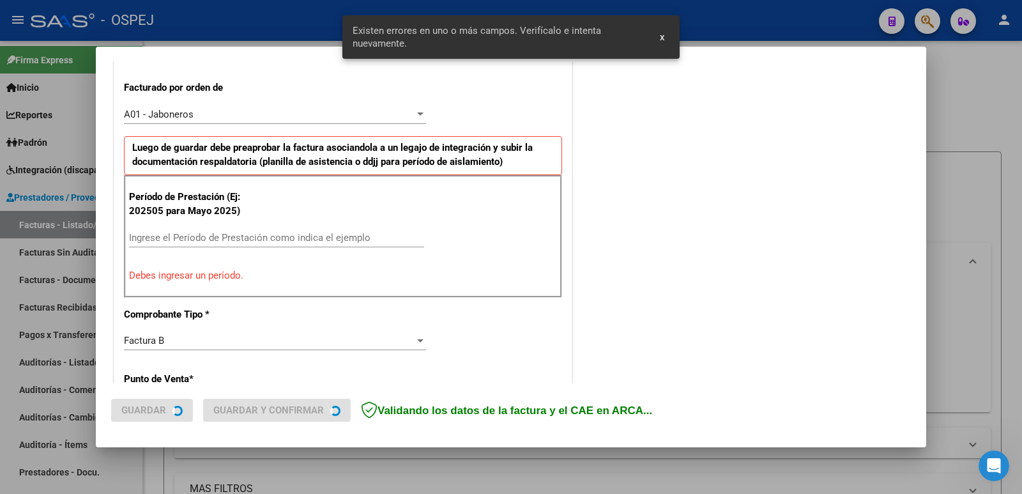
scroll to position [349, 0]
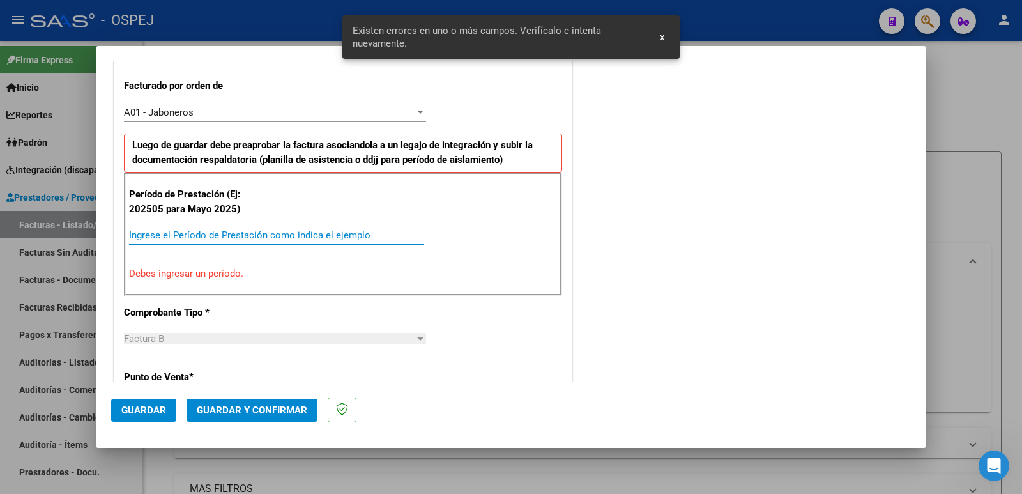
click at [328, 232] on input "Ingrese el Período de Prestación como indica el ejemplo" at bounding box center [276, 235] width 295 height 12
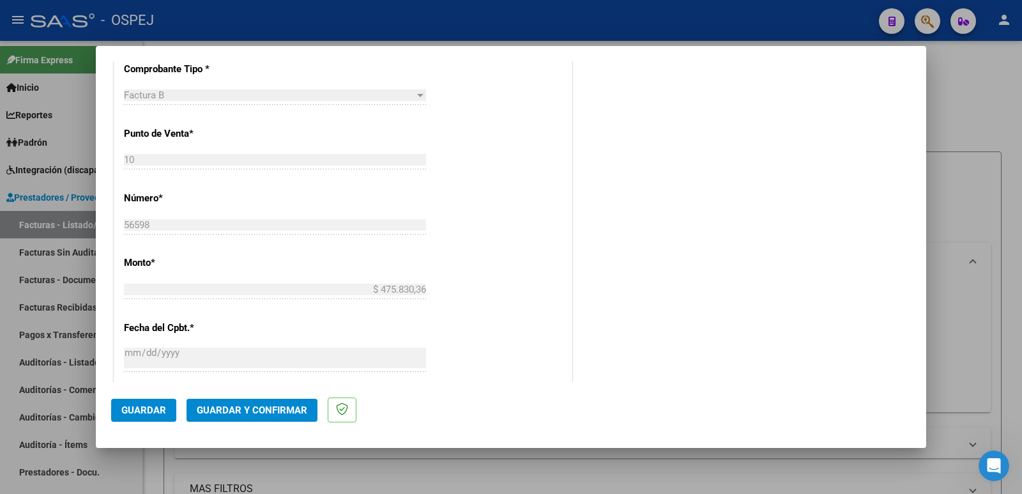
scroll to position [604, 0]
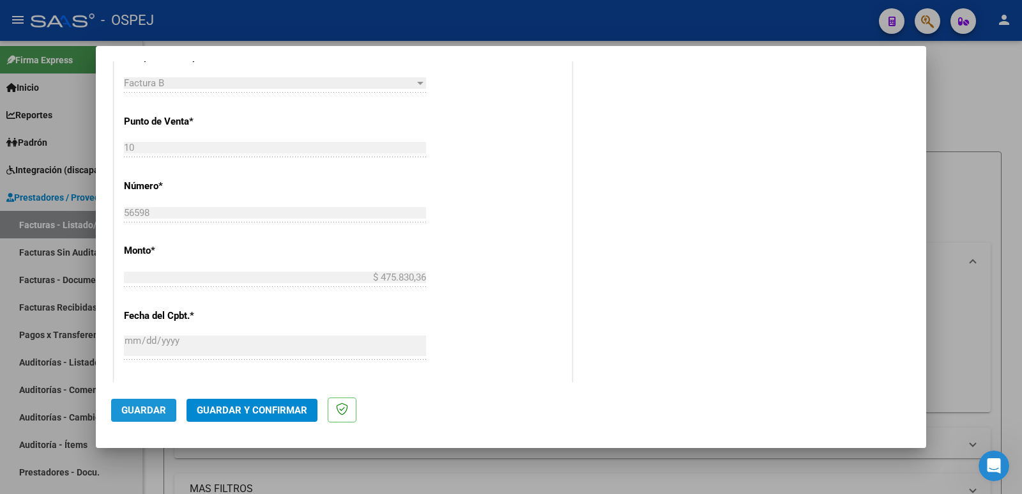
click at [139, 413] on span "Guardar" at bounding box center [143, 410] width 45 height 12
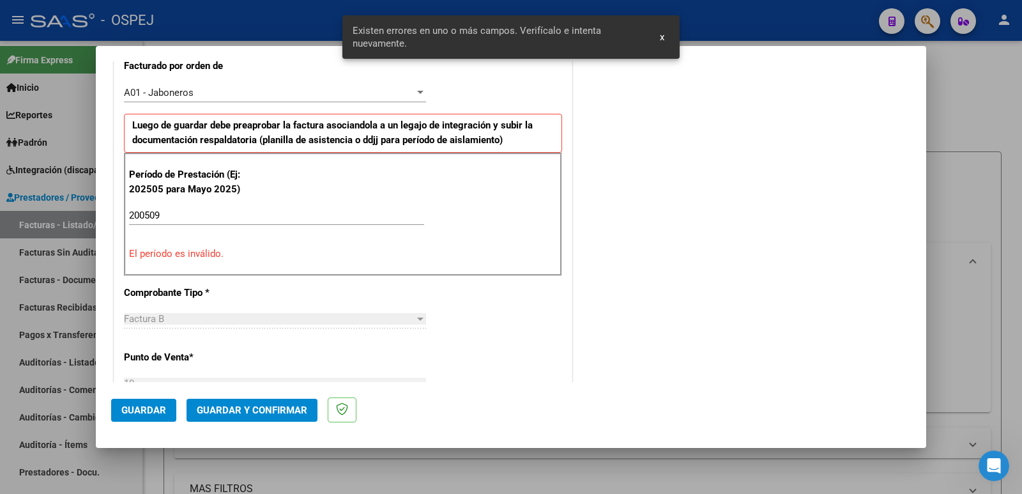
scroll to position [349, 0]
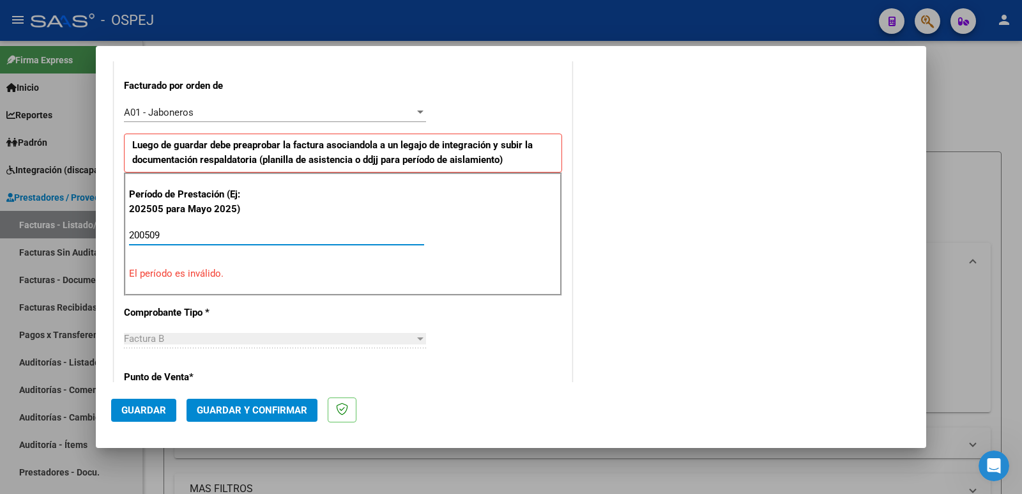
drag, startPoint x: 180, startPoint y: 236, endPoint x: 29, endPoint y: 238, distance: 150.2
click at [29, 238] on div "COMPROBANTE VER COMPROBANTE El comprobante fue leído exitosamente. DATOS DEL CO…" at bounding box center [511, 247] width 1022 height 494
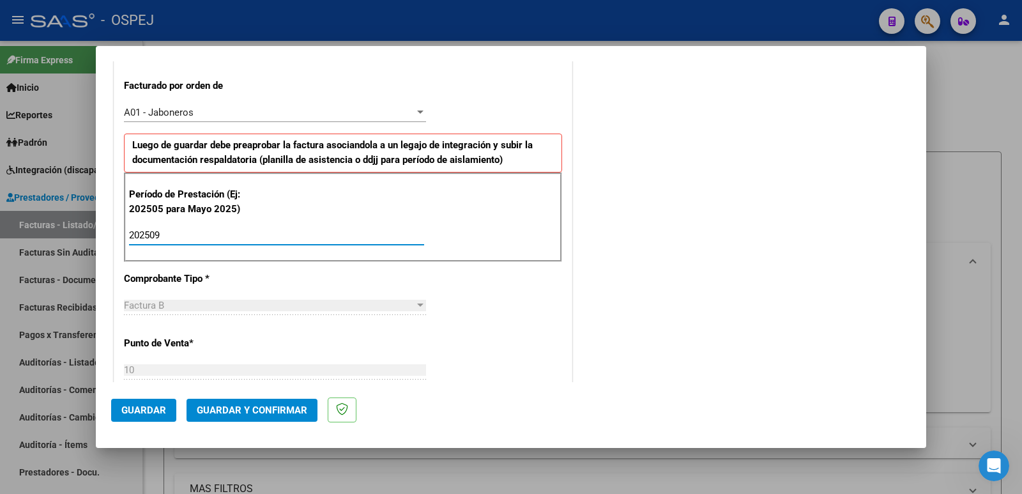
click at [135, 405] on span "Guardar" at bounding box center [143, 410] width 45 height 12
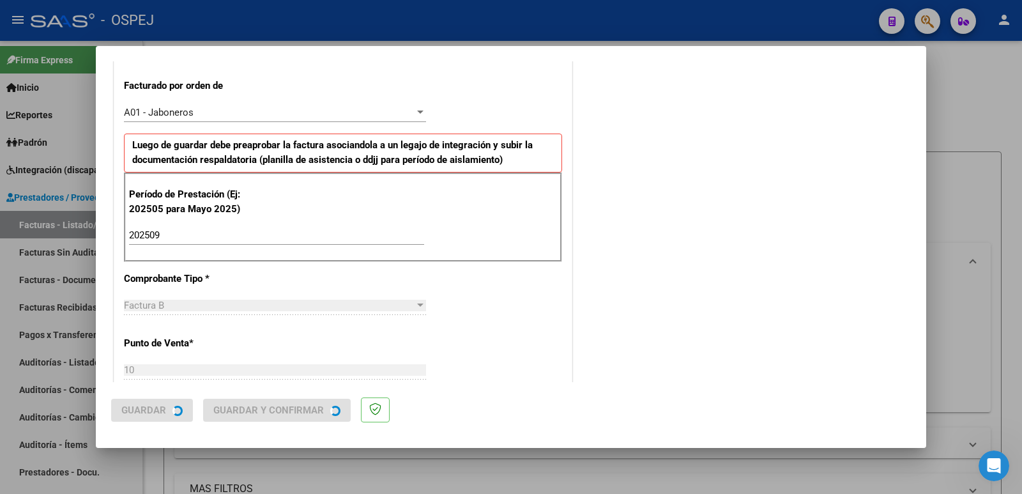
scroll to position [0, 0]
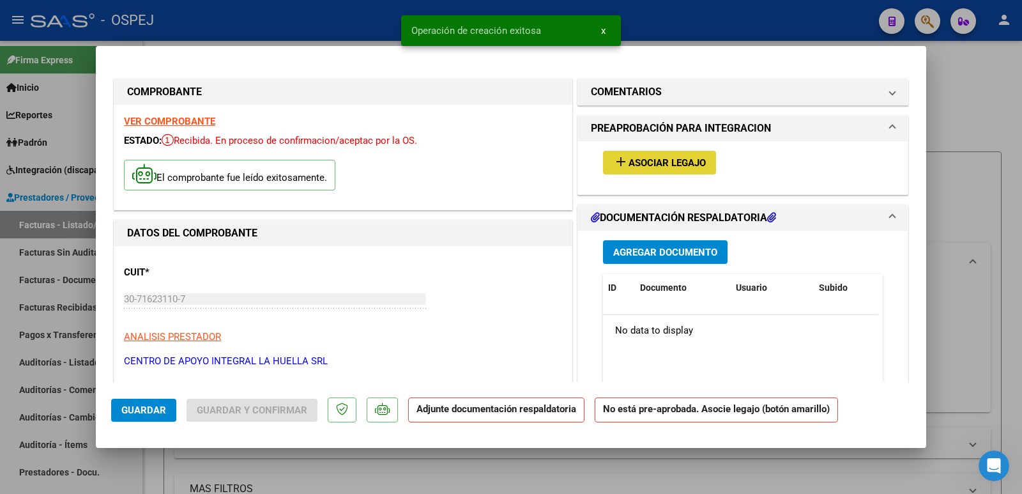
click at [629, 162] on span "Asociar Legajo" at bounding box center [667, 163] width 77 height 12
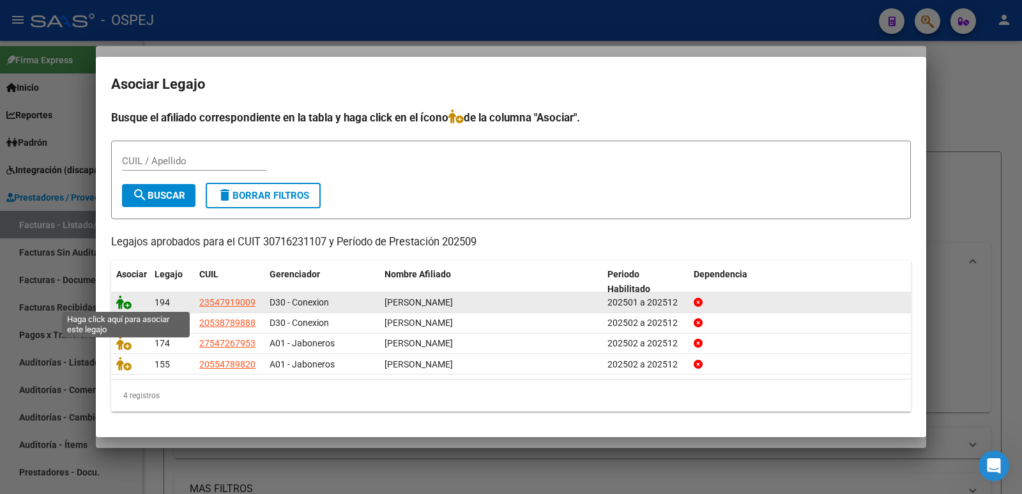
click at [121, 295] on icon at bounding box center [123, 302] width 15 height 14
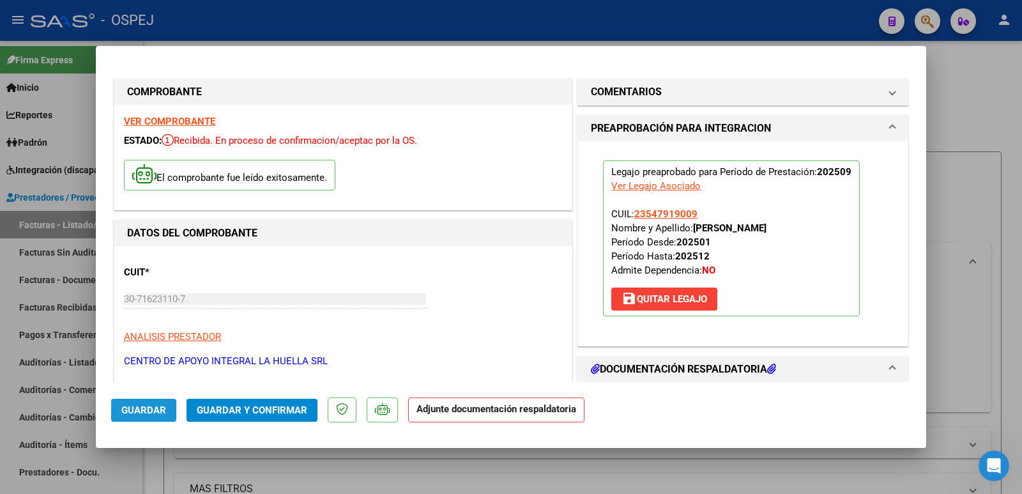
click at [134, 413] on span "Guardar" at bounding box center [143, 410] width 45 height 12
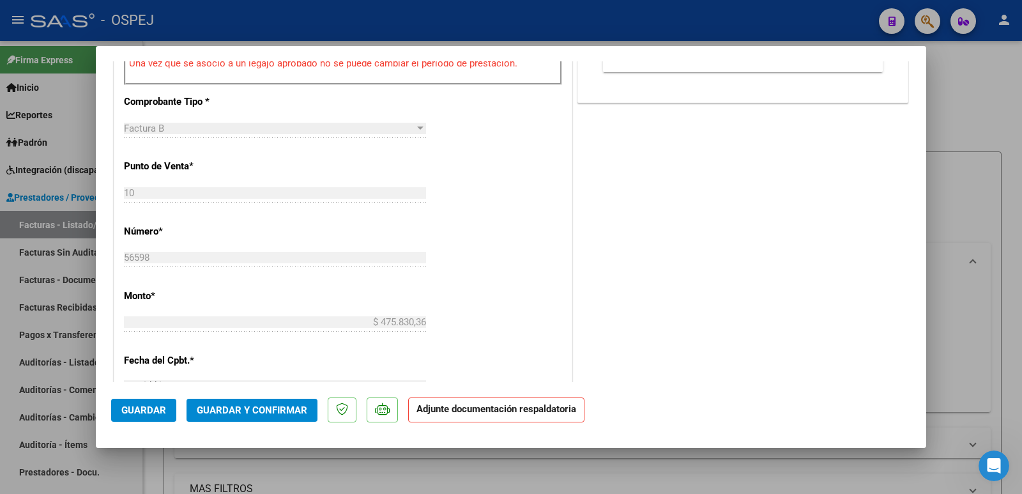
scroll to position [575, 0]
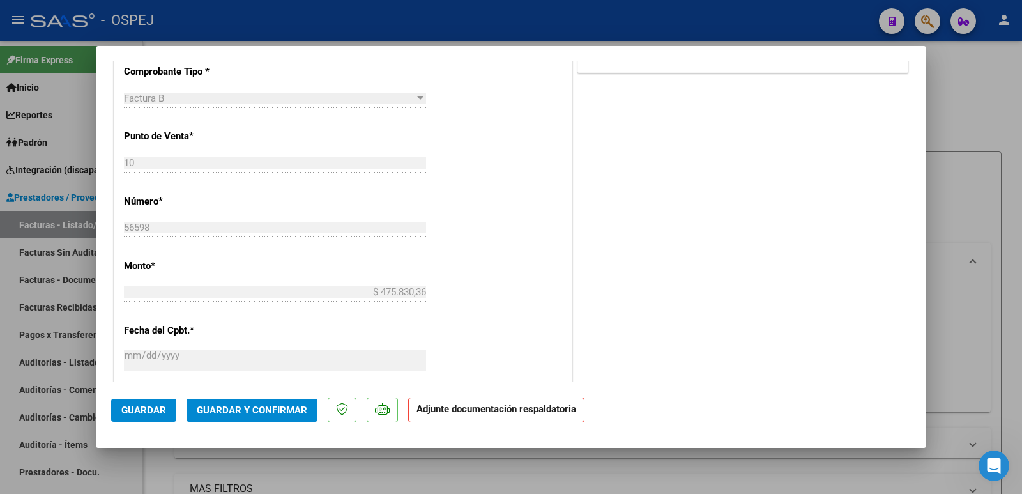
click at [256, 405] on span "Guardar y Confirmar" at bounding box center [252, 410] width 111 height 12
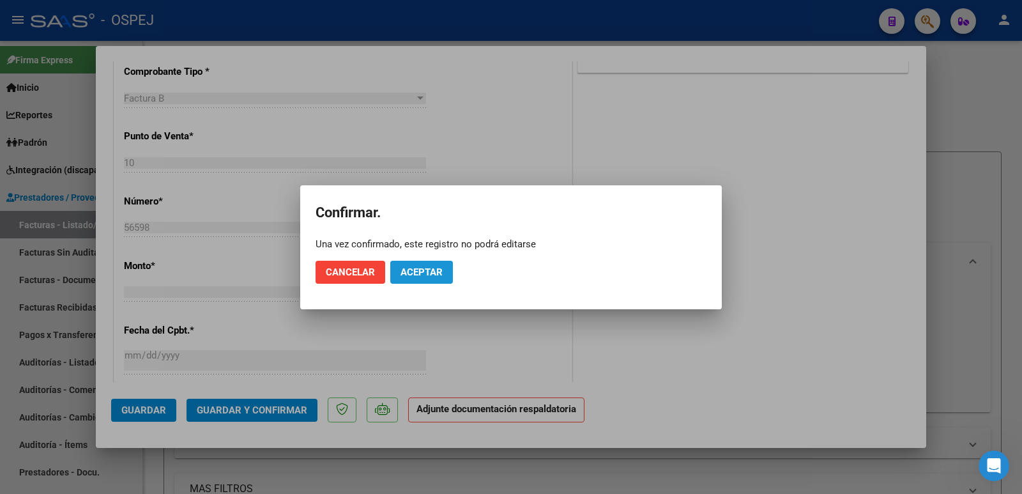
click at [427, 268] on span "Aceptar" at bounding box center [422, 272] width 42 height 12
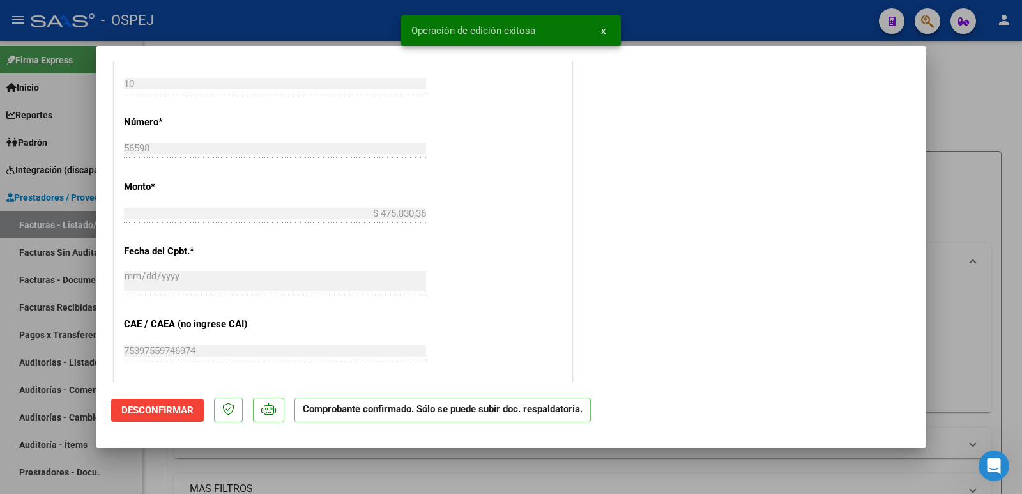
click at [281, 12] on div at bounding box center [511, 247] width 1022 height 494
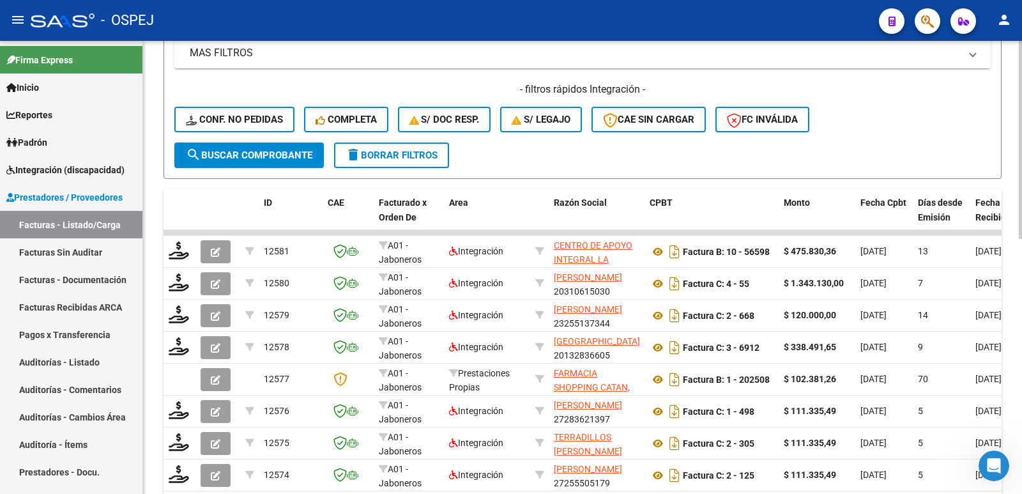
scroll to position [447, 0]
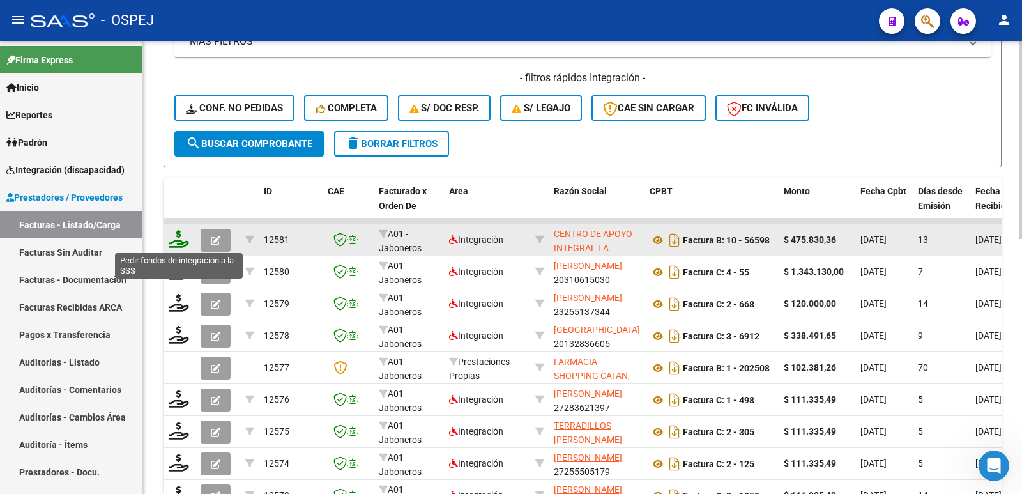
click at [180, 243] on icon at bounding box center [179, 239] width 20 height 18
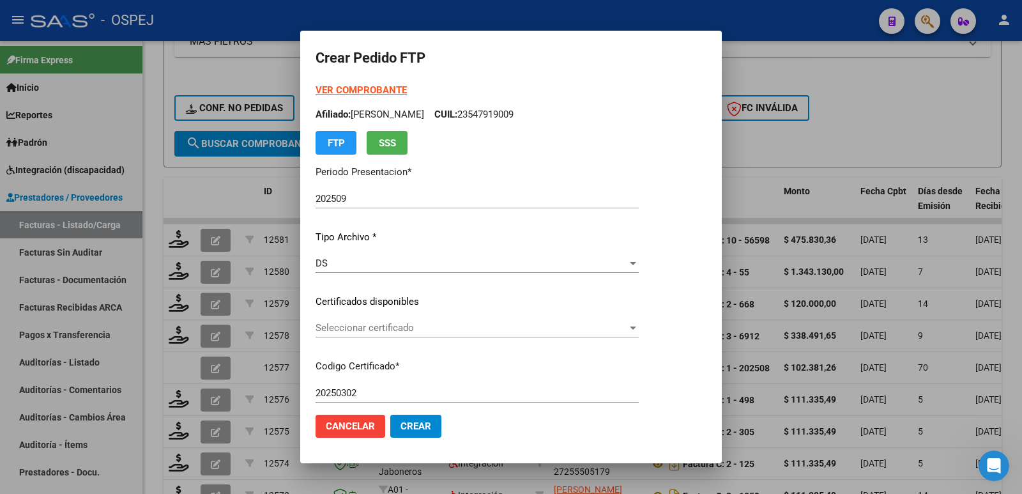
click at [353, 321] on div "Seleccionar certificado Seleccionar certificado" at bounding box center [477, 327] width 323 height 19
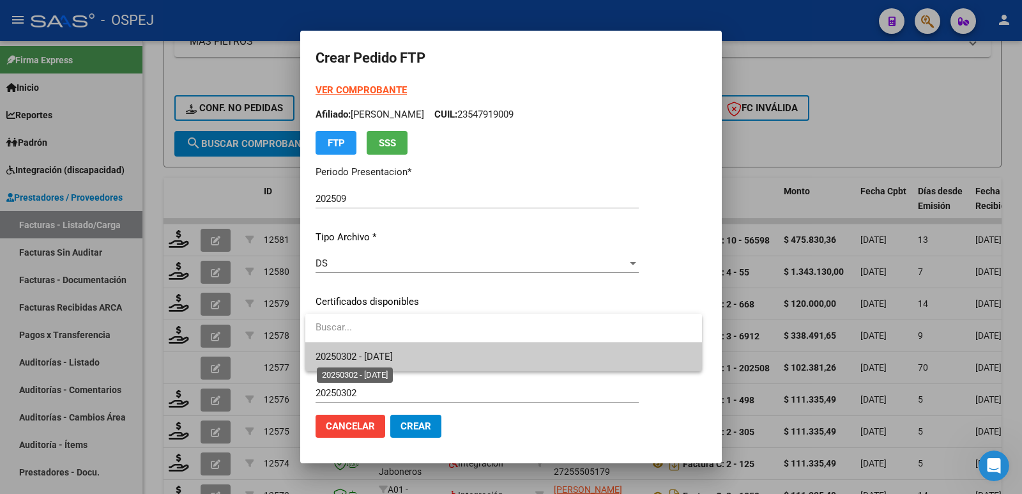
click at [359, 352] on span "20250302 - [DATE]" at bounding box center [354, 357] width 77 height 12
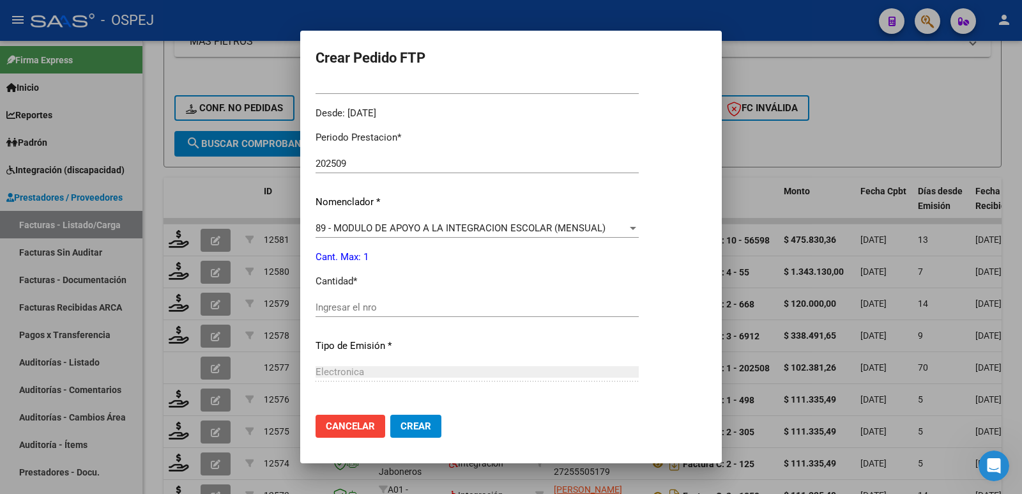
scroll to position [383, 0]
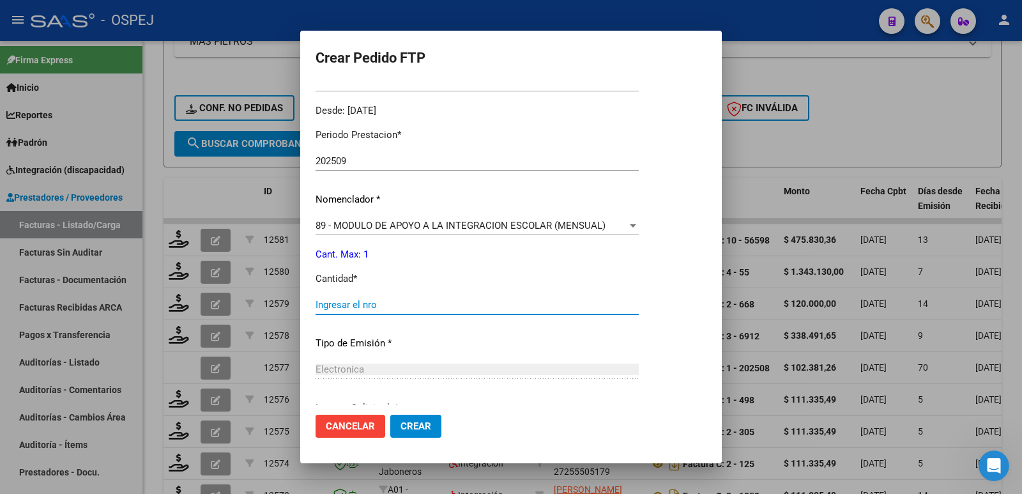
click at [340, 300] on input "Ingresar el nro" at bounding box center [477, 305] width 323 height 12
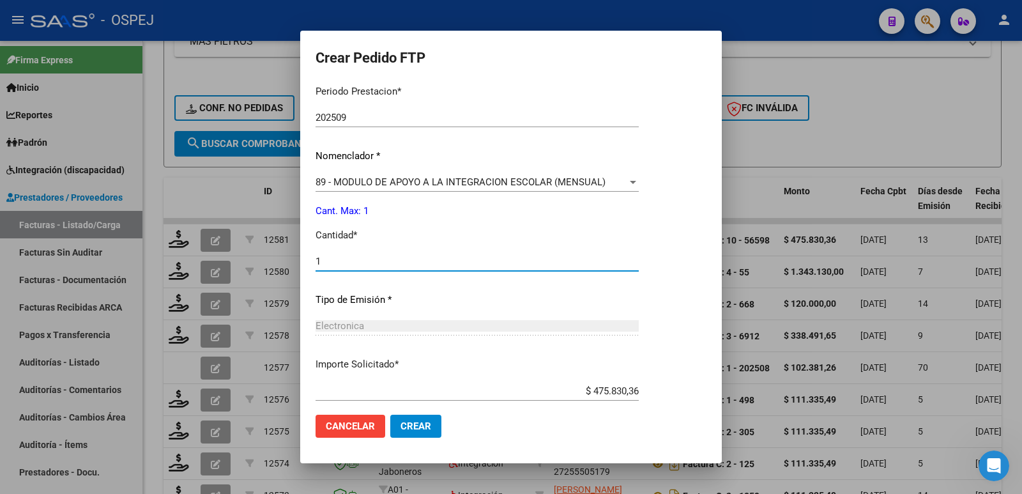
scroll to position [500, 0]
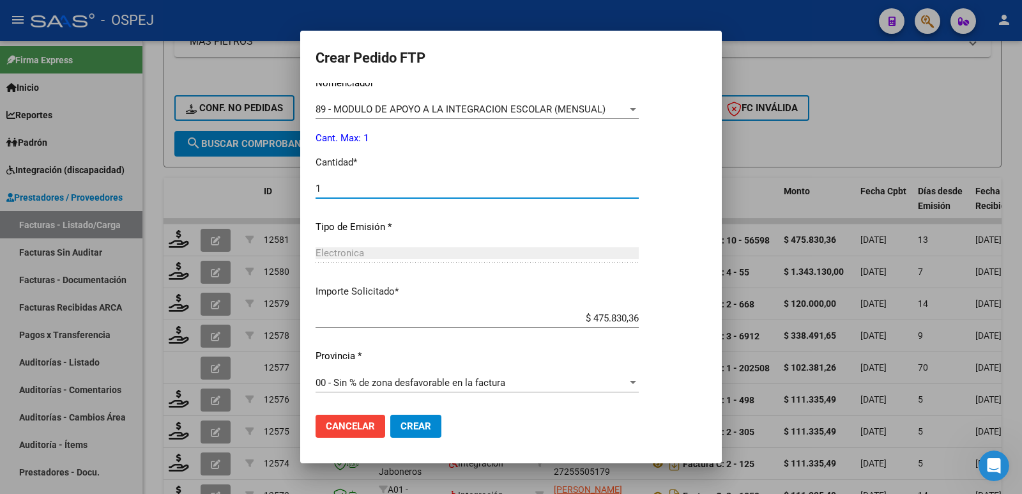
click at [406, 426] on span "Crear" at bounding box center [416, 426] width 31 height 12
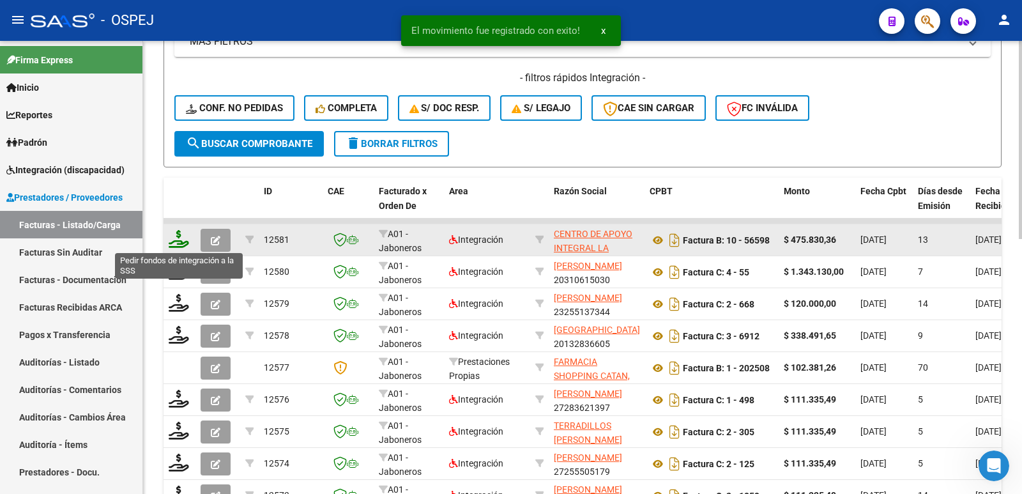
click at [173, 240] on icon at bounding box center [179, 239] width 20 height 18
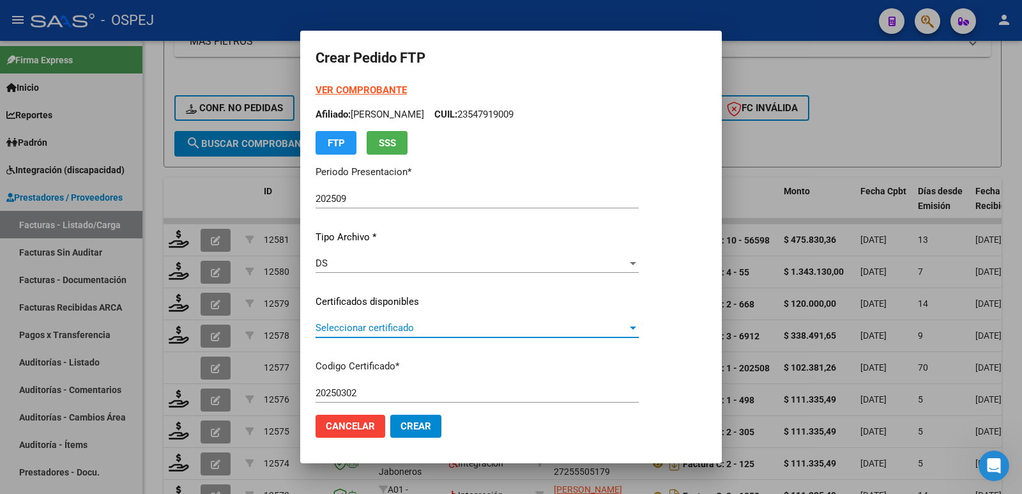
click at [440, 326] on span "Seleccionar certificado" at bounding box center [472, 328] width 312 height 12
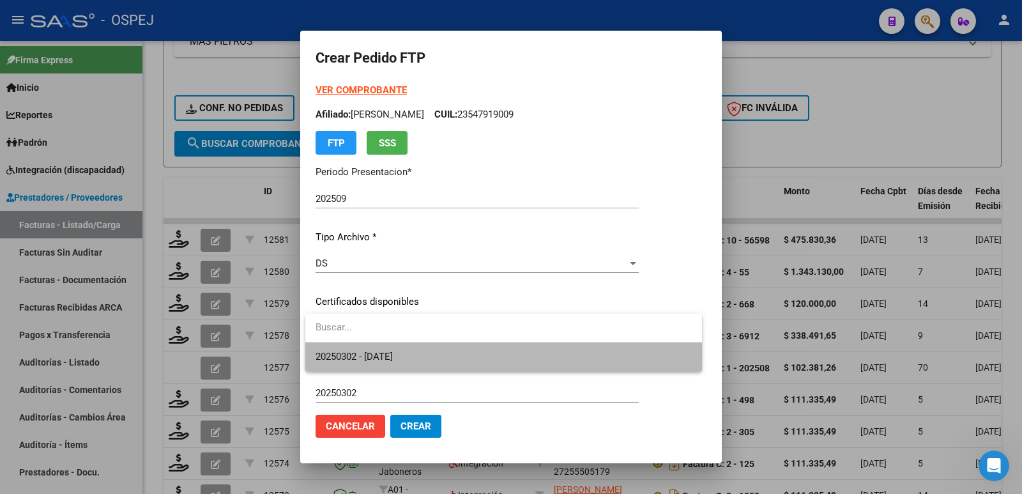
click at [430, 361] on span "20250302 - [DATE]" at bounding box center [504, 356] width 376 height 29
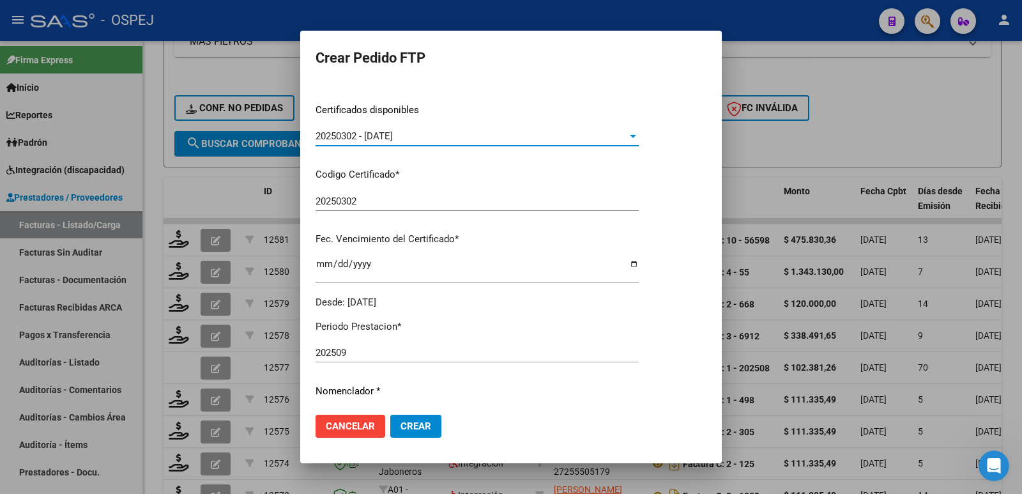
scroll to position [319, 0]
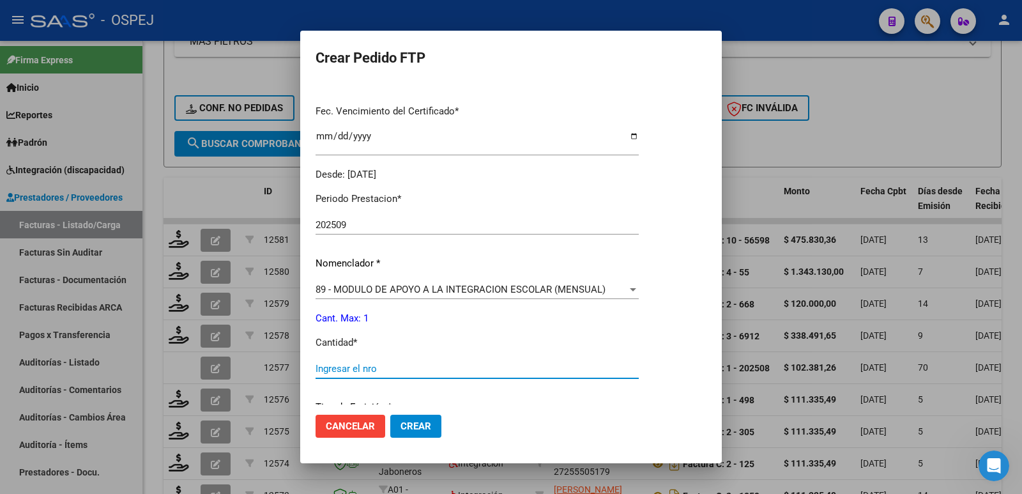
click at [415, 373] on input "Ingresar el nro" at bounding box center [477, 369] width 323 height 12
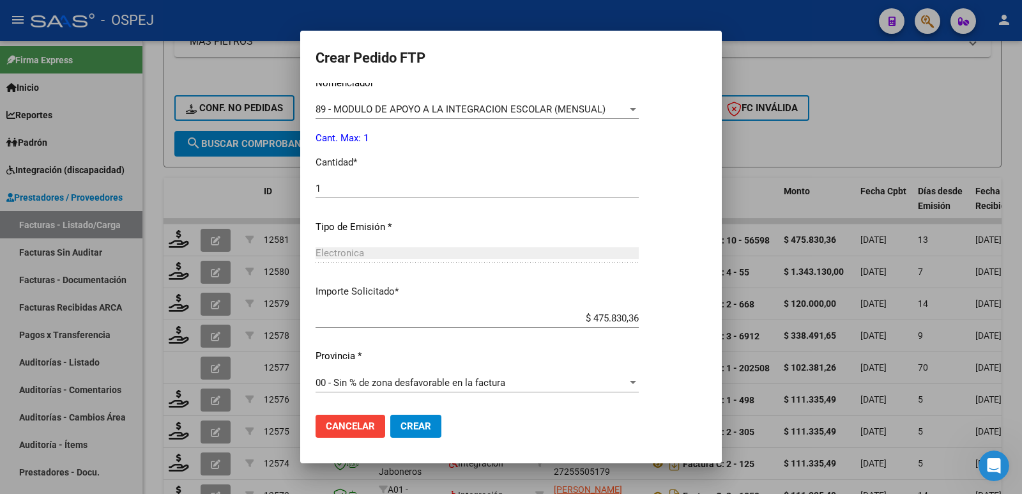
click at [418, 422] on span "Crear" at bounding box center [416, 426] width 31 height 12
click at [898, 104] on div at bounding box center [511, 247] width 1022 height 494
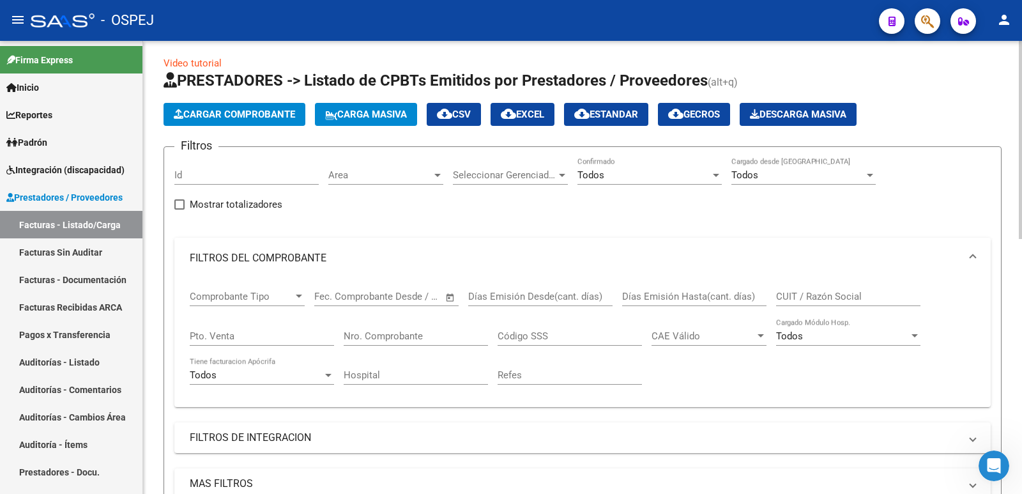
scroll to position [0, 0]
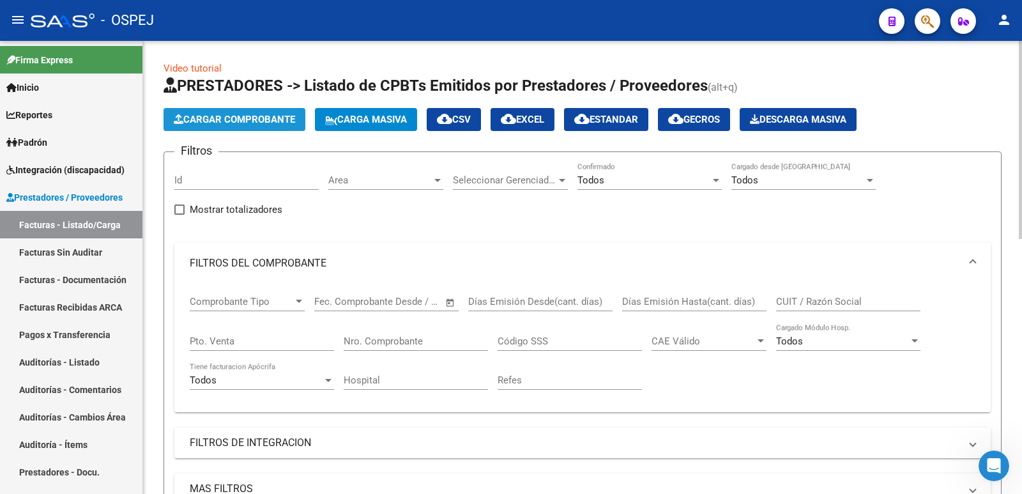
click at [208, 120] on span "Cargar Comprobante" at bounding box center [234, 120] width 121 height 12
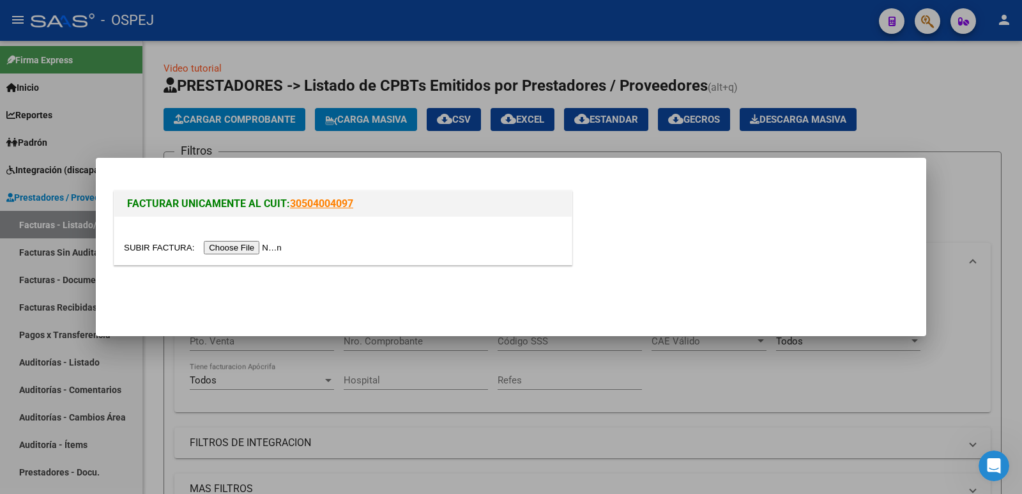
click at [230, 247] on input "file" at bounding box center [205, 247] width 162 height 13
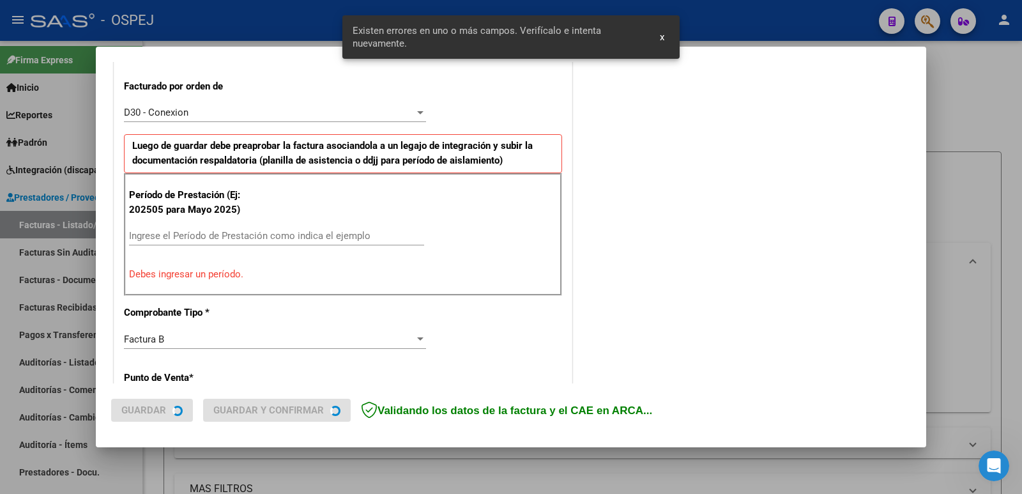
scroll to position [349, 0]
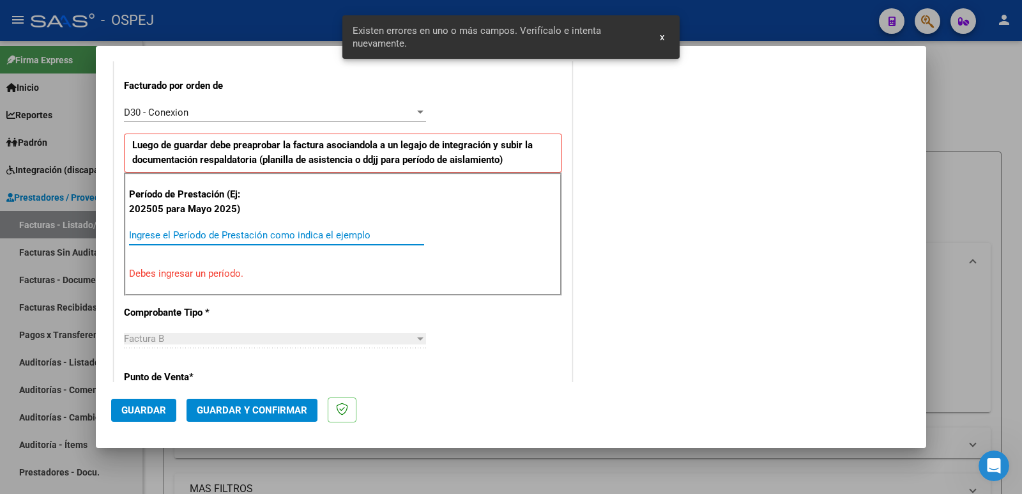
click at [166, 239] on input "Ingrese el Período de Prestación como indica el ejemplo" at bounding box center [276, 235] width 295 height 12
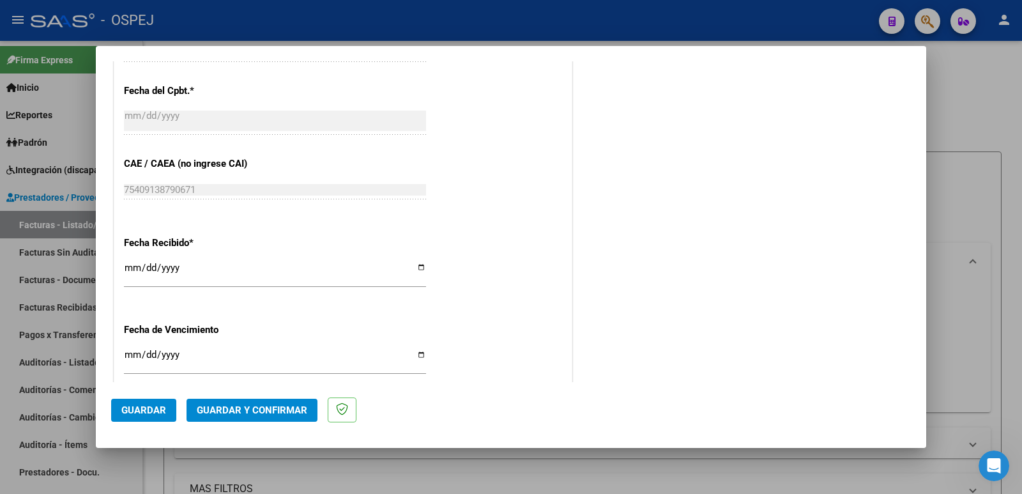
scroll to position [796, 0]
click at [134, 411] on span "Guardar" at bounding box center [143, 410] width 45 height 12
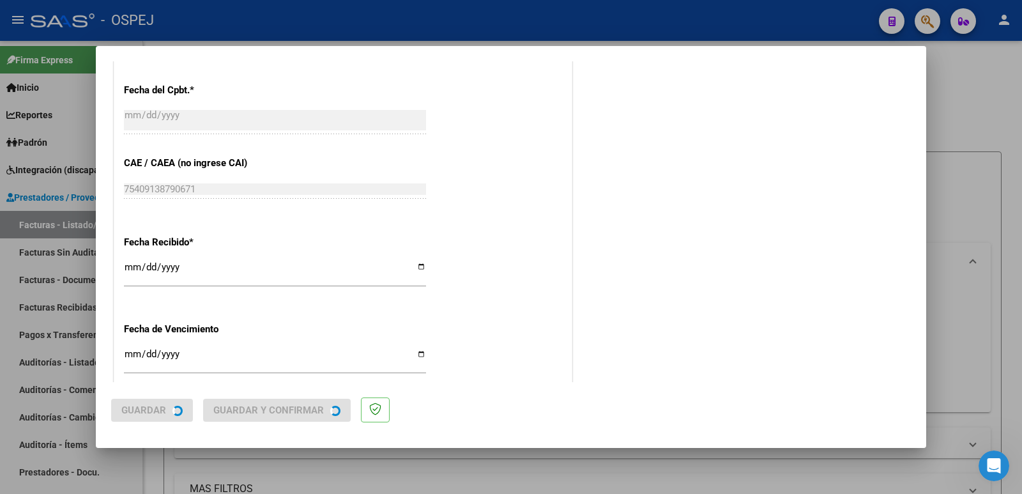
scroll to position [0, 0]
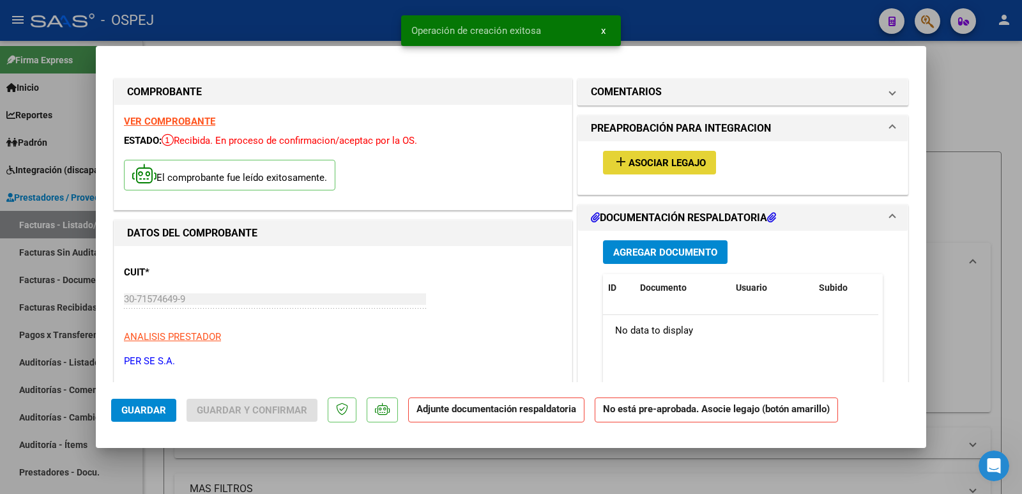
click at [629, 161] on span "Asociar Legajo" at bounding box center [667, 163] width 77 height 12
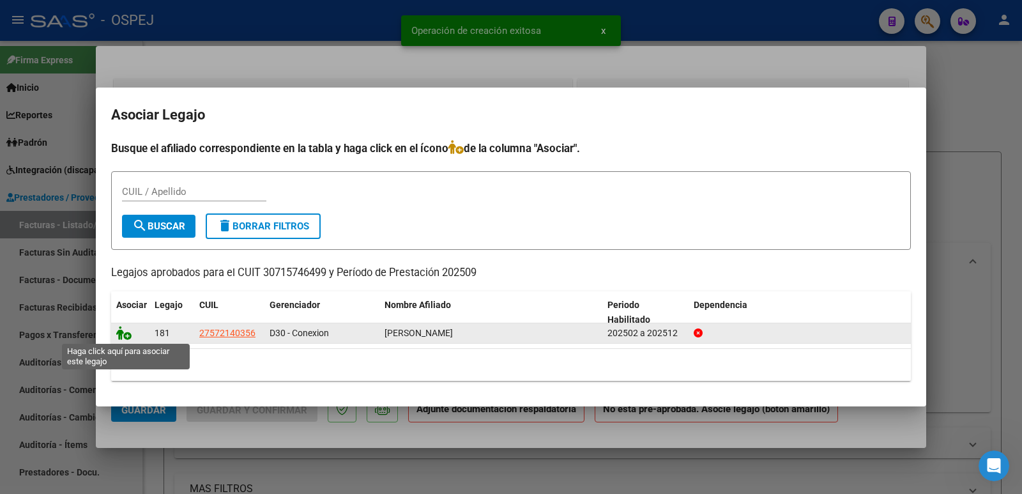
click at [127, 337] on icon at bounding box center [123, 333] width 15 height 14
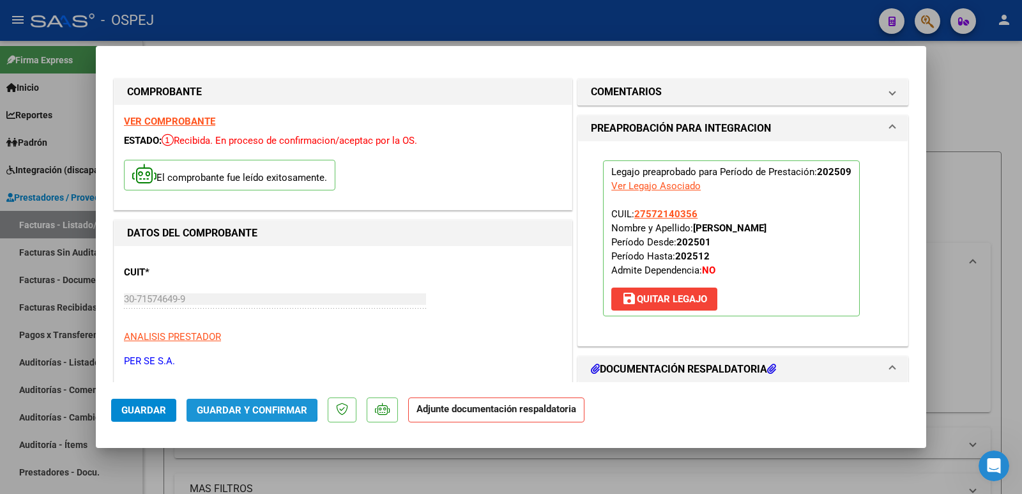
click at [242, 408] on span "Guardar y Confirmar" at bounding box center [252, 410] width 111 height 12
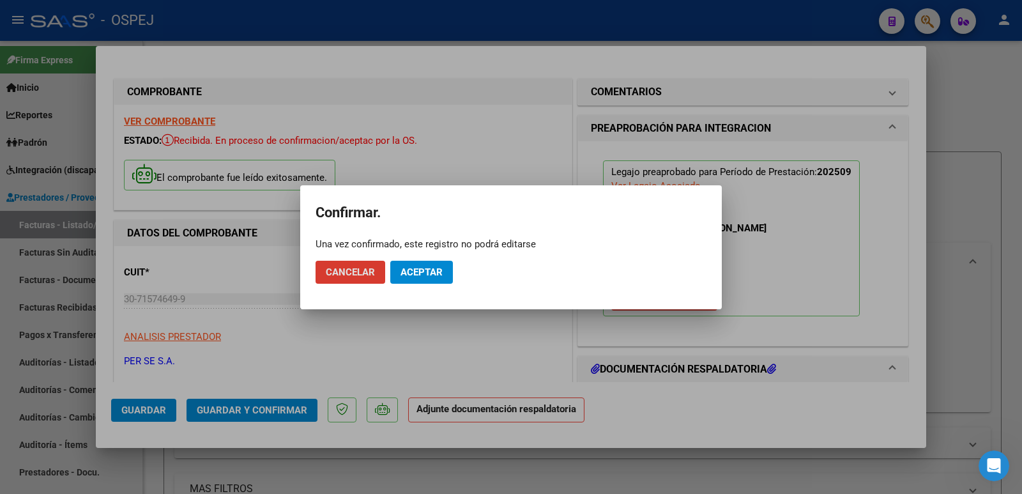
click at [417, 273] on span "Aceptar" at bounding box center [422, 272] width 42 height 12
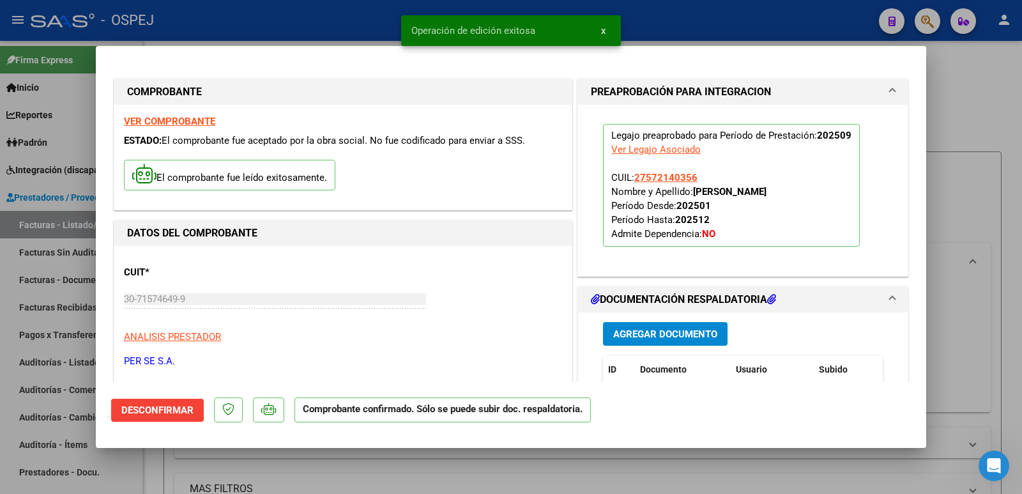
click at [309, 18] on div at bounding box center [511, 247] width 1022 height 494
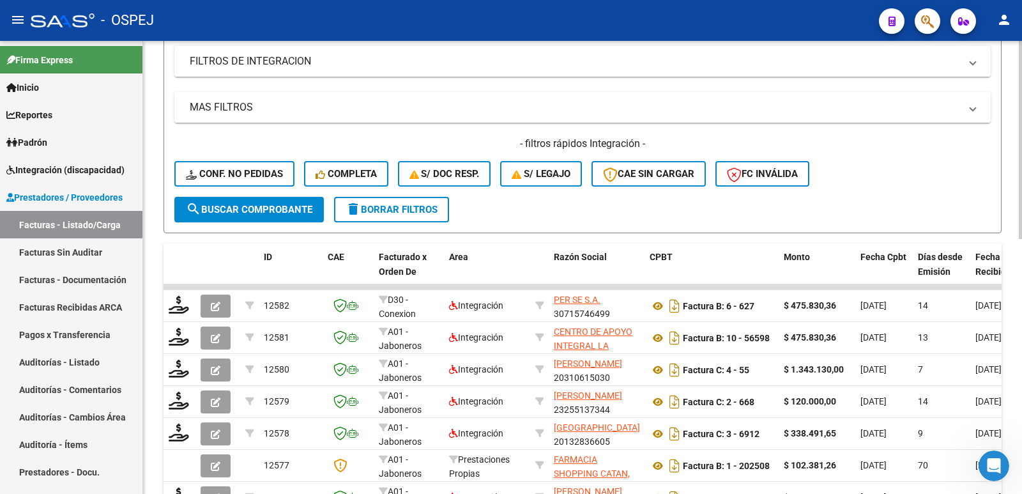
scroll to position [383, 0]
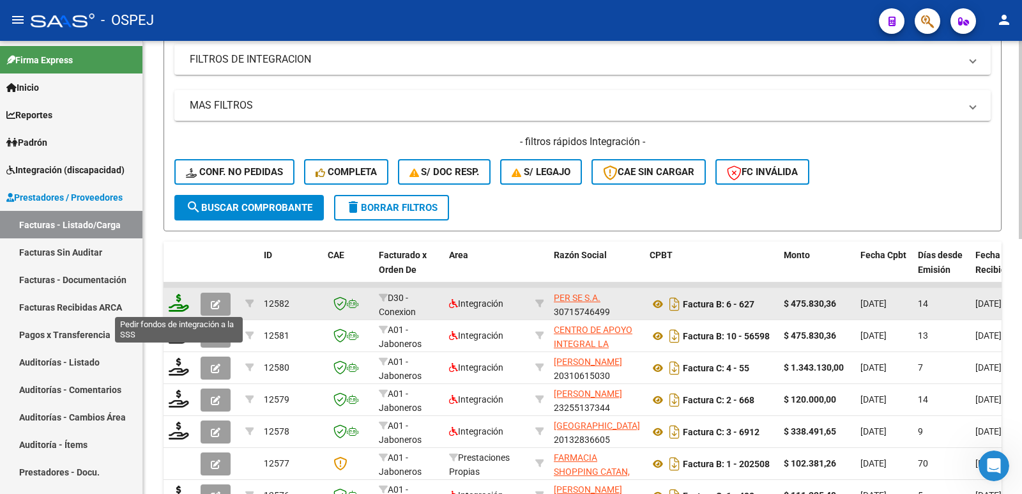
click at [177, 306] on icon at bounding box center [179, 303] width 20 height 18
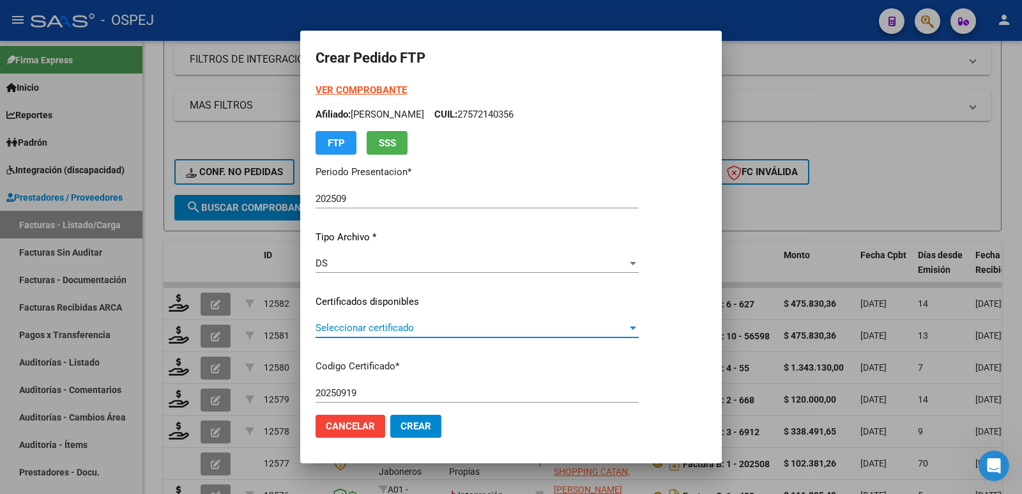
click at [447, 329] on span "Seleccionar certificado" at bounding box center [472, 328] width 312 height 12
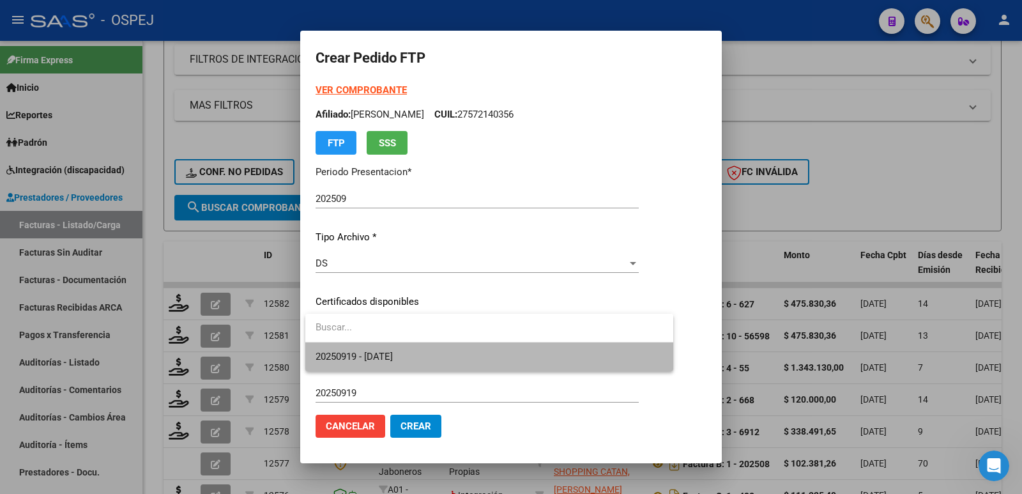
click at [427, 358] on span "20250919 - [DATE]" at bounding box center [490, 356] width 348 height 29
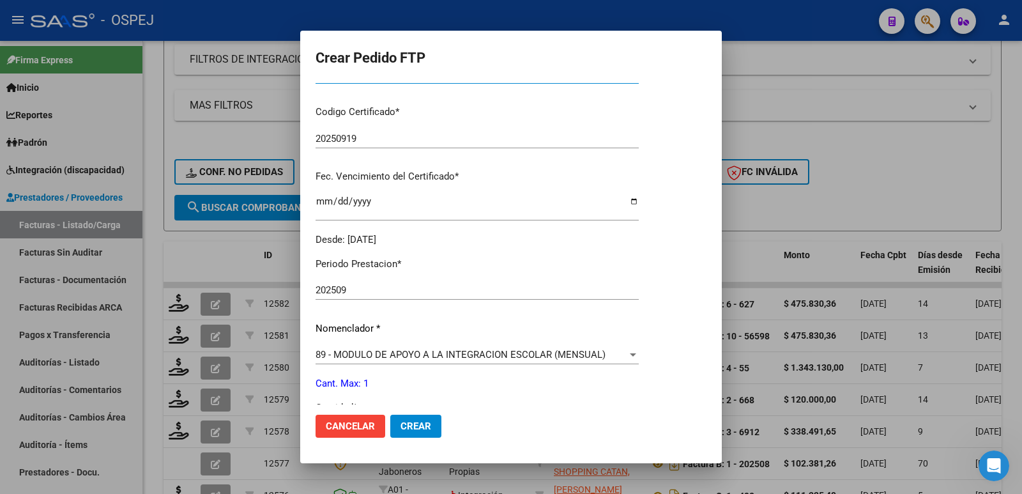
scroll to position [319, 0]
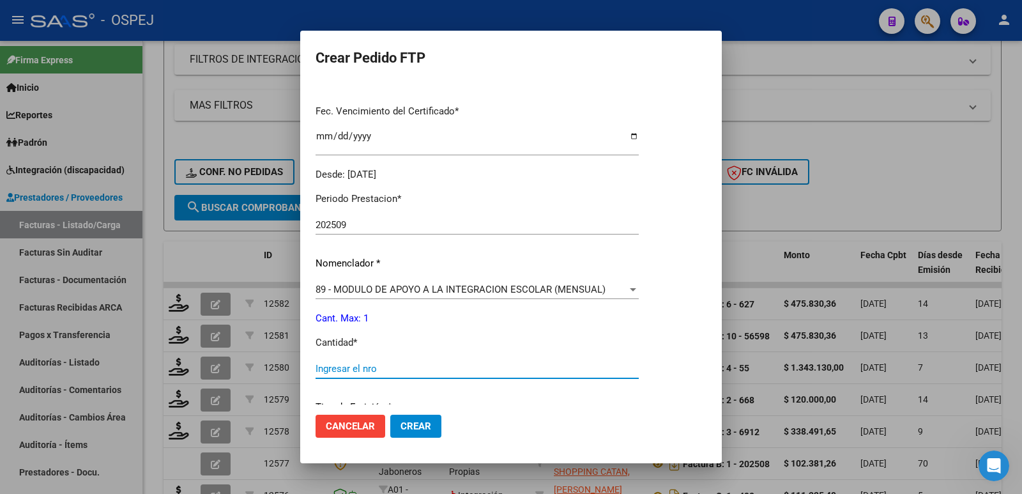
click at [357, 364] on input "Ingresar el nro" at bounding box center [477, 369] width 323 height 12
click at [409, 430] on span "Crear" at bounding box center [416, 426] width 31 height 12
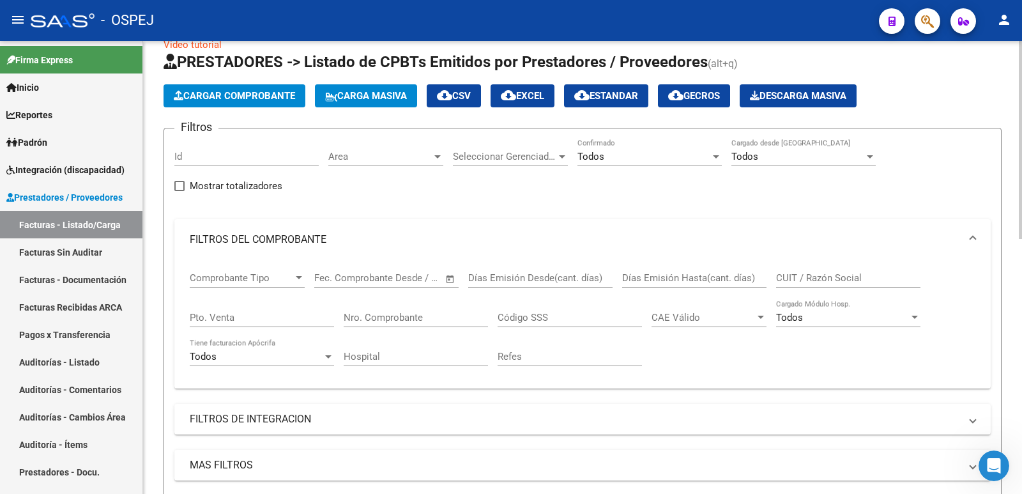
scroll to position [0, 0]
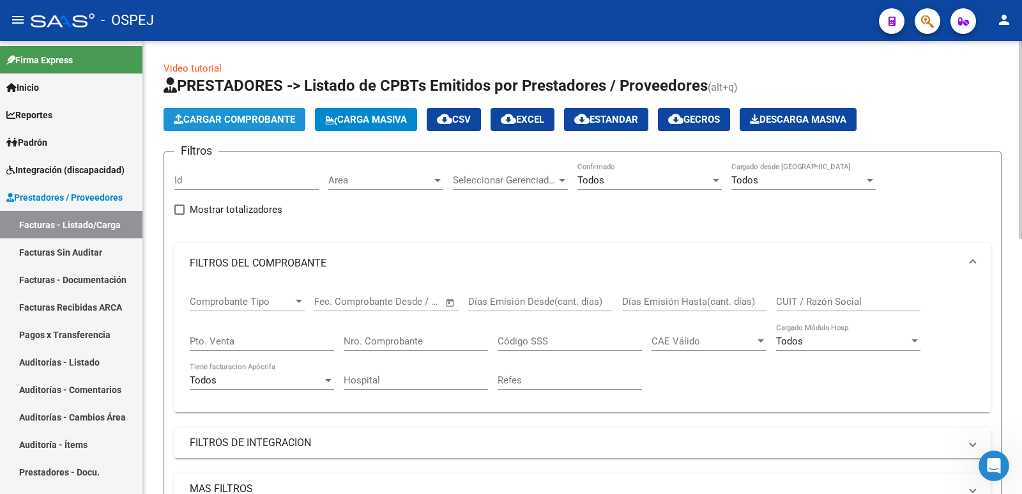
click at [246, 114] on span "Cargar Comprobante" at bounding box center [234, 120] width 121 height 12
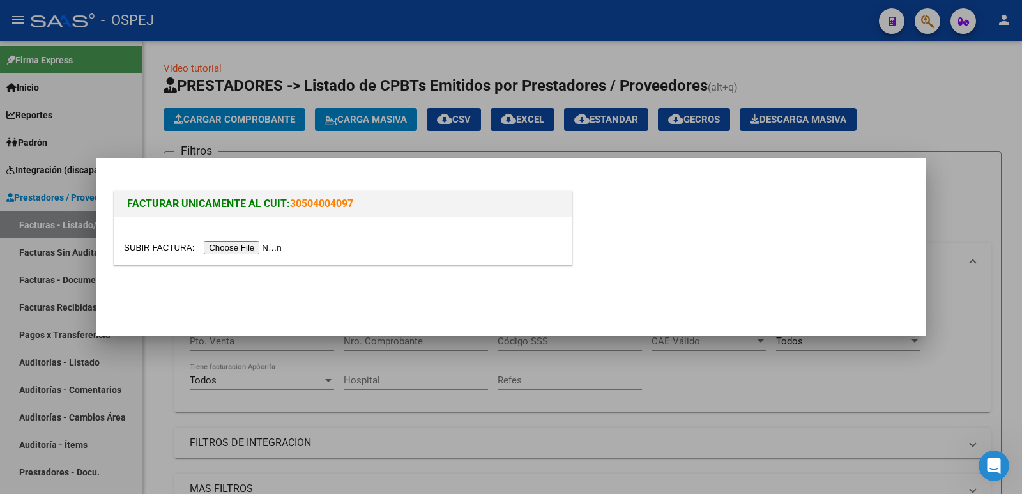
click at [227, 240] on div at bounding box center [343, 247] width 438 height 15
click at [226, 252] on input "file" at bounding box center [205, 247] width 162 height 13
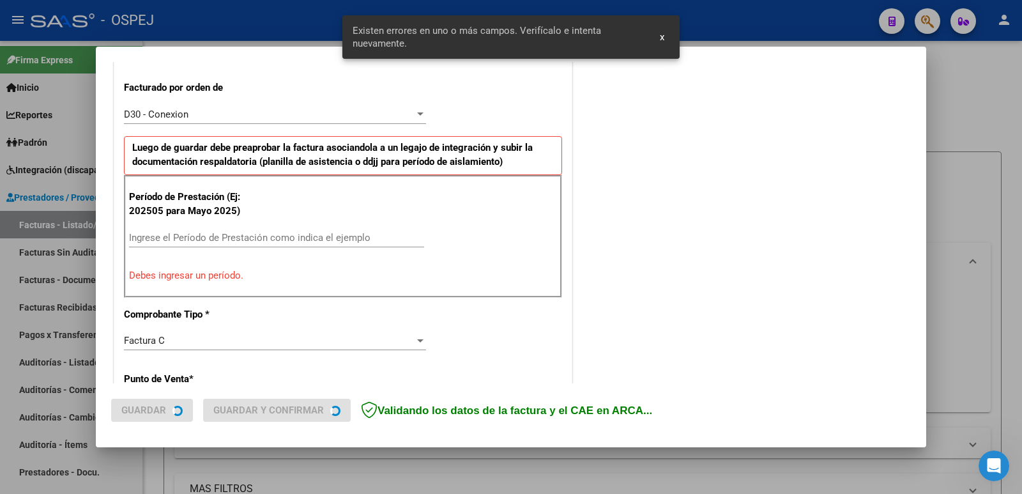
scroll to position [349, 0]
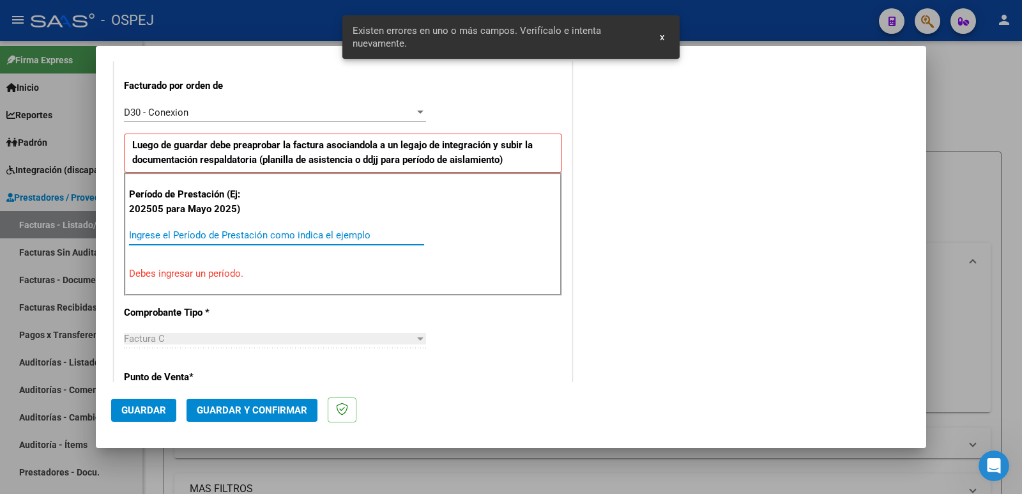
click at [243, 229] on input "Ingrese el Período de Prestación como indica el ejemplo" at bounding box center [276, 235] width 295 height 12
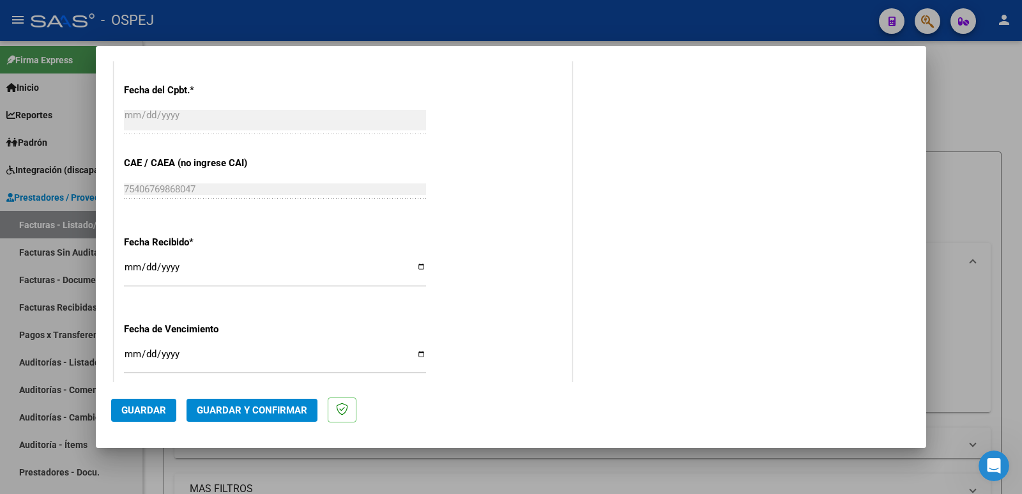
scroll to position [941, 0]
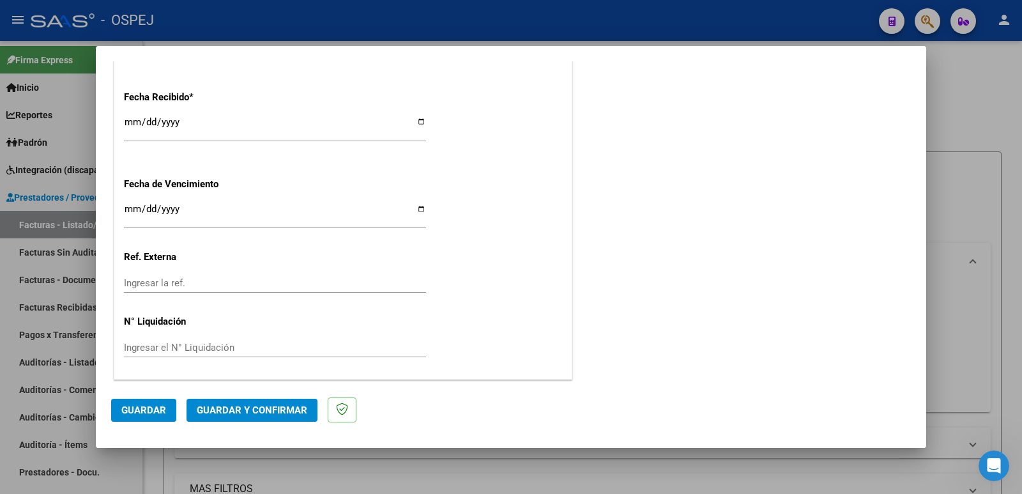
click at [139, 404] on span "Guardar" at bounding box center [143, 410] width 45 height 12
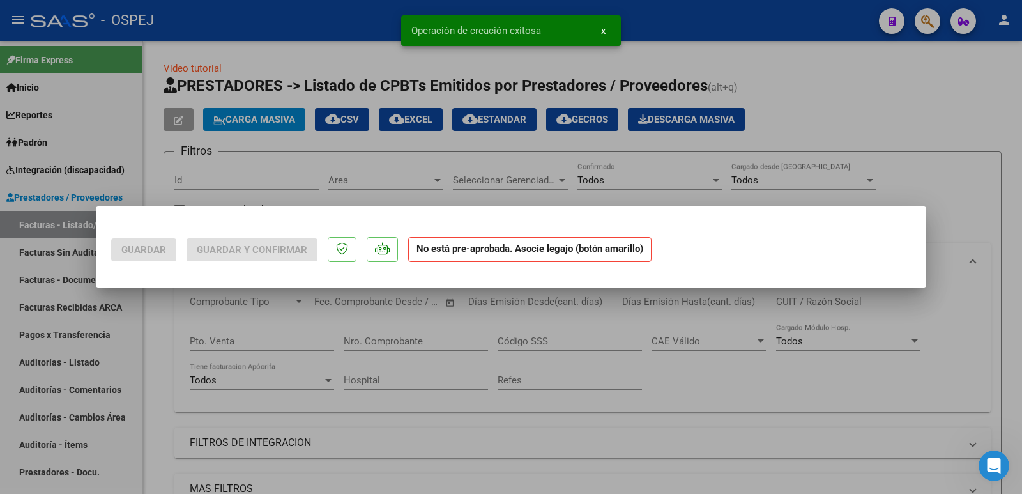
scroll to position [0, 0]
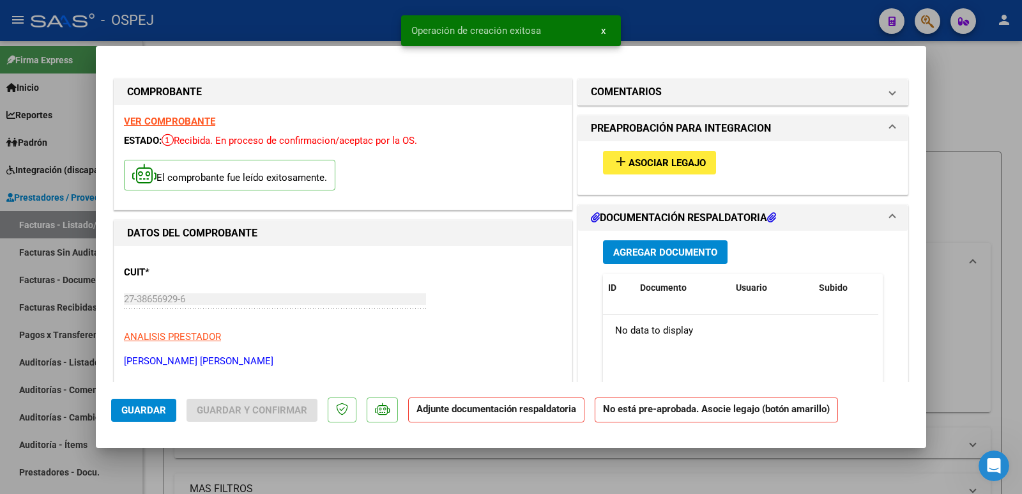
click at [625, 169] on button "add Asociar Legajo" at bounding box center [659, 163] width 113 height 24
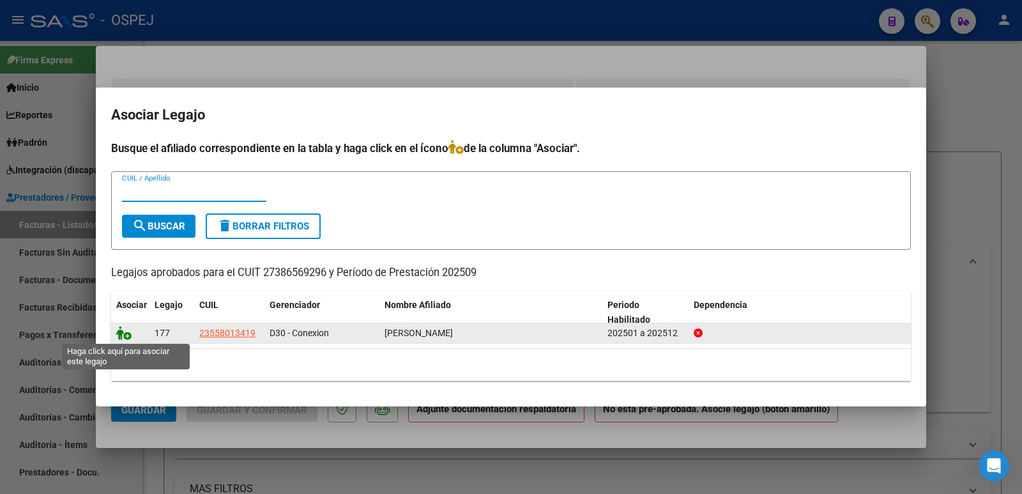
click at [130, 335] on icon at bounding box center [123, 333] width 15 height 14
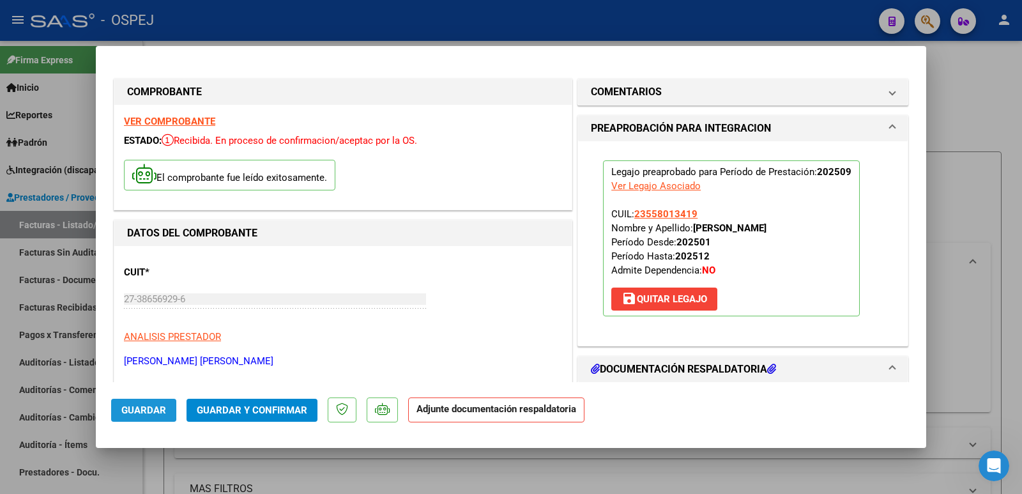
click at [133, 408] on span "Guardar" at bounding box center [143, 410] width 45 height 12
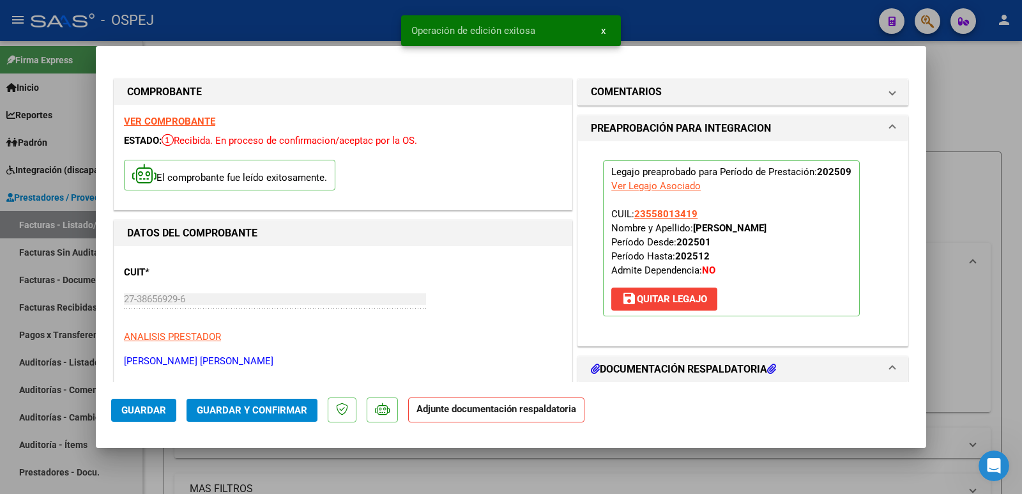
click at [240, 412] on span "Guardar y Confirmar" at bounding box center [252, 410] width 111 height 12
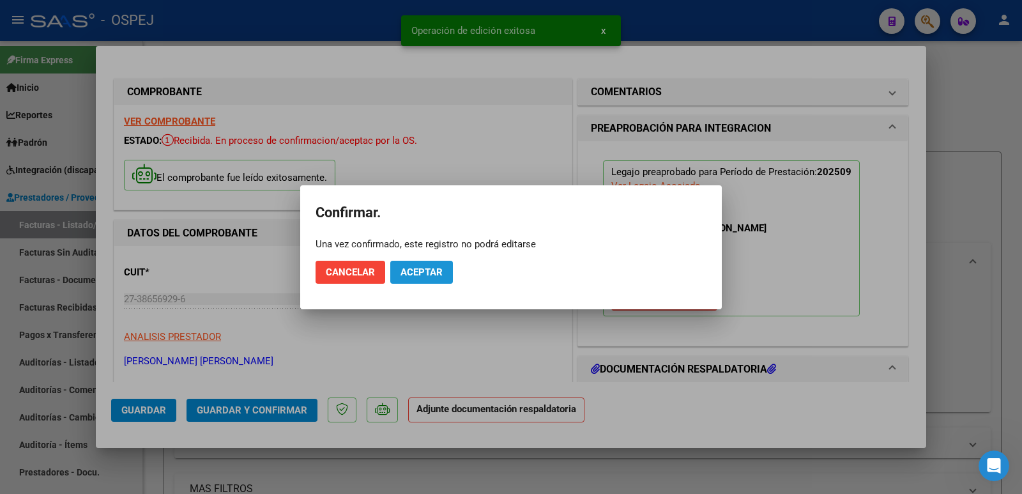
click at [429, 264] on button "Aceptar" at bounding box center [421, 272] width 63 height 23
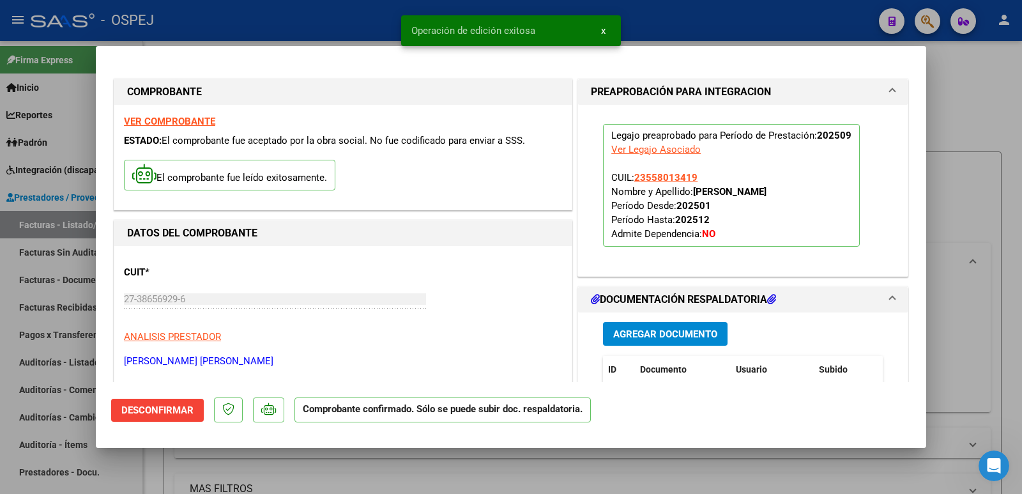
click at [365, 37] on div at bounding box center [511, 247] width 1022 height 494
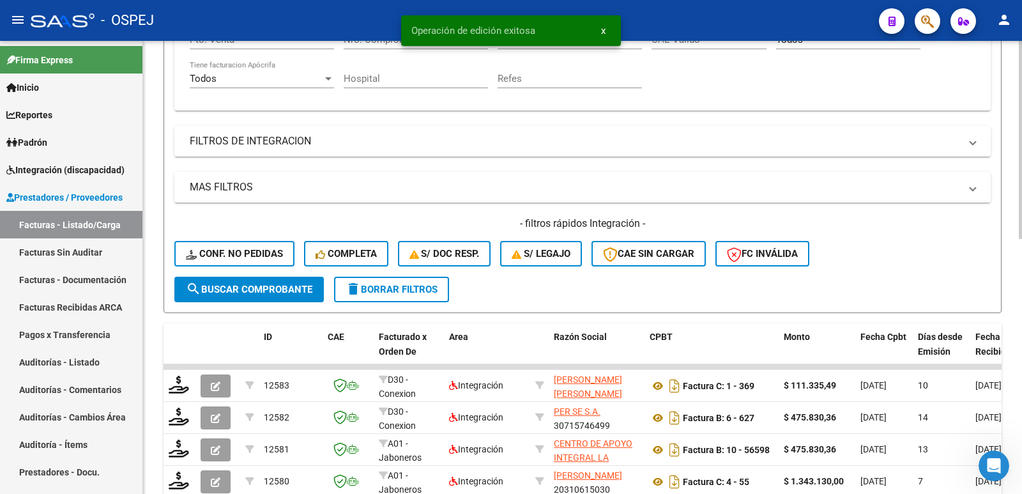
scroll to position [319, 0]
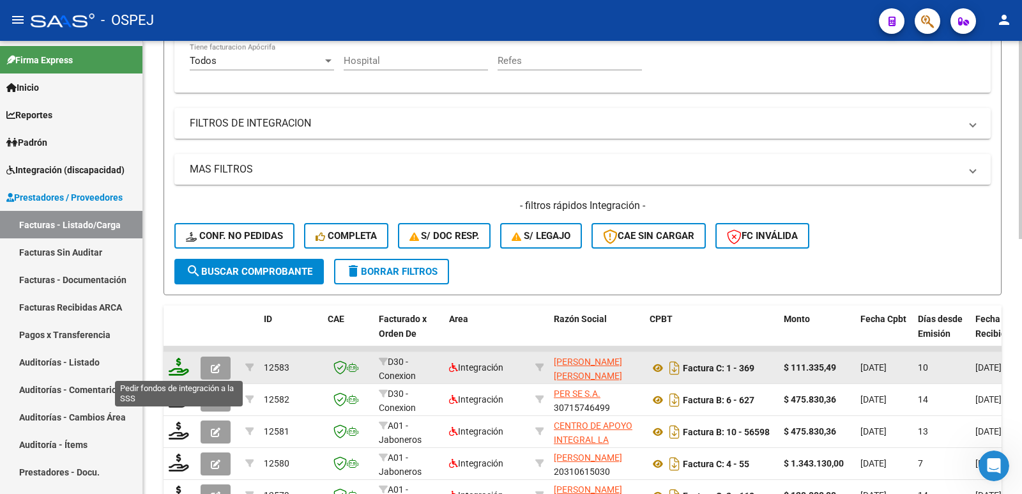
click at [178, 370] on icon at bounding box center [179, 367] width 20 height 18
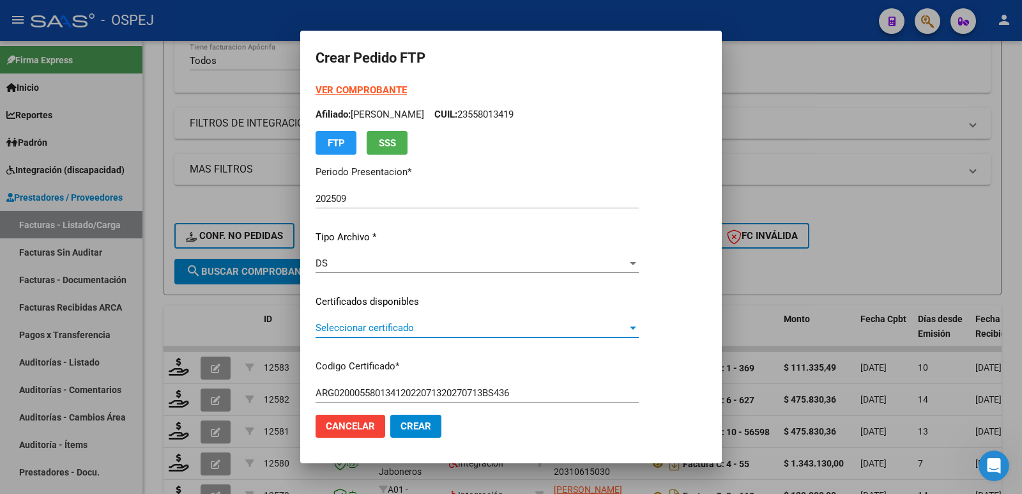
click at [448, 331] on span "Seleccionar certificado" at bounding box center [472, 328] width 312 height 12
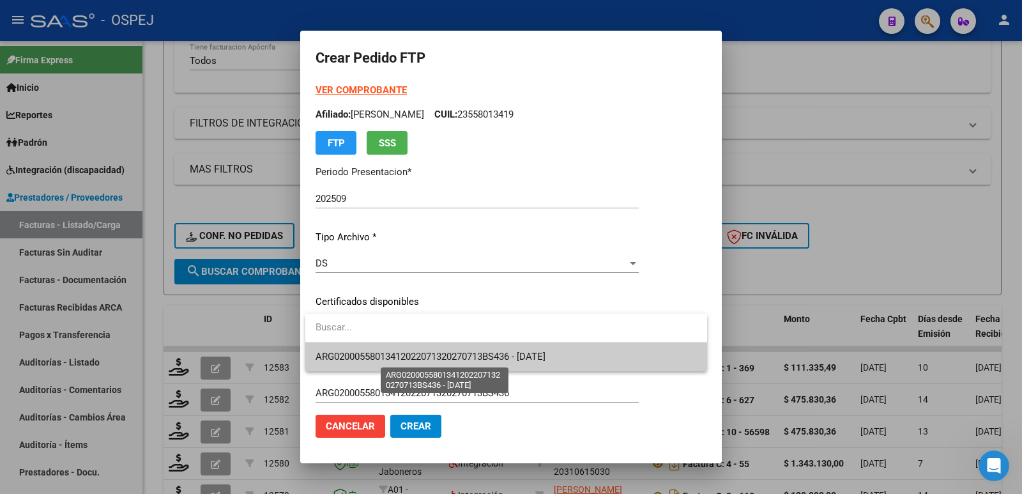
click at [440, 357] on span "ARG02000558013412022071320270713BS436 - [DATE]" at bounding box center [431, 357] width 230 height 12
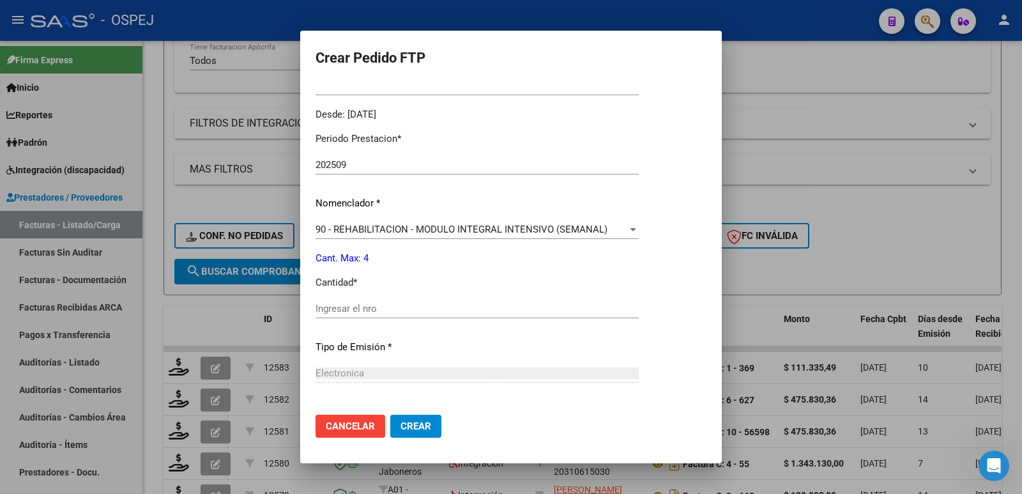
scroll to position [383, 0]
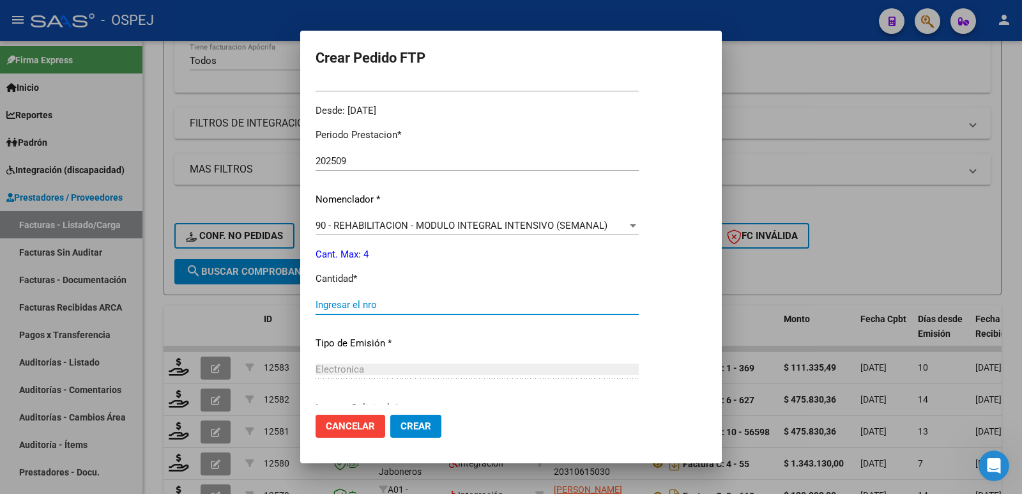
click at [466, 303] on input "Ingresar el nro" at bounding box center [477, 305] width 323 height 12
click at [417, 429] on span "Crear" at bounding box center [416, 426] width 31 height 12
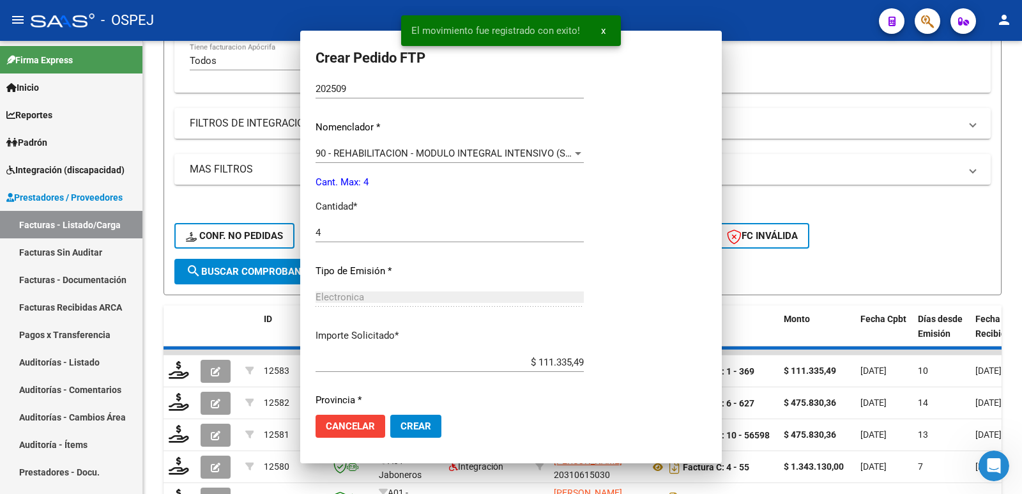
scroll to position [311, 0]
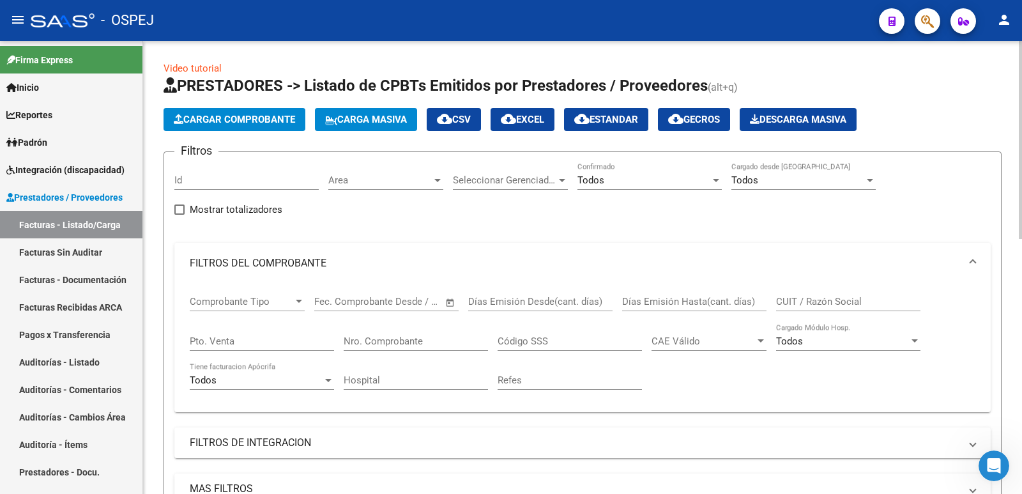
click at [243, 121] on span "Cargar Comprobante" at bounding box center [234, 120] width 121 height 12
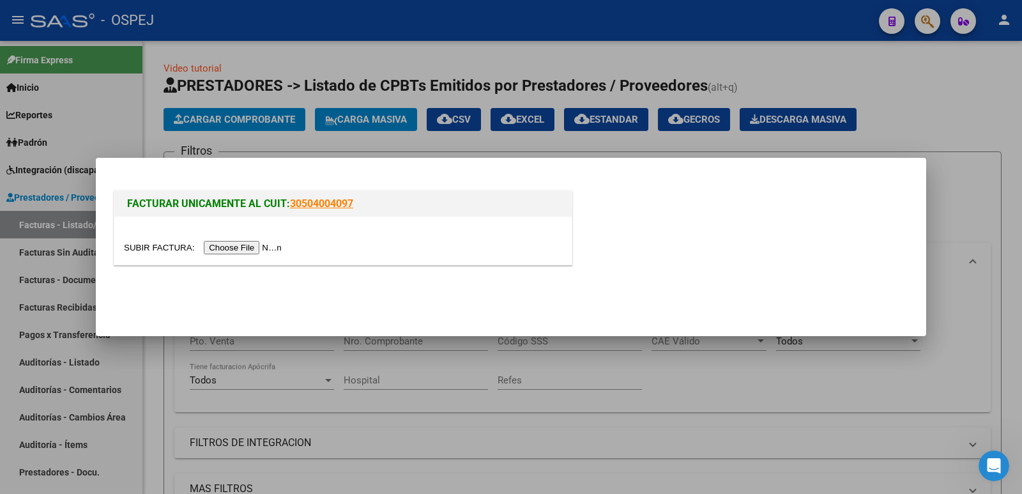
click at [237, 245] on input "file" at bounding box center [205, 247] width 162 height 13
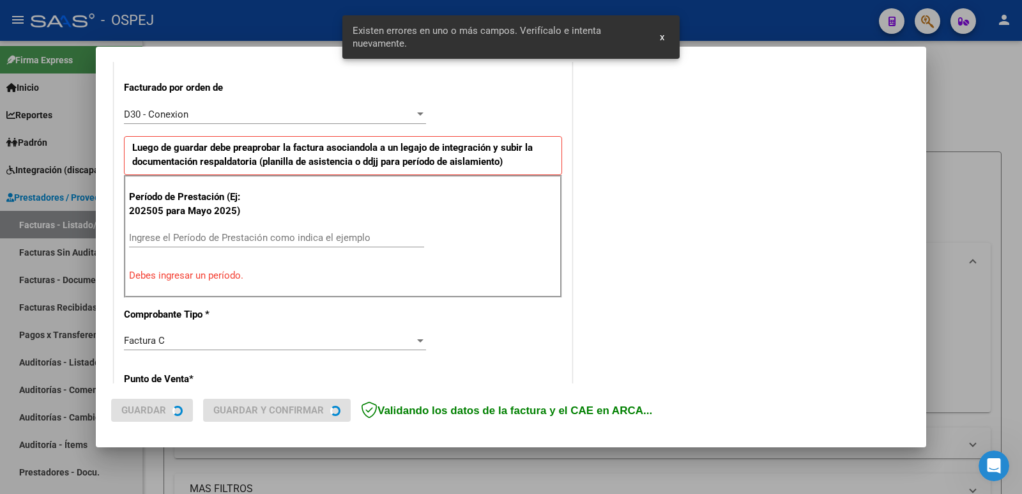
scroll to position [349, 0]
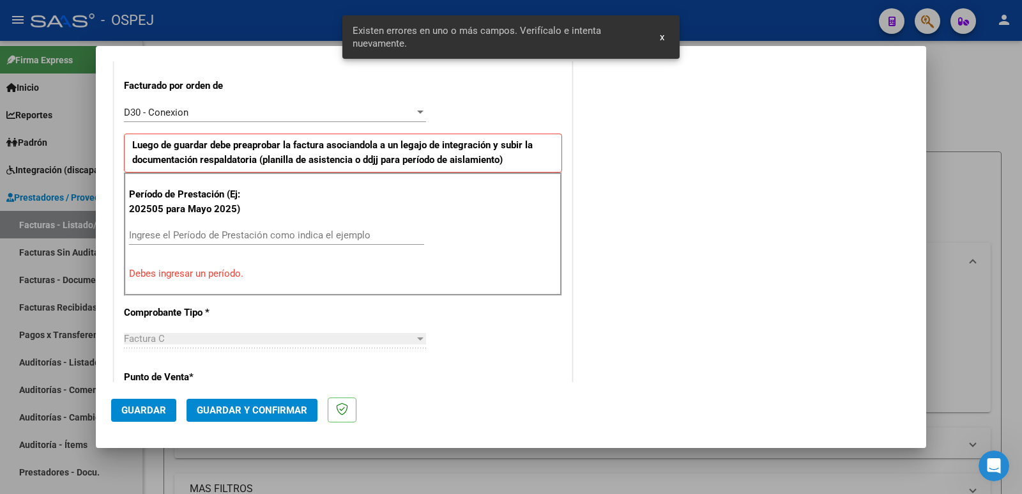
click at [377, 235] on input "Ingrese el Período de Prestación como indica el ejemplo" at bounding box center [276, 235] width 295 height 12
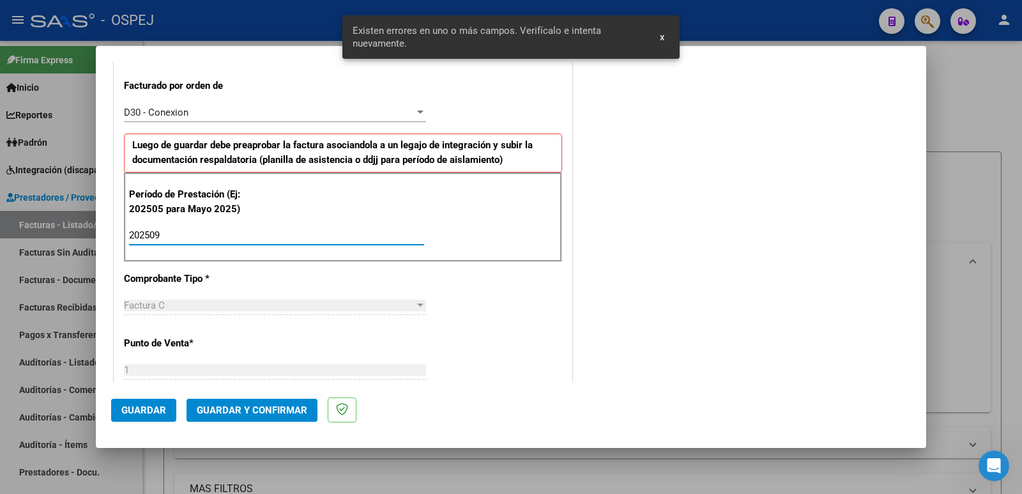
type input "202509"
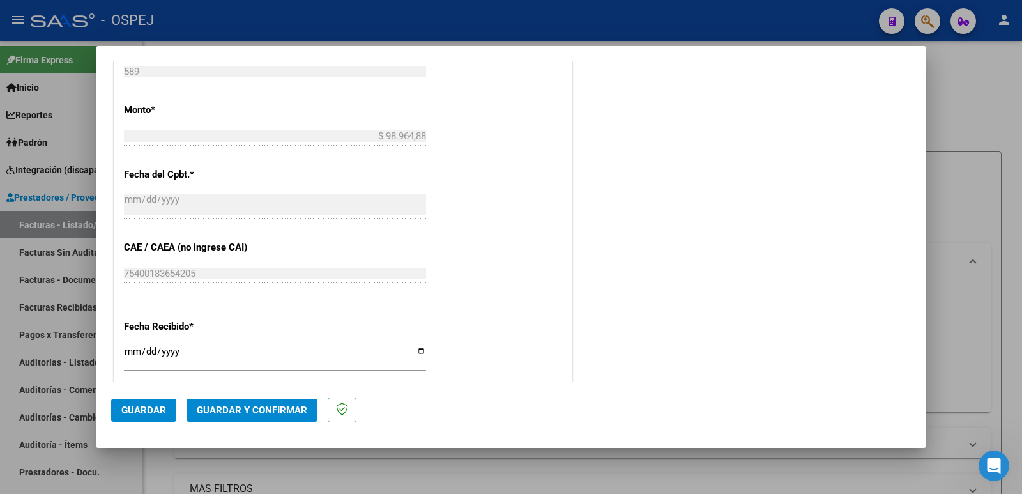
scroll to position [732, 0]
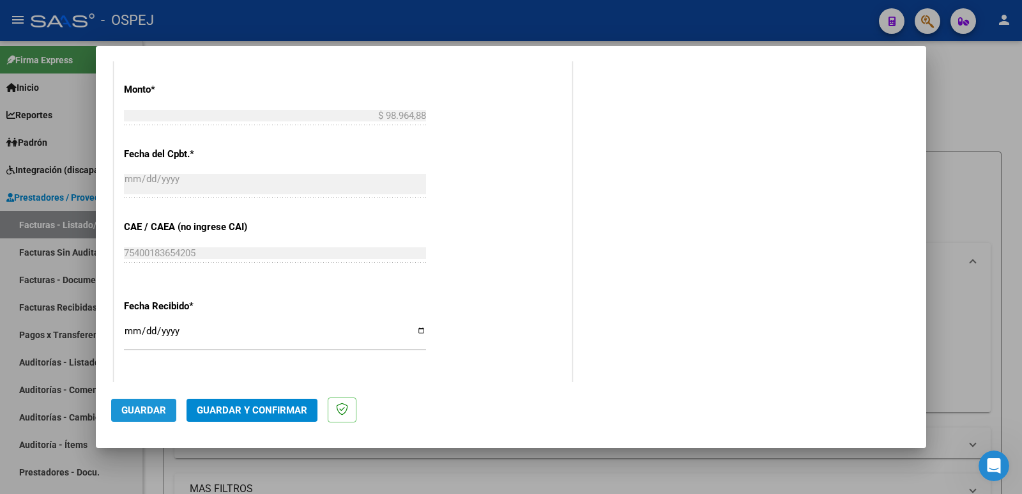
click at [141, 414] on span "Guardar" at bounding box center [143, 410] width 45 height 12
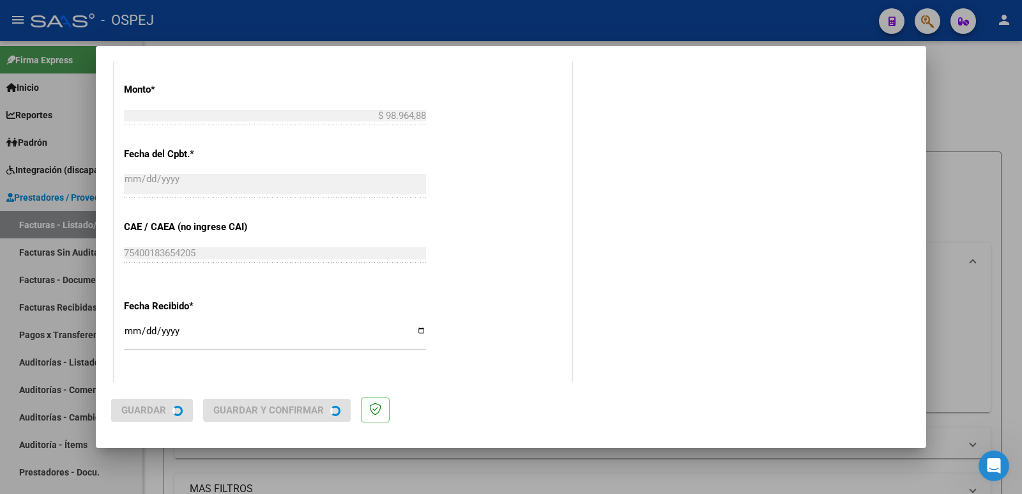
scroll to position [0, 0]
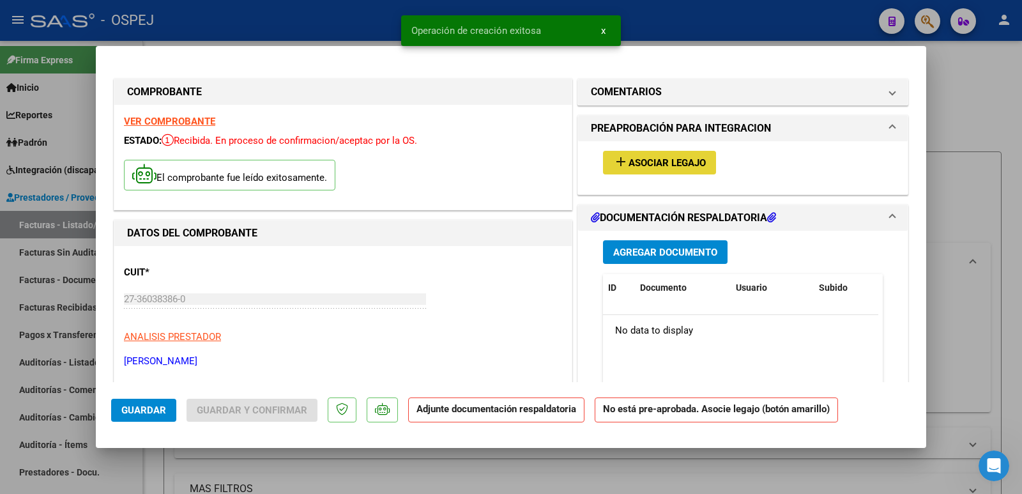
click at [679, 163] on span "Asociar Legajo" at bounding box center [667, 163] width 77 height 12
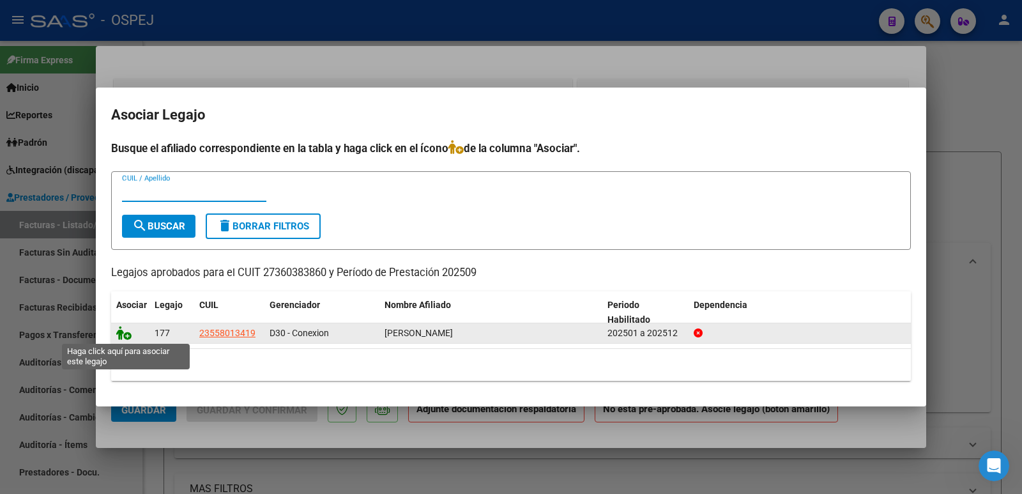
click at [126, 336] on icon at bounding box center [123, 333] width 15 height 14
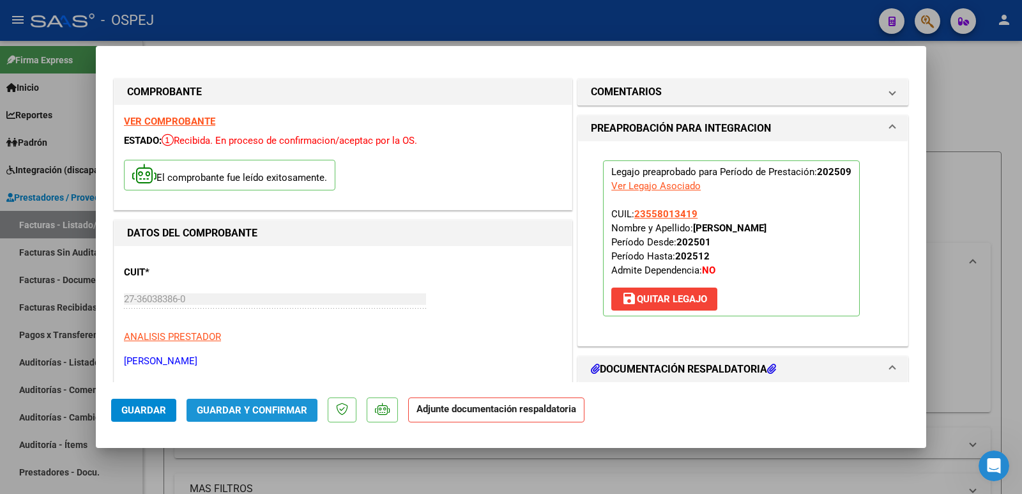
click at [257, 402] on button "Guardar y Confirmar" at bounding box center [252, 410] width 131 height 23
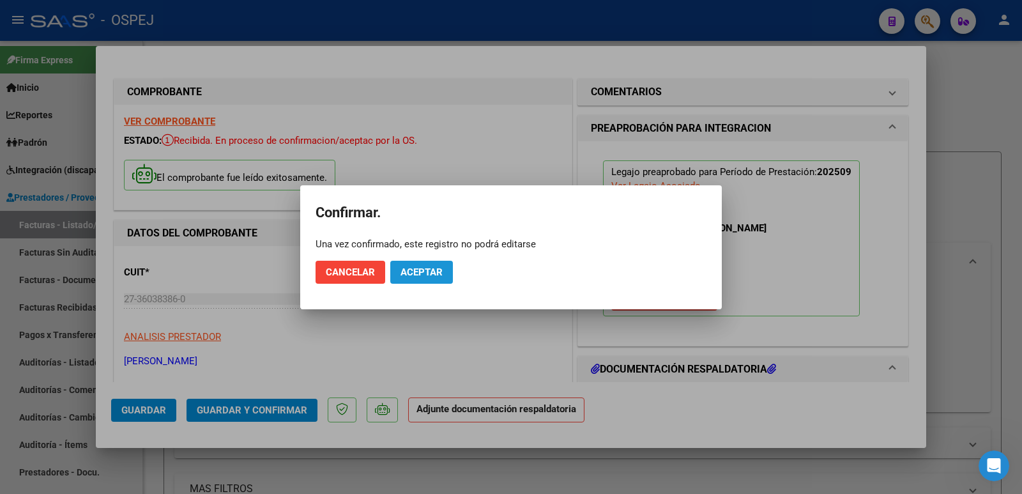
click at [433, 266] on span "Aceptar" at bounding box center [422, 272] width 42 height 12
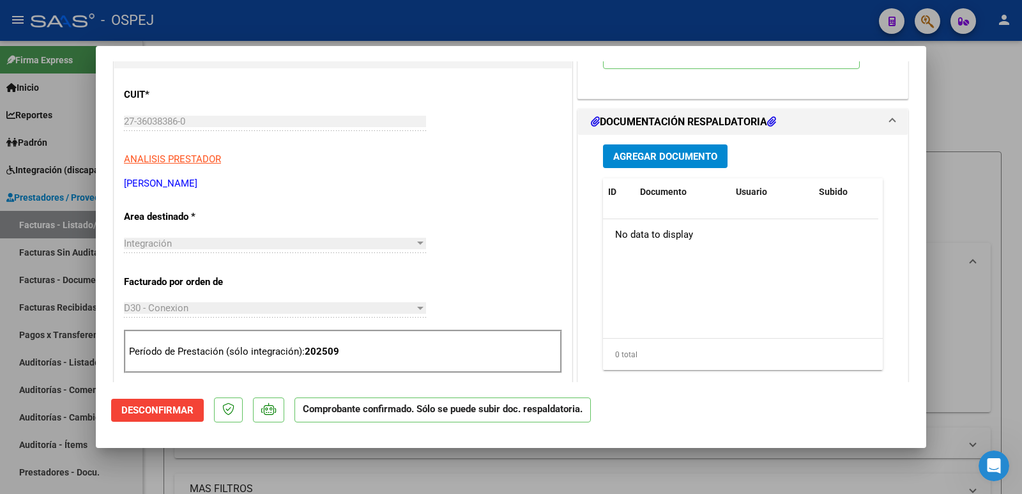
scroll to position [178, 0]
click at [417, 26] on div at bounding box center [511, 247] width 1022 height 494
type input "$ 0,00"
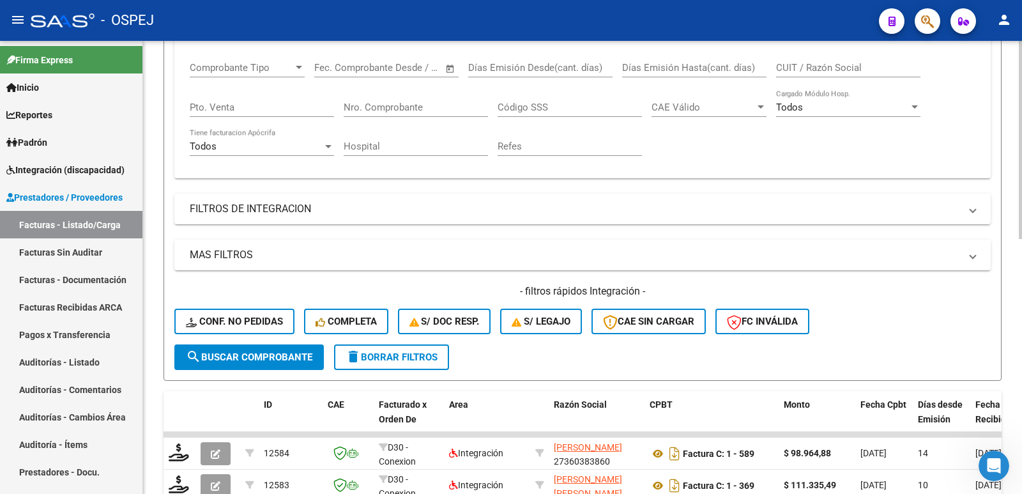
scroll to position [256, 0]
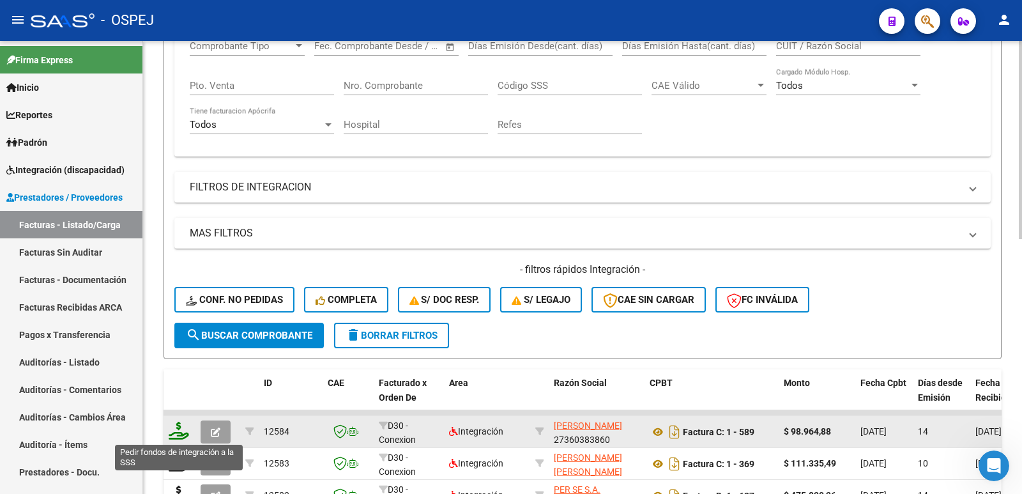
click at [174, 433] on icon at bounding box center [179, 431] width 20 height 18
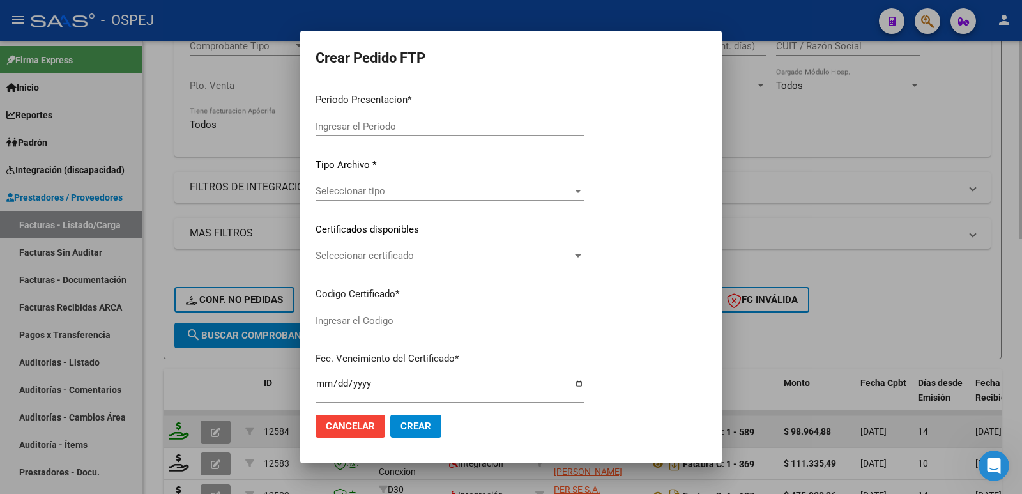
type input "202509"
type input "$ 98.964,88"
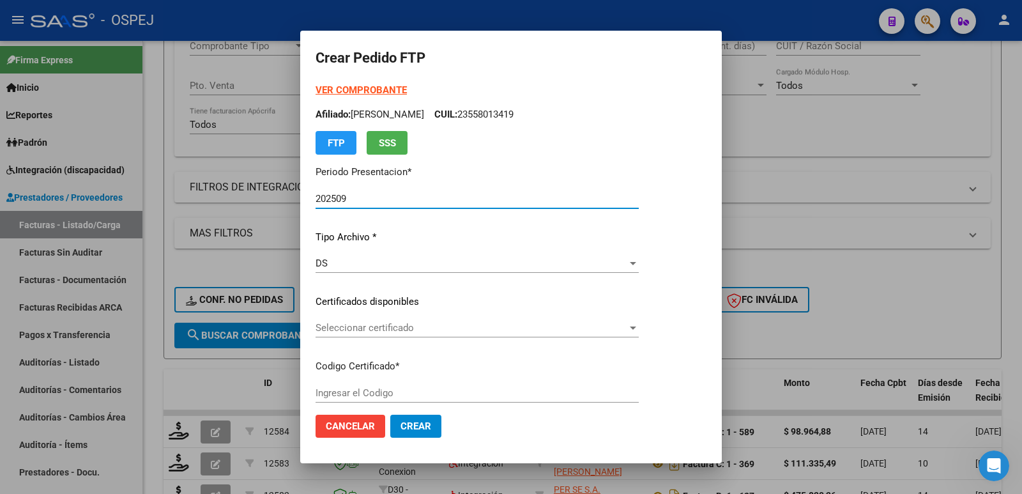
type input "ARG02000558013412022071320270713BS436"
type input "[DATE]"
click at [523, 328] on span "Seleccionar certificado" at bounding box center [472, 328] width 312 height 12
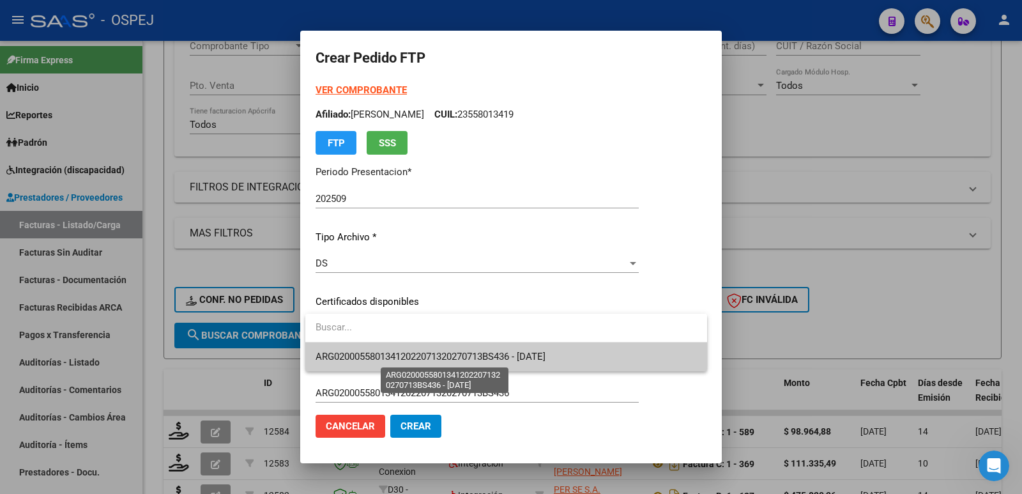
click at [512, 355] on span "ARG02000558013412022071320270713BS436 - [DATE]" at bounding box center [431, 357] width 230 height 12
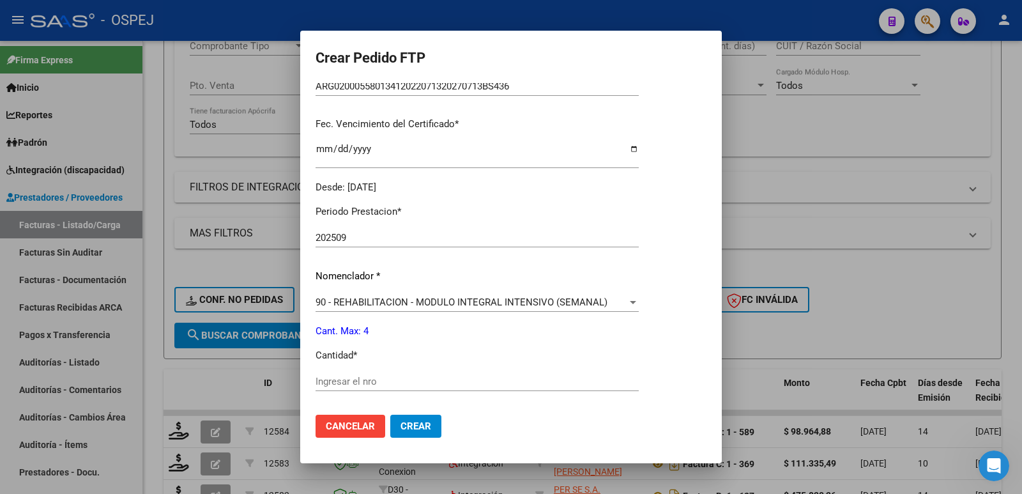
scroll to position [383, 0]
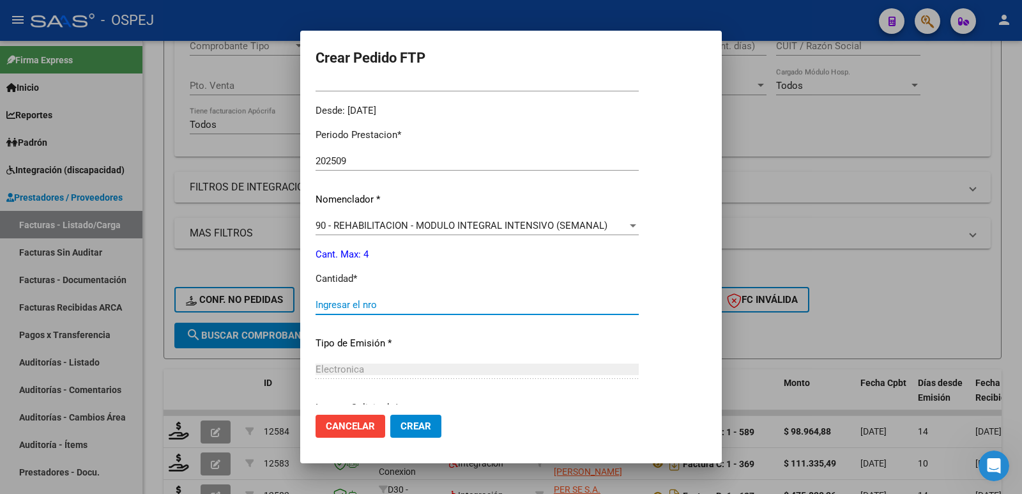
click at [475, 308] on input "Ingresar el nro" at bounding box center [477, 305] width 323 height 12
type input "4"
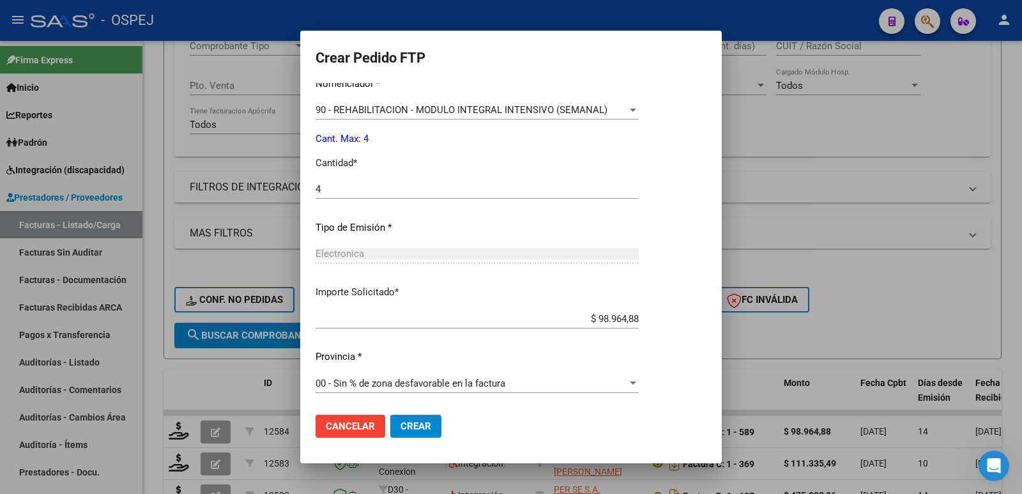
scroll to position [500, 0]
click at [403, 427] on span "Crear" at bounding box center [416, 426] width 31 height 12
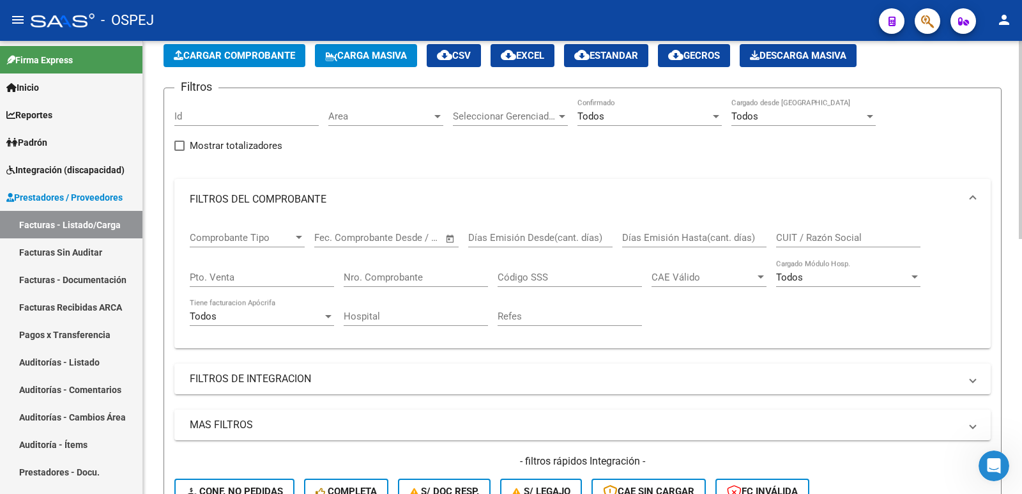
scroll to position [0, 0]
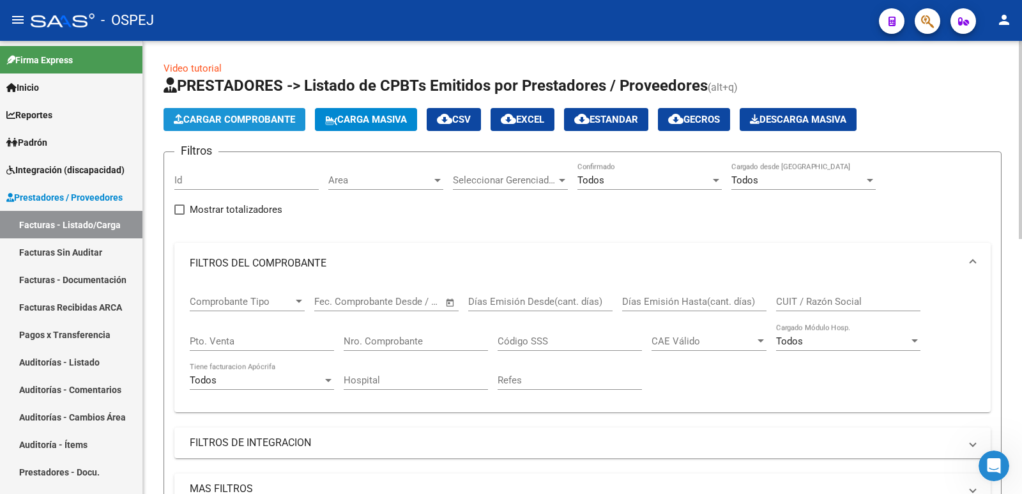
click at [222, 120] on span "Cargar Comprobante" at bounding box center [234, 120] width 121 height 12
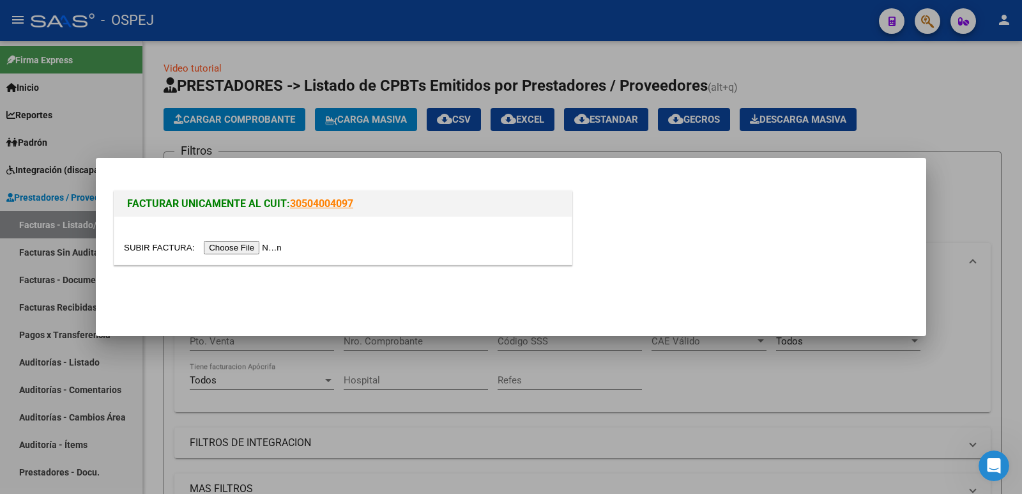
click at [250, 250] on input "file" at bounding box center [205, 247] width 162 height 13
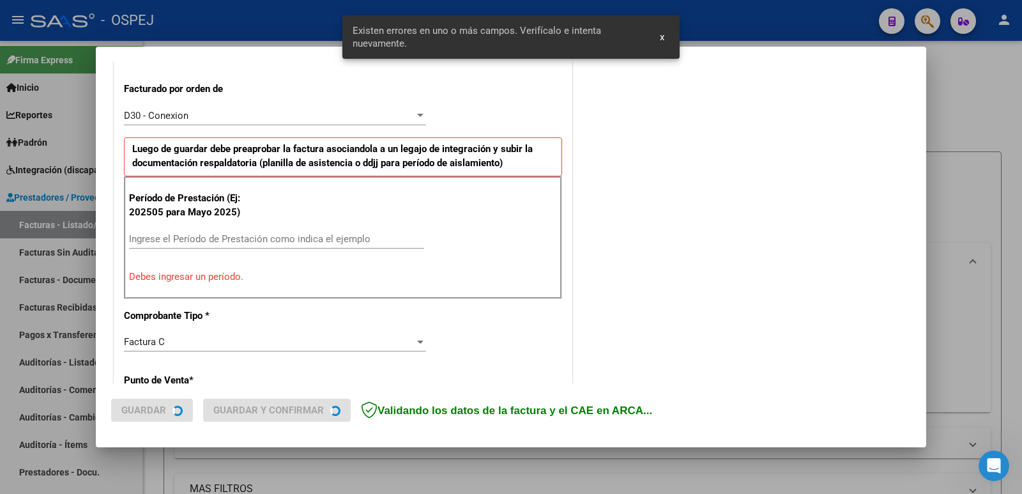
scroll to position [349, 0]
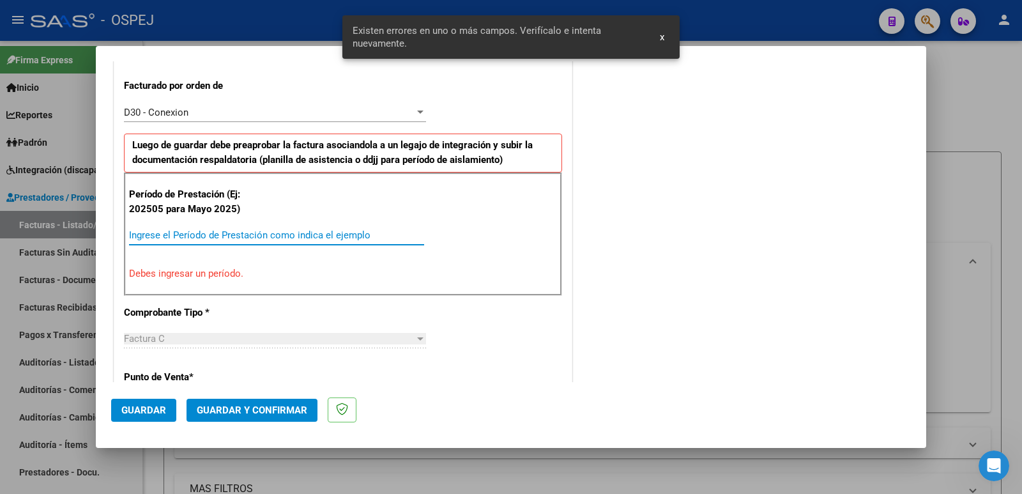
click at [223, 235] on input "Ingrese el Período de Prestación como indica el ejemplo" at bounding box center [276, 235] width 295 height 12
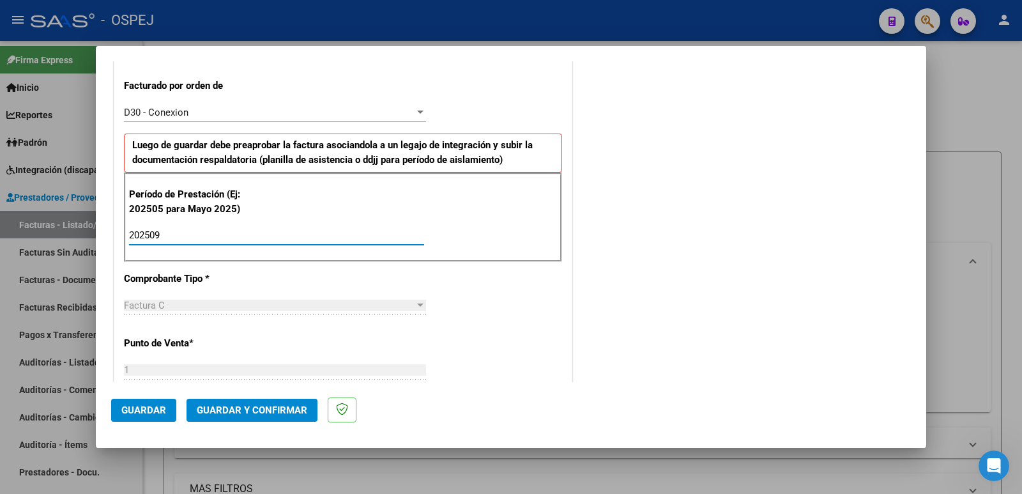
type input "202509"
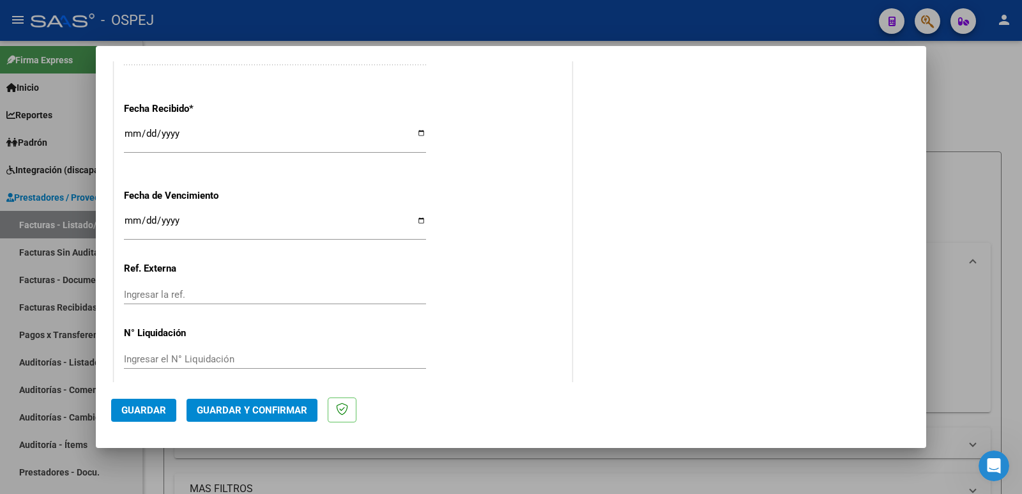
scroll to position [941, 0]
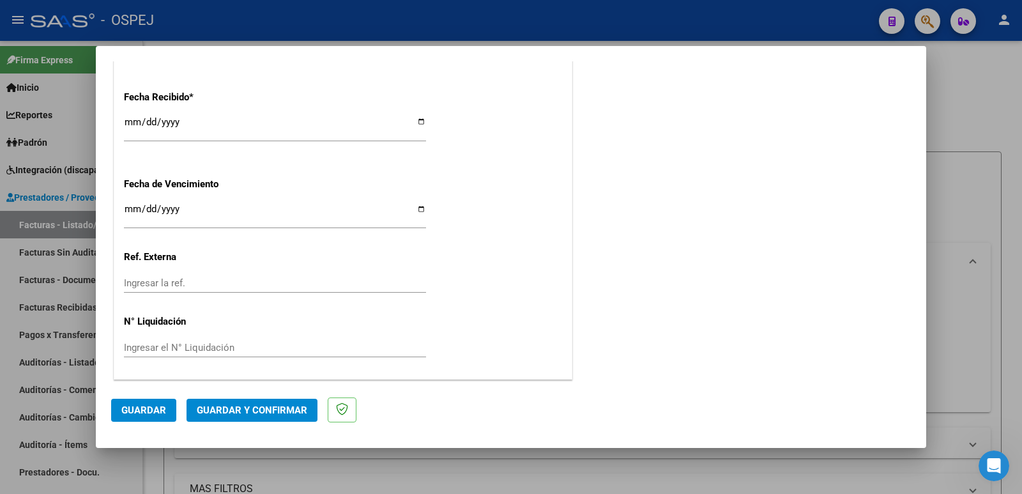
click at [153, 418] on button "Guardar" at bounding box center [143, 410] width 65 height 23
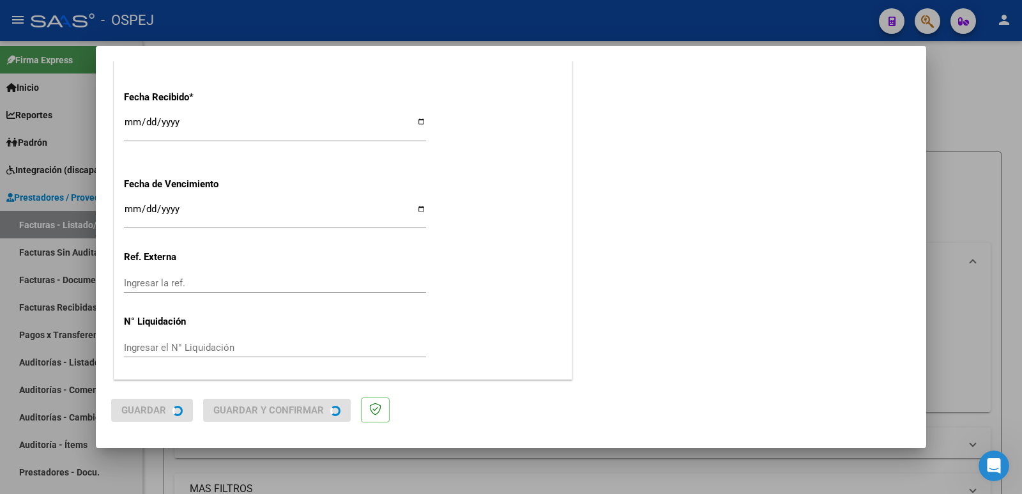
scroll to position [0, 0]
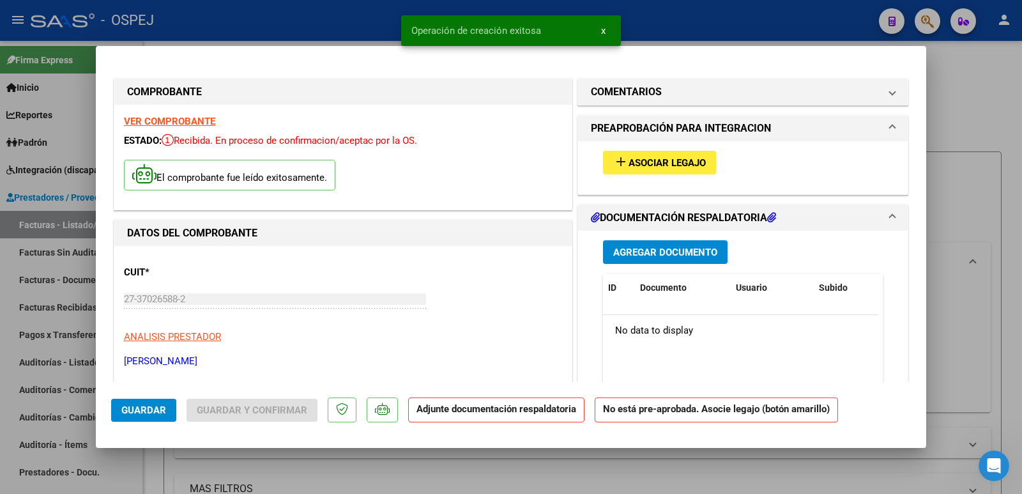
click at [658, 162] on span "Asociar Legajo" at bounding box center [667, 163] width 77 height 12
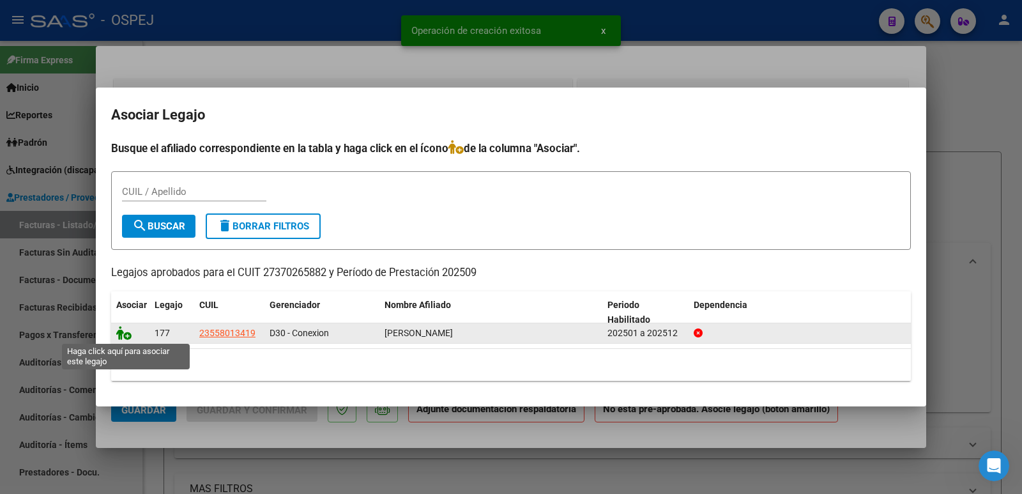
click at [124, 334] on icon at bounding box center [123, 333] width 15 height 14
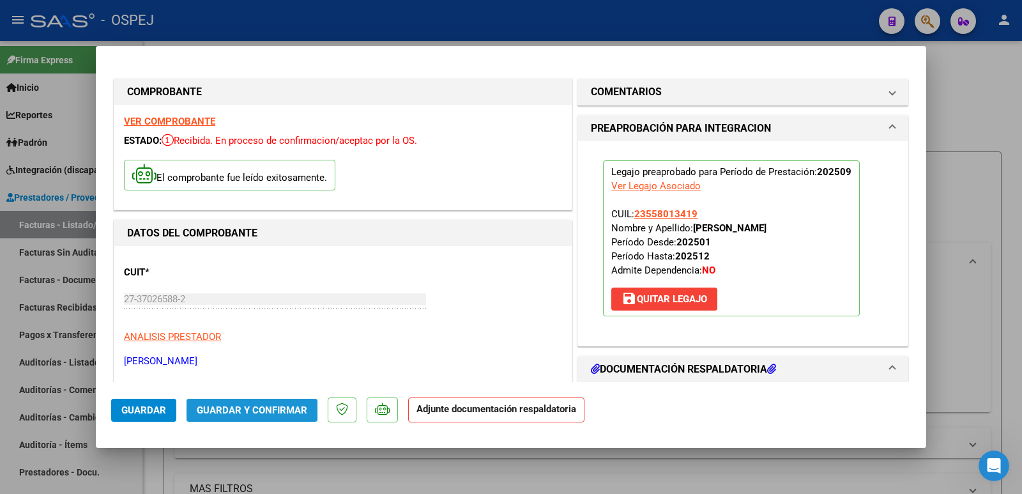
click at [226, 408] on span "Guardar y Confirmar" at bounding box center [252, 410] width 111 height 12
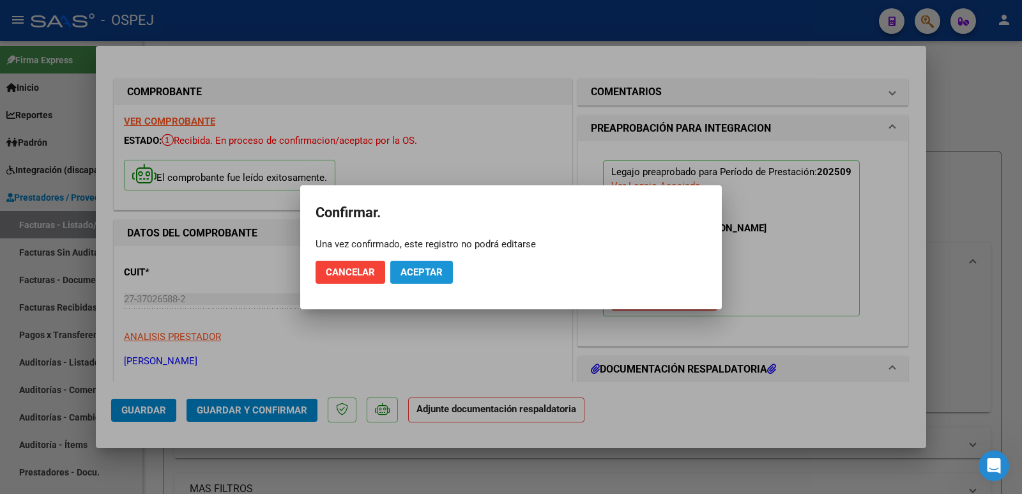
click at [425, 275] on span "Aceptar" at bounding box center [422, 272] width 42 height 12
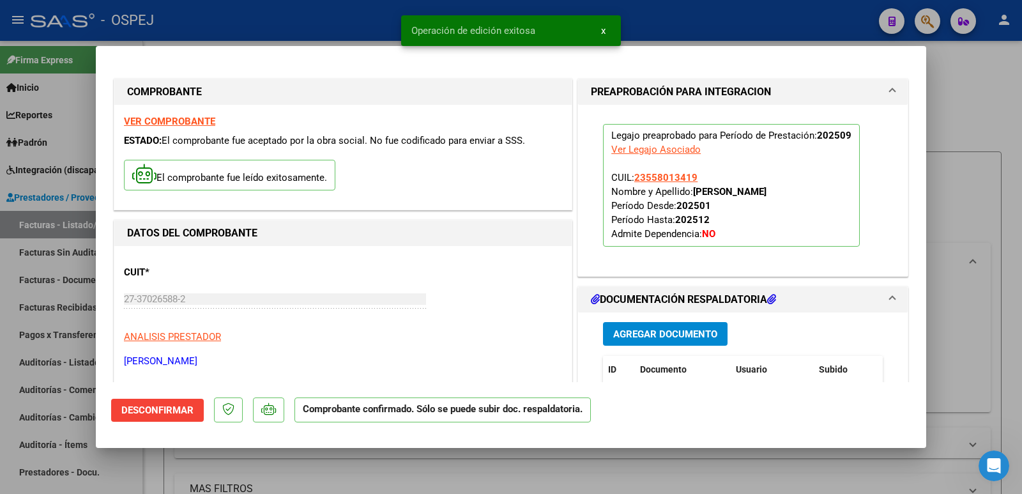
click at [290, 20] on div at bounding box center [511, 247] width 1022 height 494
type input "$ 0,00"
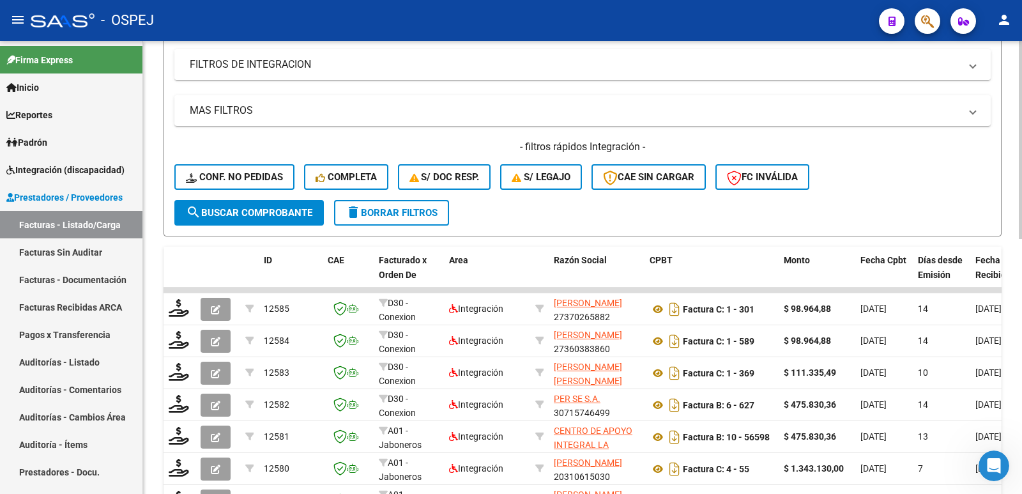
scroll to position [383, 0]
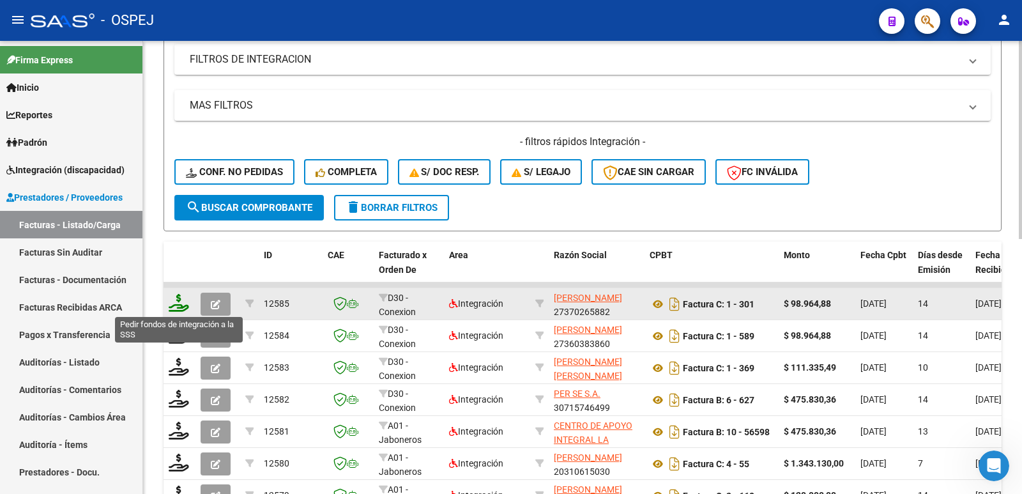
click at [178, 307] on icon at bounding box center [179, 303] width 20 height 18
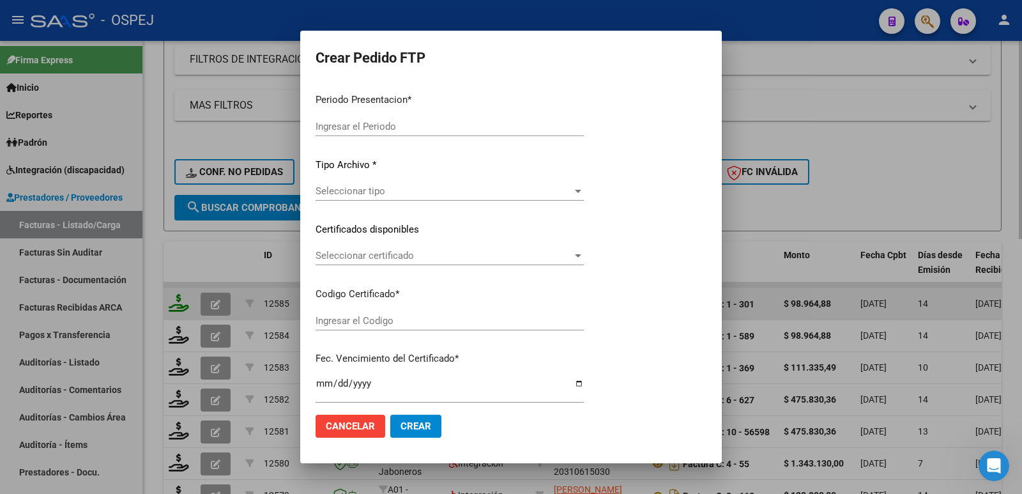
type input "202509"
type input "$ 98.964,88"
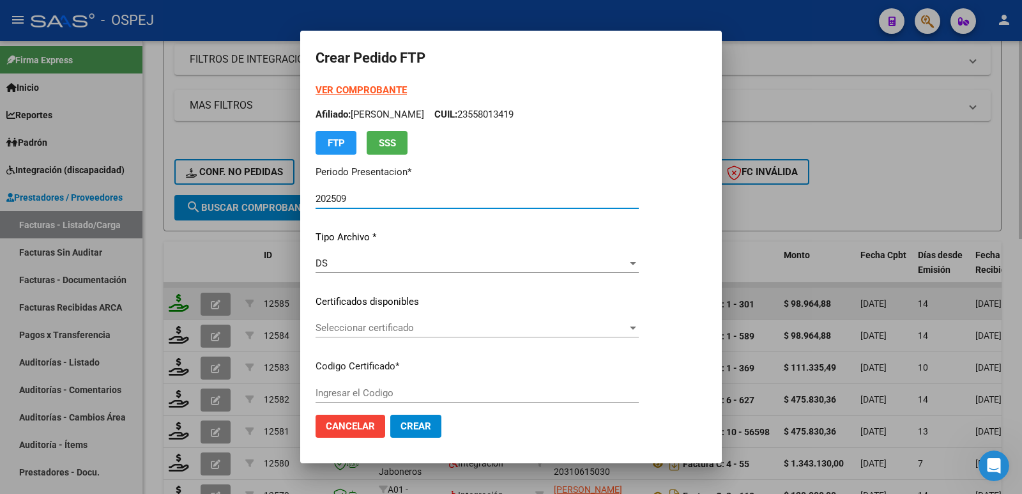
type input "ARG02000558013412022071320270713BS436"
type input "[DATE]"
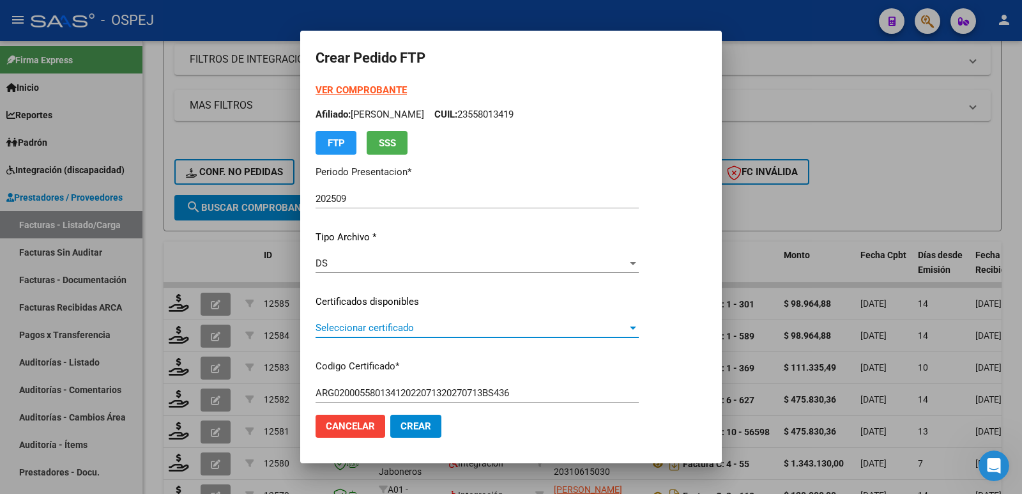
click at [426, 329] on span "Seleccionar certificado" at bounding box center [472, 328] width 312 height 12
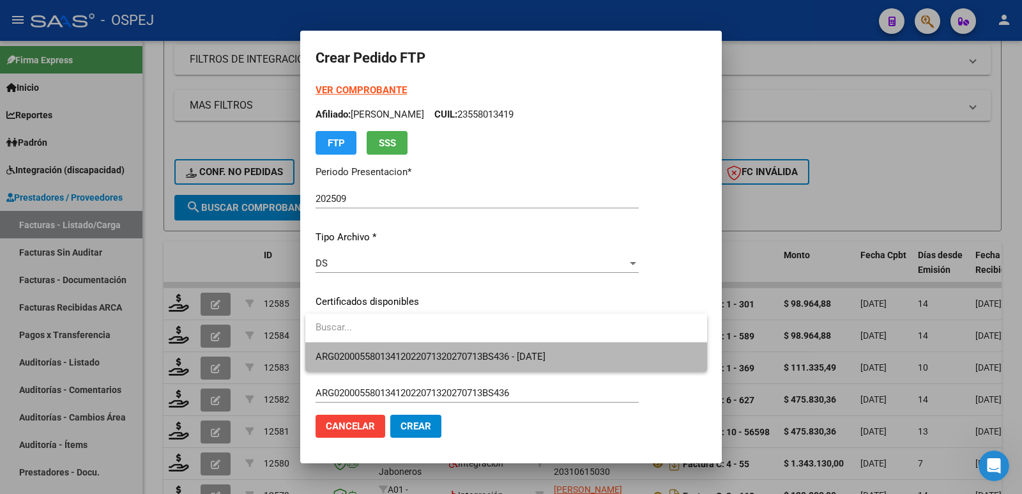
click at [427, 350] on span "ARG02000558013412022071320270713BS436 - [DATE]" at bounding box center [506, 356] width 381 height 29
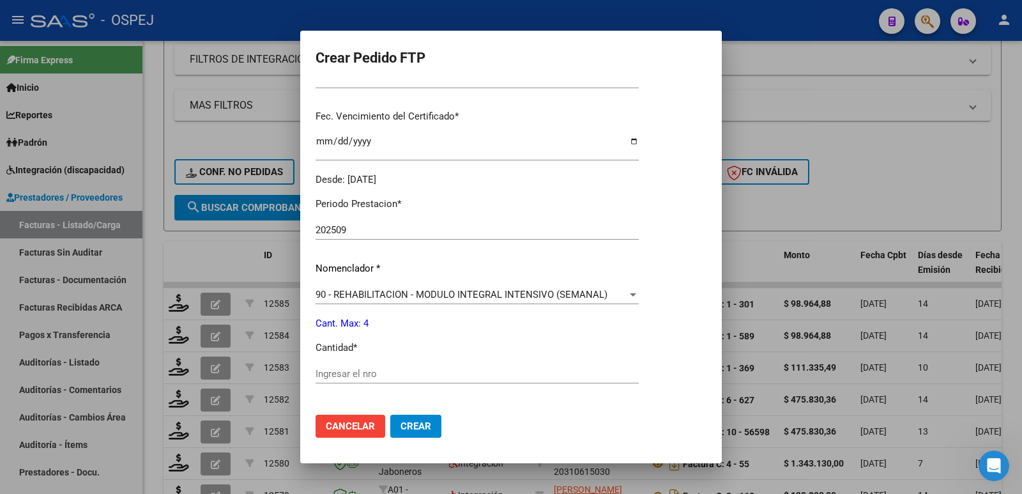
scroll to position [319, 0]
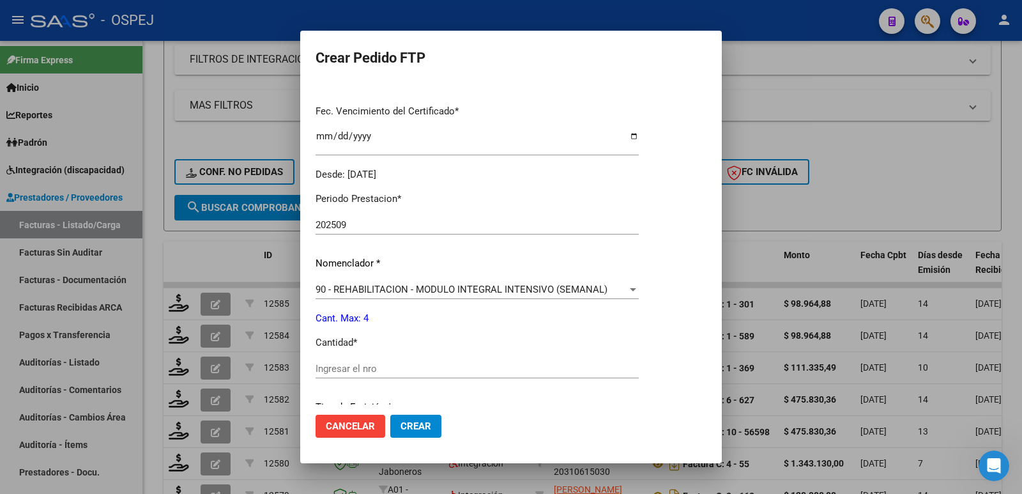
click at [395, 369] on input "Ingresar el nro" at bounding box center [477, 369] width 323 height 12
type input "4"
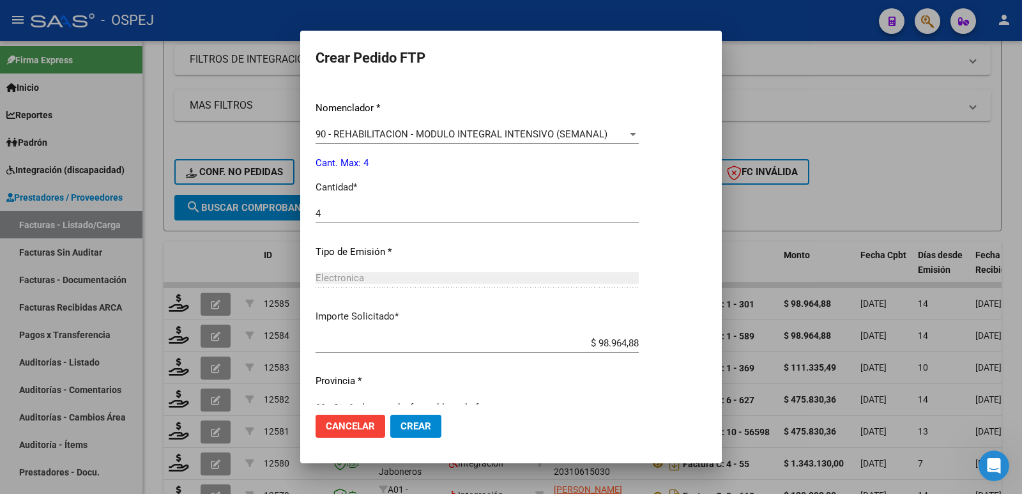
scroll to position [500, 0]
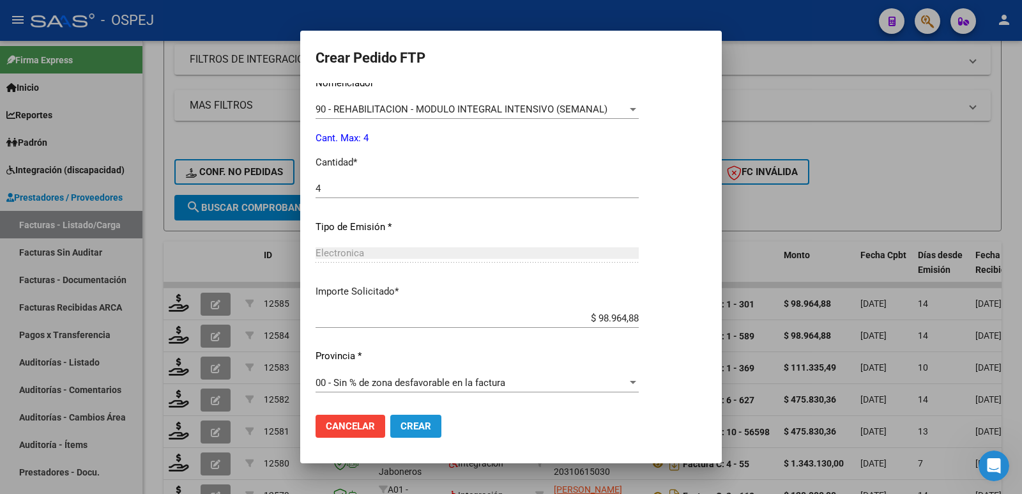
click at [427, 422] on span "Crear" at bounding box center [416, 426] width 31 height 12
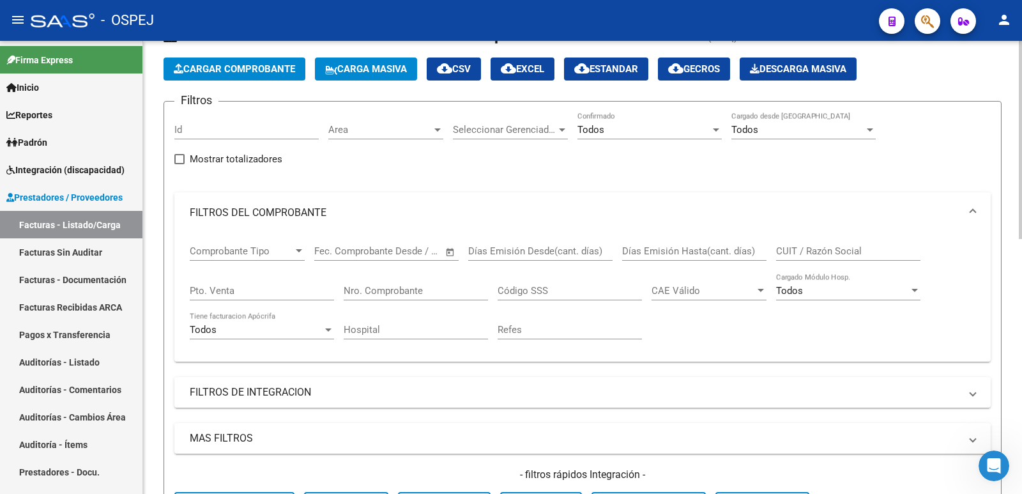
scroll to position [0, 0]
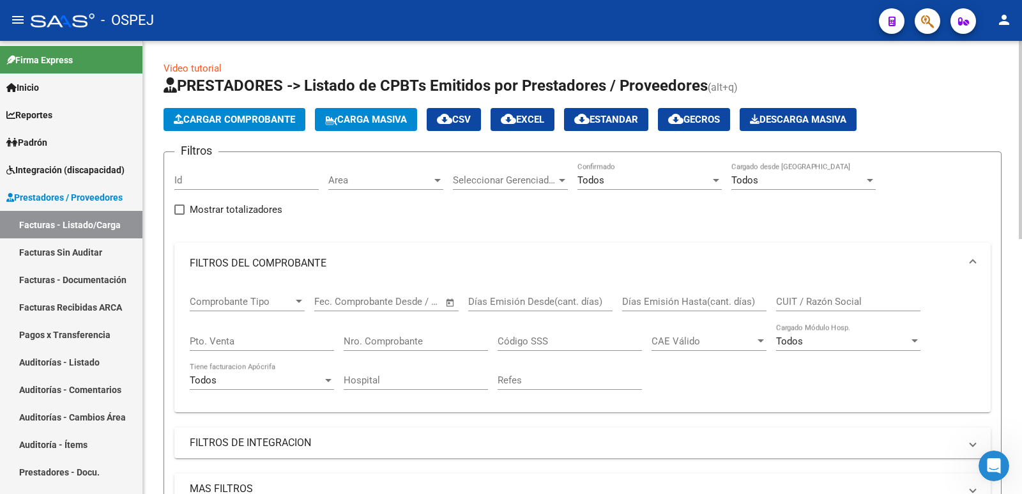
click at [258, 121] on span "Cargar Comprobante" at bounding box center [234, 120] width 121 height 12
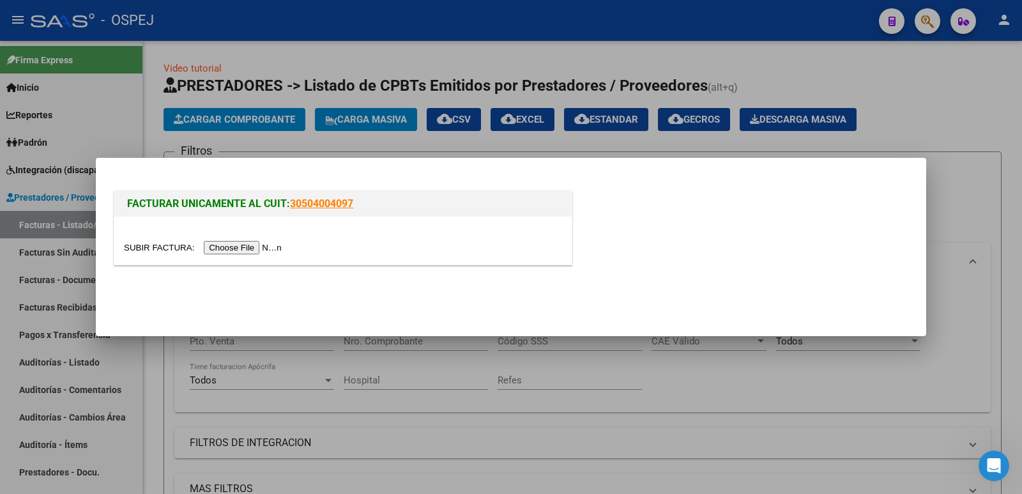
click at [243, 248] on input "file" at bounding box center [205, 247] width 162 height 13
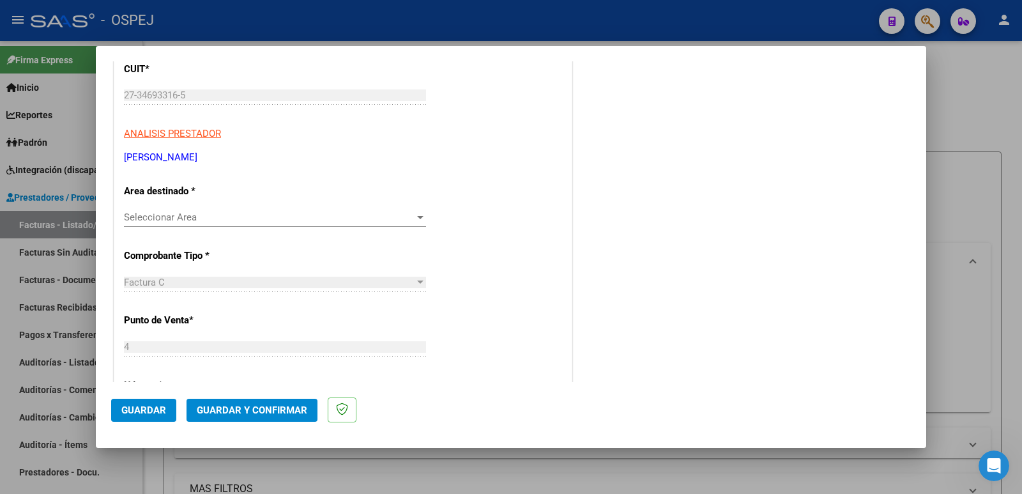
scroll to position [192, 0]
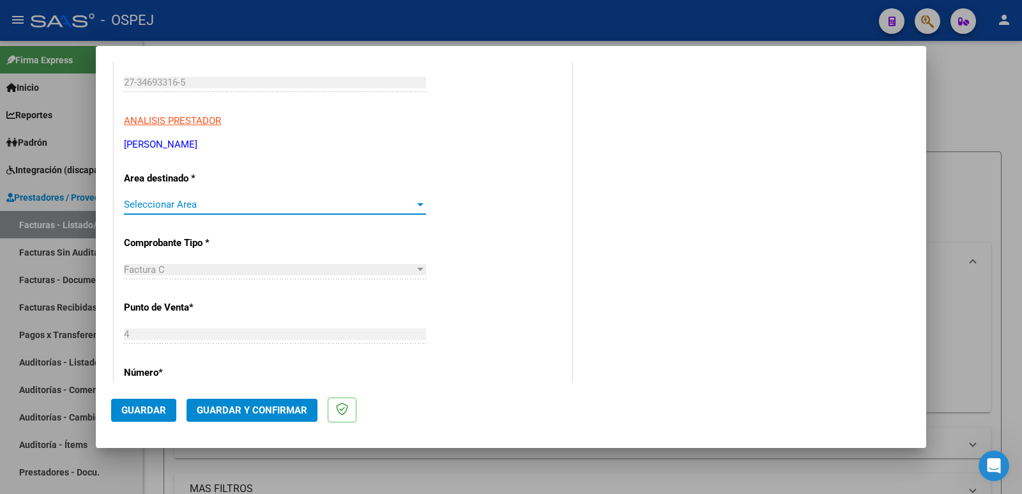
click at [266, 207] on span "Seleccionar Area" at bounding box center [269, 205] width 291 height 12
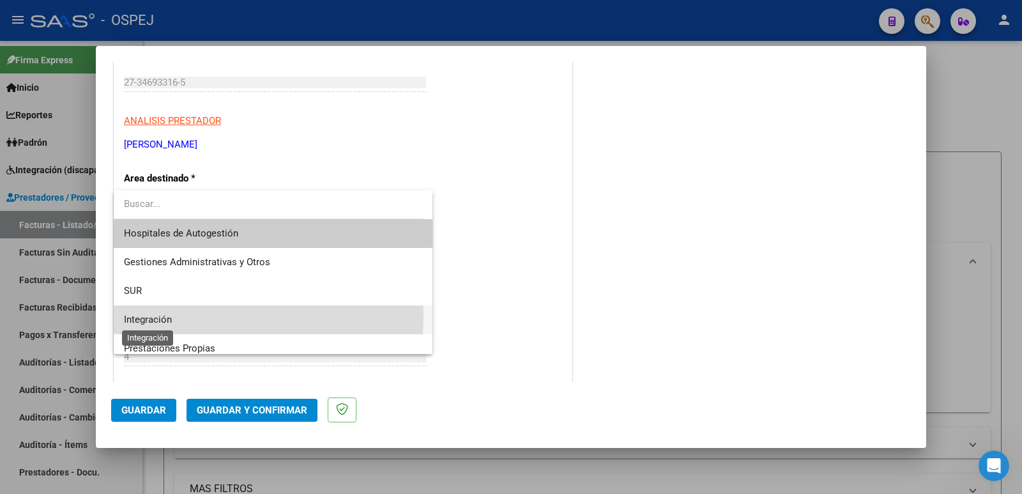
click at [141, 318] on span "Integración" at bounding box center [148, 320] width 48 height 12
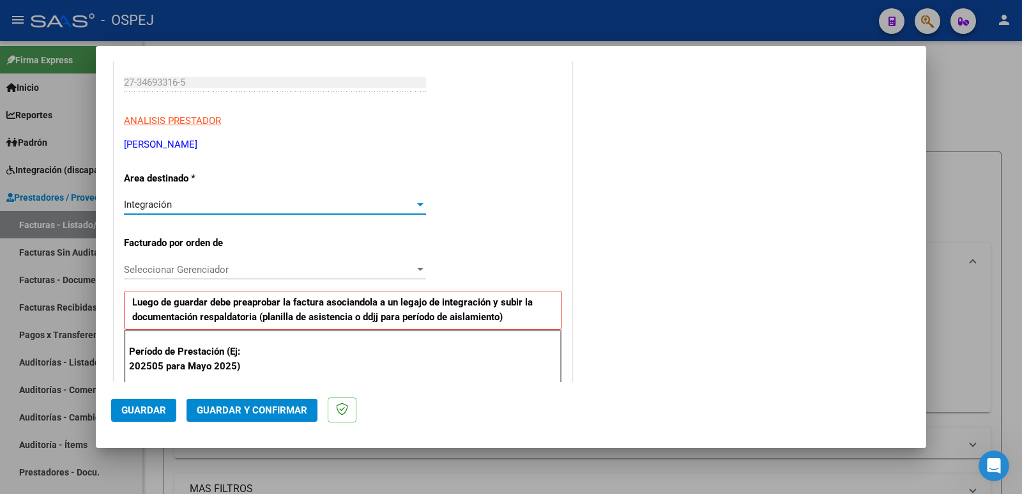
click at [267, 276] on div "Seleccionar Gerenciador Seleccionar Gerenciador" at bounding box center [275, 269] width 302 height 19
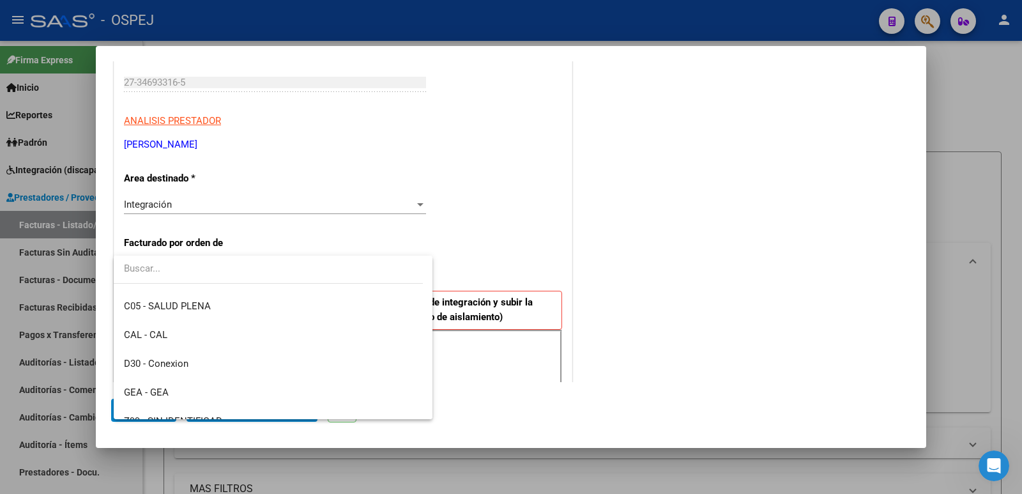
scroll to position [239, 0]
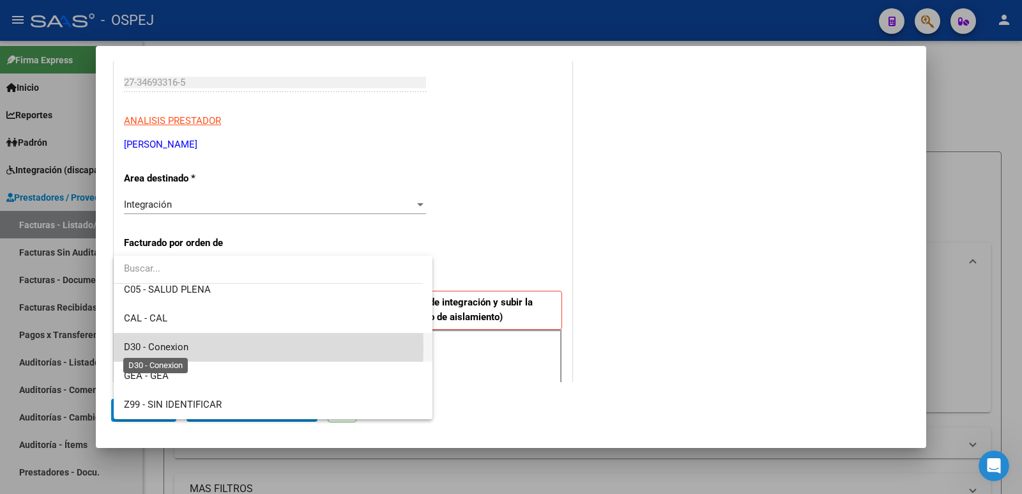
click at [176, 347] on span "D30 - Conexion" at bounding box center [156, 347] width 65 height 12
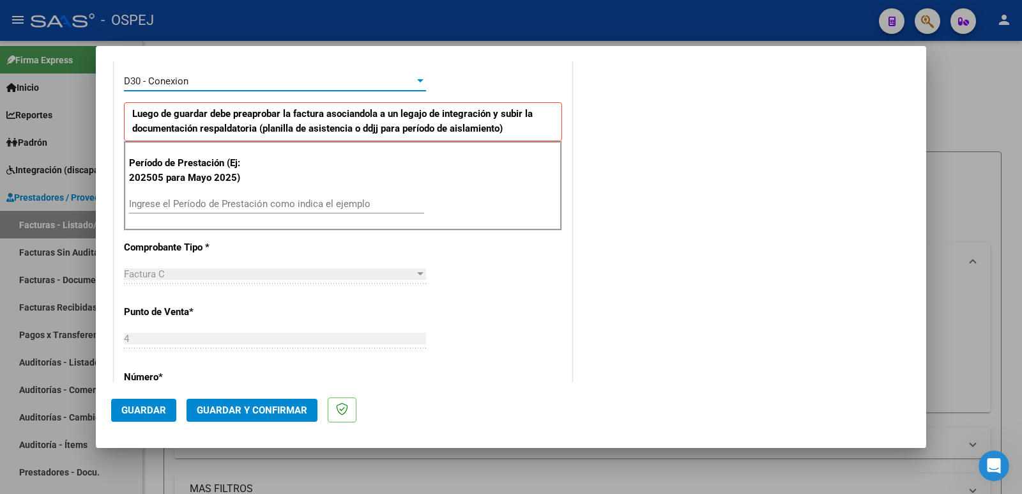
scroll to position [383, 0]
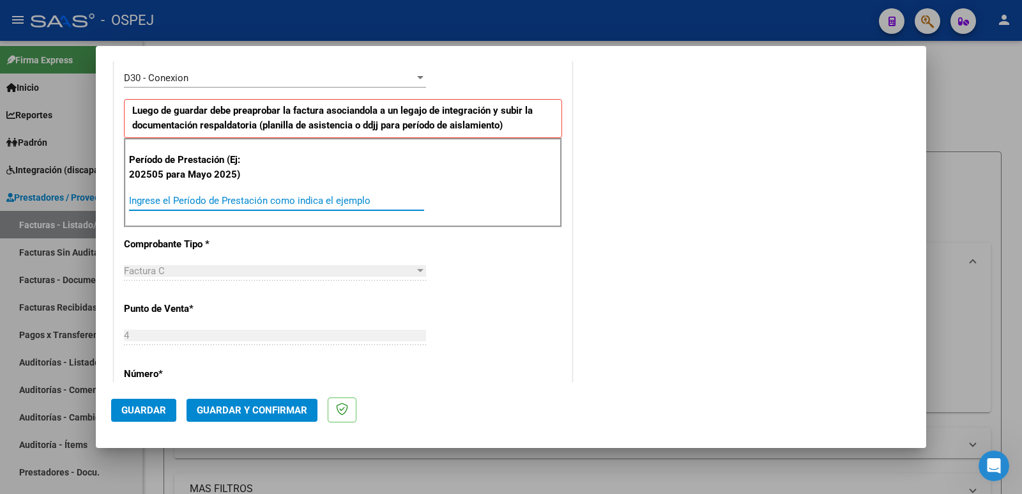
click at [273, 199] on input "Ingrese el Período de Prestación como indica el ejemplo" at bounding box center [276, 201] width 295 height 12
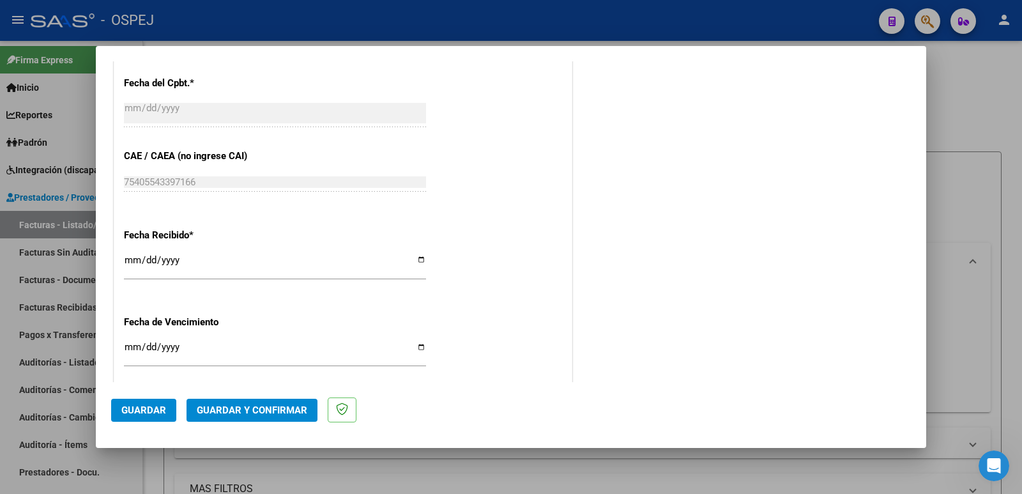
scroll to position [831, 0]
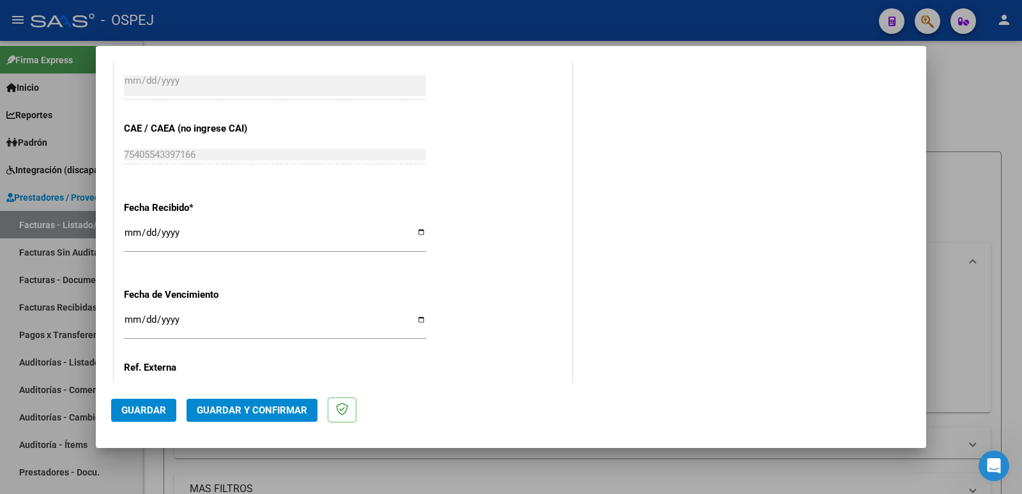
type input "202509"
click at [135, 404] on span "Guardar" at bounding box center [143, 410] width 45 height 12
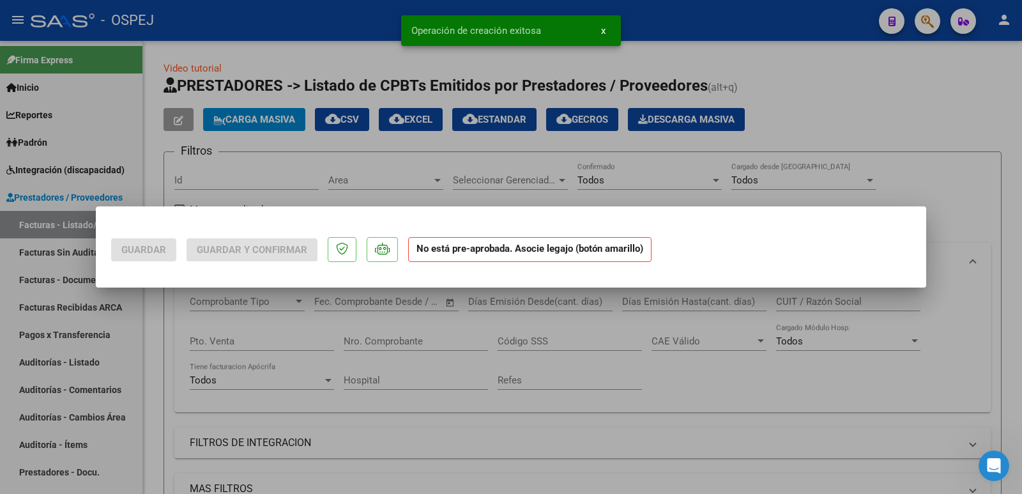
scroll to position [0, 0]
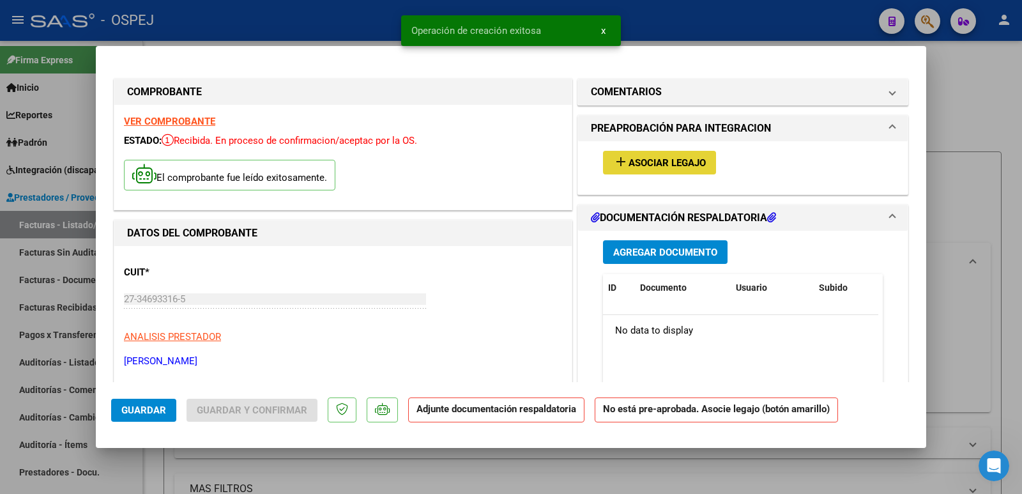
click at [702, 160] on span "Asociar Legajo" at bounding box center [667, 163] width 77 height 12
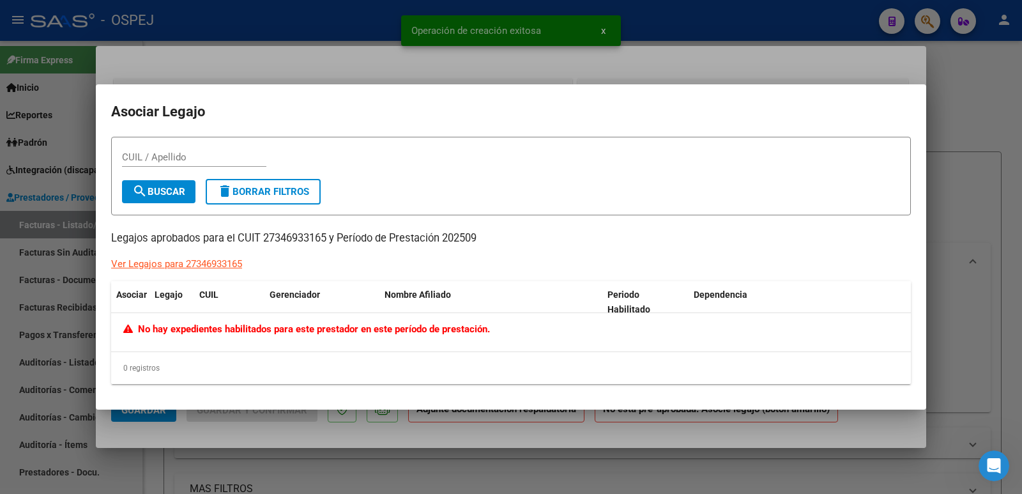
click at [446, 71] on div at bounding box center [511, 247] width 1022 height 494
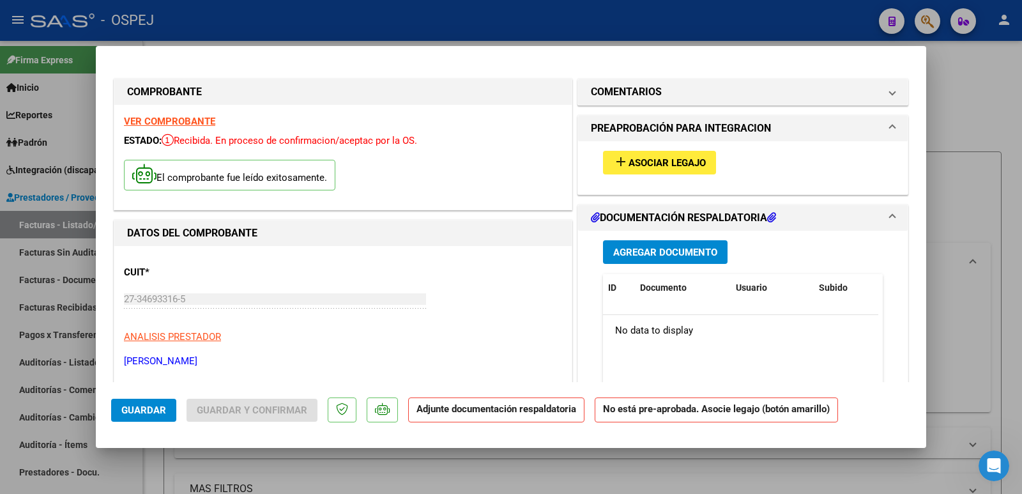
click at [47, 169] on div at bounding box center [511, 247] width 1022 height 494
type input "$ 0,00"
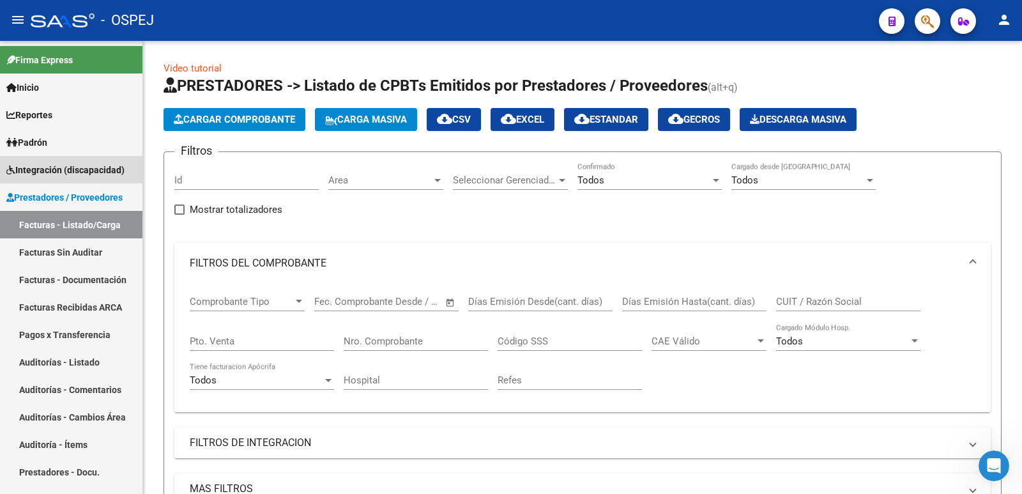
click at [47, 169] on span "Integración (discapacidad)" at bounding box center [65, 170] width 118 height 14
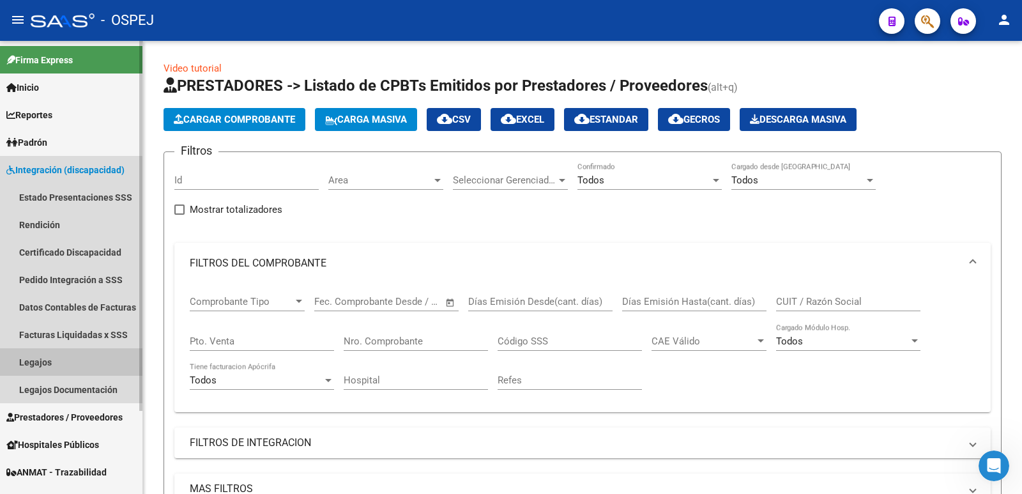
click at [40, 363] on link "Legajos" at bounding box center [71, 361] width 142 height 27
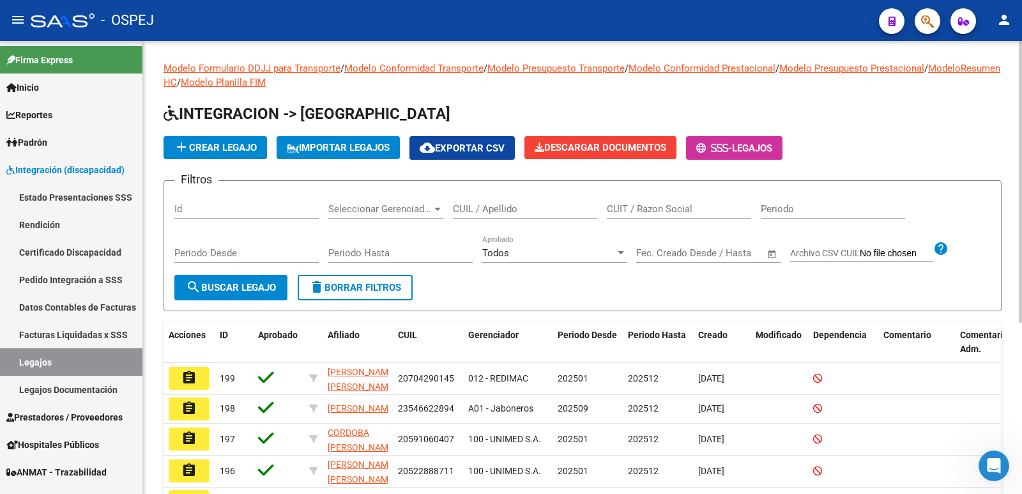
click at [479, 217] on div "CUIL / Apellido" at bounding box center [525, 204] width 144 height 27
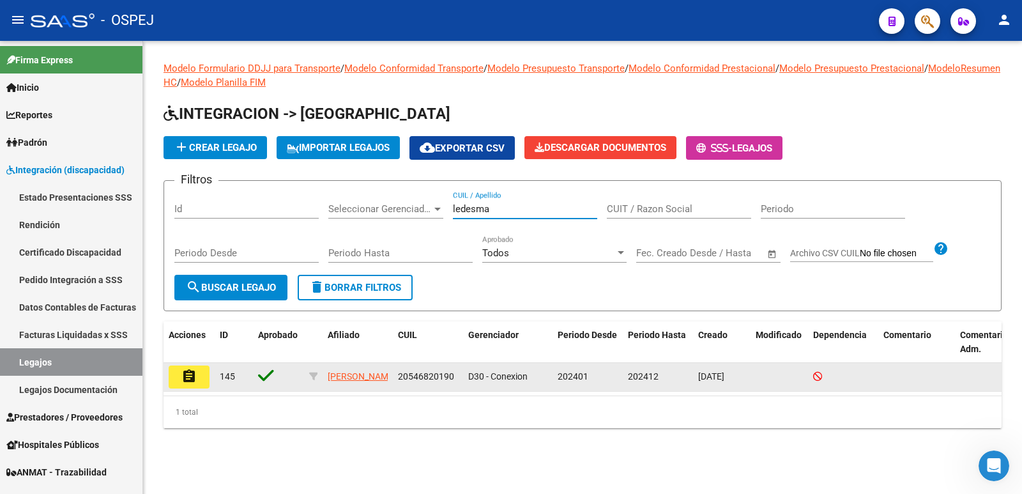
type input "ledesma"
click at [185, 380] on mat-icon "assignment" at bounding box center [188, 376] width 15 height 15
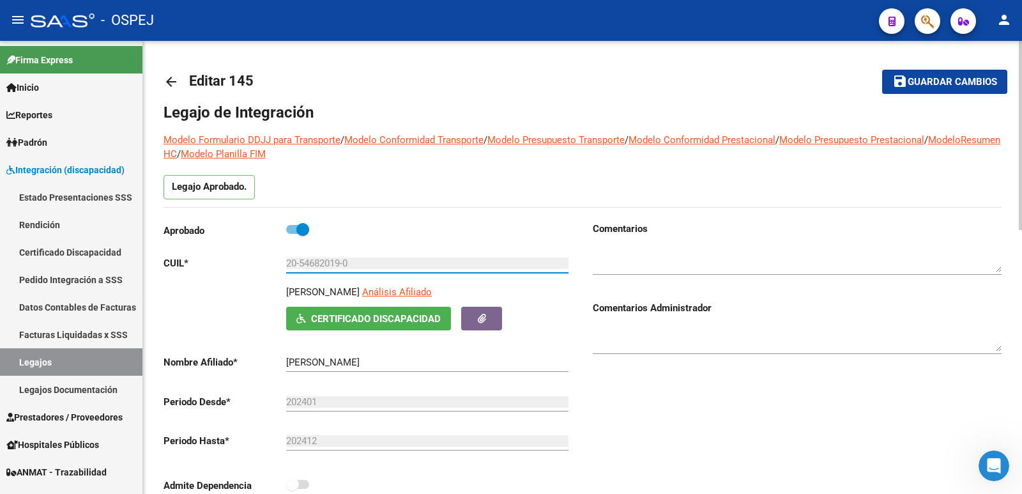
drag, startPoint x: 362, startPoint y: 268, endPoint x: 265, endPoint y: 277, distance: 98.2
click at [265, 277] on div "Aprobado CUIL * 20-54682019-0 Ingresar CUIL LEDESMA VALENTIN JOSE Análisis Afil…" at bounding box center [368, 361] width 409 height 279
click at [166, 76] on mat-icon "arrow_back" at bounding box center [171, 81] width 15 height 15
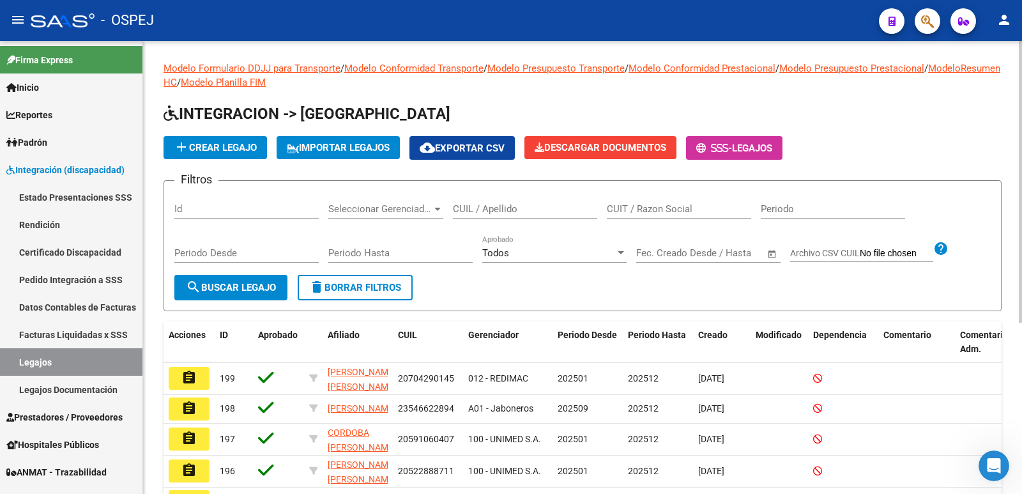
click at [240, 153] on span "add Crear Legajo" at bounding box center [215, 148] width 83 height 12
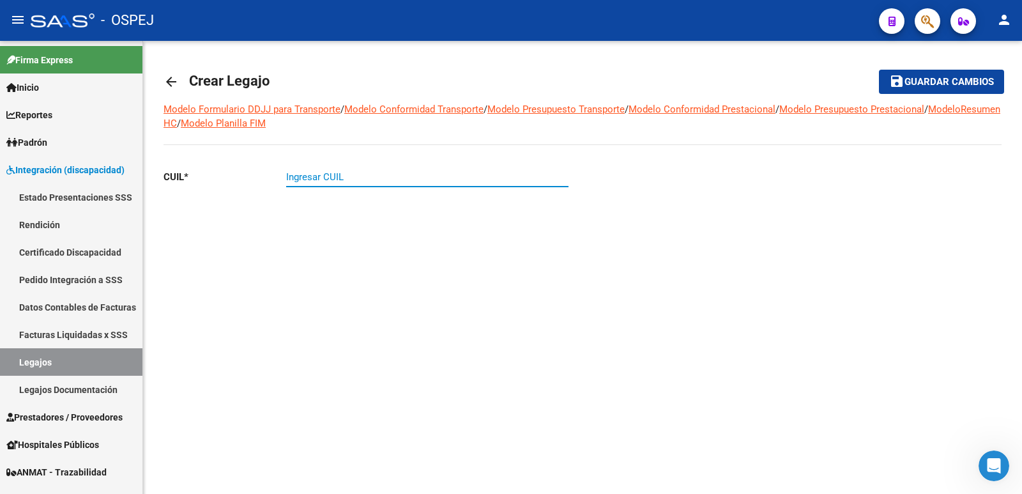
paste input "20-54682019-0"
type input "20-54682019-0"
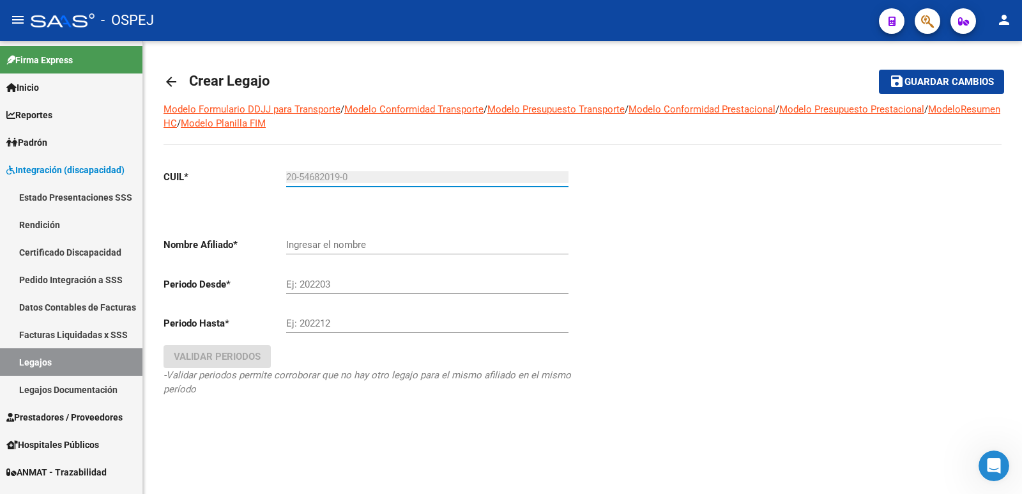
type input "LEDESMA VALENTIN JOSE"
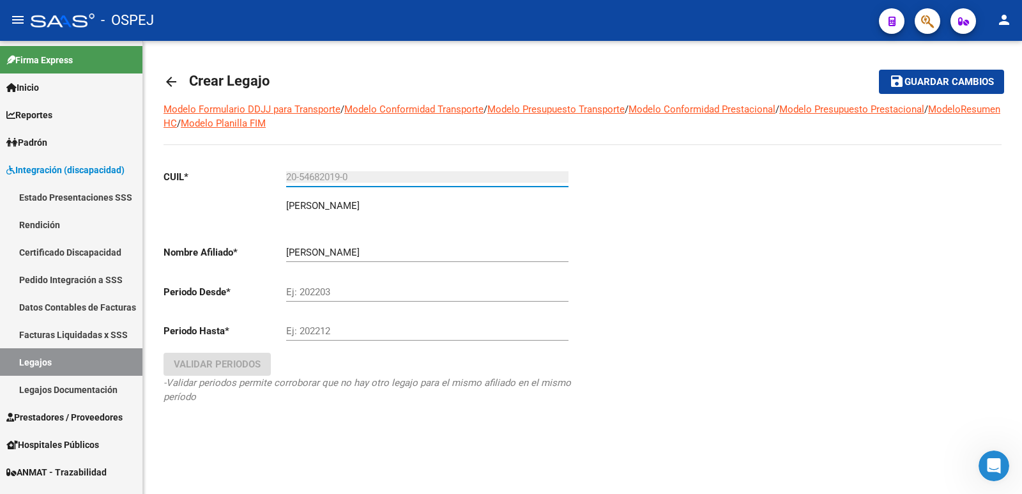
type input "20-54682019-0"
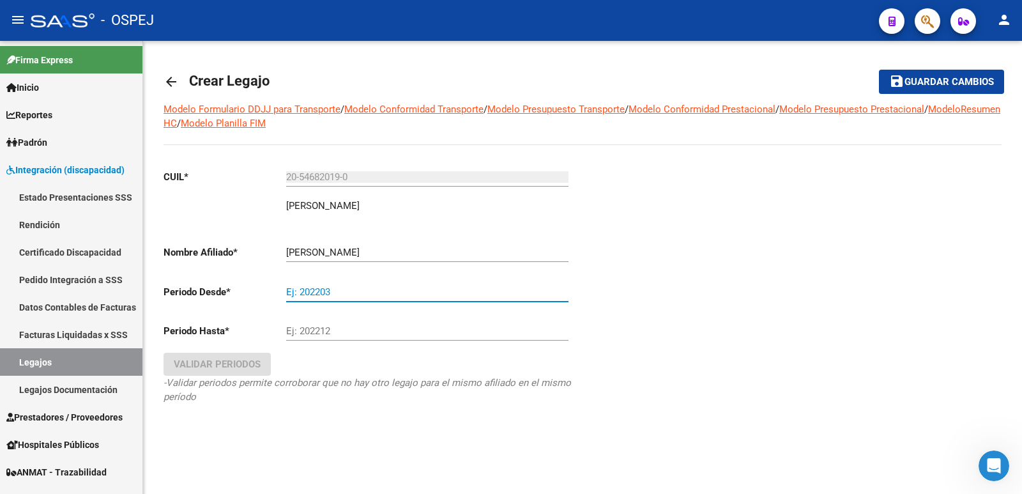
drag, startPoint x: 337, startPoint y: 291, endPoint x: 206, endPoint y: 291, distance: 131.0
click at [206, 291] on app-form-text-field "Periodo Desde * Ej: 202203" at bounding box center [366, 292] width 405 height 12
type input "202507"
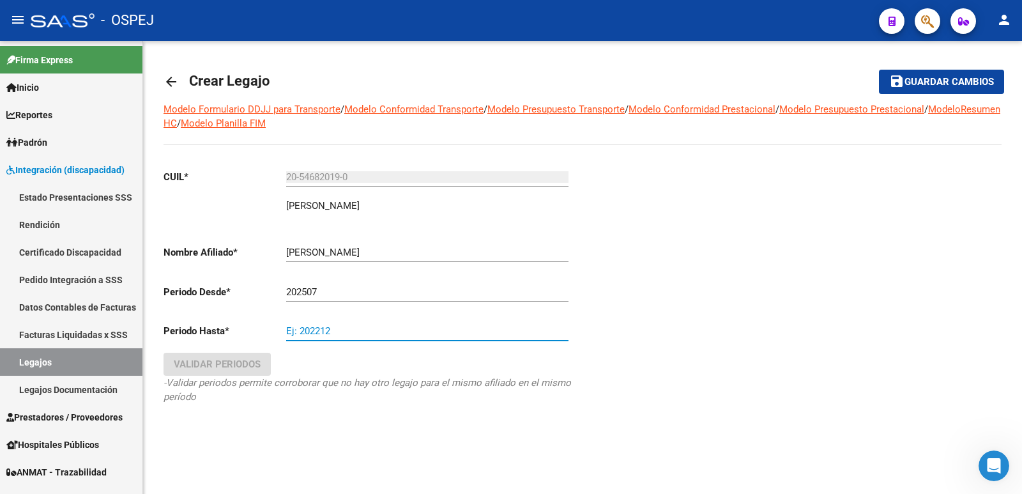
drag, startPoint x: 336, startPoint y: 331, endPoint x: 240, endPoint y: 333, distance: 95.9
click at [240, 333] on app-form-text-field "Periodo Hasta * Ej: 202212" at bounding box center [366, 331] width 405 height 12
type input "202512"
click at [229, 365] on span "Validar Periodos" at bounding box center [217, 364] width 87 height 12
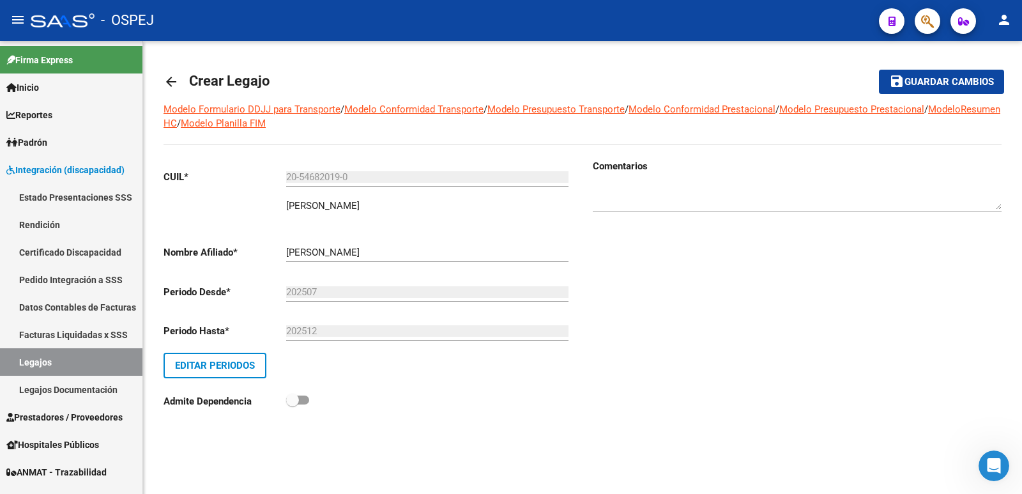
click at [941, 86] on span "Guardar cambios" at bounding box center [949, 83] width 89 height 12
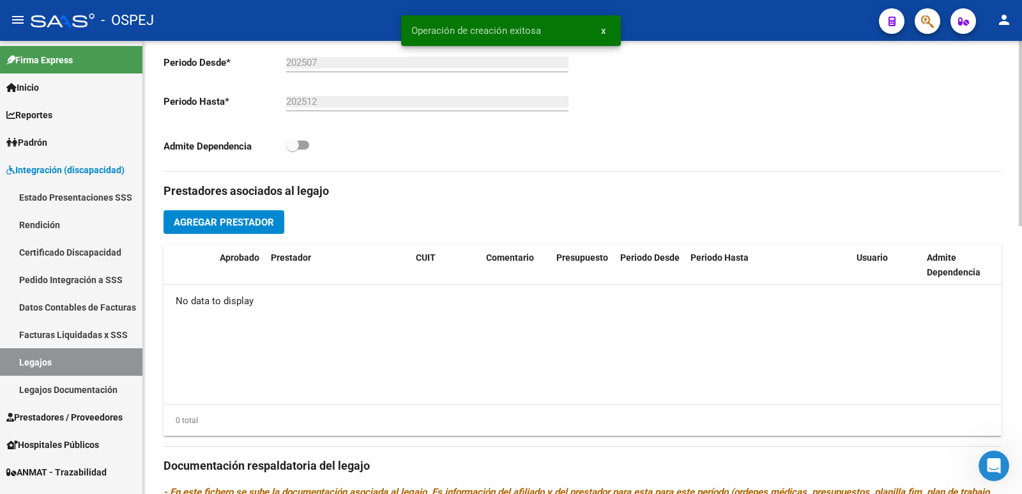
scroll to position [383, 0]
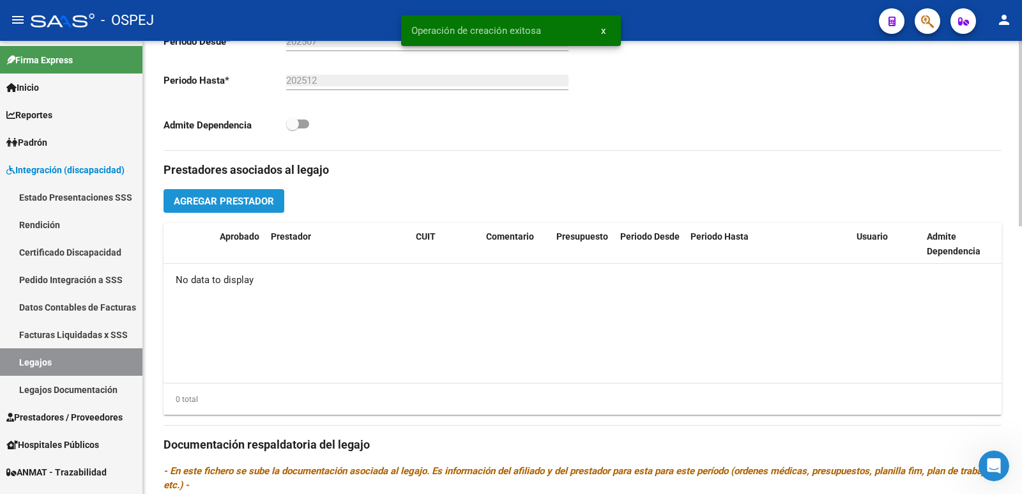
click at [231, 196] on span "Agregar Prestador" at bounding box center [224, 202] width 100 height 12
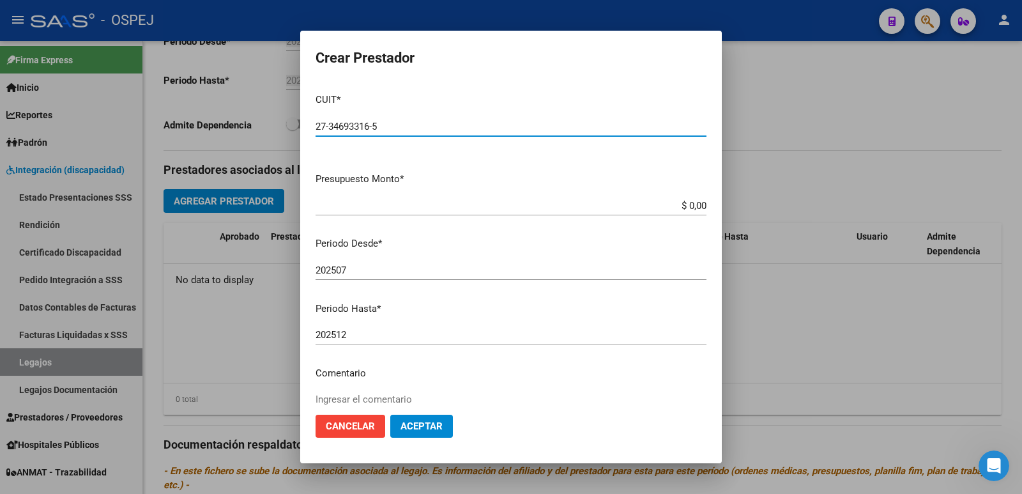
type input "27-34693316-5"
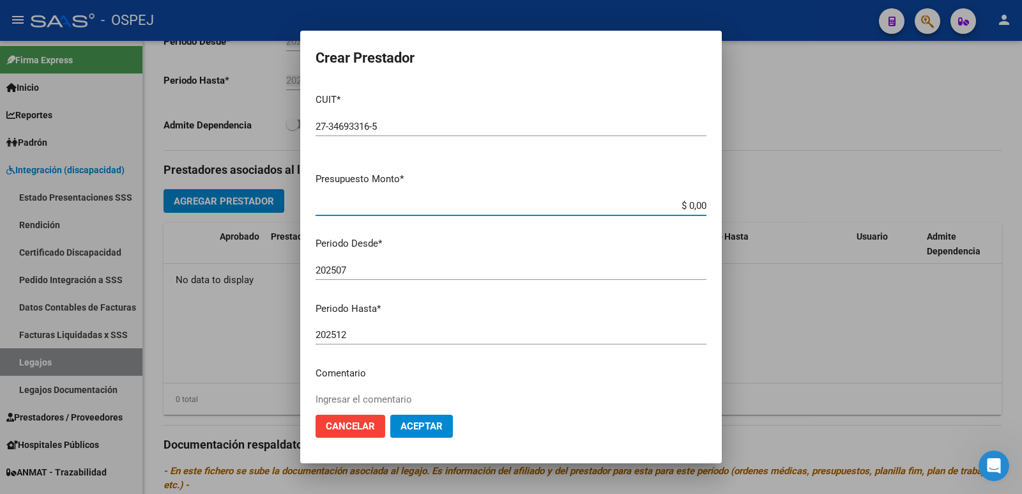
drag, startPoint x: 679, startPoint y: 205, endPoint x: 709, endPoint y: 204, distance: 29.4
click at [709, 204] on mat-dialog-content "CUIT * 27-34693316-5 Ingresar CUIT ARCA Padrón Presupuesto Monto * $ 0,00 Ingre…" at bounding box center [511, 243] width 422 height 321
type input "$ 12.370,61"
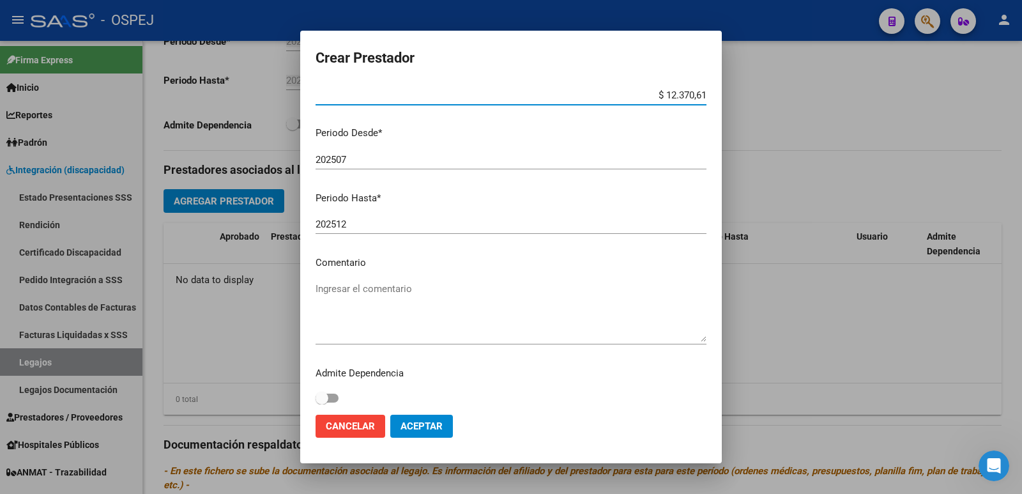
scroll to position [117, 0]
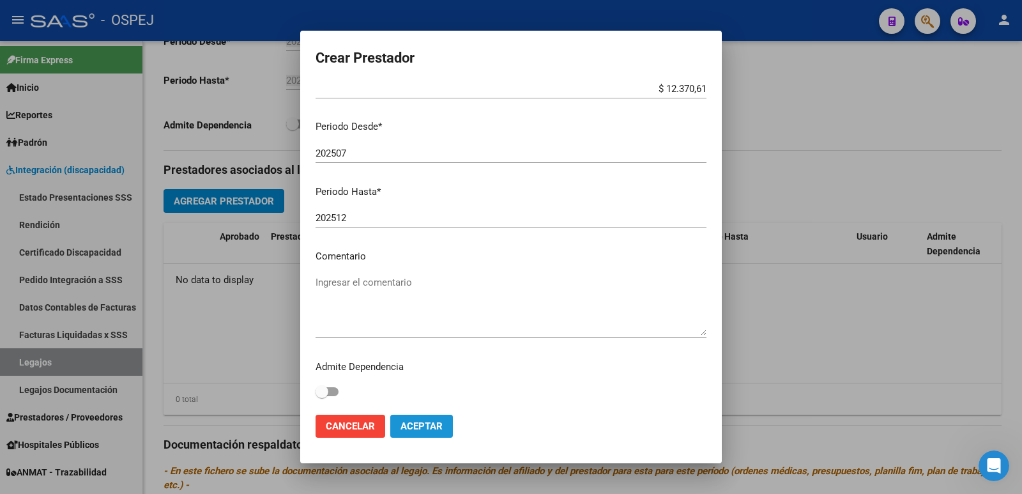
click at [446, 422] on button "Aceptar" at bounding box center [421, 426] width 63 height 23
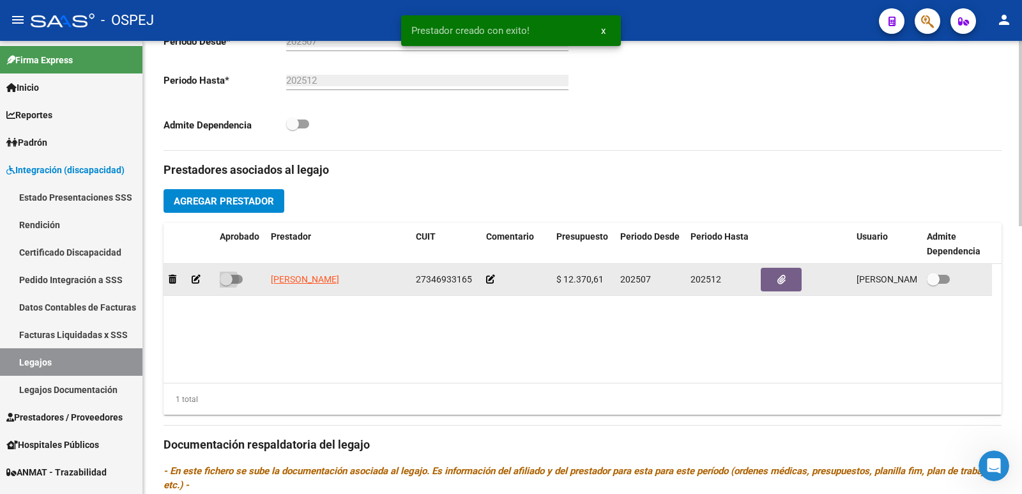
click at [238, 280] on span at bounding box center [231, 279] width 23 height 9
click at [226, 284] on input "checkbox" at bounding box center [226, 284] width 1 height 1
checkbox input "true"
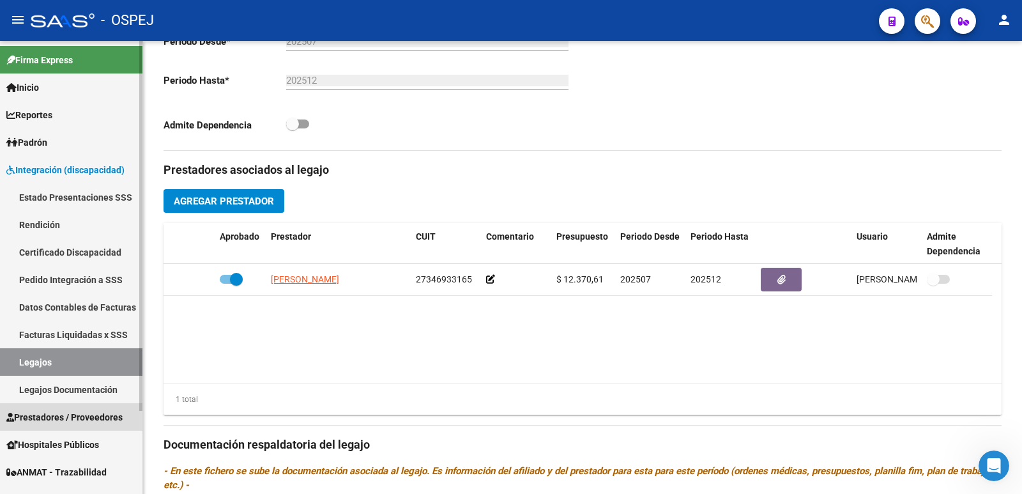
click at [43, 422] on span "Prestadores / Proveedores" at bounding box center [64, 417] width 116 height 14
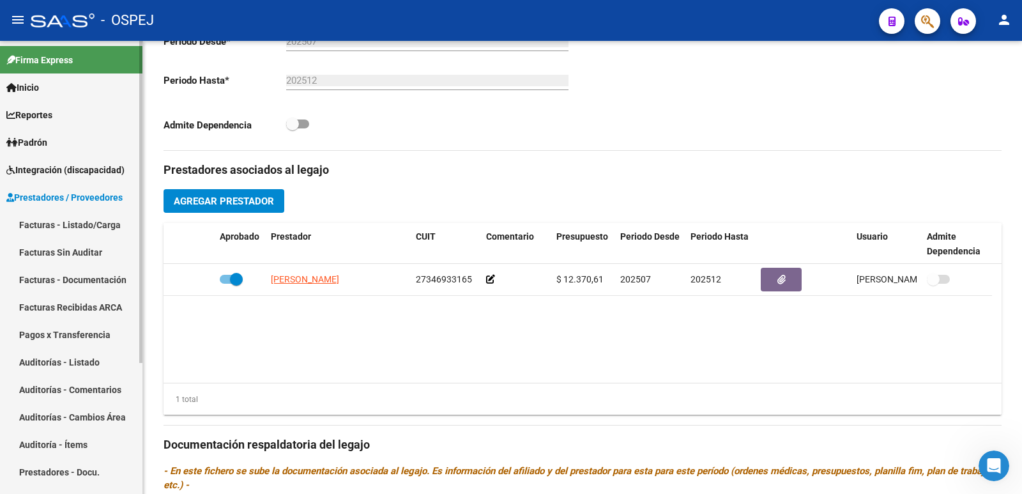
click at [50, 215] on link "Facturas - Listado/Carga" at bounding box center [71, 224] width 142 height 27
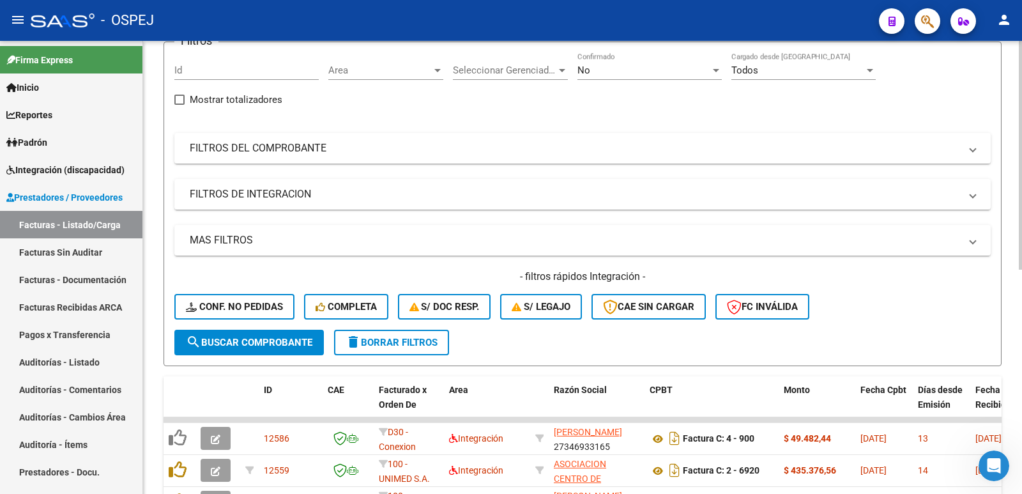
scroll to position [383, 0]
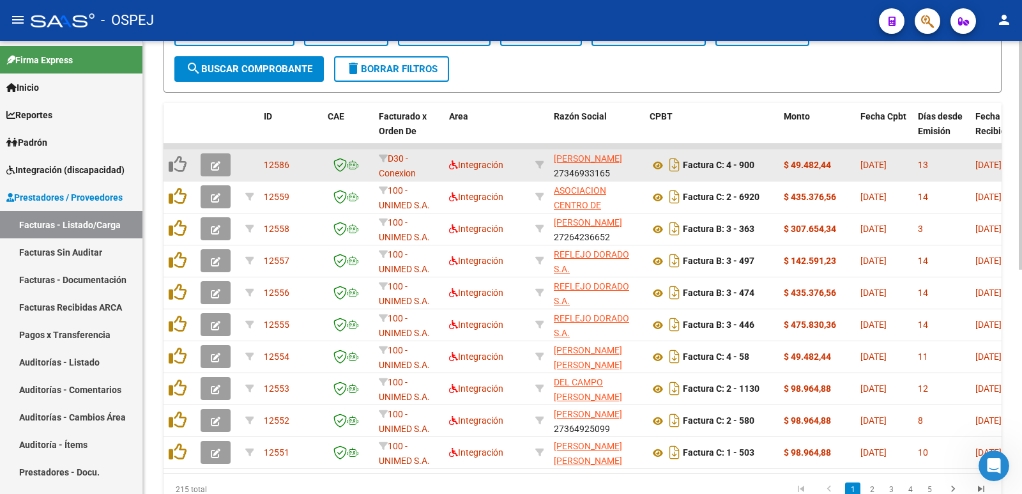
click at [213, 163] on icon "button" at bounding box center [216, 166] width 10 height 10
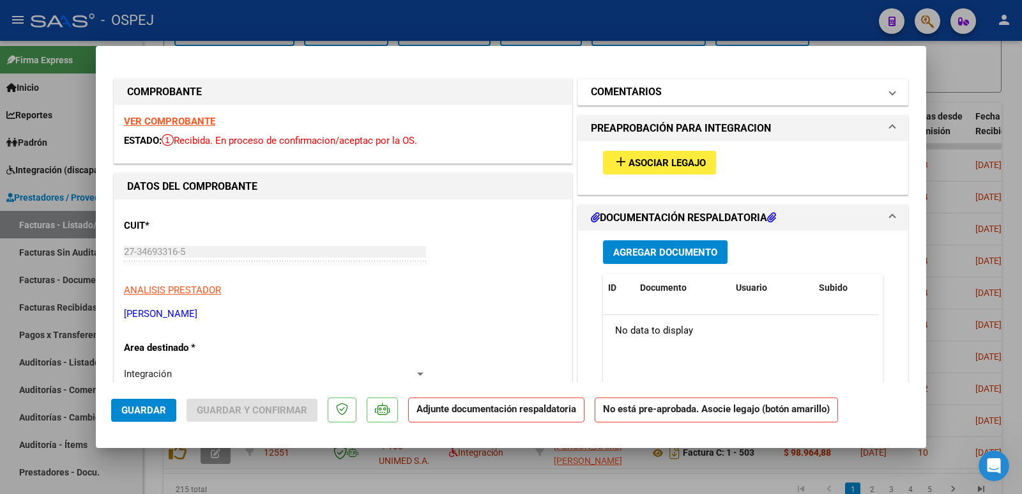
click at [754, 89] on mat-panel-title "COMENTARIOS" at bounding box center [735, 91] width 289 height 15
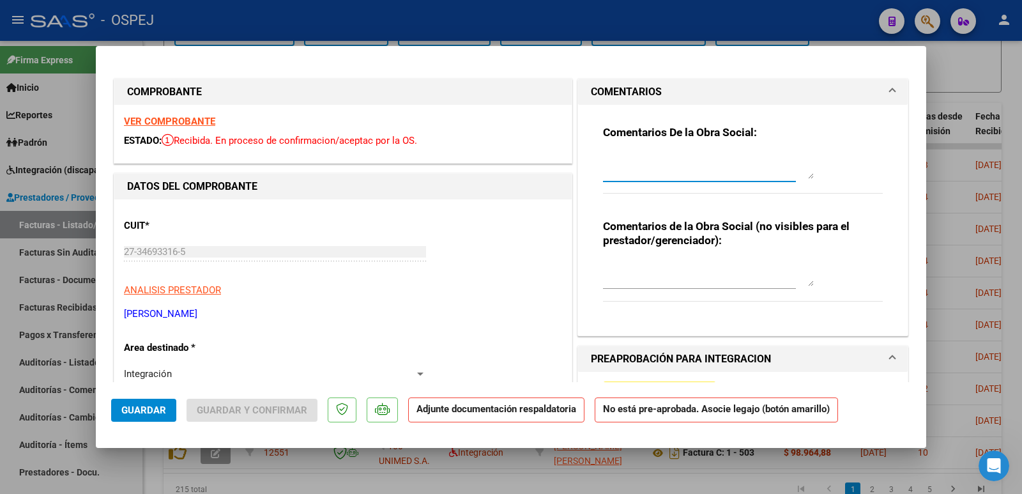
click at [670, 168] on textarea at bounding box center [708, 166] width 211 height 26
type textarea "rechace esta factura por estar mal el periodo facturado y falta del legajo grac…"
click at [132, 414] on span "Guardar" at bounding box center [143, 410] width 45 height 12
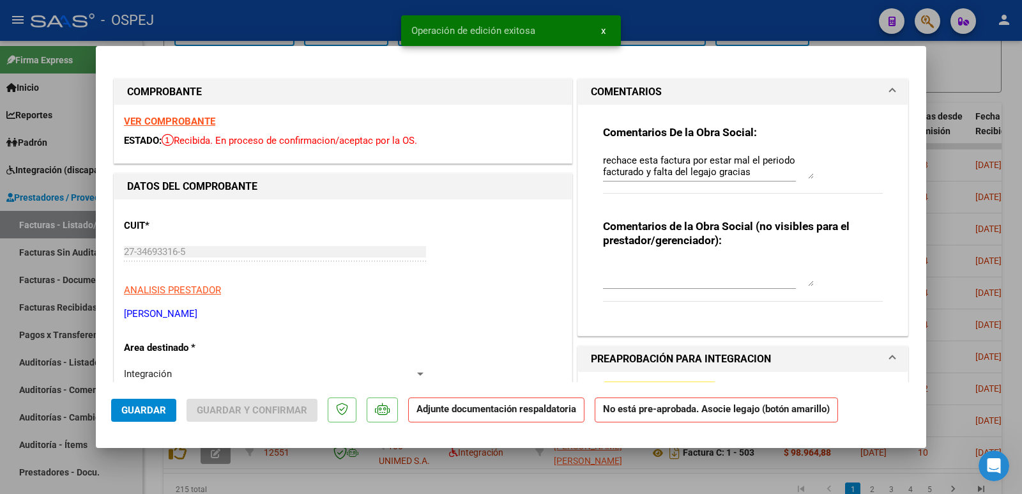
click at [250, 26] on div at bounding box center [511, 247] width 1022 height 494
type input "$ 0,00"
